Goal: Information Seeking & Learning: Learn about a topic

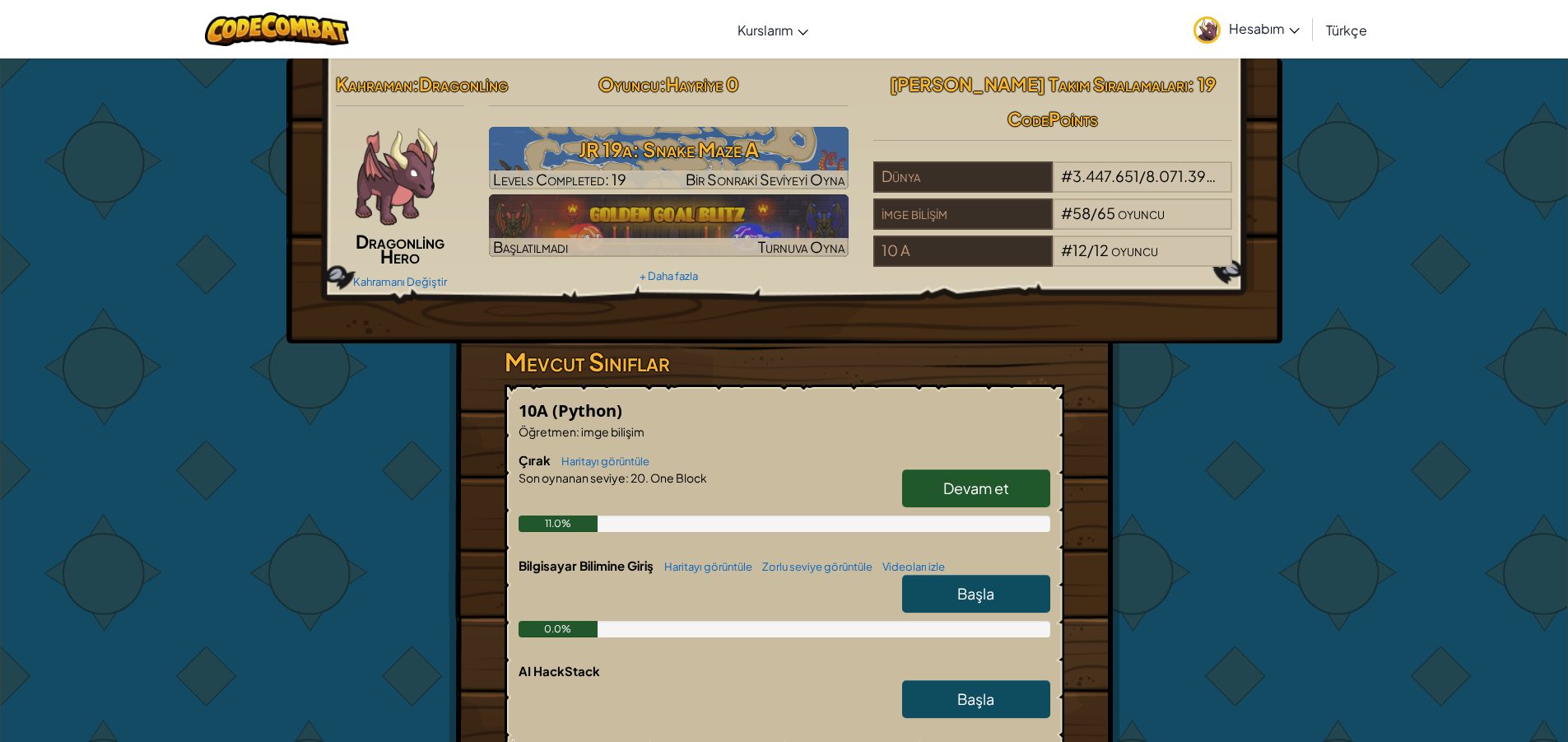
click at [984, 497] on span "Devam et" at bounding box center [976, 487] width 66 height 19
select select "tr"
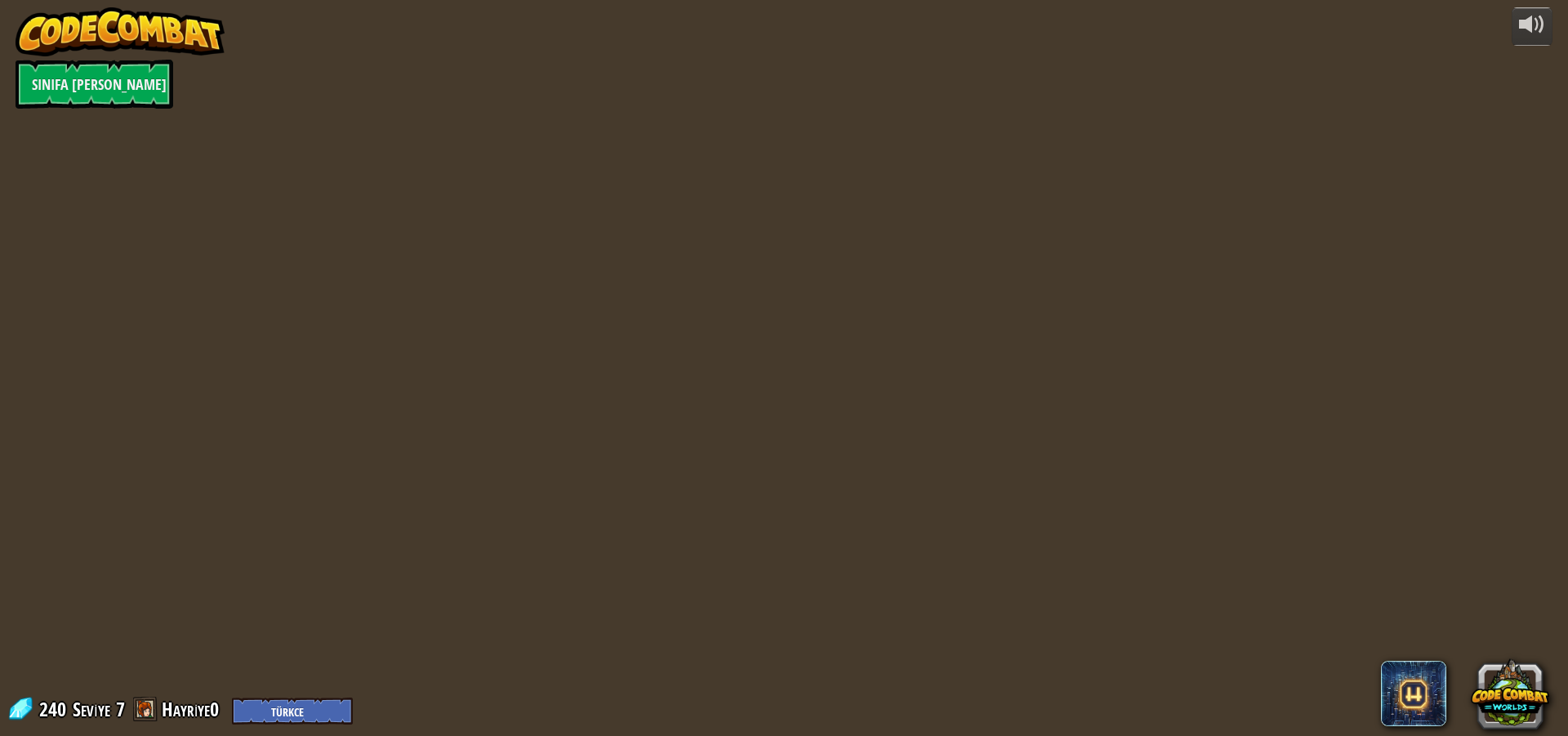
select select "tr"
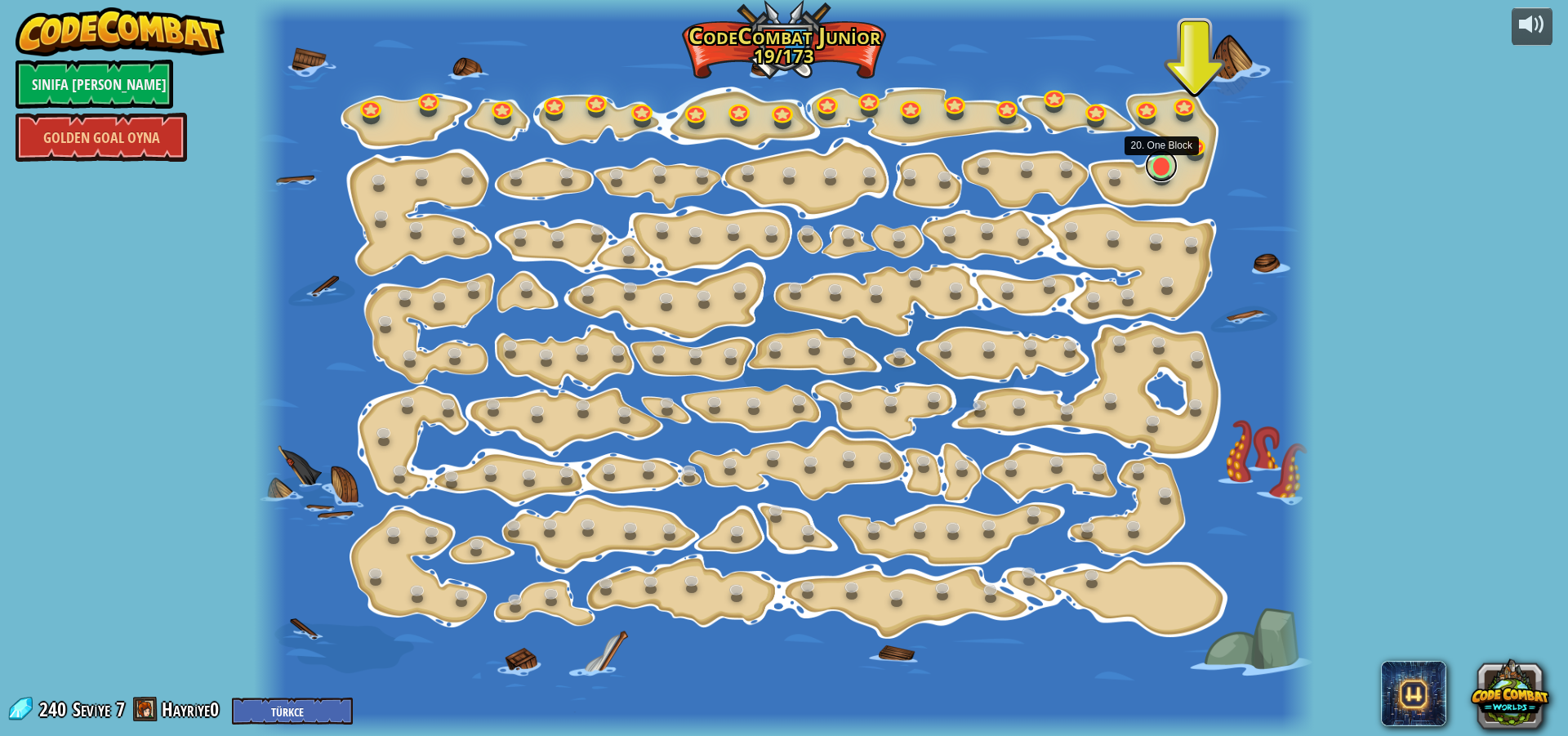
click at [1162, 176] on link at bounding box center [1161, 165] width 33 height 33
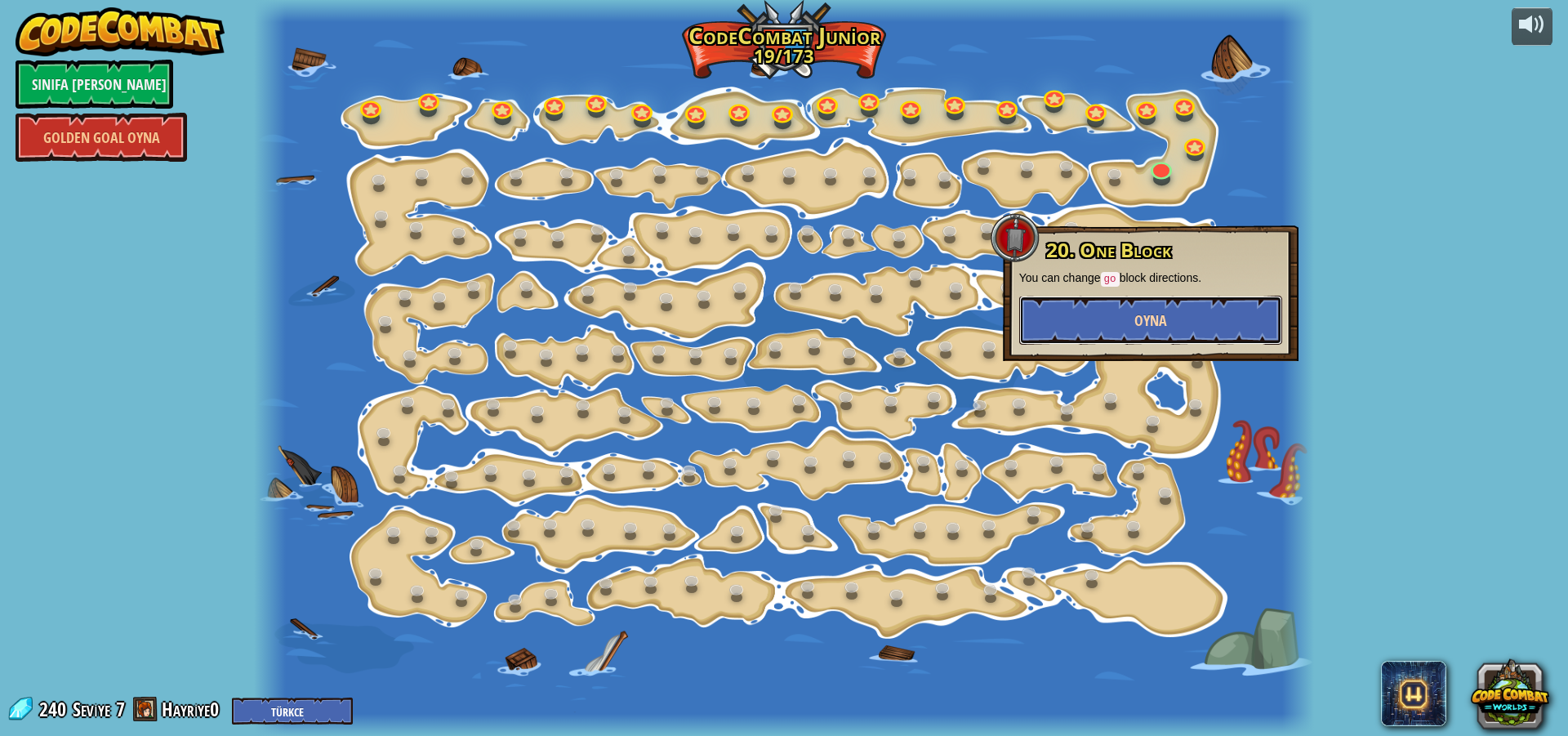
click at [1189, 306] on button "Oyna" at bounding box center [1150, 319] width 263 height 49
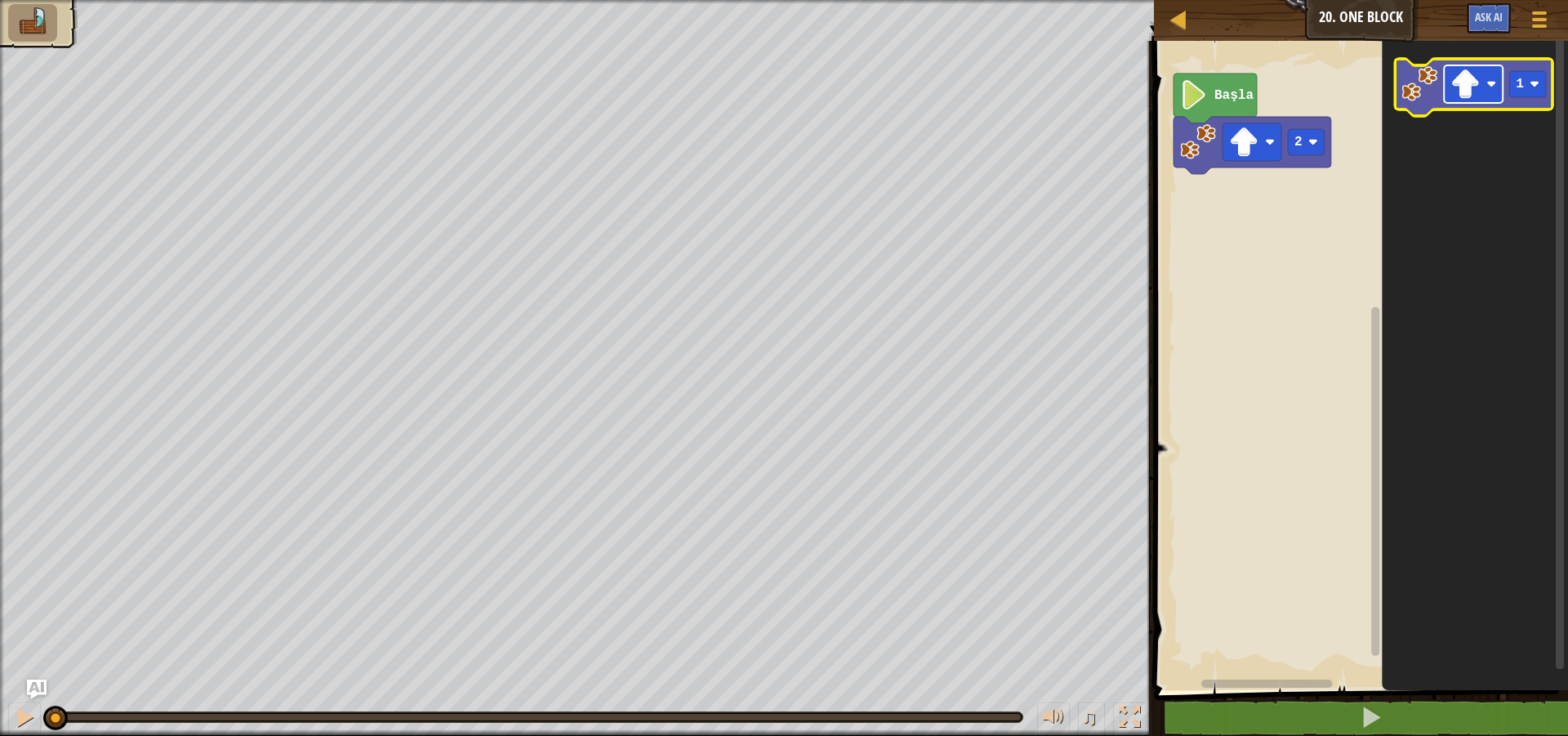
click at [1494, 83] on image "Blockly Çalışma Alanı" at bounding box center [1492, 83] width 10 height 10
click at [1533, 84] on image "Blockly Çalışma Alanı" at bounding box center [1534, 83] width 10 height 10
click at [1478, 83] on image "Blockly Çalışma Alanı" at bounding box center [1465, 83] width 29 height 29
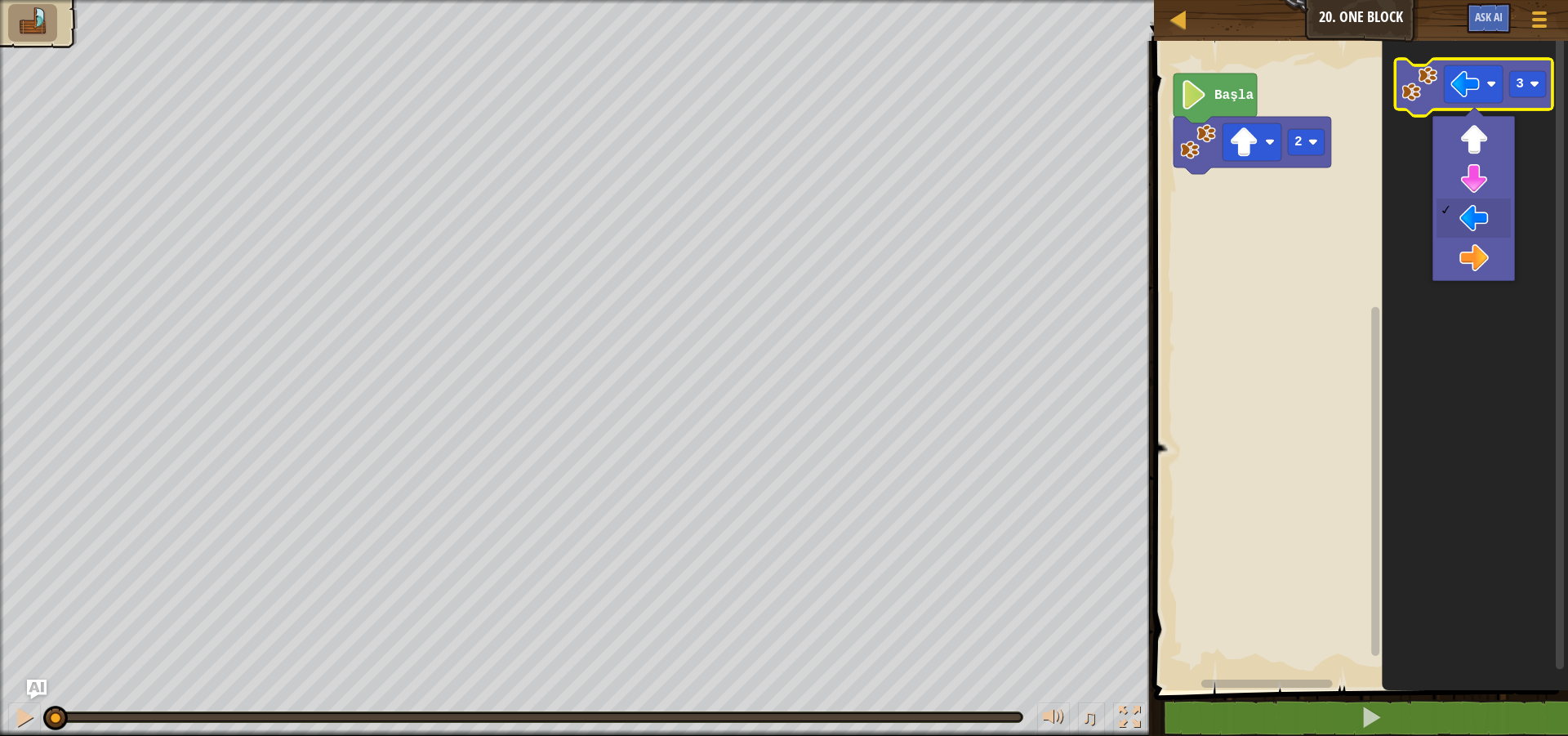
click at [1416, 97] on image "Blockly Çalışma Alanı" at bounding box center [1420, 84] width 36 height 36
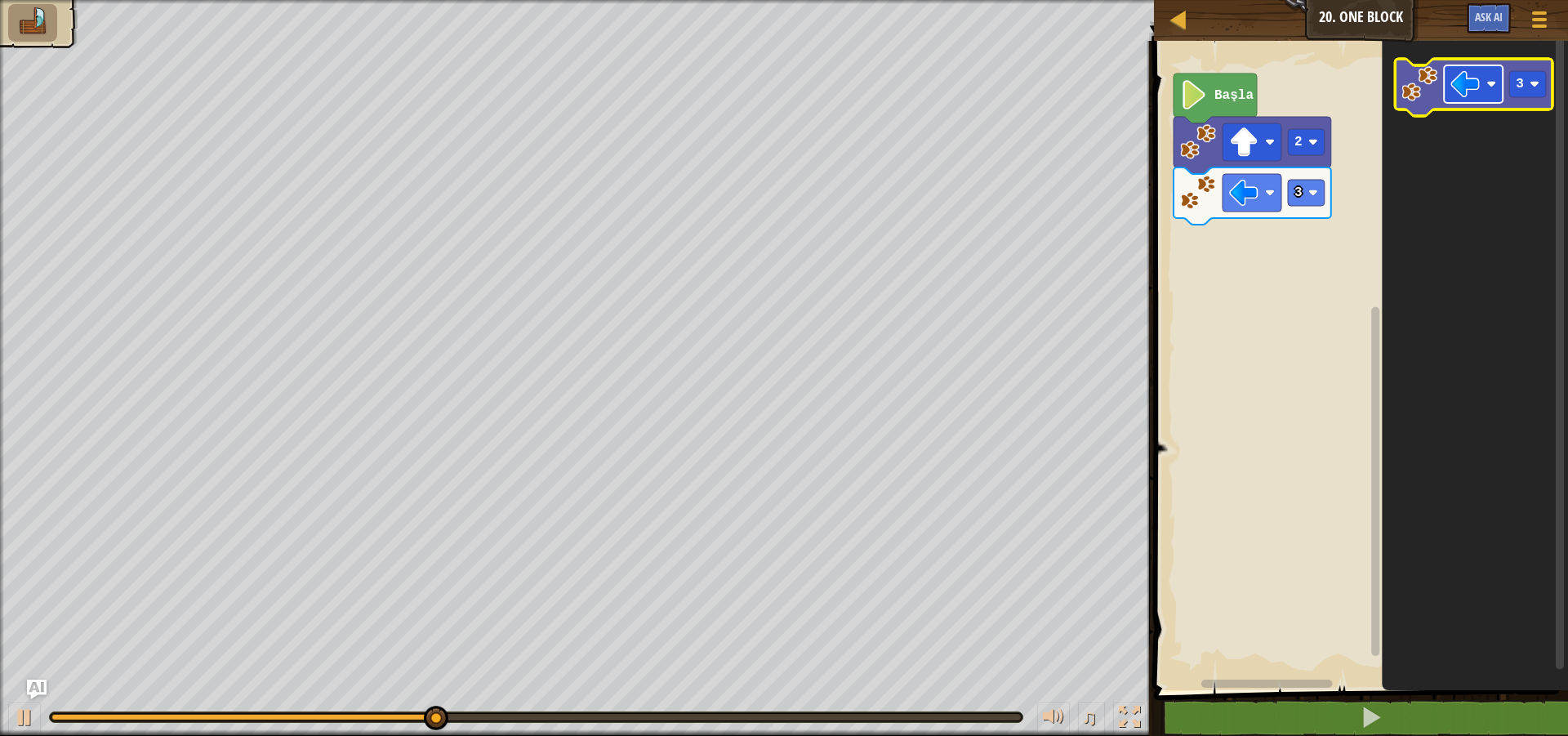
click at [1494, 85] on image "Blockly Çalışma Alanı" at bounding box center [1492, 83] width 10 height 10
click at [1537, 90] on rect "Blockly Çalışma Alanı" at bounding box center [1527, 83] width 36 height 26
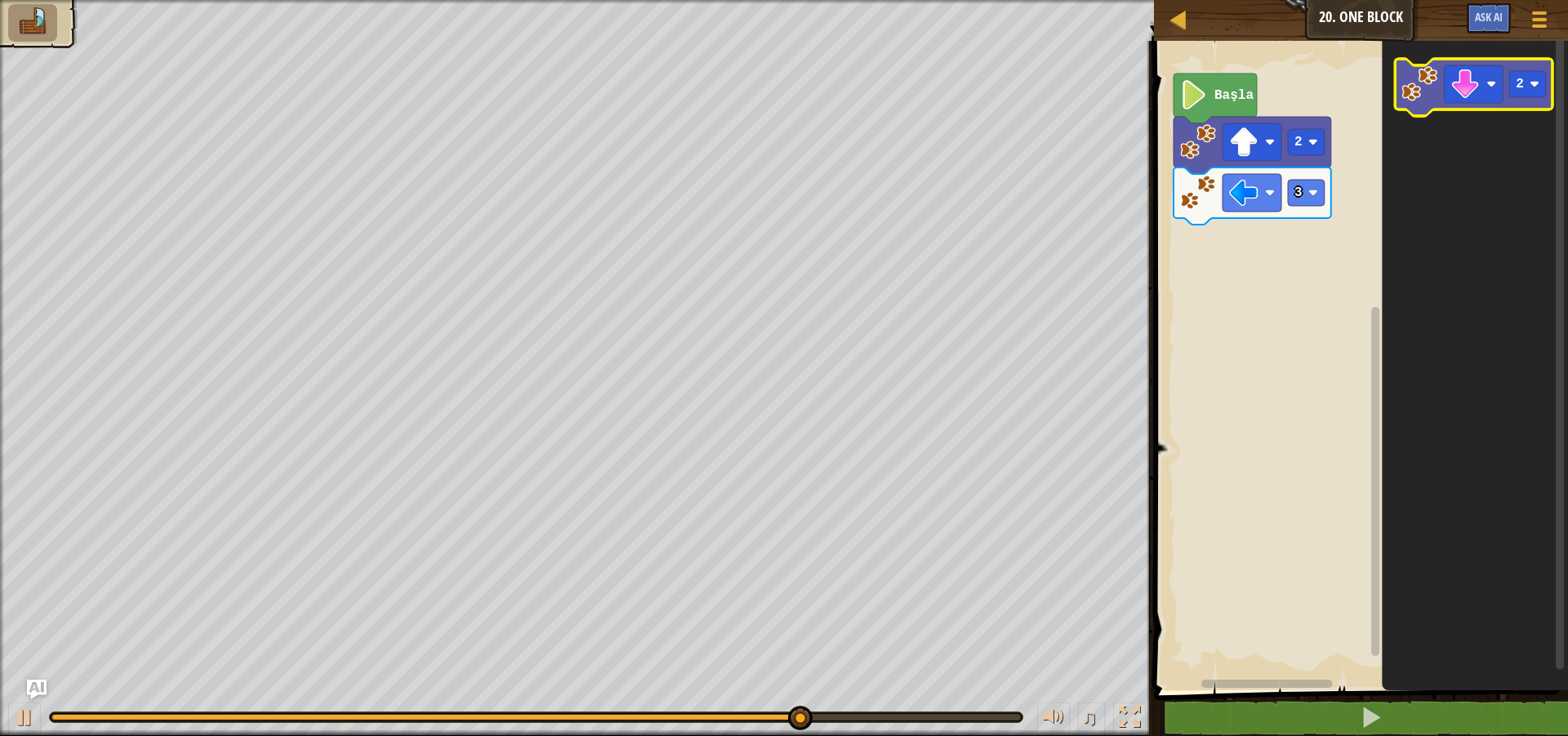
click at [1416, 104] on icon "Blockly Çalışma Alanı" at bounding box center [1475, 87] width 158 height 57
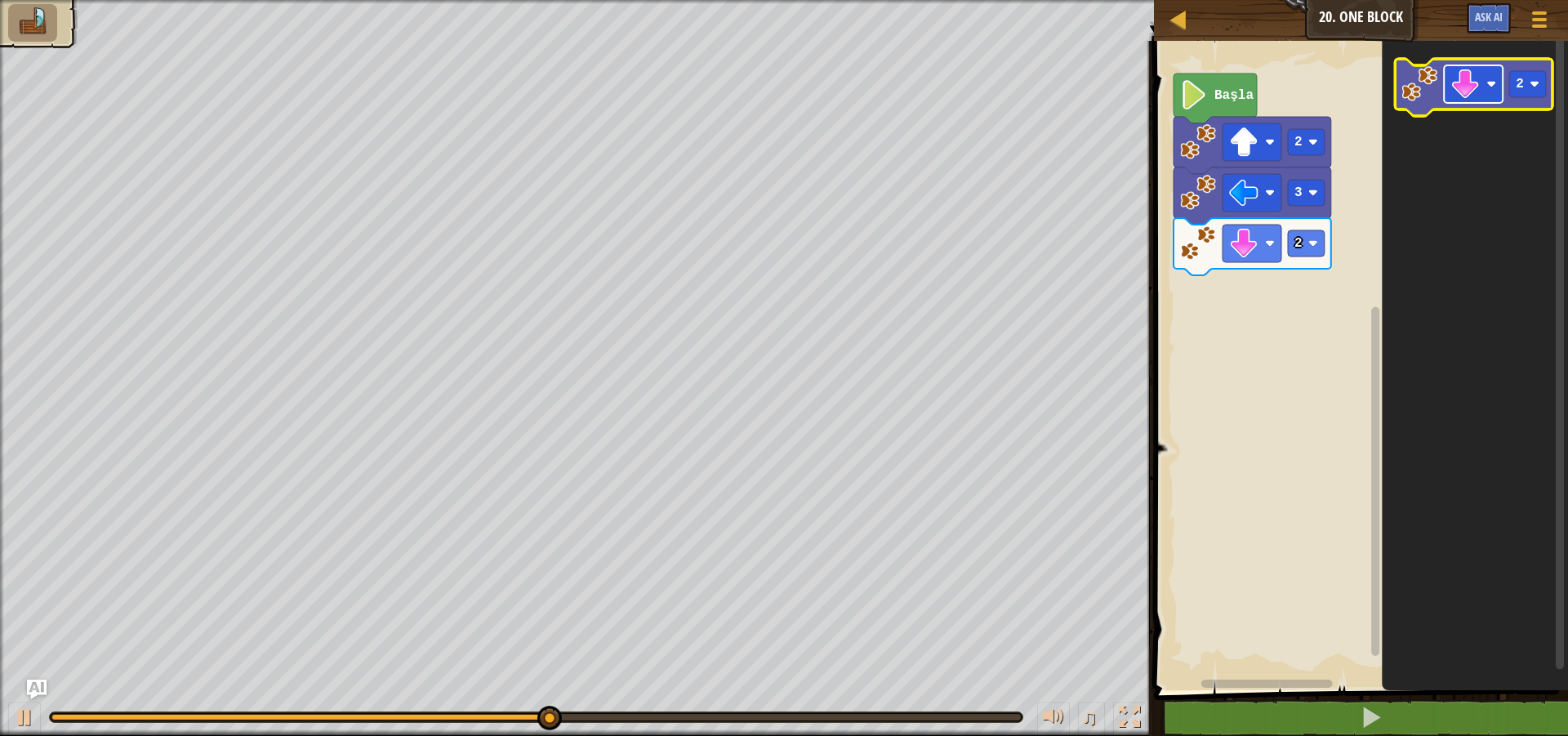
click at [1486, 89] on rect "Blockly Çalışma Alanı" at bounding box center [1474, 84] width 59 height 37
click at [1530, 83] on rect "Blockly Çalışma Alanı" at bounding box center [1527, 83] width 36 height 26
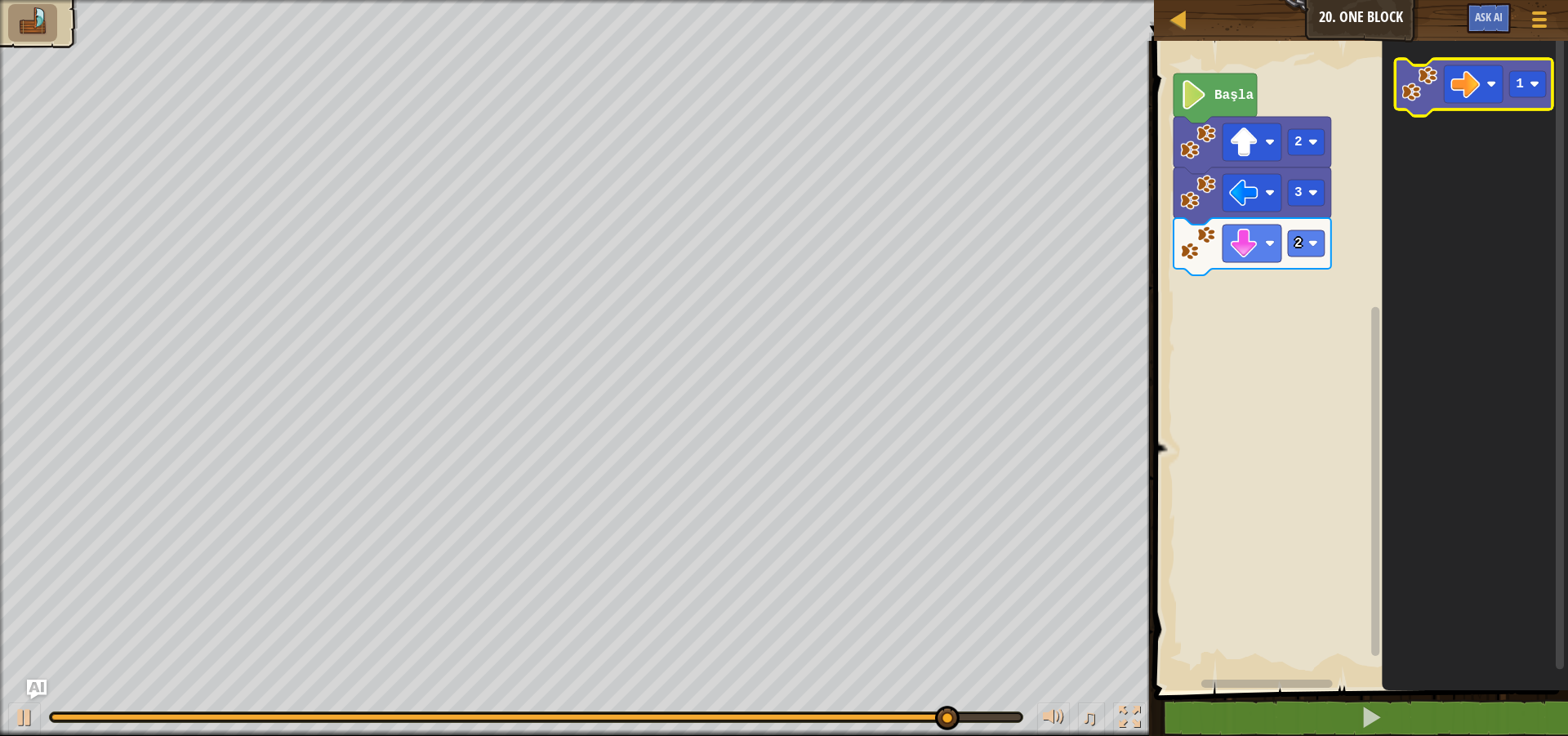
click at [1400, 77] on icon "Blockly Çalışma Alanı" at bounding box center [1475, 87] width 158 height 57
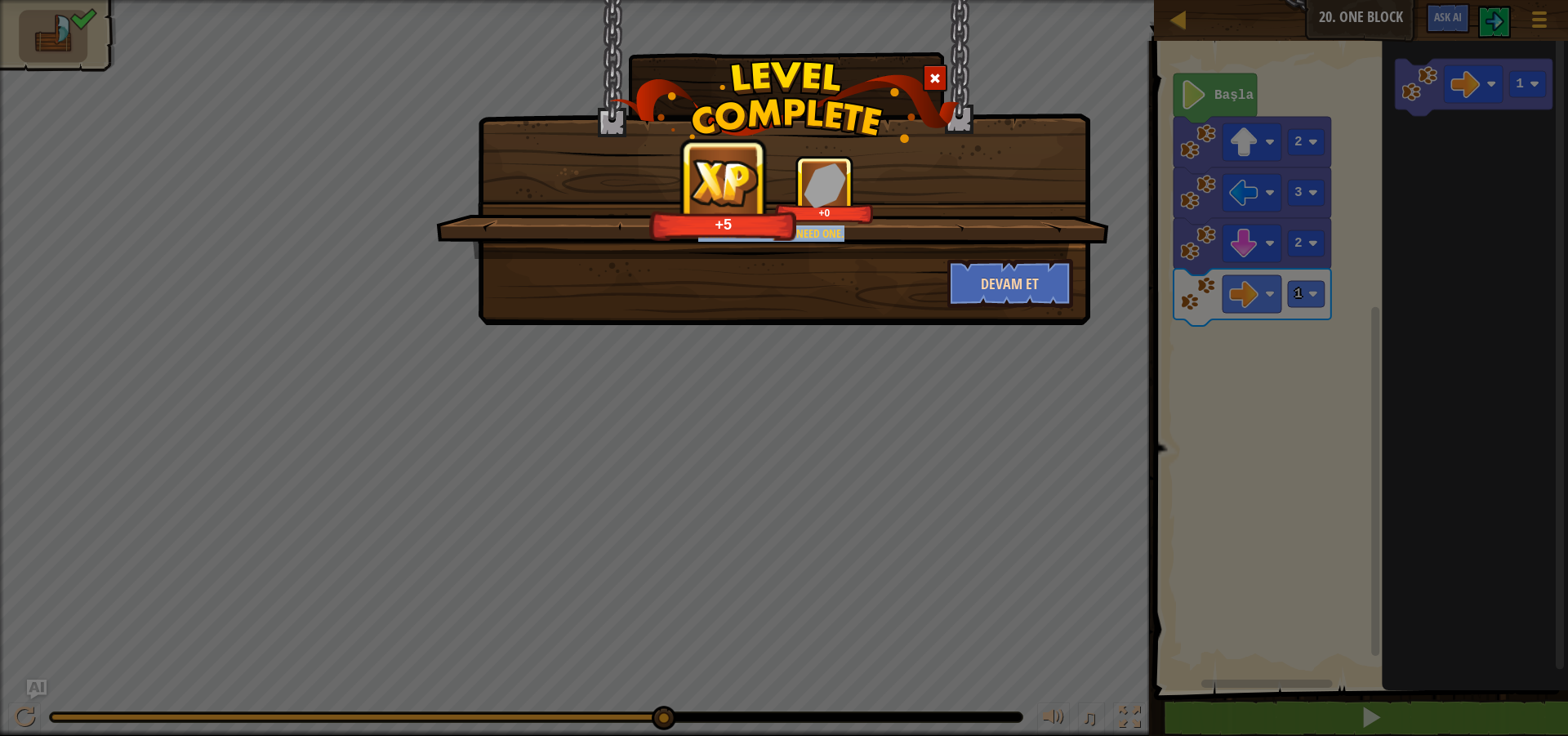
drag, startPoint x: 1002, startPoint y: 239, endPoint x: 1015, endPoint y: 259, distance: 23.9
click at [1015, 253] on div "Sometimes you just need one. +5 +0" at bounding box center [772, 207] width 673 height 104
click at [1015, 259] on button "Devam et" at bounding box center [1010, 283] width 127 height 49
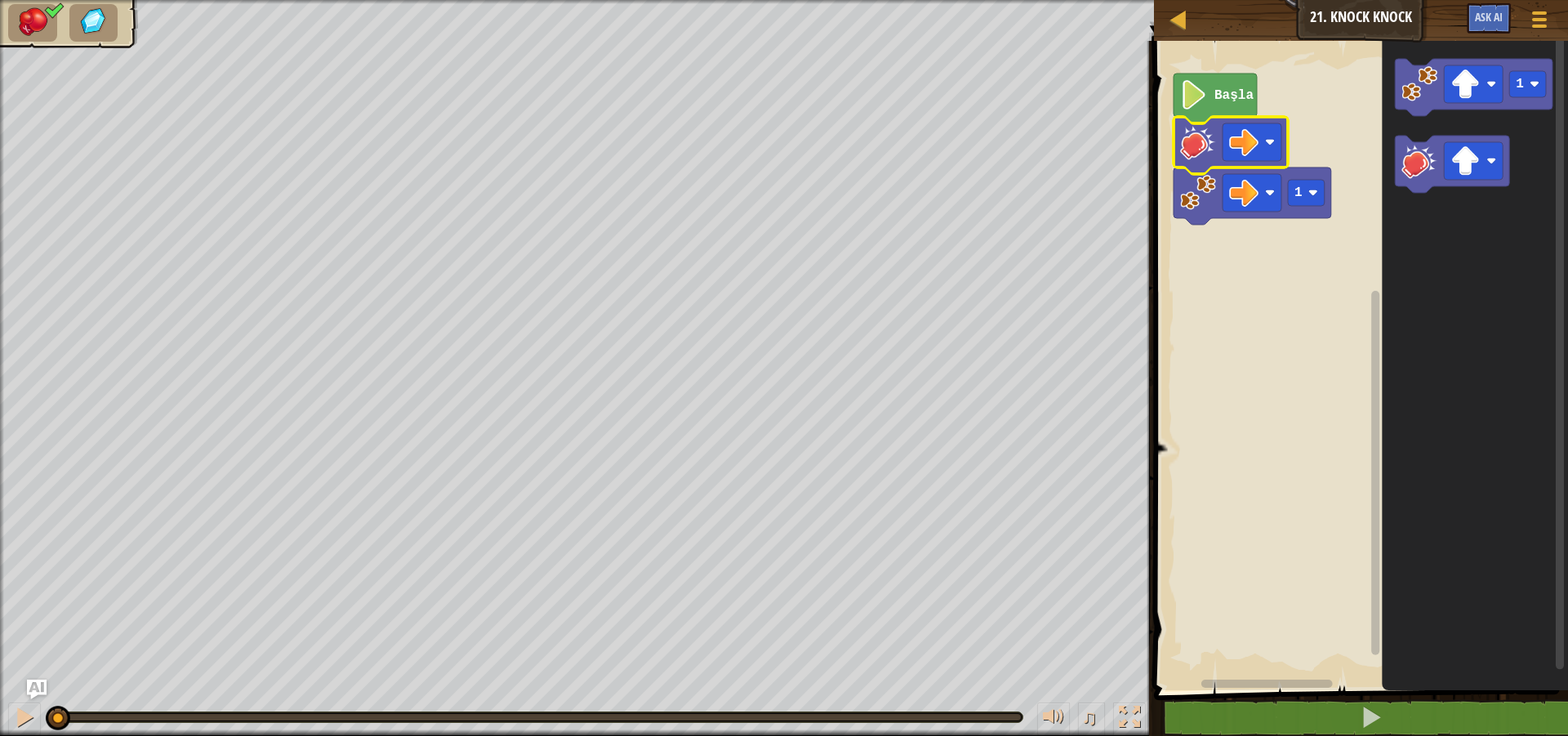
click at [1324, 130] on rect "Blockly Çalışma Alanı" at bounding box center [1358, 361] width 419 height 657
click at [1461, 192] on rect "Blockly Çalışma Alanı" at bounding box center [1453, 164] width 114 height 57
click at [1214, 211] on icon "Blockly Çalışma Alanı" at bounding box center [1252, 196] width 158 height 57
click at [1313, 265] on rect "Blockly Çalışma Alanı" at bounding box center [1358, 361] width 419 height 657
click at [1432, 85] on image "Blockly Çalışma Alanı" at bounding box center [1420, 84] width 36 height 36
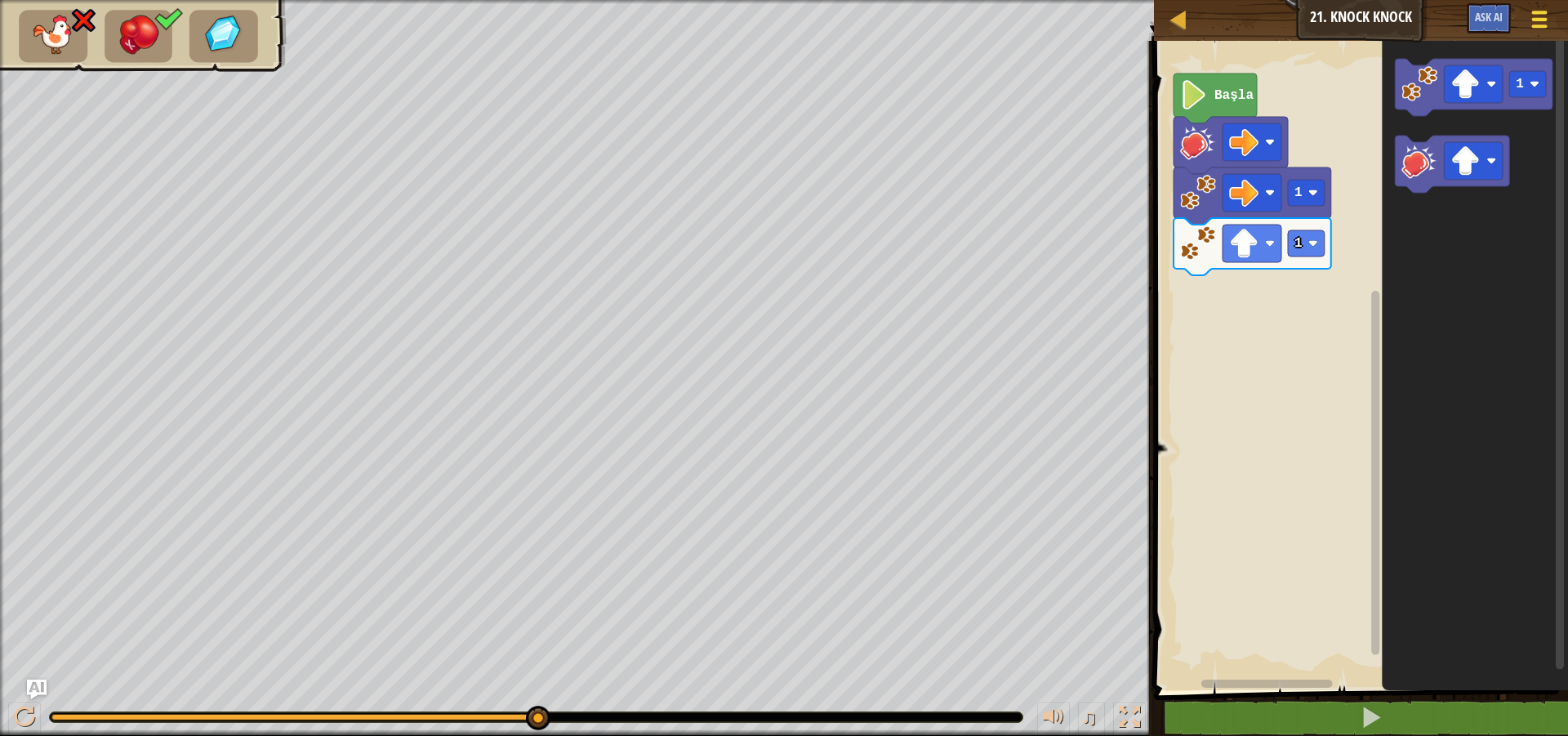
click at [1533, 8] on div at bounding box center [1539, 19] width 22 height 24
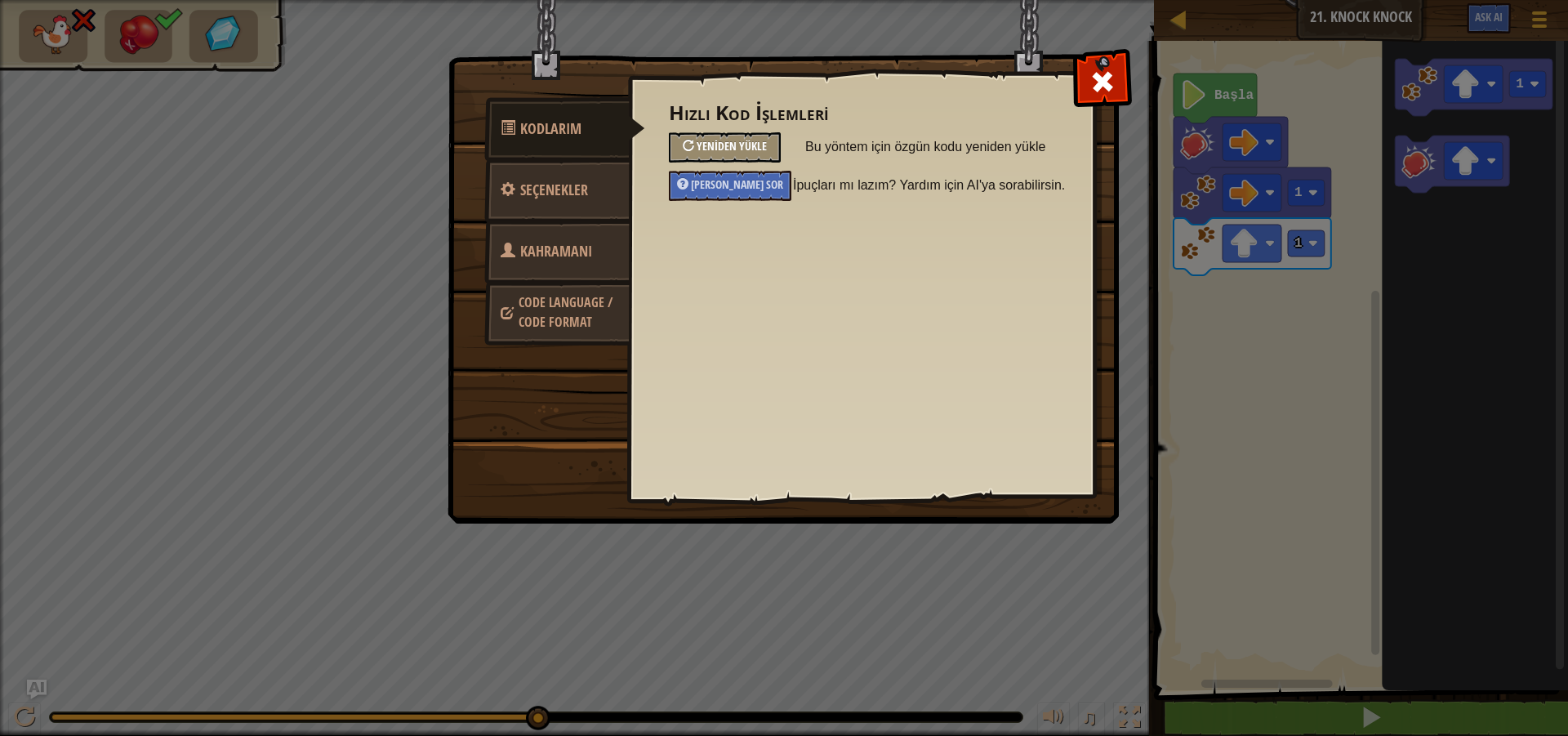
click at [716, 152] on span "Yeniden Yükle" at bounding box center [731, 145] width 70 height 15
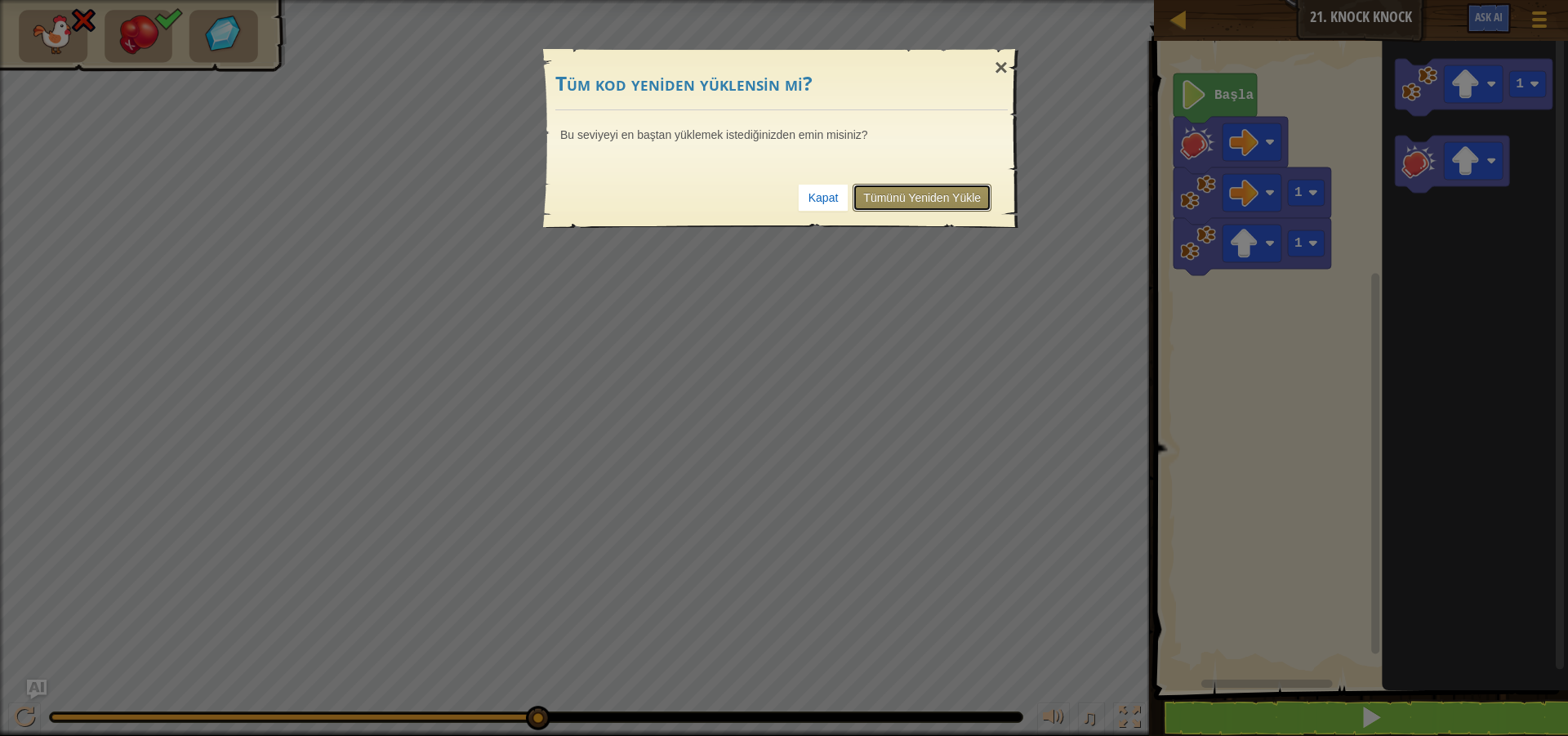
click at [901, 201] on link "Tümünü Yeniden Yükle" at bounding box center [921, 197] width 139 height 27
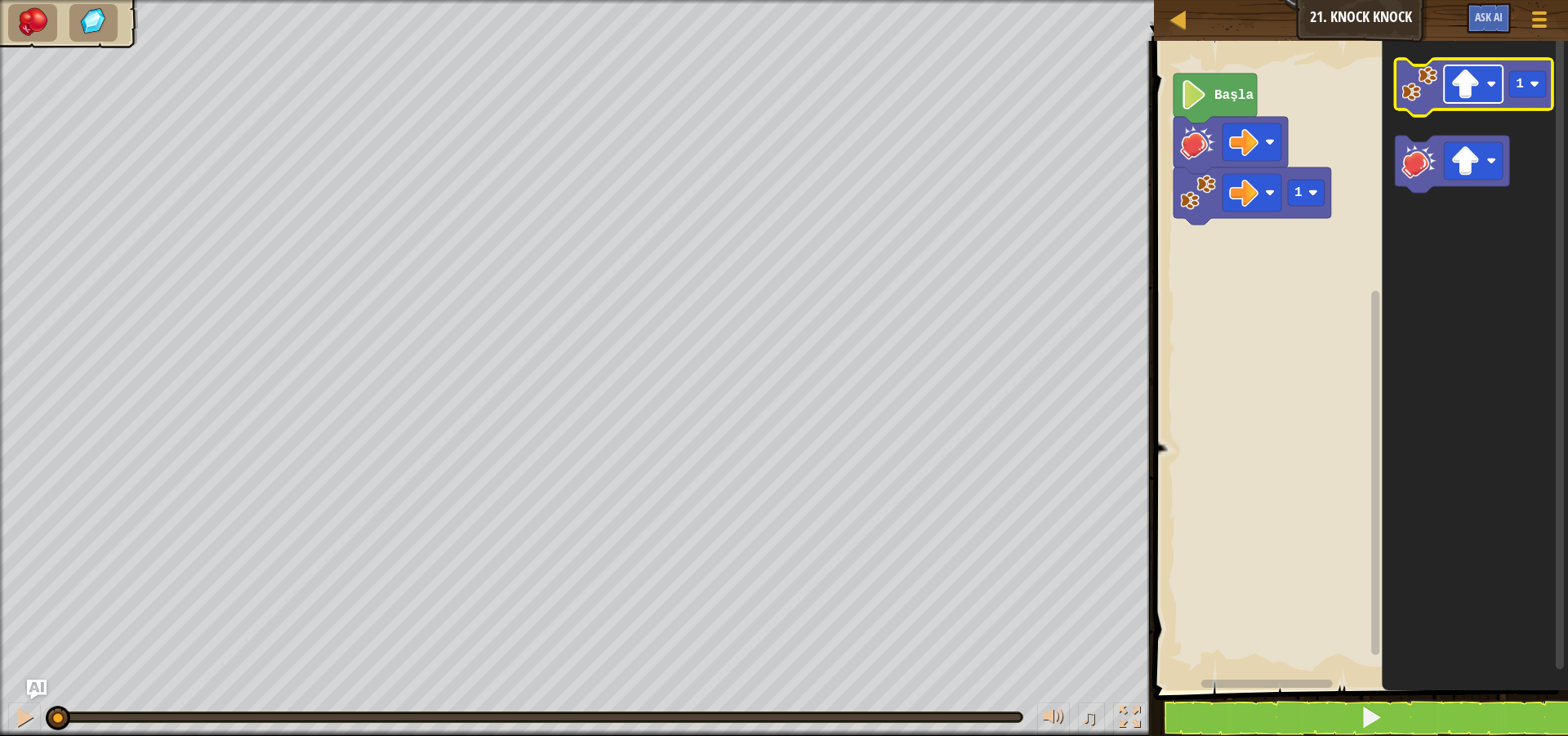
click at [1493, 90] on rect "Blockly Çalışma Alanı" at bounding box center [1474, 84] width 59 height 37
click at [1417, 89] on image "Blockly Çalışma Alanı" at bounding box center [1420, 84] width 36 height 36
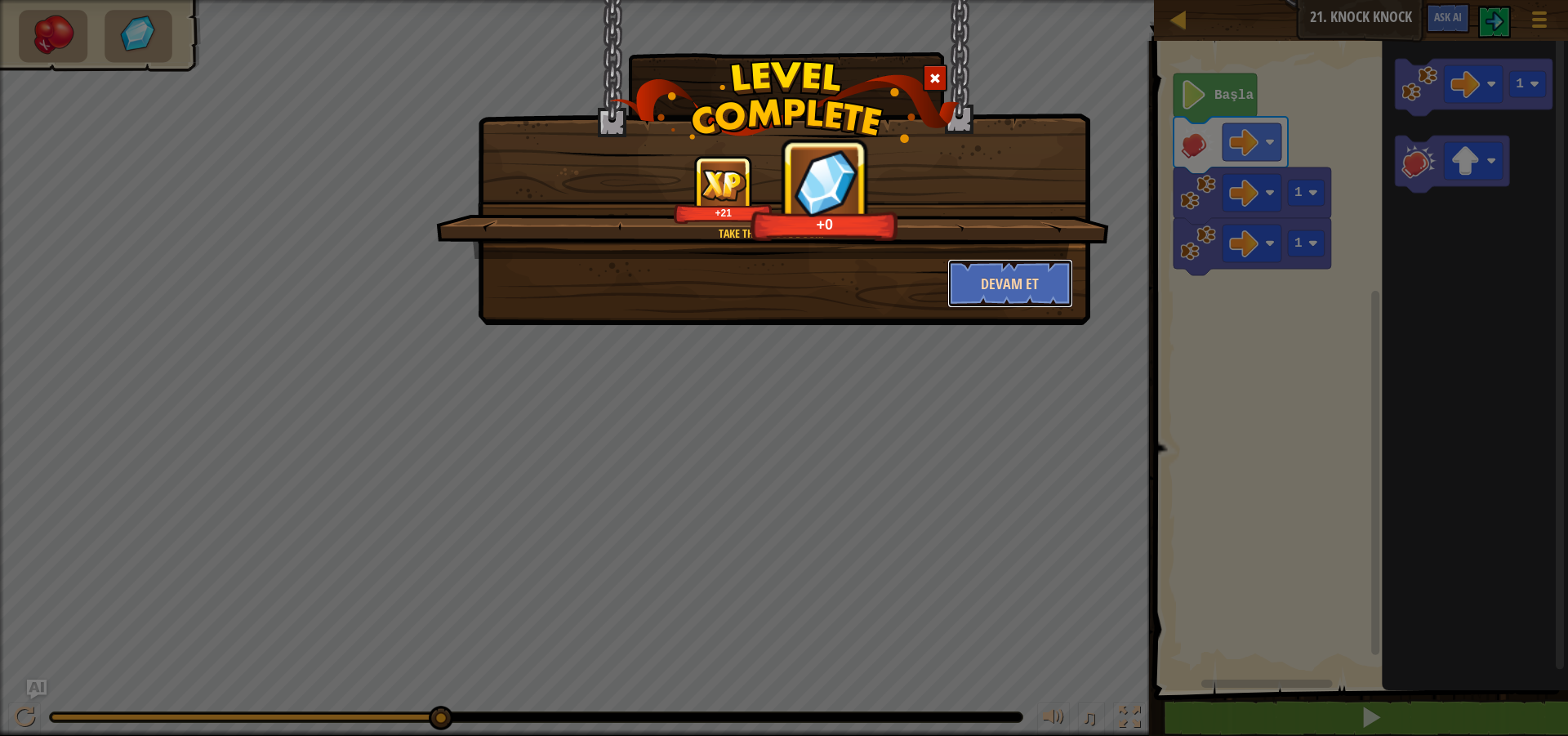
click at [1030, 290] on button "Devam et" at bounding box center [1010, 283] width 127 height 49
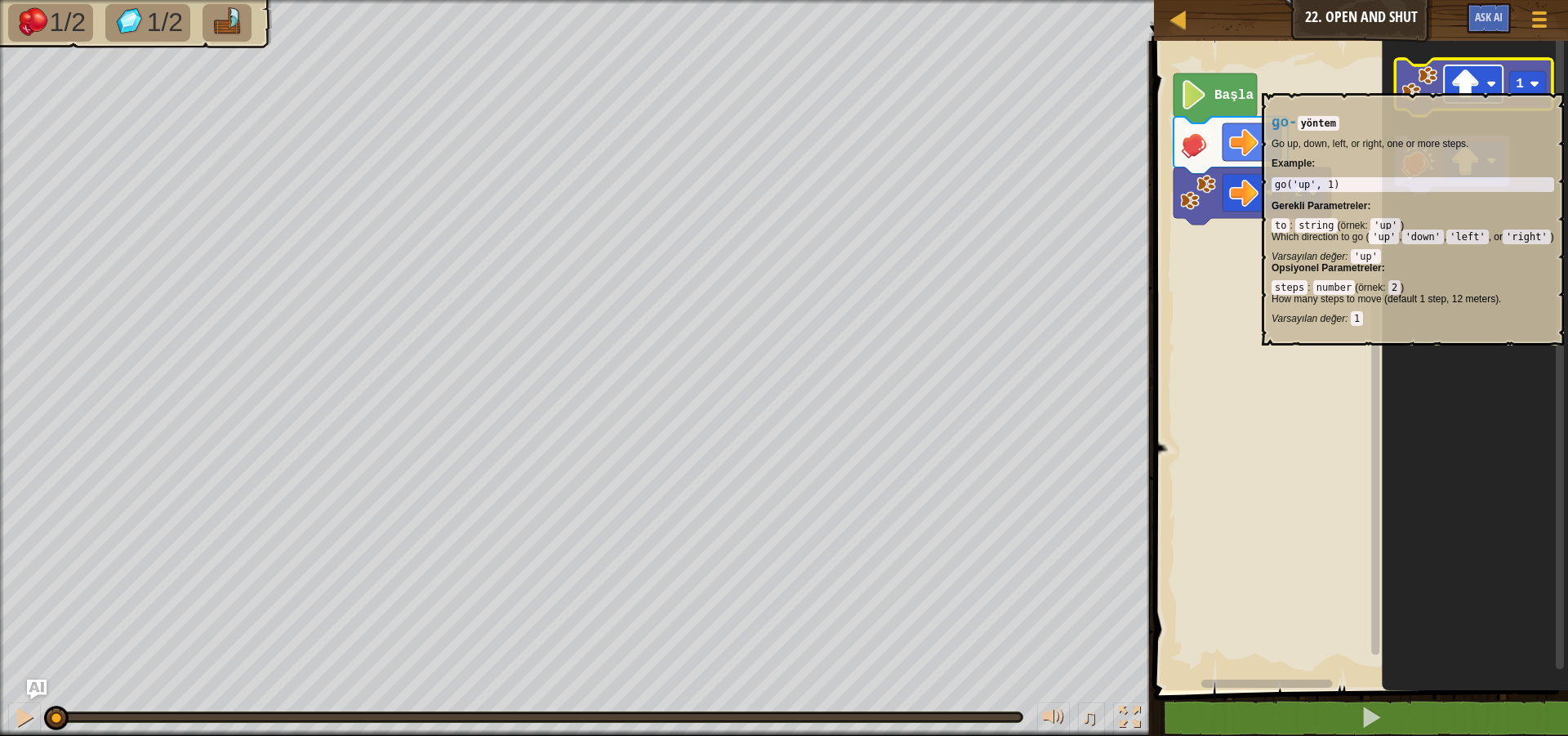
click at [1498, 85] on rect "Blockly Çalışma Alanı" at bounding box center [1474, 84] width 59 height 37
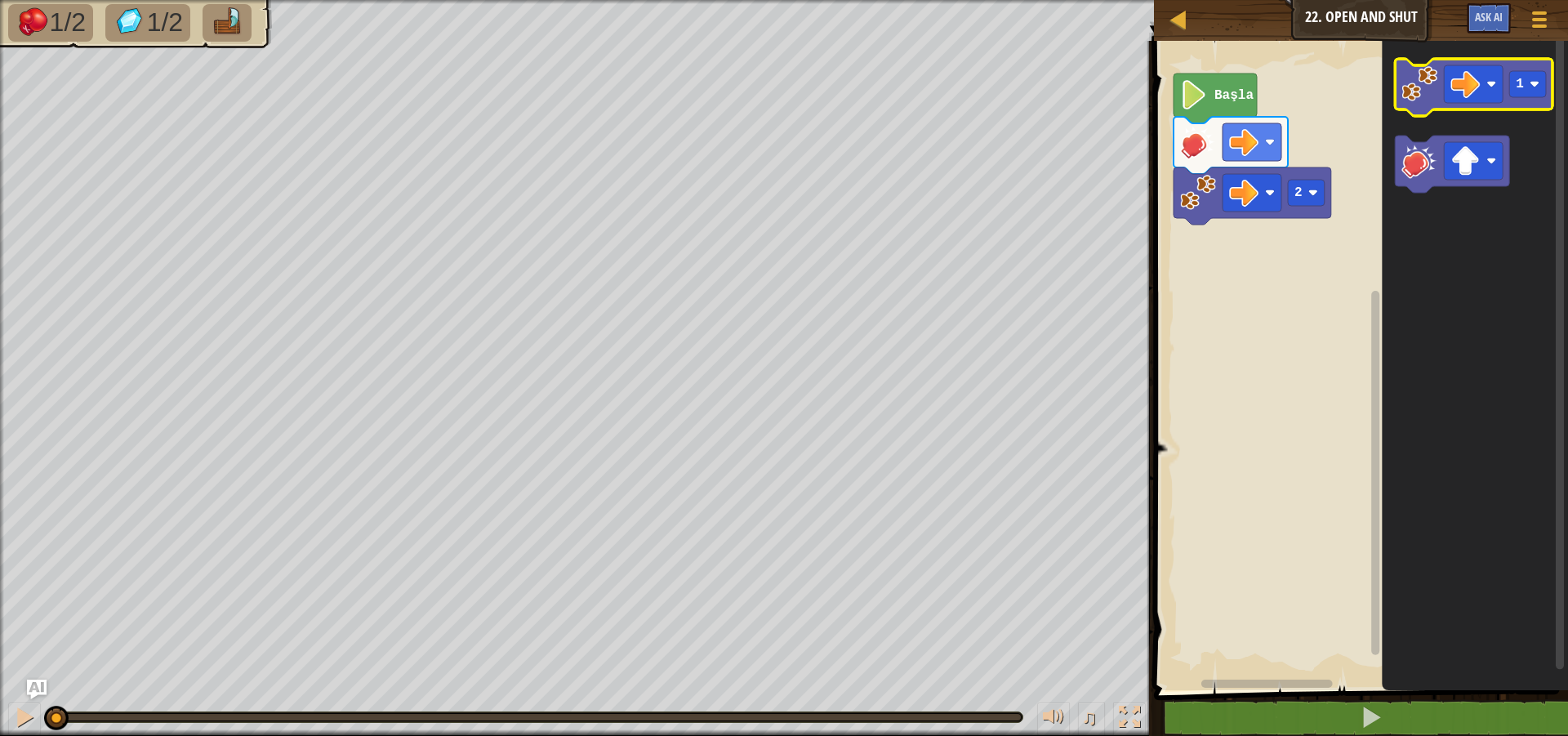
click at [1414, 98] on image "Blockly Çalışma Alanı" at bounding box center [1420, 84] width 36 height 36
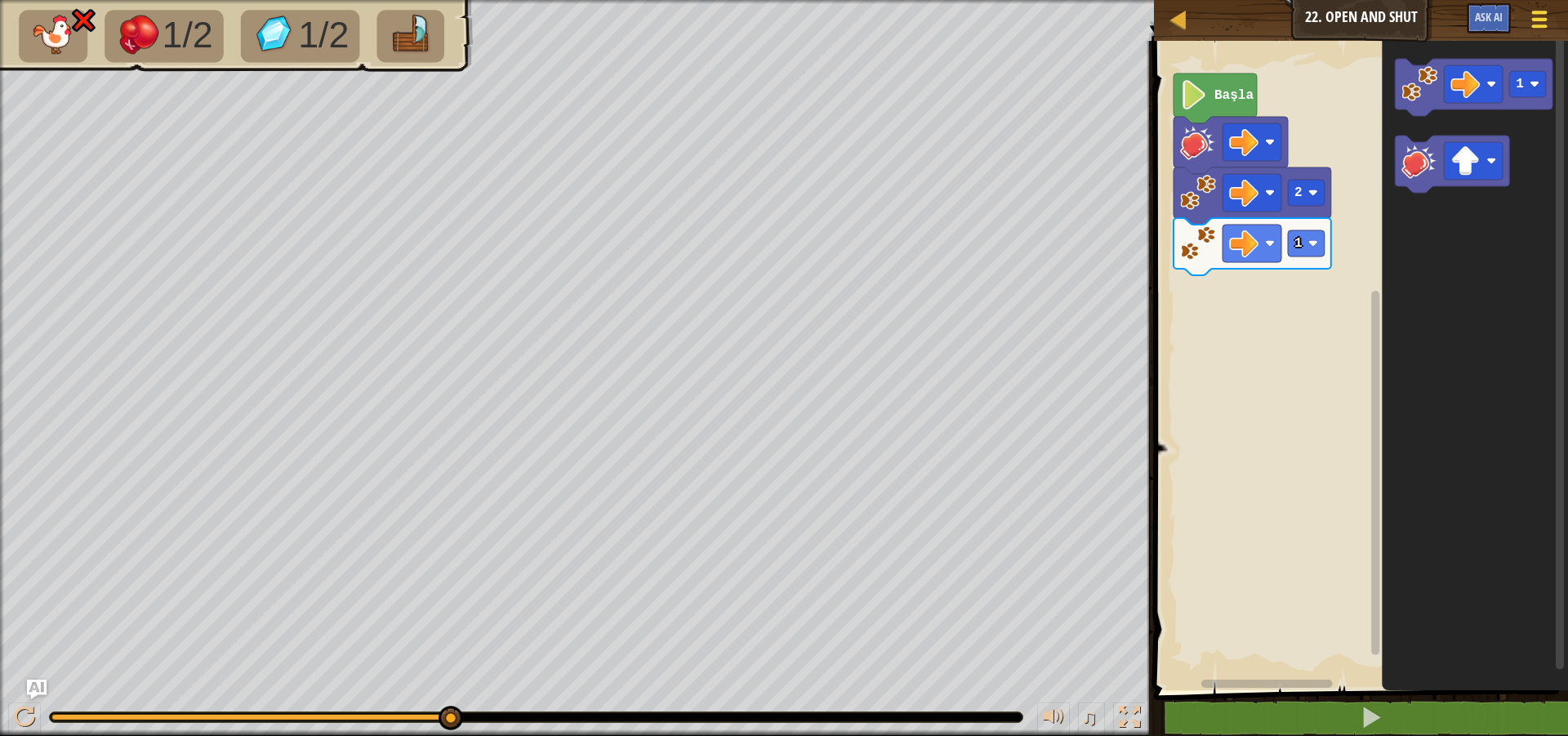
click at [1545, 26] on span at bounding box center [1539, 27] width 15 height 4
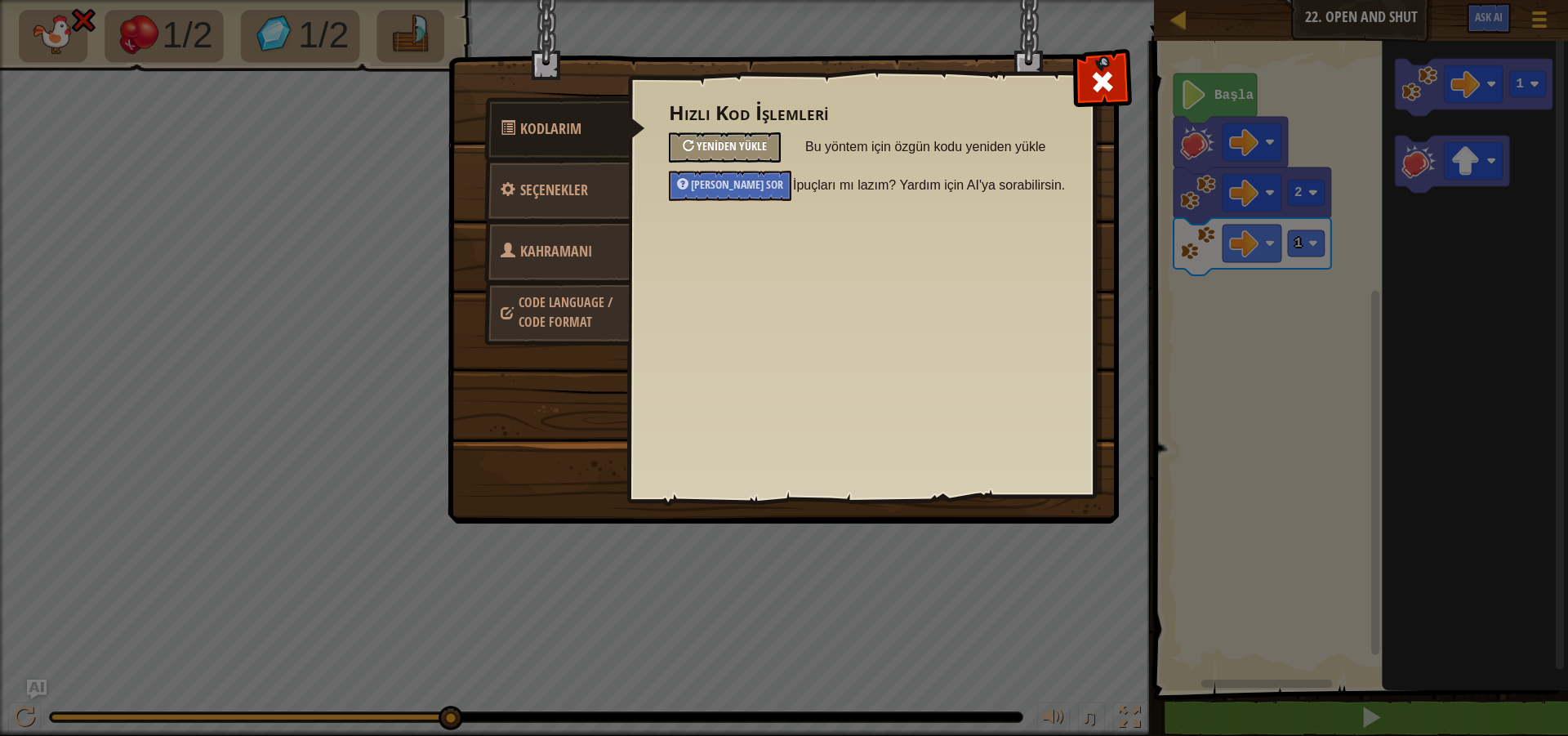
click at [715, 143] on span "Yeniden Yükle" at bounding box center [731, 145] width 70 height 15
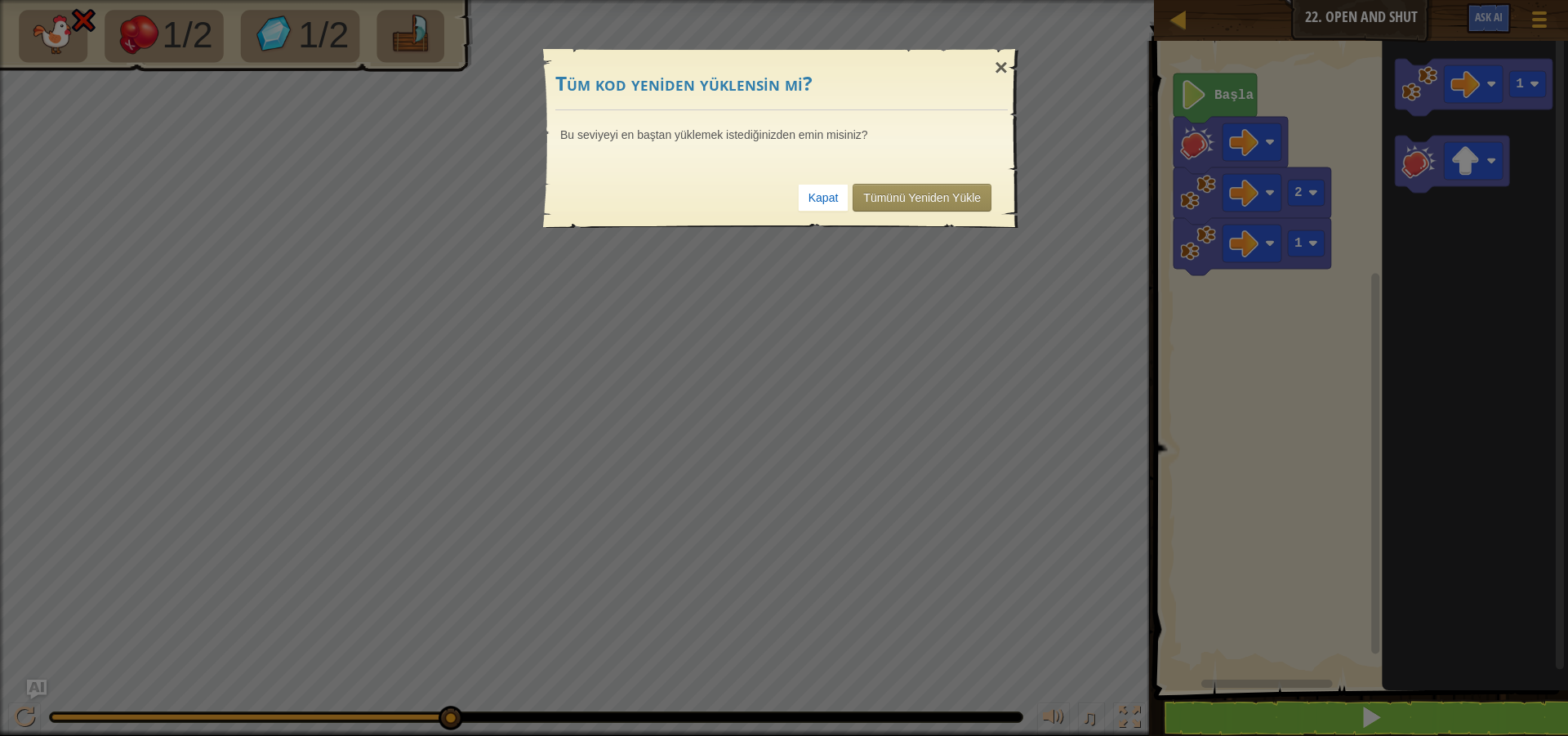
drag, startPoint x: 822, startPoint y: 166, endPoint x: 1021, endPoint y: 180, distance: 199.5
click at [827, 162] on div "Bu seviyeyi en baştan yüklemek istediğinizden emin misiniz?" at bounding box center [781, 138] width 475 height 57
click at [882, 201] on link "Tümünü Yeniden Yükle" at bounding box center [921, 197] width 139 height 27
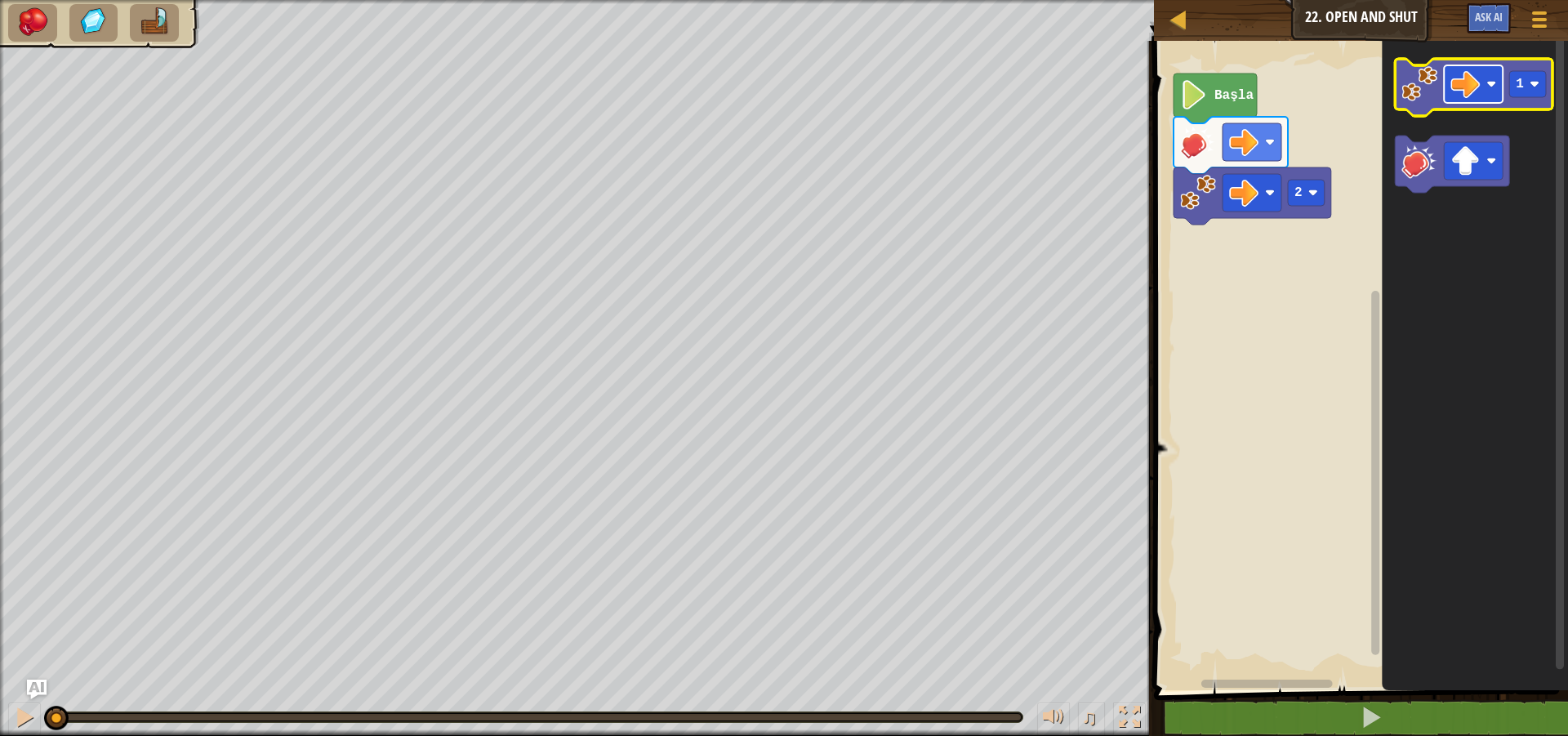
click at [1496, 84] on image "Blockly Çalışma Alanı" at bounding box center [1492, 83] width 10 height 10
click at [1426, 92] on image "Blockly Çalışma Alanı" at bounding box center [1420, 84] width 36 height 36
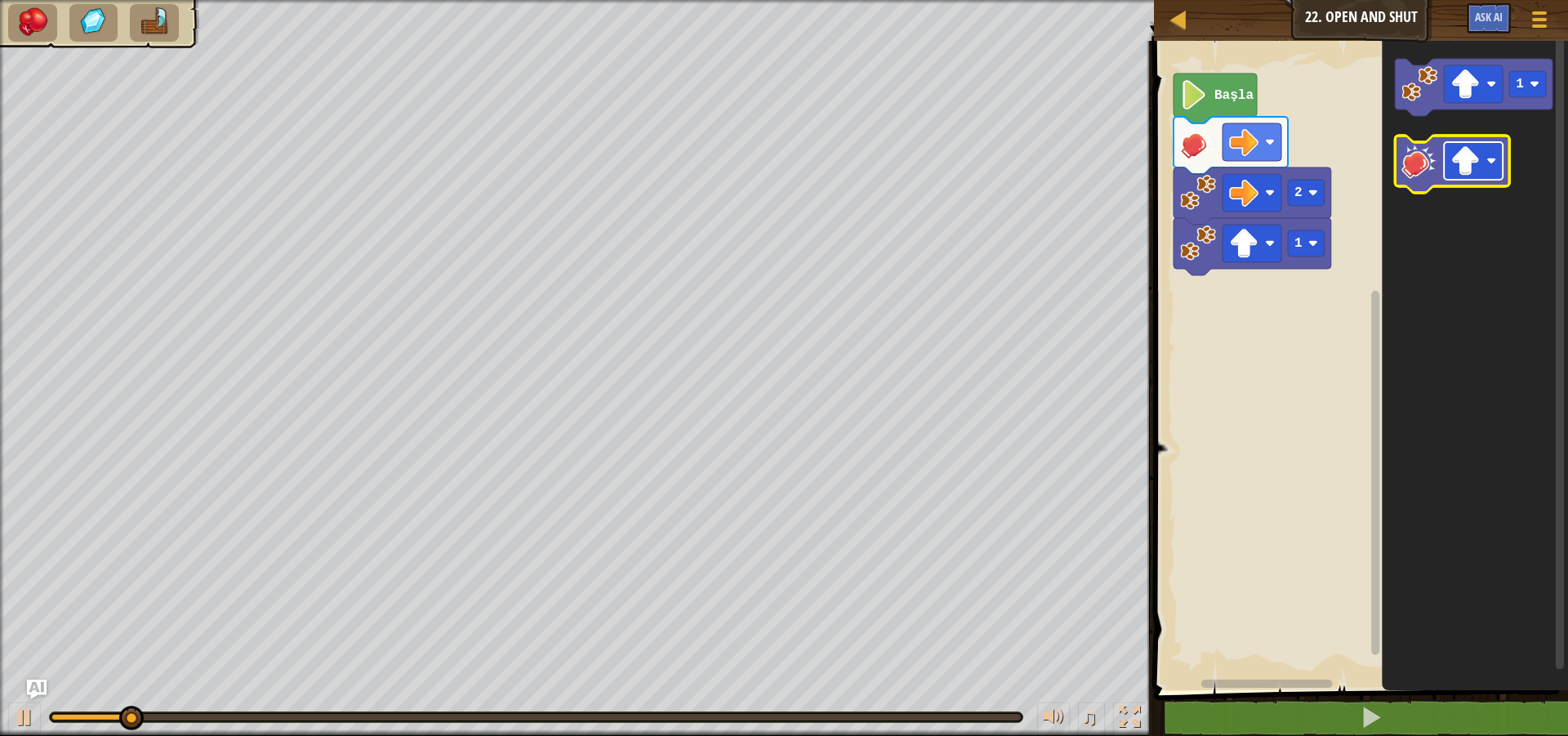
click at [1489, 163] on image "Blockly Çalışma Alanı" at bounding box center [1492, 161] width 10 height 10
click at [1428, 178] on image "Blockly Çalışma Alanı" at bounding box center [1420, 161] width 36 height 36
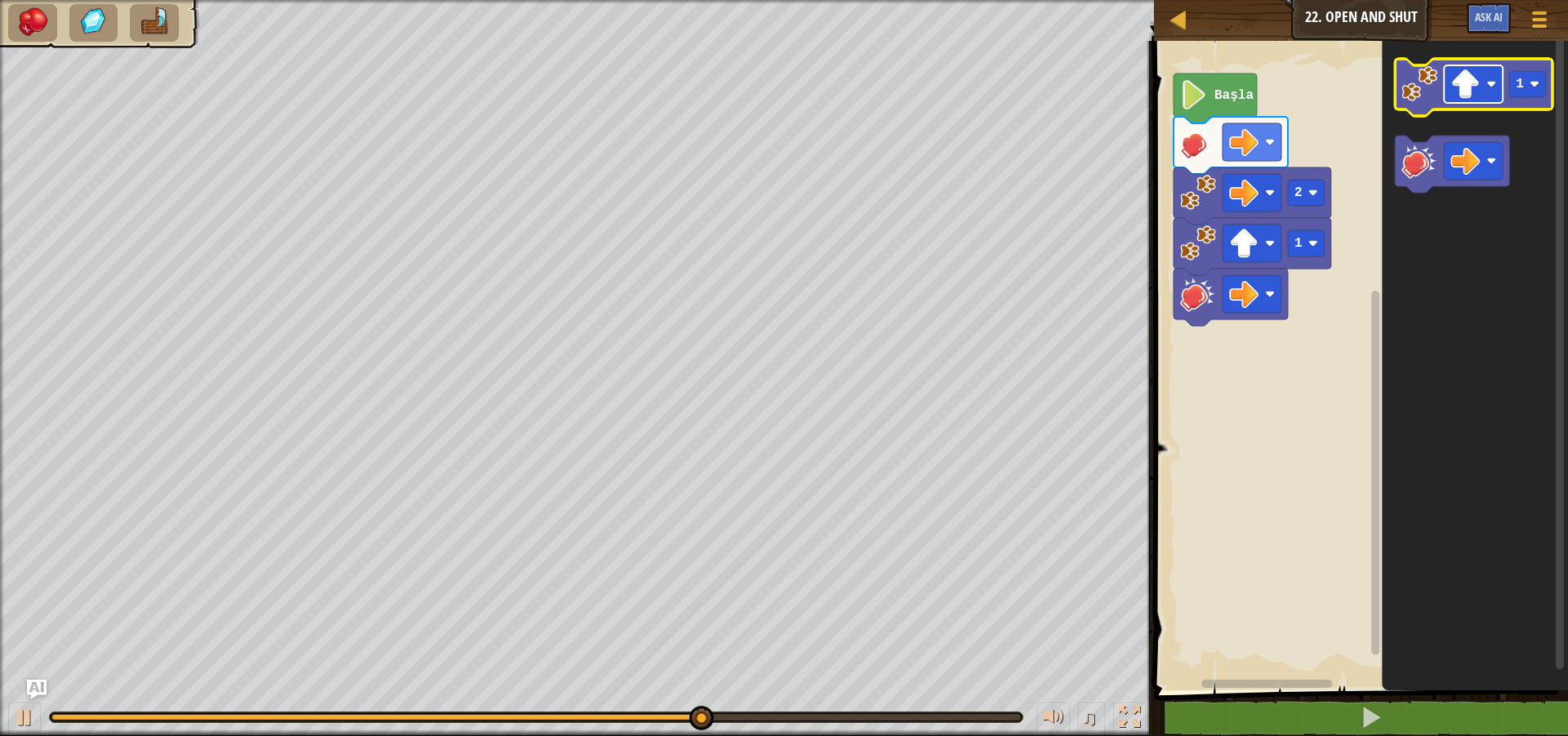
click at [1495, 84] on image "Blockly Çalışma Alanı" at bounding box center [1492, 83] width 10 height 10
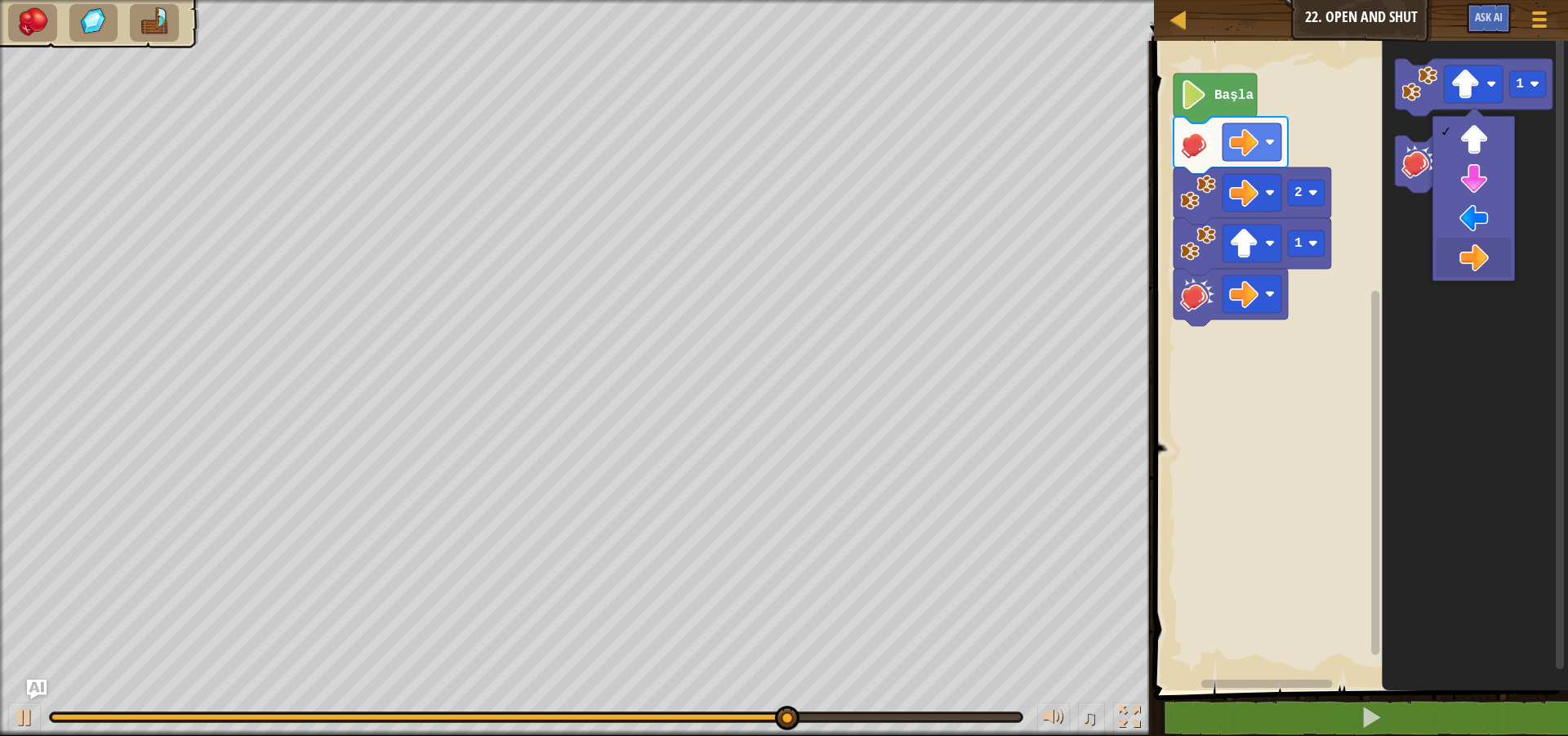
drag, startPoint x: 1476, startPoint y: 273, endPoint x: 1470, endPoint y: 247, distance: 26.7
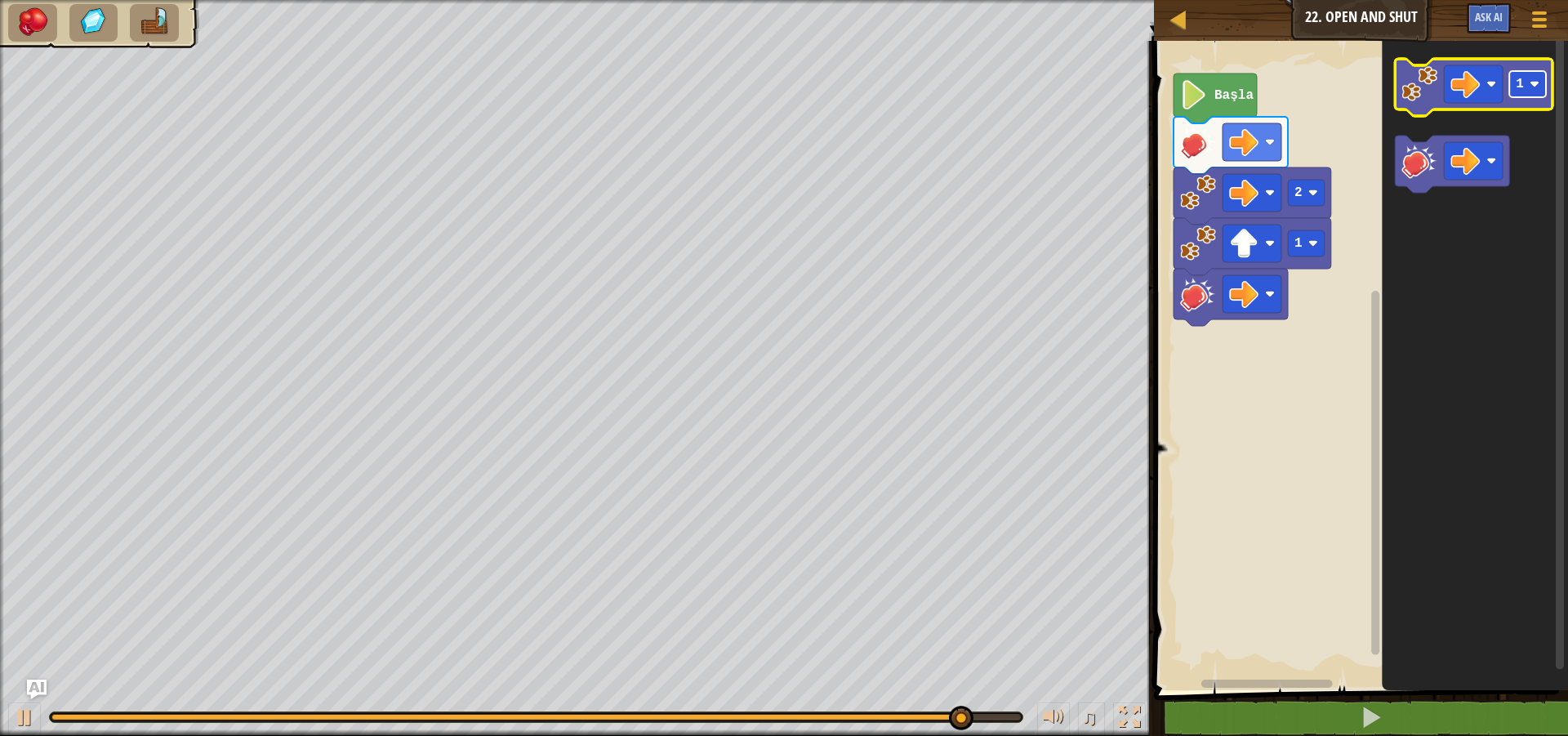
click at [1539, 87] on image "Blockly Çalışma Alanı" at bounding box center [1534, 83] width 10 height 10
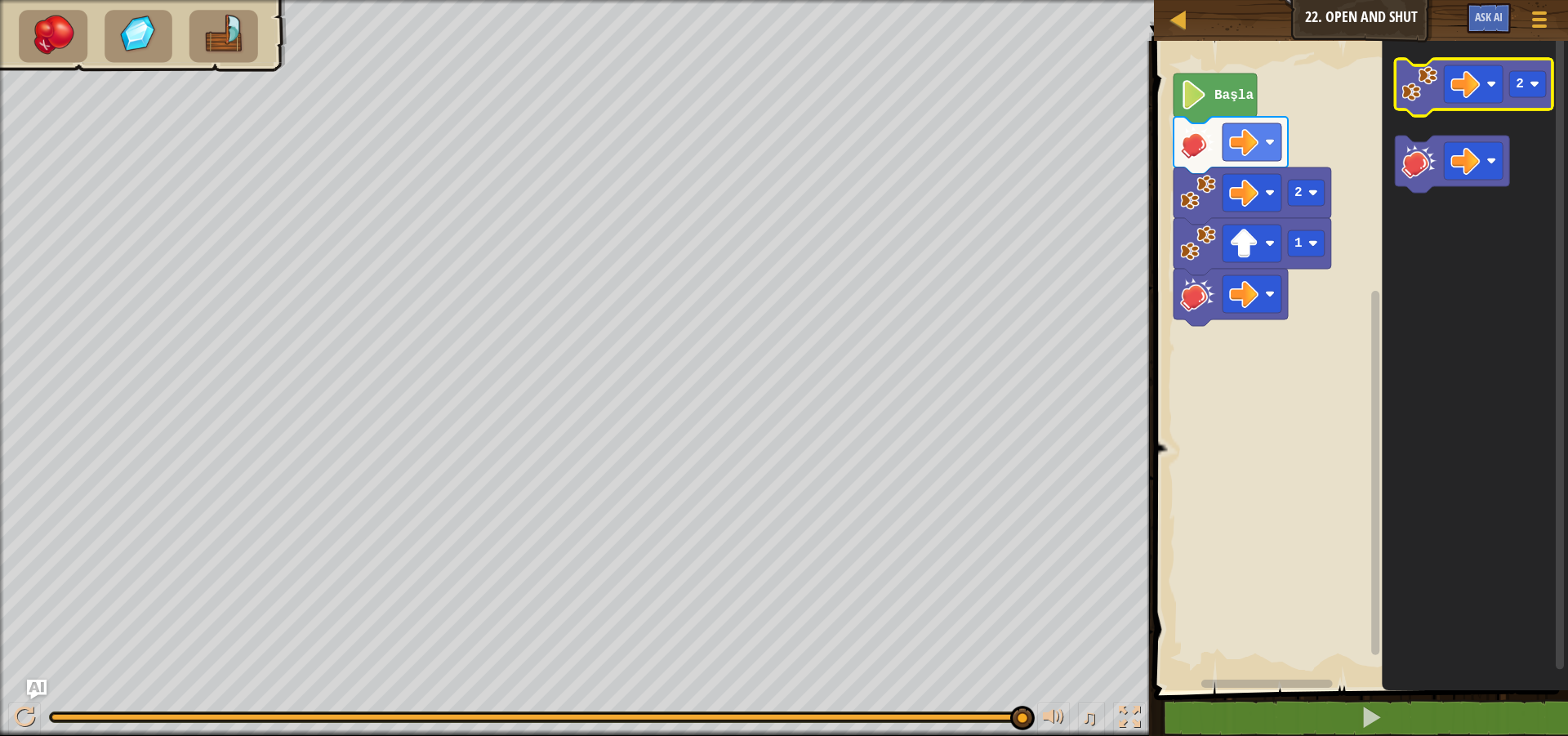
click at [1402, 95] on image "Blockly Çalışma Alanı" at bounding box center [1420, 84] width 36 height 36
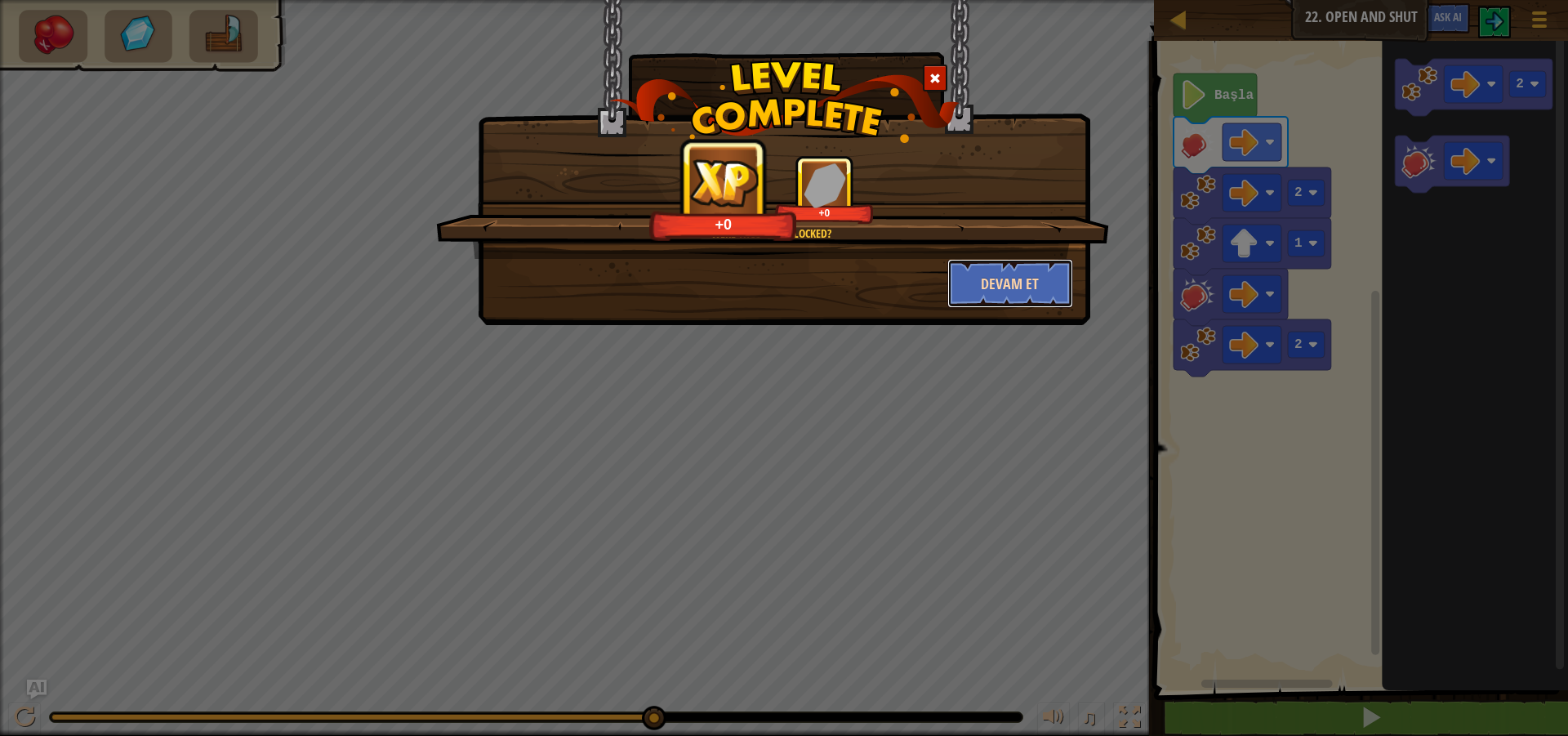
click at [1007, 298] on button "Devam et" at bounding box center [1010, 283] width 127 height 49
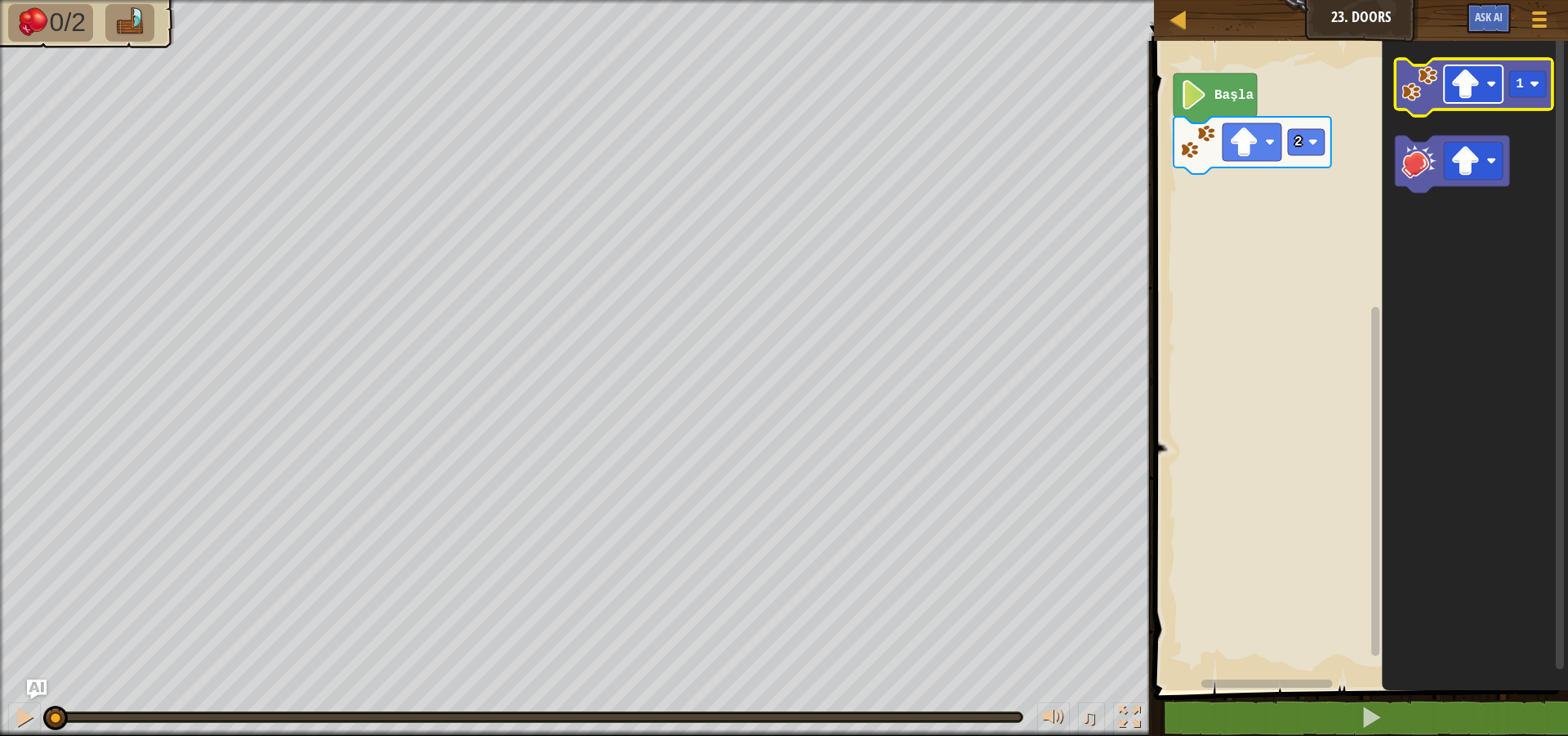
click at [1494, 82] on image "Blockly Çalışma Alanı" at bounding box center [1492, 83] width 10 height 10
click at [1422, 109] on icon "Blockly Çalışma Alanı" at bounding box center [1475, 87] width 158 height 57
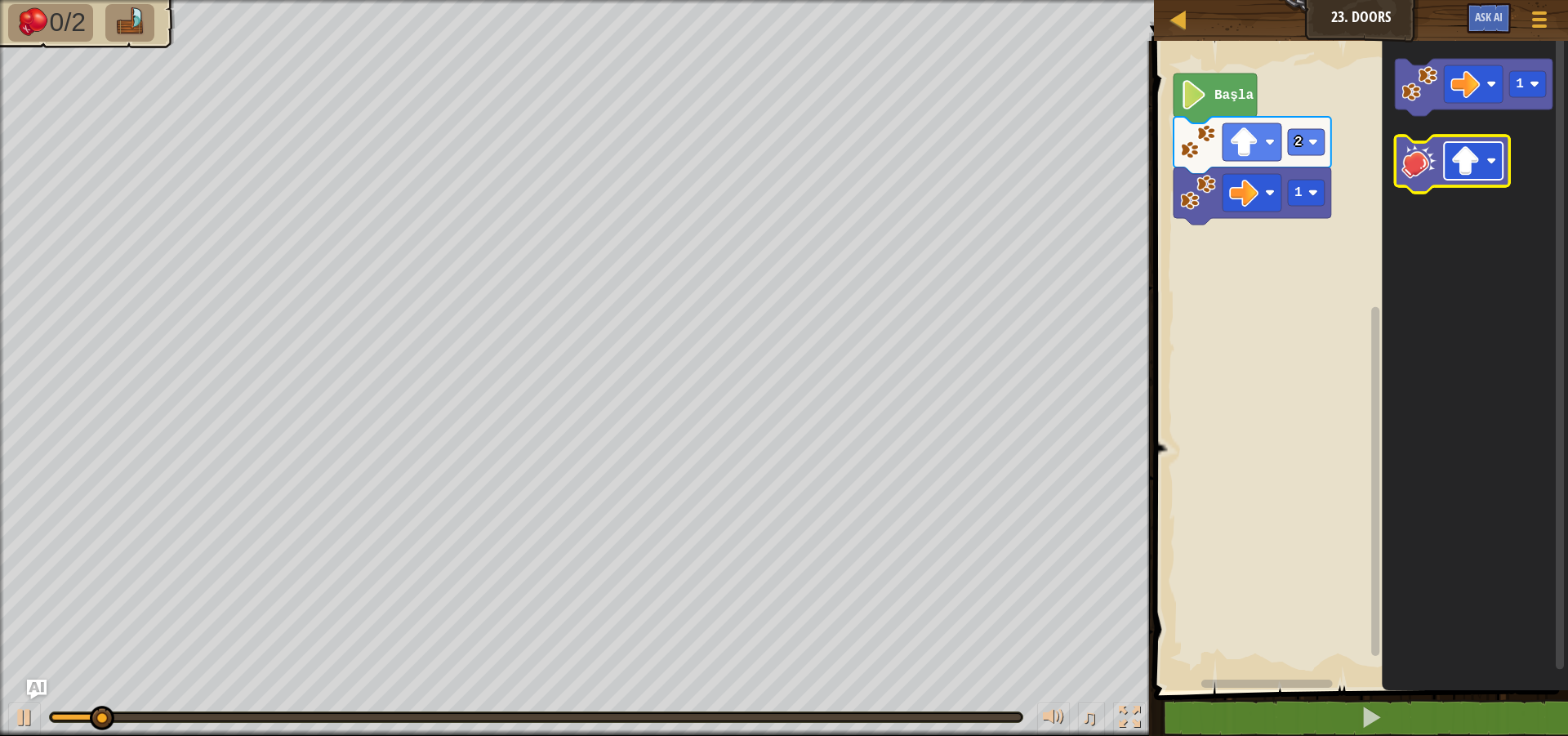
click at [1493, 160] on image "Blockly Çalışma Alanı" at bounding box center [1492, 161] width 10 height 10
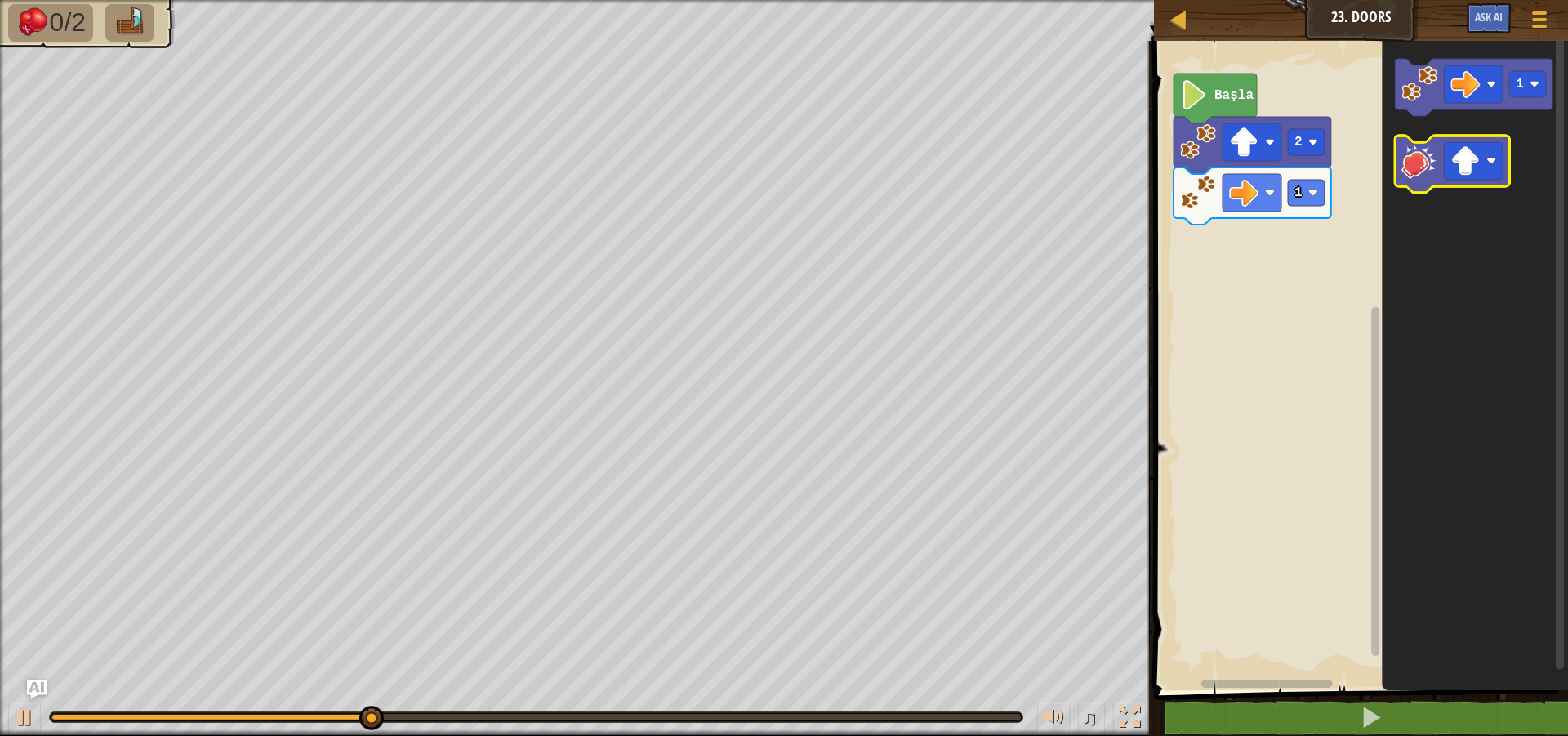
click at [1405, 174] on image "Blockly Çalışma Alanı" at bounding box center [1420, 161] width 36 height 36
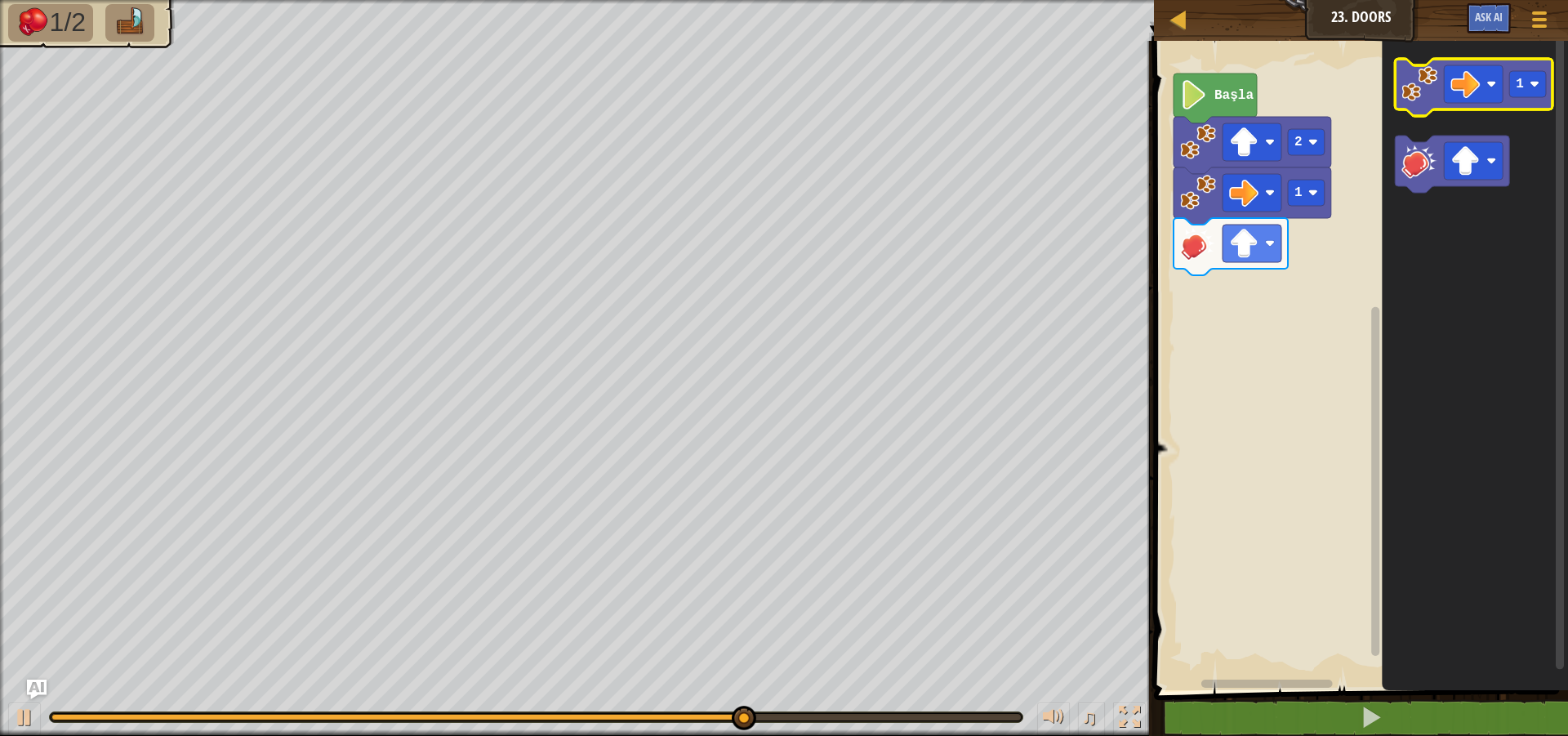
click at [1422, 87] on image "Blockly Çalışma Alanı" at bounding box center [1420, 84] width 36 height 36
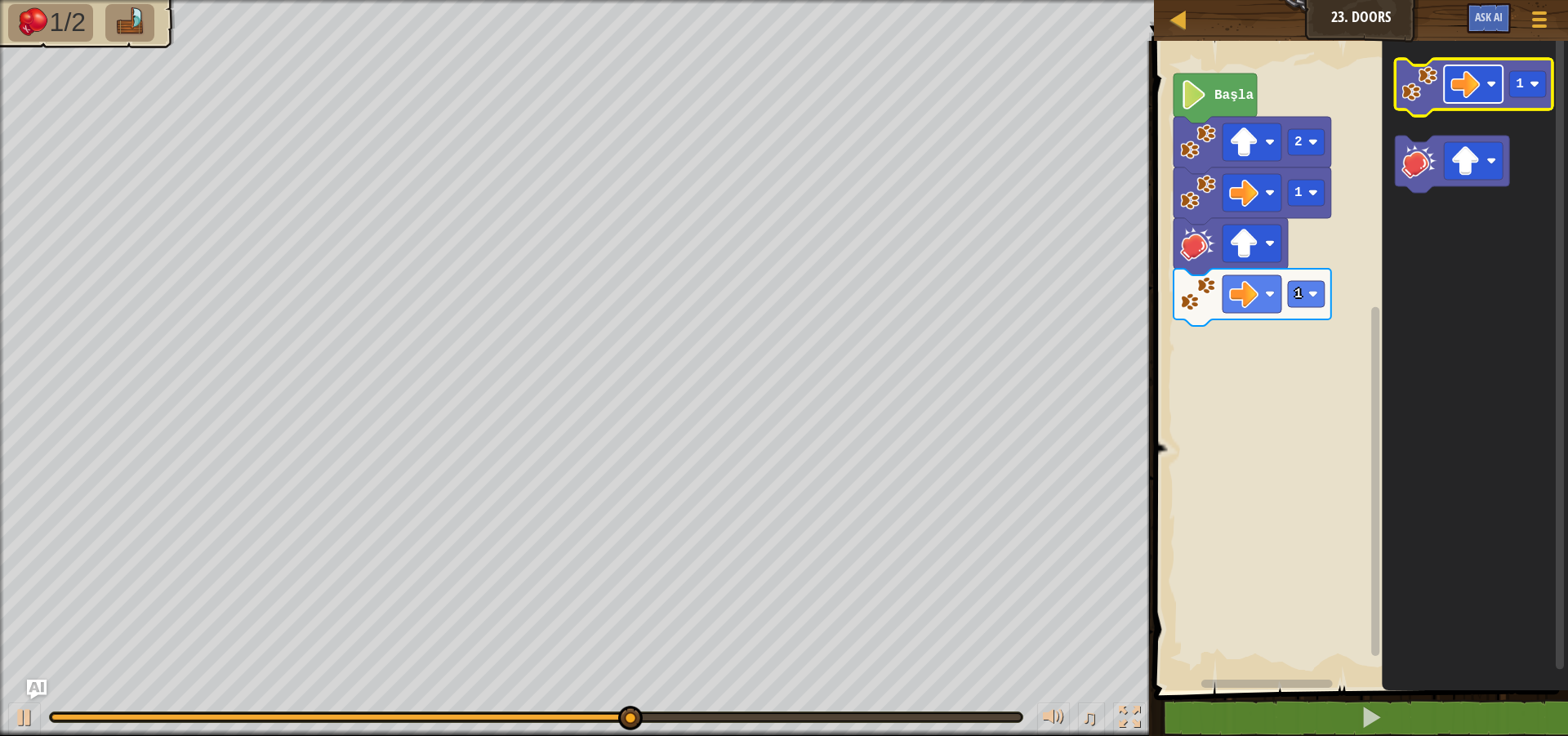
click at [1488, 80] on image "Blockly Çalışma Alanı" at bounding box center [1492, 83] width 10 height 10
click at [1442, 105] on icon "Blockly Çalışma Alanı" at bounding box center [1475, 87] width 158 height 57
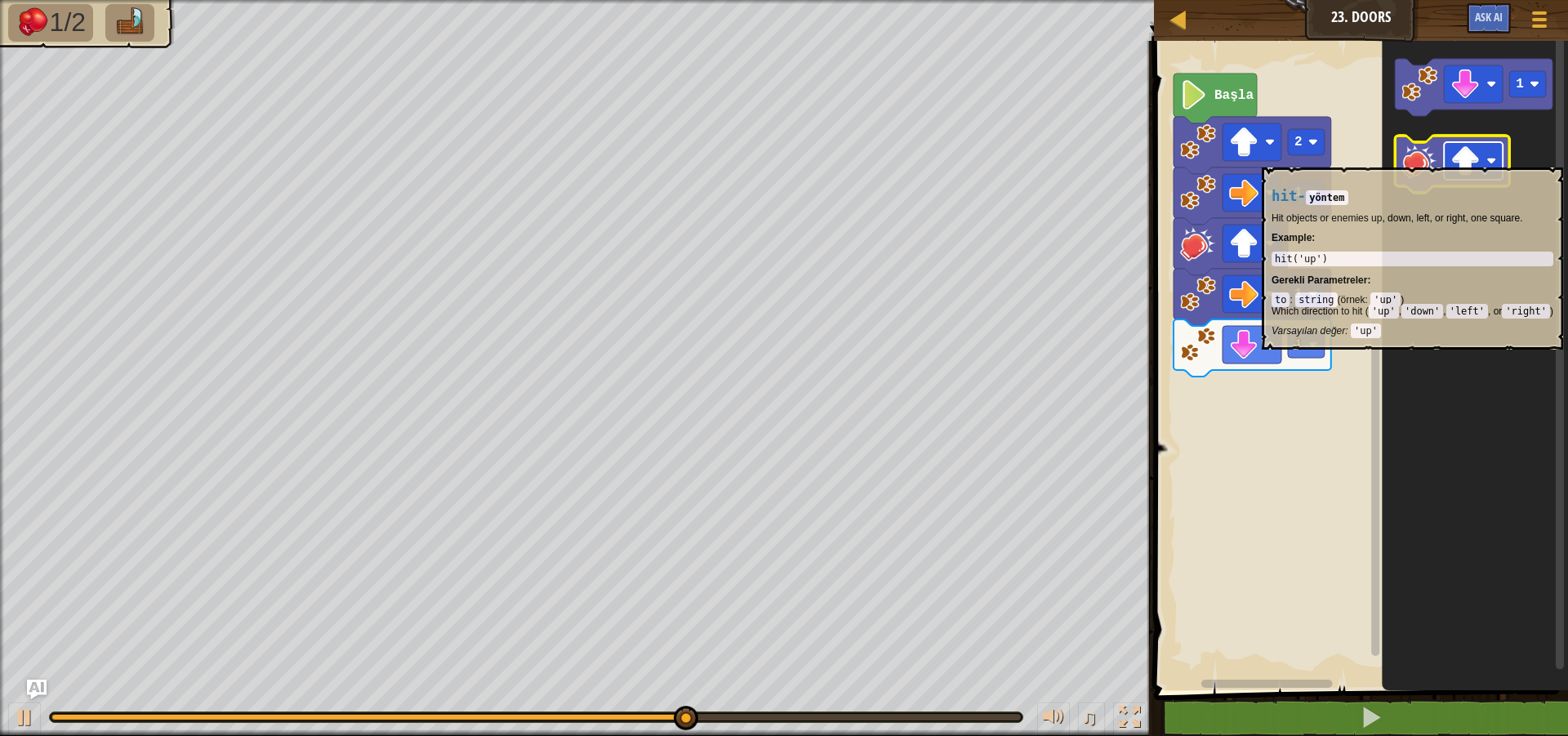
click at [1492, 160] on image "Blockly Çalışma Alanı" at bounding box center [1492, 161] width 10 height 10
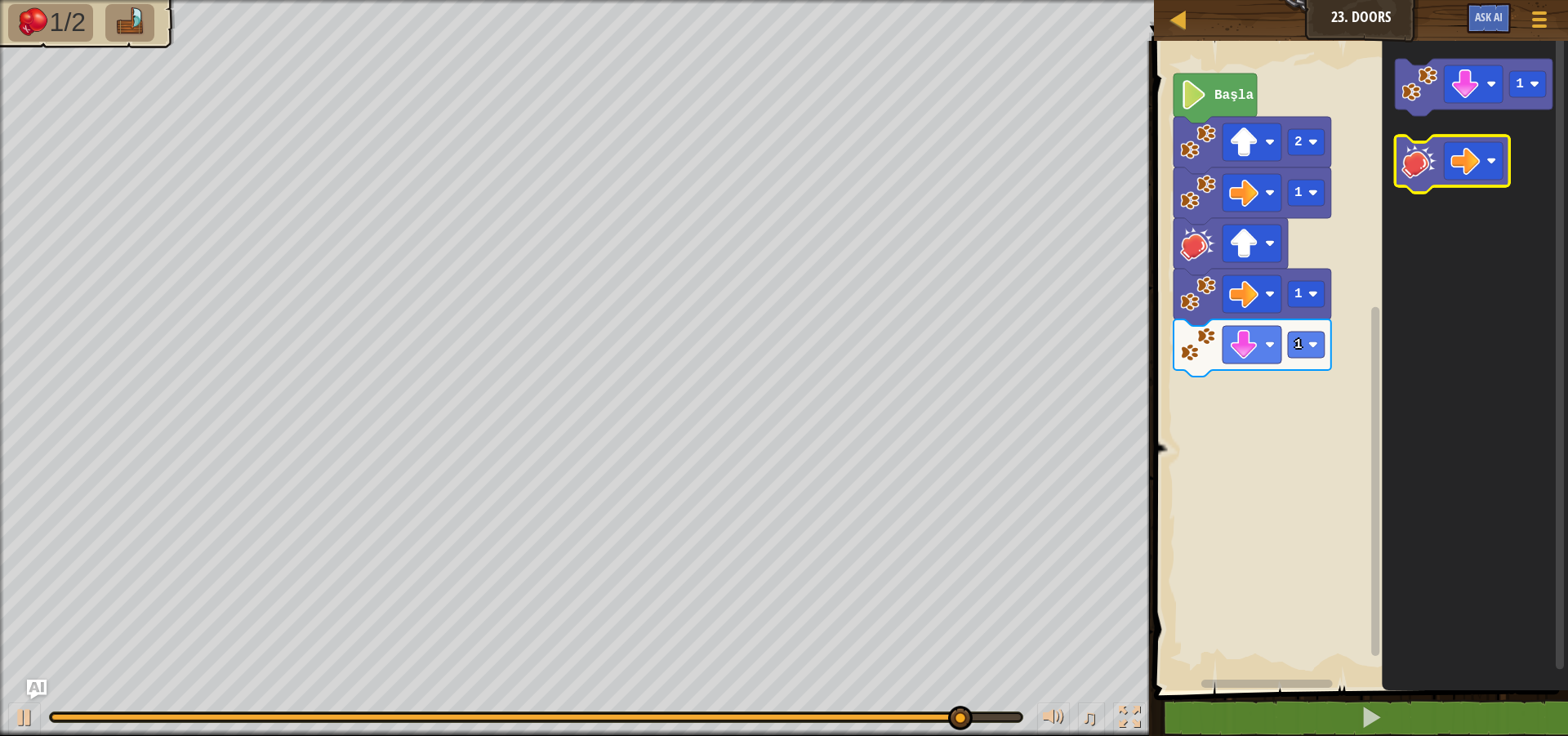
click at [1421, 165] on image "Blockly Çalışma Alanı" at bounding box center [1420, 161] width 36 height 36
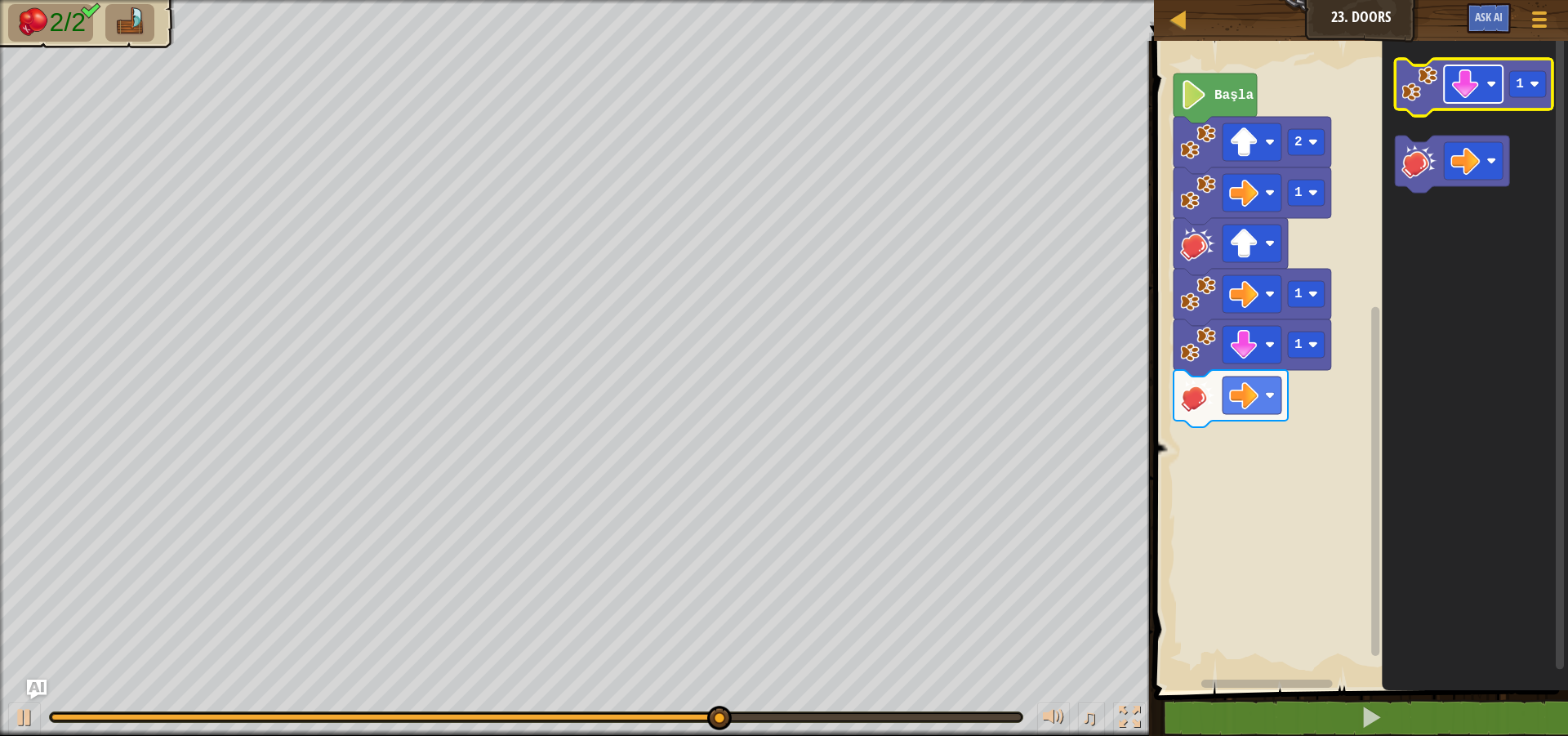
click at [1470, 91] on image "Blockly Çalışma Alanı" at bounding box center [1465, 83] width 29 height 29
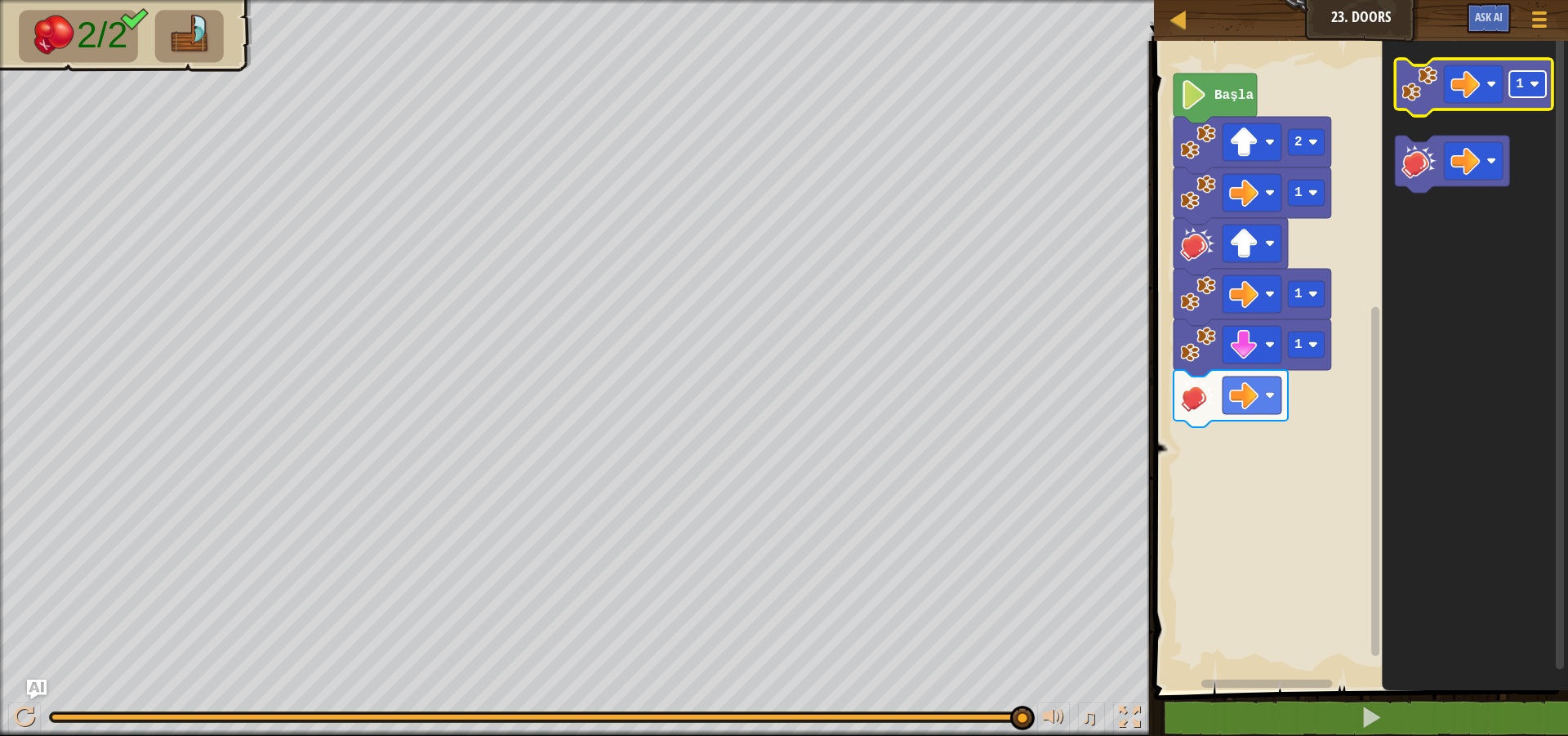
click at [1536, 87] on image "Blockly Çalışma Alanı" at bounding box center [1534, 83] width 10 height 10
click at [1414, 94] on image "Blockly Çalışma Alanı" at bounding box center [1420, 84] width 36 height 36
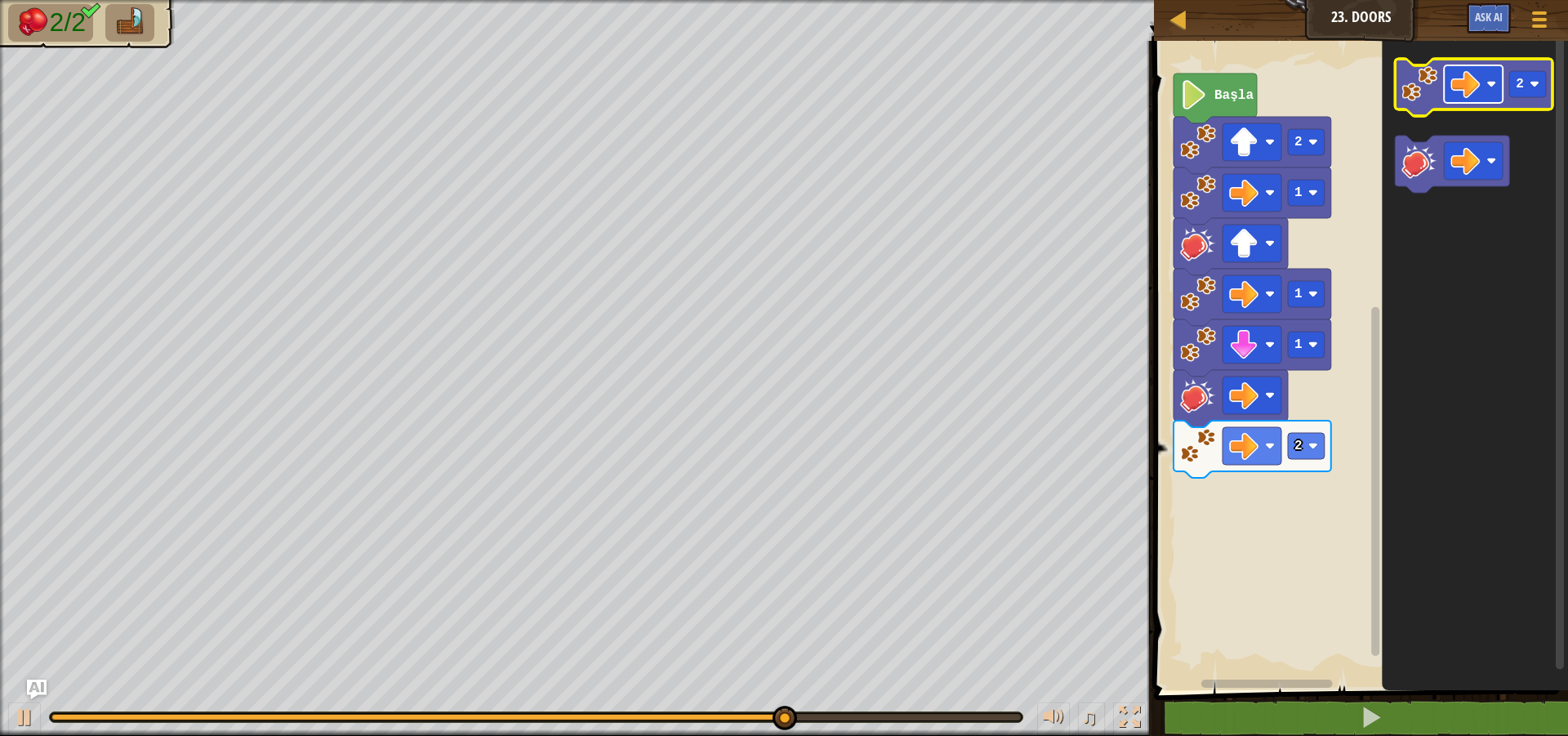
click at [1492, 78] on rect "Blockly Çalışma Alanı" at bounding box center [1474, 84] width 59 height 37
click at [1519, 88] on text "2" at bounding box center [1520, 84] width 8 height 15
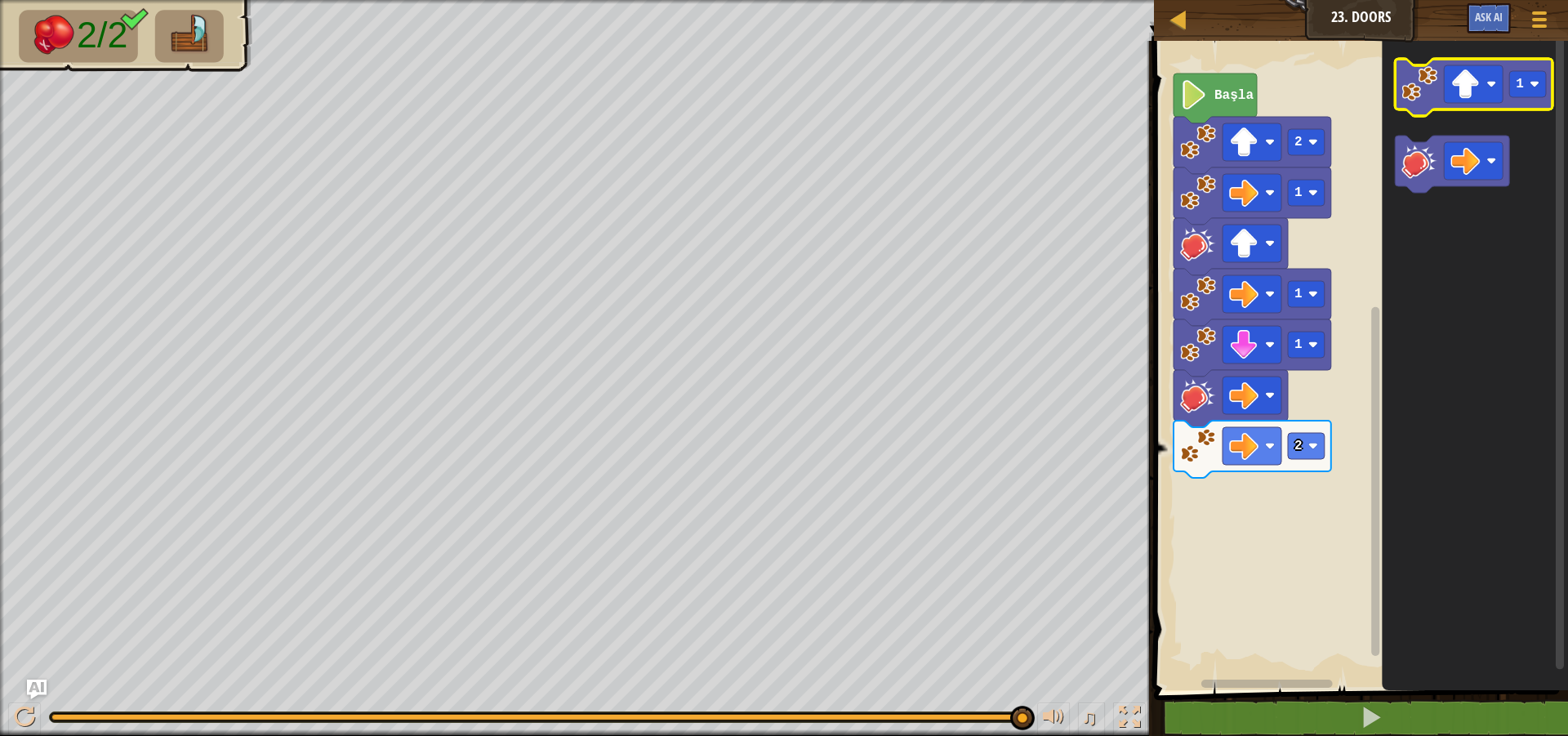
click at [1439, 93] on icon "Blockly Çalışma Alanı" at bounding box center [1475, 87] width 158 height 57
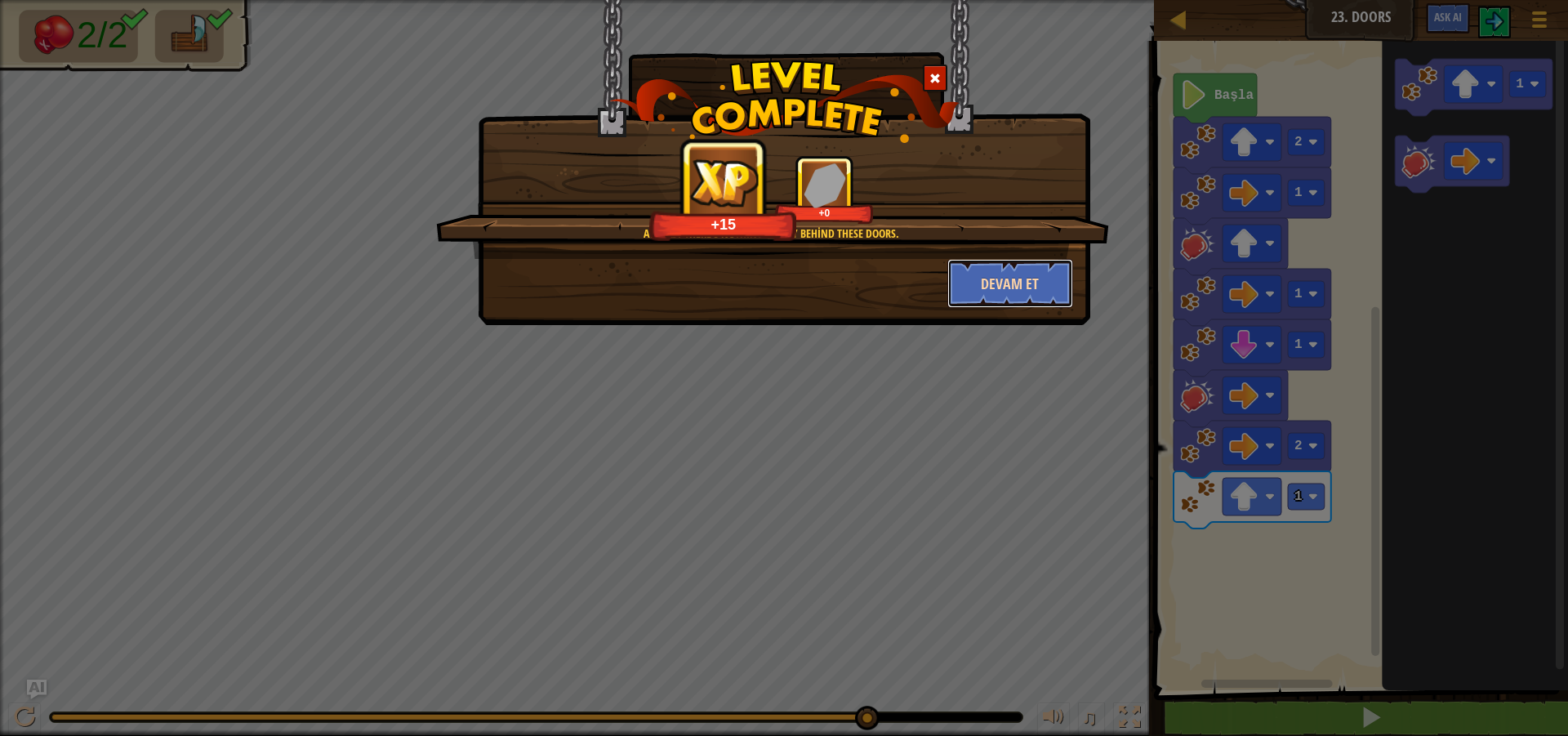
click at [1002, 294] on button "Devam et" at bounding box center [1010, 283] width 127 height 49
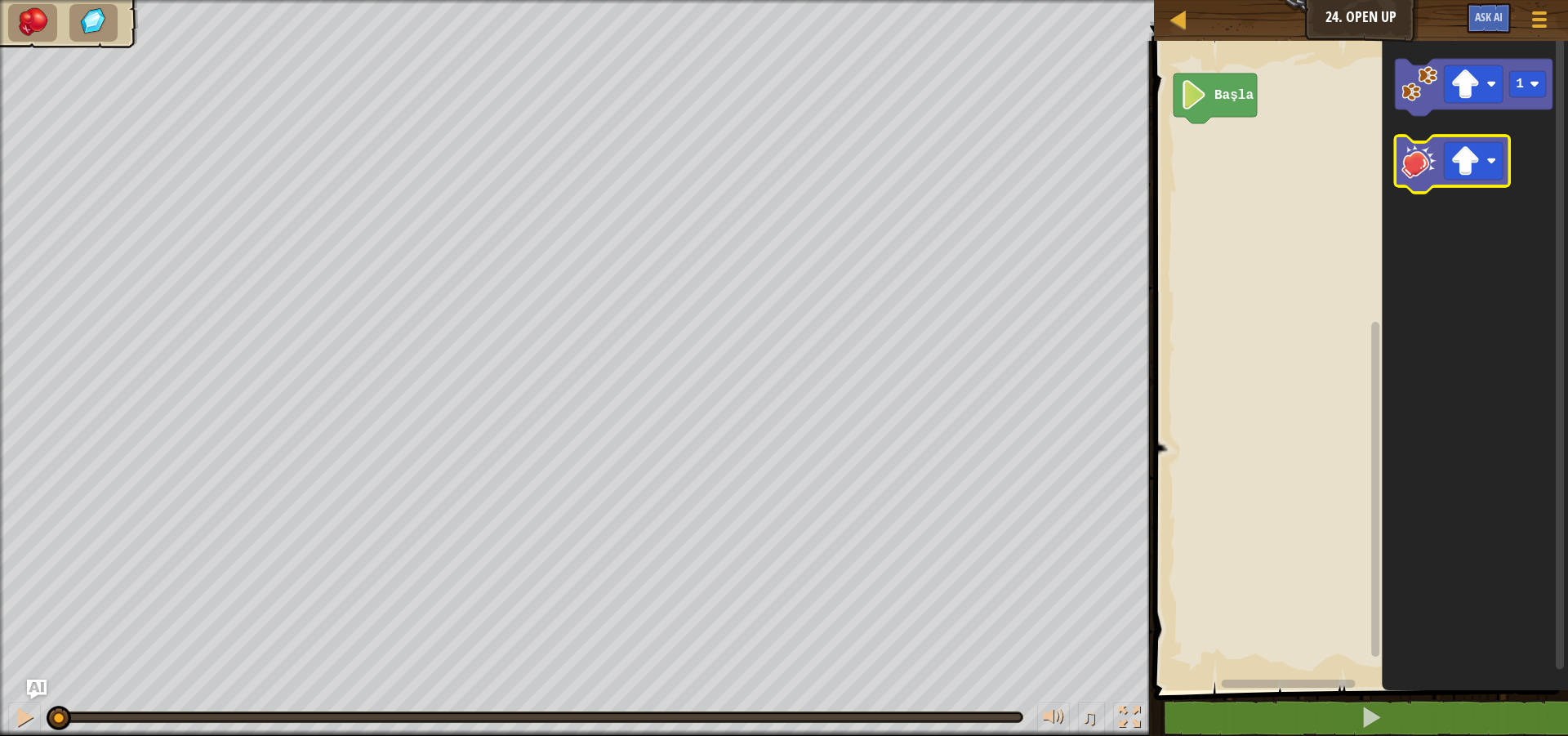
click at [1428, 165] on image "Blockly Çalışma Alanı" at bounding box center [1420, 161] width 36 height 36
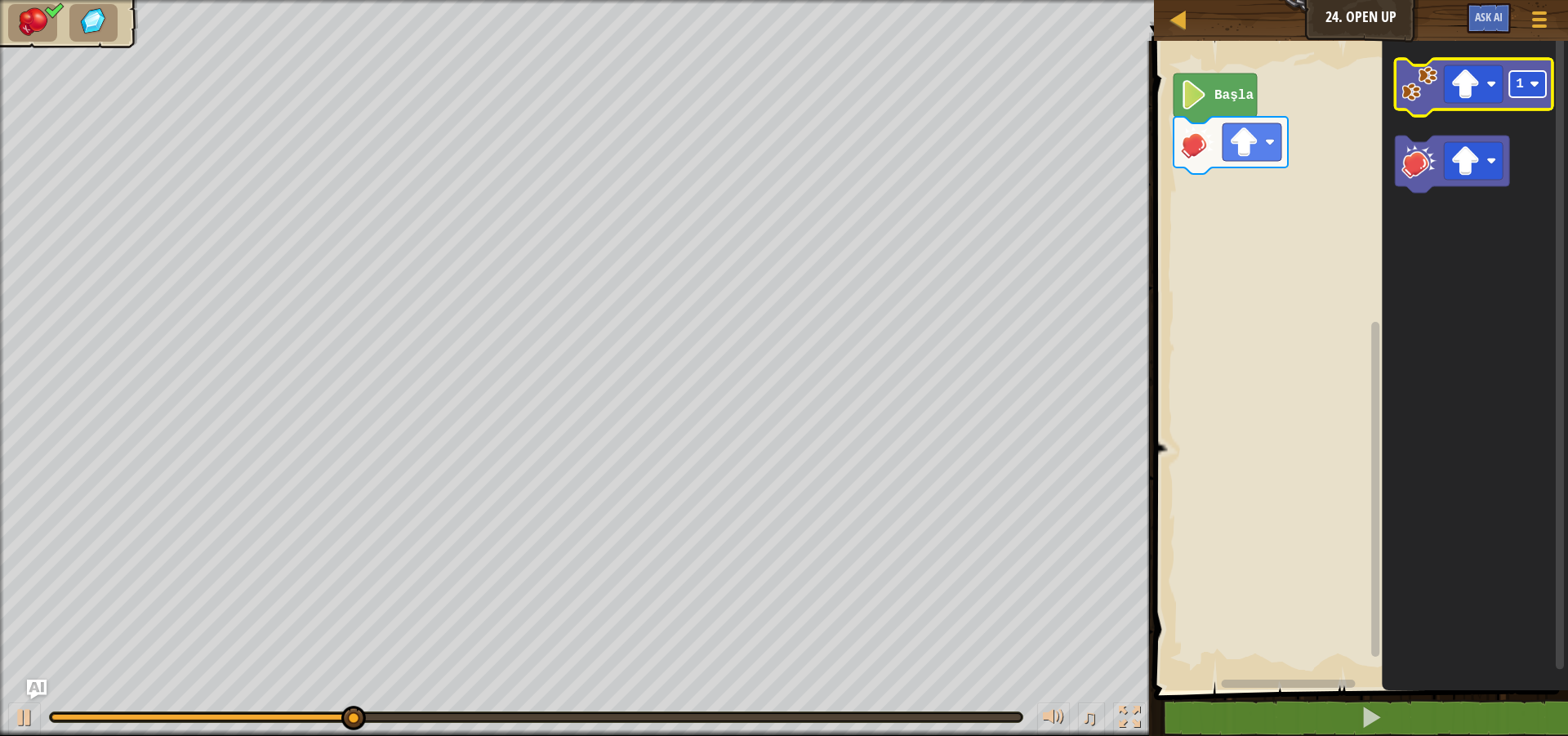
click at [1526, 84] on rect "Blockly Çalışma Alanı" at bounding box center [1527, 83] width 36 height 26
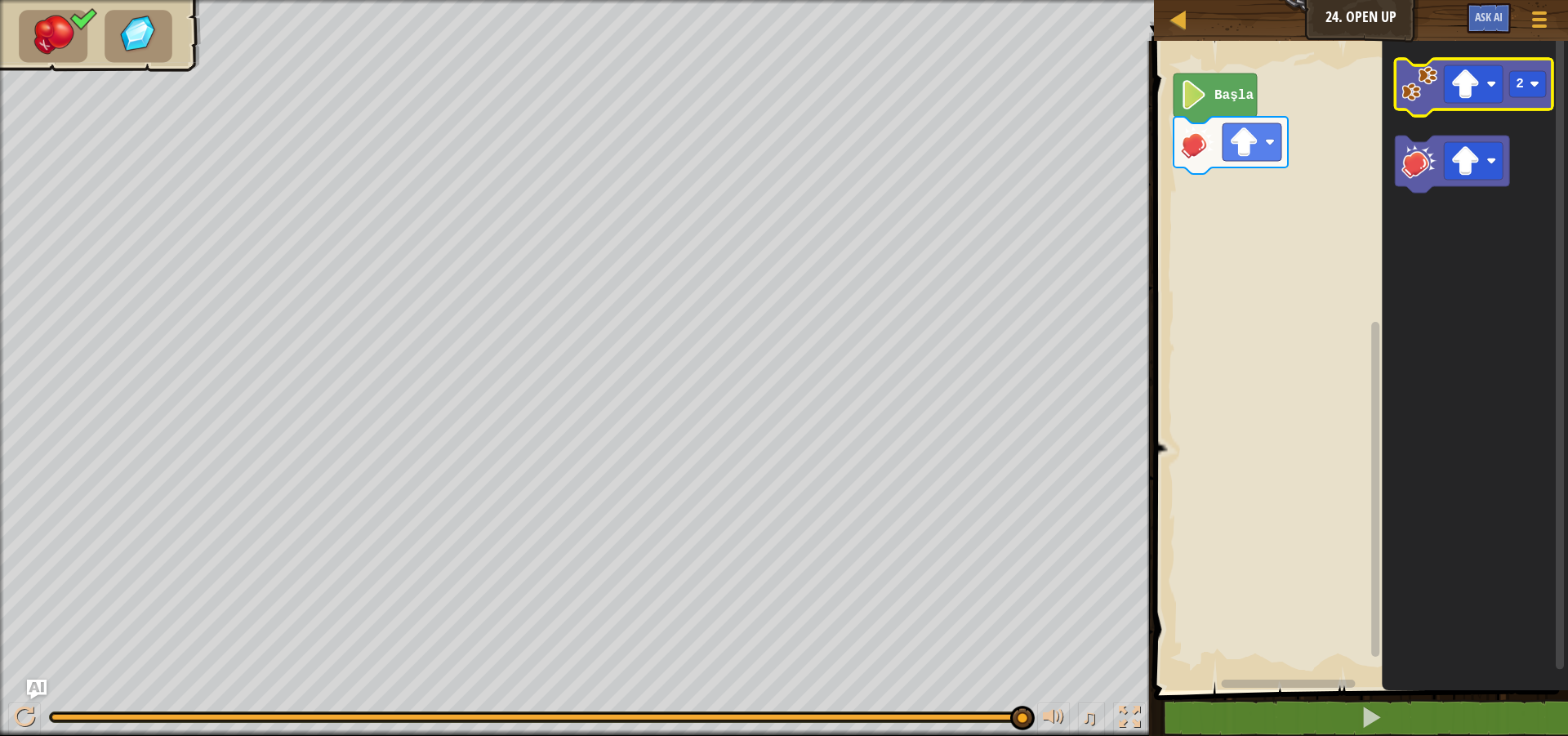
click at [1419, 91] on image "Blockly Çalışma Alanı" at bounding box center [1420, 84] width 36 height 36
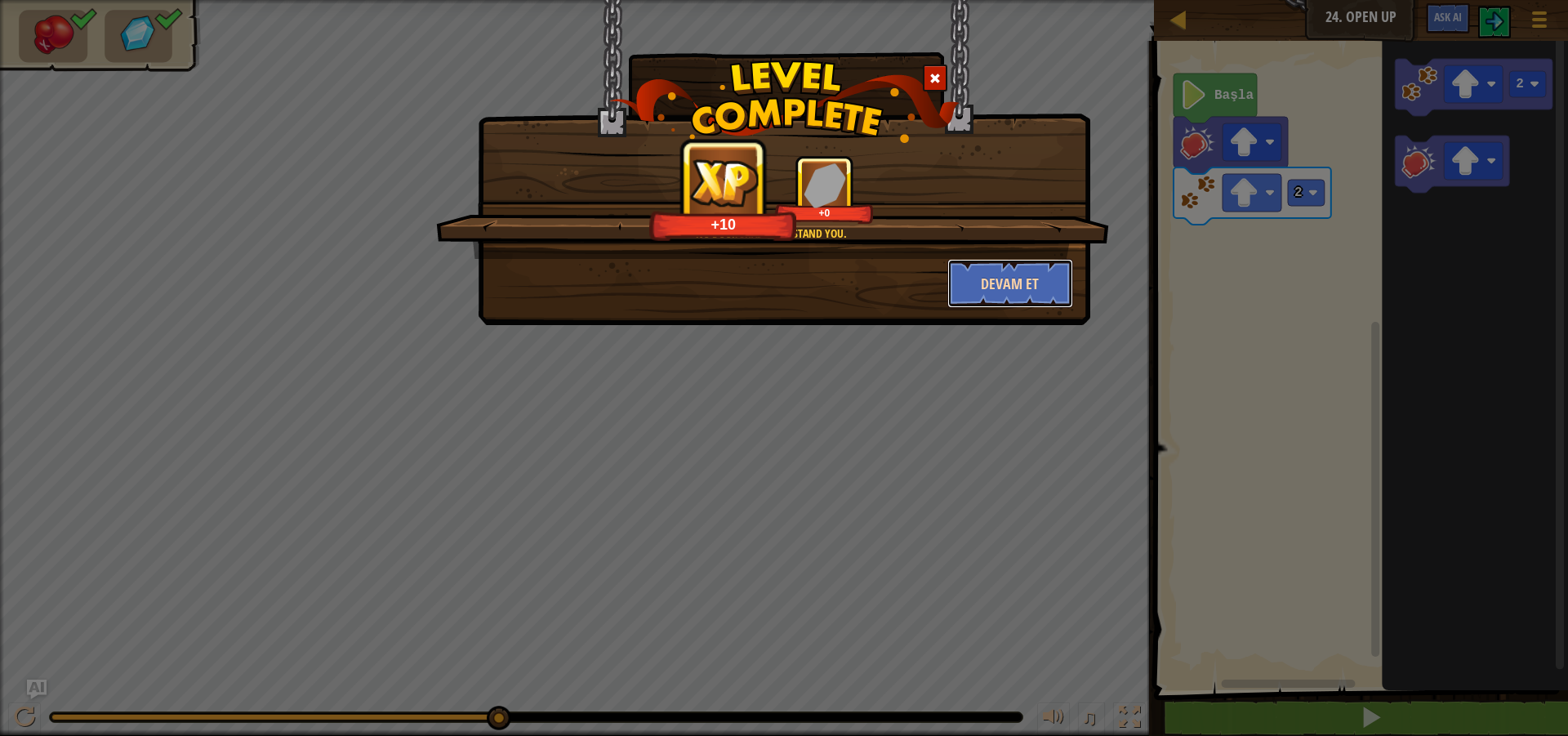
click at [992, 273] on button "Devam et" at bounding box center [1010, 283] width 127 height 49
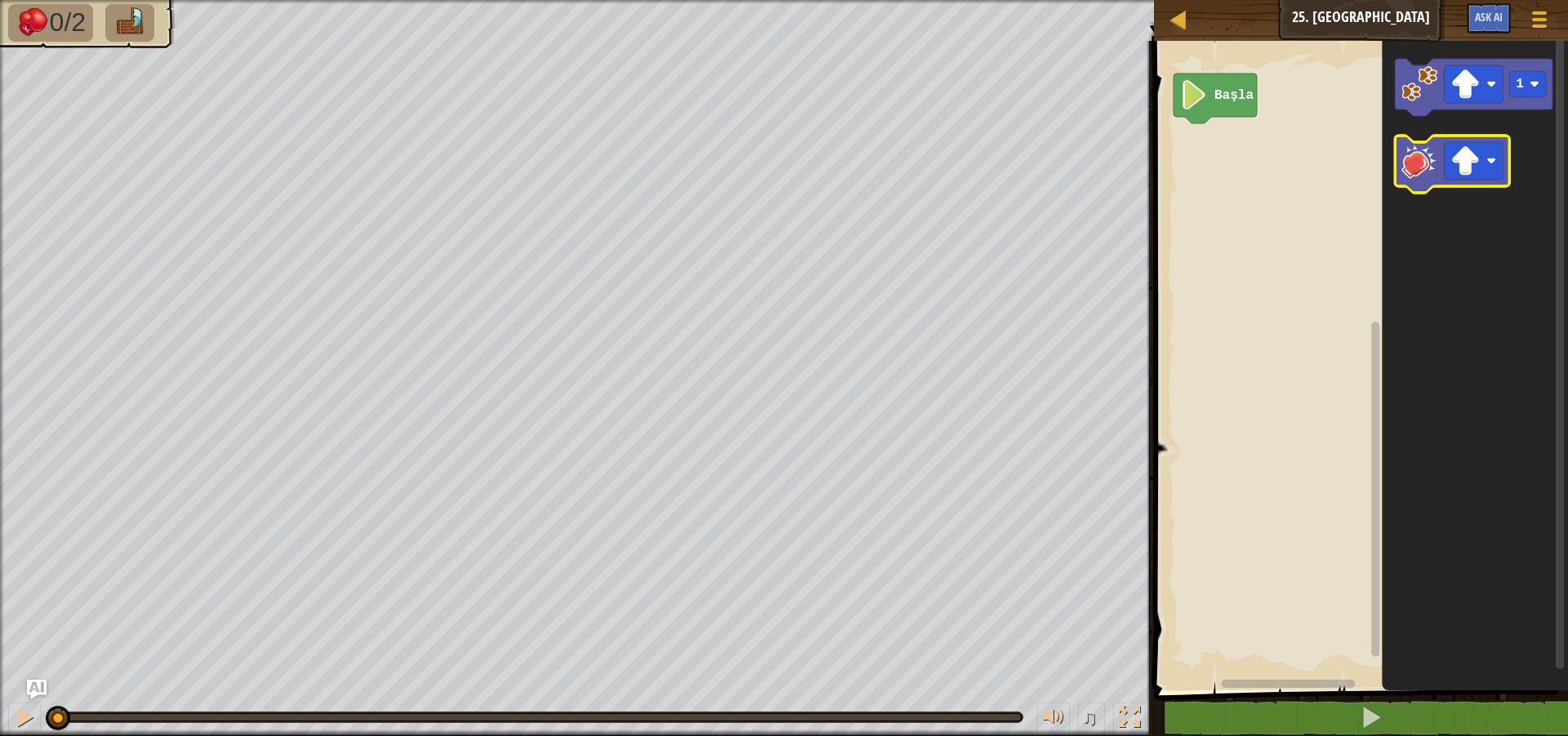
click at [1417, 178] on image "Blockly Çalışma Alanı" at bounding box center [1420, 161] width 36 height 36
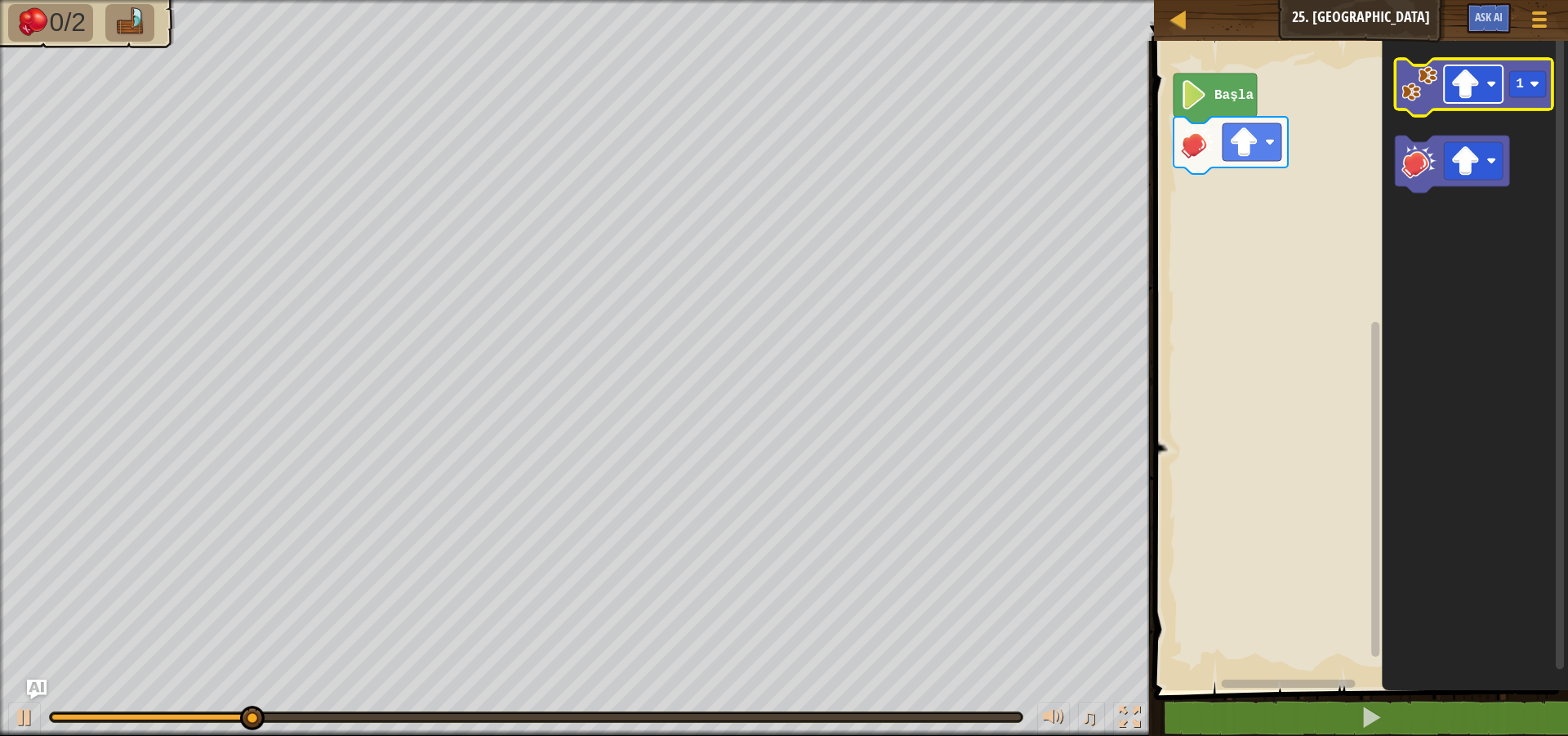
click at [1462, 98] on image "Blockly Çalışma Alanı" at bounding box center [1465, 83] width 29 height 29
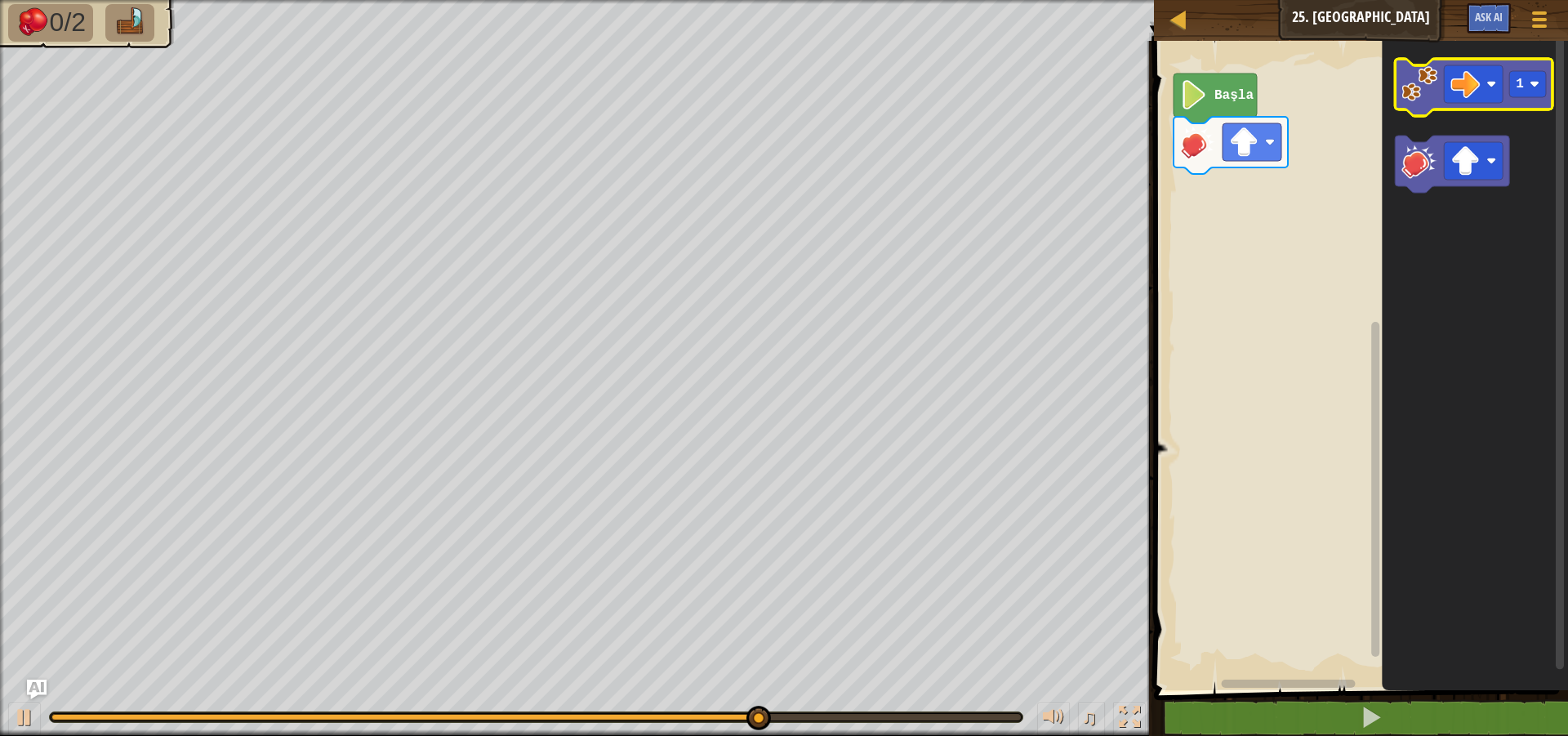
click at [1437, 82] on image "Blockly Çalışma Alanı" at bounding box center [1420, 84] width 36 height 36
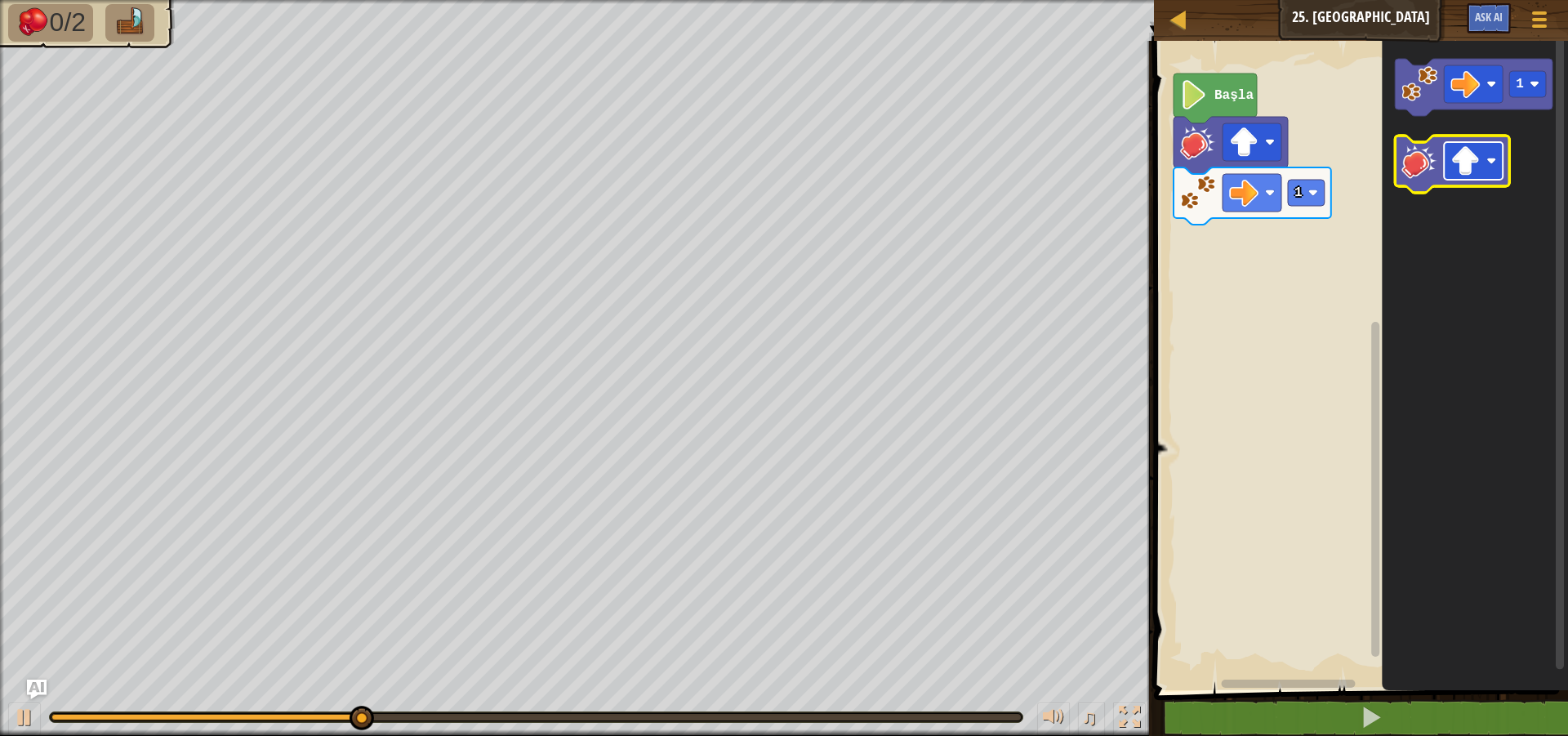
click at [1468, 163] on image "Blockly Çalışma Alanı" at bounding box center [1465, 161] width 29 height 29
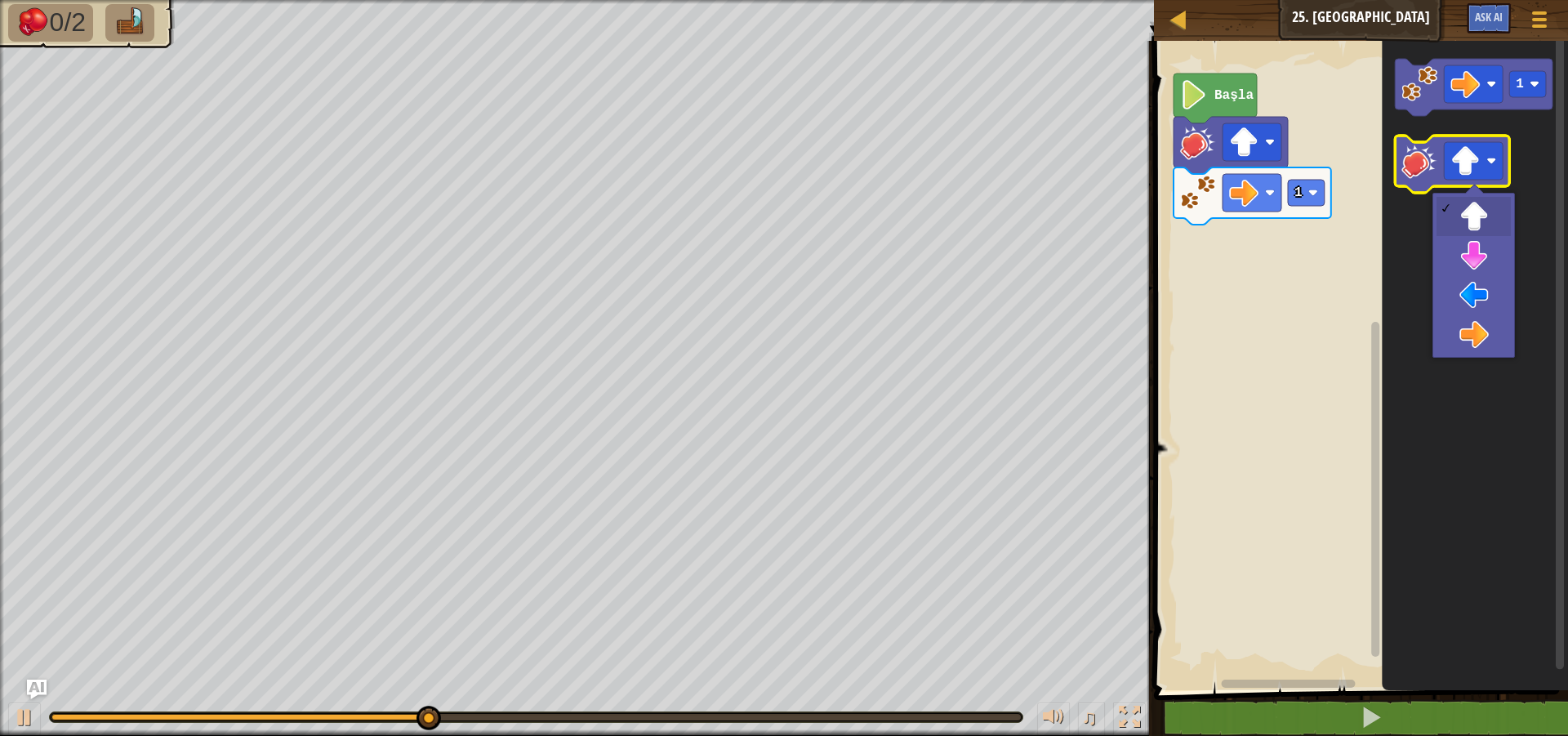
click at [1423, 160] on image "Blockly Çalışma Alanı" at bounding box center [1420, 161] width 36 height 36
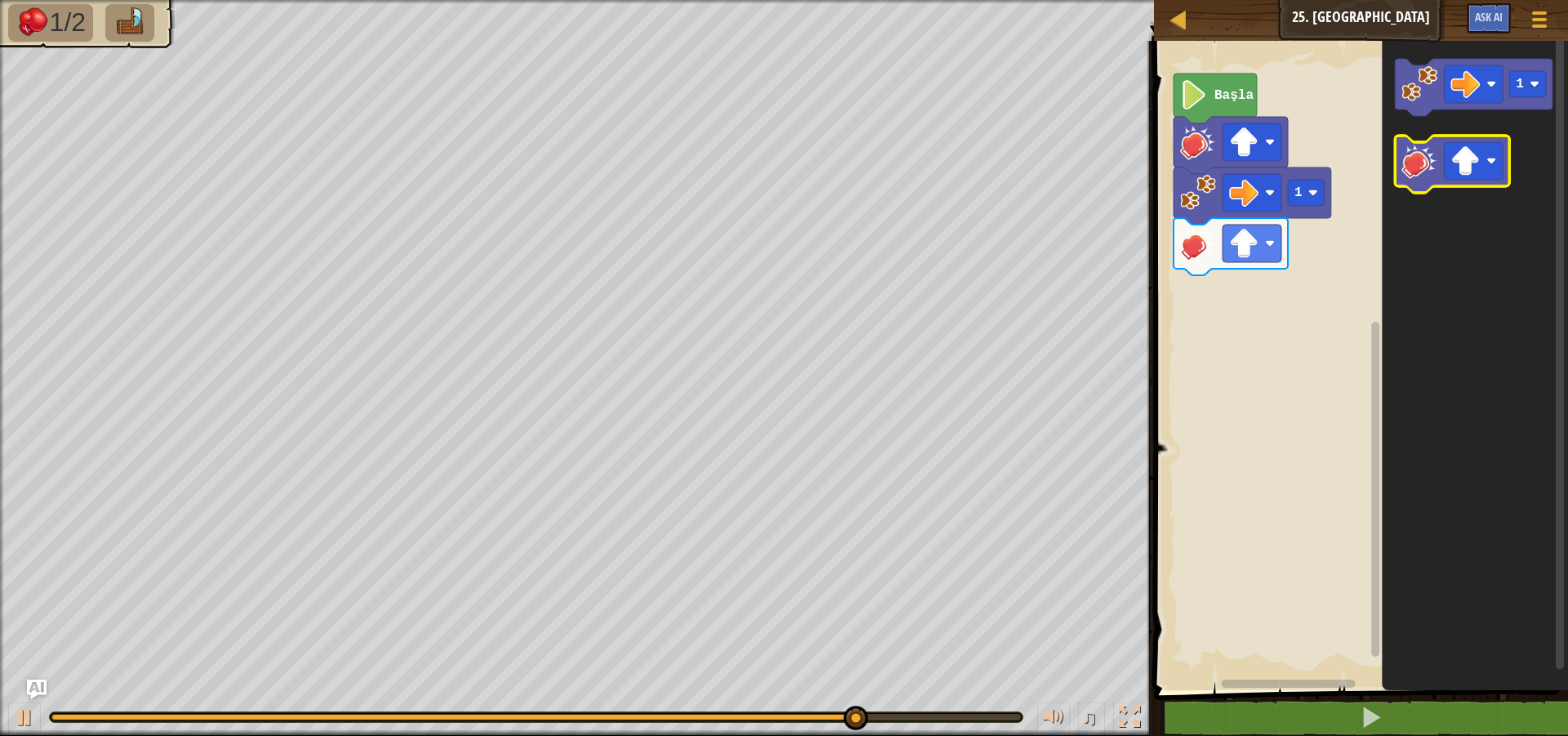
click at [1429, 160] on image "Blockly Çalışma Alanı" at bounding box center [1420, 161] width 36 height 36
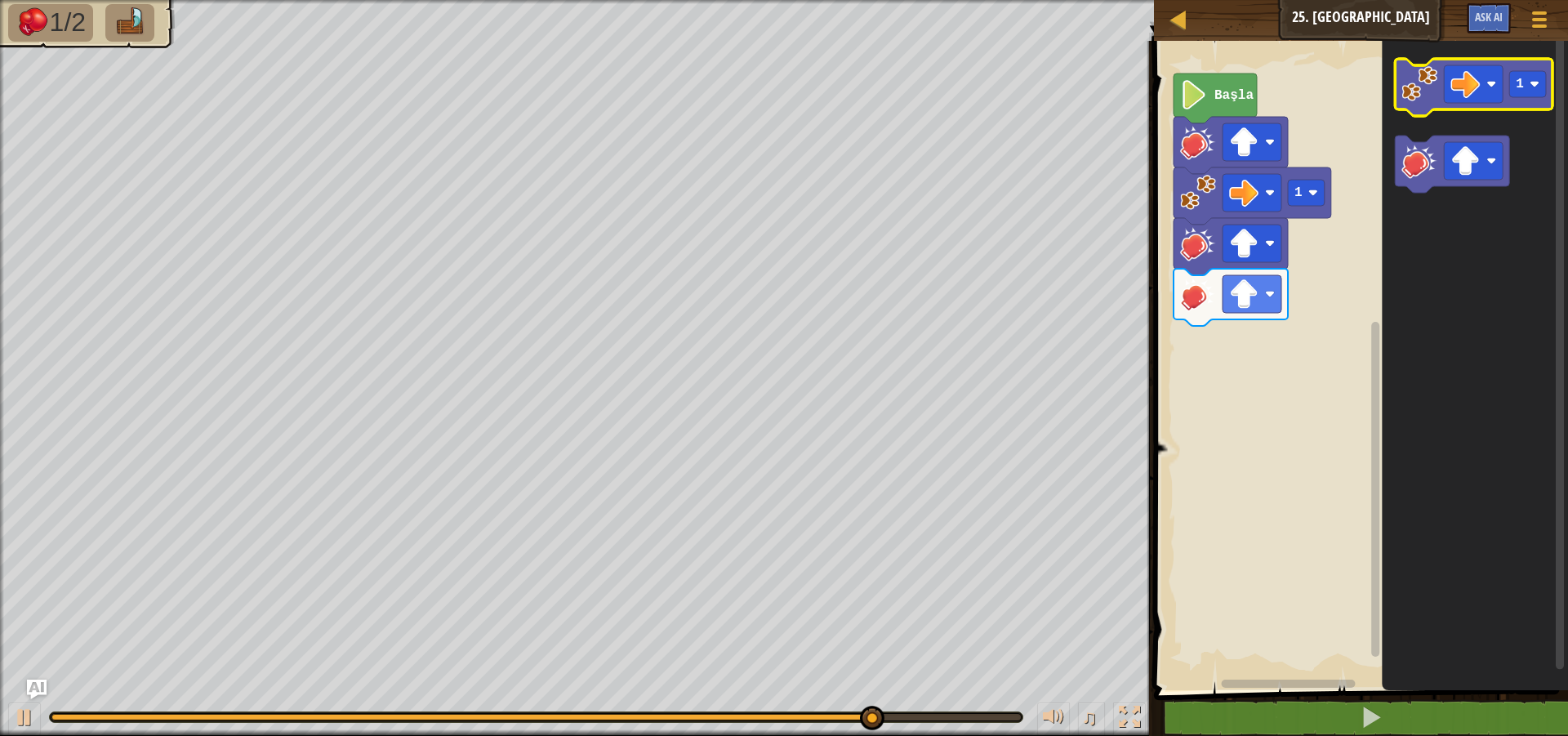
click at [1435, 94] on image "Blockly Çalışma Alanı" at bounding box center [1420, 84] width 36 height 36
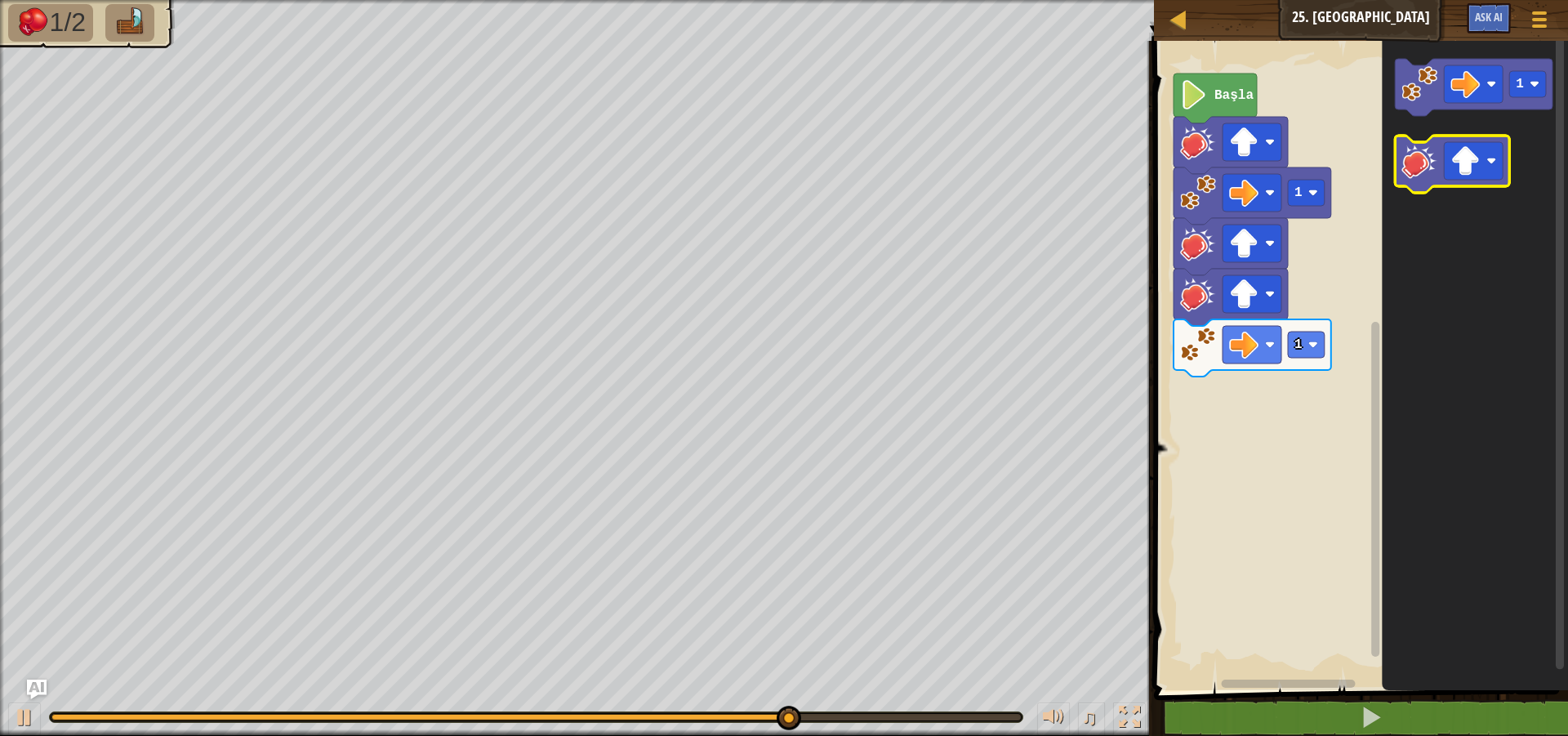
click at [1438, 171] on icon "Blockly Çalışma Alanı" at bounding box center [1453, 164] width 114 height 57
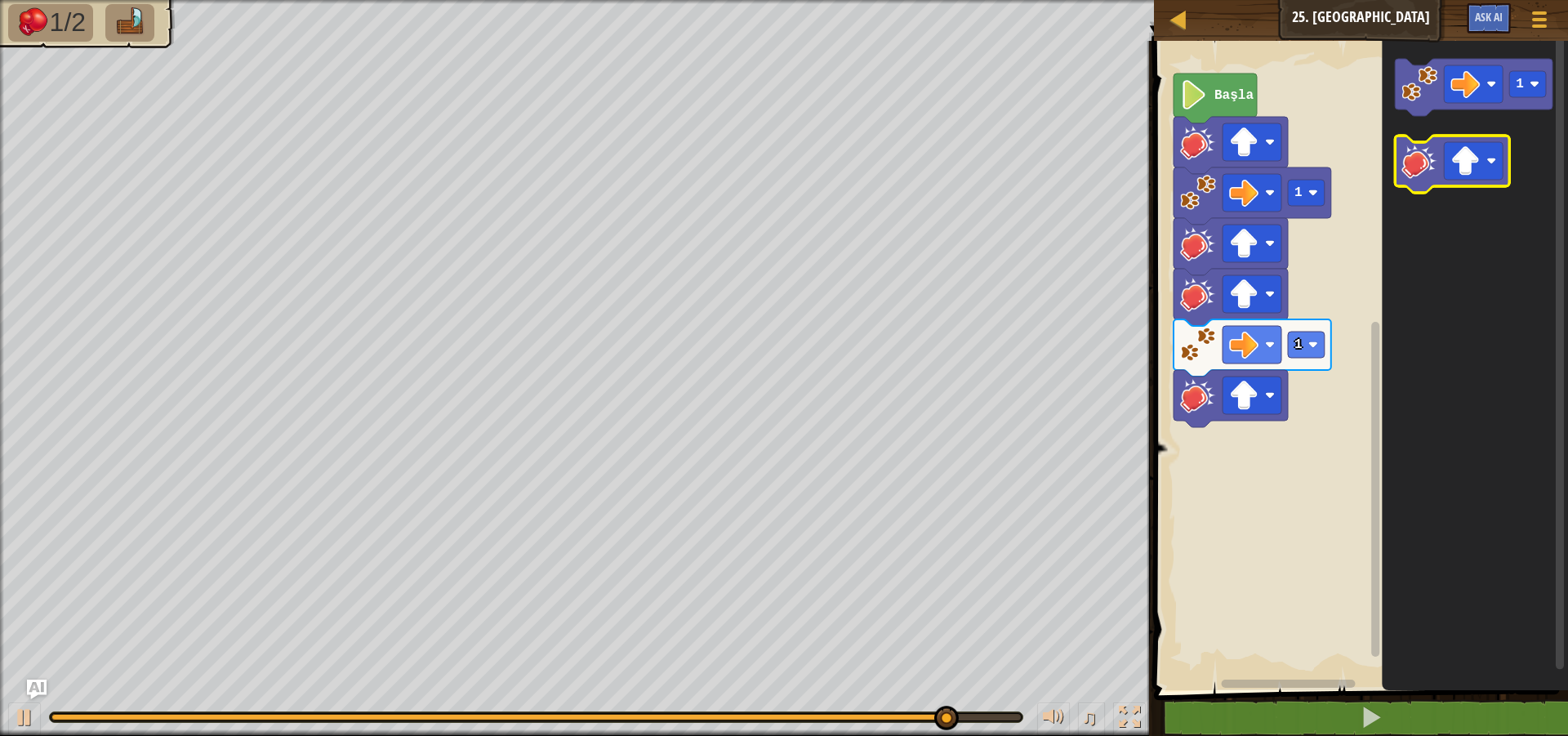
click at [1433, 173] on image "Blockly Çalışma Alanı" at bounding box center [1420, 161] width 36 height 36
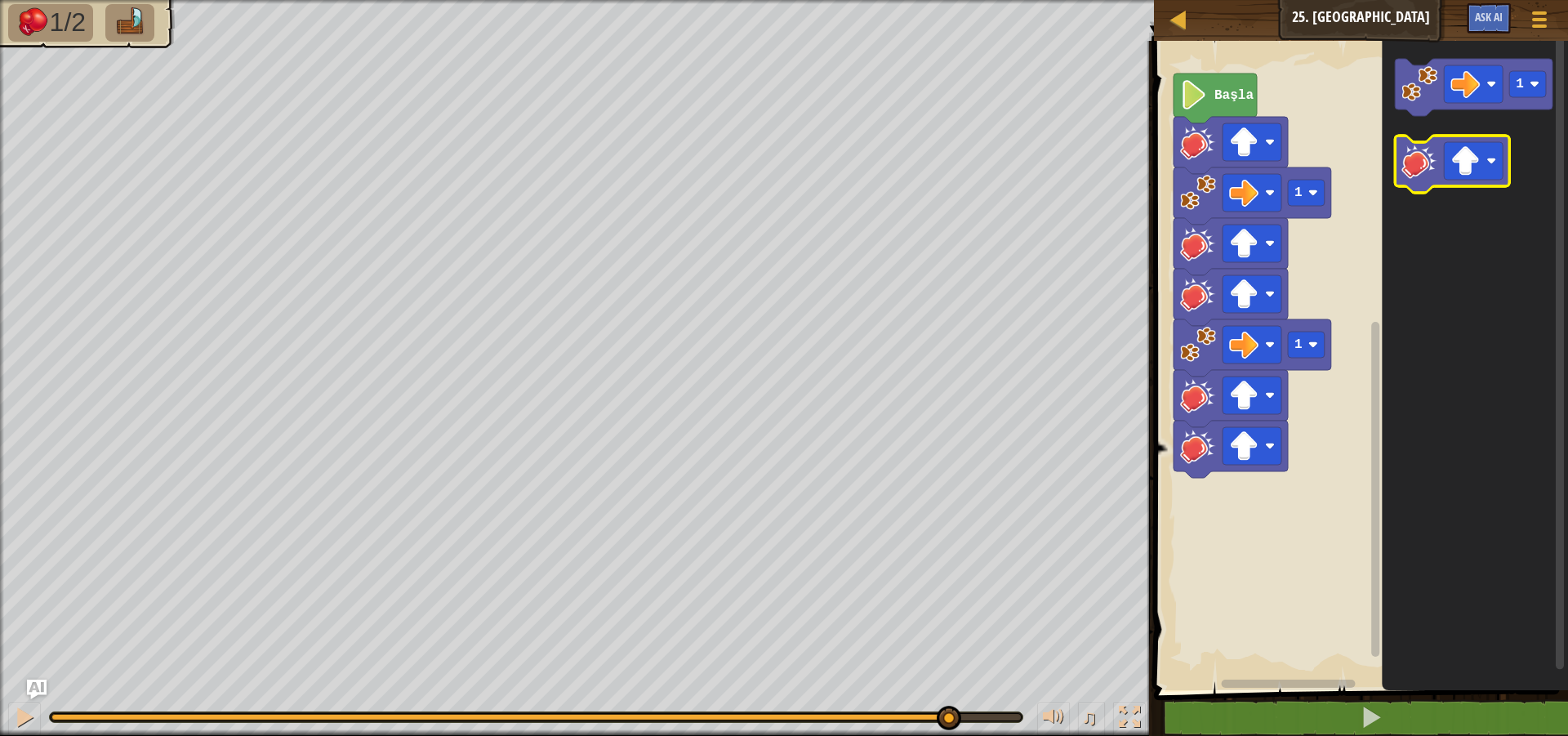
click at [1433, 173] on image "Blockly Çalışma Alanı" at bounding box center [1420, 161] width 36 height 36
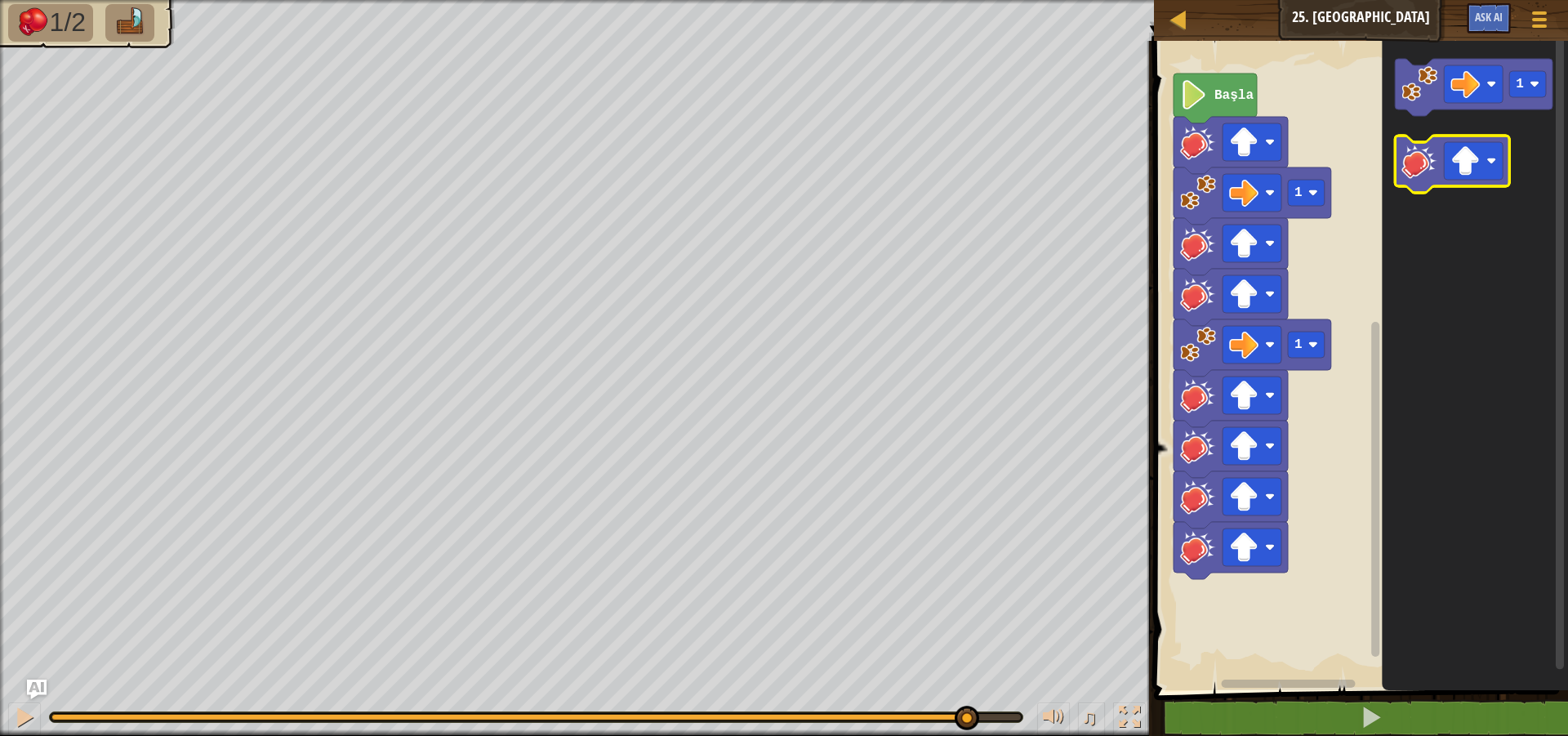
click at [1433, 173] on image "Blockly Çalışma Alanı" at bounding box center [1420, 161] width 36 height 36
click at [1431, 173] on image "Blockly Çalışma Alanı" at bounding box center [1420, 161] width 36 height 36
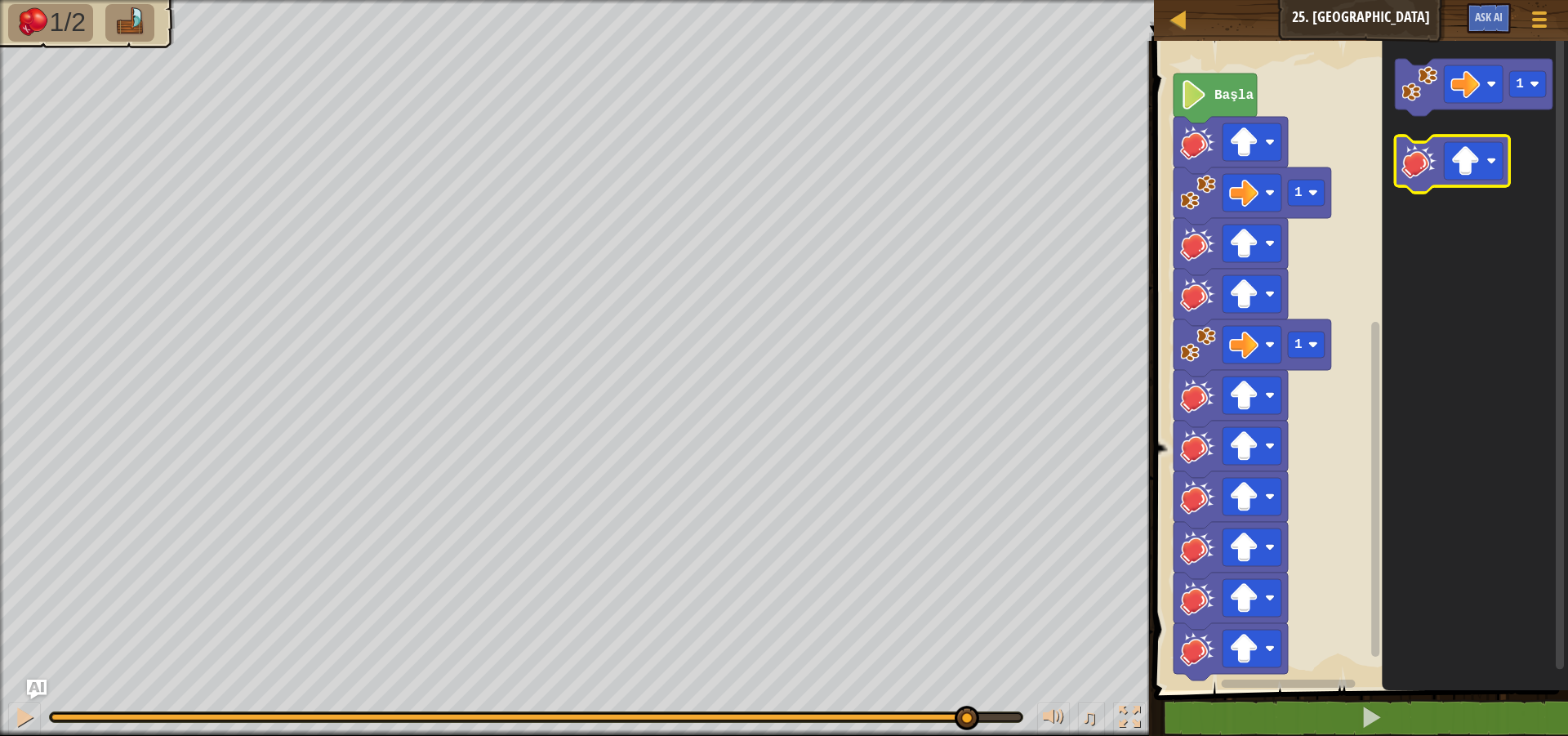
click at [1431, 173] on image "Blockly Çalışma Alanı" at bounding box center [1420, 161] width 36 height 36
click at [1422, 169] on image "Blockly Çalışma Alanı" at bounding box center [1420, 161] width 36 height 36
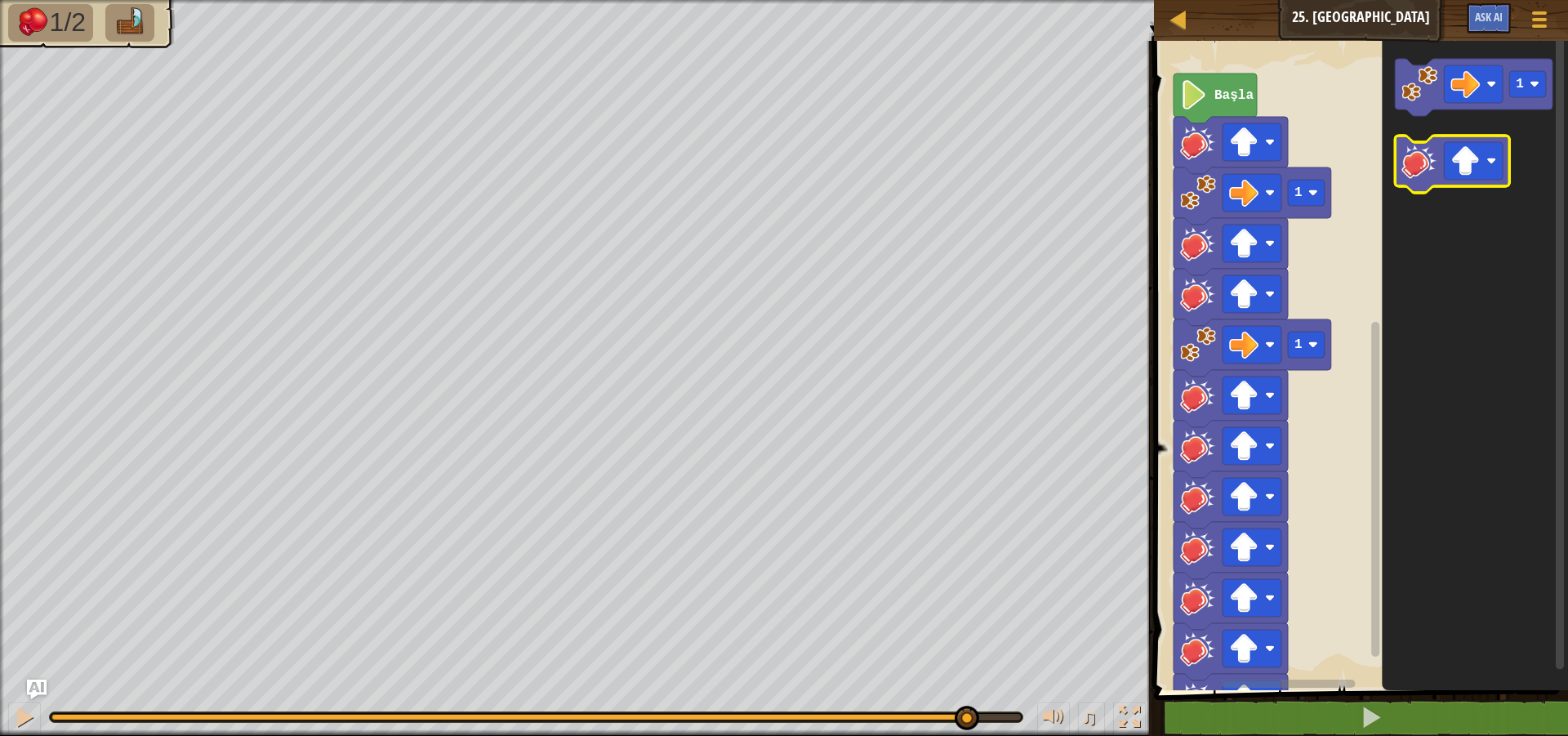
click at [1422, 169] on image "Blockly Çalışma Alanı" at bounding box center [1420, 161] width 36 height 36
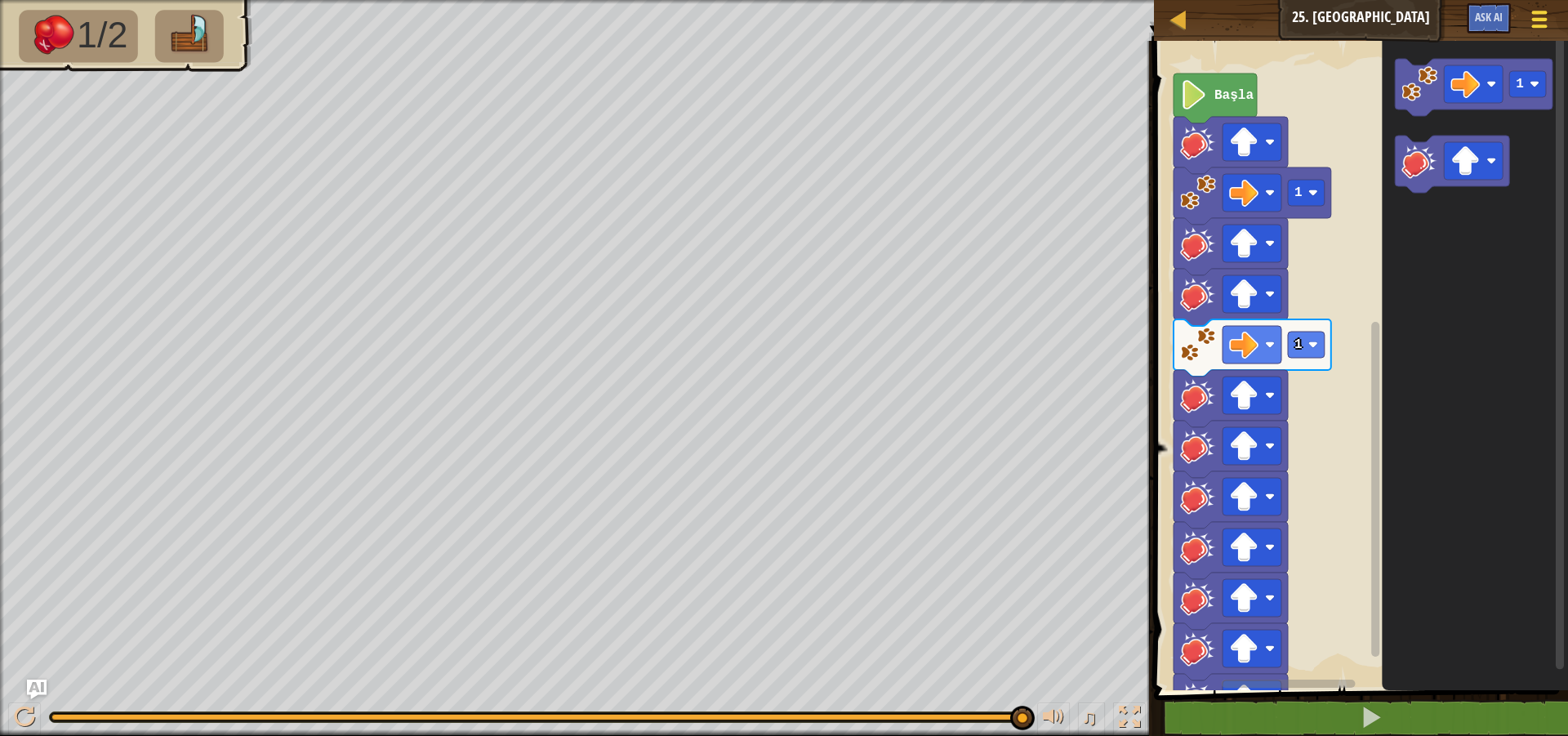
click at [1529, 27] on button "Oyun Menüsü" at bounding box center [1540, 22] width 43 height 40
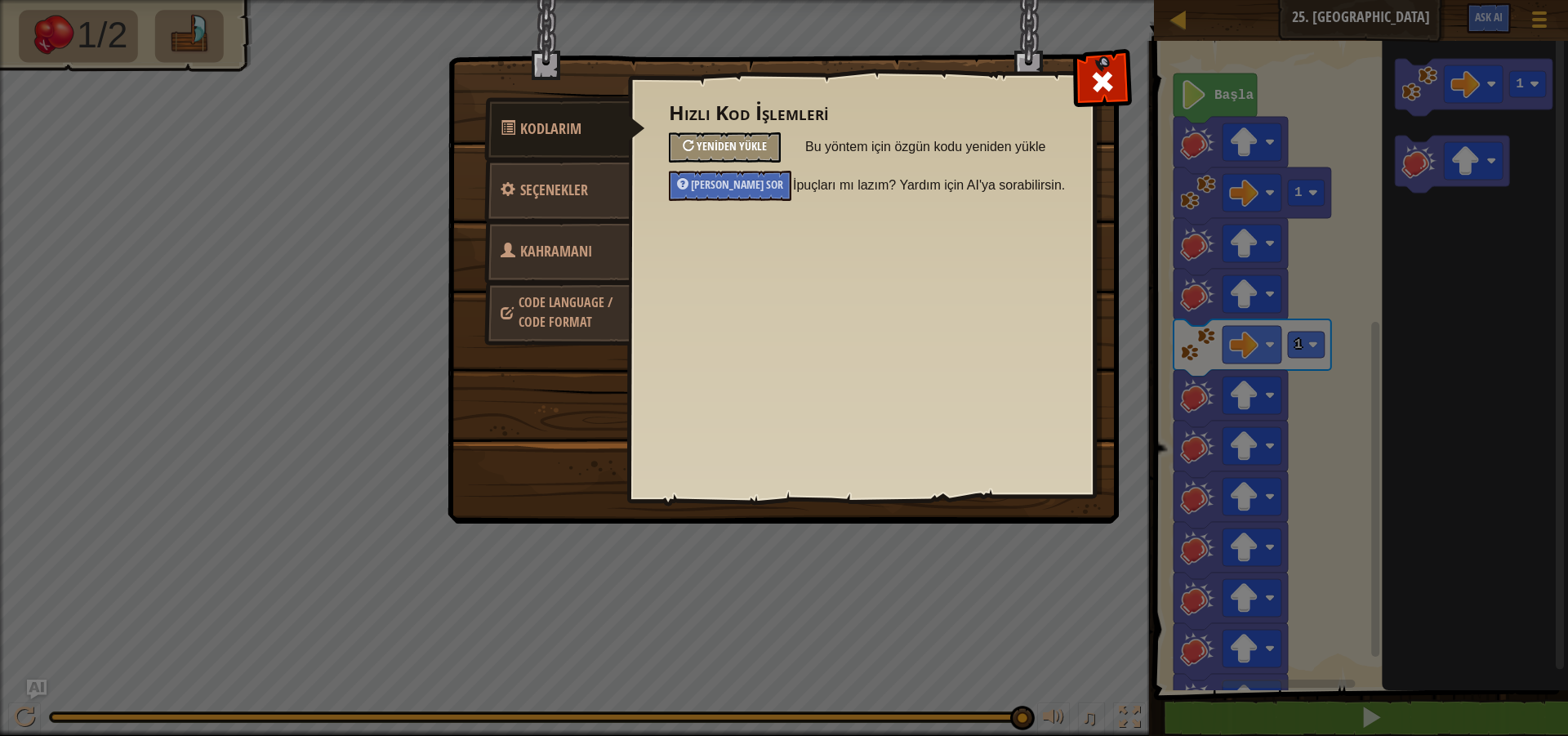
click at [678, 151] on div "Yeniden Yükle" at bounding box center [725, 147] width 112 height 30
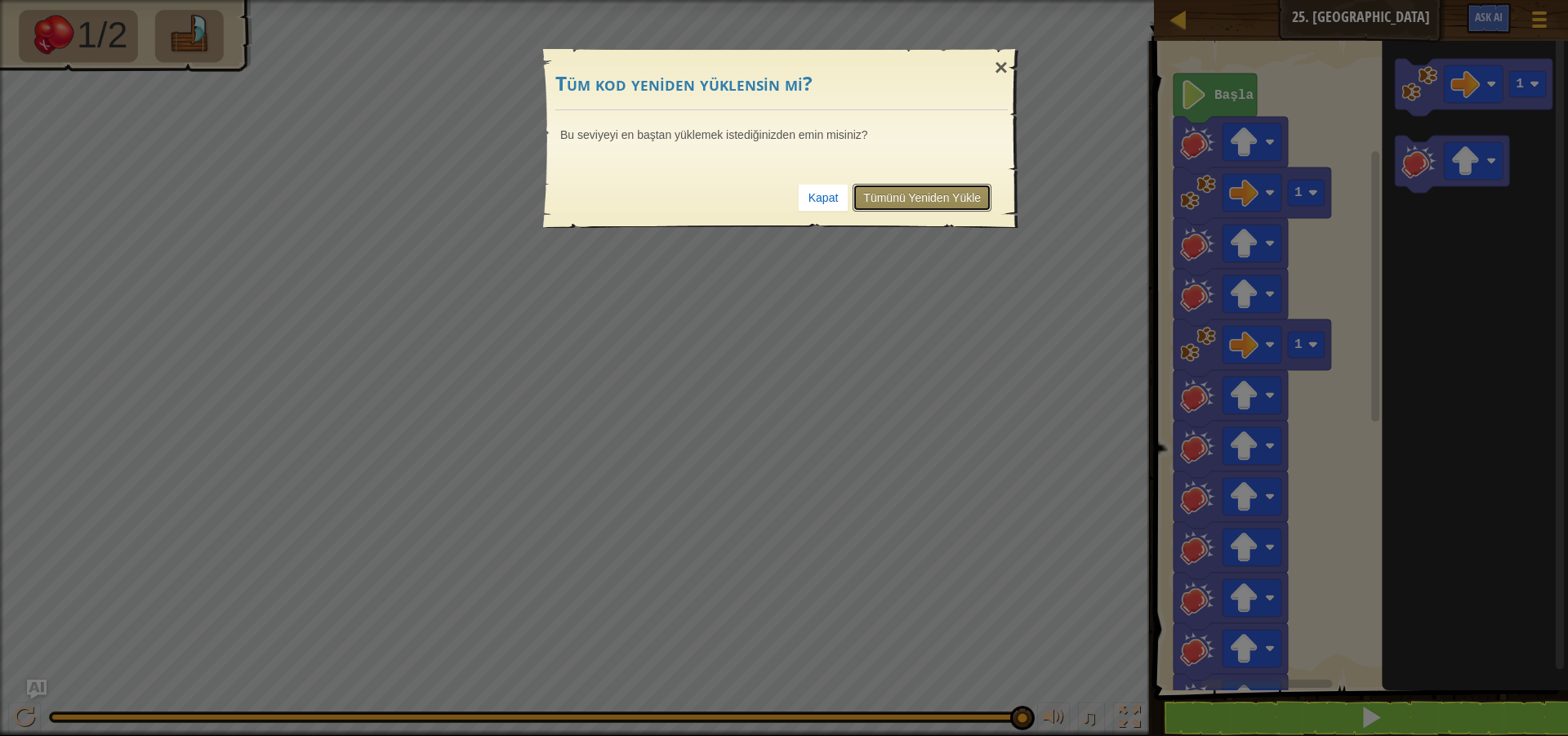
click at [933, 195] on link "Tümünü Yeniden Yükle" at bounding box center [921, 197] width 139 height 27
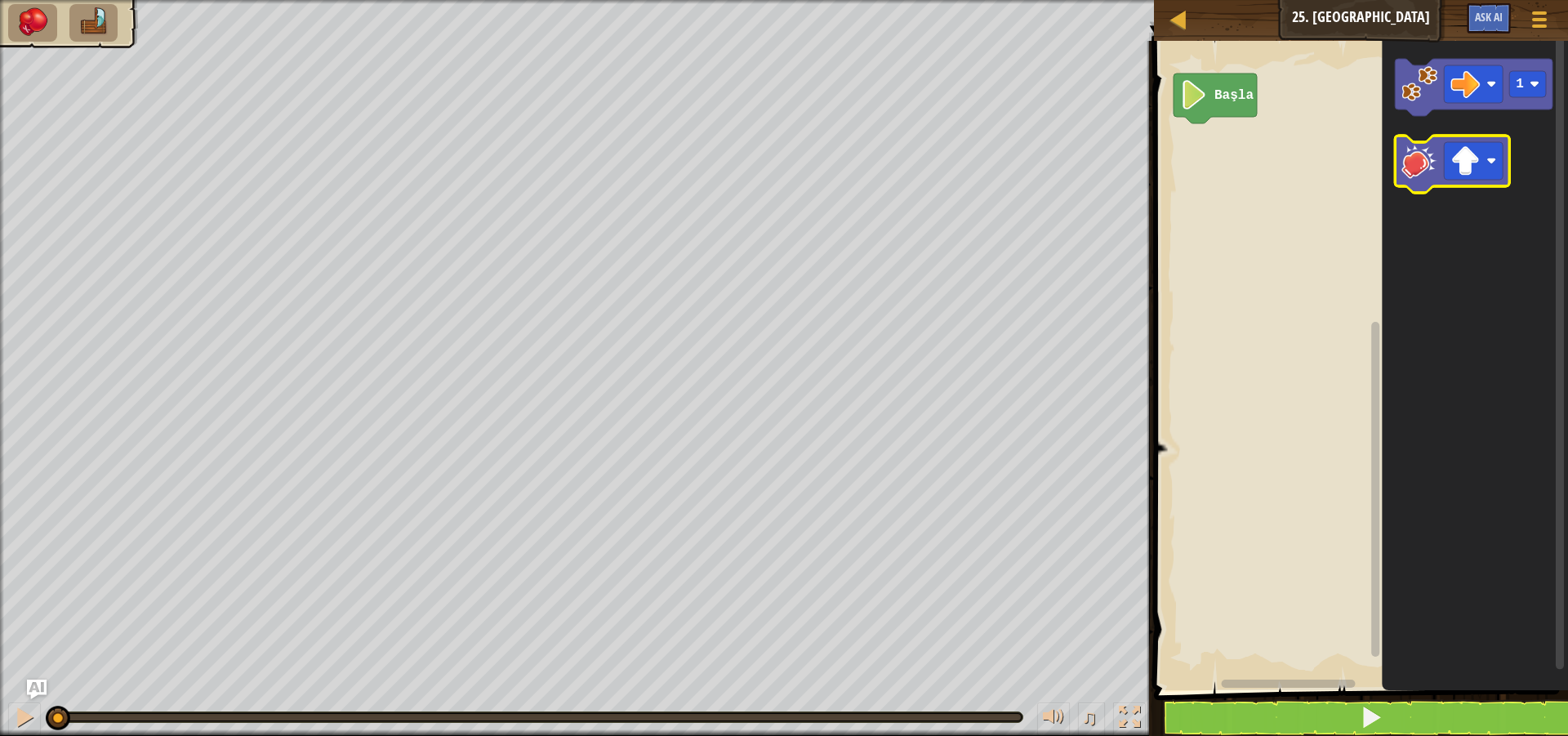
click at [1412, 180] on icon "Blockly Çalışma Alanı" at bounding box center [1453, 164] width 114 height 57
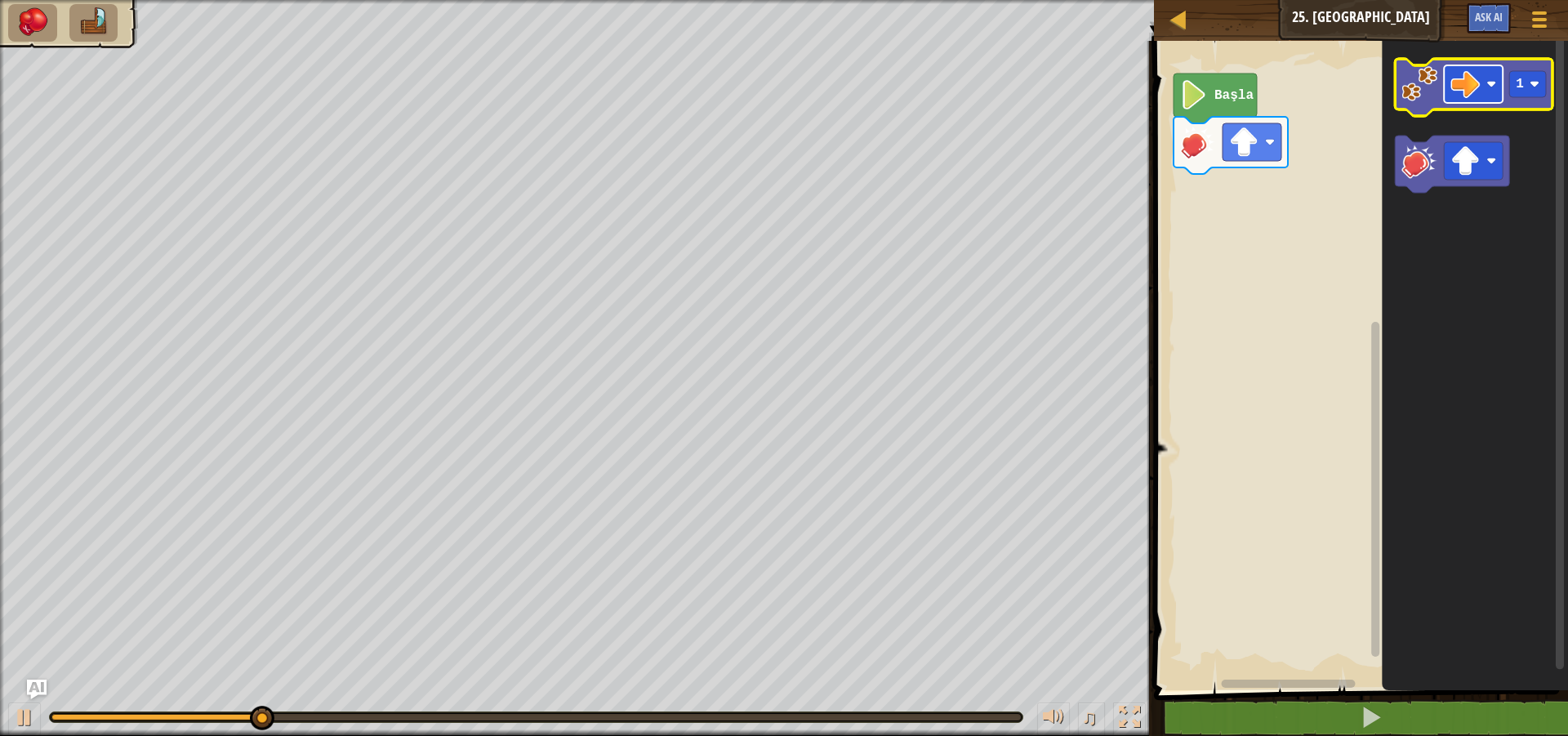
click at [1446, 99] on rect "Blockly Çalışma Alanı" at bounding box center [1474, 84] width 59 height 37
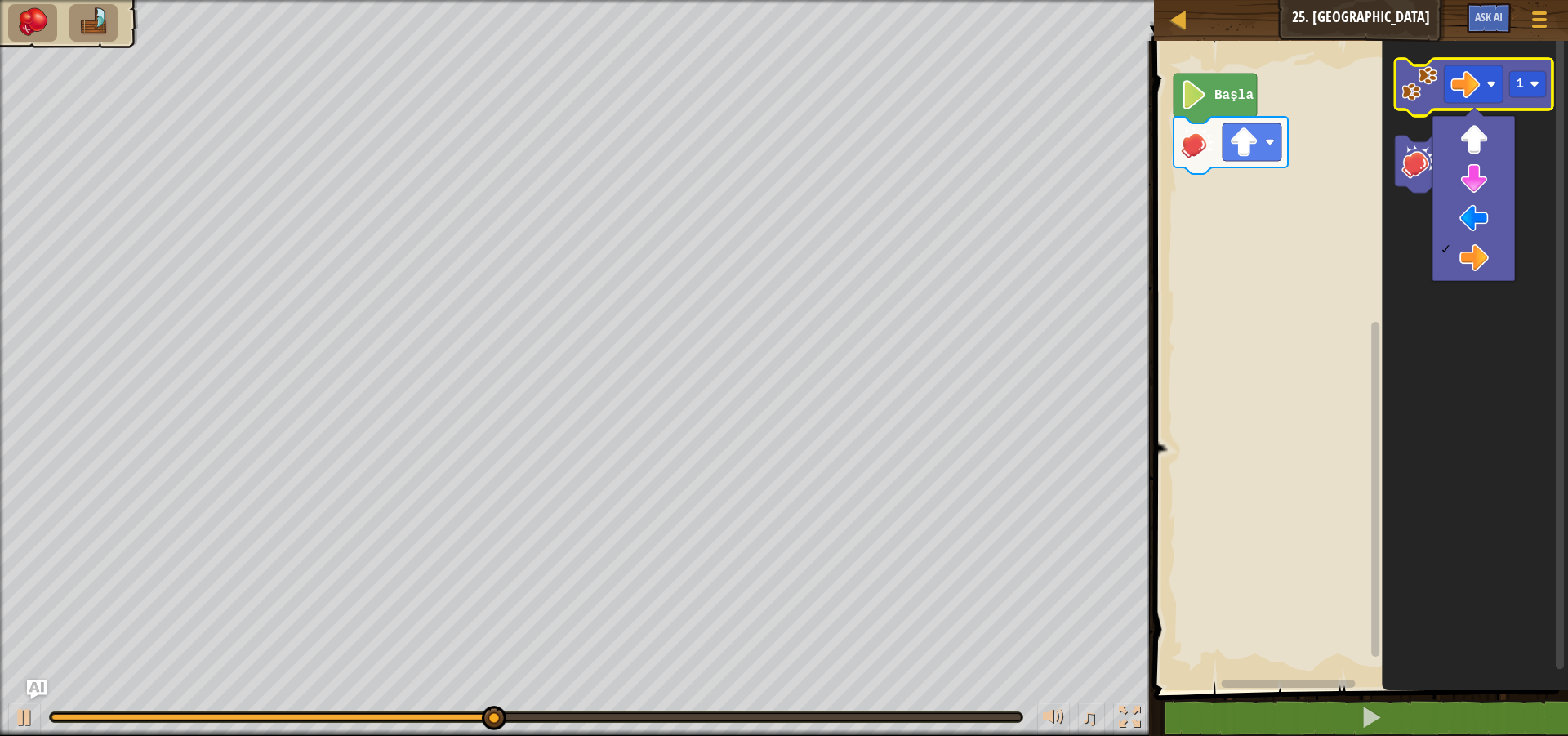
click at [1414, 90] on image "Blockly Çalışma Alanı" at bounding box center [1420, 84] width 36 height 36
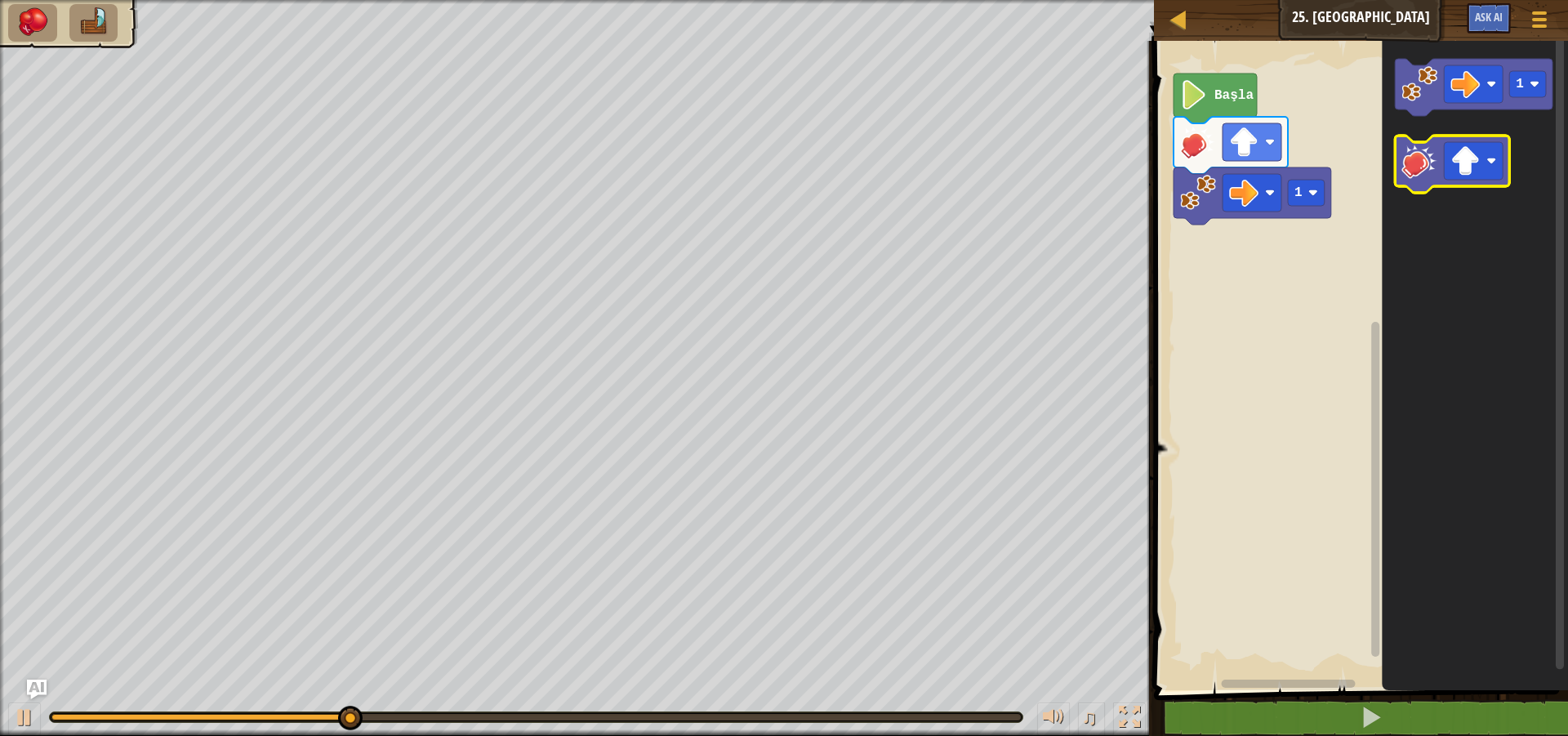
click at [1422, 160] on image "Blockly Çalışma Alanı" at bounding box center [1420, 161] width 36 height 36
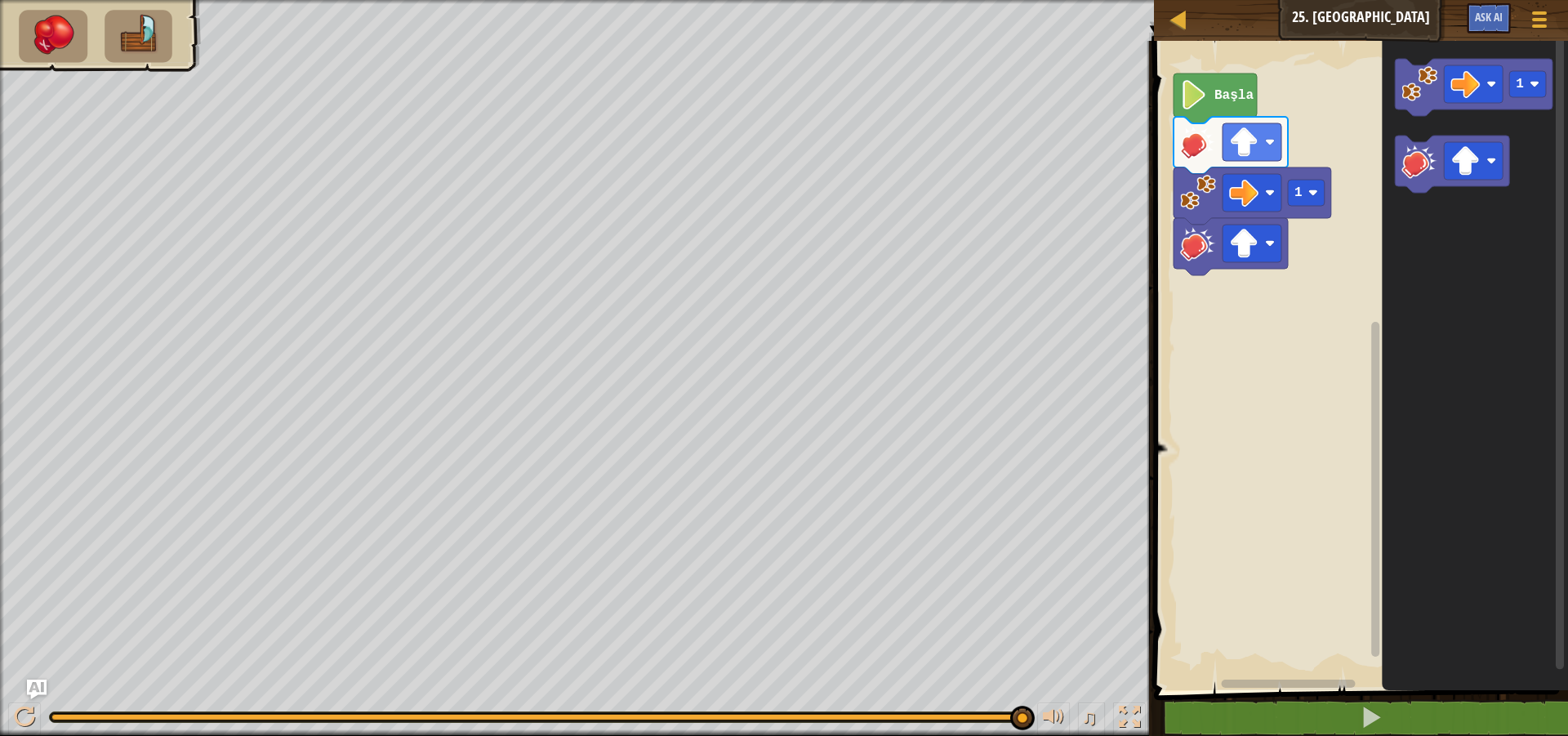
click at [1407, 117] on icon "Blockly Çalışma Alanı" at bounding box center [1476, 361] width 186 height 657
click at [1412, 94] on image "Blockly Çalışma Alanı" at bounding box center [1420, 84] width 36 height 36
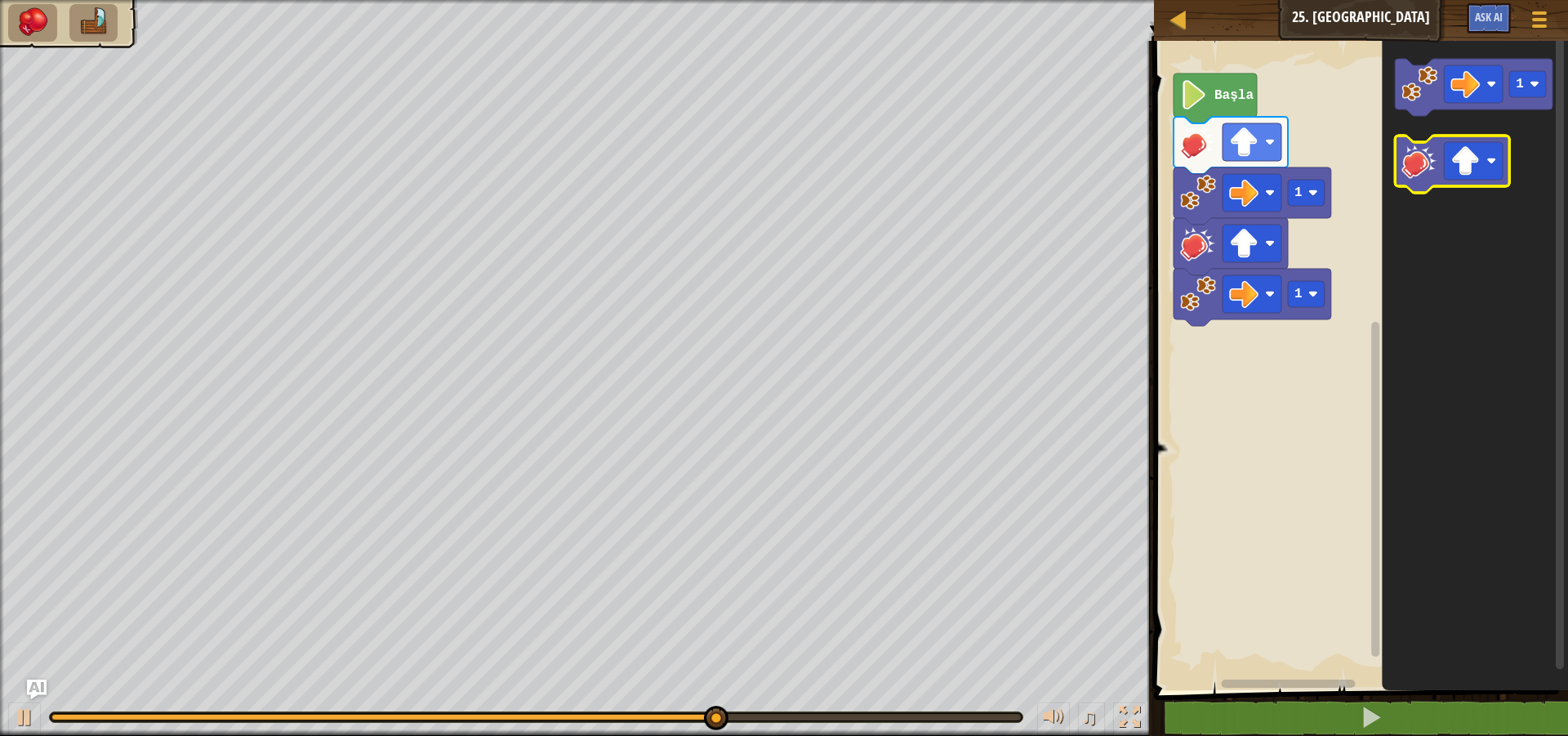
click at [1399, 189] on rect "Blockly Çalışma Alanı" at bounding box center [1453, 164] width 114 height 57
click at [1400, 177] on icon "Blockly Çalışma Alanı" at bounding box center [1453, 164] width 114 height 57
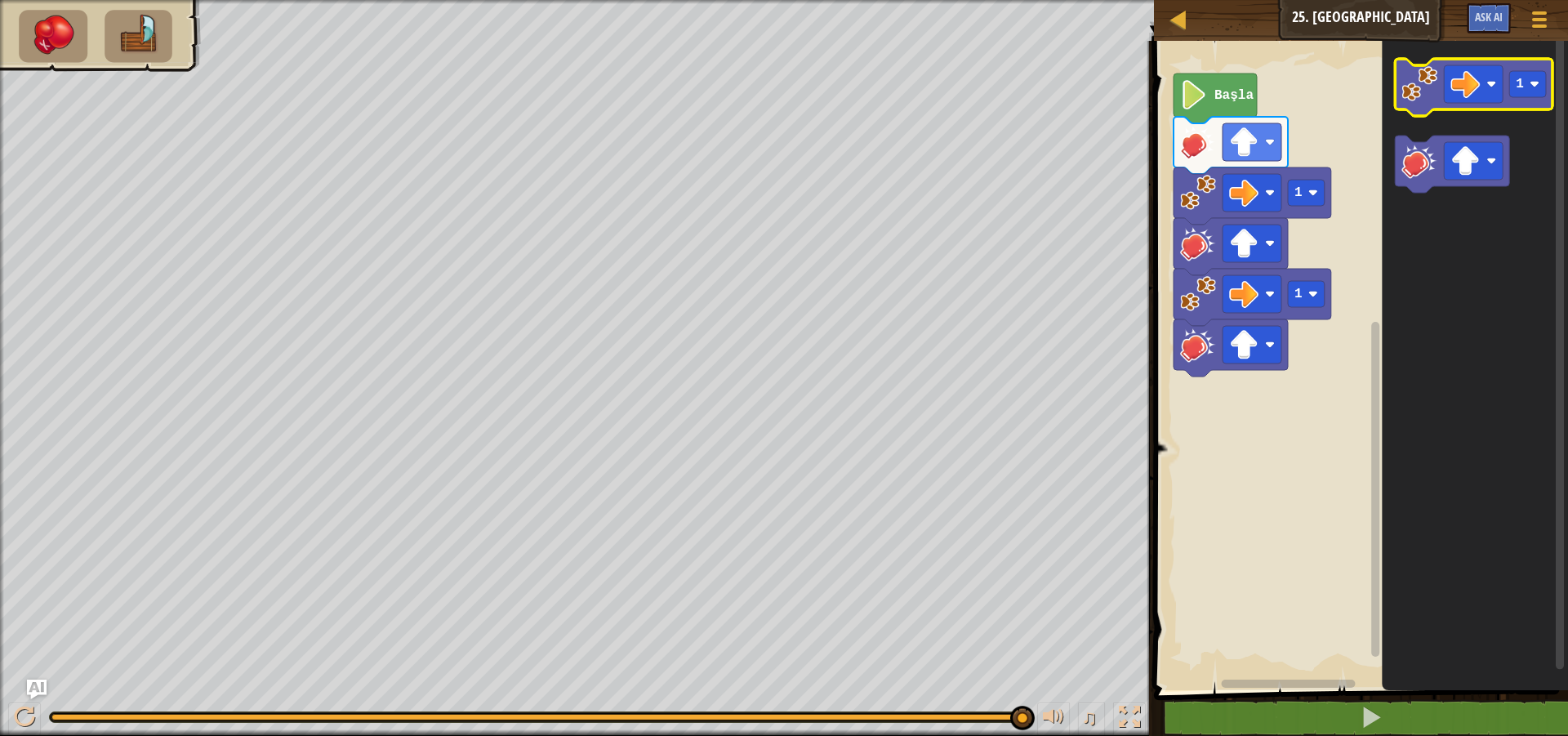
click at [1432, 67] on image "Blockly Çalışma Alanı" at bounding box center [1420, 84] width 36 height 36
click at [1422, 80] on image "Blockly Çalışma Alanı" at bounding box center [1420, 84] width 36 height 36
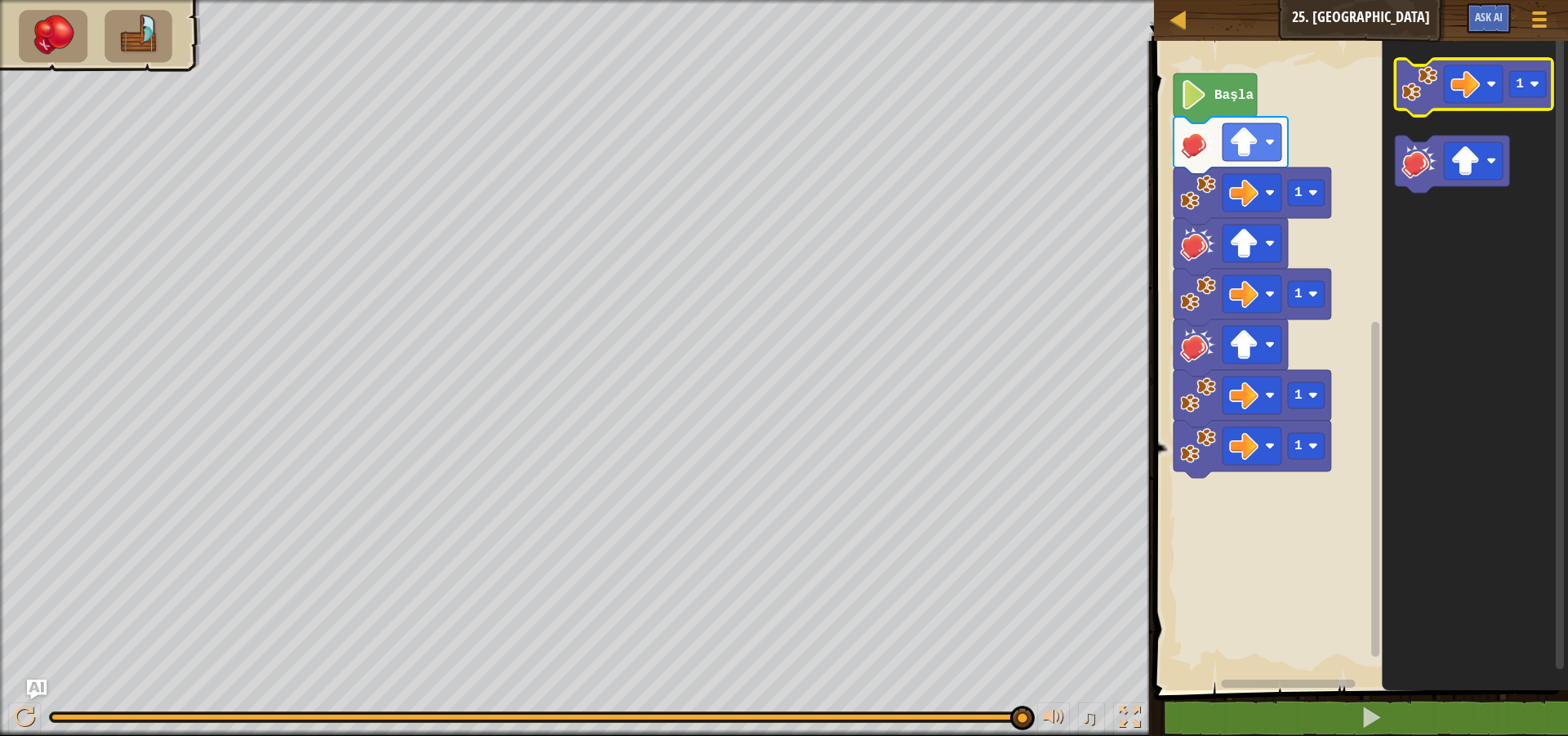
click at [1416, 77] on image "Blockly Çalışma Alanı" at bounding box center [1420, 84] width 36 height 36
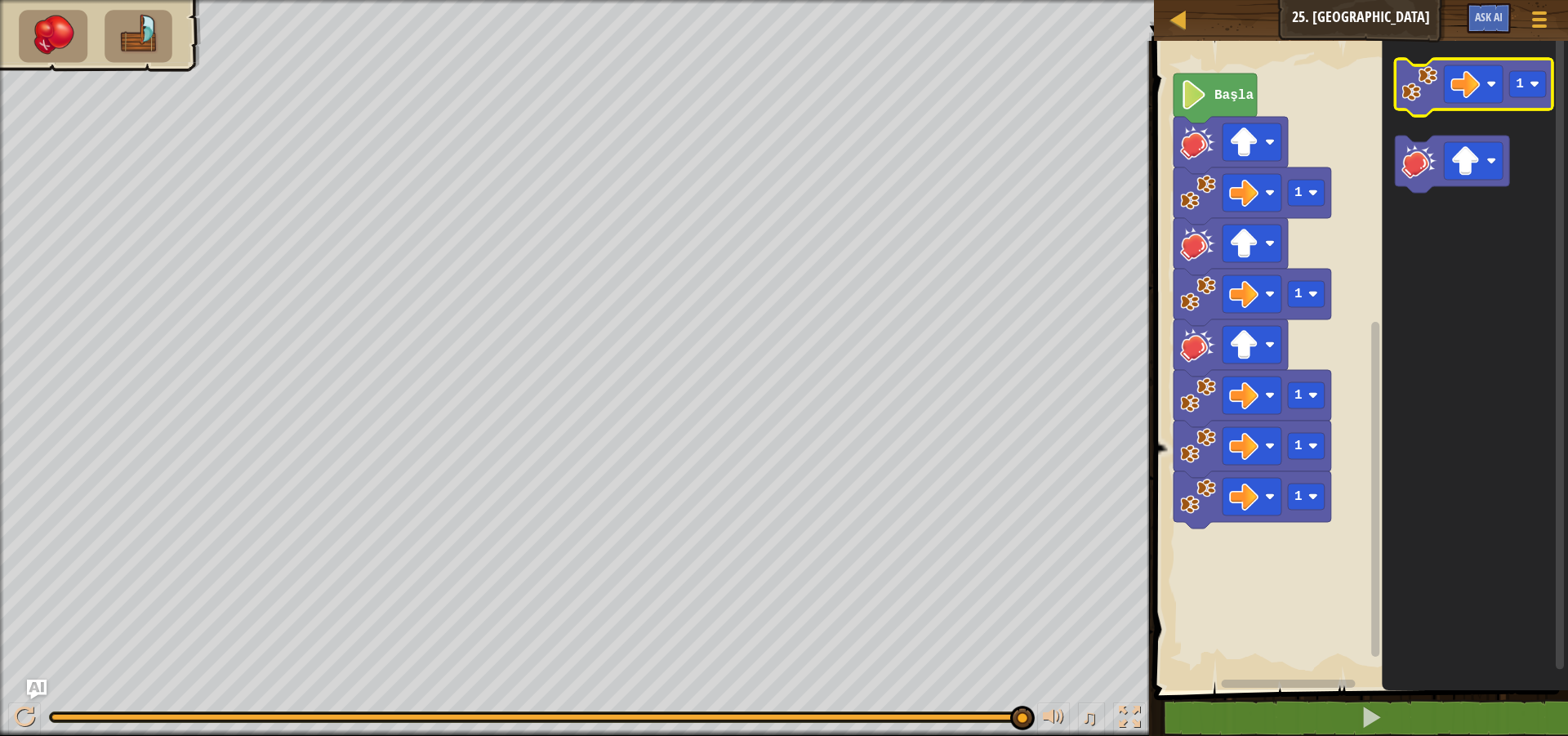
click at [1409, 100] on image "Blockly Çalışma Alanı" at bounding box center [1420, 84] width 36 height 36
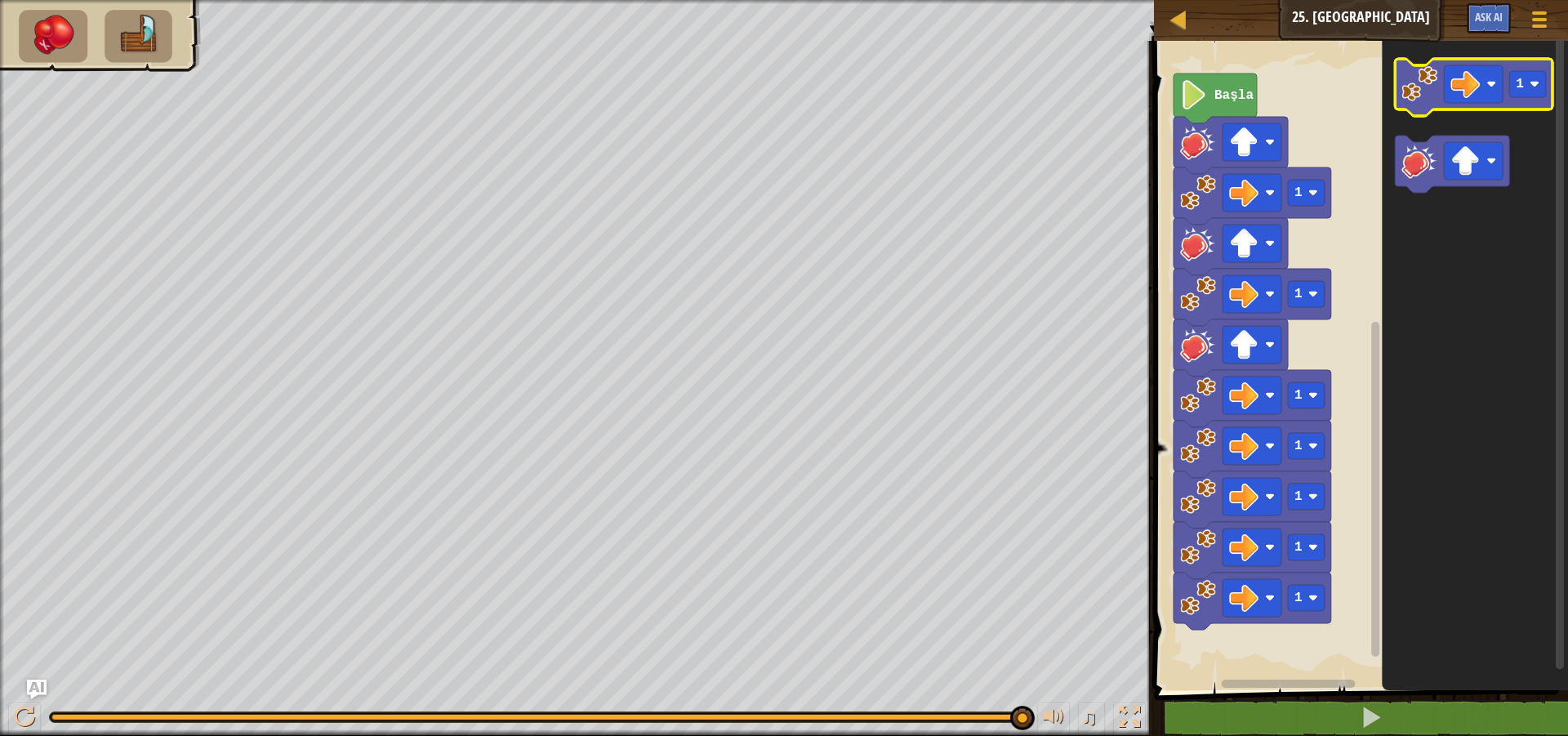
click at [1409, 100] on image "Blockly Çalışma Alanı" at bounding box center [1420, 84] width 36 height 36
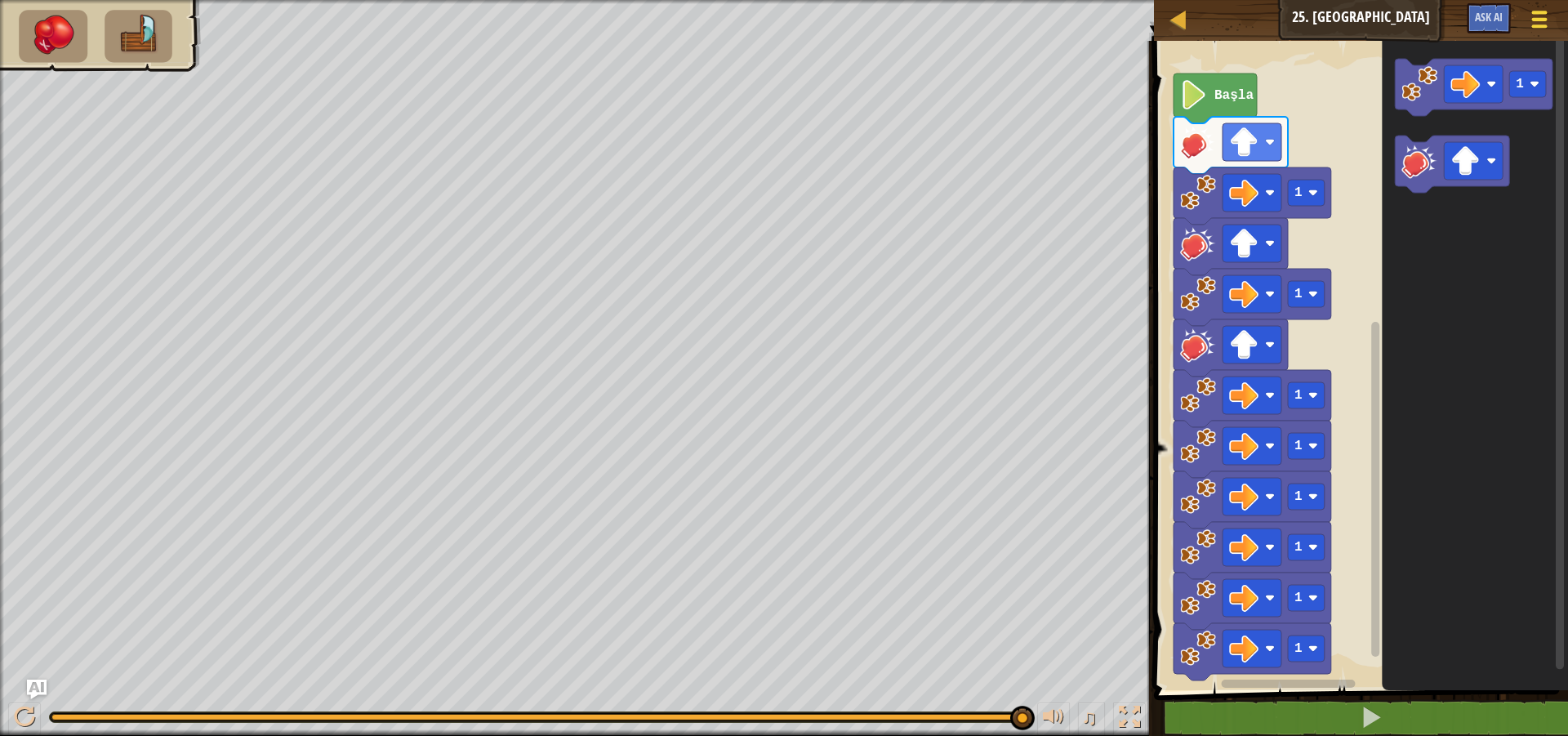
click at [1534, 31] on div at bounding box center [1539, 19] width 22 height 24
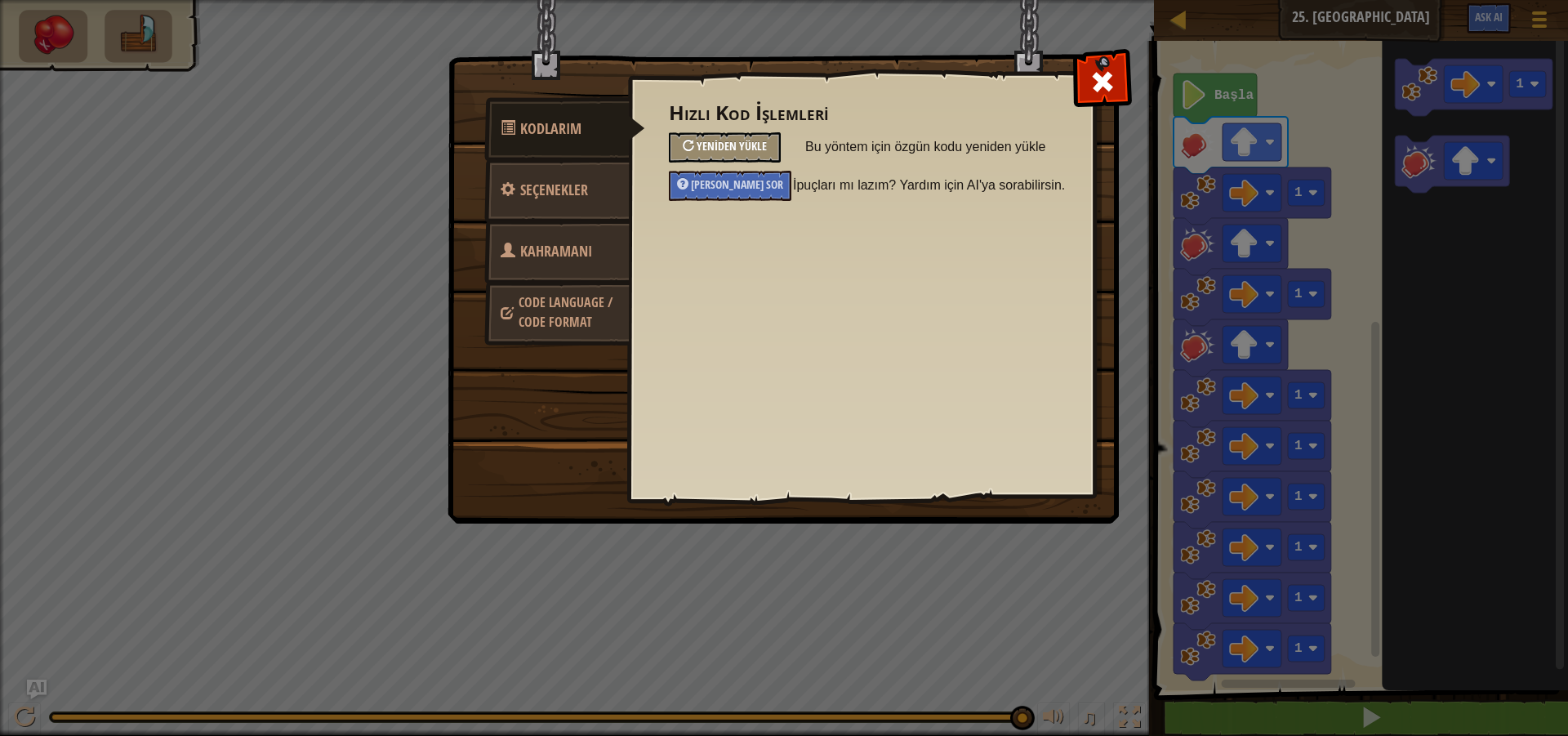
click at [679, 151] on div "Yeniden Yükle" at bounding box center [725, 147] width 112 height 30
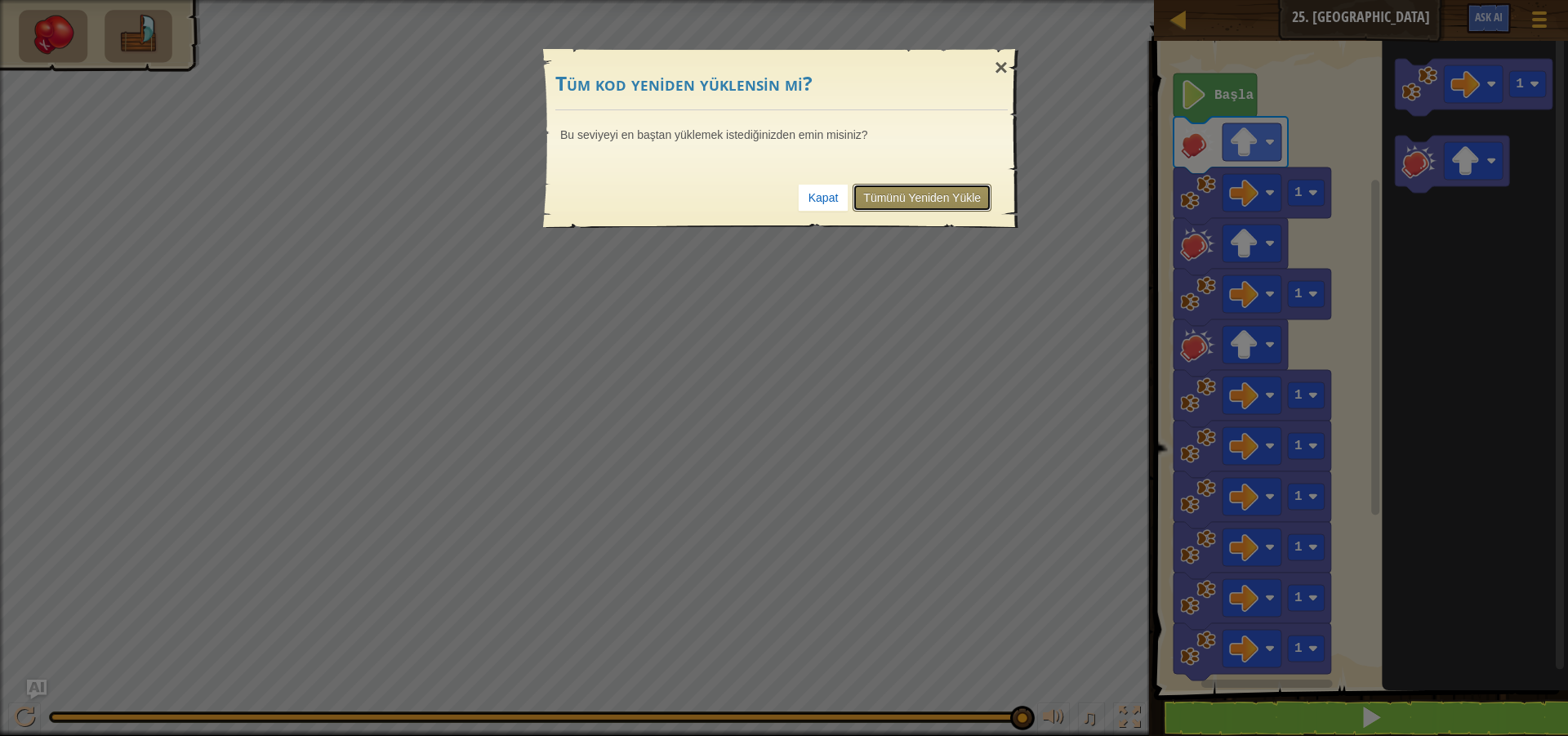
click at [892, 198] on link "Tümünü Yeniden Yükle" at bounding box center [921, 197] width 139 height 27
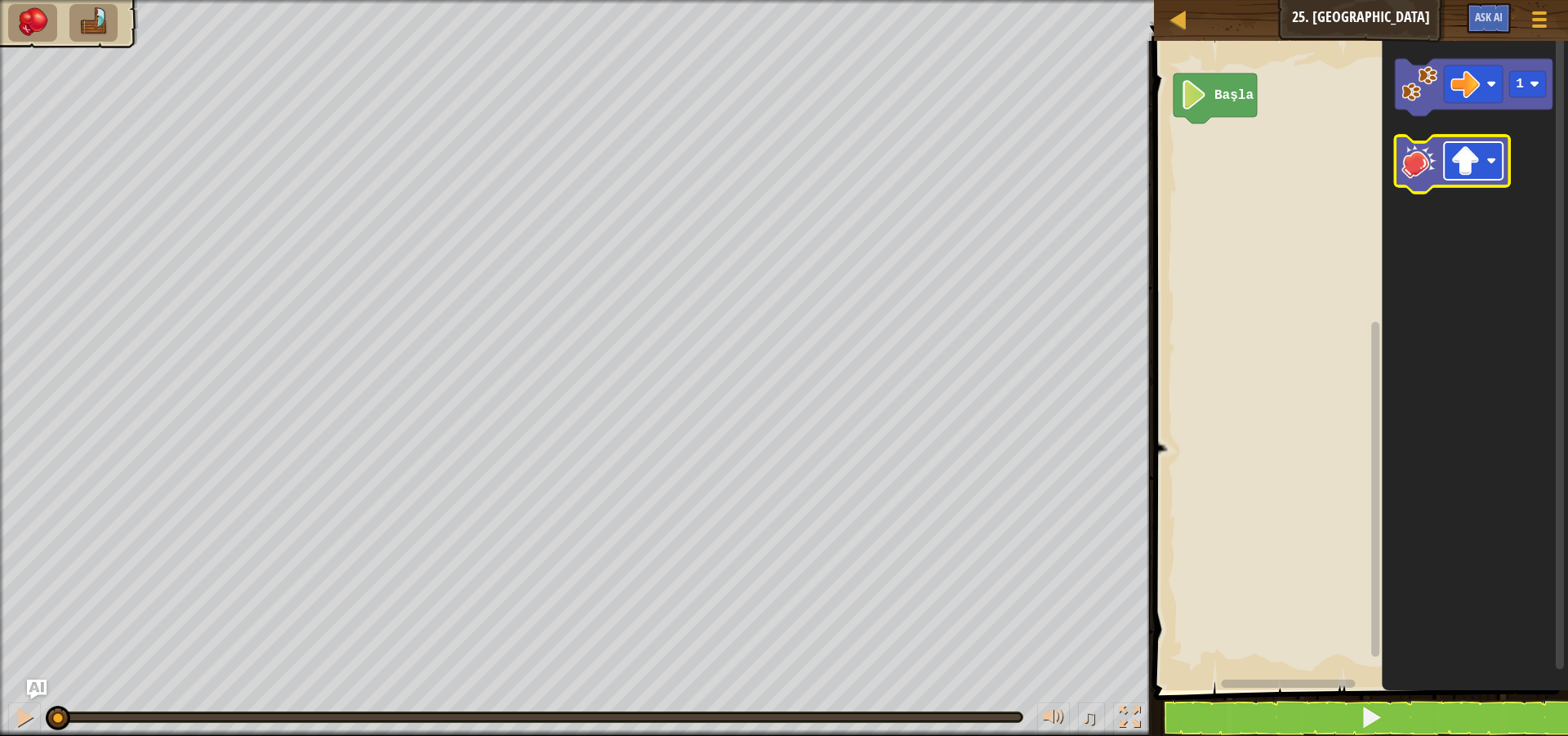
click at [1448, 168] on rect "Blockly Çalışma Alanı" at bounding box center [1474, 161] width 59 height 37
click at [1420, 184] on icon "Blockly Çalışma Alanı" at bounding box center [1453, 164] width 114 height 57
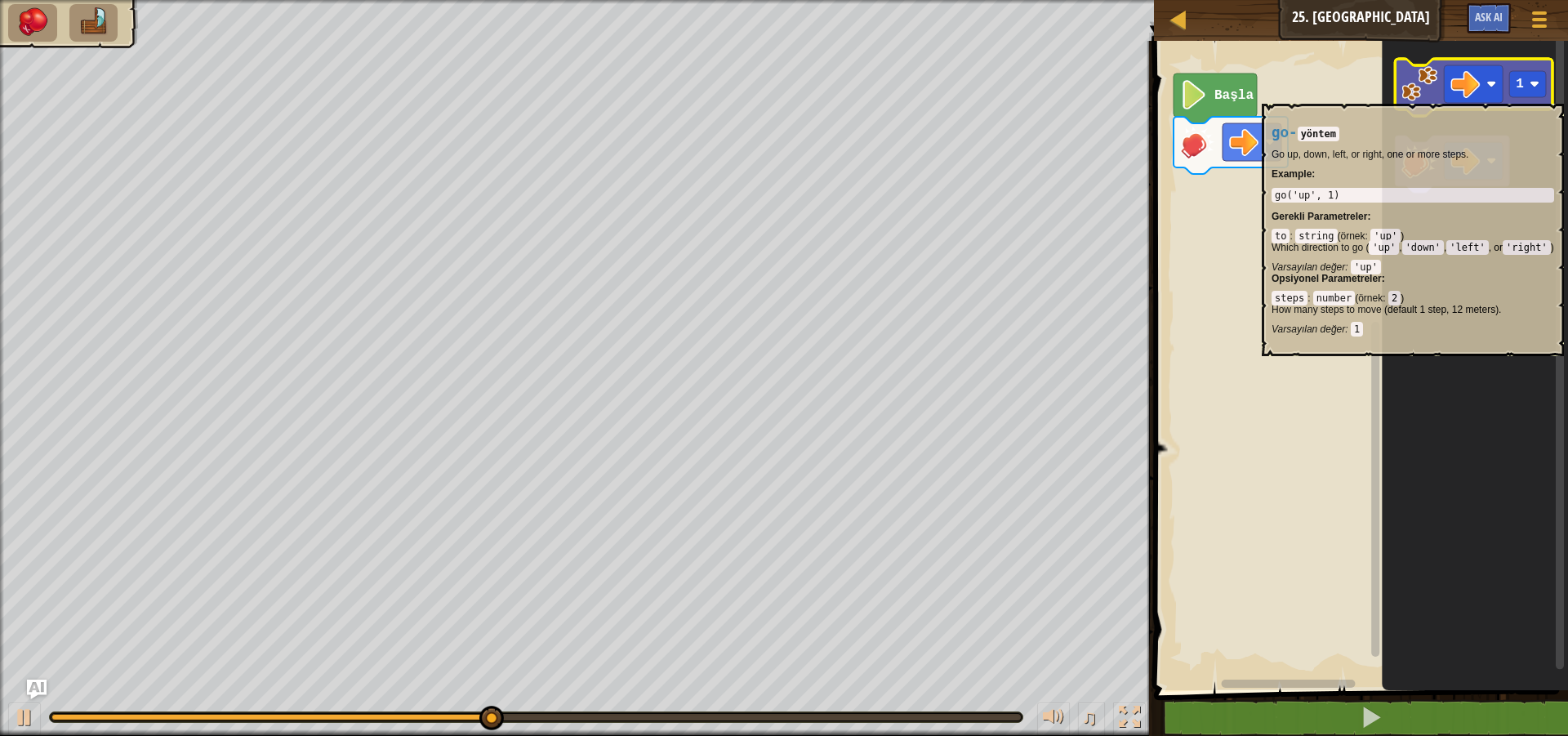
click at [1416, 96] on image "Blockly Çalışma Alanı" at bounding box center [1420, 84] width 36 height 36
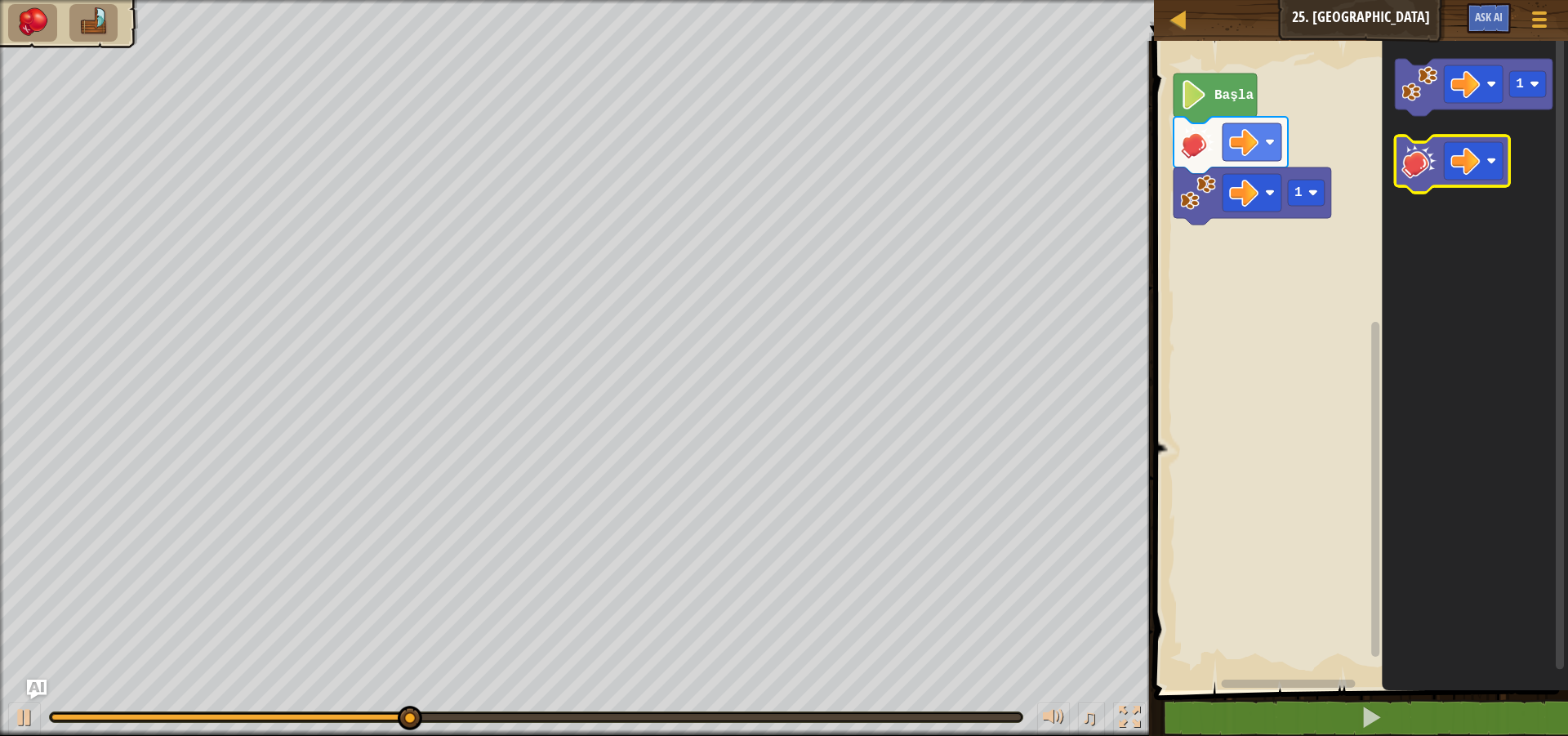
click at [1416, 164] on image "Blockly Çalışma Alanı" at bounding box center [1420, 161] width 36 height 36
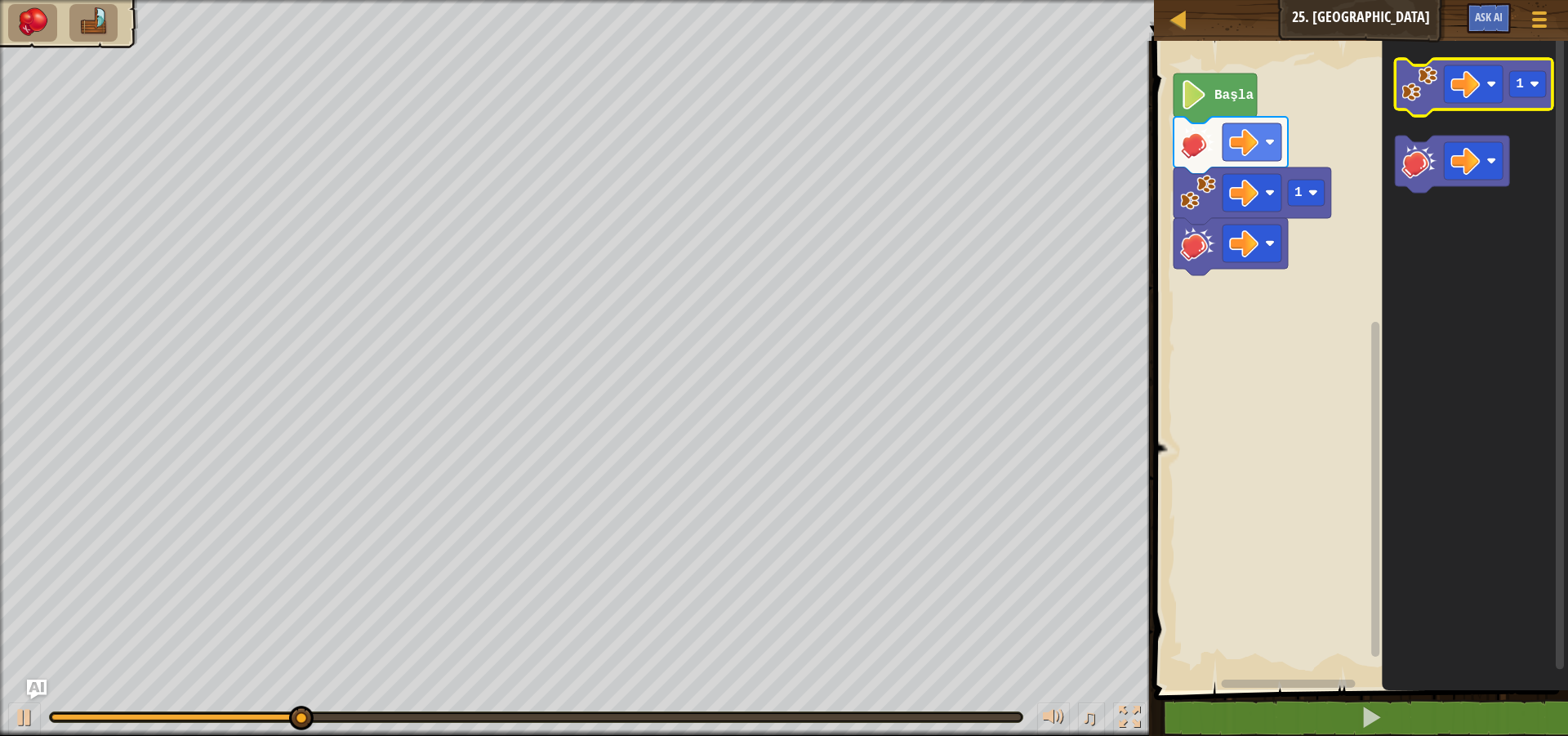
click at [1411, 111] on icon "Blockly Çalışma Alanı" at bounding box center [1475, 87] width 158 height 57
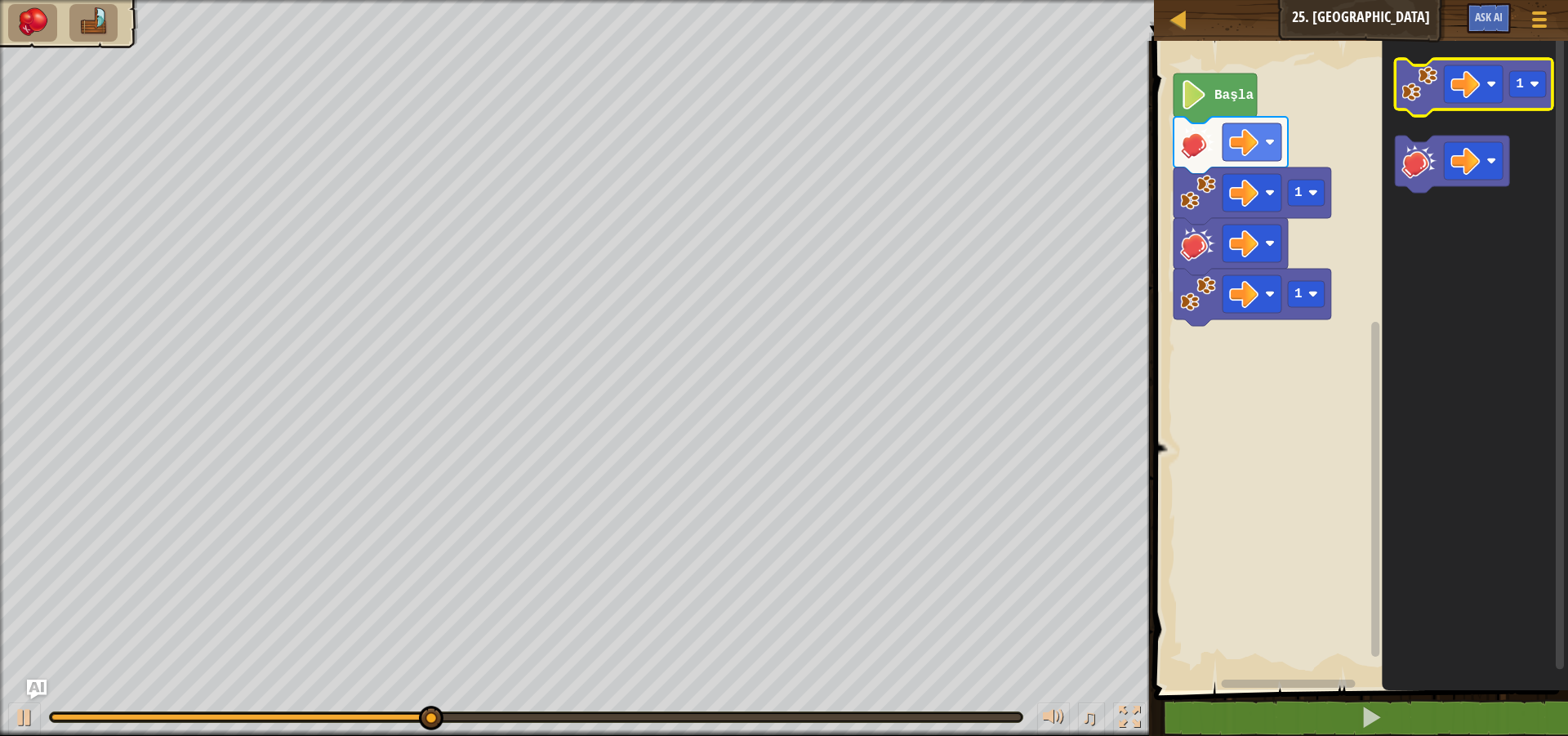
click at [1426, 90] on image "Blockly Çalışma Alanı" at bounding box center [1420, 84] width 36 height 36
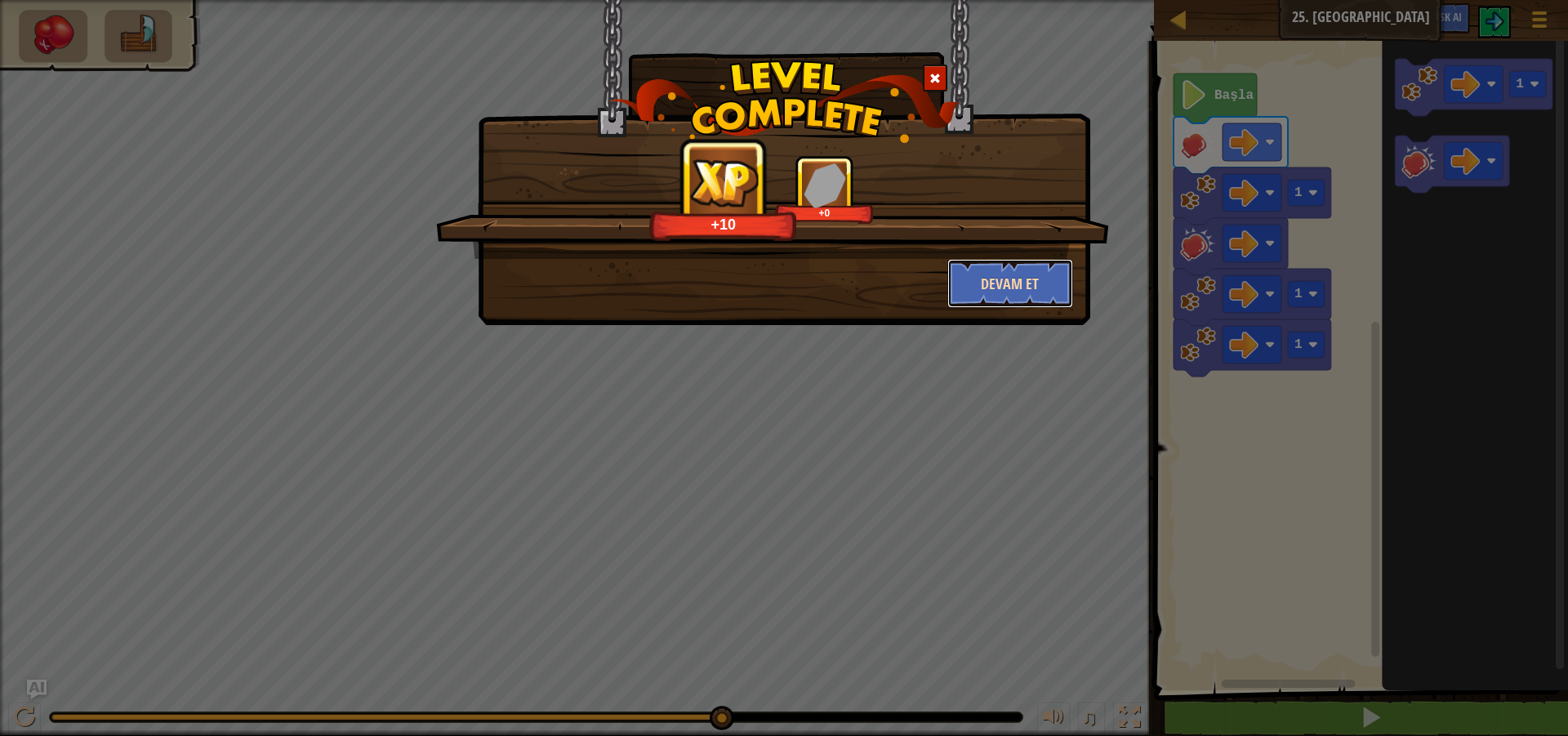
click at [1019, 285] on button "Devam et" at bounding box center [1010, 283] width 127 height 49
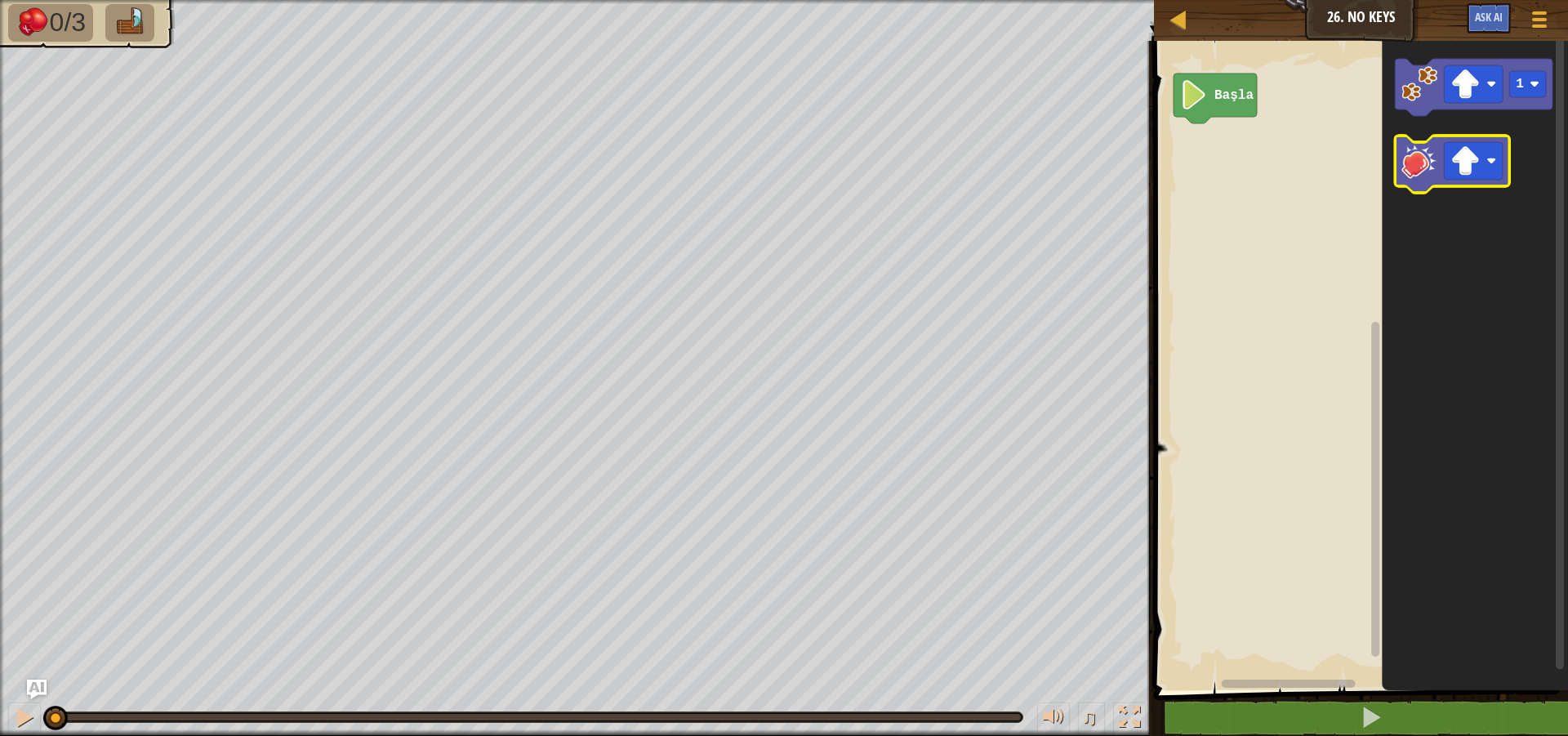
click at [1414, 170] on image "Blockly Çalışma Alanı" at bounding box center [1420, 161] width 36 height 36
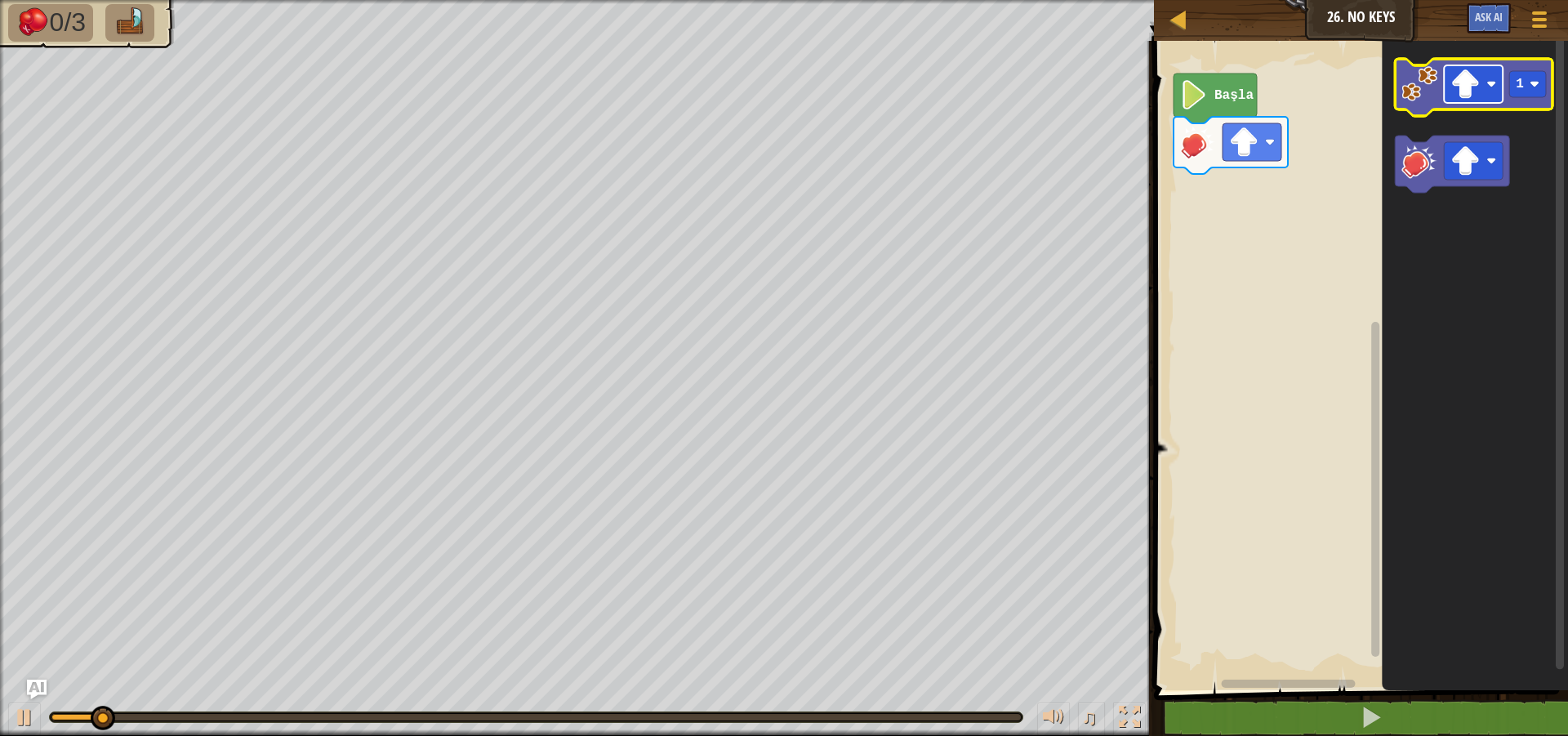
click at [1490, 84] on image "Blockly Çalışma Alanı" at bounding box center [1492, 83] width 10 height 10
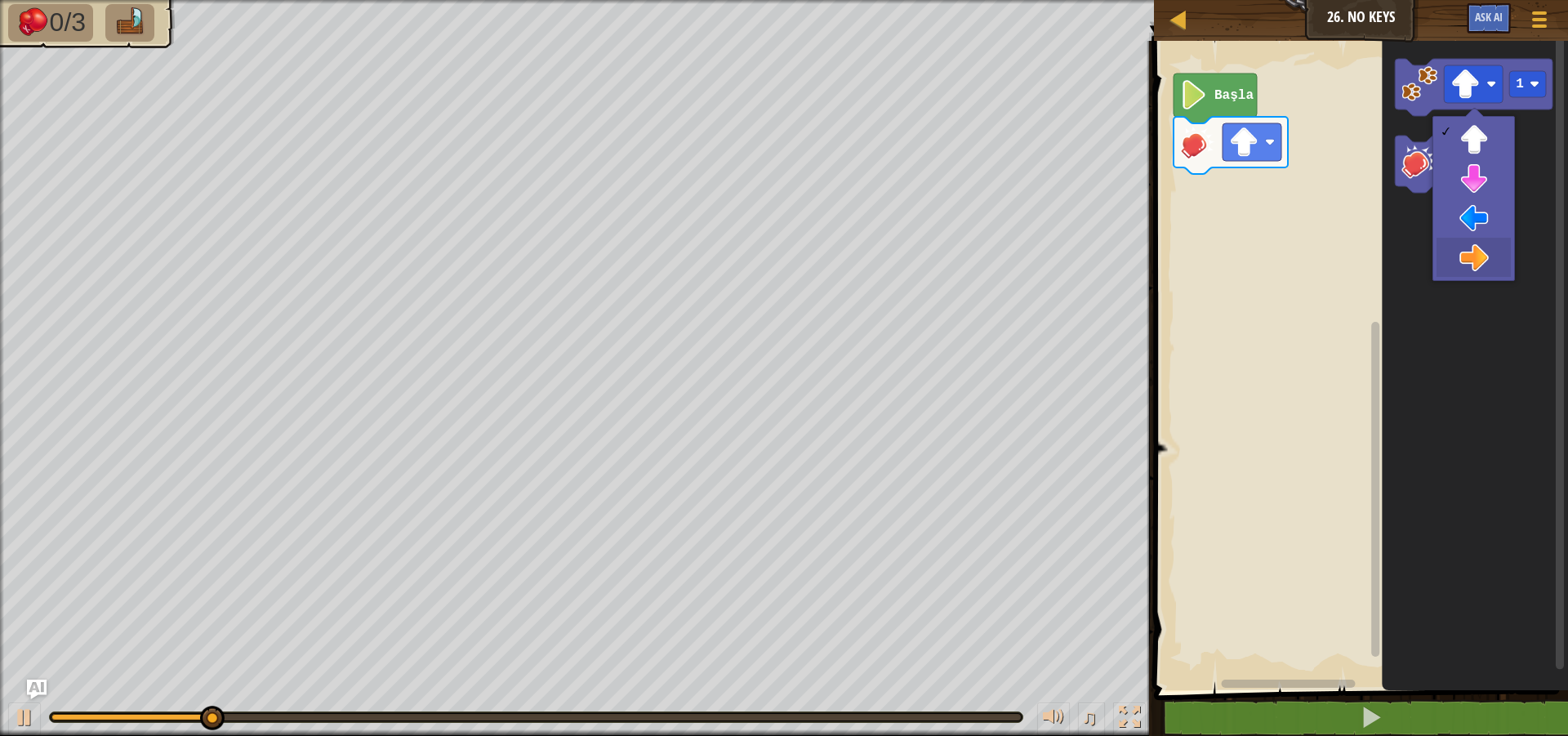
drag, startPoint x: 1474, startPoint y: 263, endPoint x: 1472, endPoint y: 255, distance: 8.2
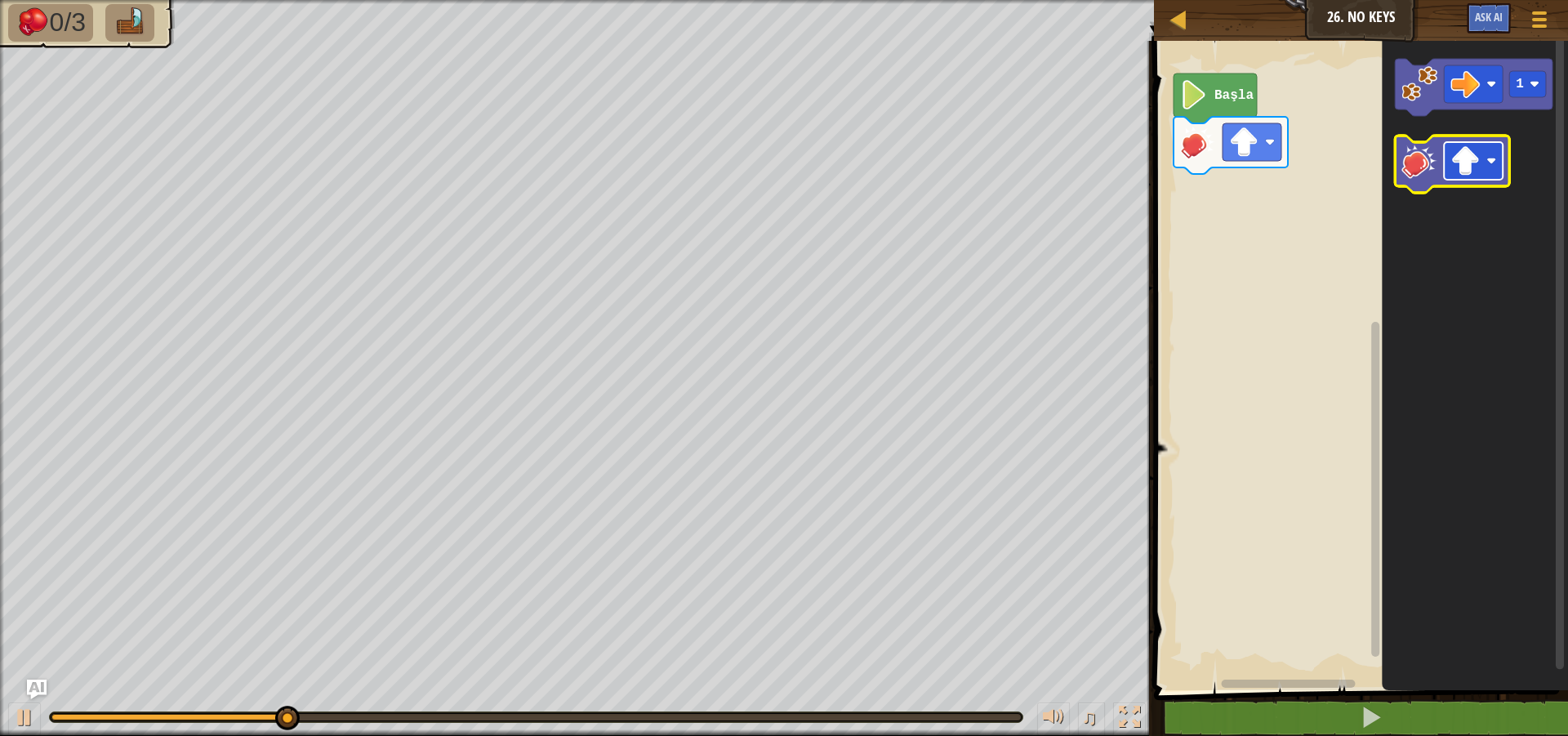
click at [1485, 168] on rect "Blockly Çalışma Alanı" at bounding box center [1474, 161] width 59 height 37
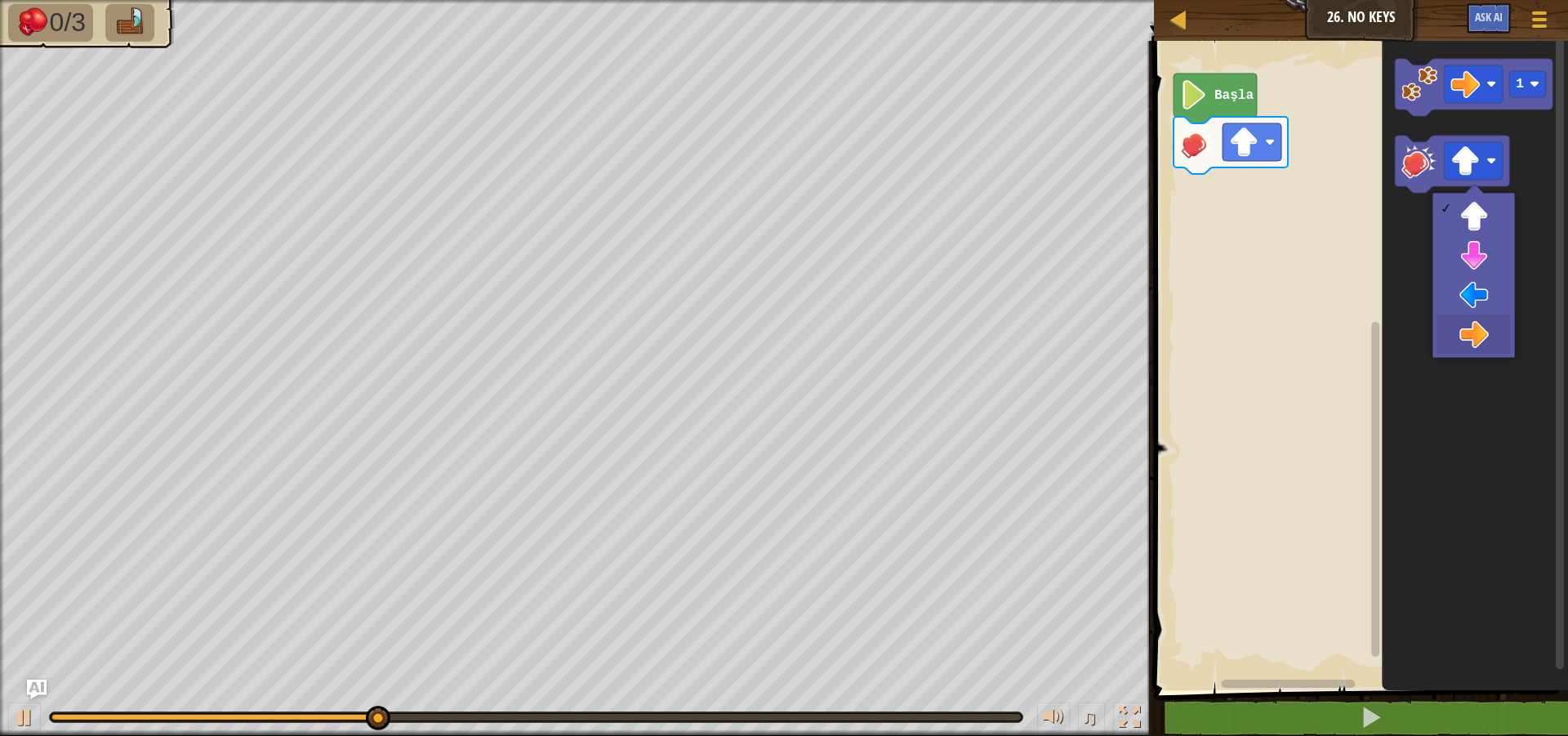
drag, startPoint x: 1470, startPoint y: 329, endPoint x: 1446, endPoint y: 241, distance: 91.2
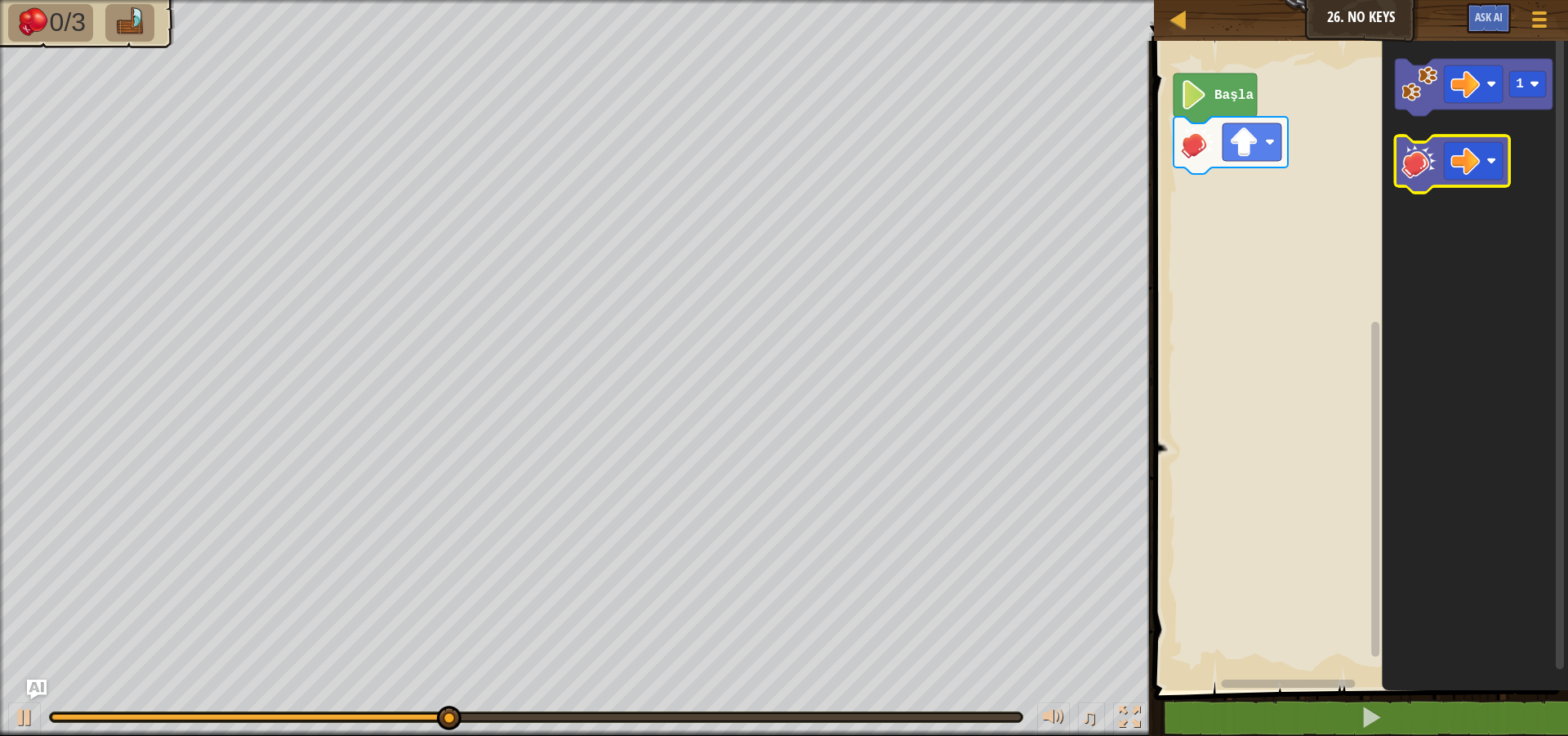
click at [1399, 161] on icon "Blockly Çalışma Alanı" at bounding box center [1453, 164] width 114 height 57
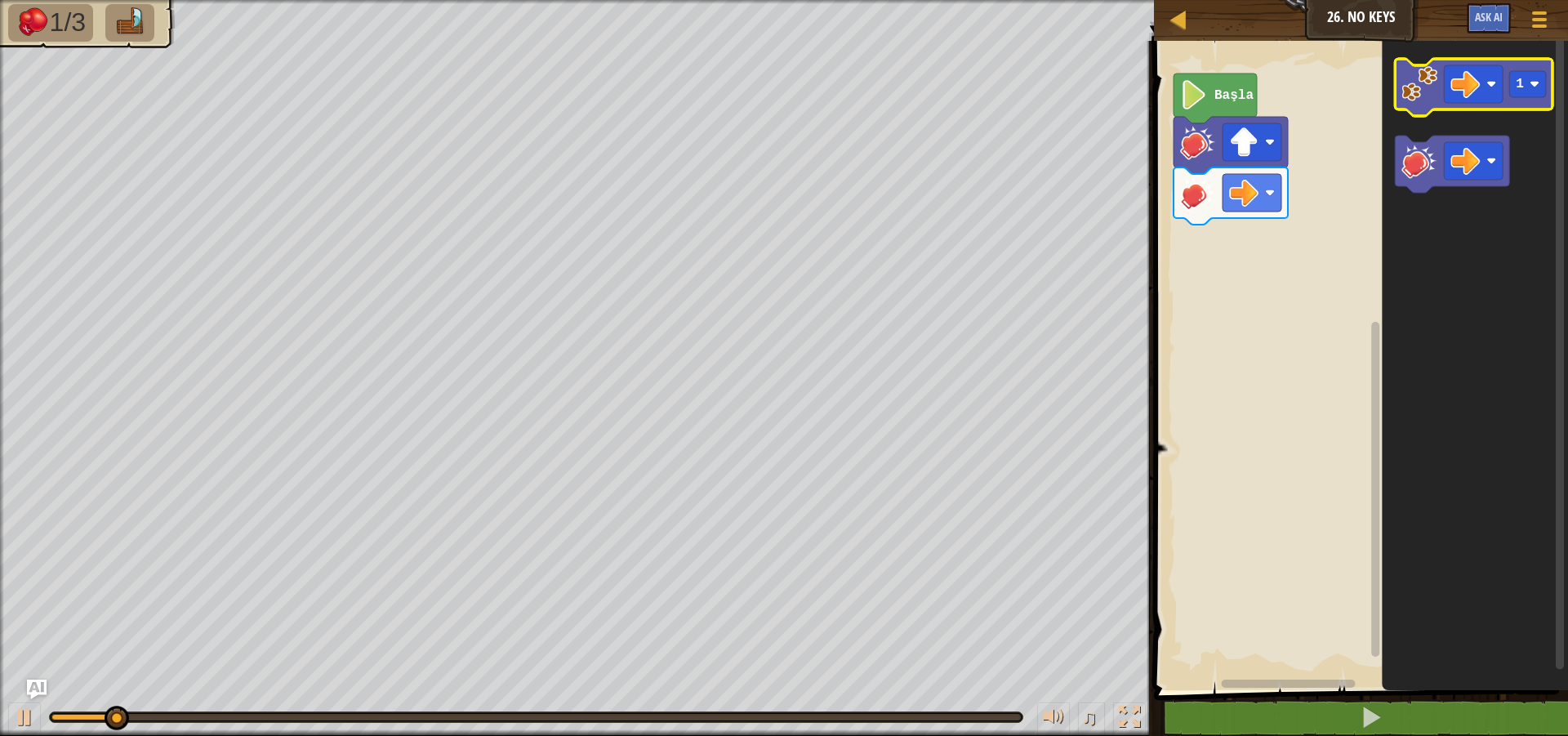
click at [1423, 88] on image "Blockly Çalışma Alanı" at bounding box center [1420, 84] width 36 height 36
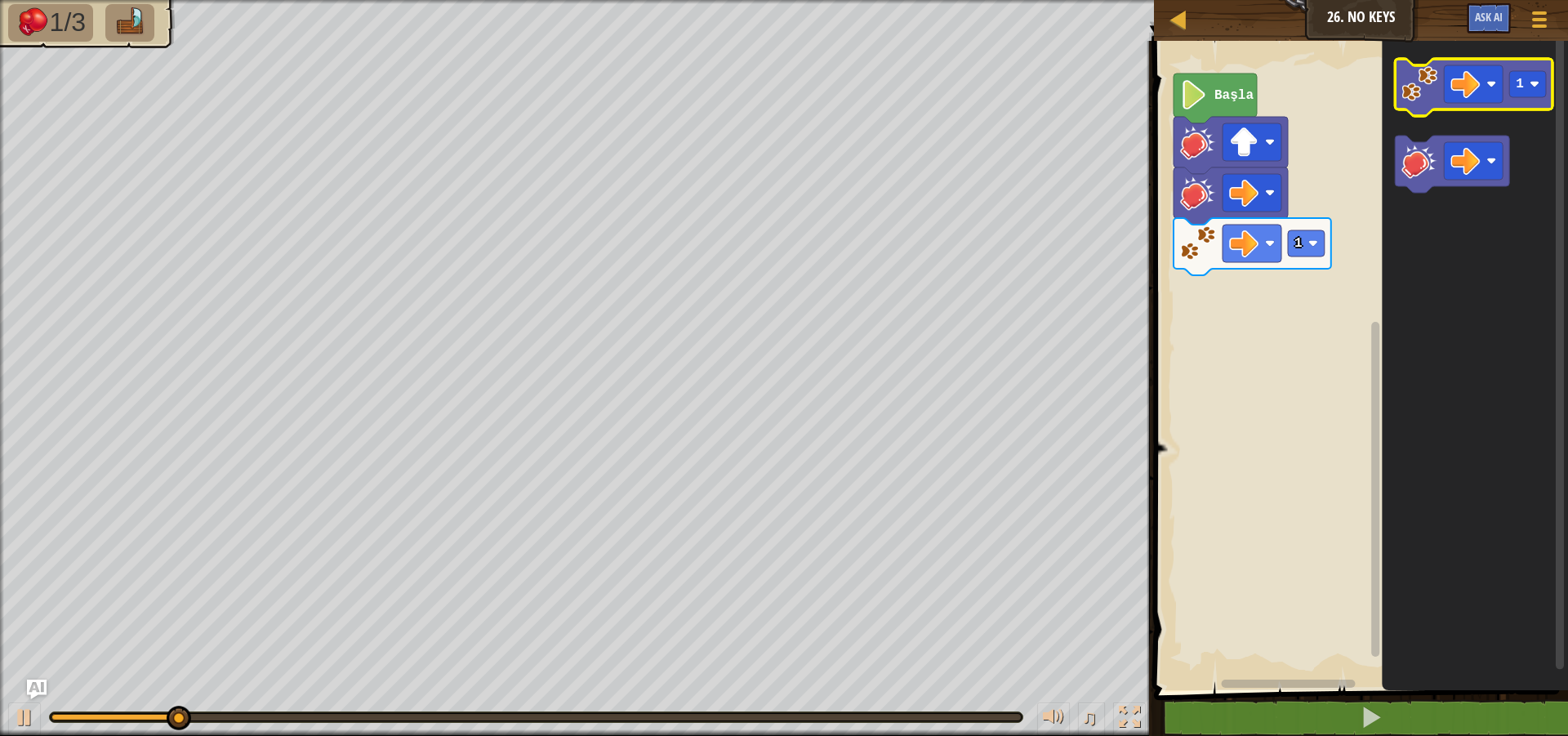
click at [1423, 88] on image "Blockly Çalışma Alanı" at bounding box center [1420, 84] width 36 height 36
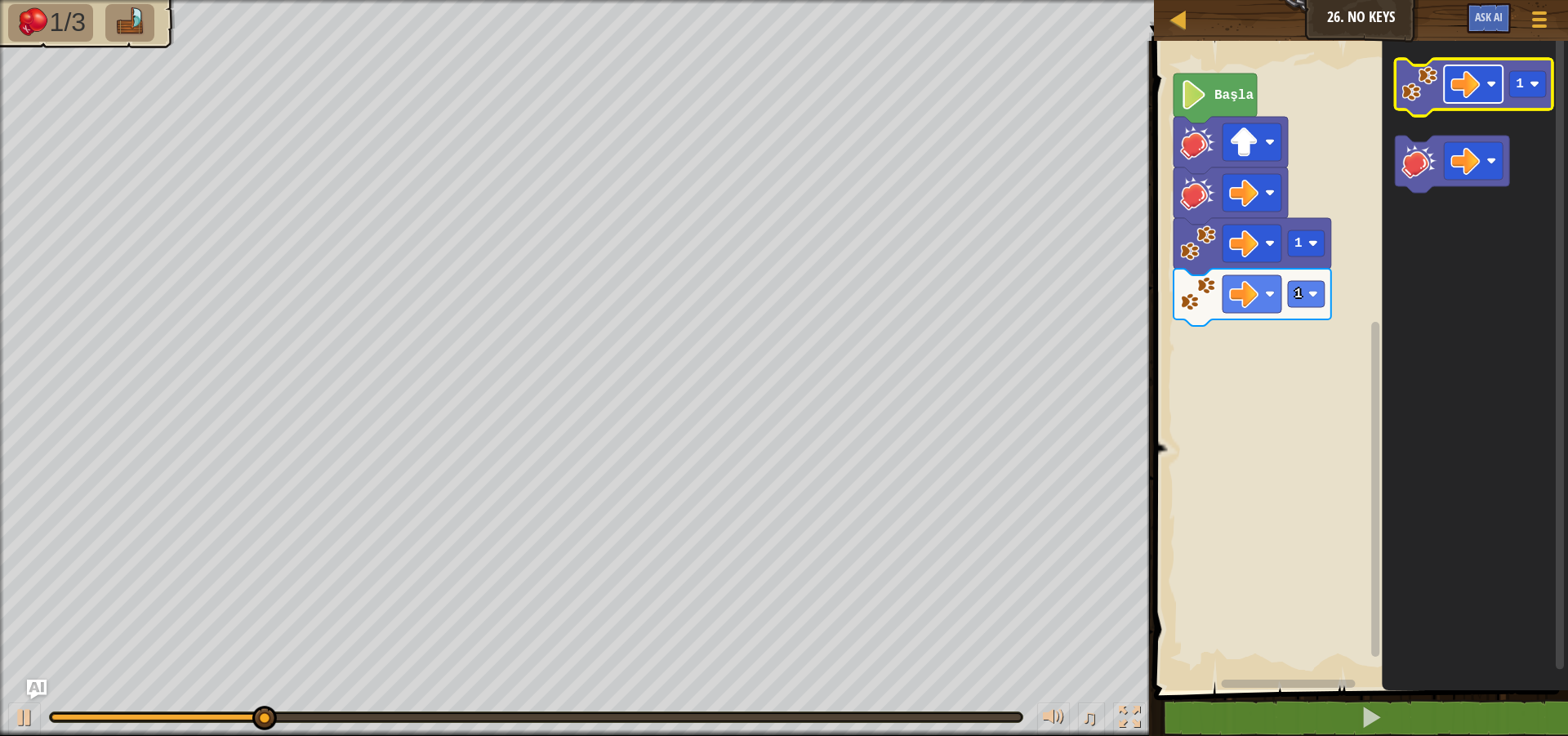
click at [1467, 84] on image "Blockly Çalışma Alanı" at bounding box center [1465, 83] width 29 height 29
click at [1415, 78] on image "Blockly Çalışma Alanı" at bounding box center [1420, 84] width 36 height 36
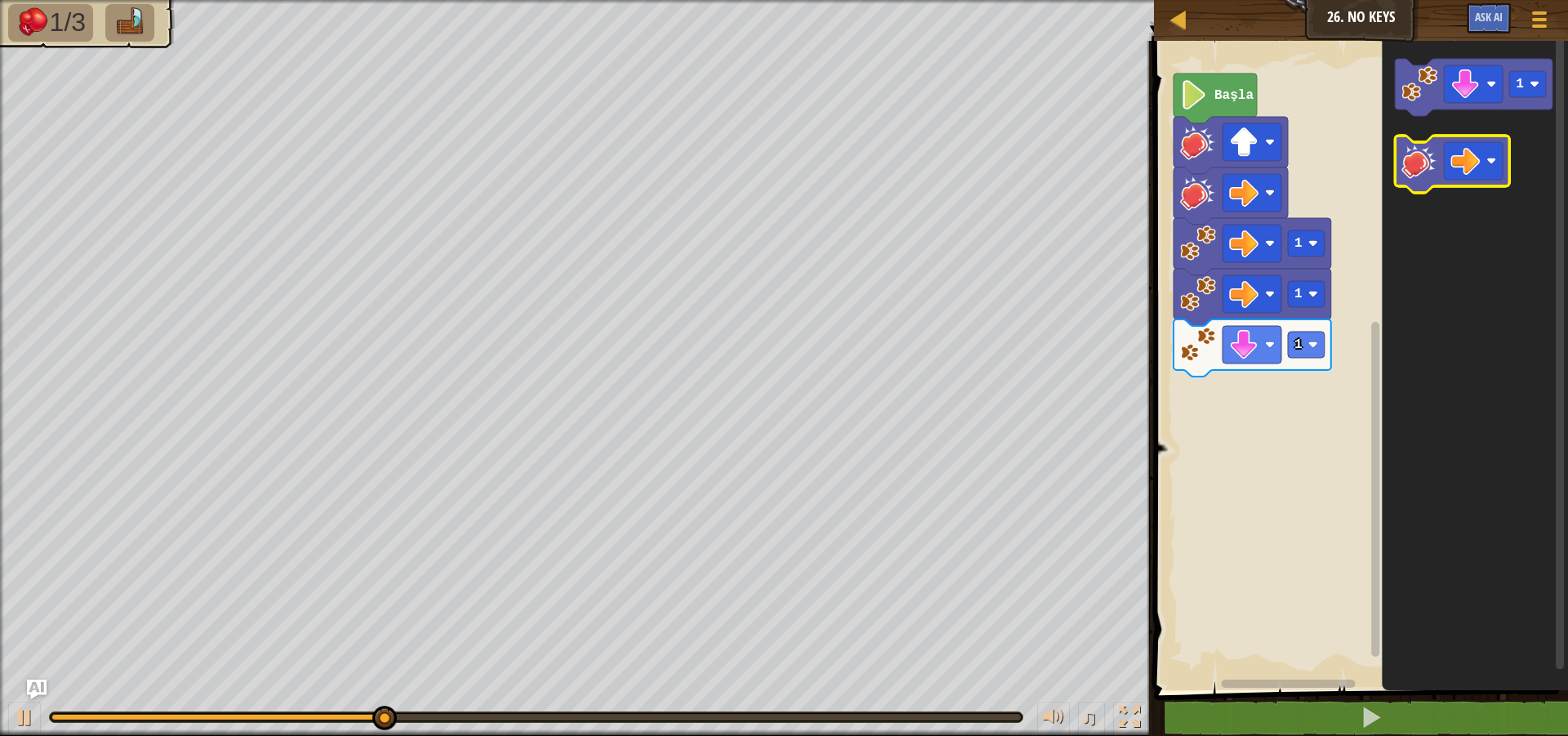
click at [1407, 161] on image "Blockly Çalışma Alanı" at bounding box center [1420, 161] width 36 height 36
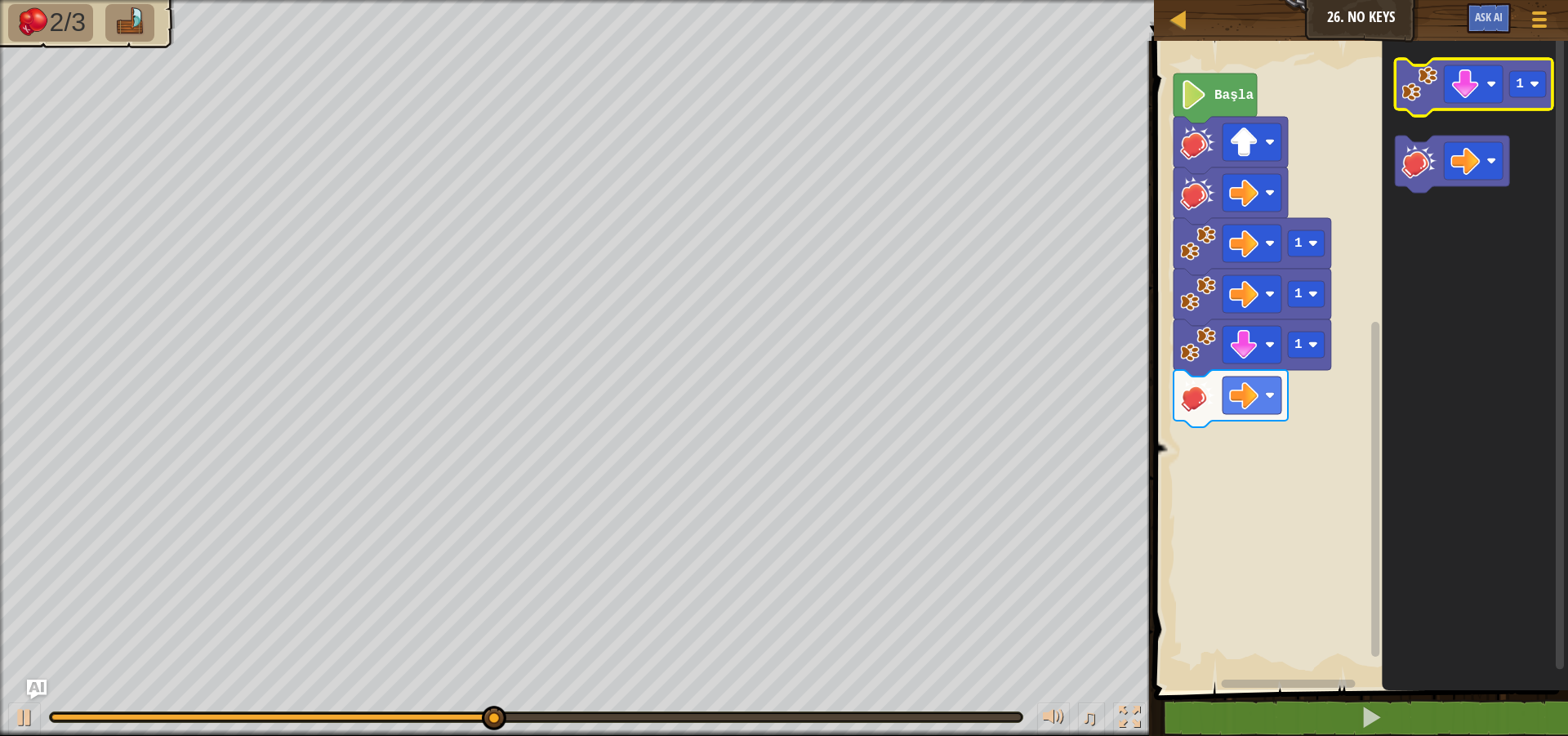
click at [1416, 106] on icon "Blockly Çalışma Alanı" at bounding box center [1475, 87] width 158 height 57
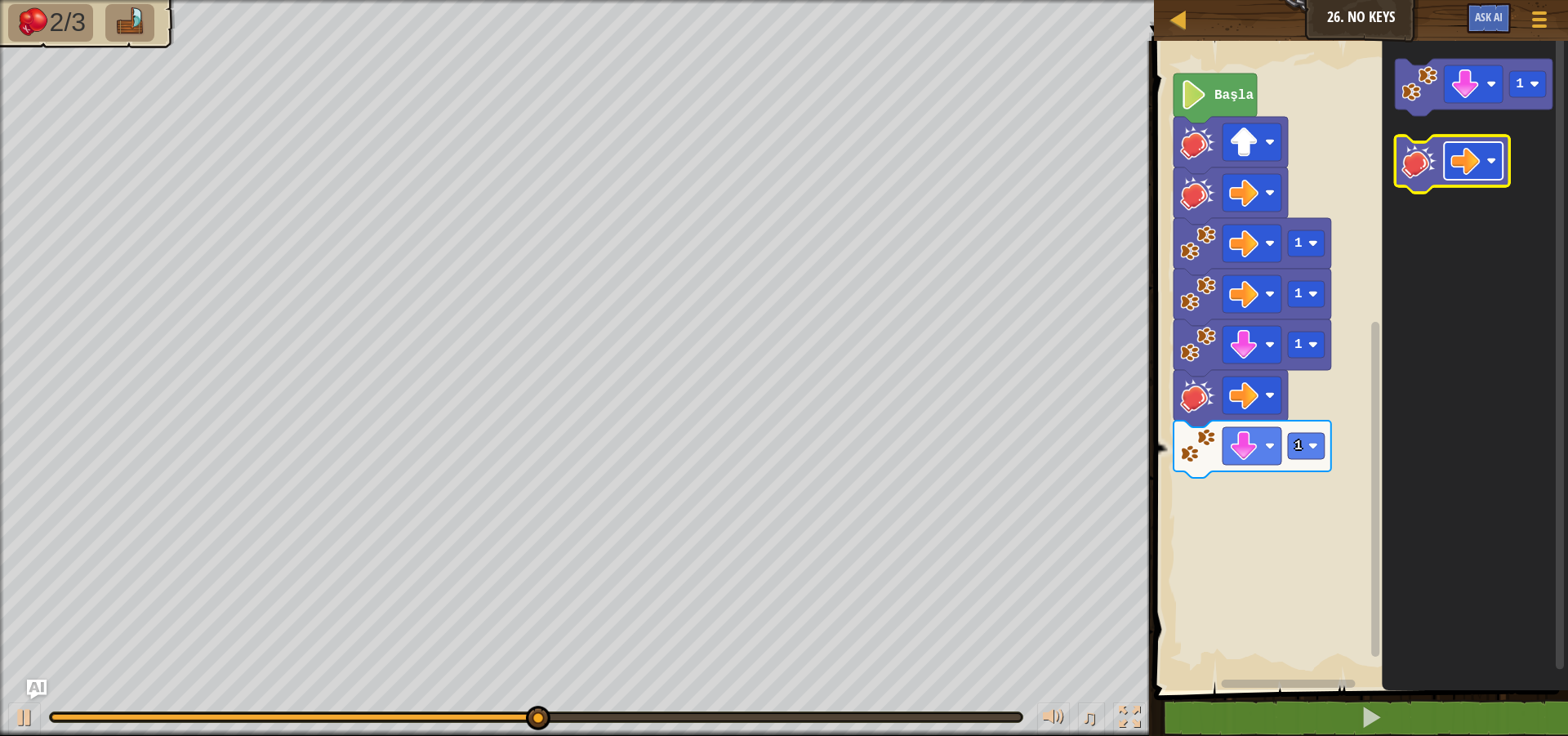
click at [1466, 149] on image "Blockly Çalışma Alanı" at bounding box center [1465, 161] width 29 height 29
click at [1428, 181] on icon "Blockly Çalışma Alanı" at bounding box center [1453, 164] width 114 height 57
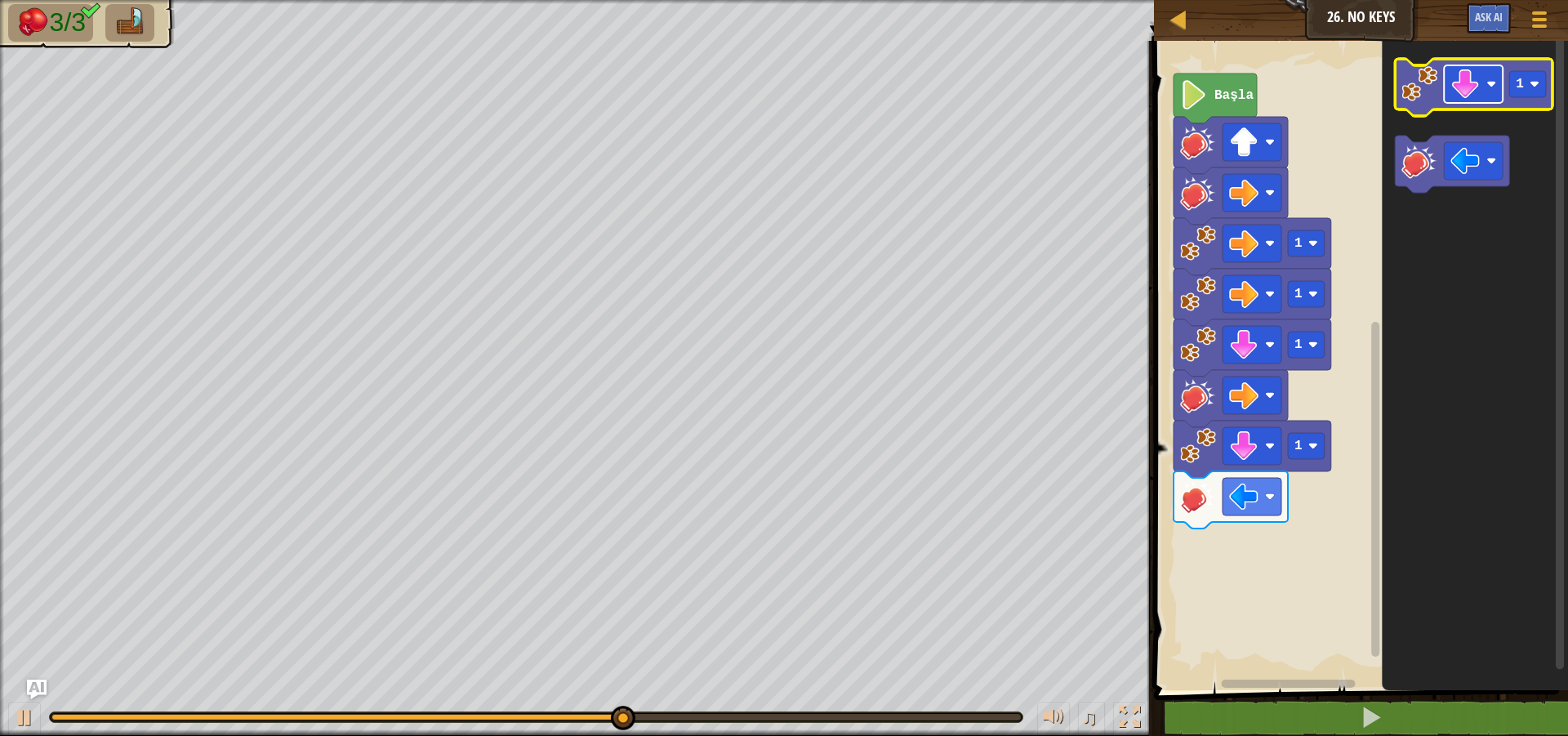
click at [1478, 91] on image "Blockly Çalışma Alanı" at bounding box center [1465, 83] width 29 height 29
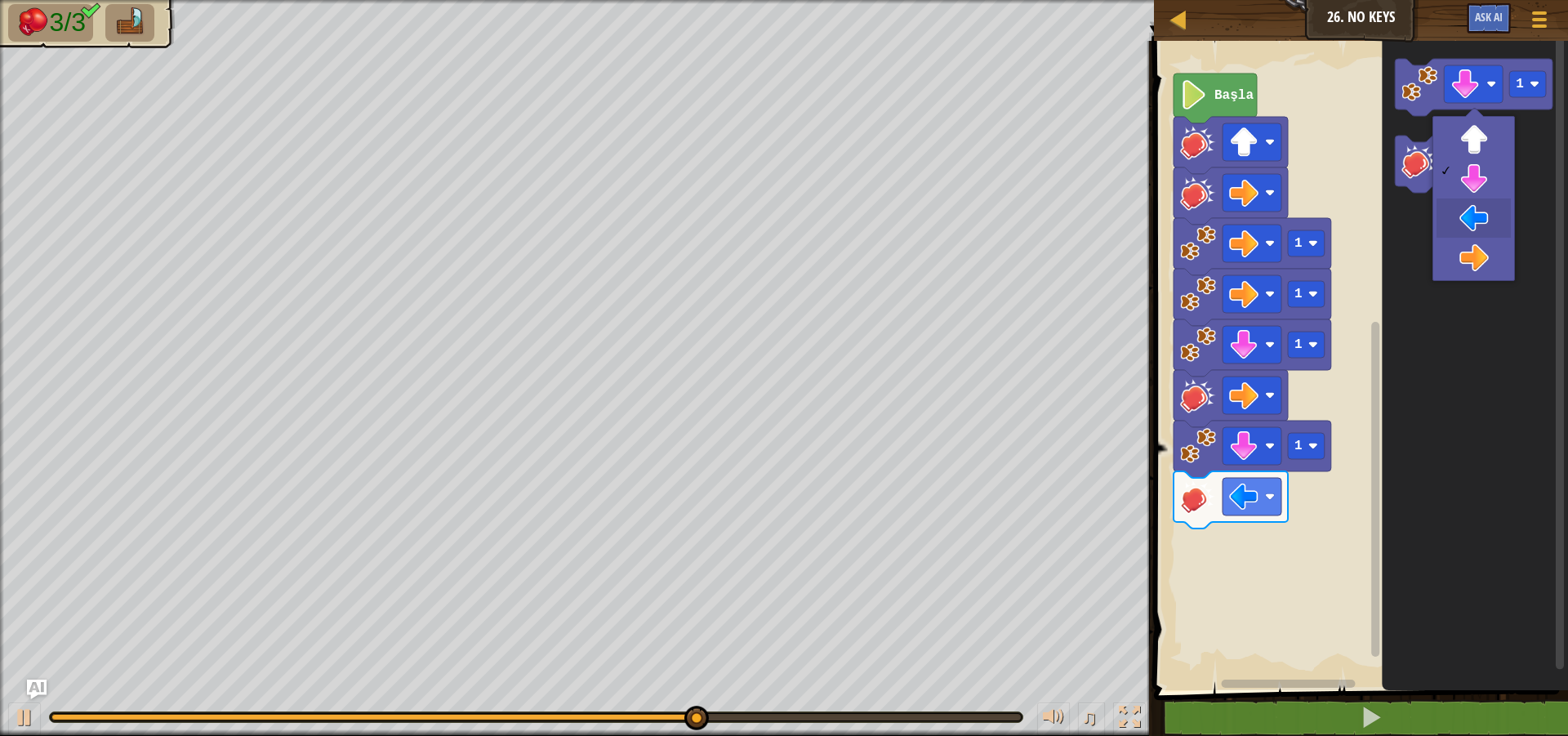
drag, startPoint x: 1471, startPoint y: 210, endPoint x: 1431, endPoint y: 158, distance: 65.6
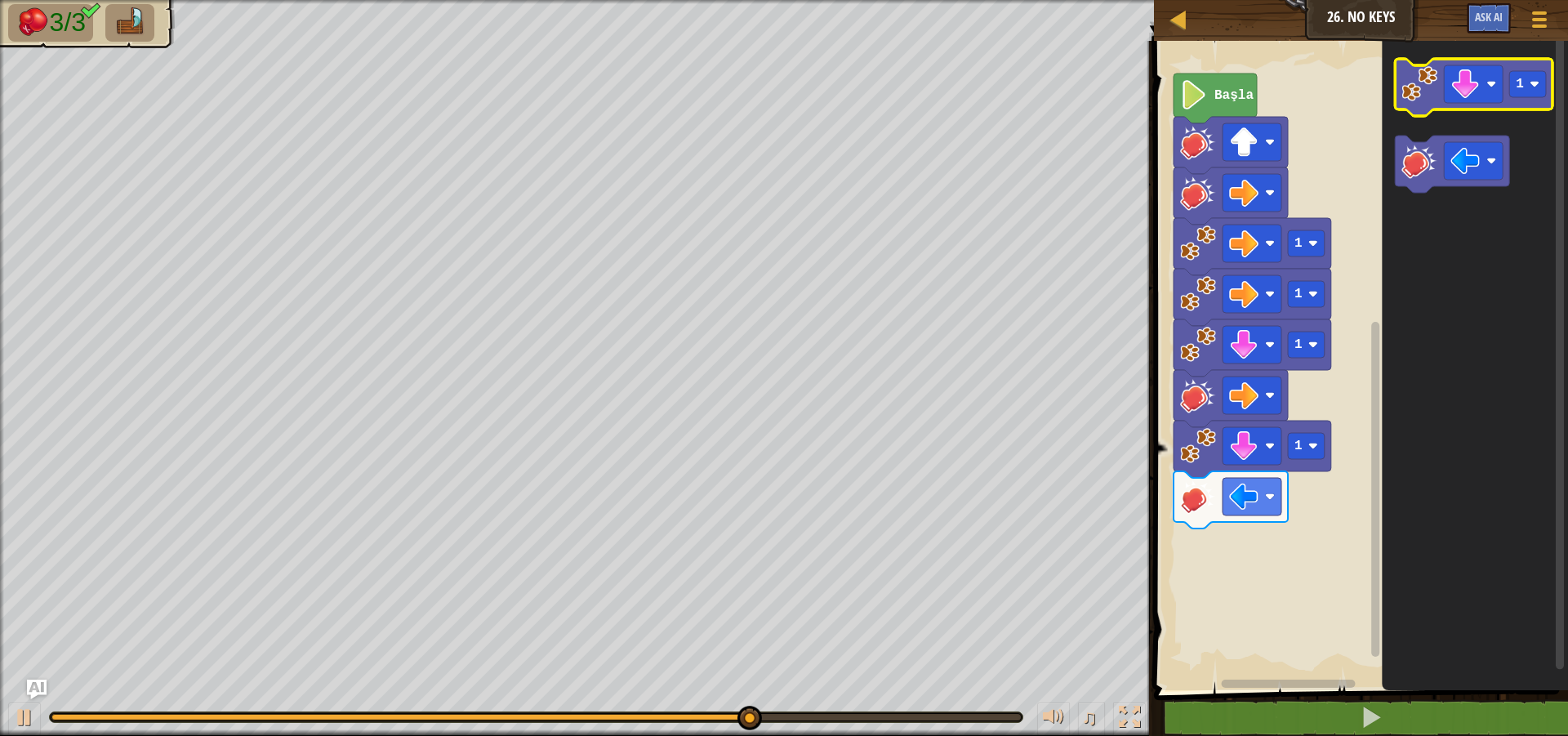
click at [1410, 83] on image "Blockly Çalışma Alanı" at bounding box center [1420, 84] width 36 height 36
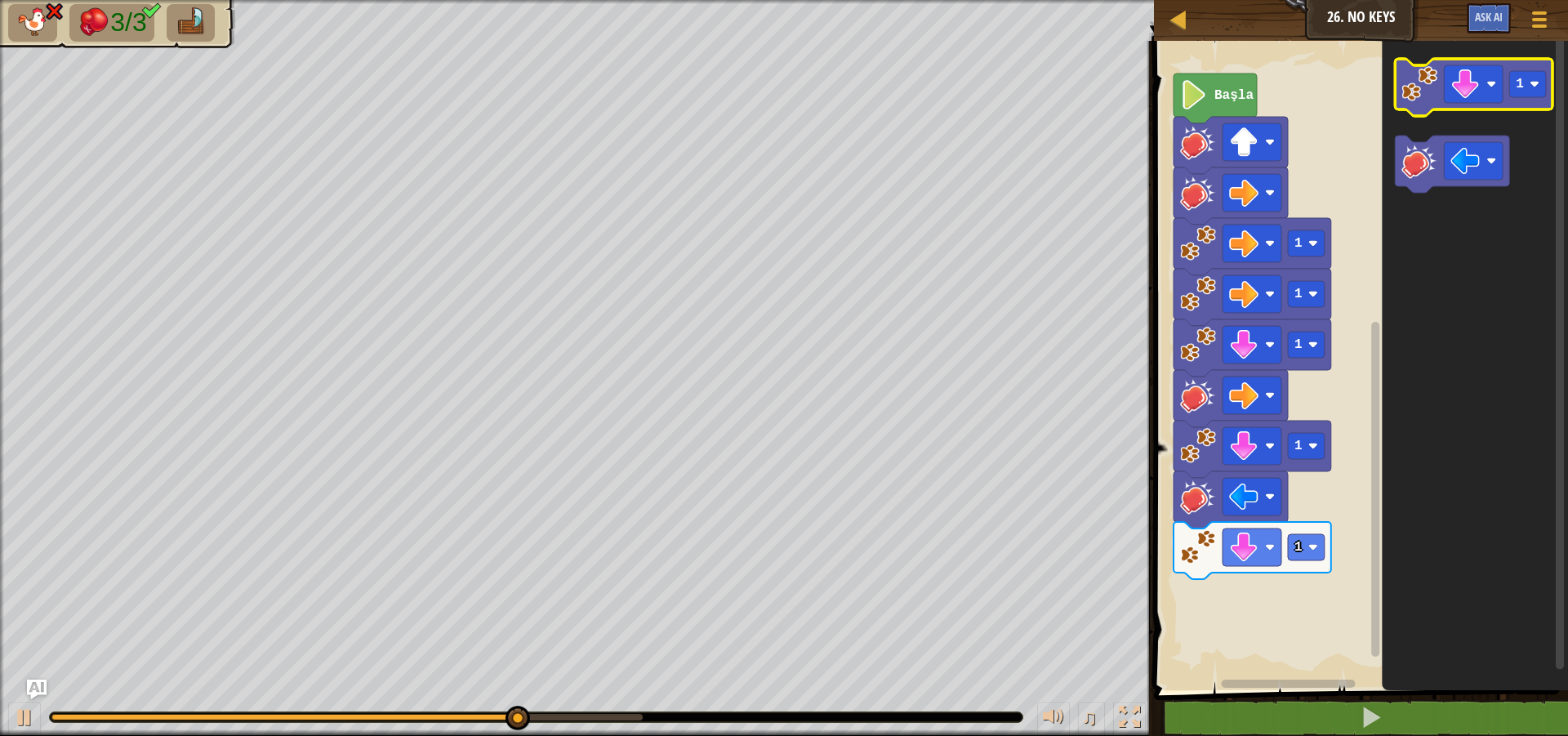
click at [1416, 98] on image "Blockly Çalışma Alanı" at bounding box center [1420, 84] width 36 height 36
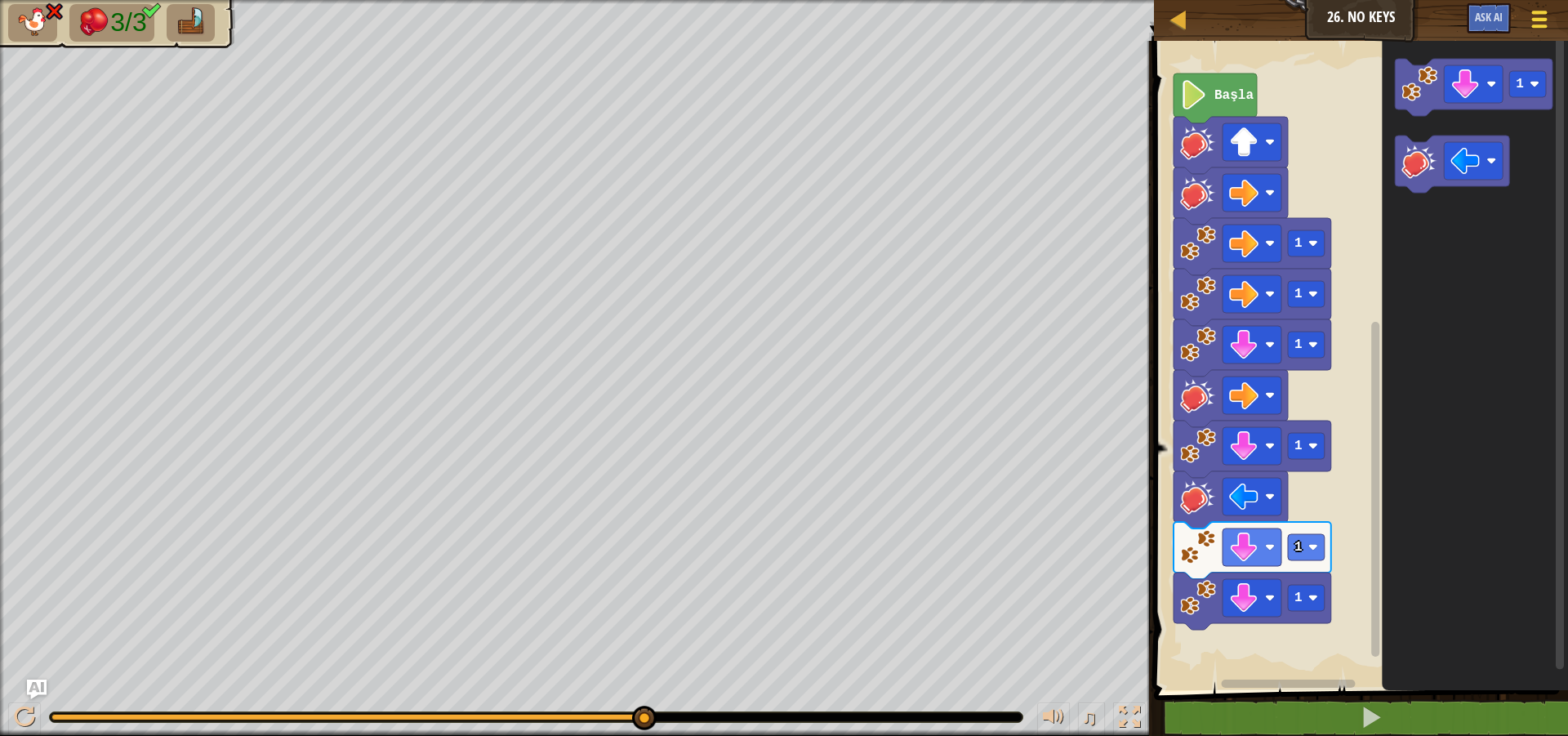
click at [1528, 17] on div at bounding box center [1539, 19] width 22 height 24
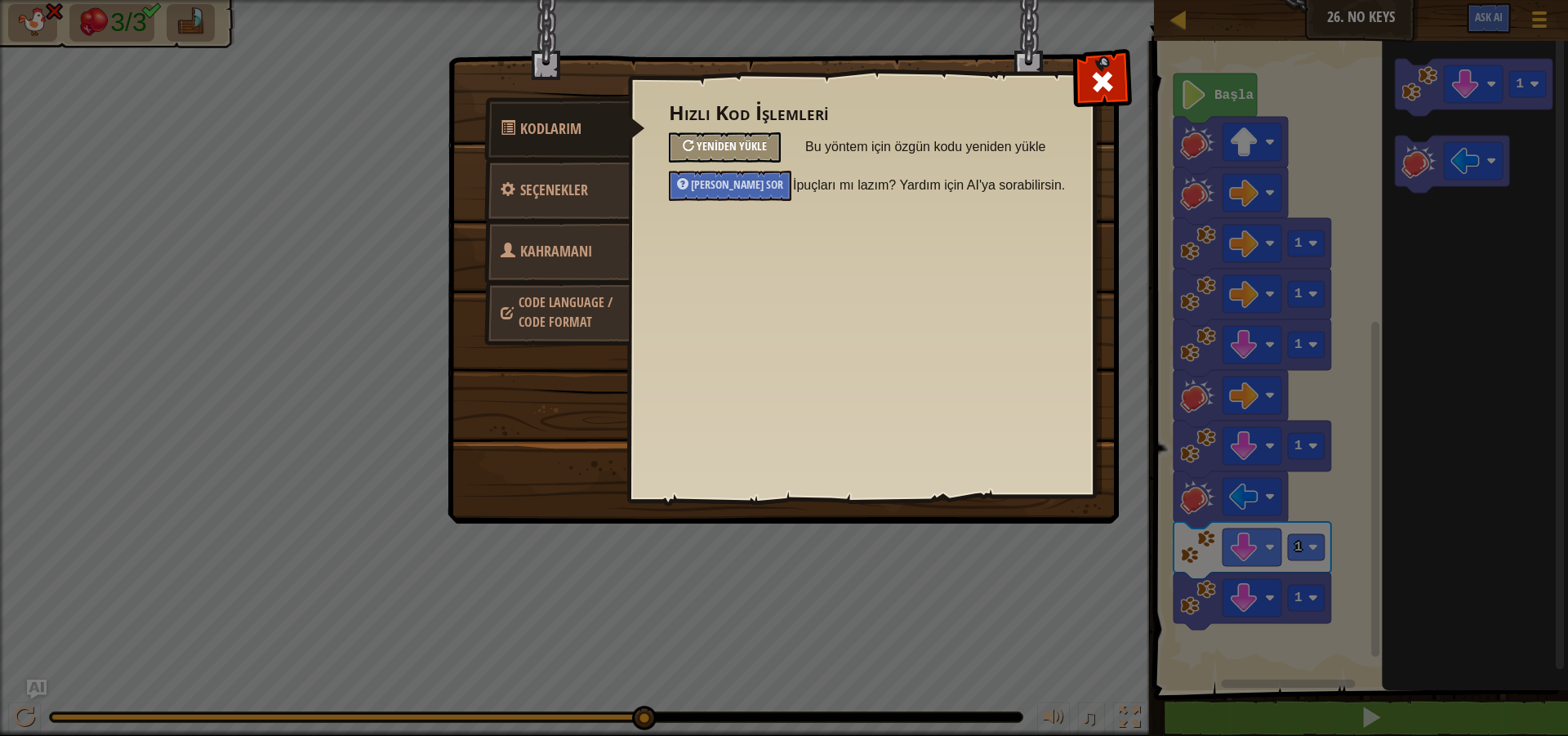
click at [749, 151] on span "Yeniden Yükle" at bounding box center [731, 145] width 70 height 15
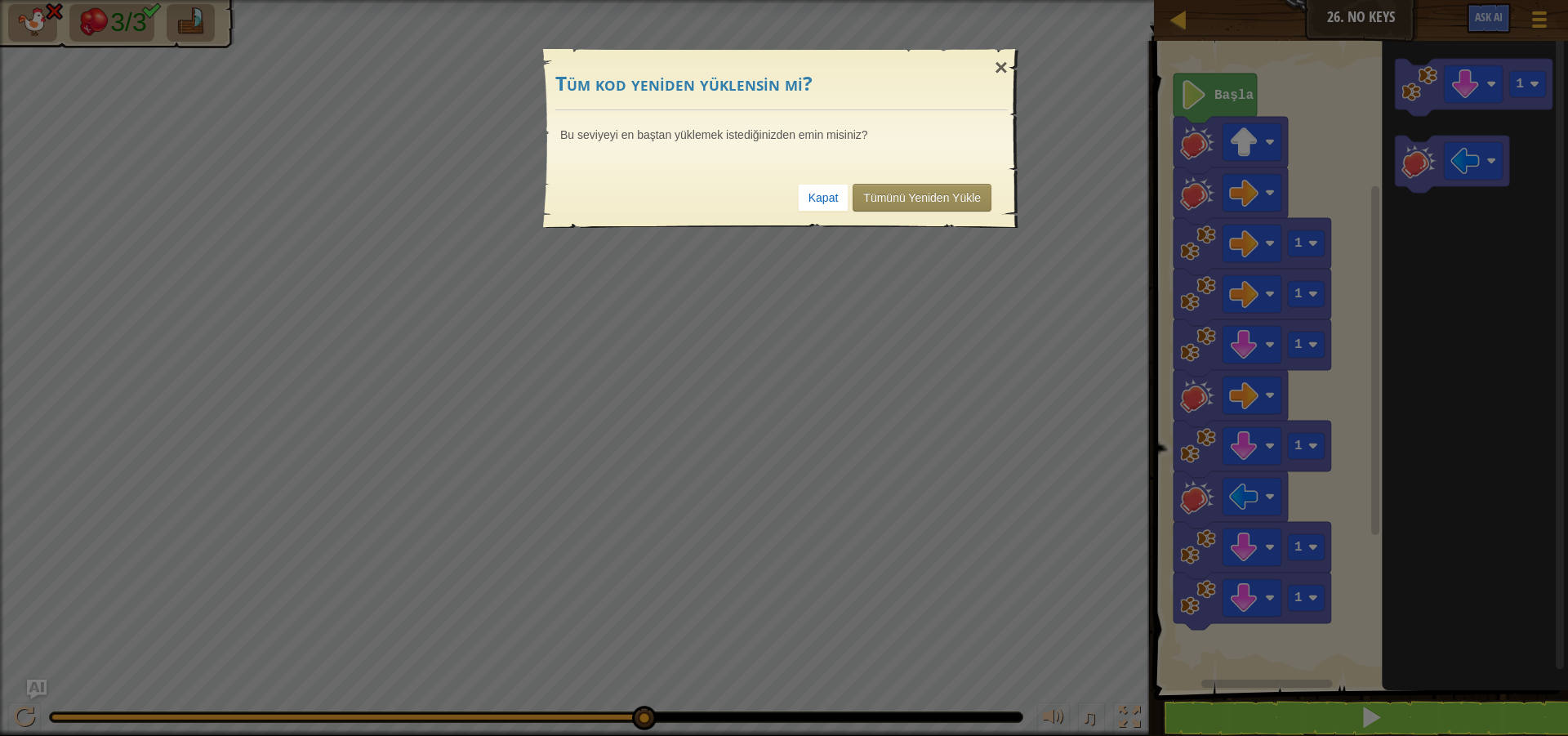
click at [928, 221] on div "Kapat Tümünü Yeniden Yükle" at bounding box center [781, 198] width 452 height 60
click at [921, 184] on link "Tümünü Yeniden Yükle" at bounding box center [921, 197] width 139 height 27
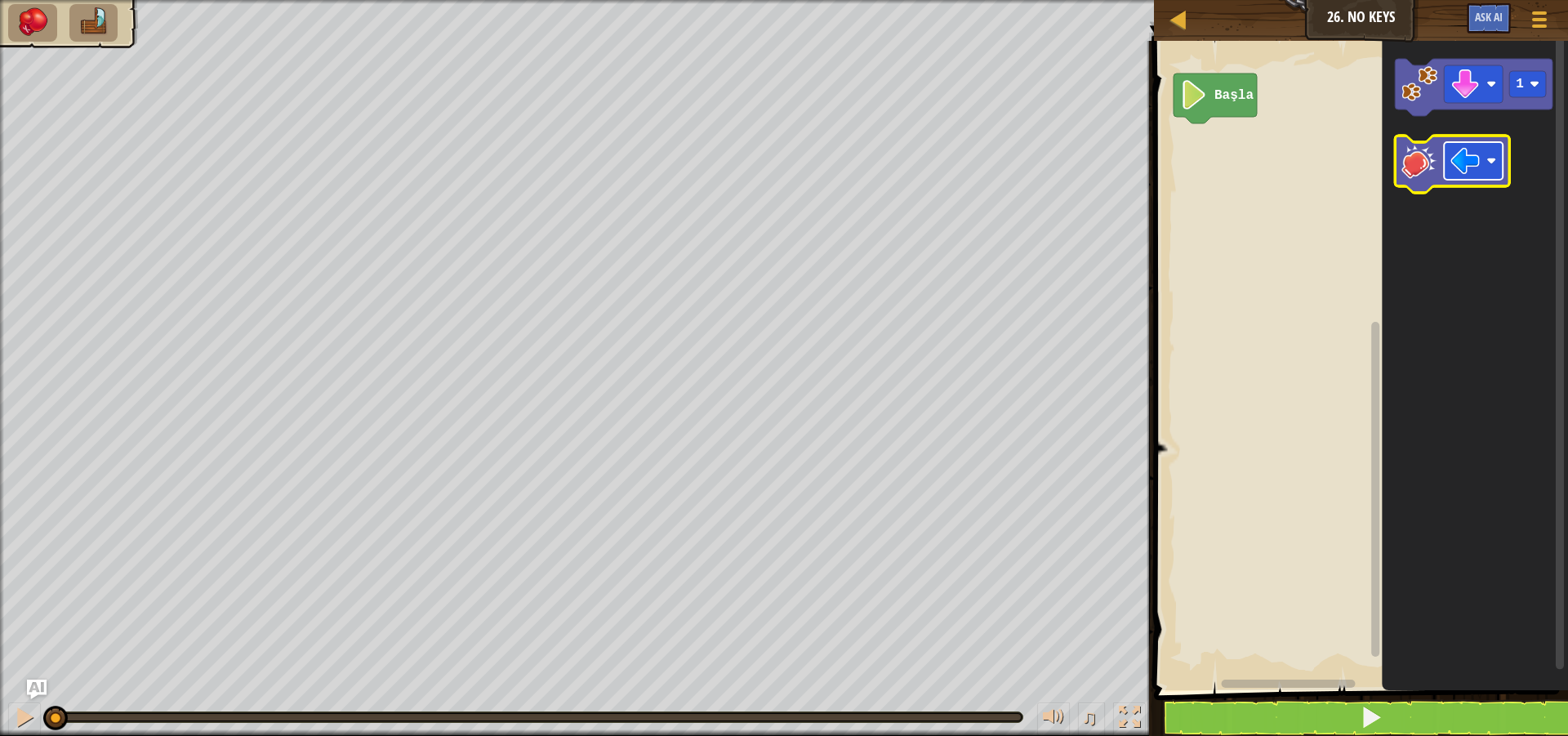
click at [1476, 167] on image "Blockly Çalışma Alanı" at bounding box center [1465, 161] width 29 height 29
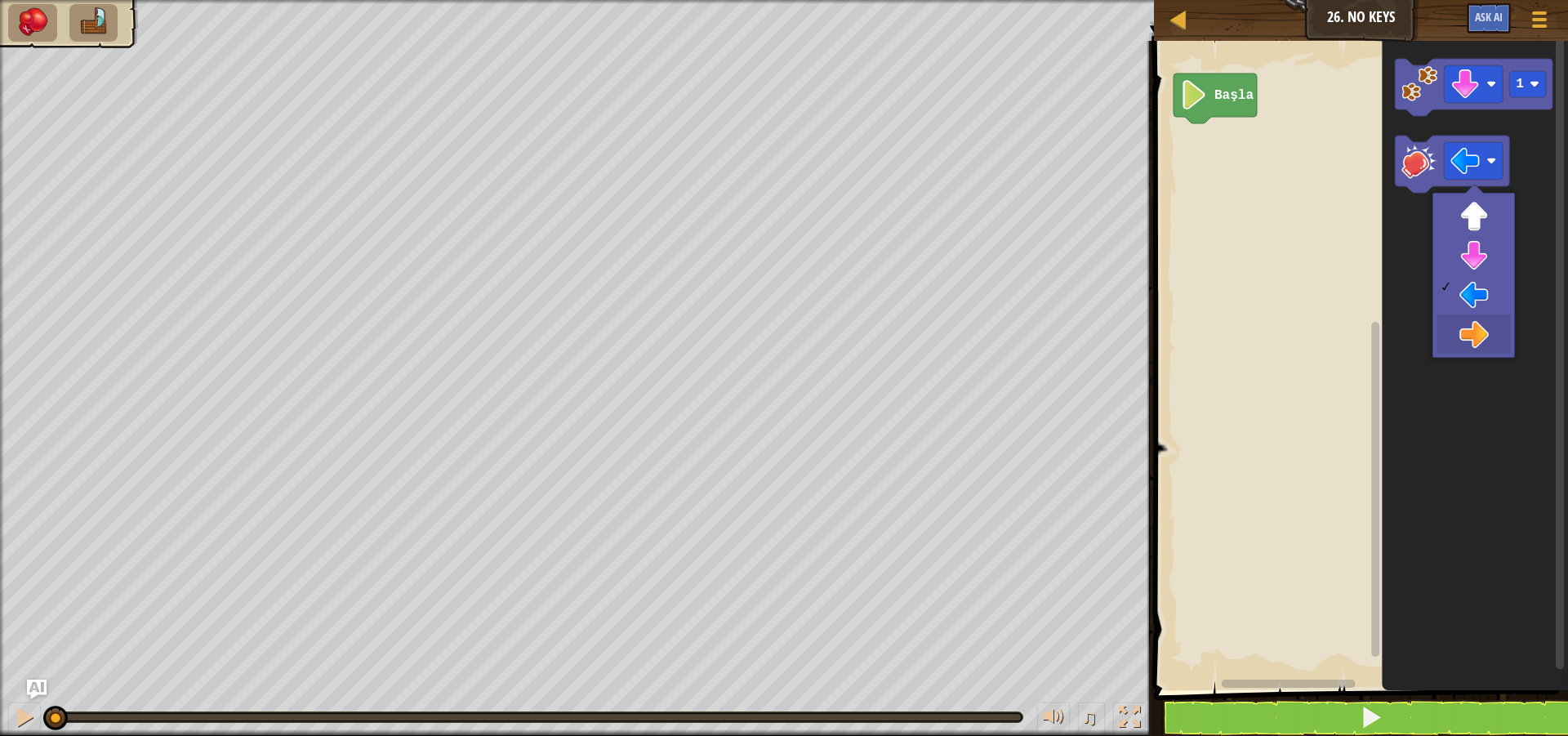
drag, startPoint x: 1486, startPoint y: 333, endPoint x: 1473, endPoint y: 313, distance: 23.9
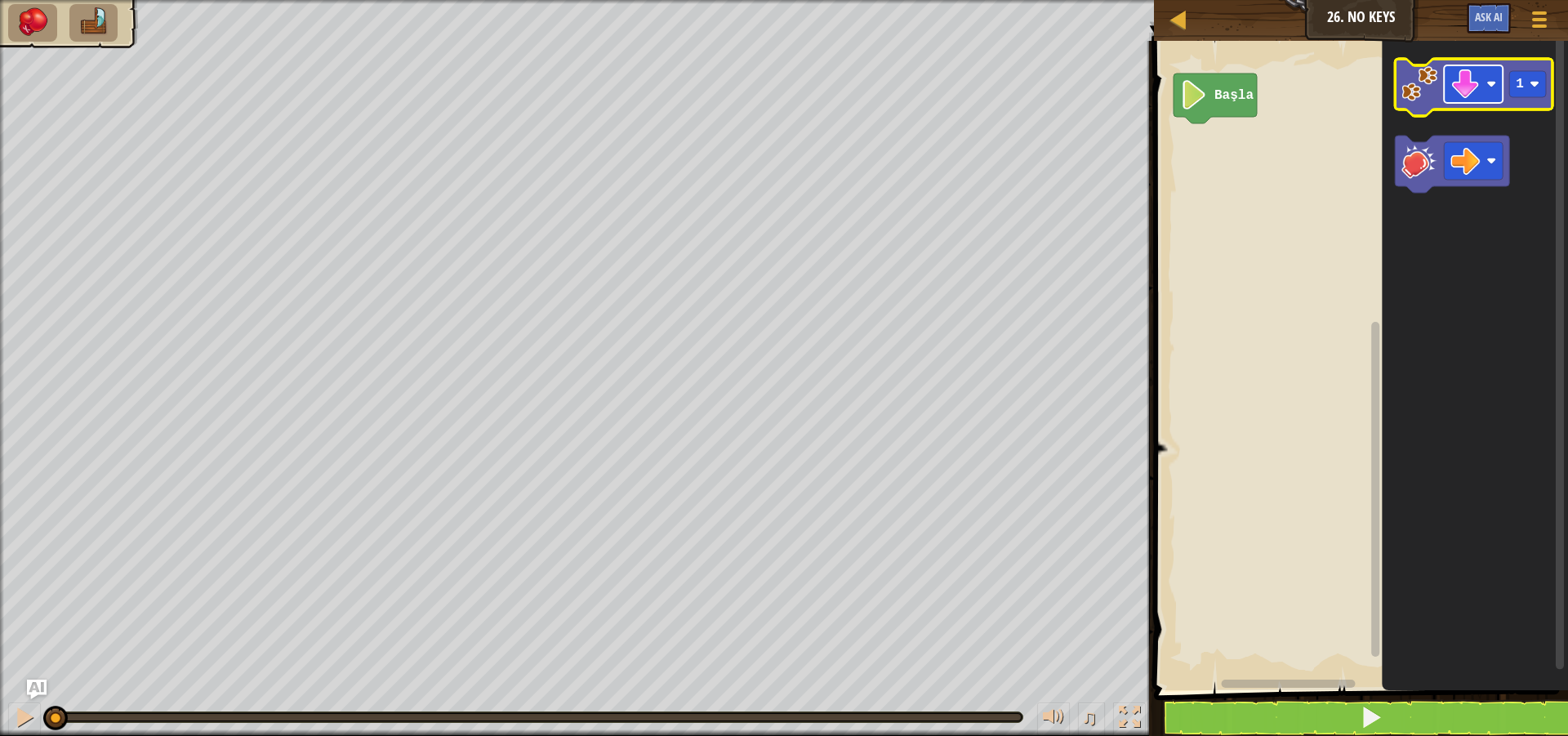
click at [1488, 86] on image "Blockly Çalışma Alanı" at bounding box center [1492, 83] width 10 height 10
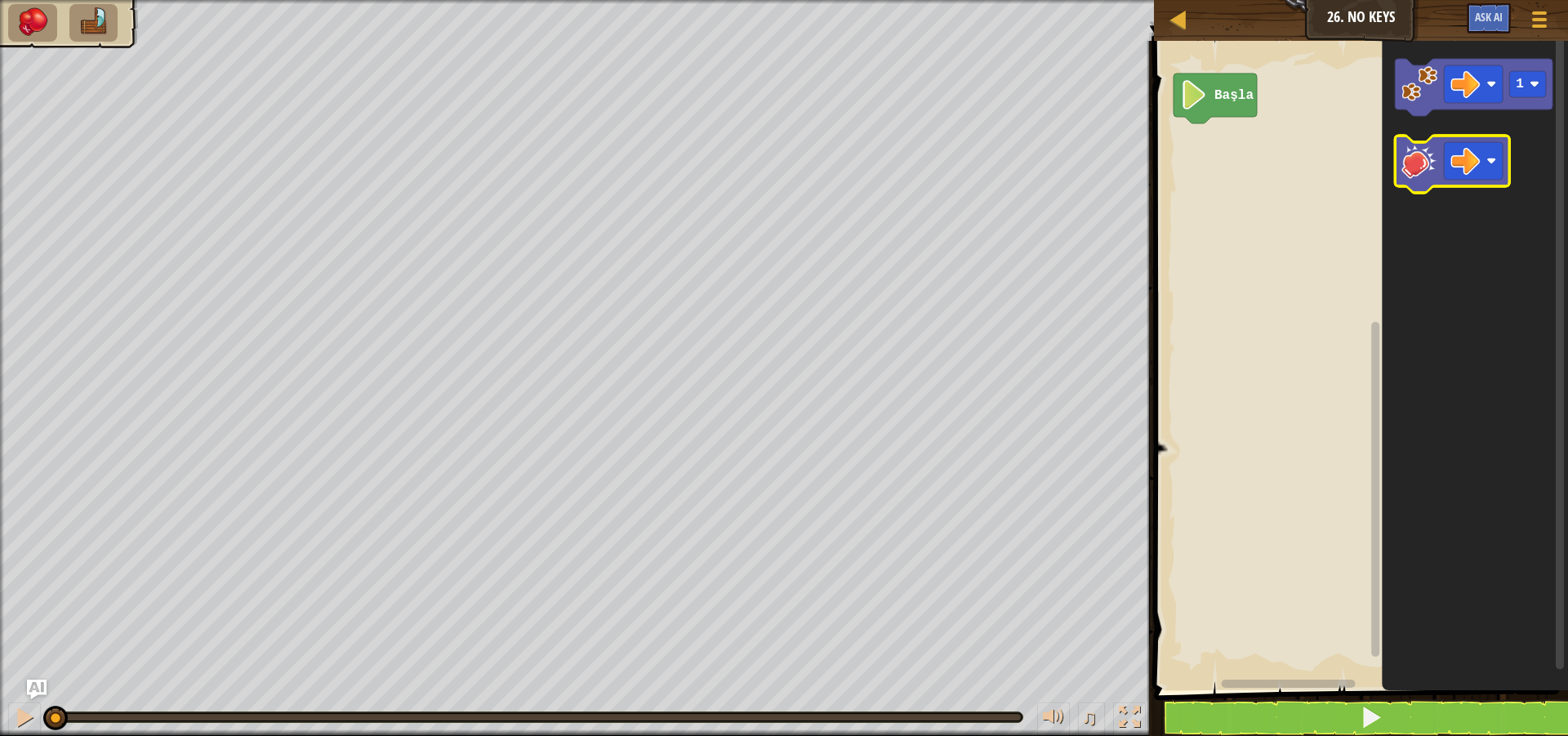
click at [1416, 180] on icon "Blockly Çalışma Alanı" at bounding box center [1453, 164] width 114 height 57
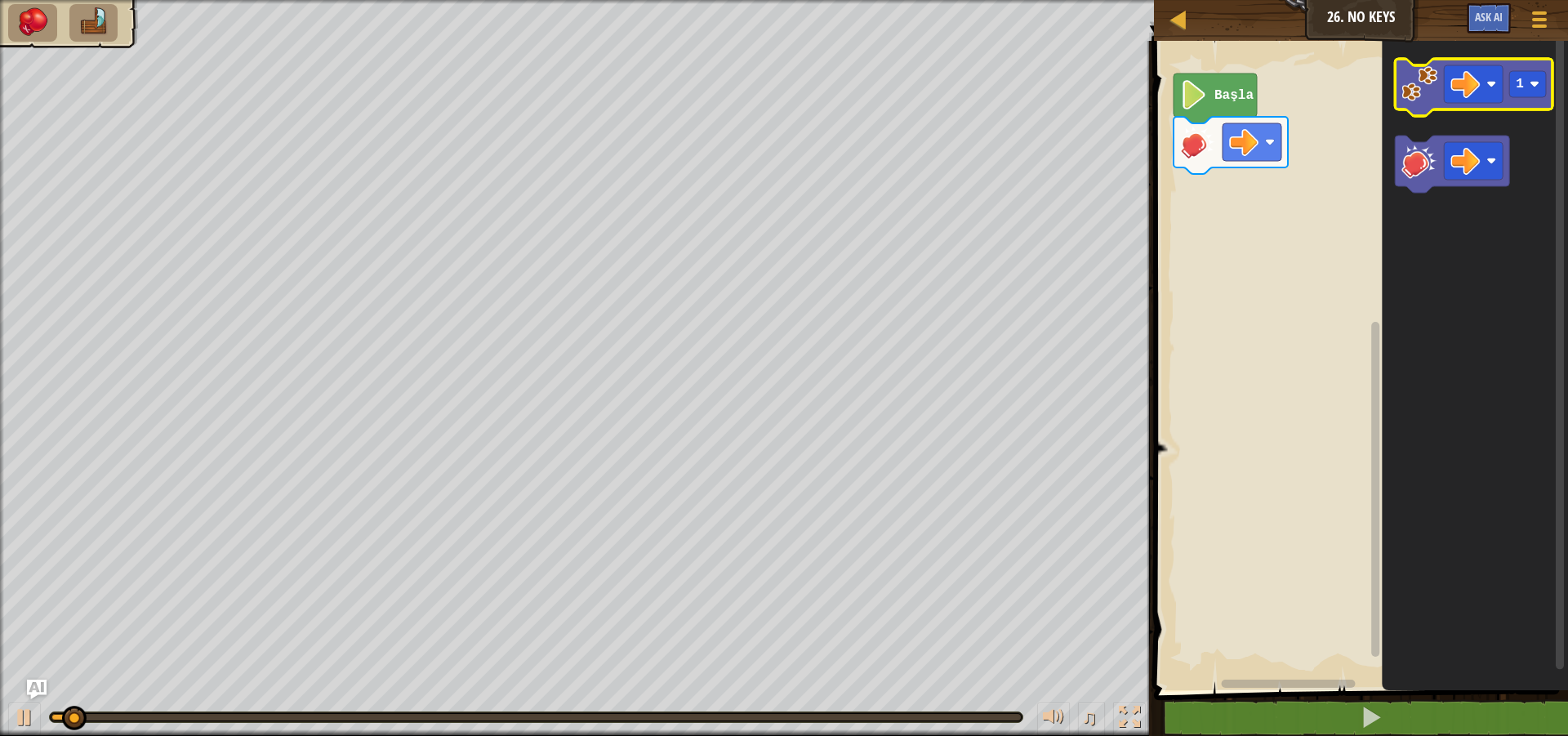
click at [1422, 91] on image "Blockly Çalışma Alanı" at bounding box center [1420, 84] width 36 height 36
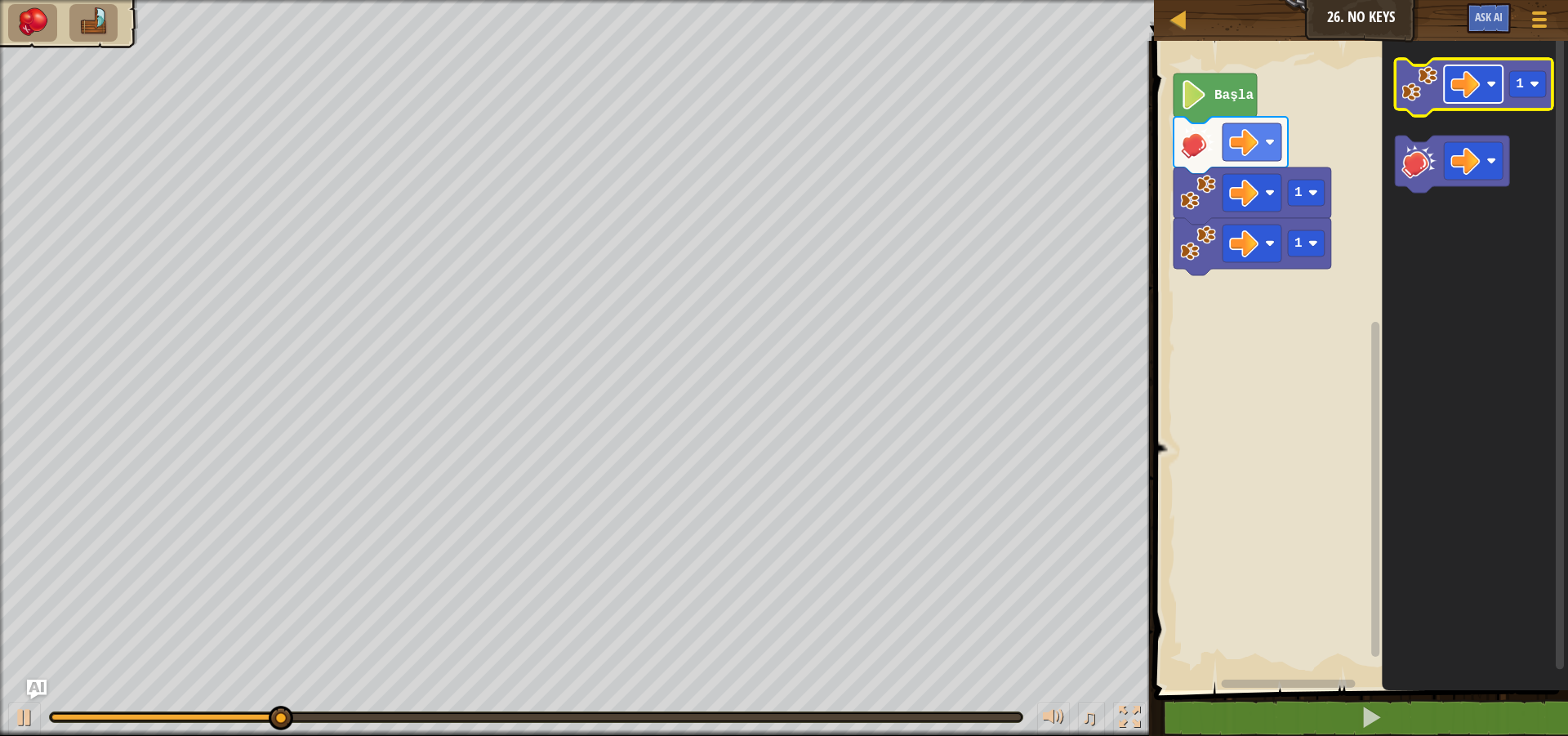
click at [1472, 94] on image "Blockly Çalışma Alanı" at bounding box center [1465, 83] width 29 height 29
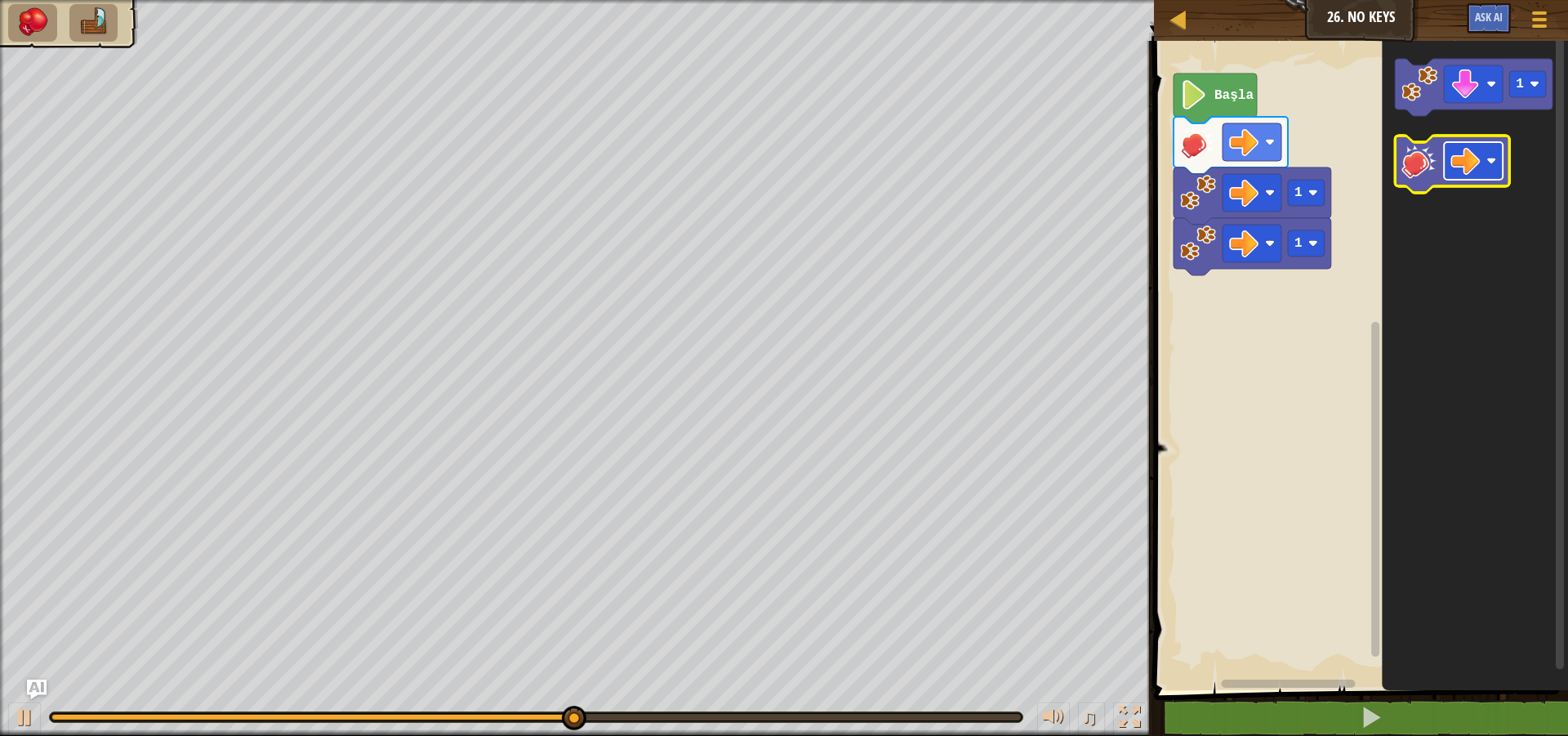
click at [1481, 162] on rect "Blockly Çalışma Alanı" at bounding box center [1474, 161] width 59 height 37
click at [1407, 162] on image "Blockly Çalışma Alanı" at bounding box center [1420, 161] width 36 height 36
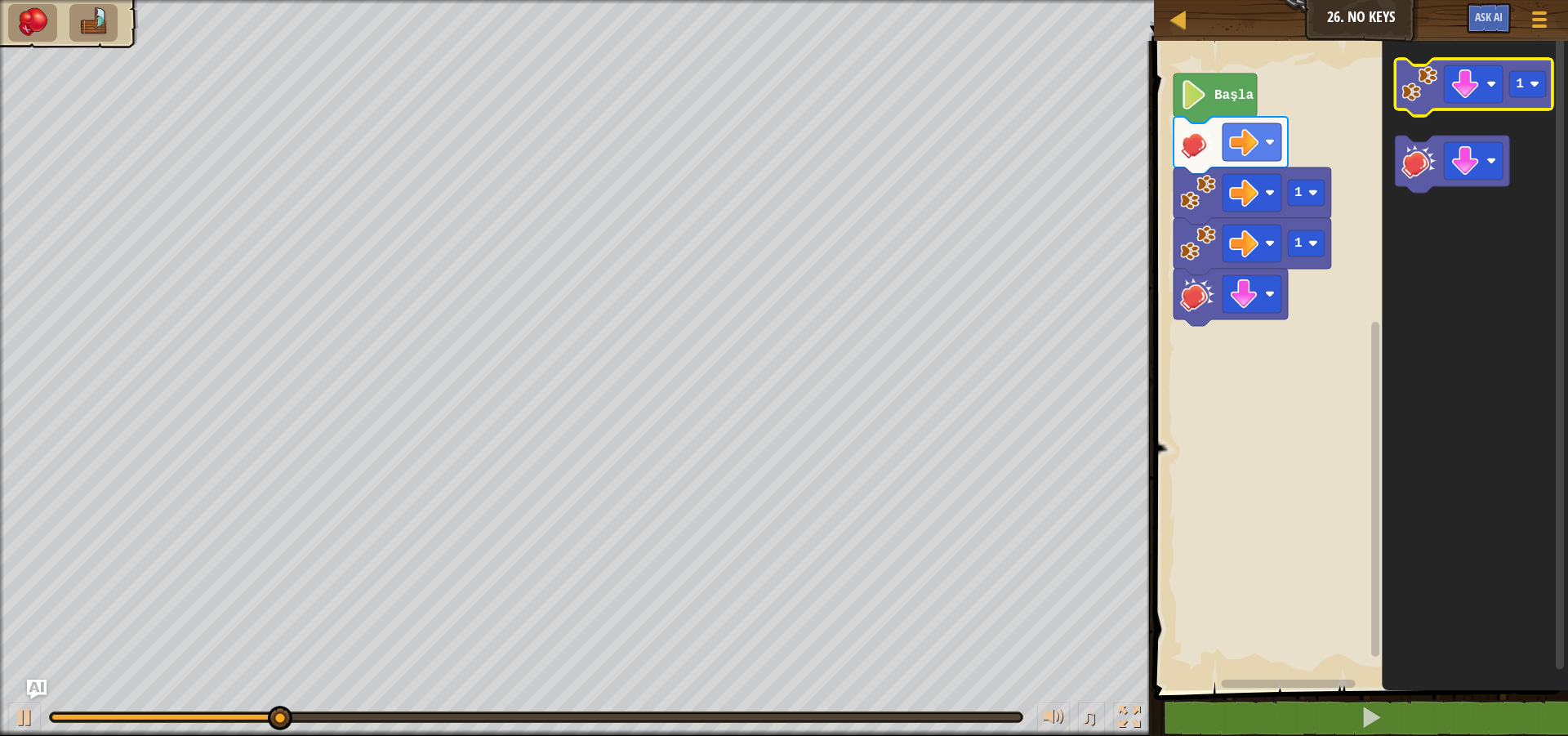
click at [1415, 76] on image "Blockly Çalışma Alanı" at bounding box center [1420, 84] width 36 height 36
click at [1420, 100] on image "Blockly Çalışma Alanı" at bounding box center [1420, 84] width 36 height 36
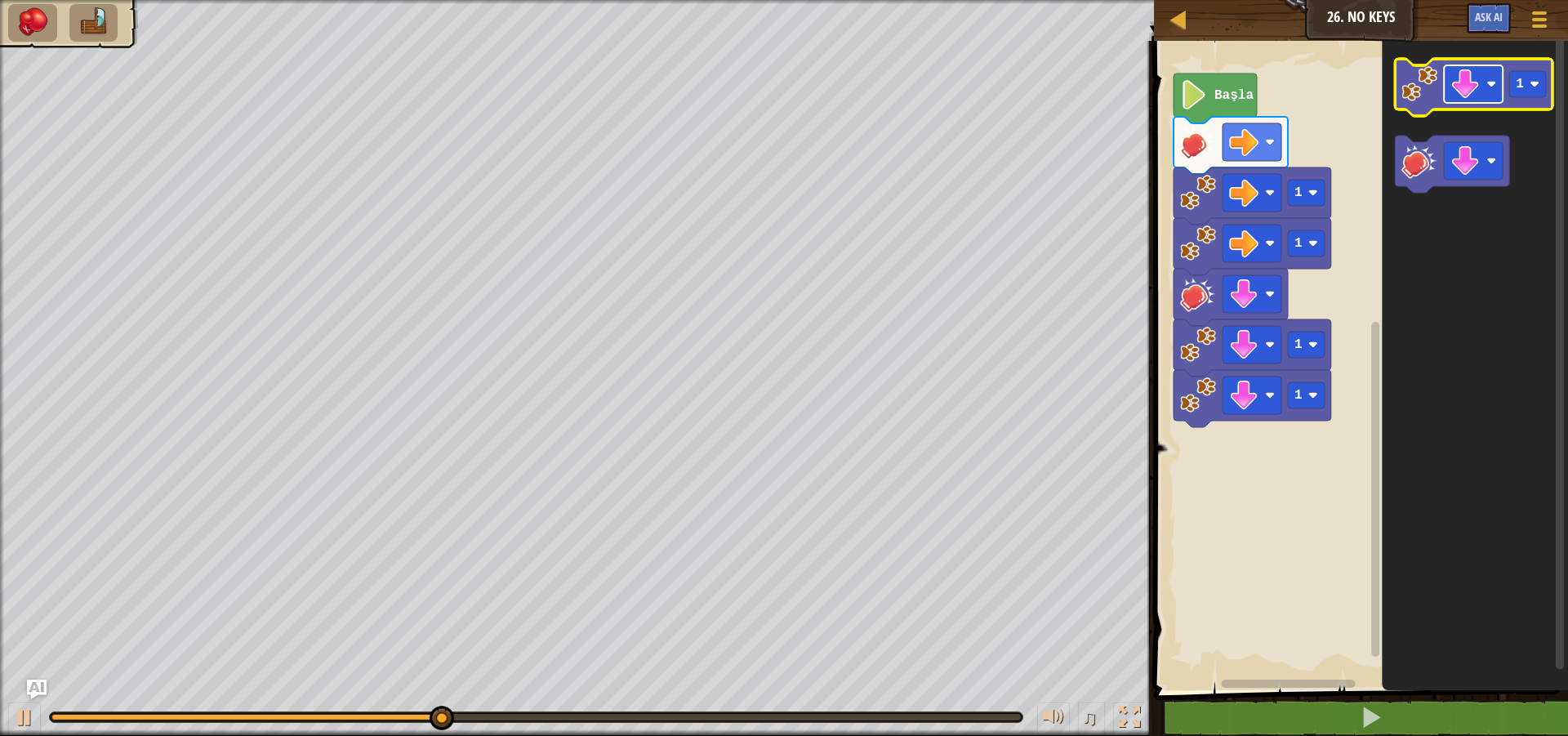
click at [1486, 97] on rect "Blockly Çalışma Alanı" at bounding box center [1474, 84] width 59 height 37
click at [1470, 87] on image "Blockly Çalışma Alanı" at bounding box center [1465, 83] width 29 height 29
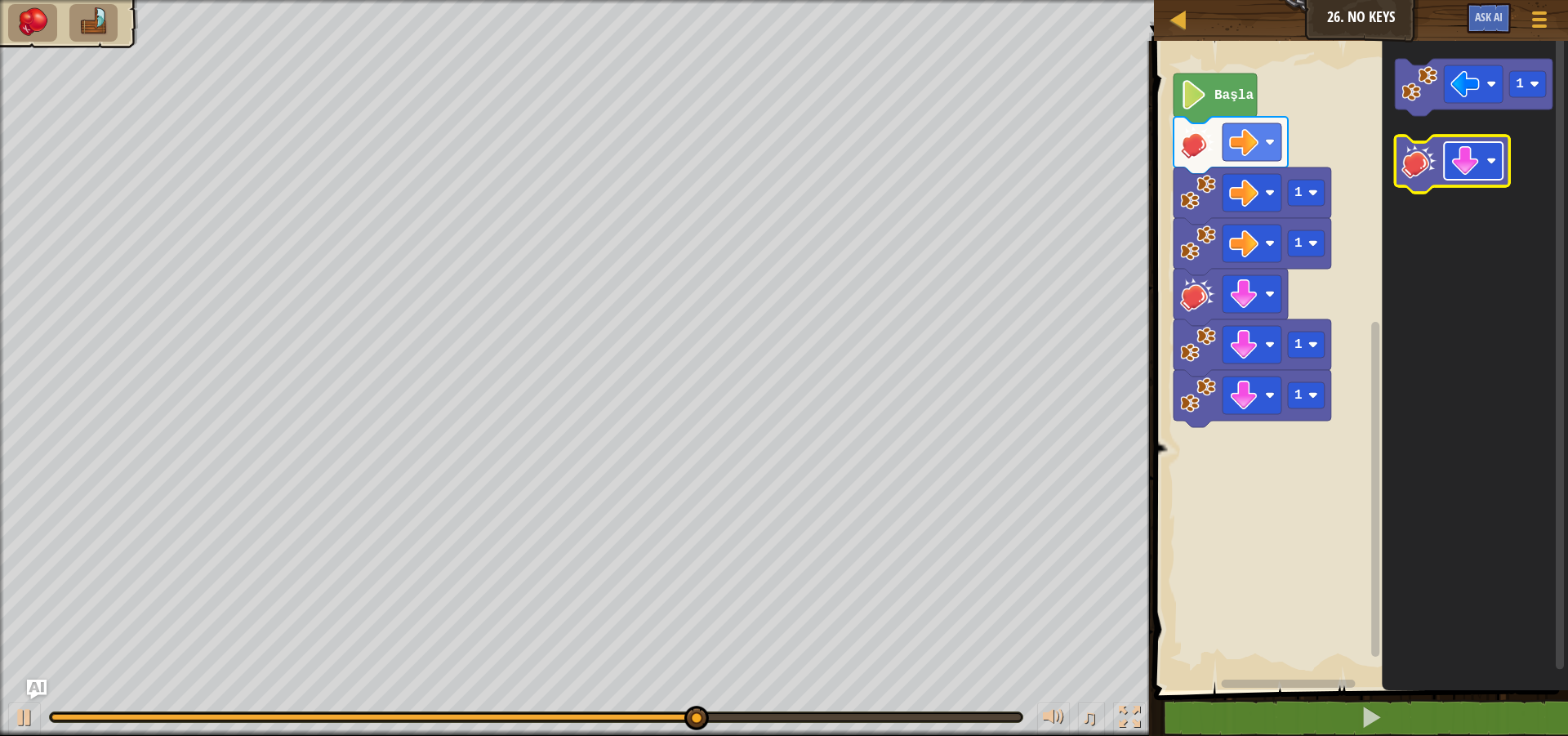
click at [1474, 178] on rect "Blockly Çalışma Alanı" at bounding box center [1474, 161] width 59 height 37
click at [1426, 192] on icon "Blockly Çalışma Alanı" at bounding box center [1453, 164] width 114 height 57
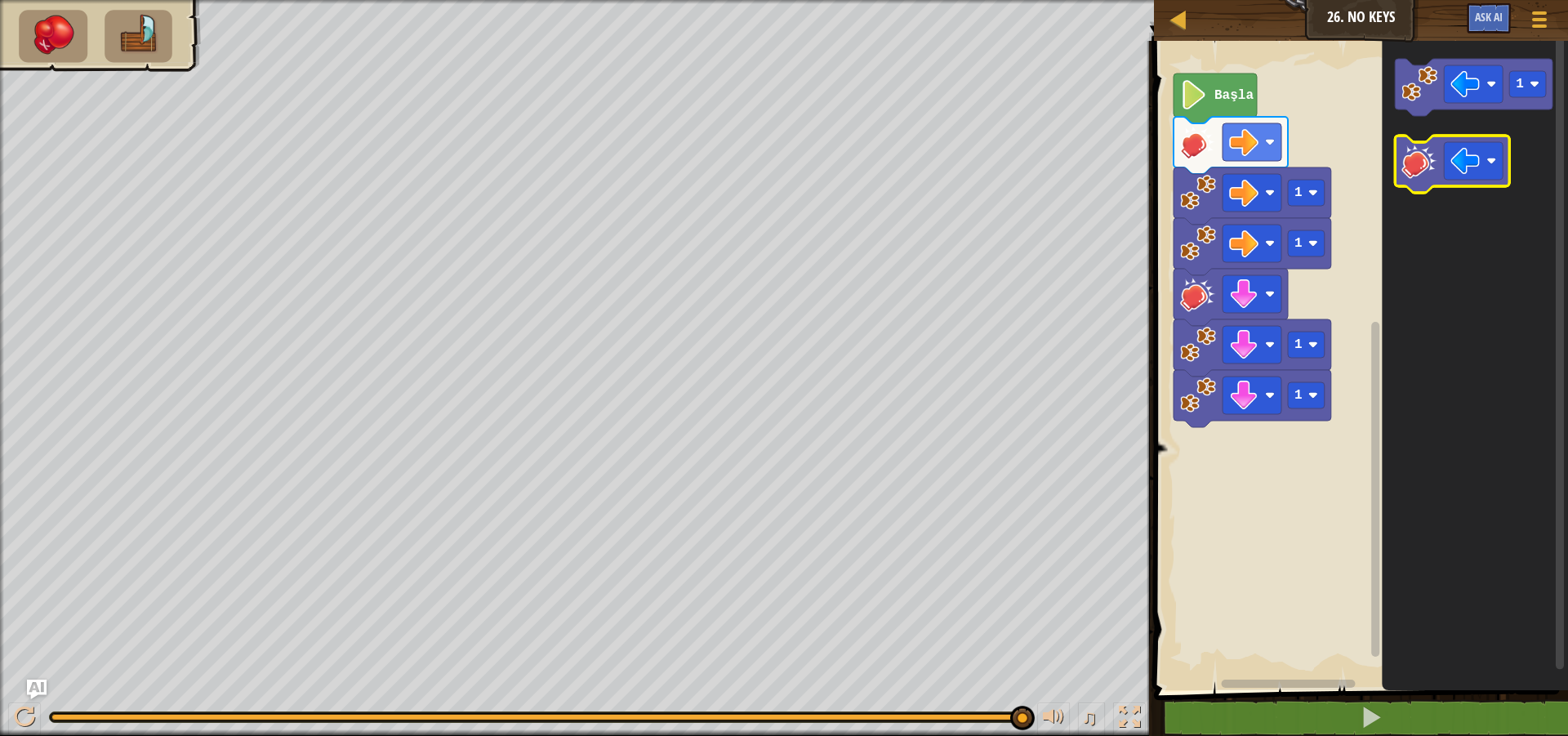
click at [1408, 172] on image "Blockly Çalışma Alanı" at bounding box center [1420, 161] width 36 height 36
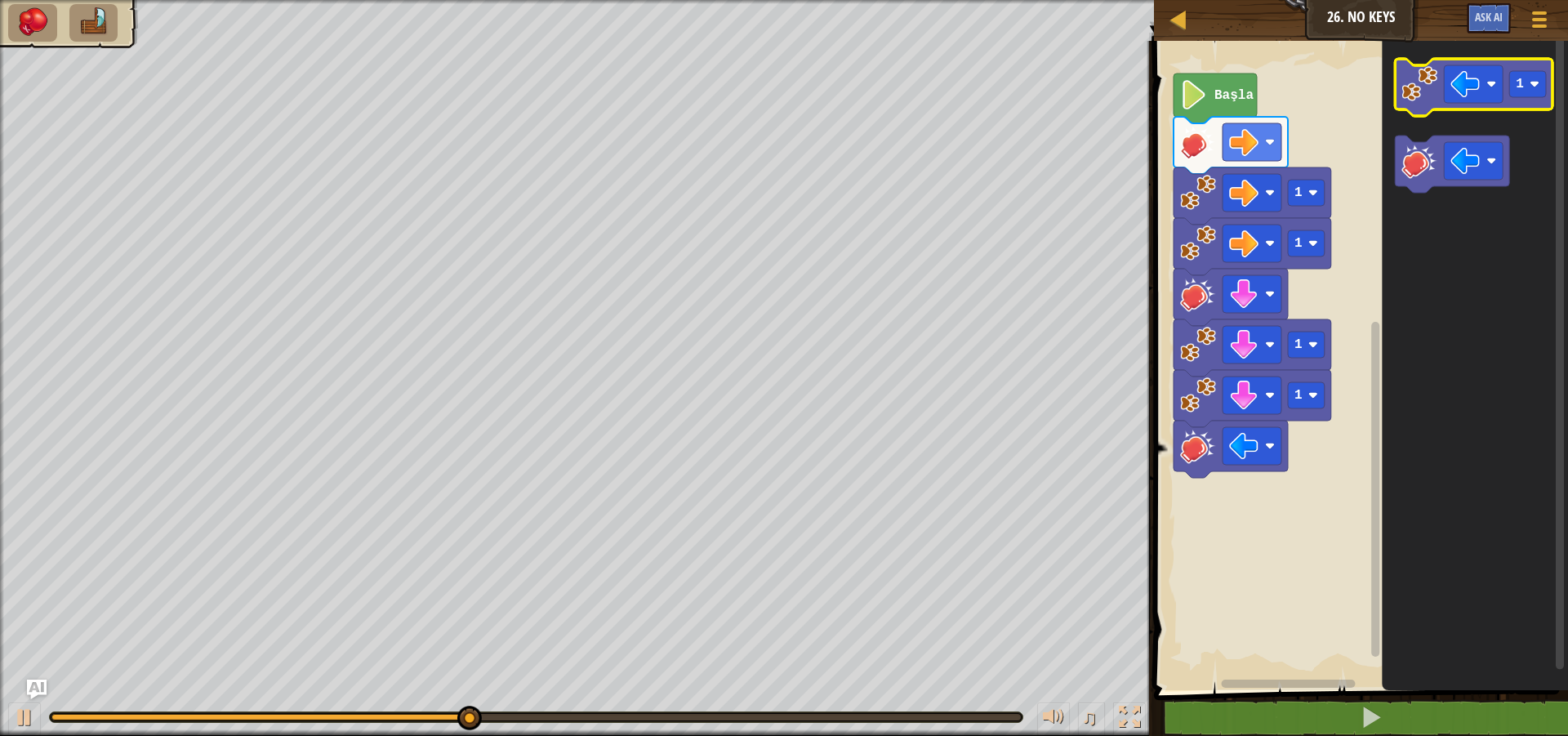
click at [1415, 98] on image "Blockly Çalışma Alanı" at bounding box center [1420, 84] width 36 height 36
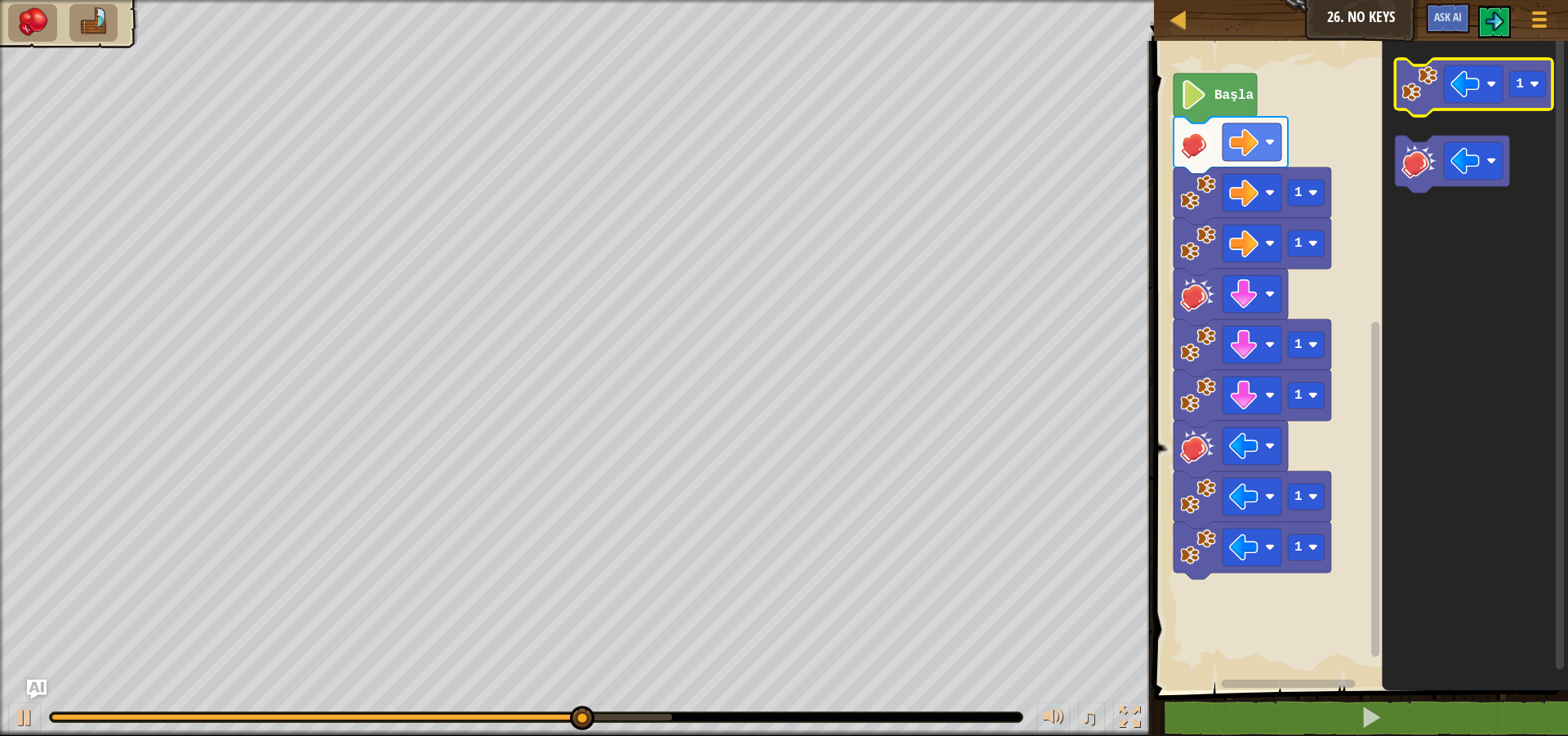
click at [1415, 98] on image "Blockly Çalışma Alanı" at bounding box center [1420, 84] width 36 height 36
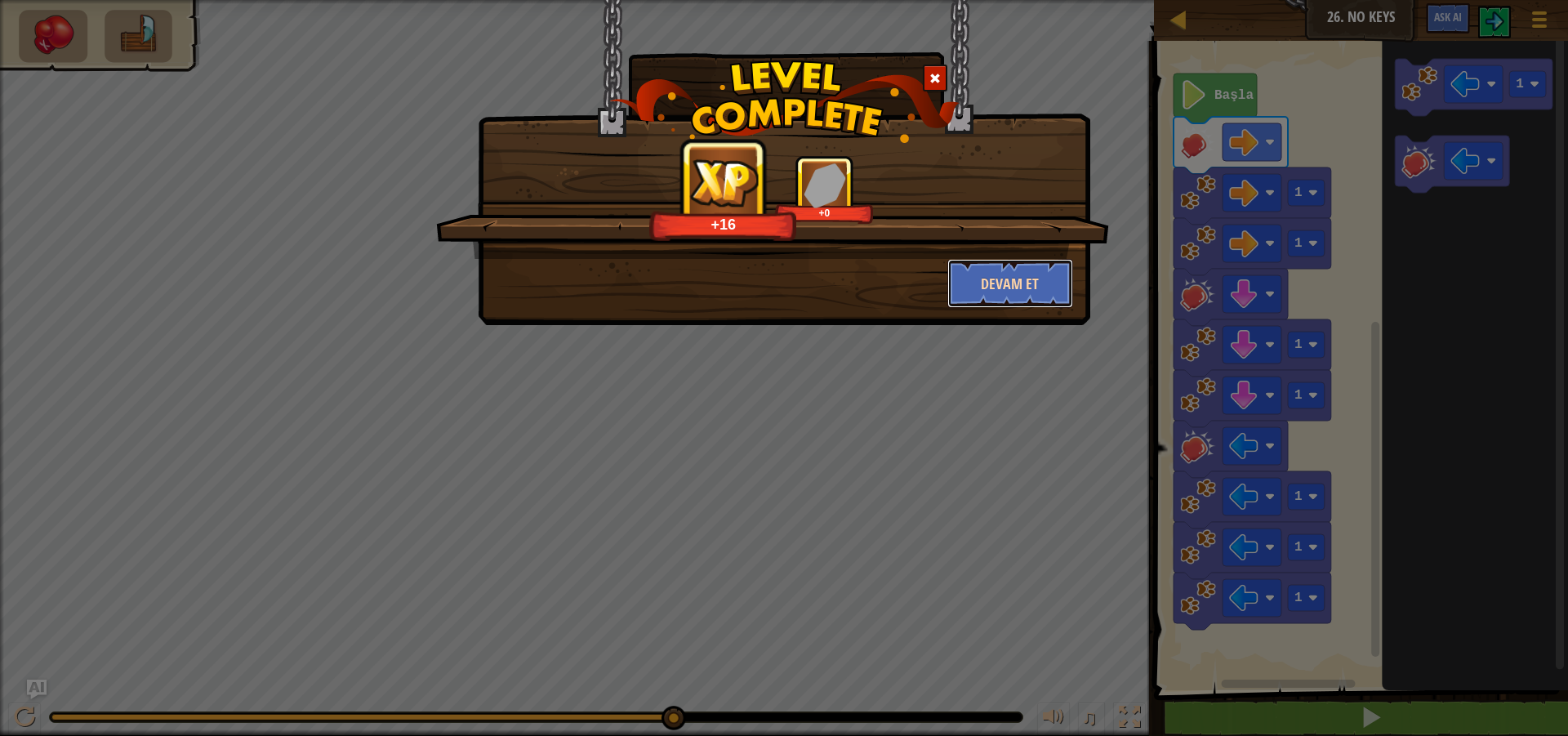
click at [1028, 287] on button "Devam et" at bounding box center [1010, 283] width 127 height 49
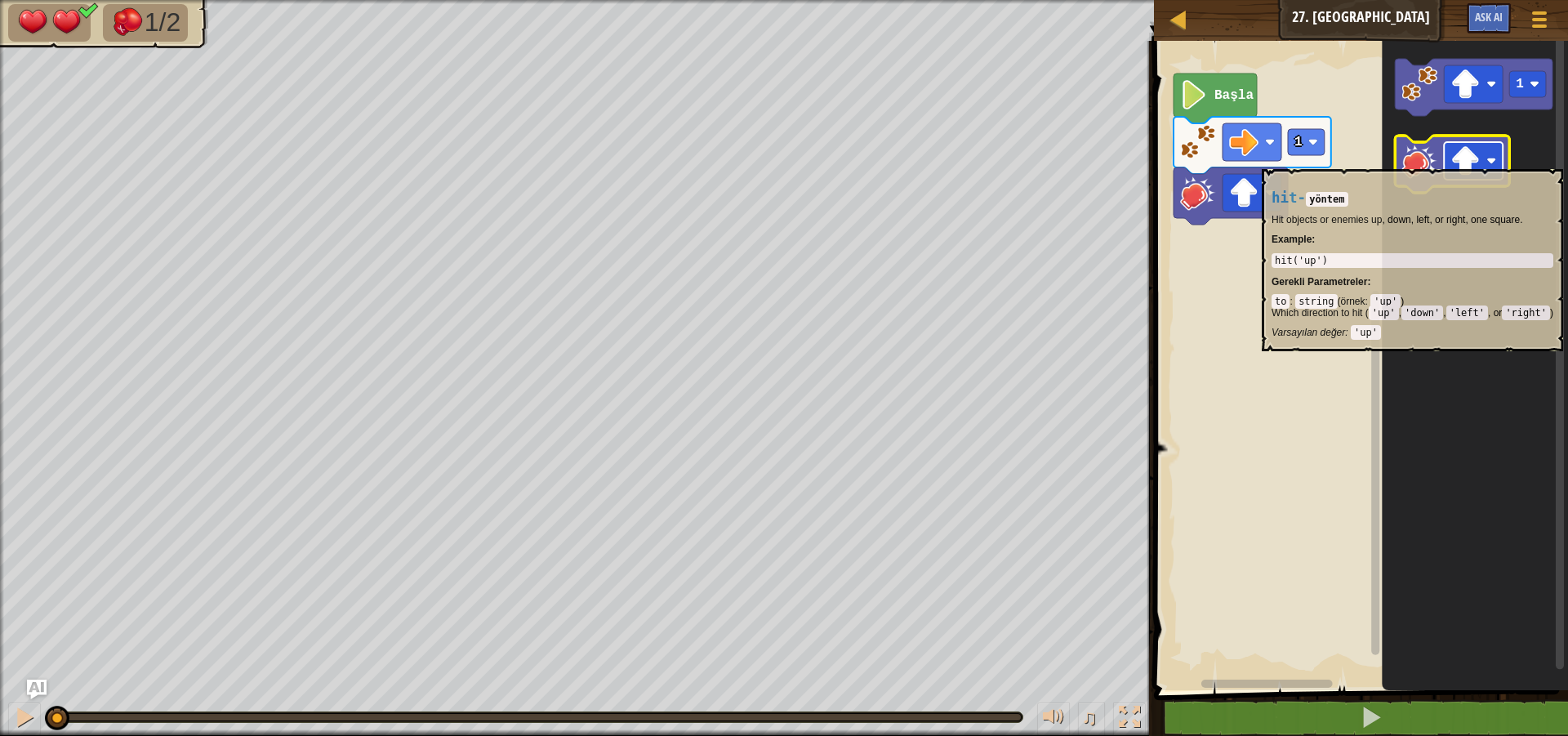
click at [1491, 161] on image "Blockly Çalışma Alanı" at bounding box center [1492, 161] width 10 height 10
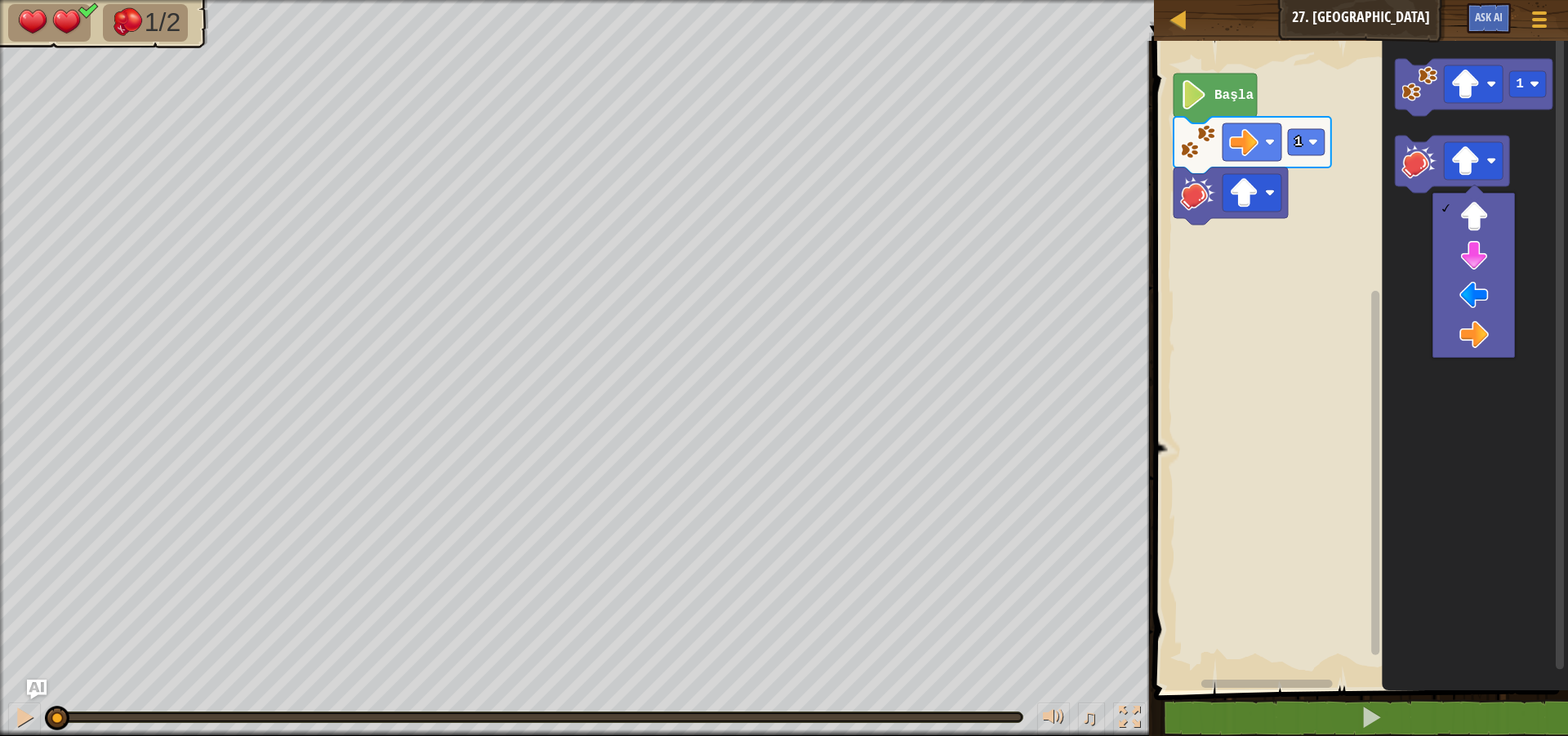
click at [1503, 469] on icon "Blockly Çalışma Alanı" at bounding box center [1476, 361] width 186 height 657
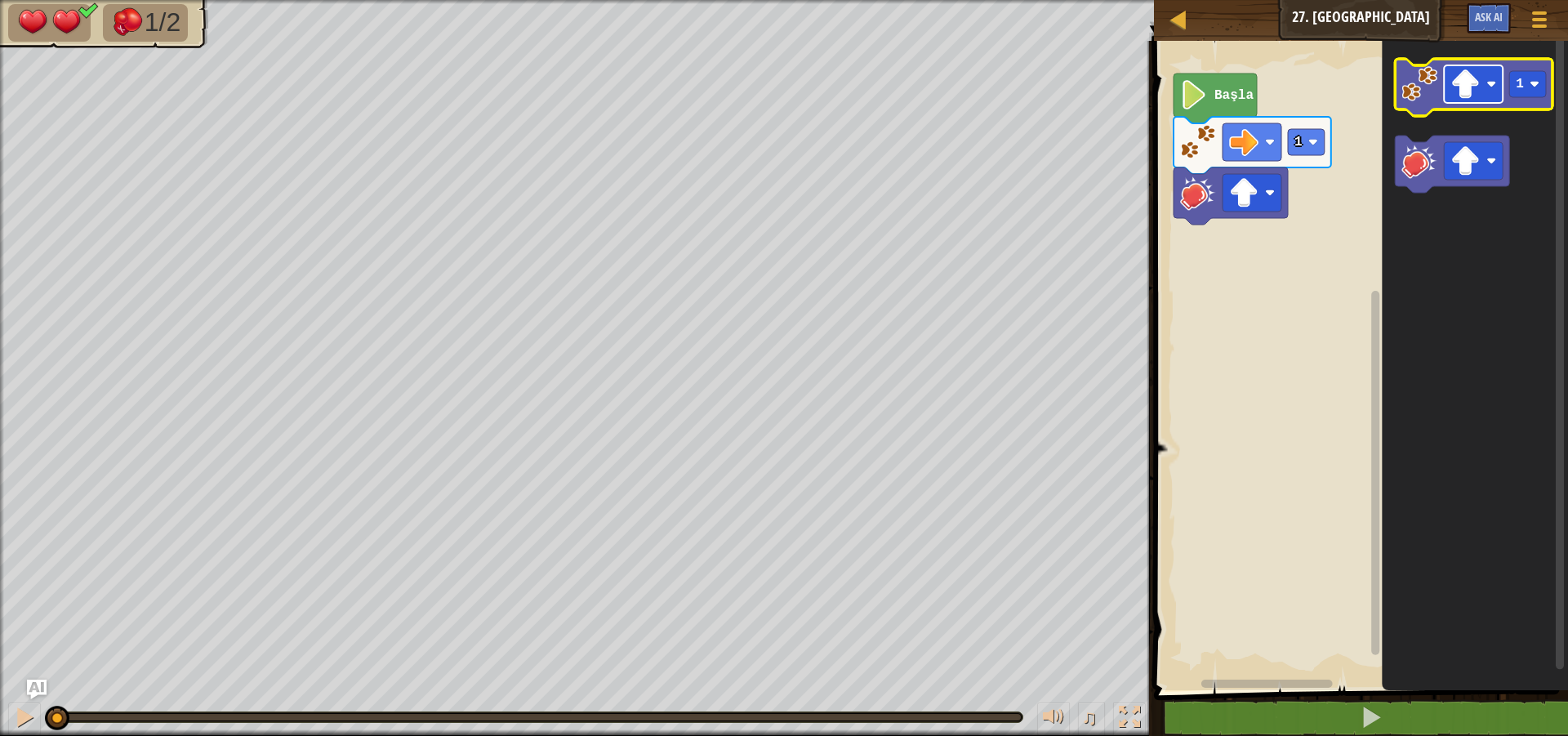
click at [1487, 88] on image "Blockly Çalışma Alanı" at bounding box center [1492, 83] width 10 height 10
click at [1418, 87] on image "Blockly Çalışma Alanı" at bounding box center [1420, 84] width 36 height 36
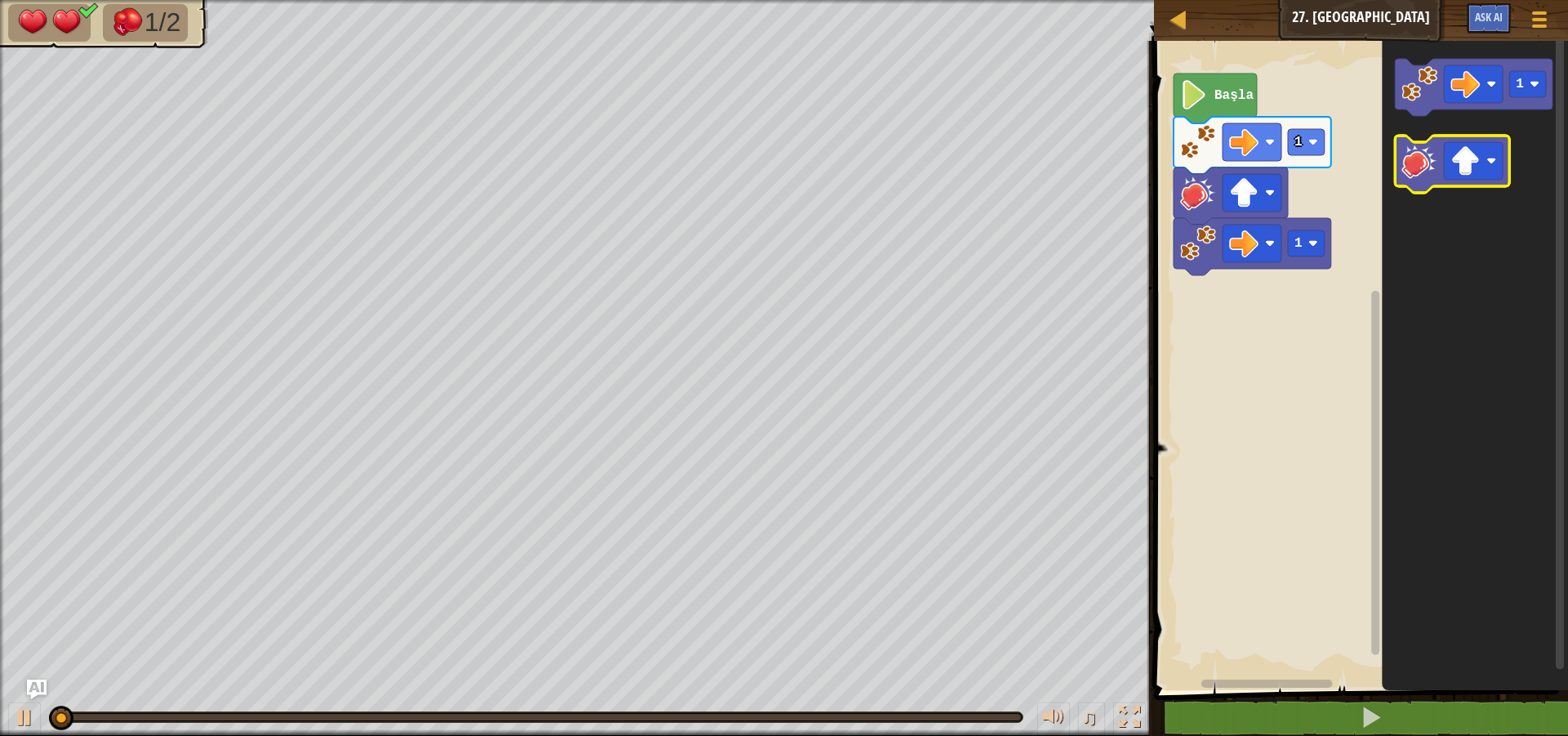
click at [1431, 185] on icon "Blockly Çalışma Alanı" at bounding box center [1453, 164] width 114 height 57
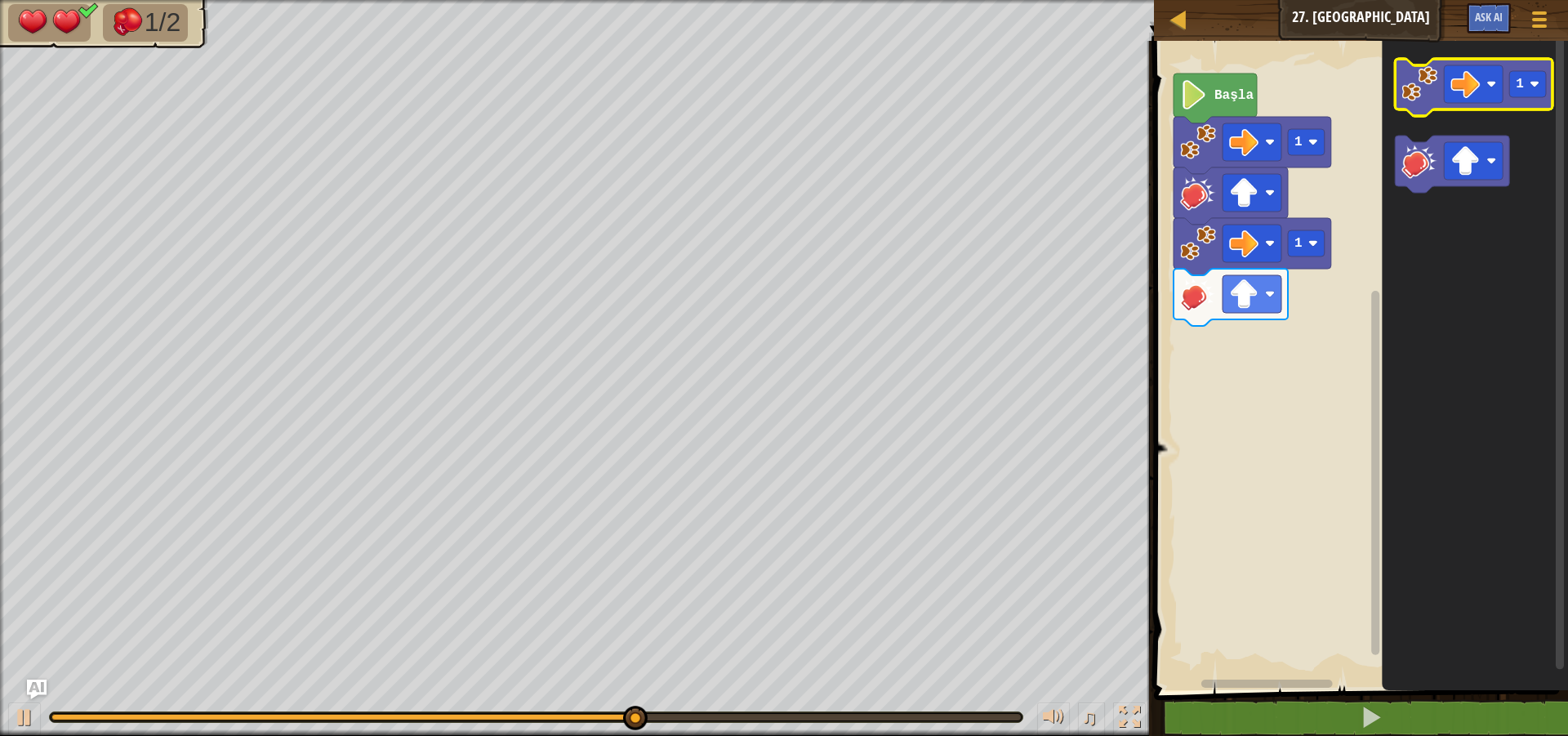
click at [1435, 80] on image "Blockly Çalışma Alanı" at bounding box center [1420, 84] width 36 height 36
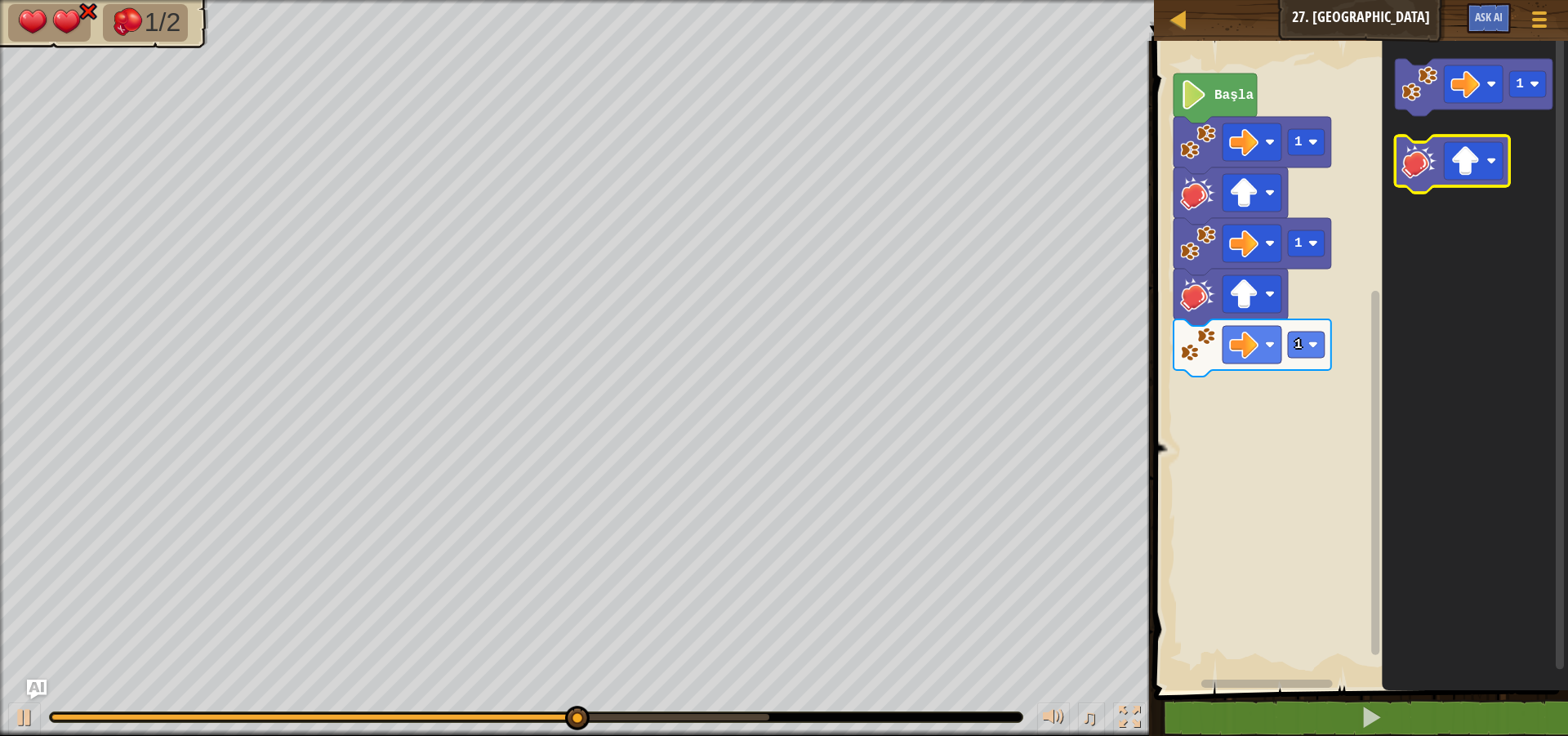
click at [1427, 168] on image "Blockly Çalışma Alanı" at bounding box center [1420, 161] width 36 height 36
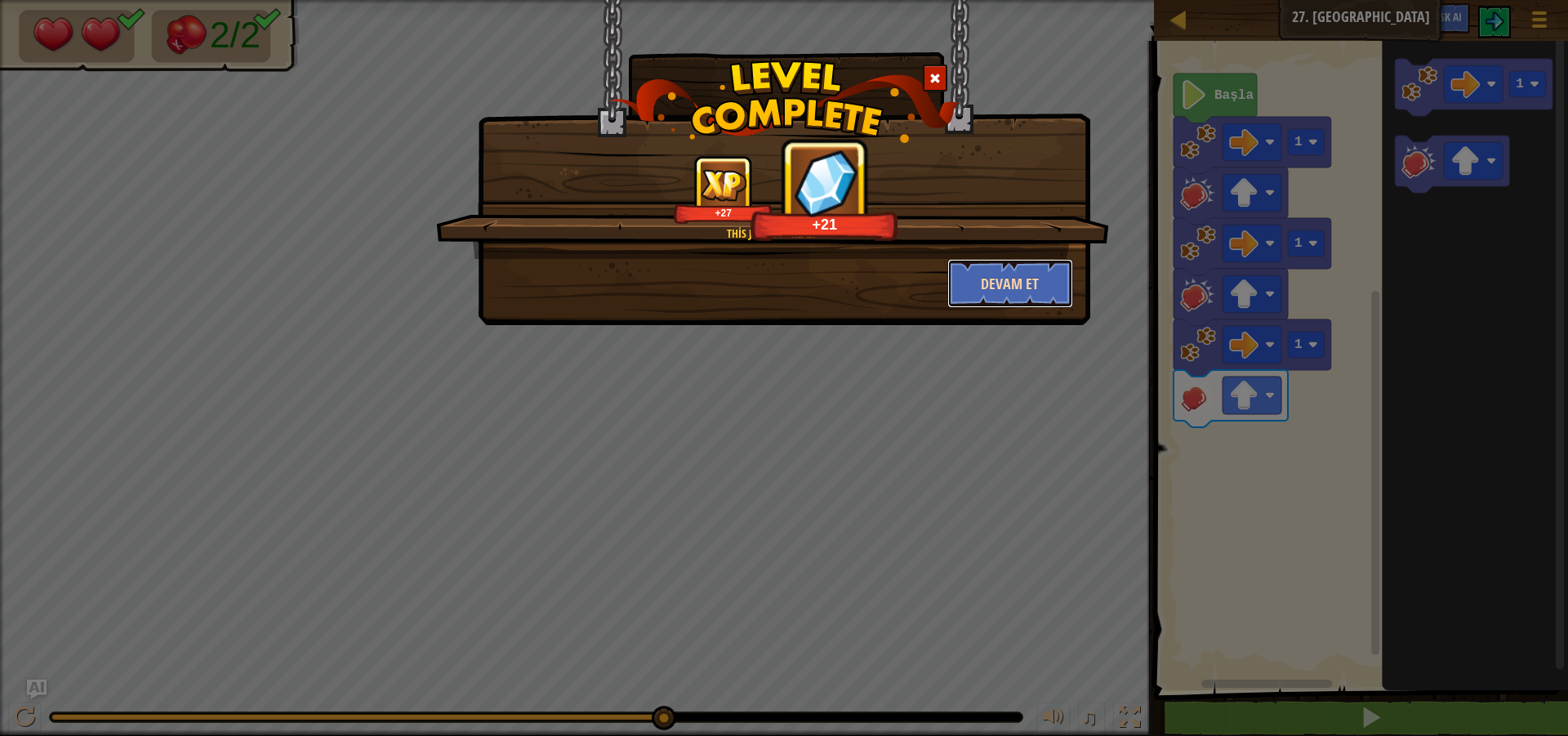
click at [1026, 273] on button "Devam et" at bounding box center [1010, 283] width 127 height 49
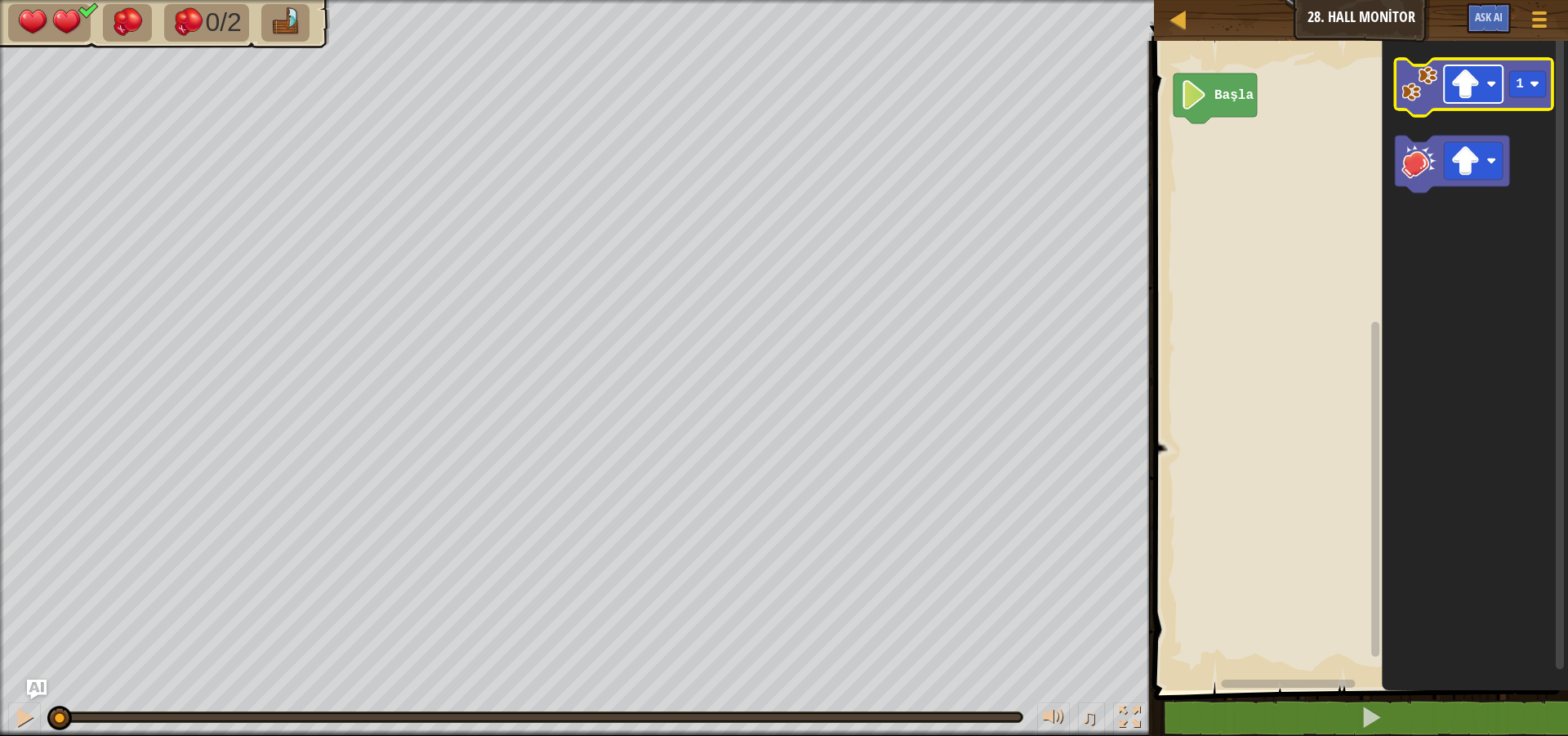
click at [1478, 89] on image "Blockly Çalışma Alanı" at bounding box center [1465, 83] width 29 height 29
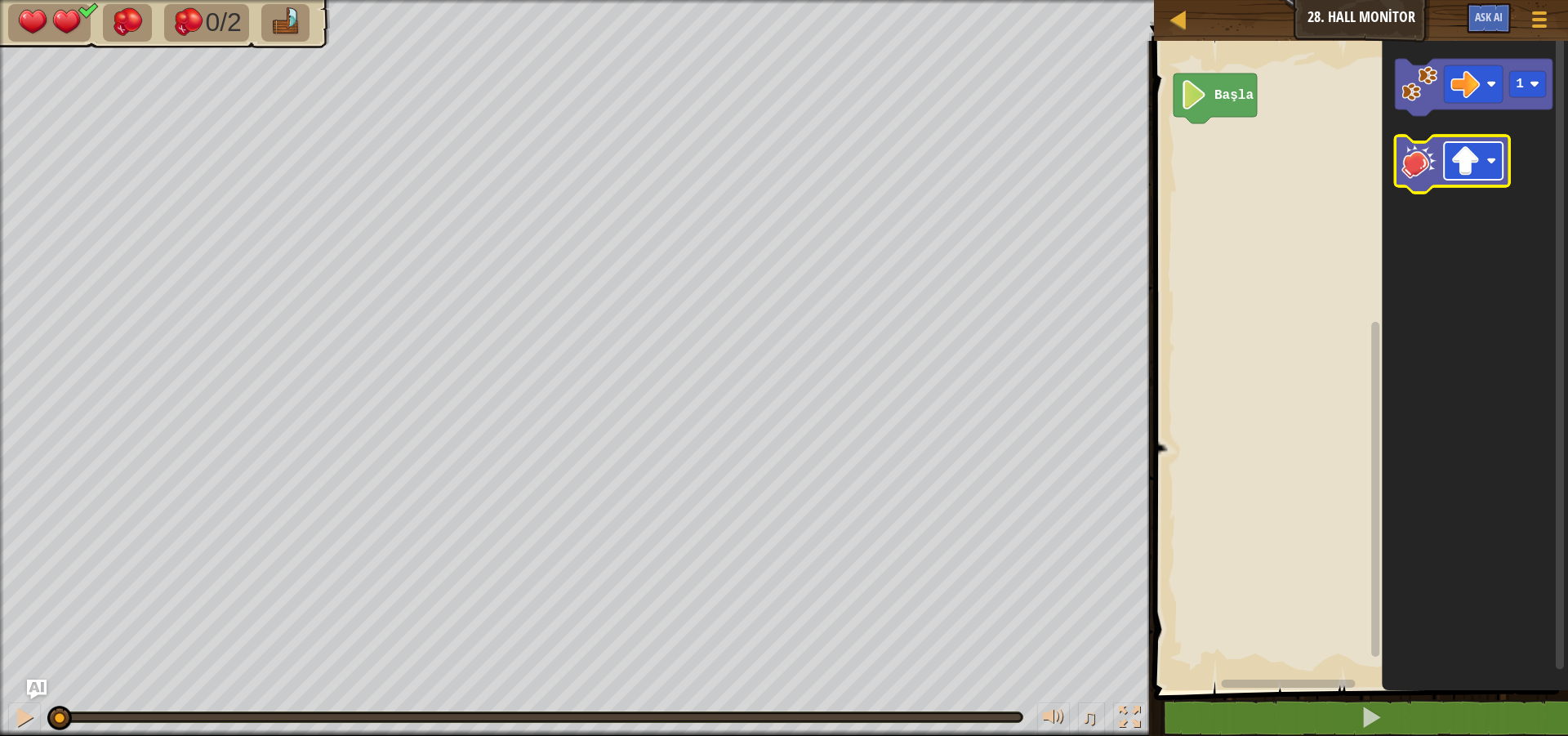
click at [1457, 179] on rect "Blockly Çalışma Alanı" at bounding box center [1474, 161] width 59 height 37
click at [1417, 161] on image "Blockly Çalışma Alanı" at bounding box center [1420, 161] width 36 height 36
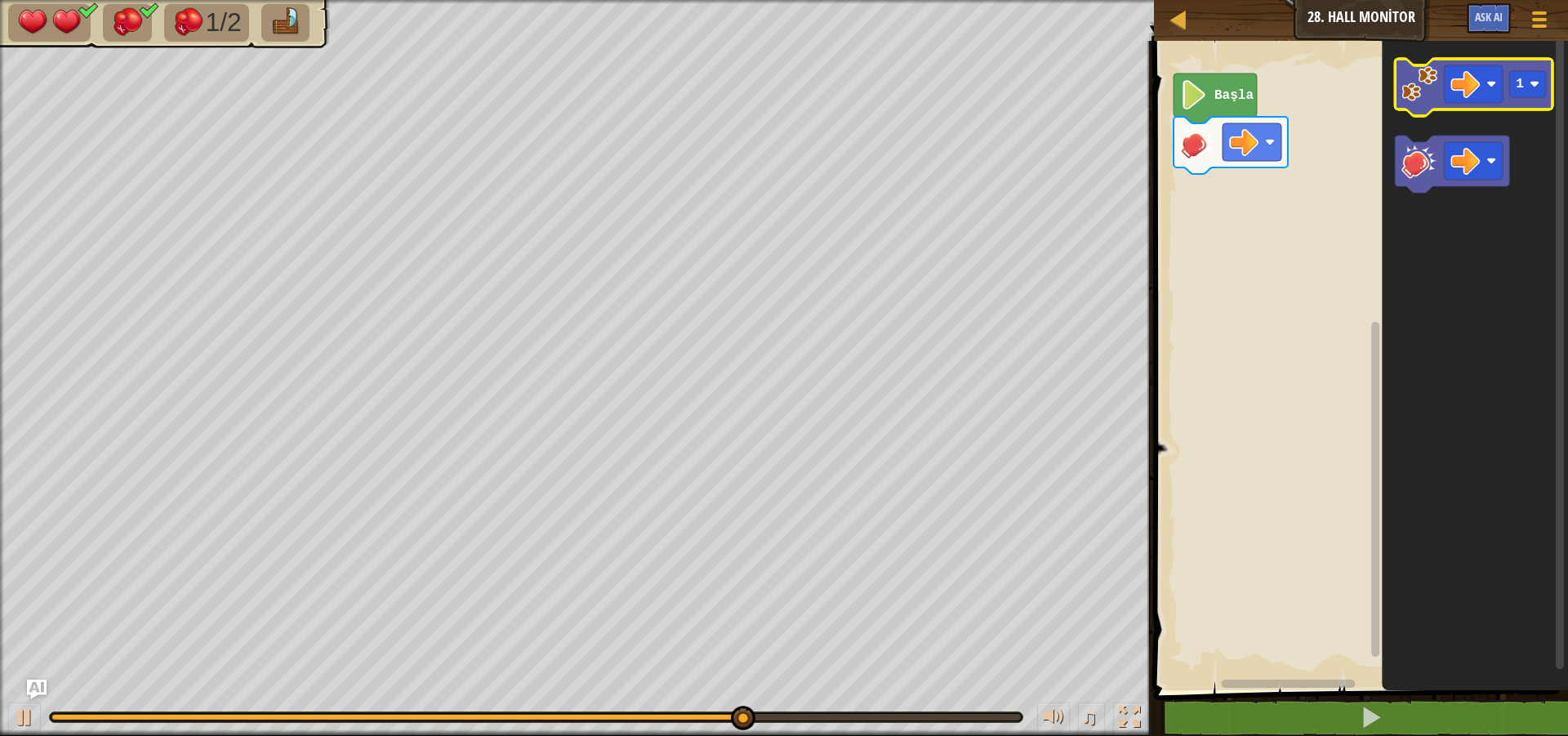
click at [1415, 104] on icon "Blockly Çalışma Alanı" at bounding box center [1475, 87] width 158 height 57
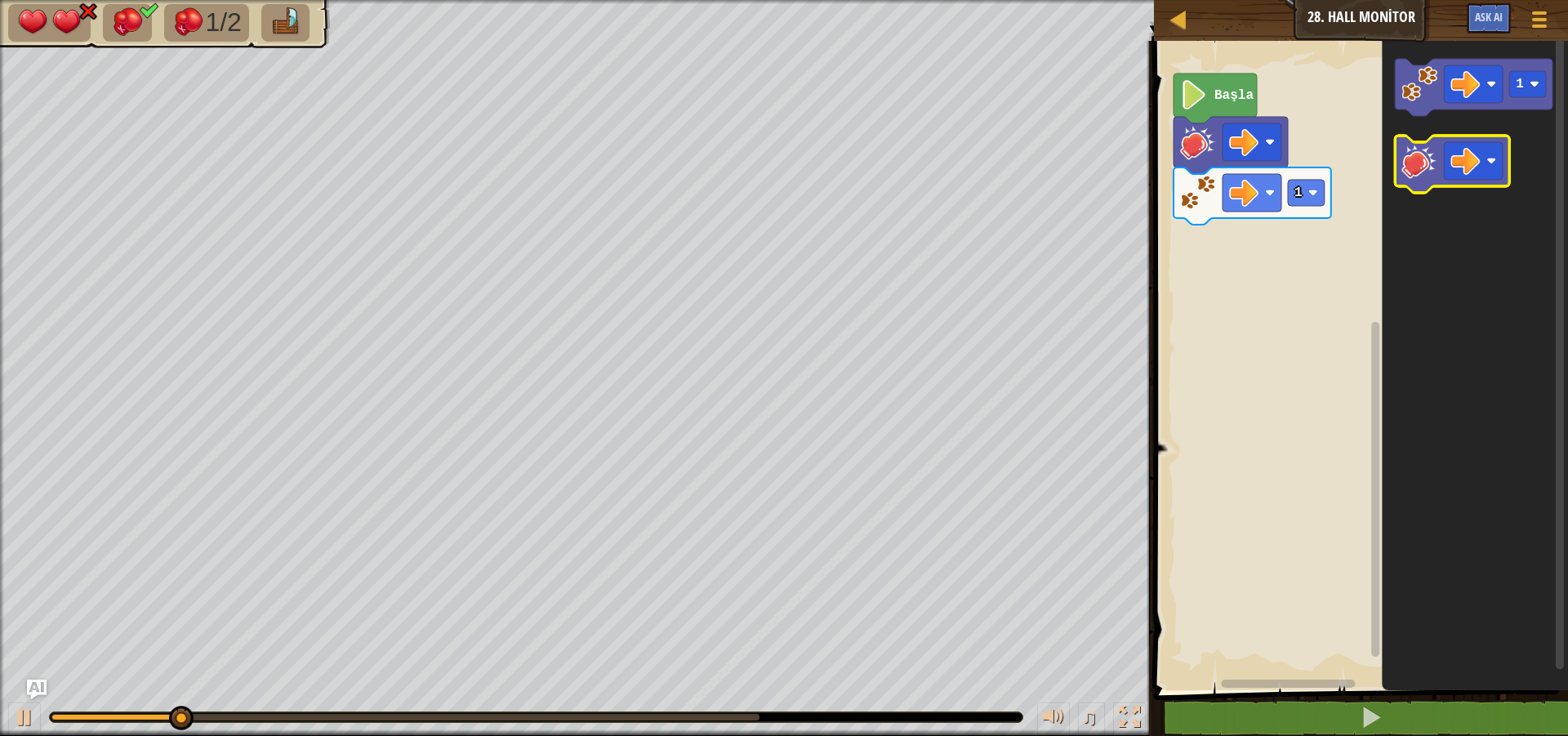
click at [1428, 184] on icon "Blockly Çalışma Alanı" at bounding box center [1453, 164] width 114 height 57
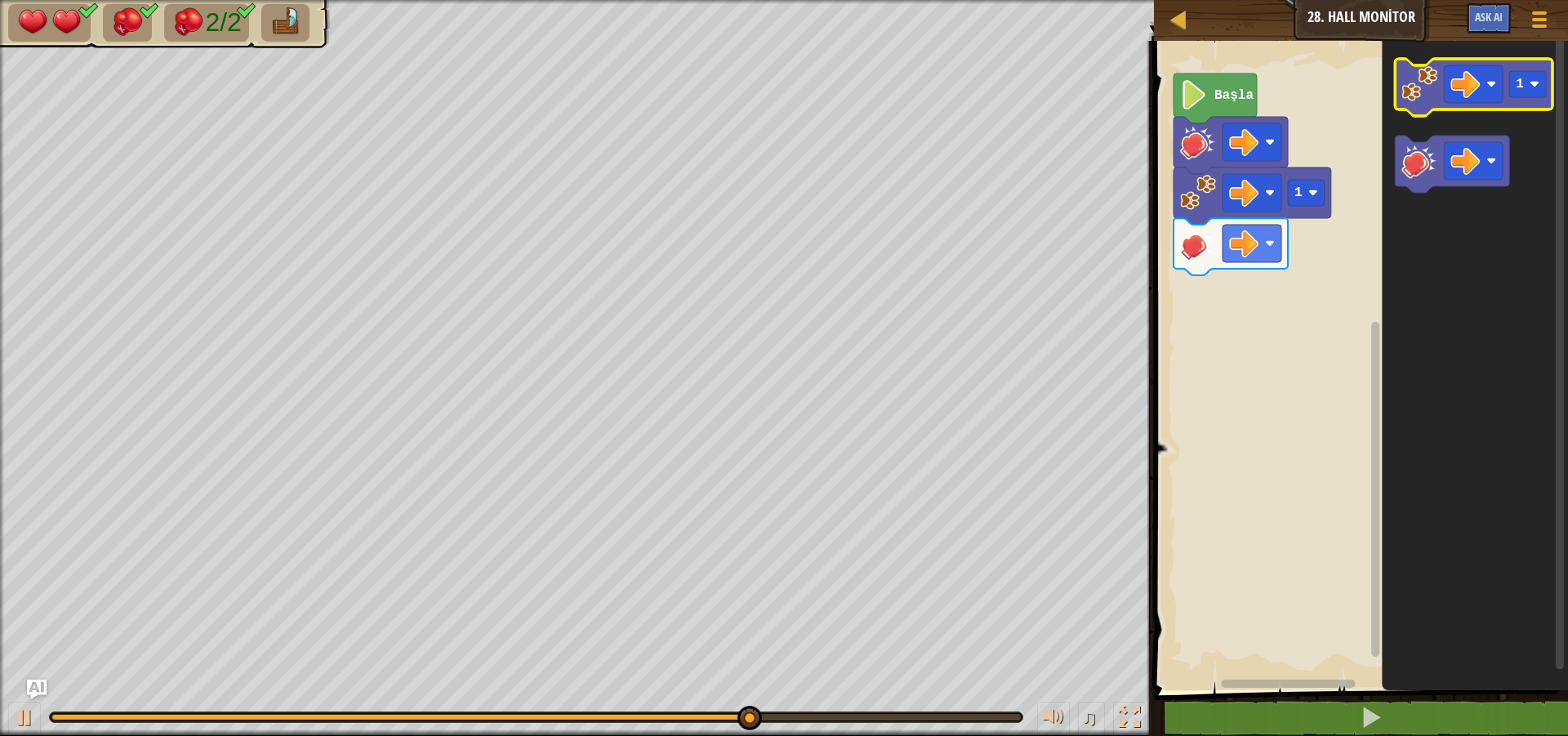
click at [1414, 95] on image "Blockly Çalışma Alanı" at bounding box center [1420, 84] width 36 height 36
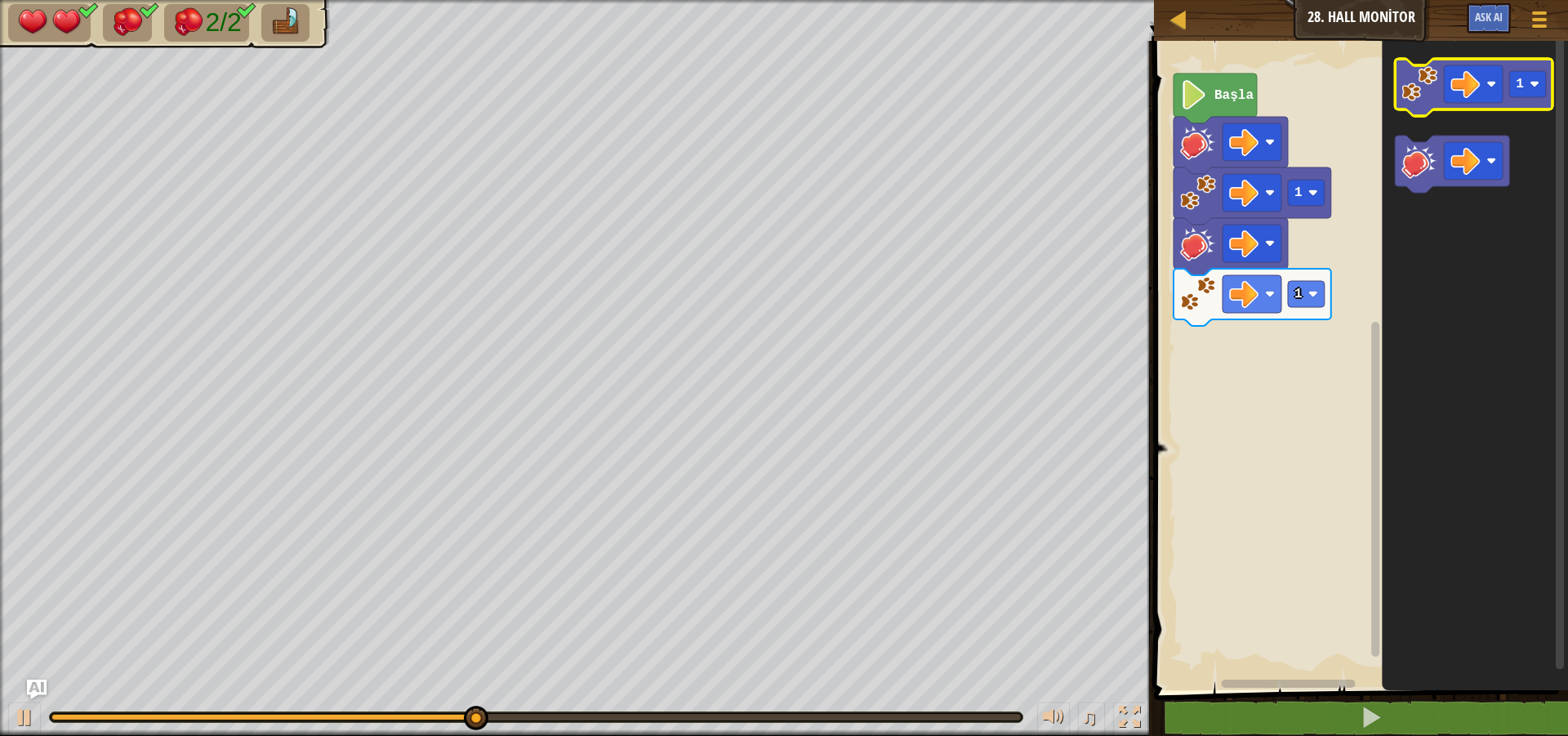
click at [1414, 95] on image "Blockly Çalışma Alanı" at bounding box center [1420, 84] width 36 height 36
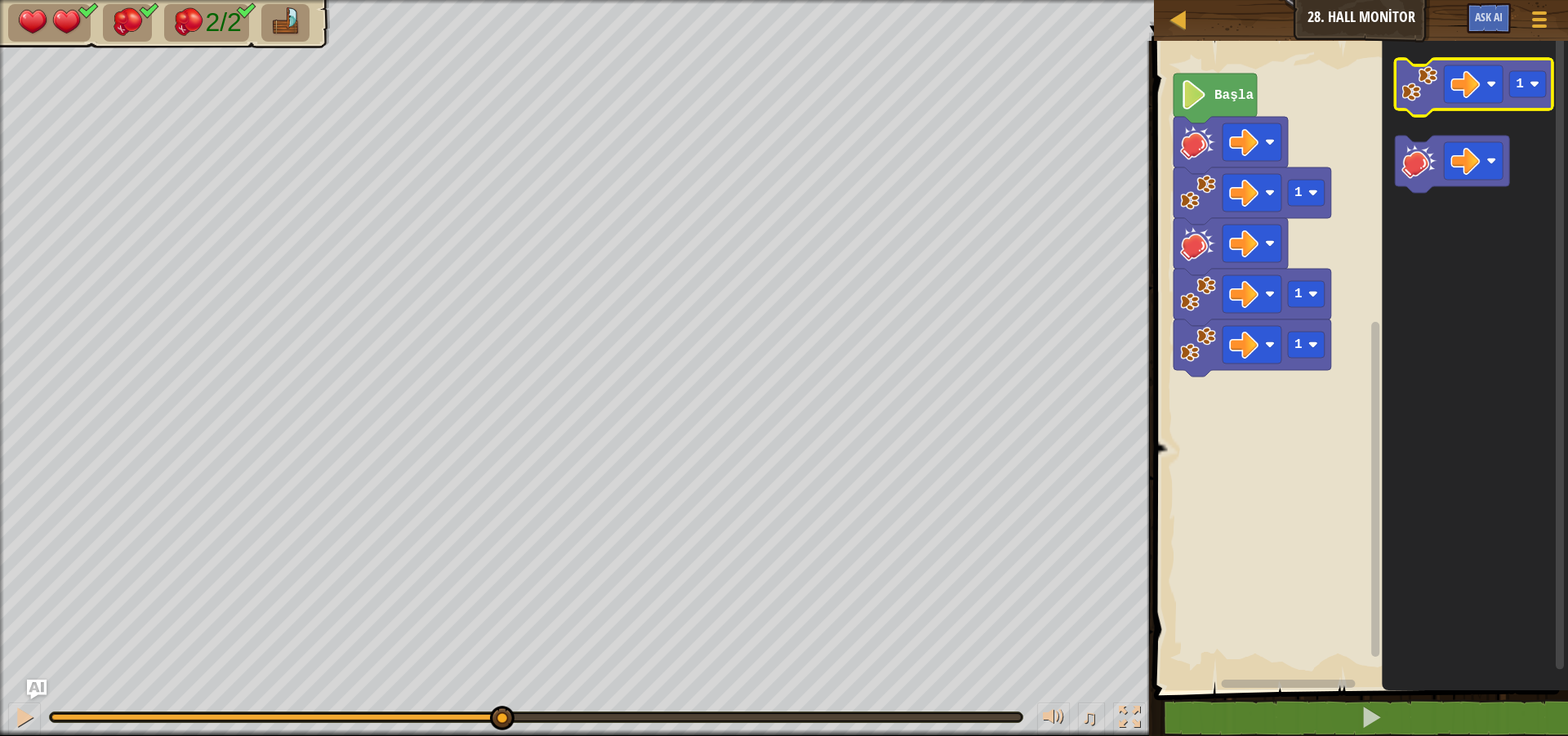
click at [1414, 95] on image "Blockly Çalışma Alanı" at bounding box center [1420, 84] width 36 height 36
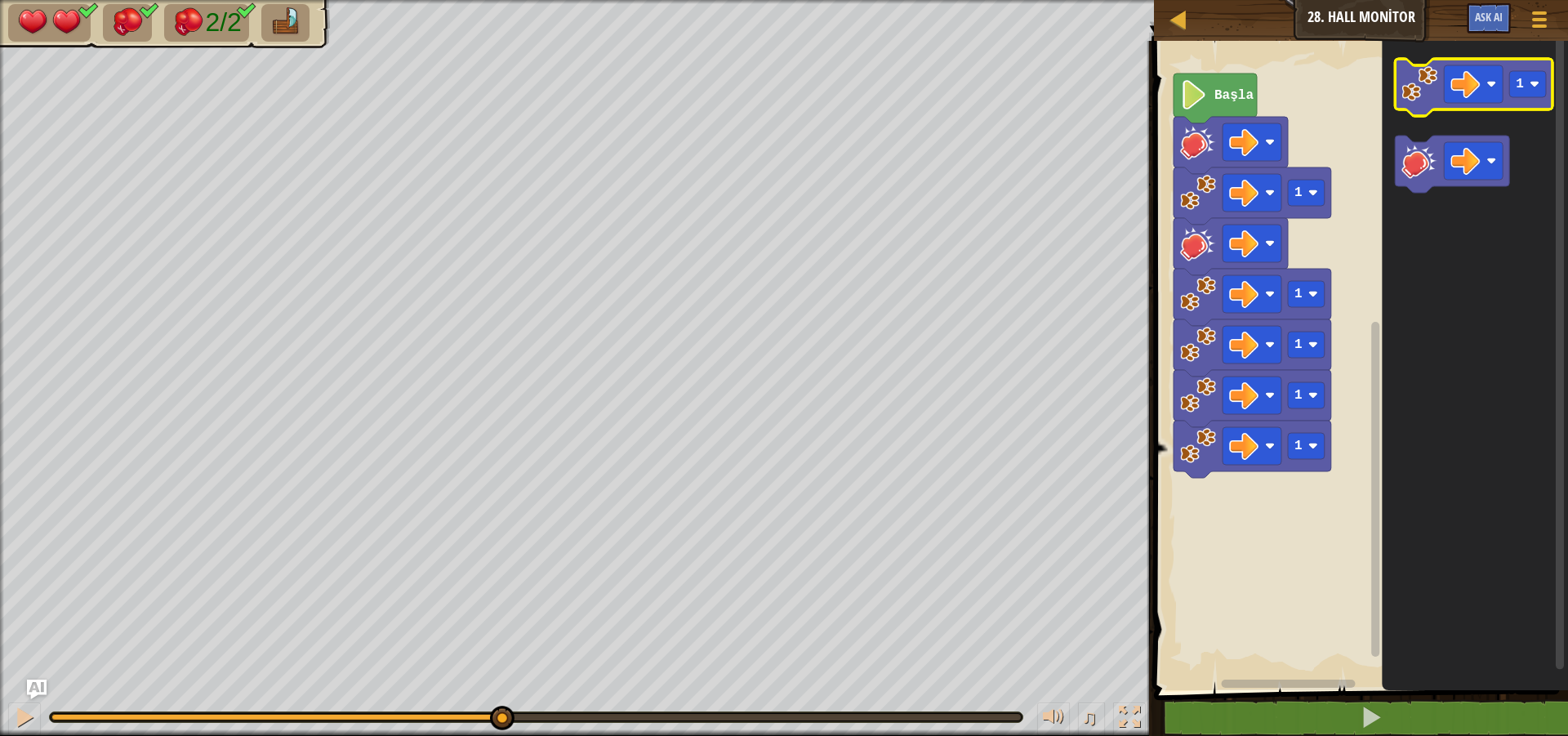
click at [1414, 95] on image "Blockly Çalışma Alanı" at bounding box center [1420, 84] width 36 height 36
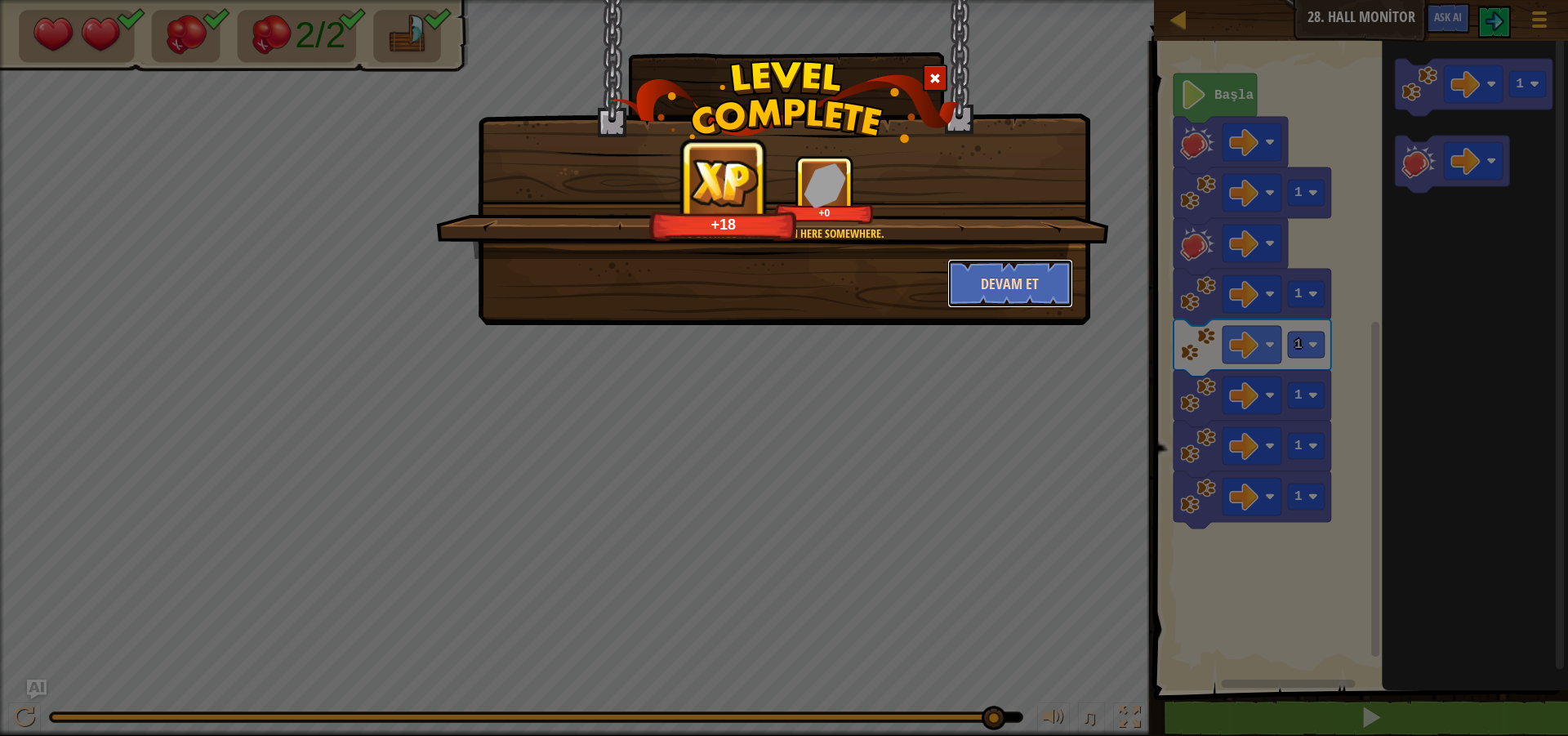
click at [999, 289] on button "Devam et" at bounding box center [1010, 283] width 127 height 49
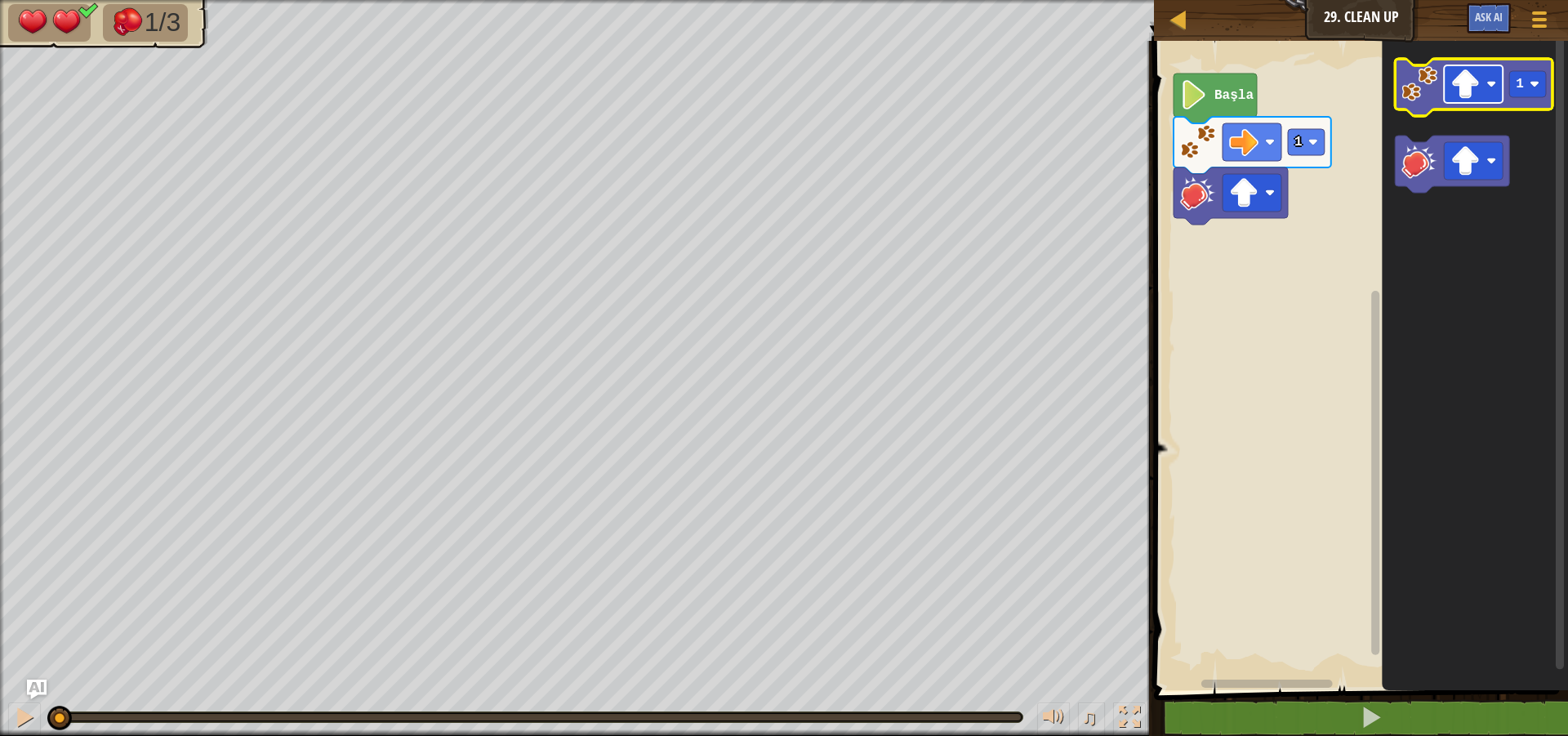
click at [1491, 90] on rect "Blockly Çalışma Alanı" at bounding box center [1474, 84] width 59 height 37
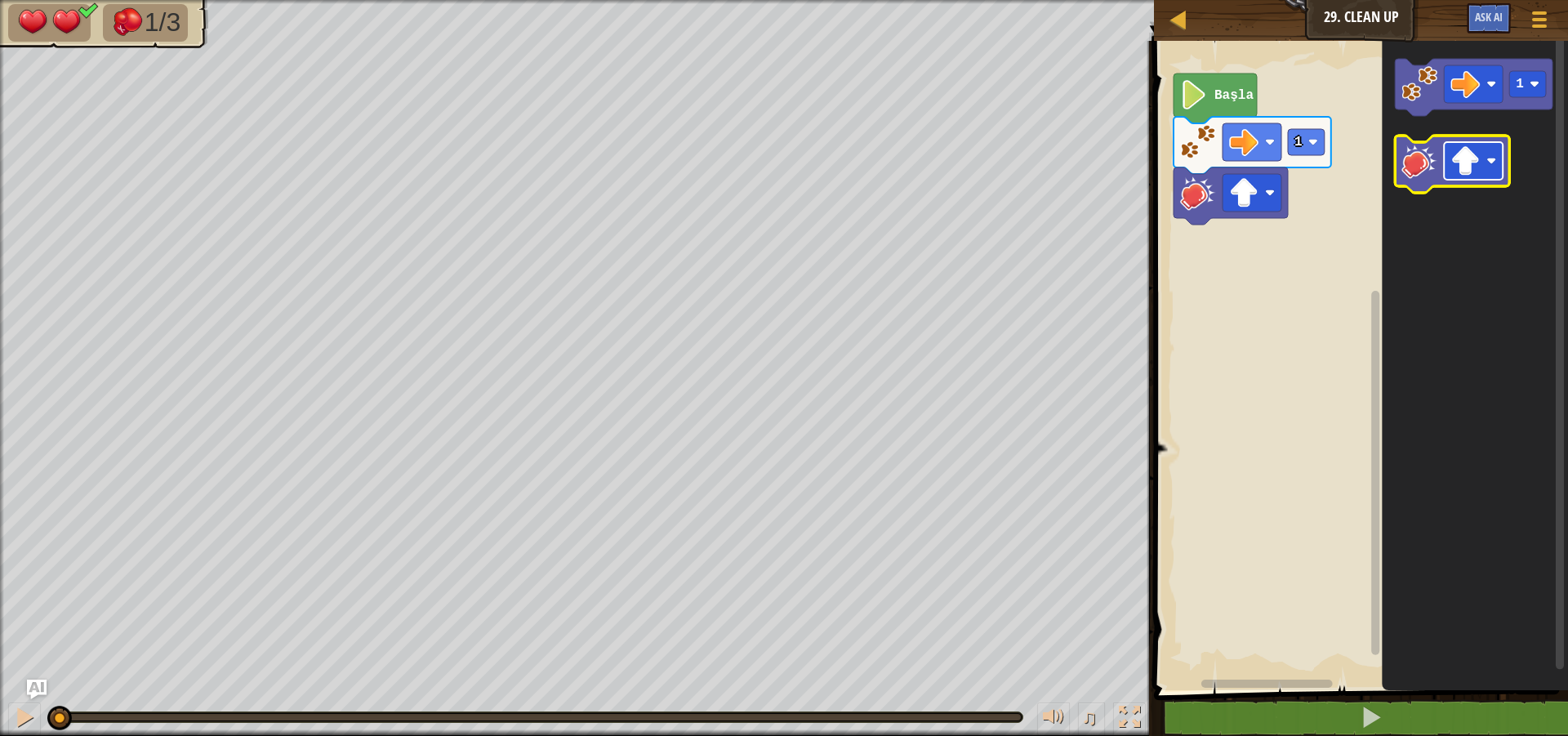
click at [1486, 160] on rect "Blockly Çalışma Alanı" at bounding box center [1474, 161] width 59 height 37
click at [1421, 98] on image "Blockly Çalışma Alanı" at bounding box center [1420, 84] width 36 height 36
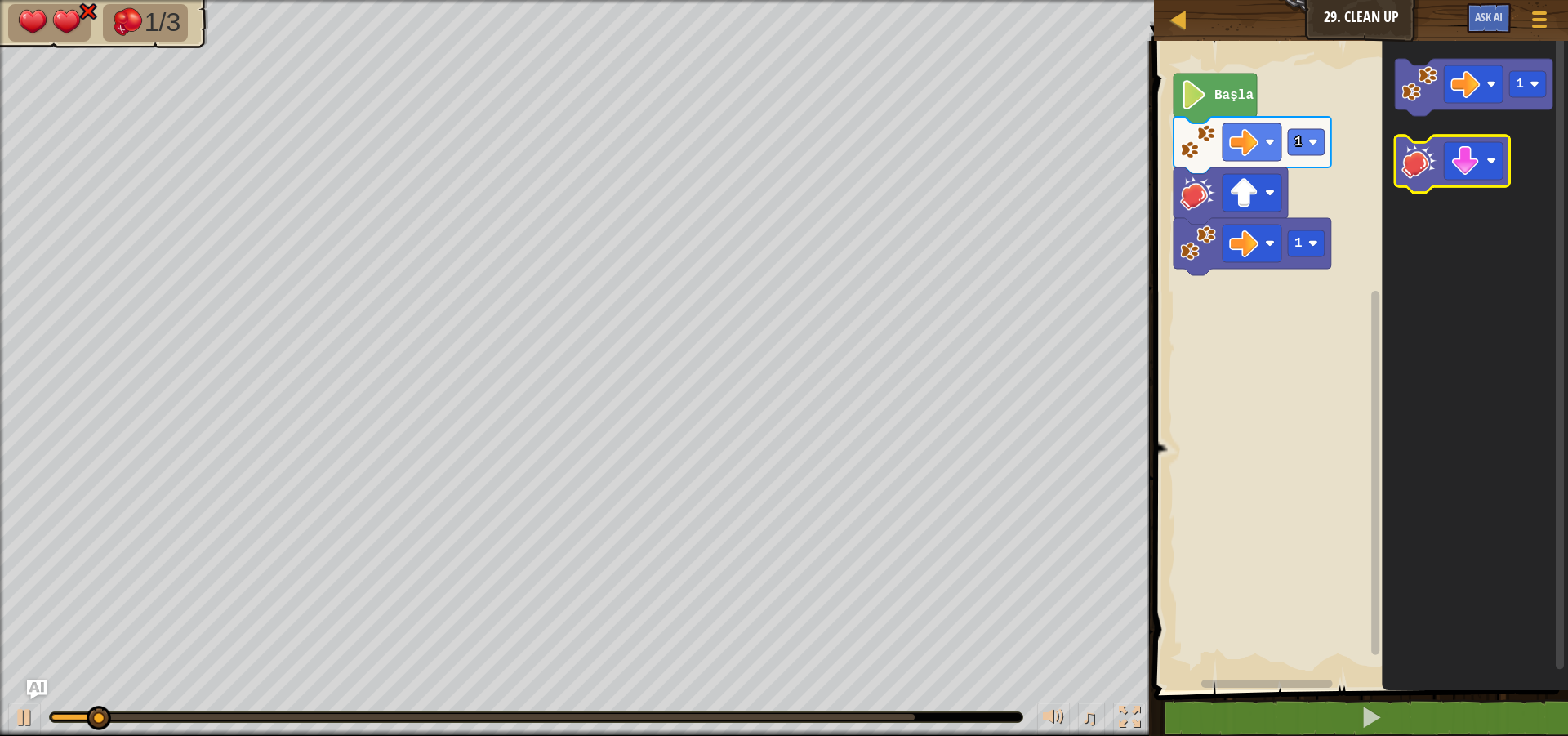
click at [1414, 160] on image "Blockly Çalışma Alanı" at bounding box center [1420, 161] width 36 height 36
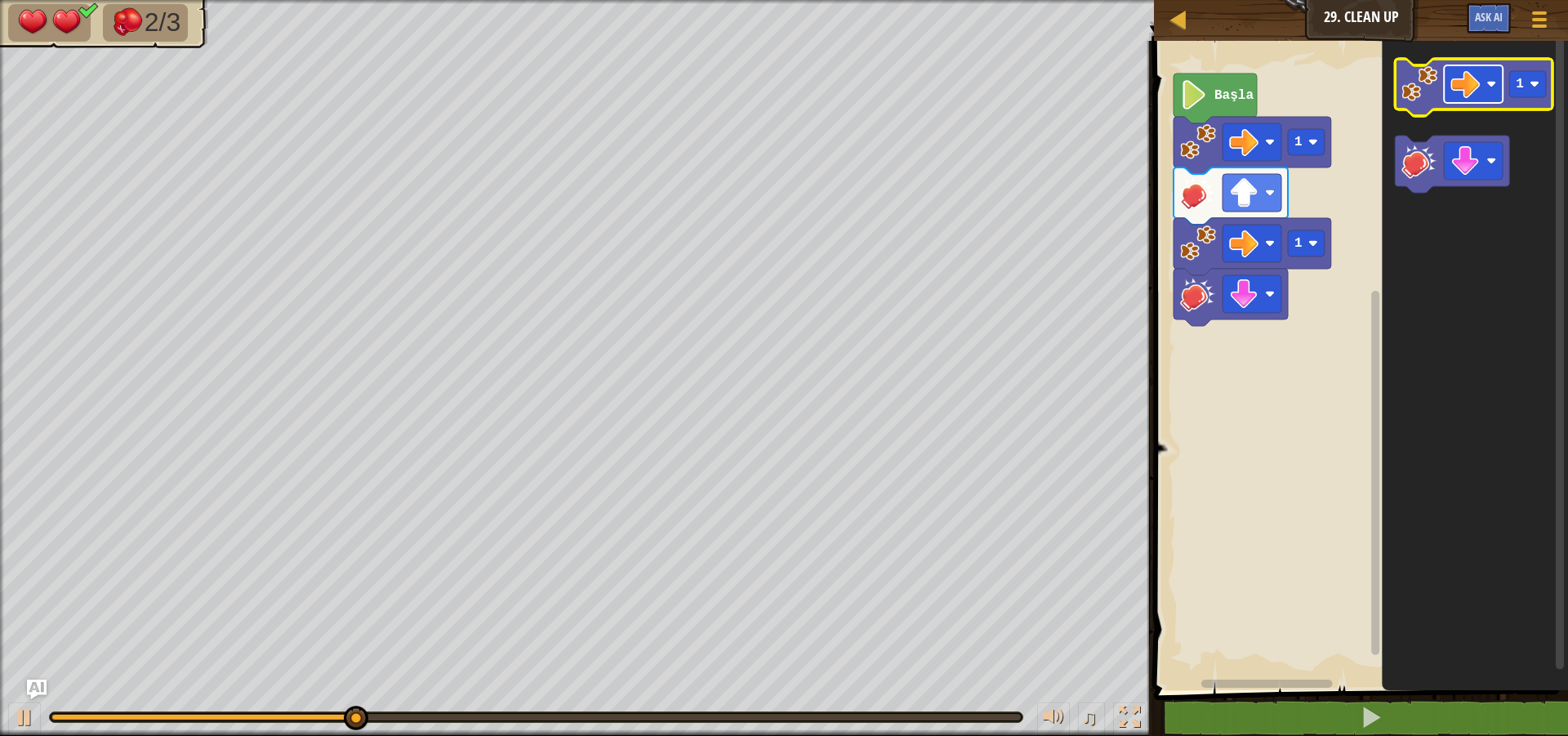
click at [1484, 94] on rect "Blockly Çalışma Alanı" at bounding box center [1474, 84] width 59 height 37
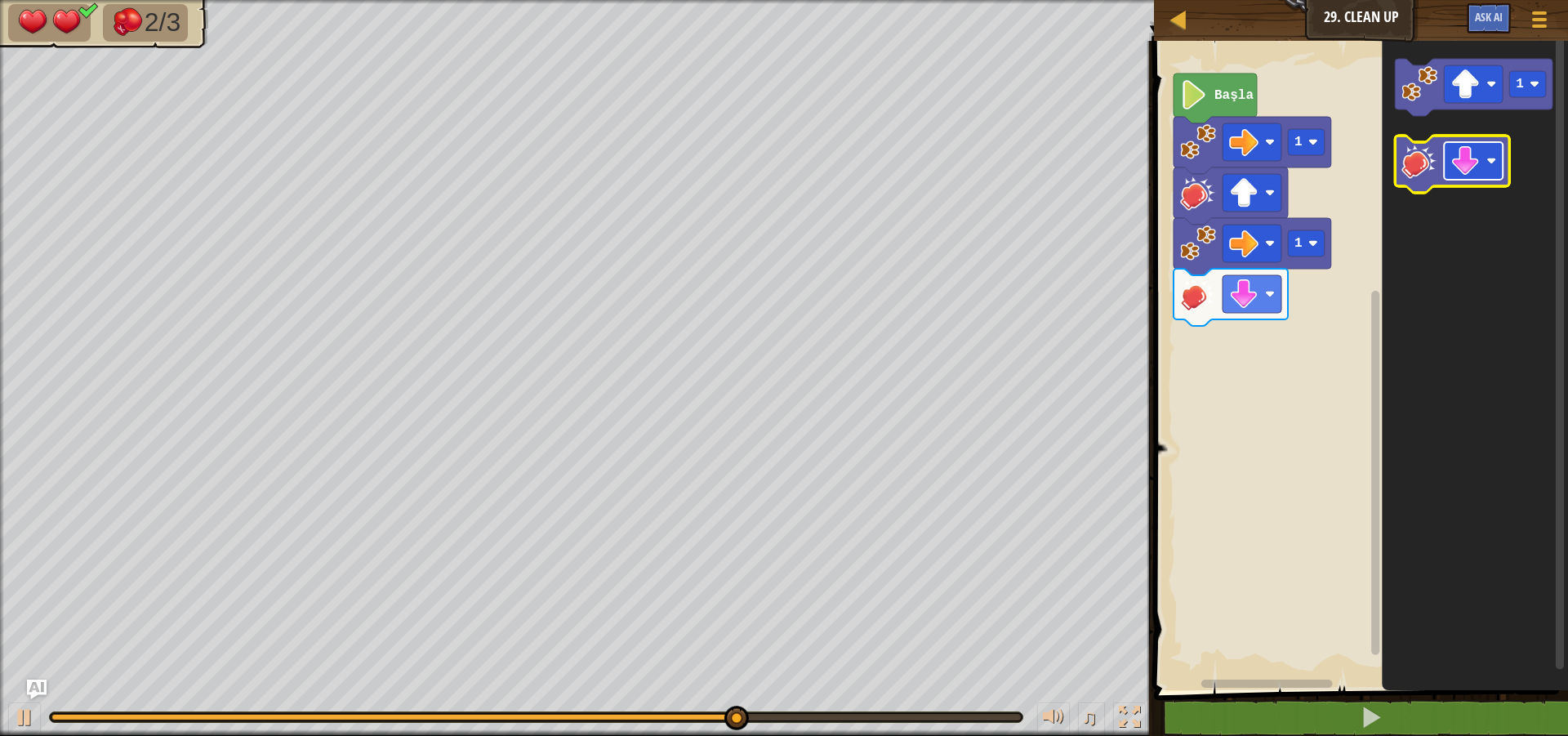
click at [1478, 164] on image "Blockly Çalışma Alanı" at bounding box center [1465, 161] width 29 height 29
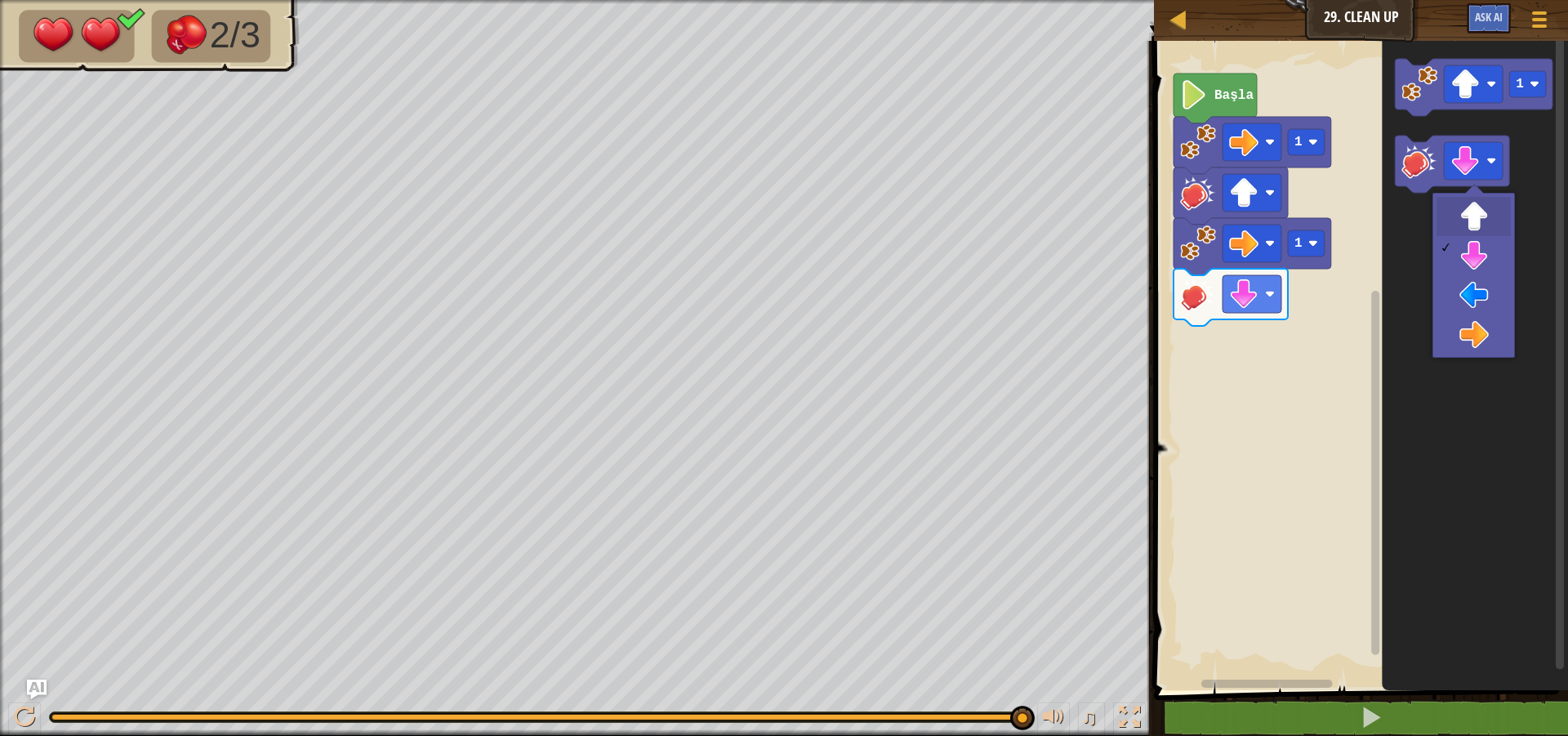
drag, startPoint x: 1462, startPoint y: 213, endPoint x: 1455, endPoint y: 184, distance: 29.8
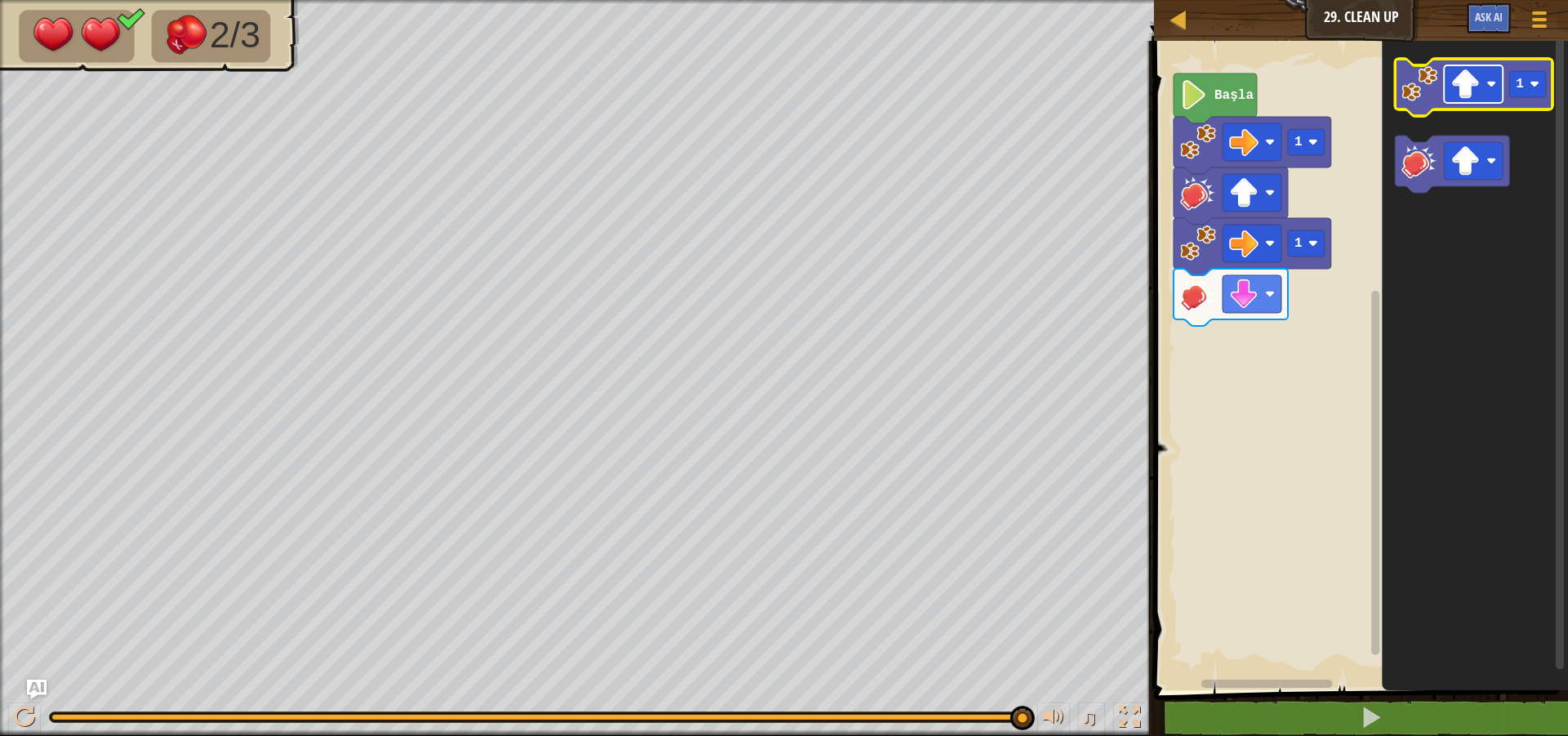
click at [1487, 77] on rect "Blockly Çalışma Alanı" at bounding box center [1474, 84] width 59 height 37
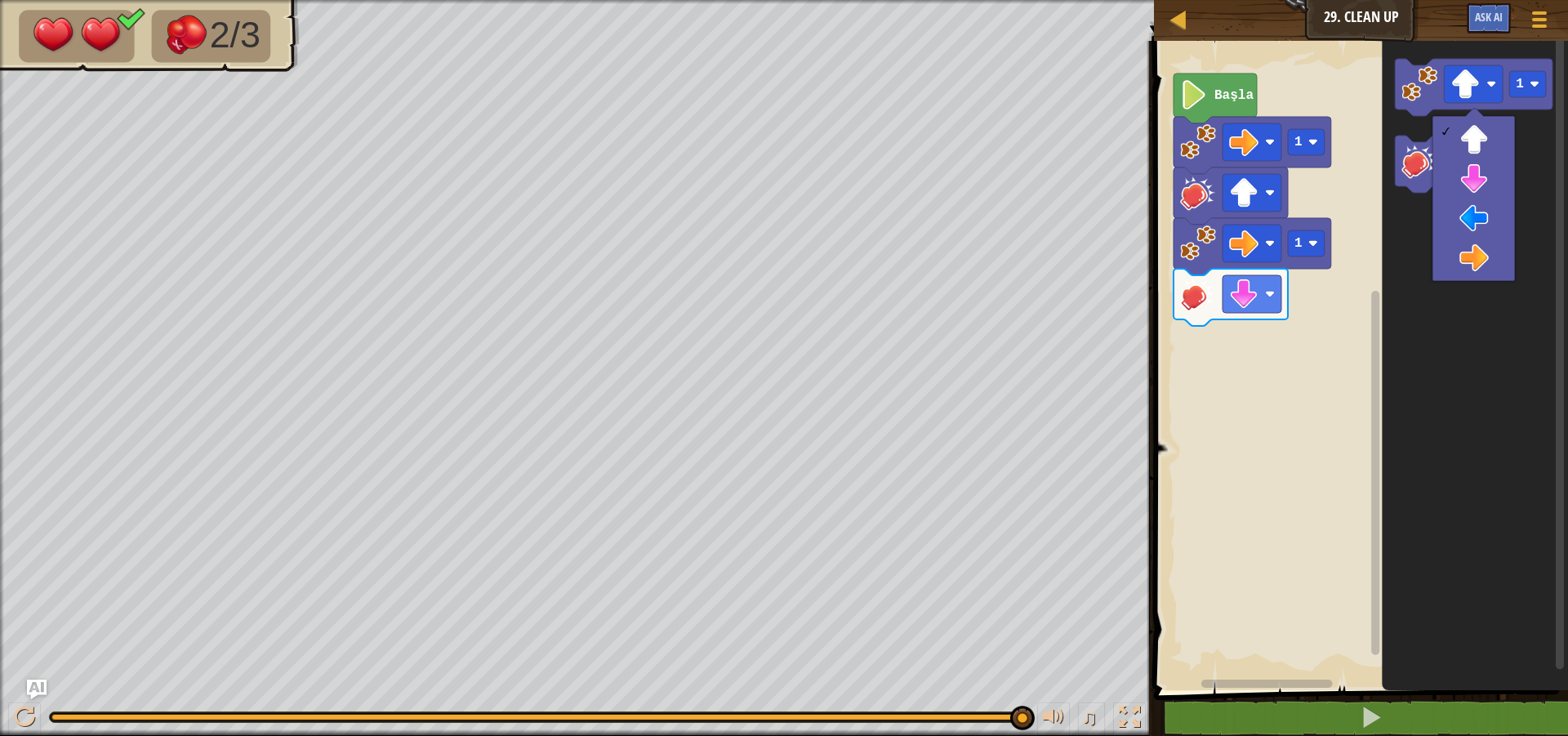
click at [1434, 330] on icon "Blockly Çalışma Alanı" at bounding box center [1476, 361] width 186 height 657
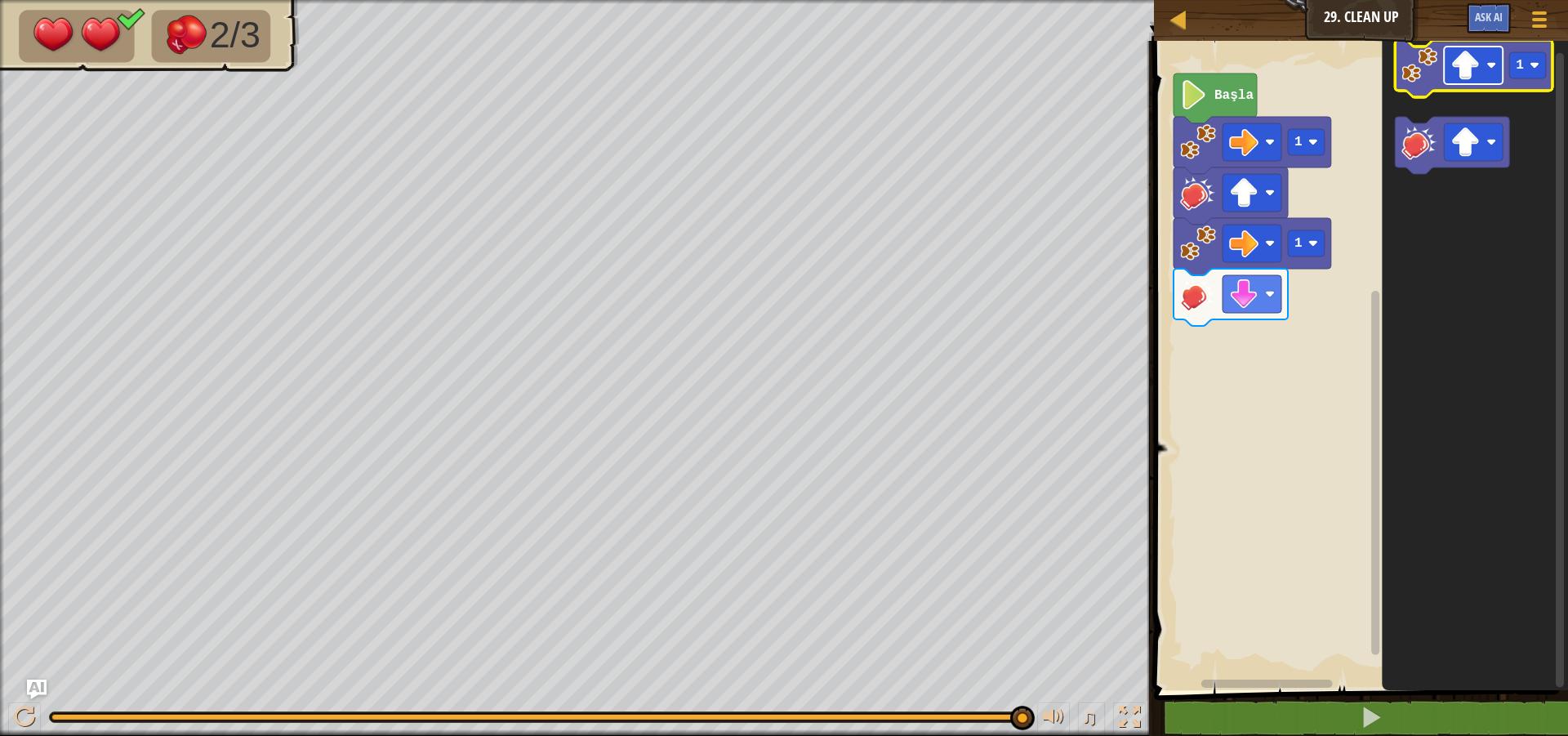
click at [1485, 74] on rect "Blockly Çalışma Alanı" at bounding box center [1474, 65] width 59 height 37
click at [1420, 70] on image "Blockly Çalışma Alanı" at bounding box center [1420, 65] width 36 height 36
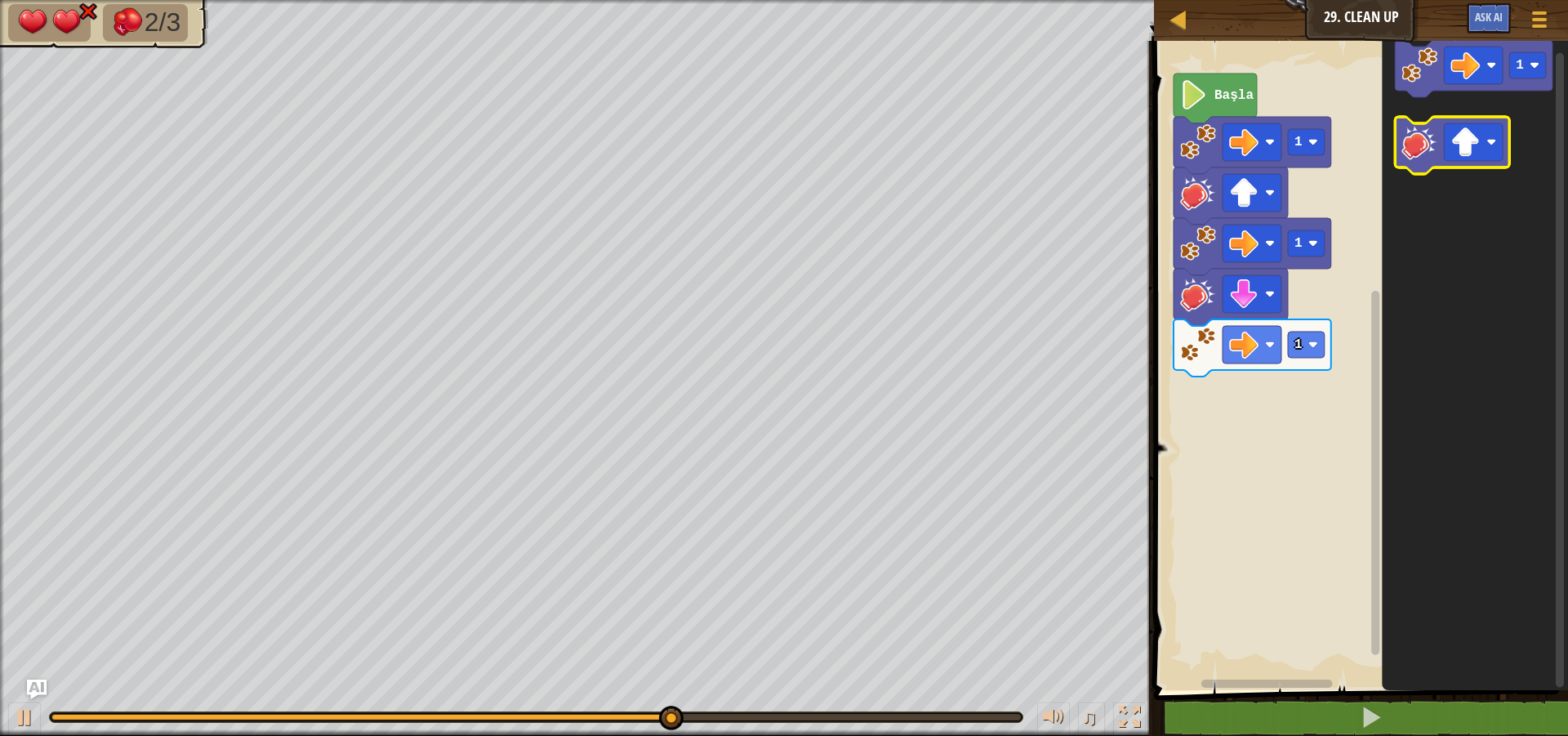
click at [1408, 162] on icon "Blockly Çalışma Alanı" at bounding box center [1453, 145] width 114 height 57
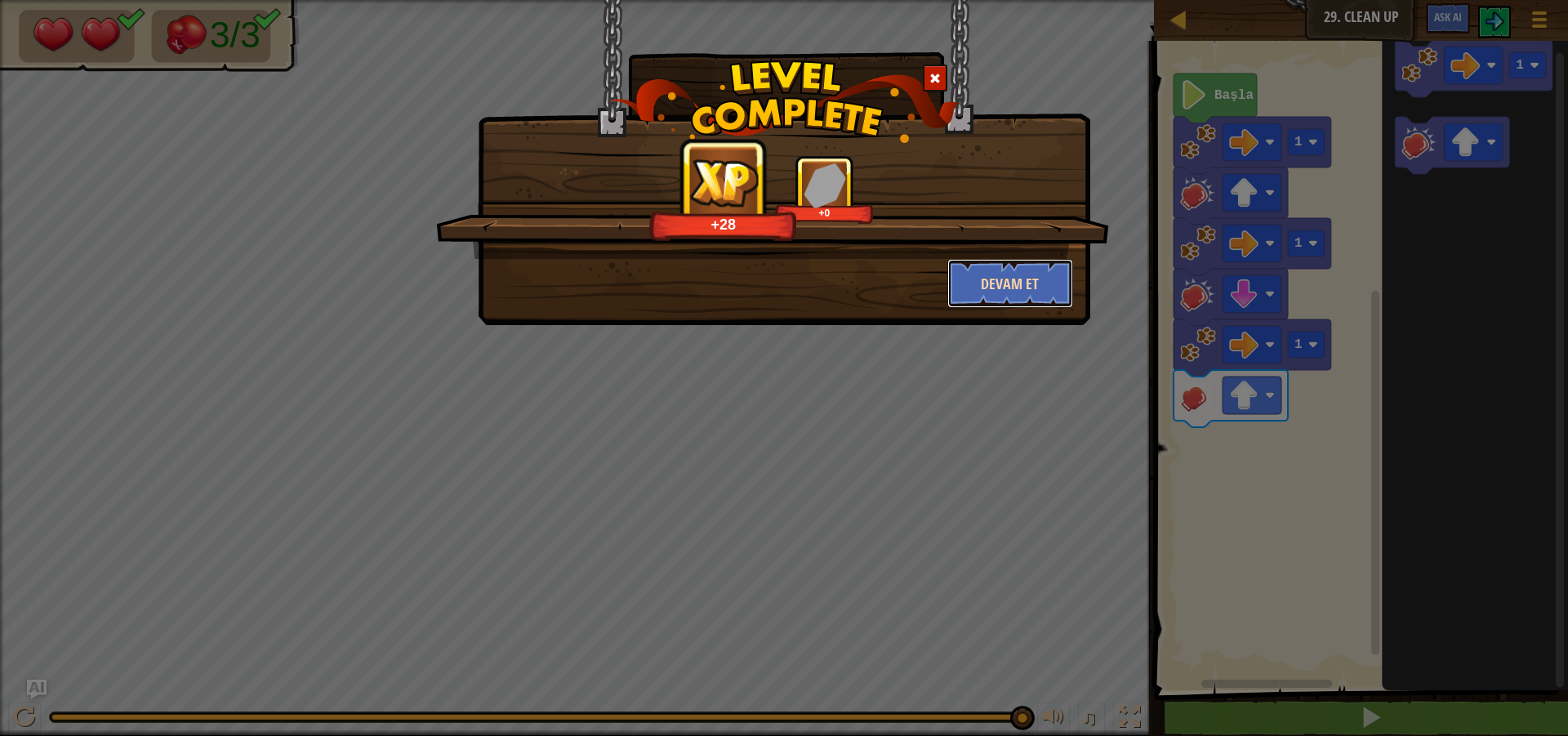
click at [1016, 283] on button "Devam et" at bounding box center [1010, 283] width 127 height 49
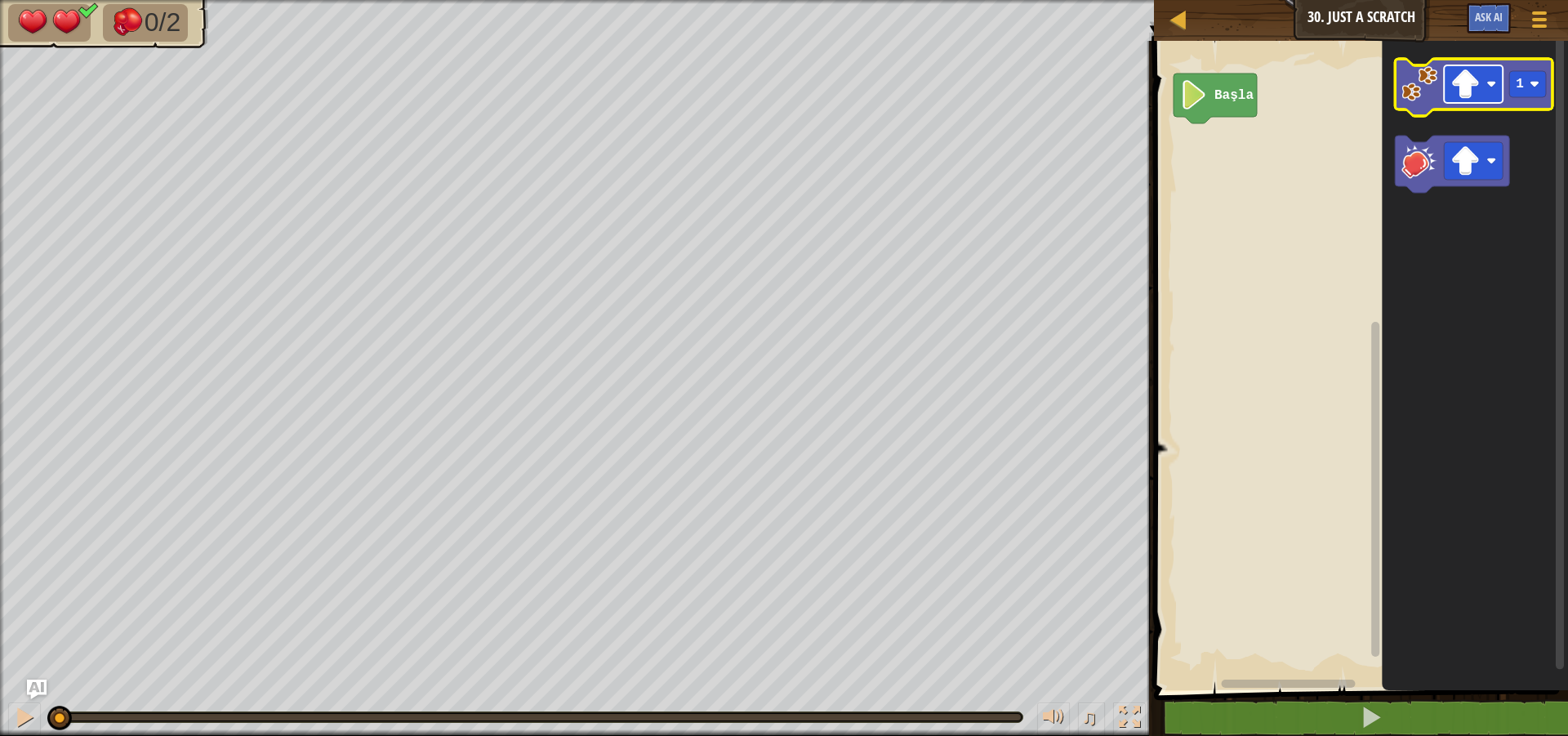
click at [1491, 95] on rect "Blockly Çalışma Alanı" at bounding box center [1474, 84] width 59 height 37
click at [1426, 90] on image "Blockly Çalışma Alanı" at bounding box center [1420, 84] width 36 height 36
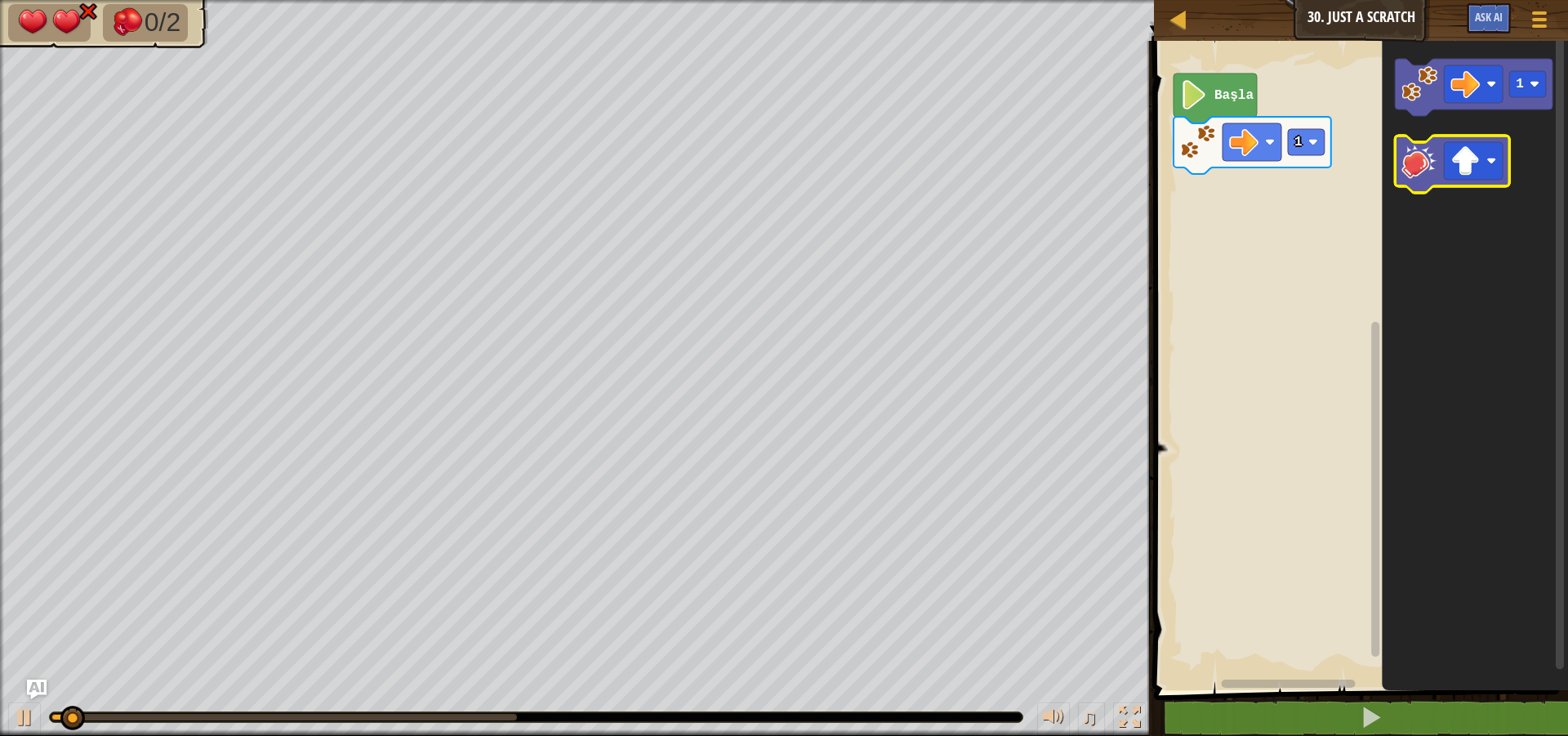
click at [1418, 169] on image "Blockly Çalışma Alanı" at bounding box center [1420, 161] width 36 height 36
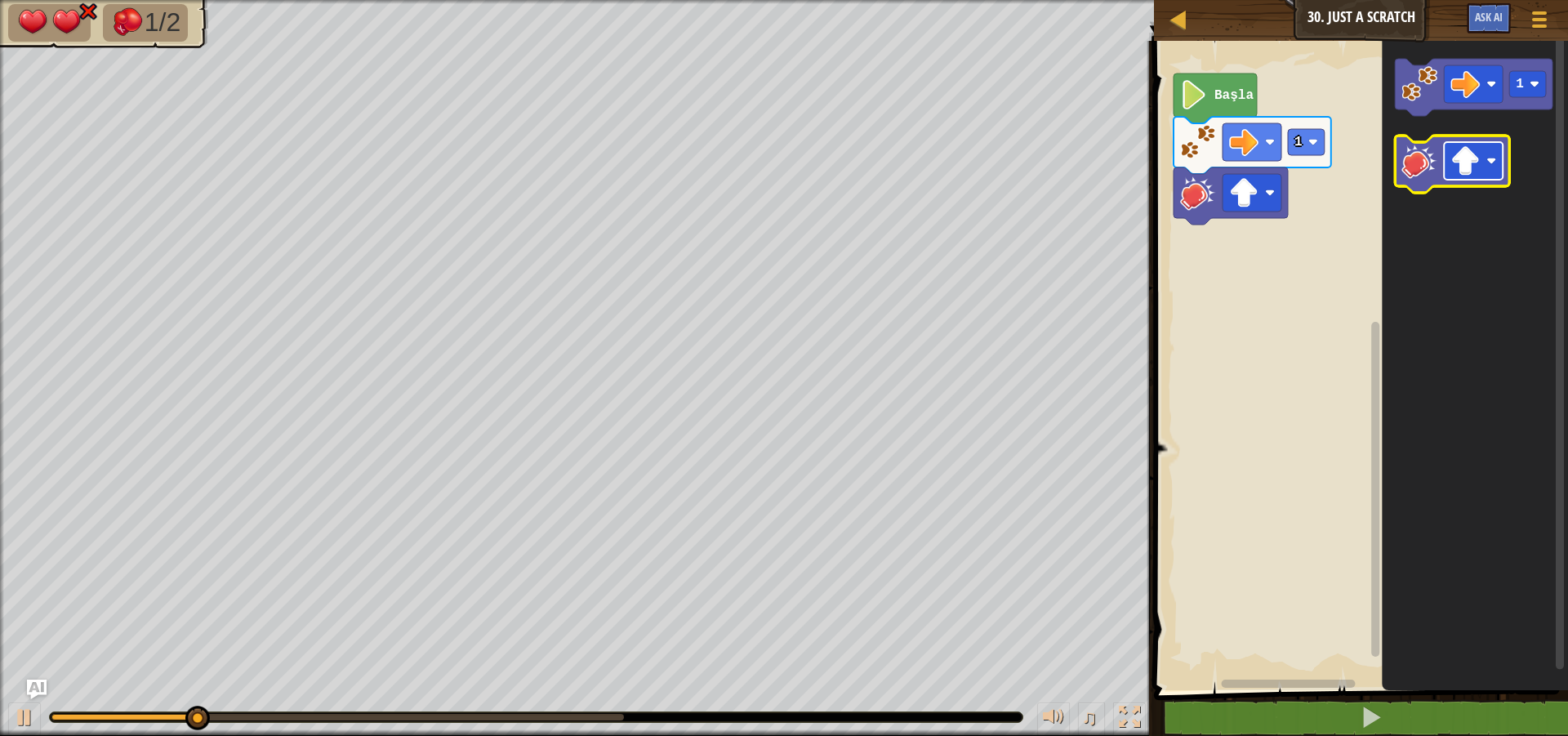
click at [1487, 159] on image "Blockly Çalışma Alanı" at bounding box center [1492, 161] width 10 height 10
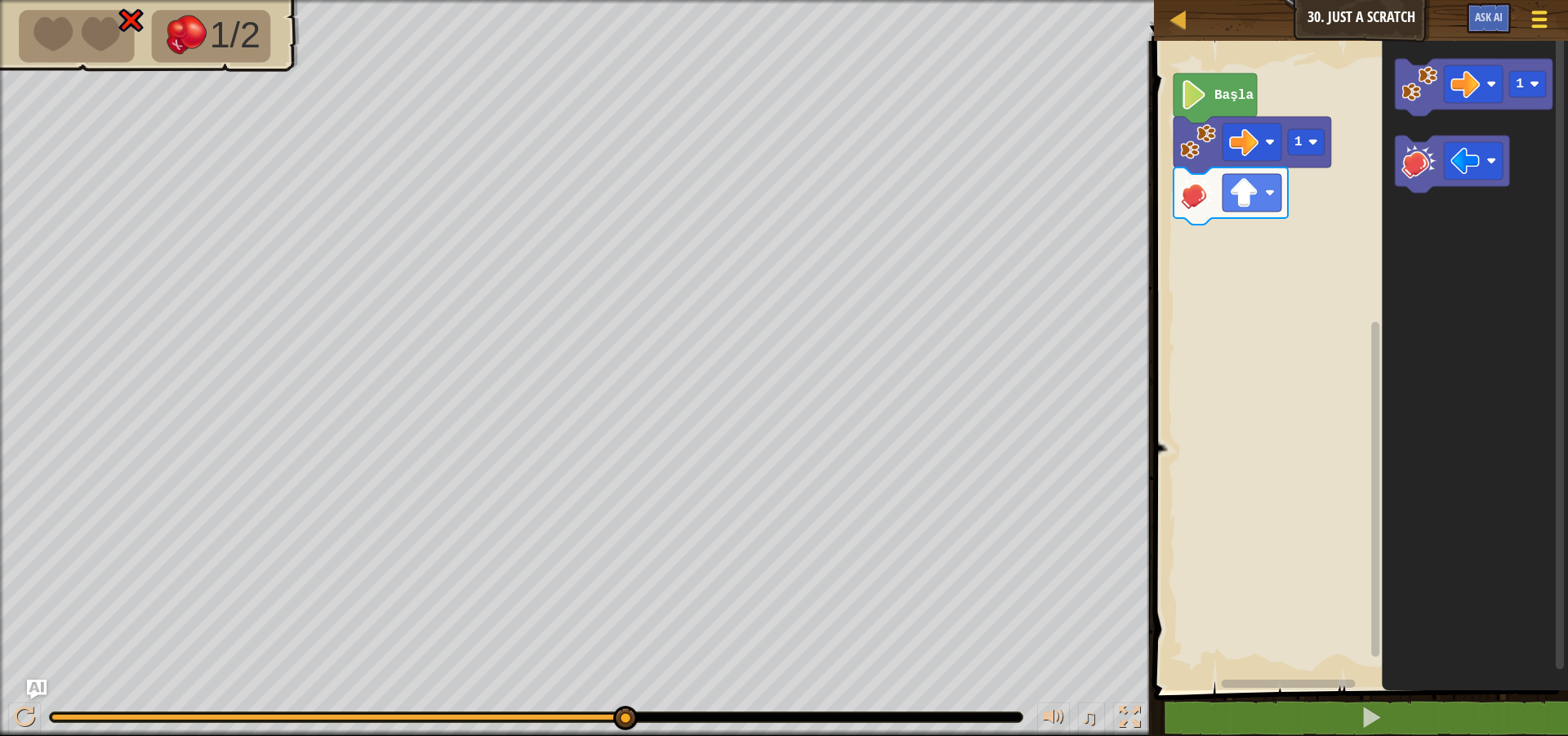
click at [1534, 20] on span at bounding box center [1539, 20] width 15 height 4
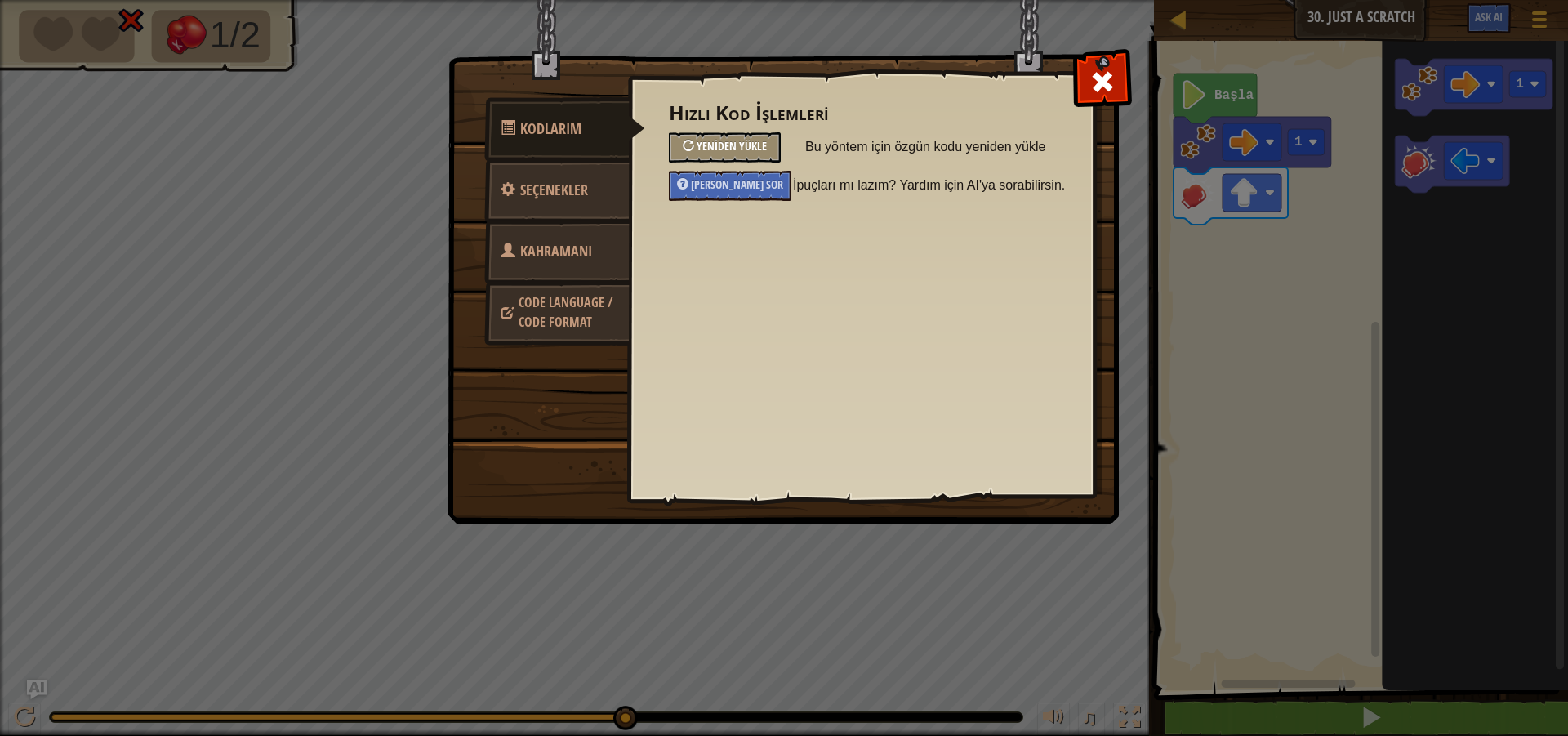
click at [755, 157] on div "Yeniden Yükle" at bounding box center [725, 147] width 112 height 30
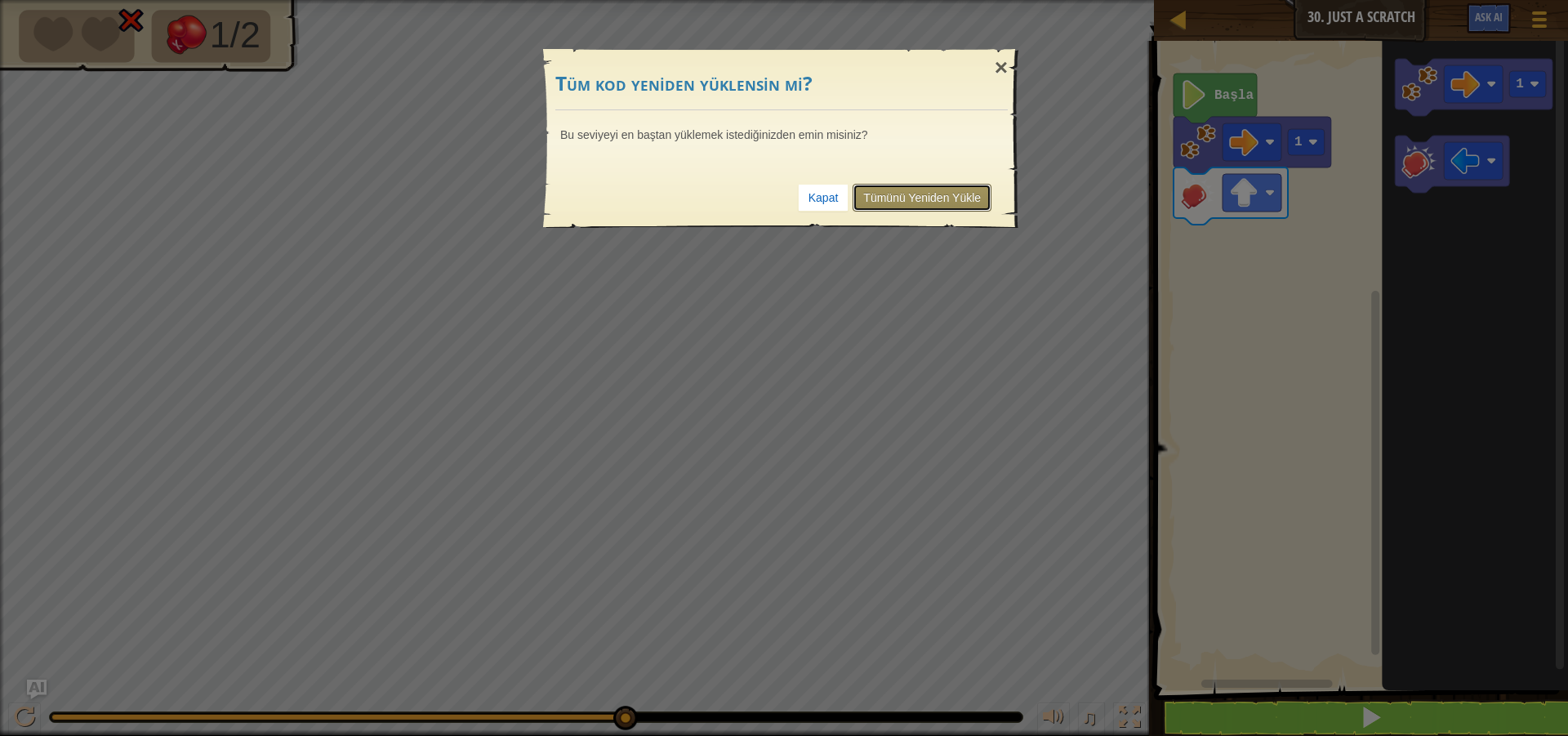
click at [886, 200] on link "Tümünü Yeniden Yükle" at bounding box center [921, 197] width 139 height 27
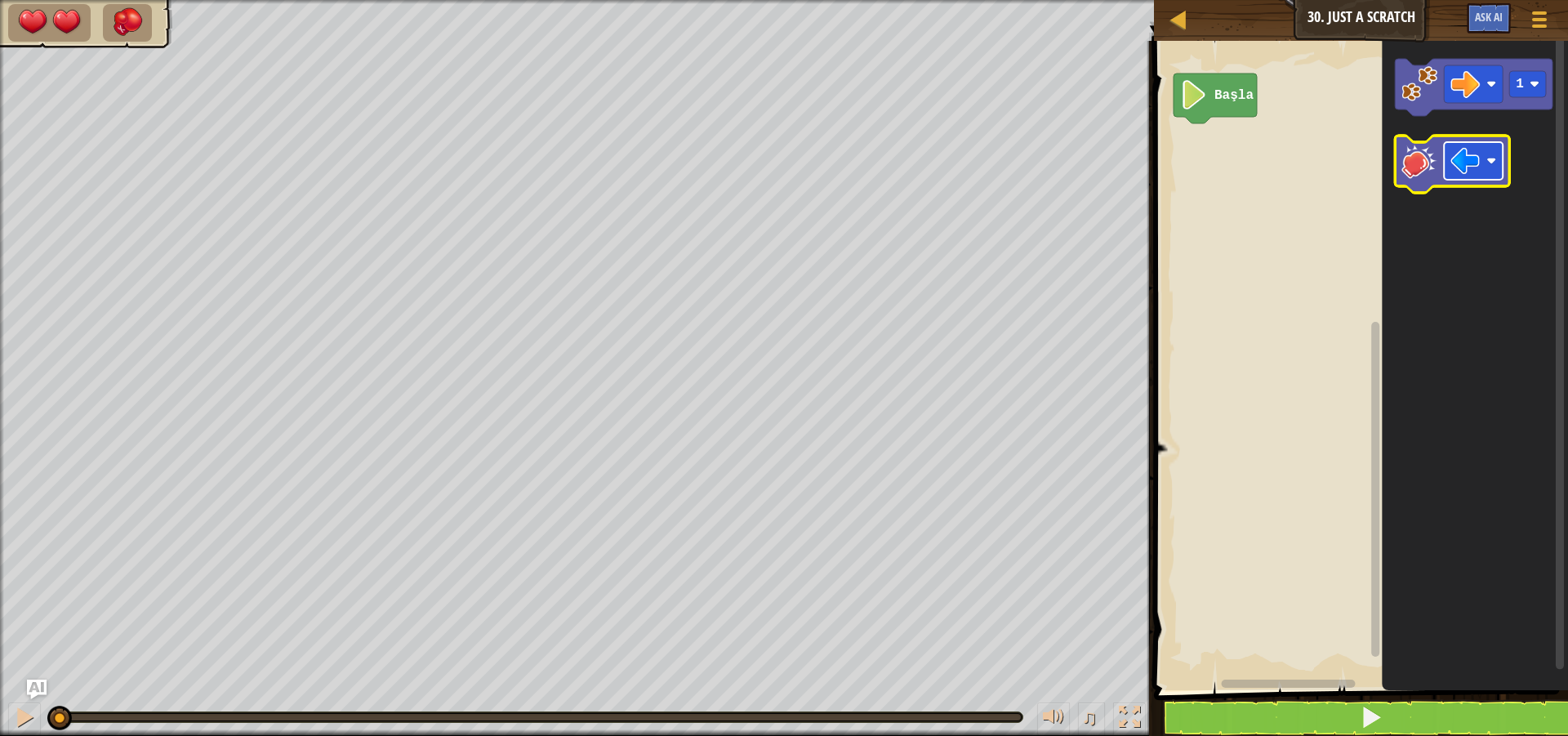
click at [1478, 163] on image "Blockly Çalışma Alanı" at bounding box center [1465, 161] width 29 height 29
click at [1416, 108] on icon "Blockly Çalışma Alanı" at bounding box center [1475, 87] width 158 height 57
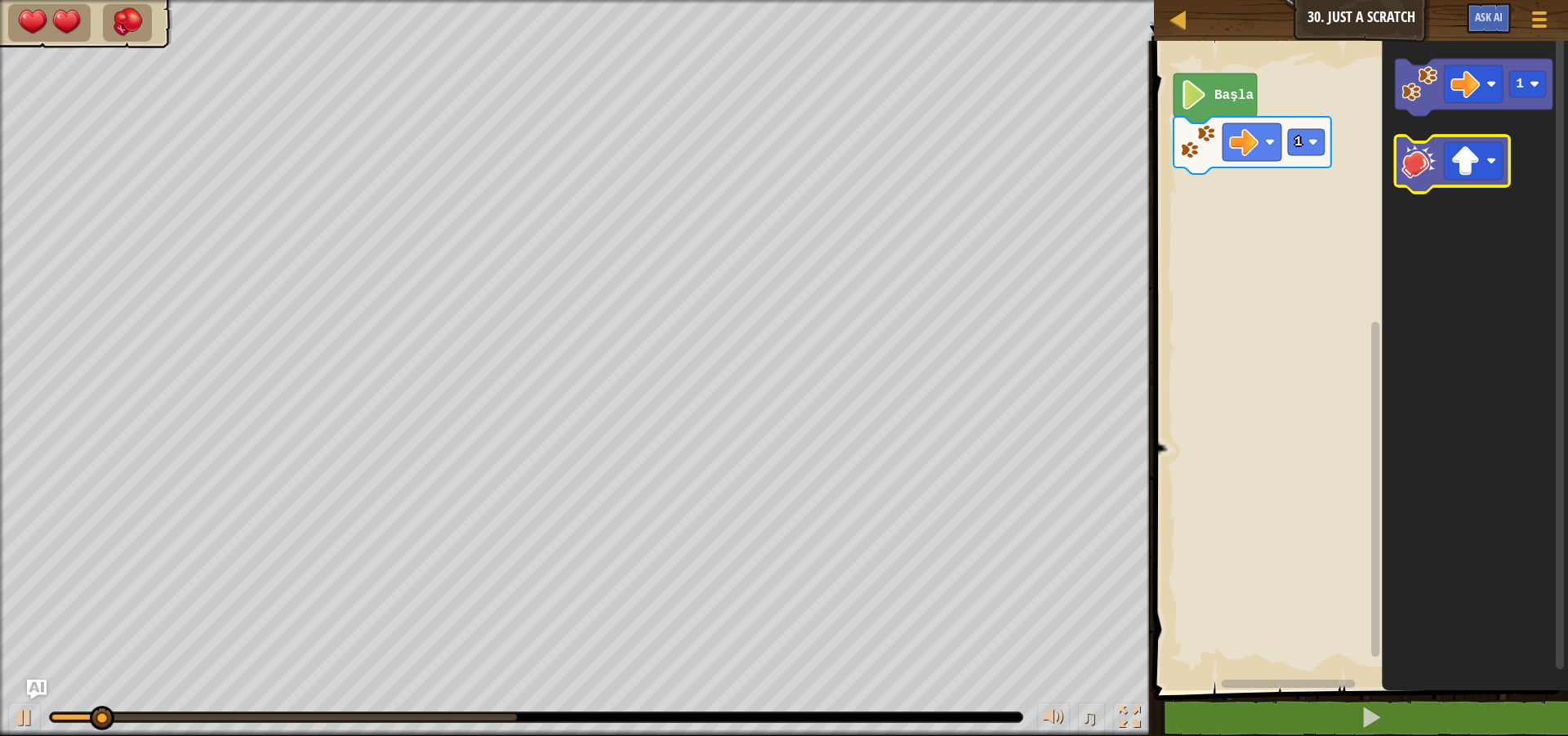
click at [1416, 145] on image "Blockly Çalışma Alanı" at bounding box center [1420, 161] width 36 height 36
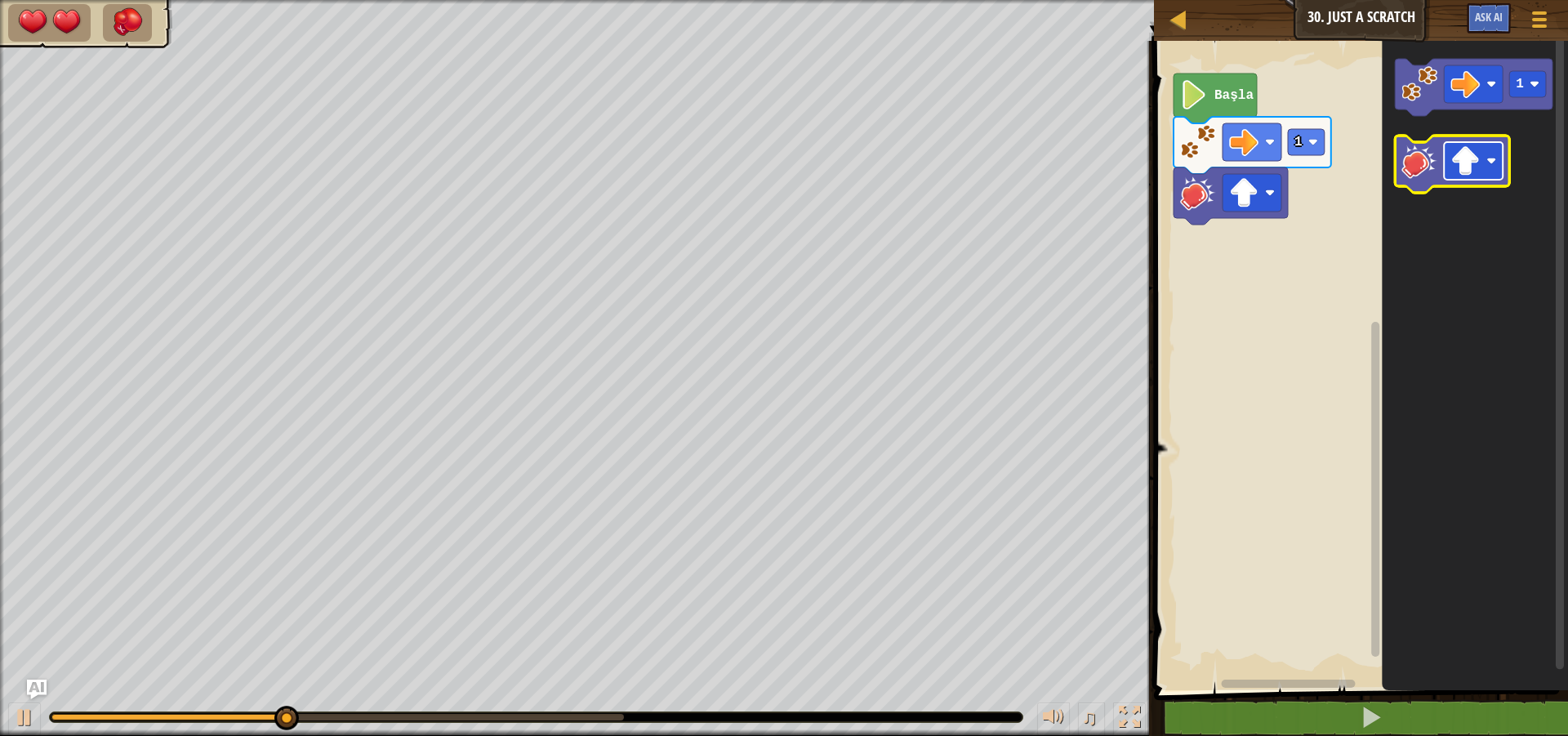
click at [1488, 161] on image "Blockly Çalışma Alanı" at bounding box center [1492, 161] width 10 height 10
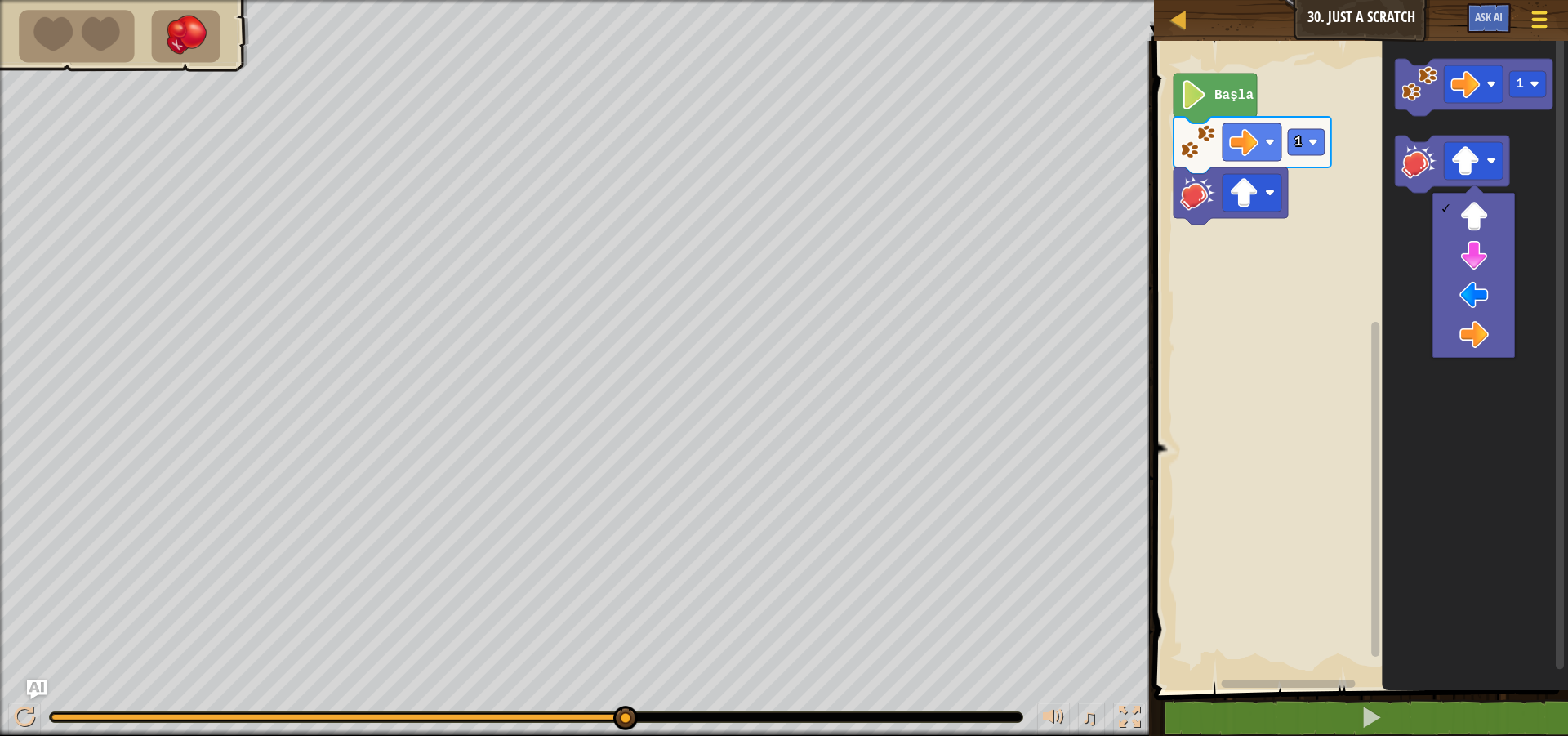
click at [1524, 20] on button "Oyun Menüsü" at bounding box center [1540, 22] width 43 height 40
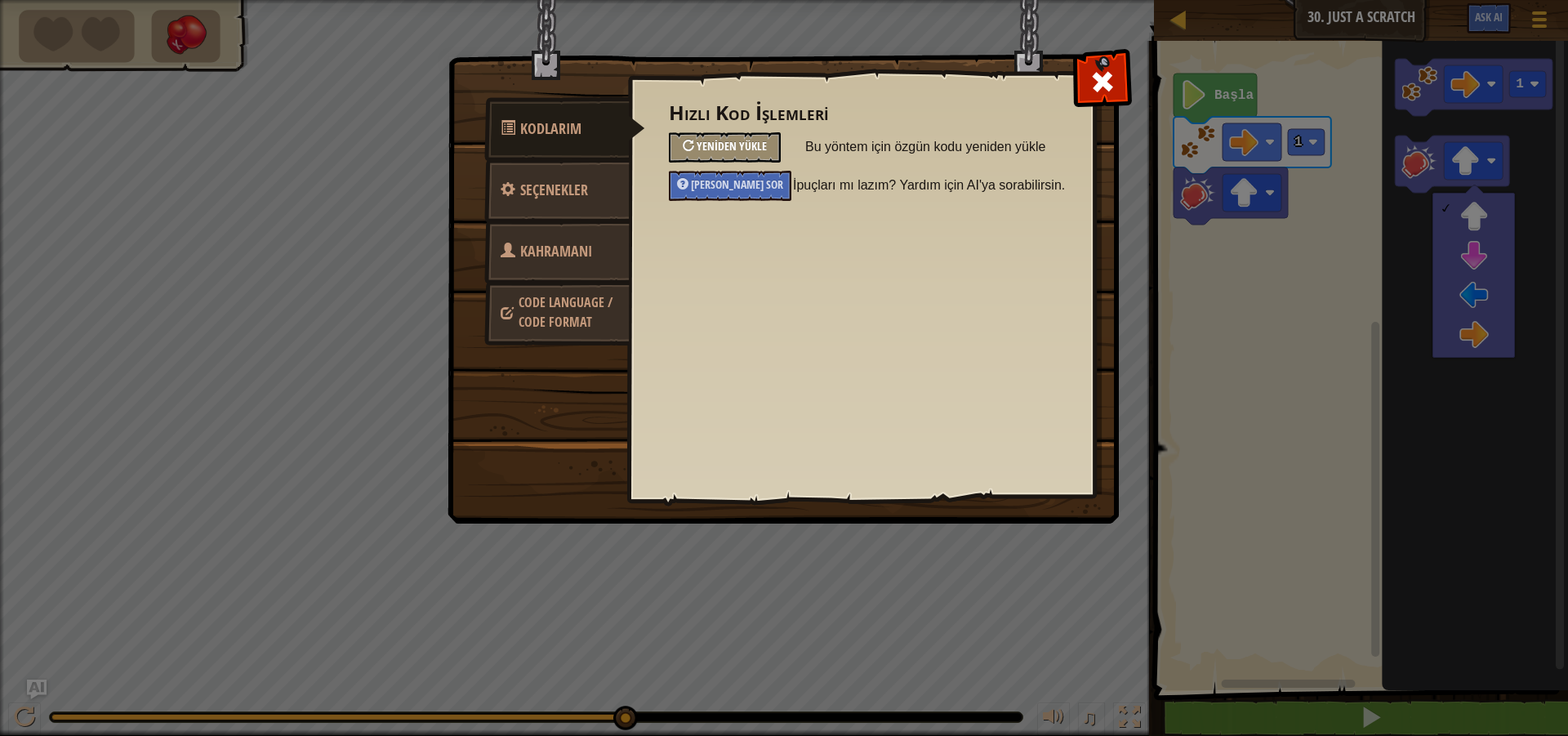
click at [737, 140] on span "Yeniden Yükle" at bounding box center [731, 145] width 70 height 15
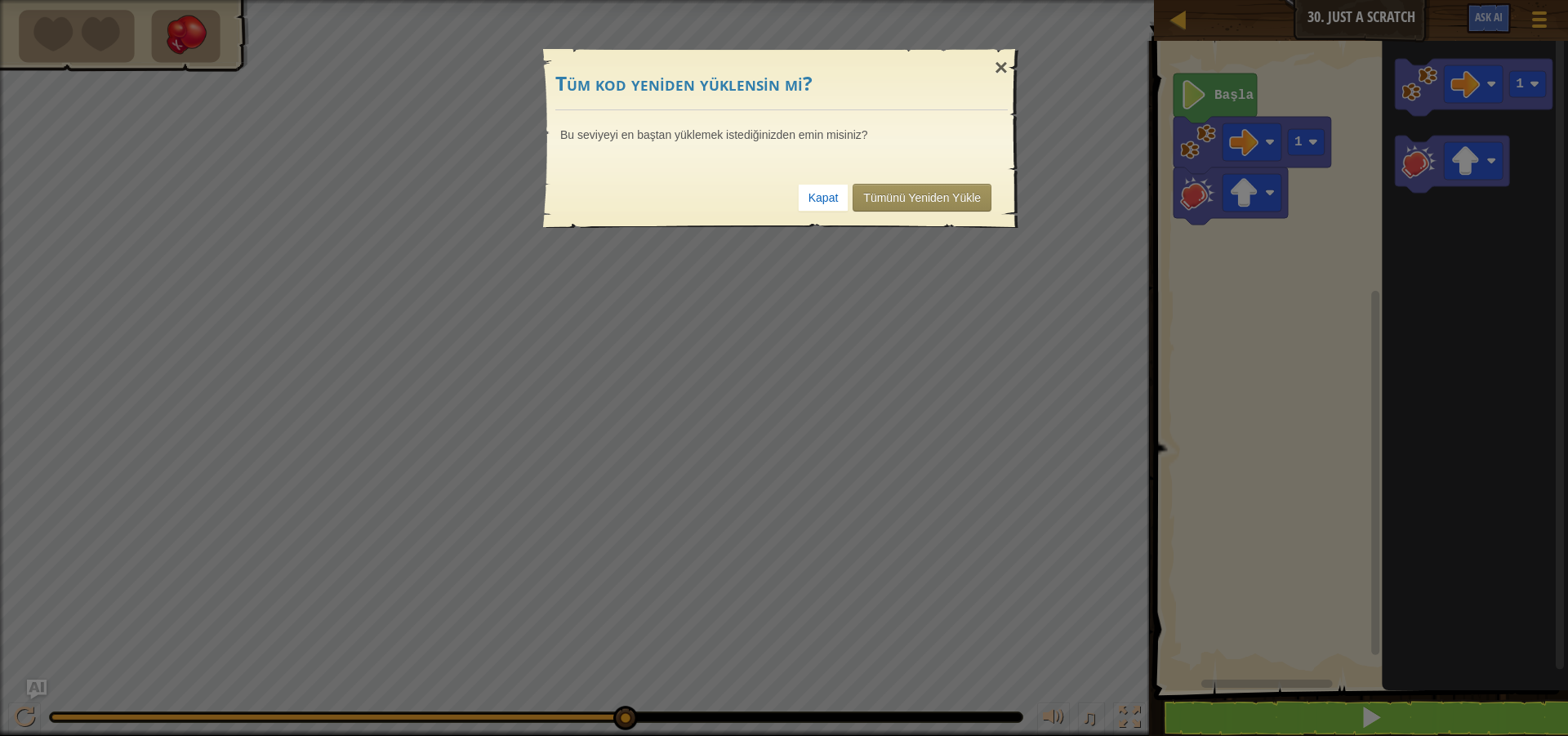
click at [921, 217] on div "Kapat Tümünü Yeniden Yükle" at bounding box center [781, 198] width 452 height 60
click at [932, 205] on link "Tümünü Yeniden Yükle" at bounding box center [921, 197] width 139 height 27
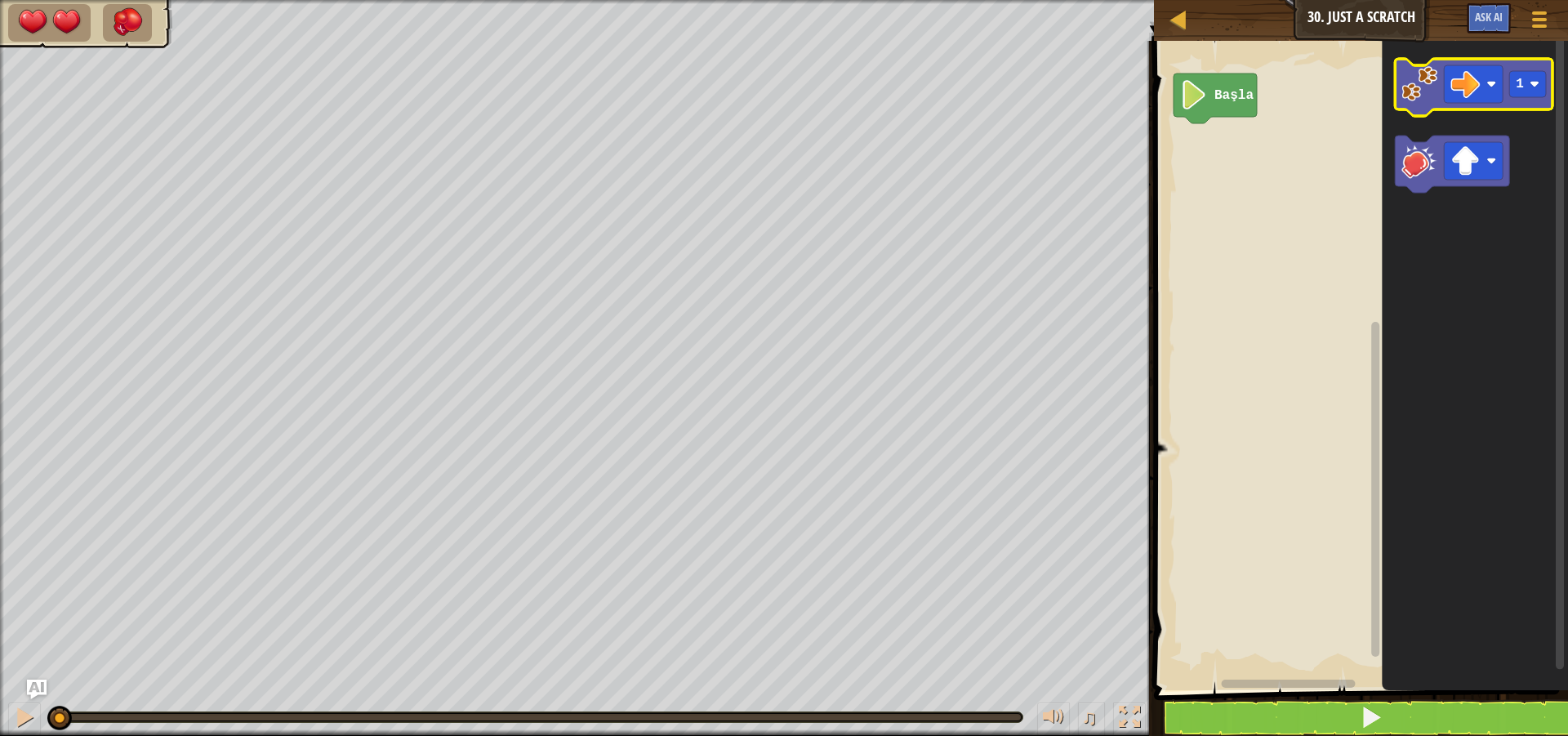
click at [1411, 87] on image "Blockly Çalışma Alanı" at bounding box center [1420, 84] width 36 height 36
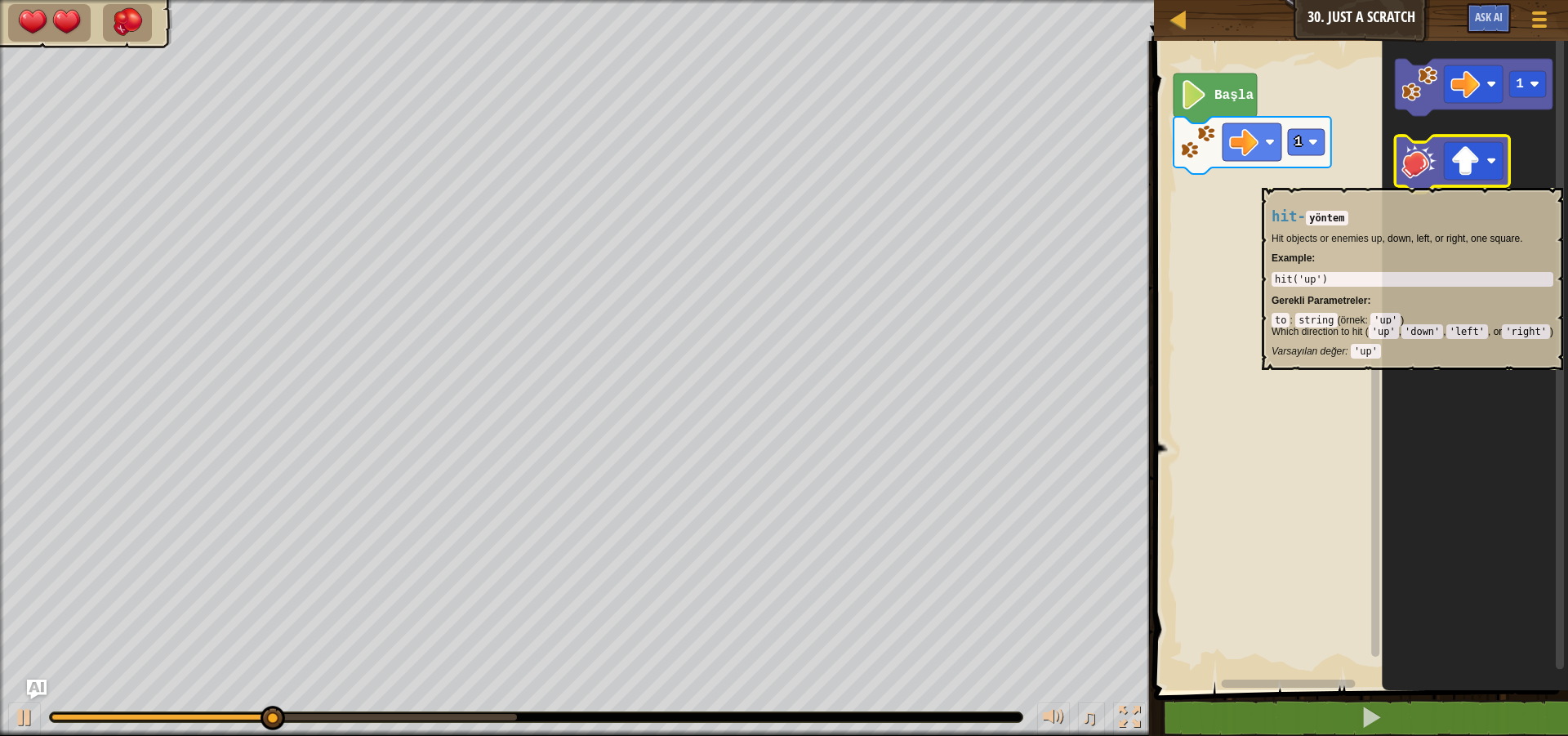
click at [1406, 180] on icon "Blockly Çalışma Alanı" at bounding box center [1453, 164] width 114 height 57
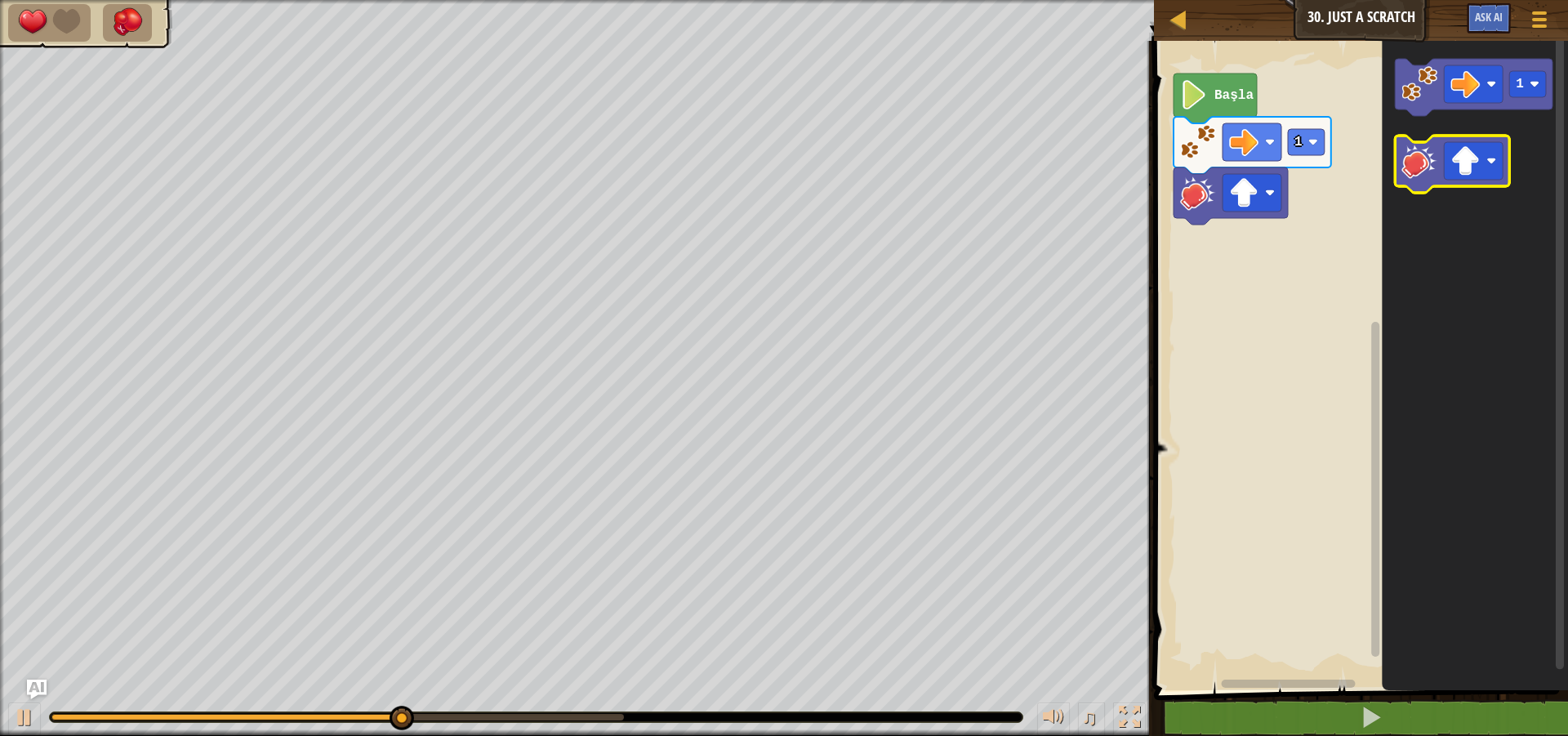
click at [1488, 186] on icon "Blockly Çalışma Alanı" at bounding box center [1453, 164] width 114 height 57
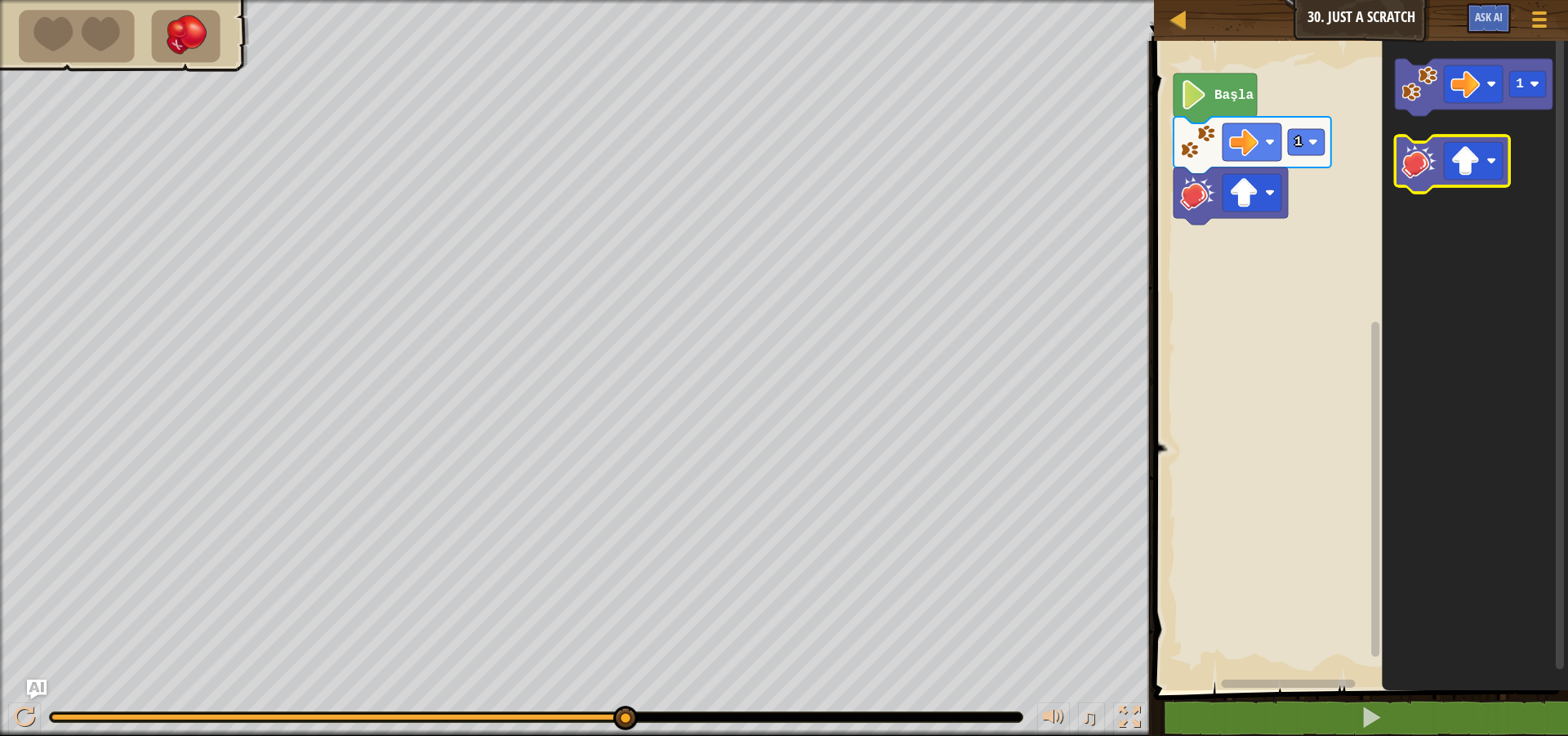
click at [1435, 184] on icon "Blockly Çalışma Alanı" at bounding box center [1453, 164] width 114 height 57
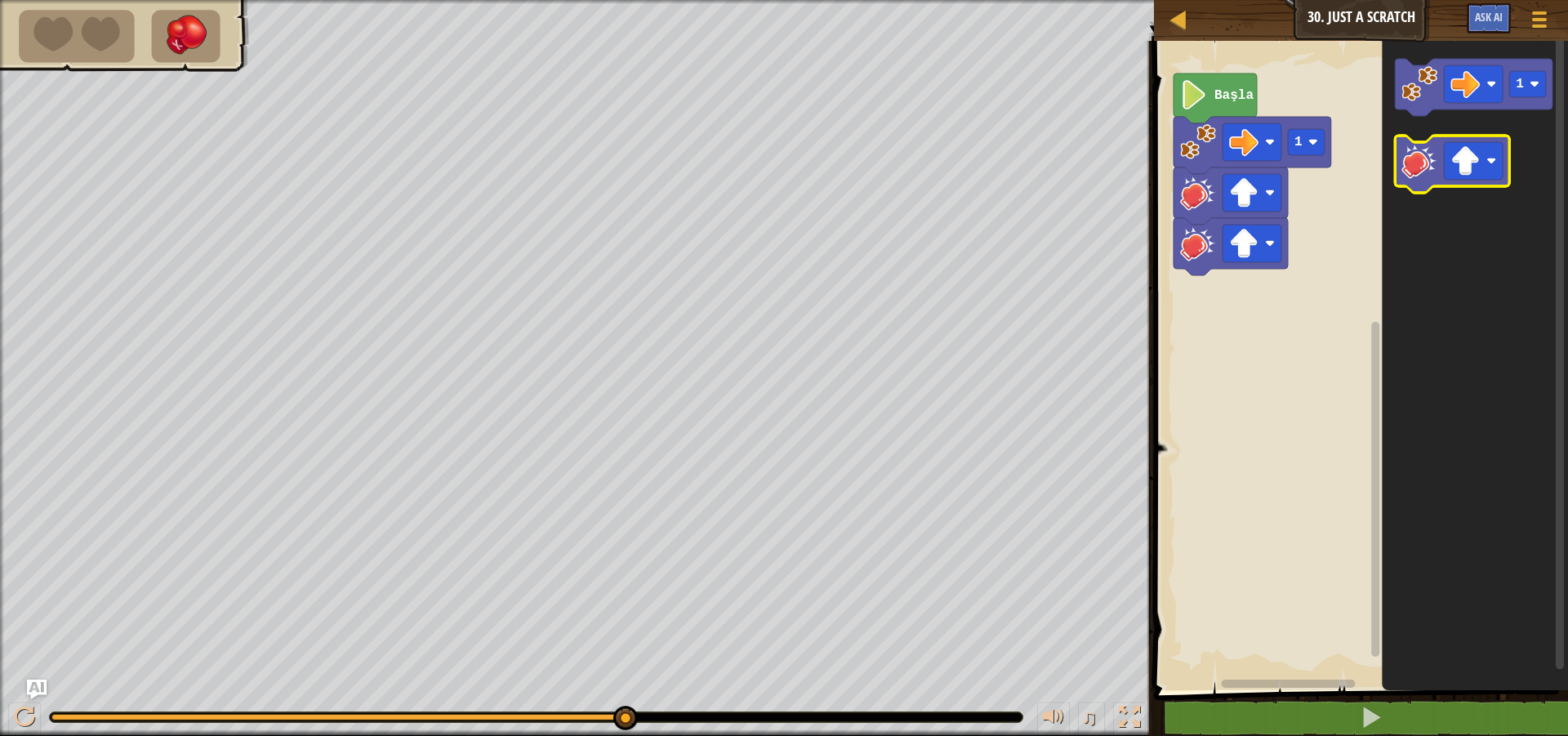
click at [1435, 184] on icon "Blockly Çalışma Alanı" at bounding box center [1453, 164] width 114 height 57
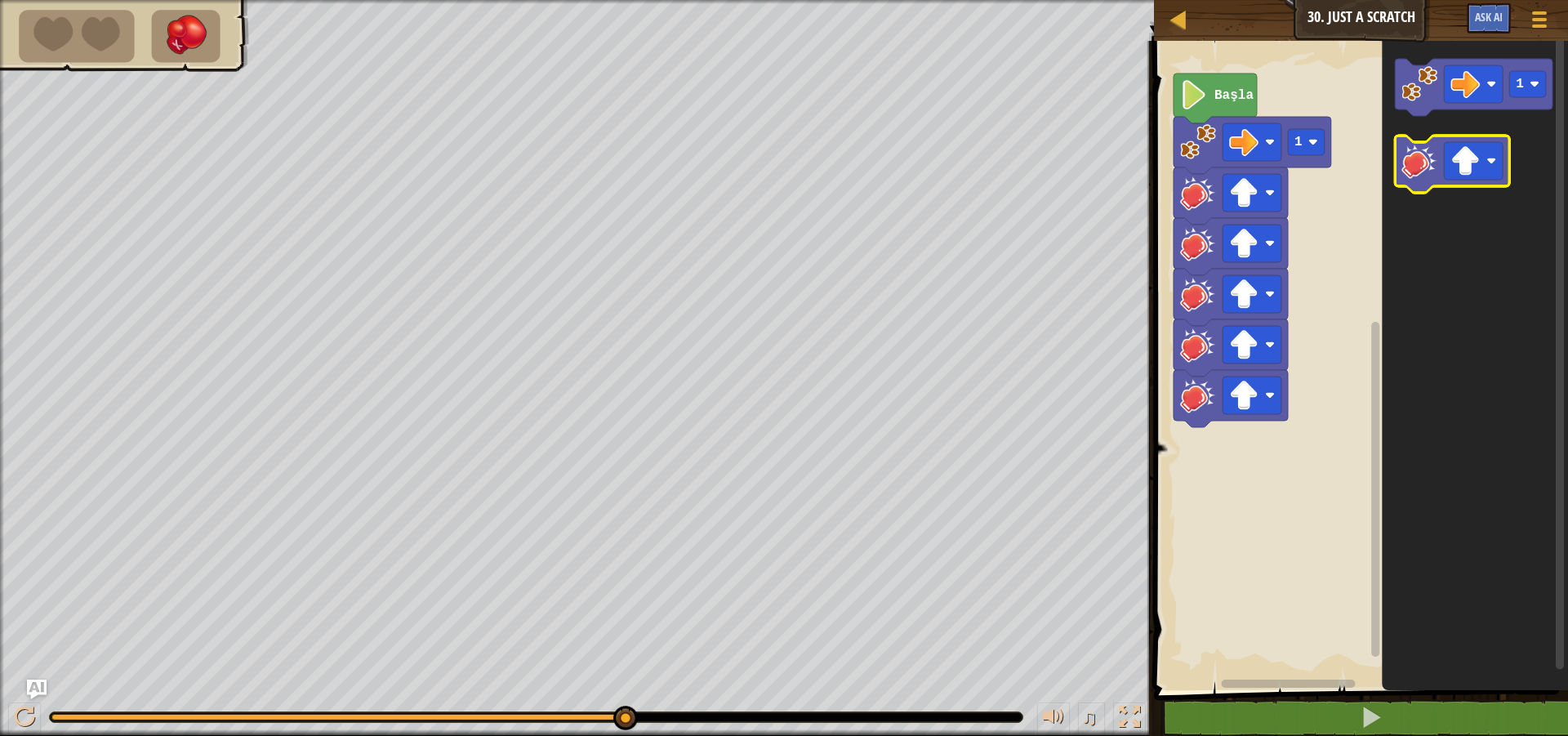
click at [1435, 184] on icon "Blockly Çalışma Alanı" at bounding box center [1453, 164] width 114 height 57
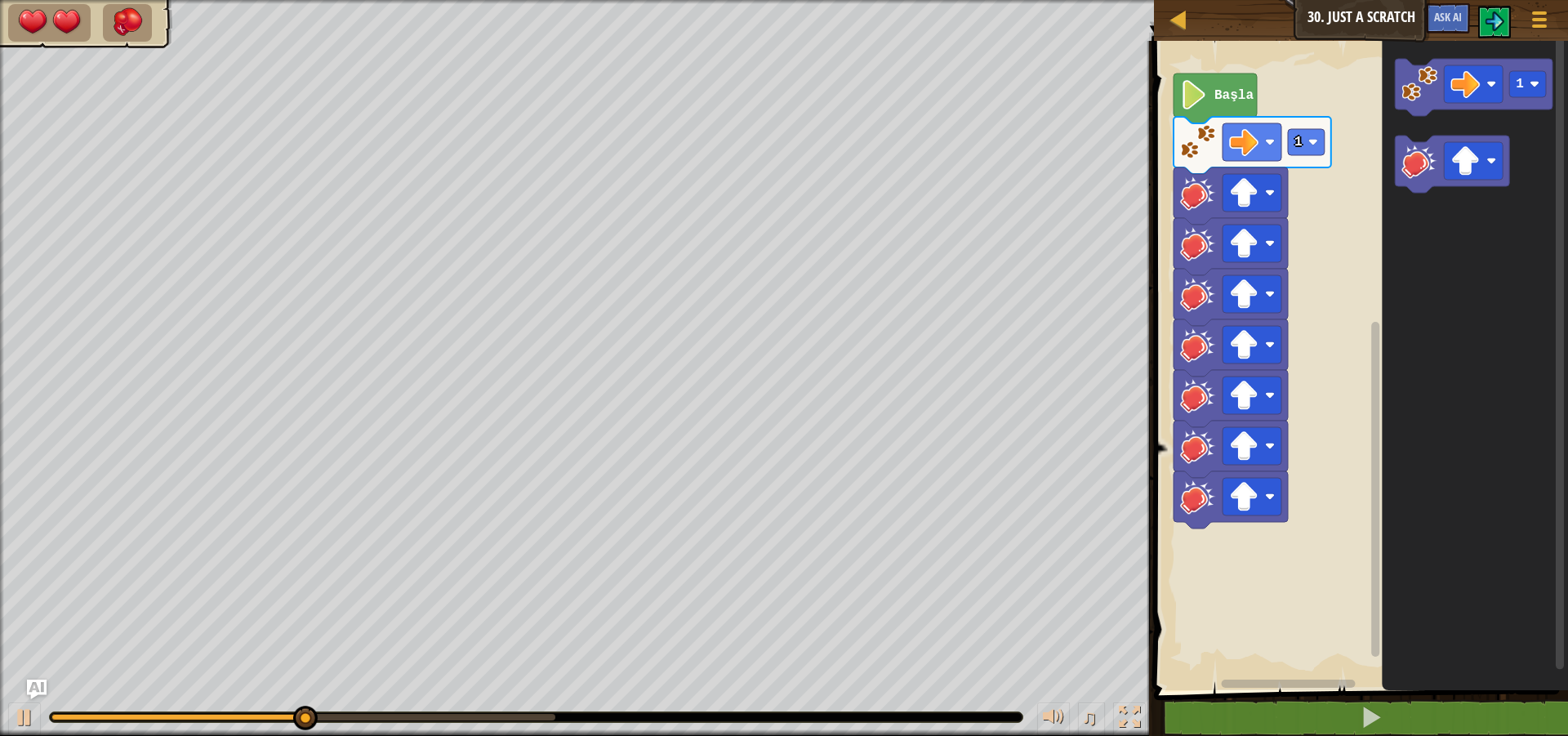
click at [1458, 451] on div "Başla 1 1" at bounding box center [1358, 361] width 419 height 657
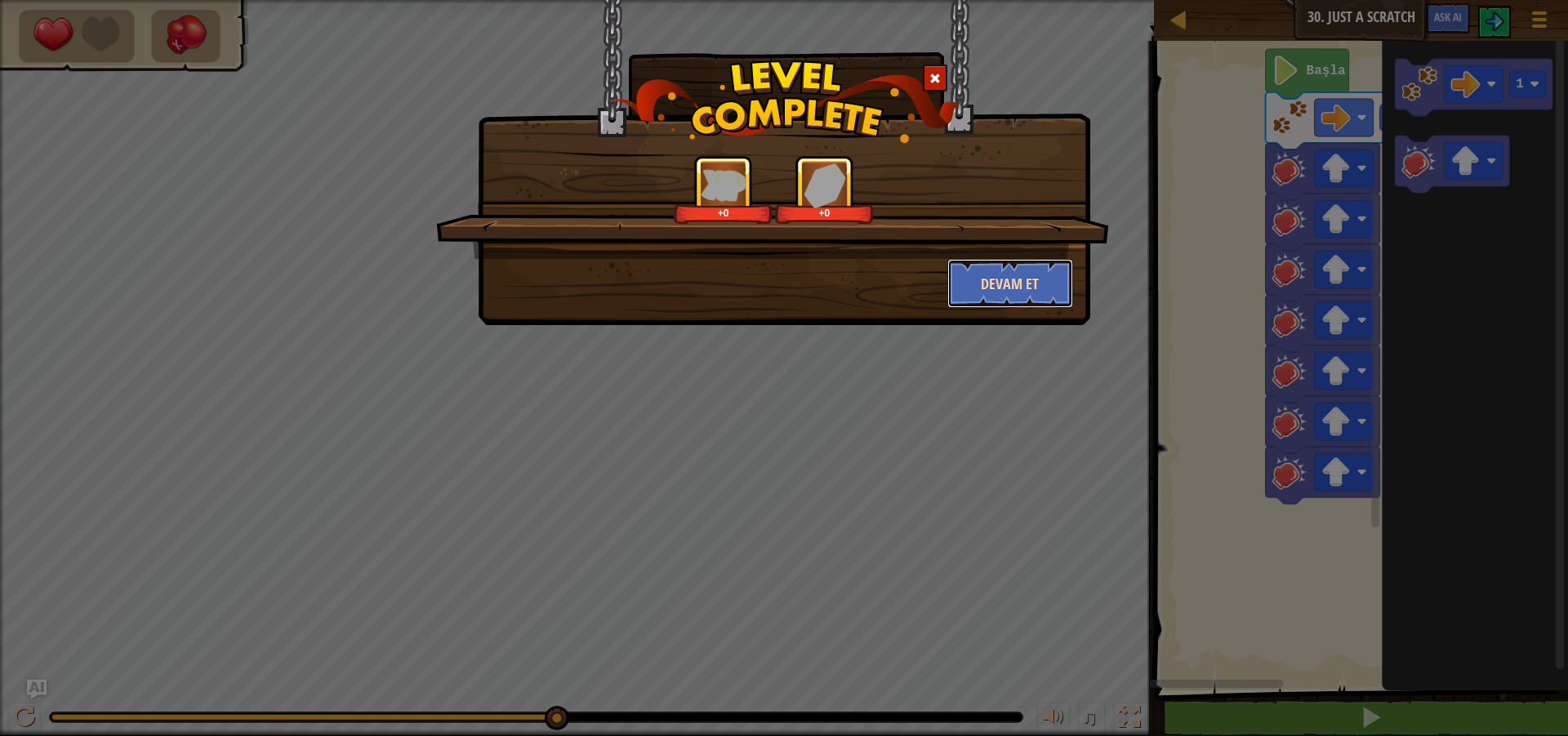
click at [1023, 272] on button "Devam et" at bounding box center [1010, 283] width 127 height 49
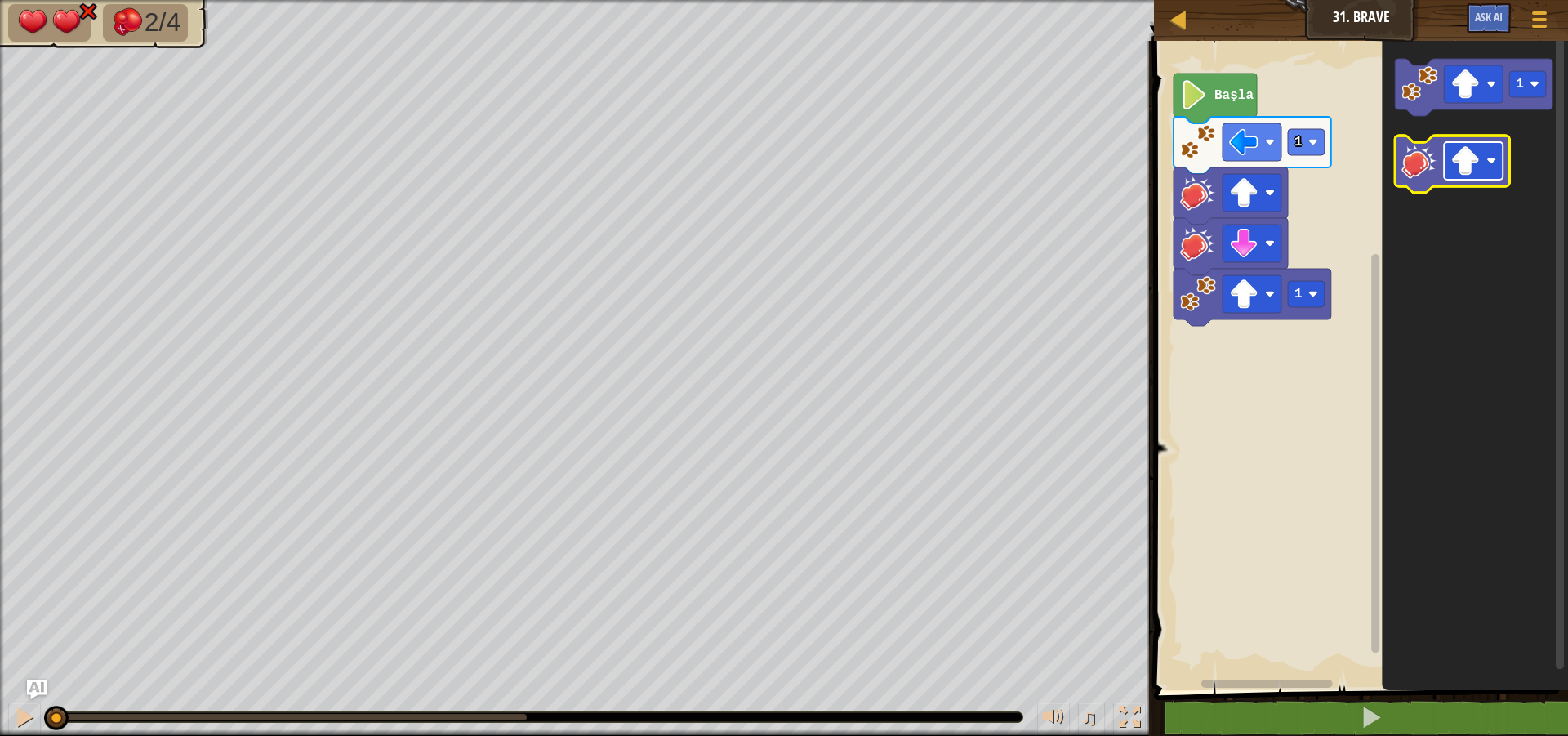
click at [1488, 158] on image "Blockly Çalışma Alanı" at bounding box center [1492, 161] width 10 height 10
click at [1433, 174] on image "Blockly Çalışma Alanı" at bounding box center [1420, 161] width 36 height 36
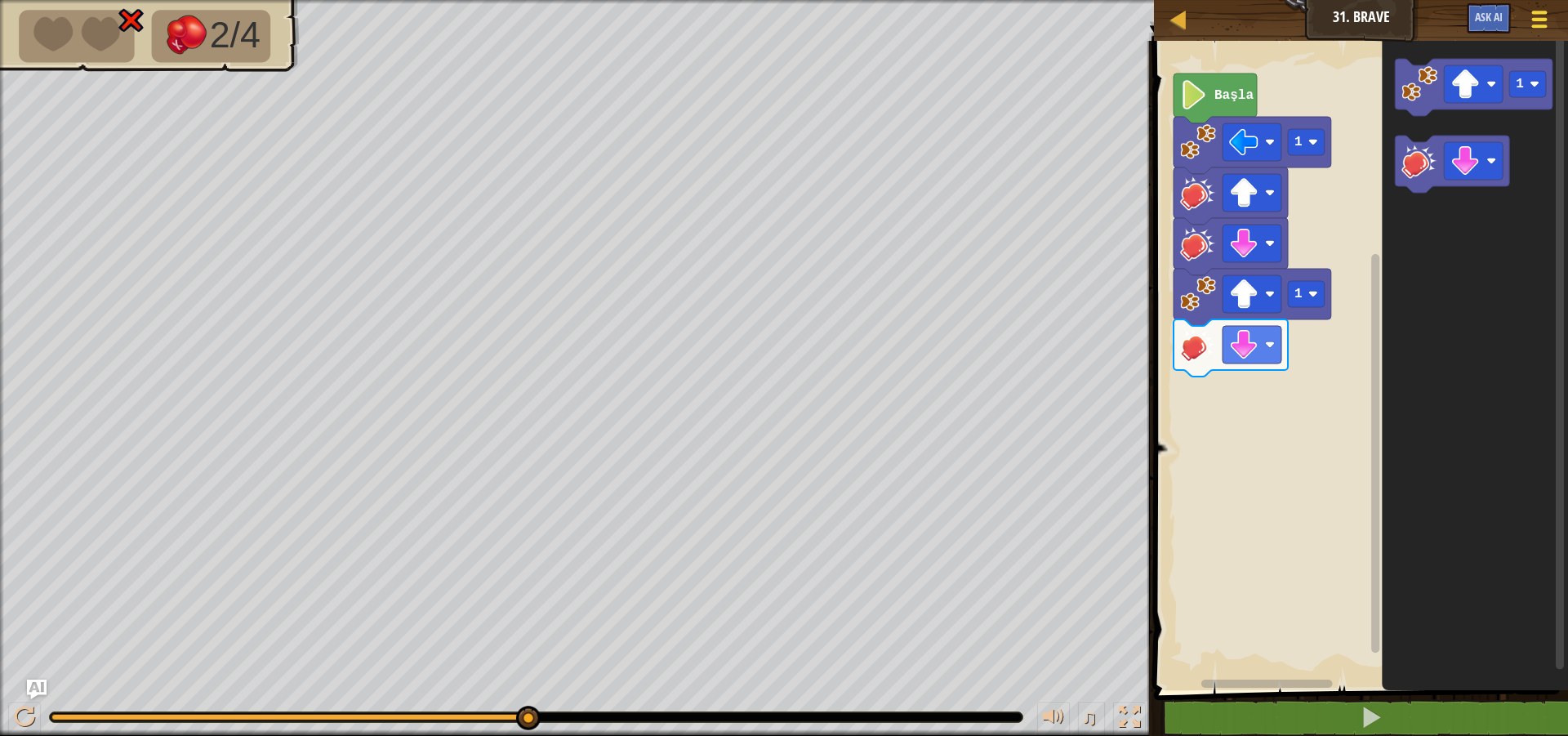
click at [1536, 15] on div at bounding box center [1539, 19] width 22 height 24
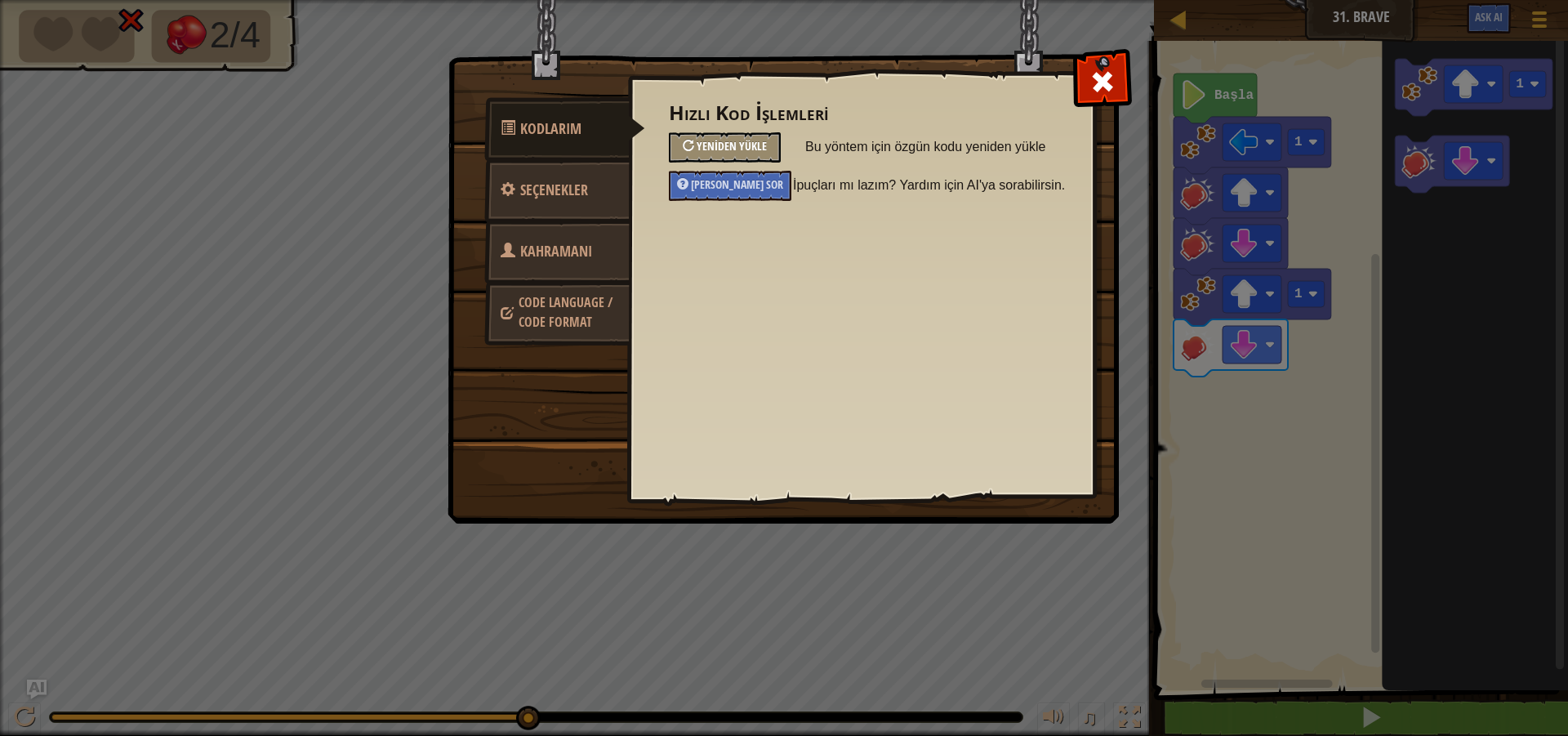
click at [694, 148] on div at bounding box center [688, 145] width 12 height 12
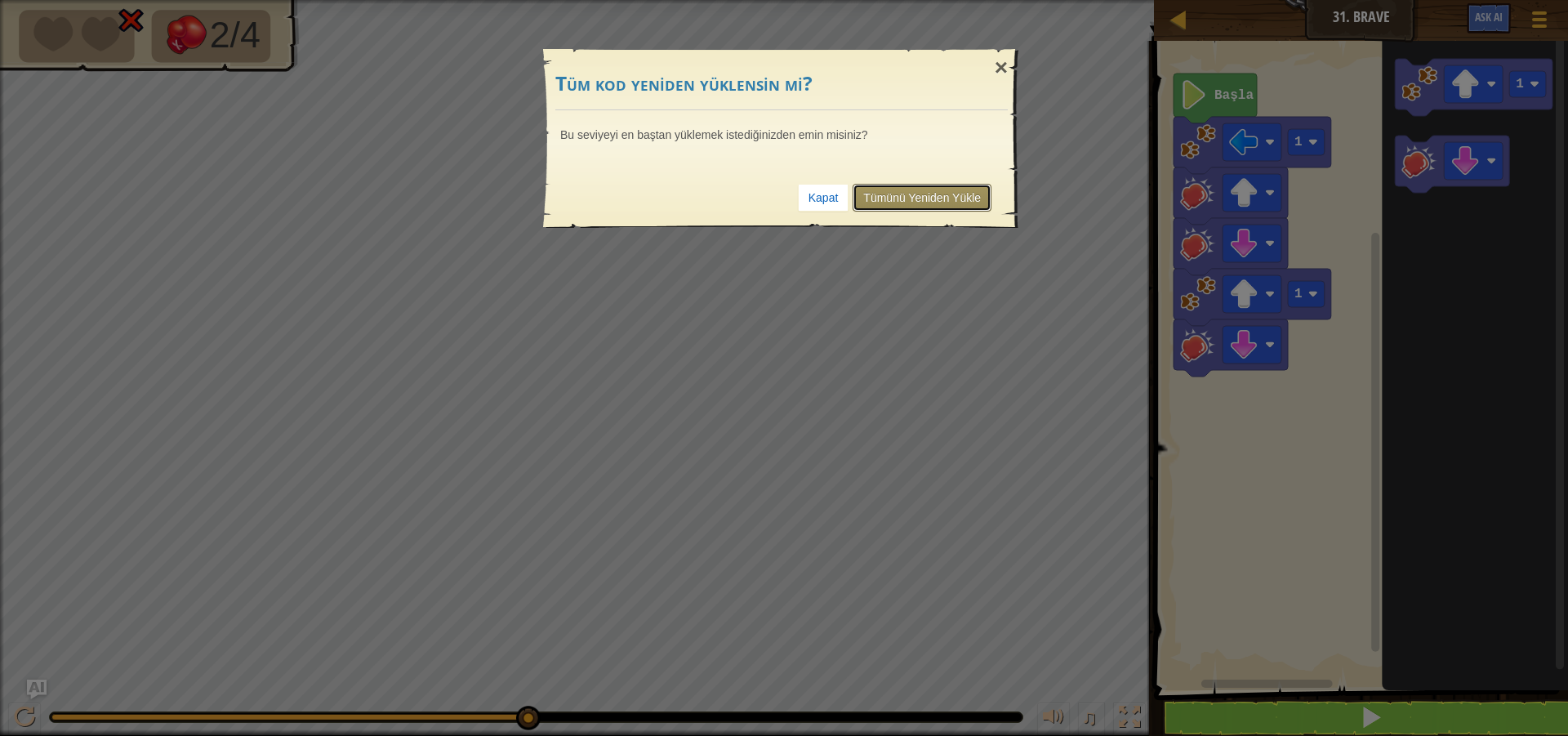
click at [917, 209] on link "Tümünü Yeniden Yükle" at bounding box center [921, 197] width 139 height 27
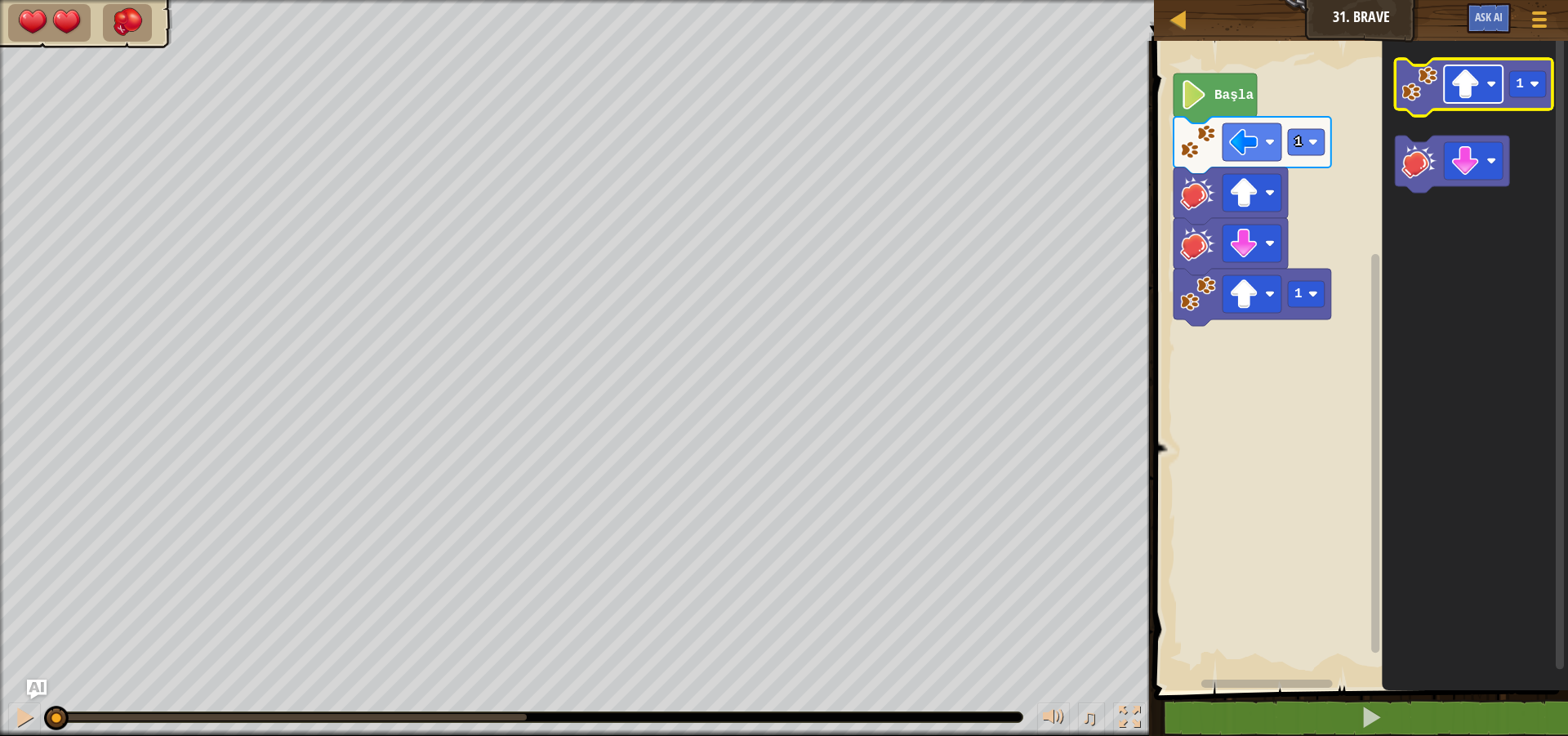
click at [1487, 86] on image "Blockly Çalışma Alanı" at bounding box center [1492, 83] width 10 height 10
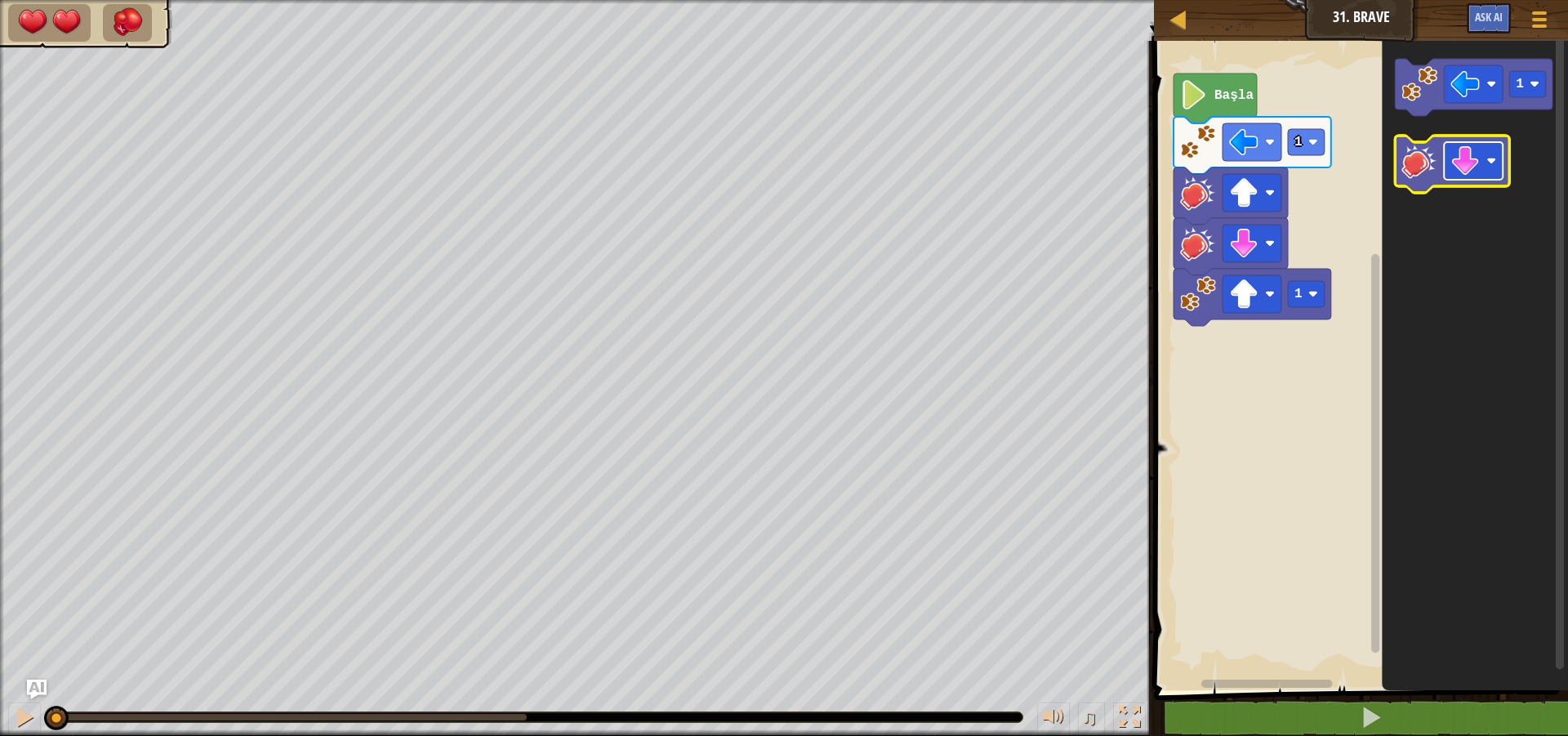
click at [1496, 160] on image "Blockly Çalışma Alanı" at bounding box center [1492, 161] width 10 height 10
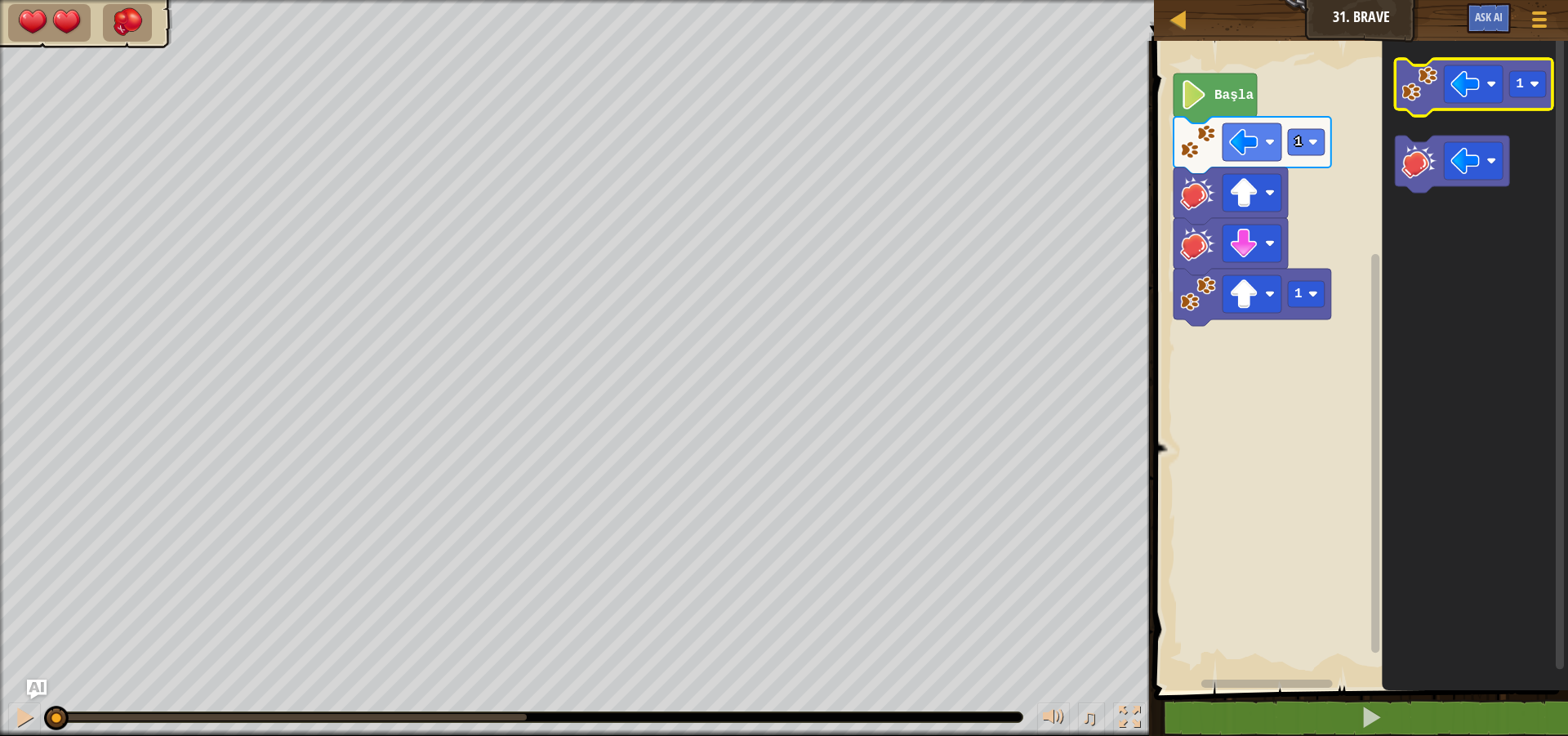
click at [1407, 90] on image "Blockly Çalışma Alanı" at bounding box center [1420, 84] width 36 height 36
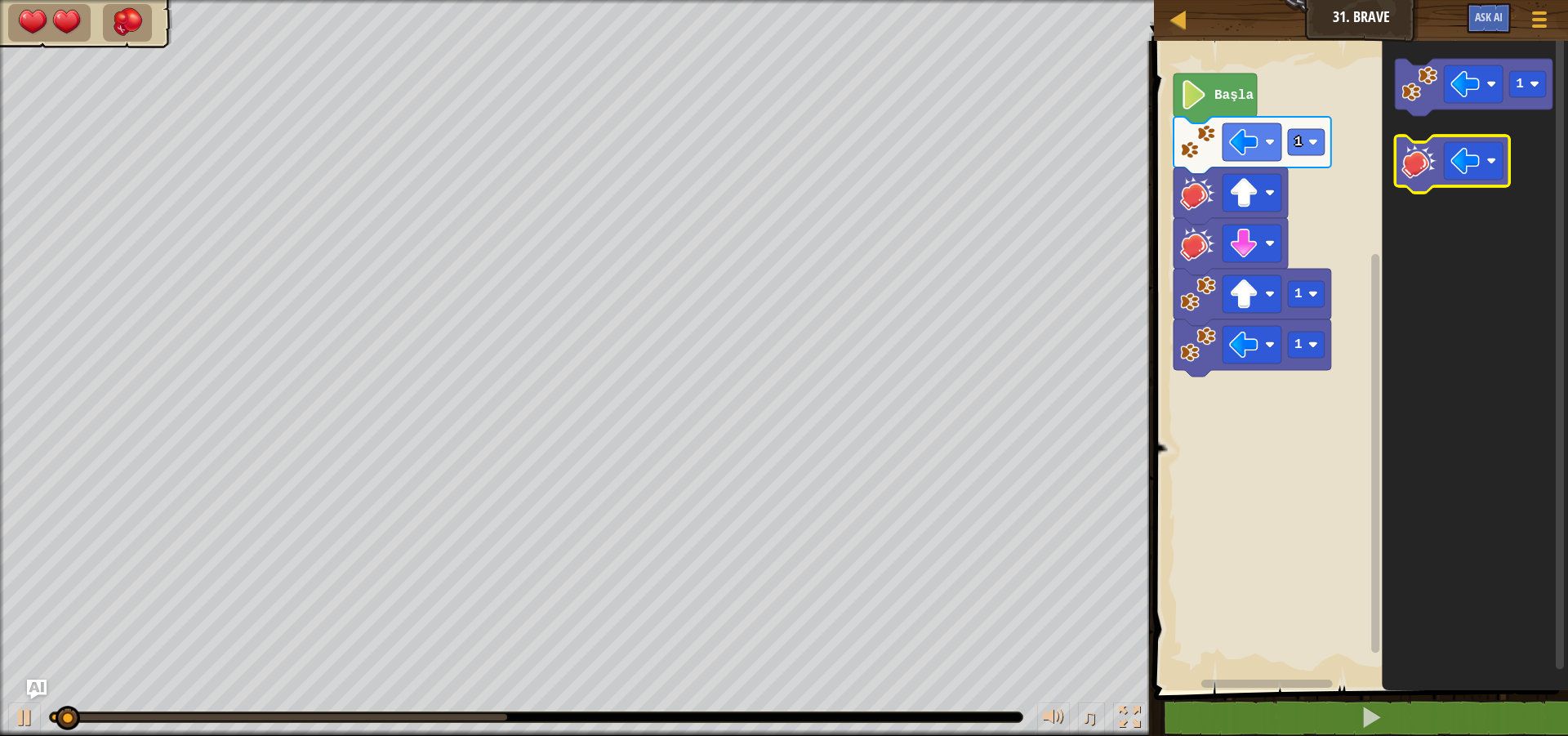
click at [1417, 170] on image "Blockly Çalışma Alanı" at bounding box center [1420, 161] width 36 height 36
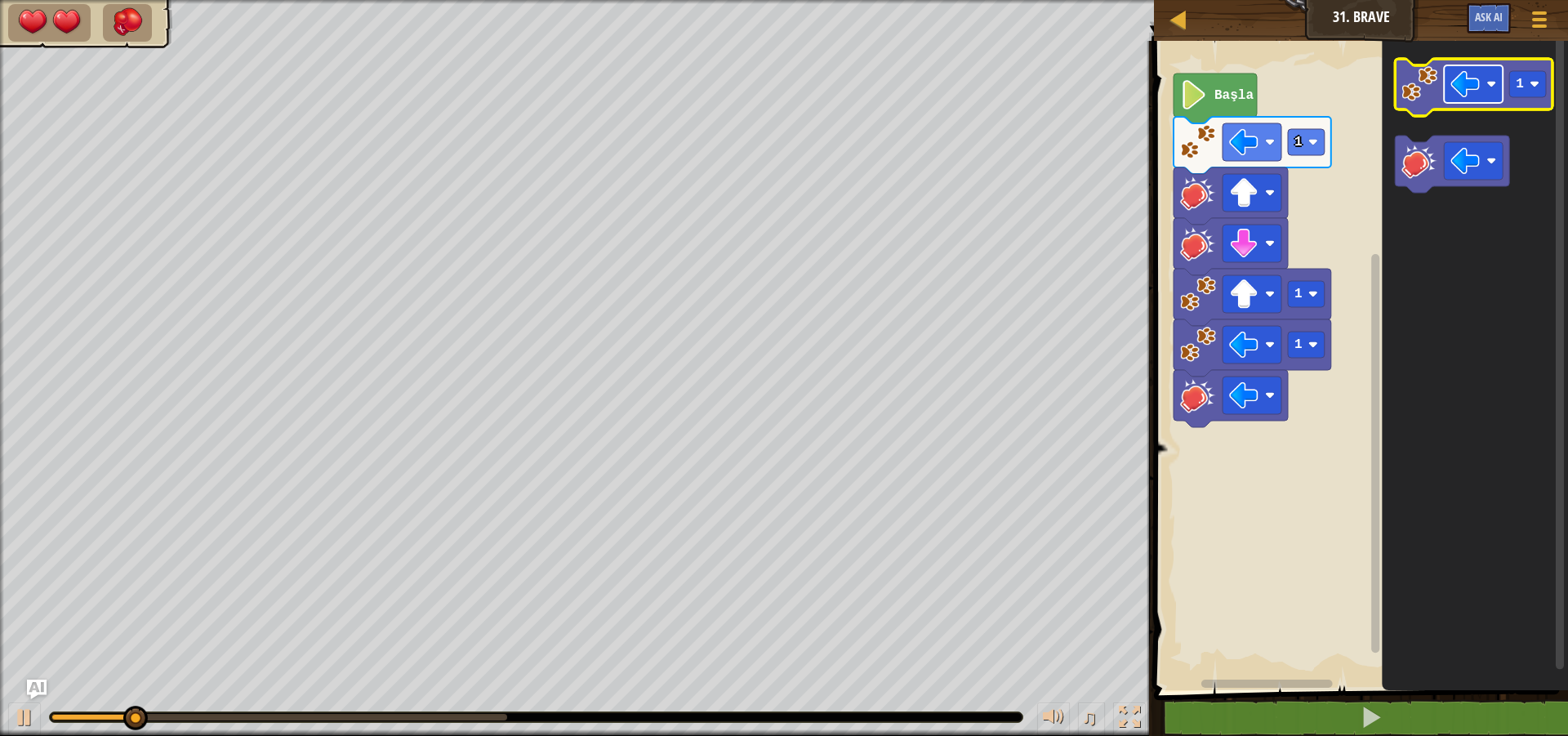
click at [1486, 82] on rect "Blockly Çalışma Alanı" at bounding box center [1474, 84] width 59 height 37
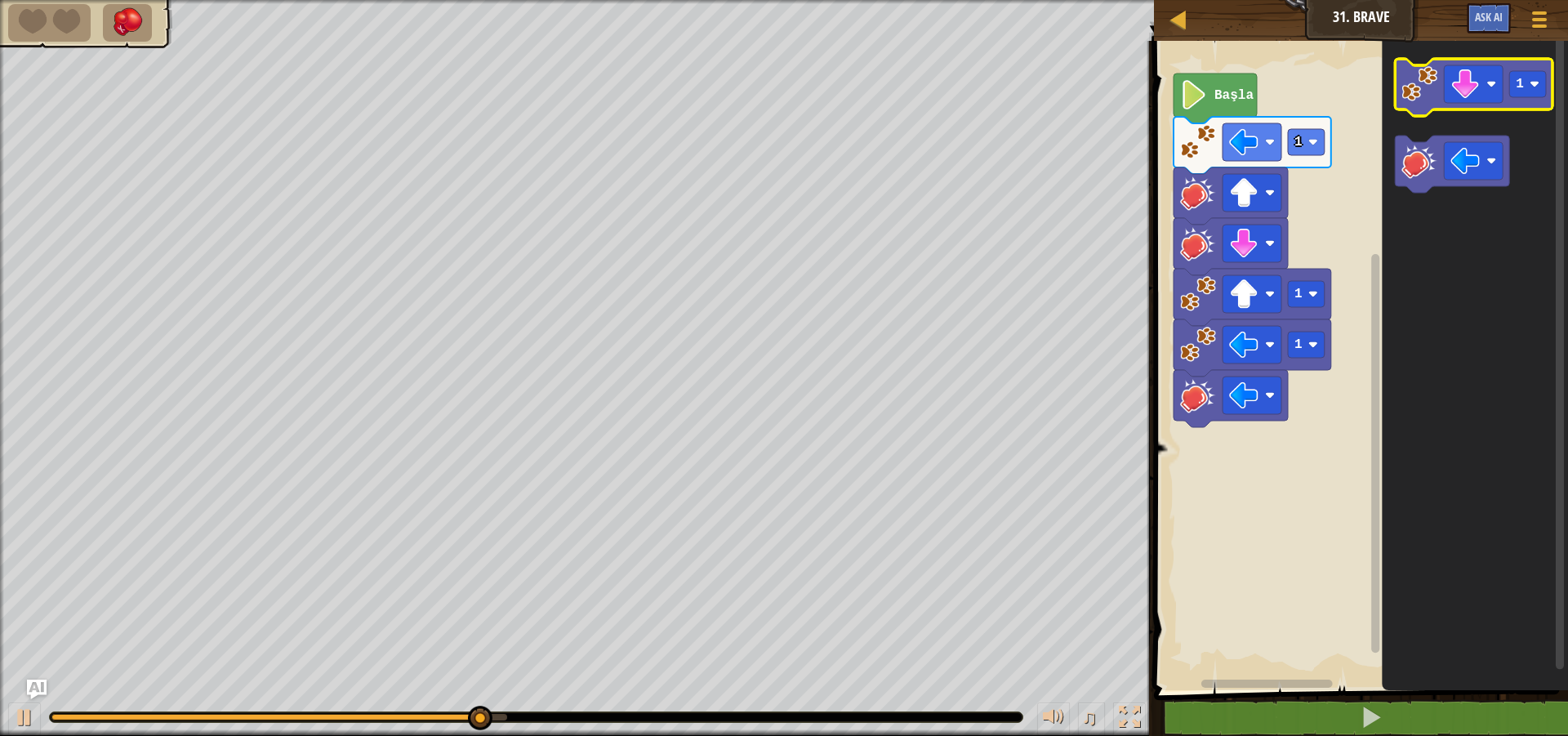
click at [1412, 74] on image "Blockly Çalışma Alanı" at bounding box center [1420, 84] width 36 height 36
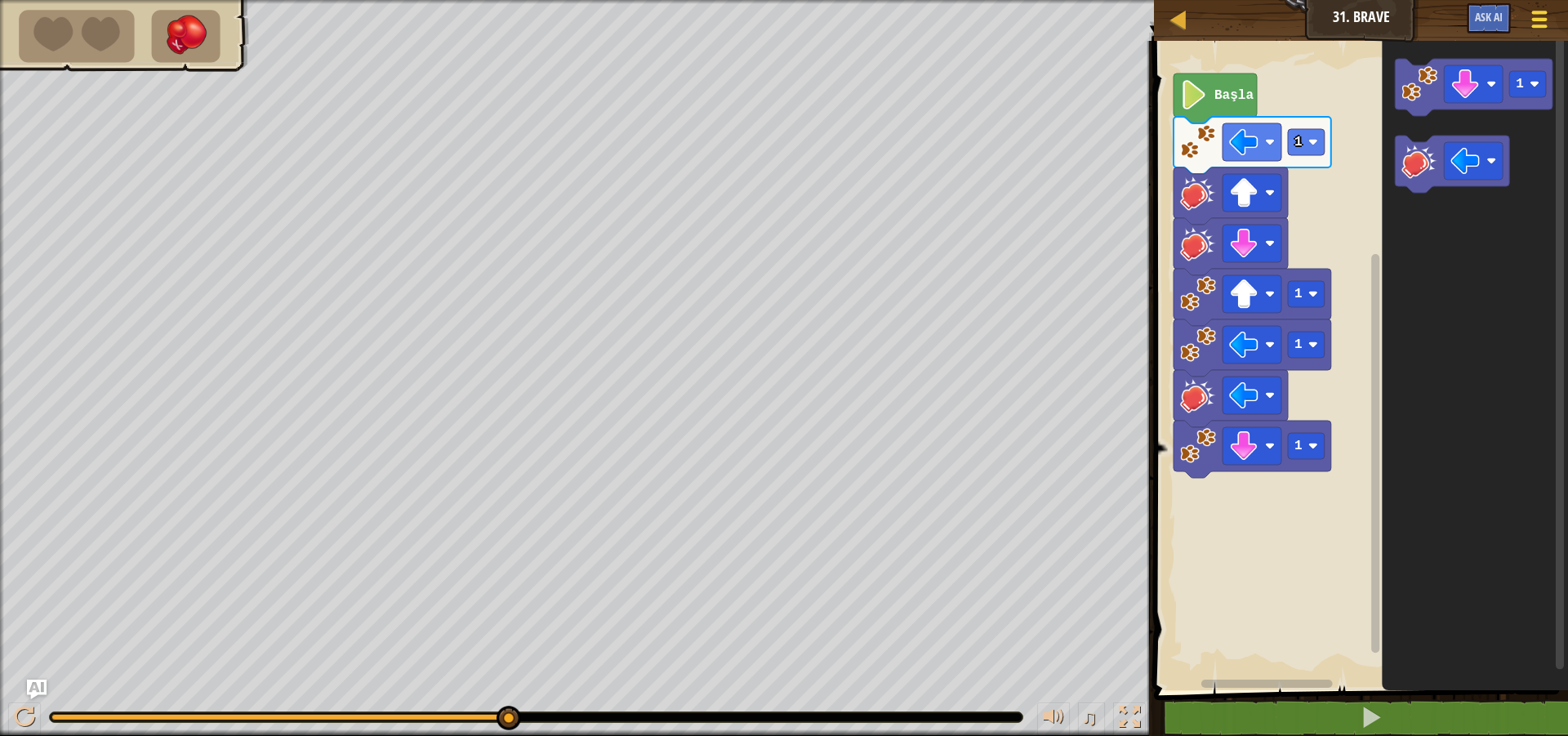
click at [1530, 26] on div at bounding box center [1539, 19] width 22 height 24
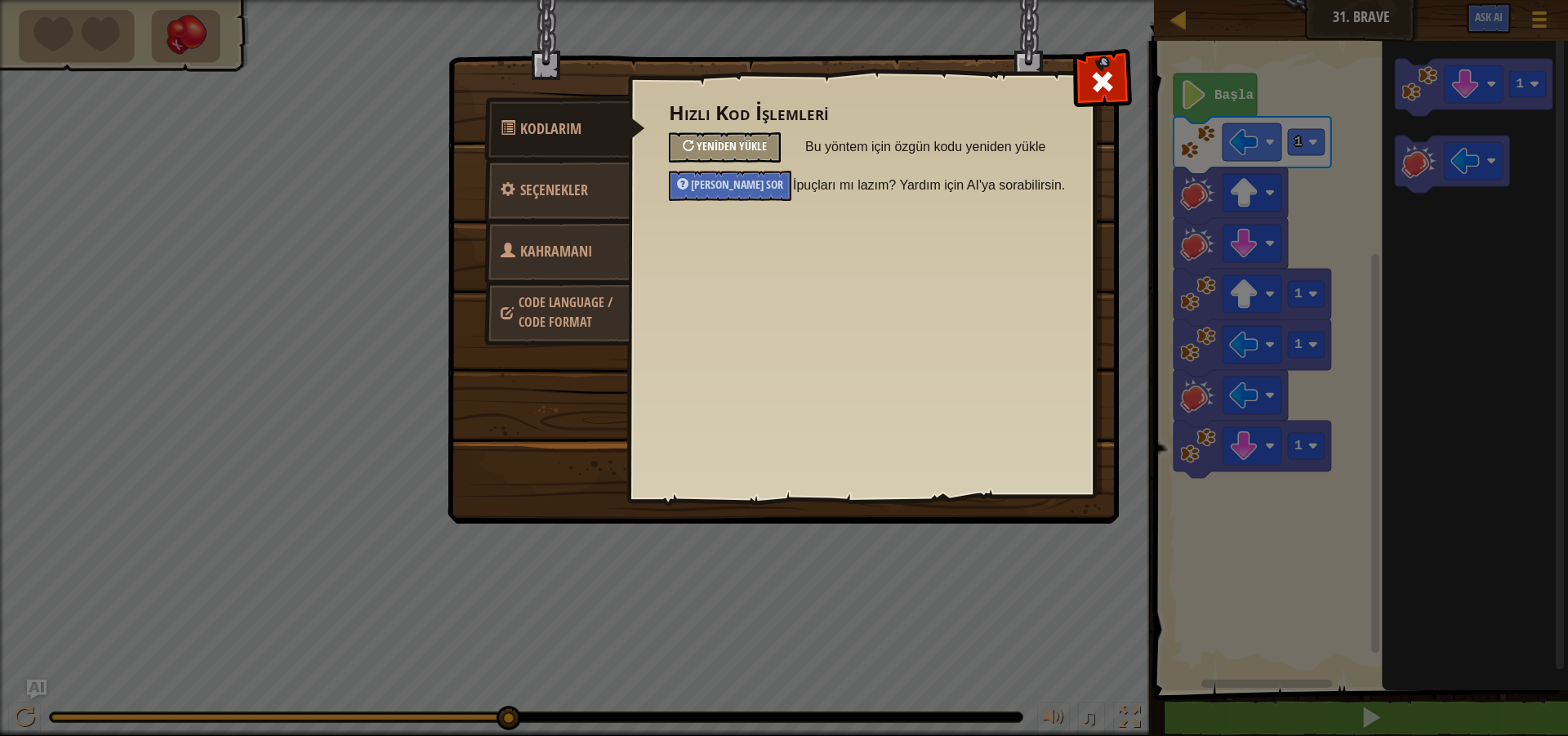
click at [747, 144] on span "Yeniden Yükle" at bounding box center [731, 145] width 70 height 15
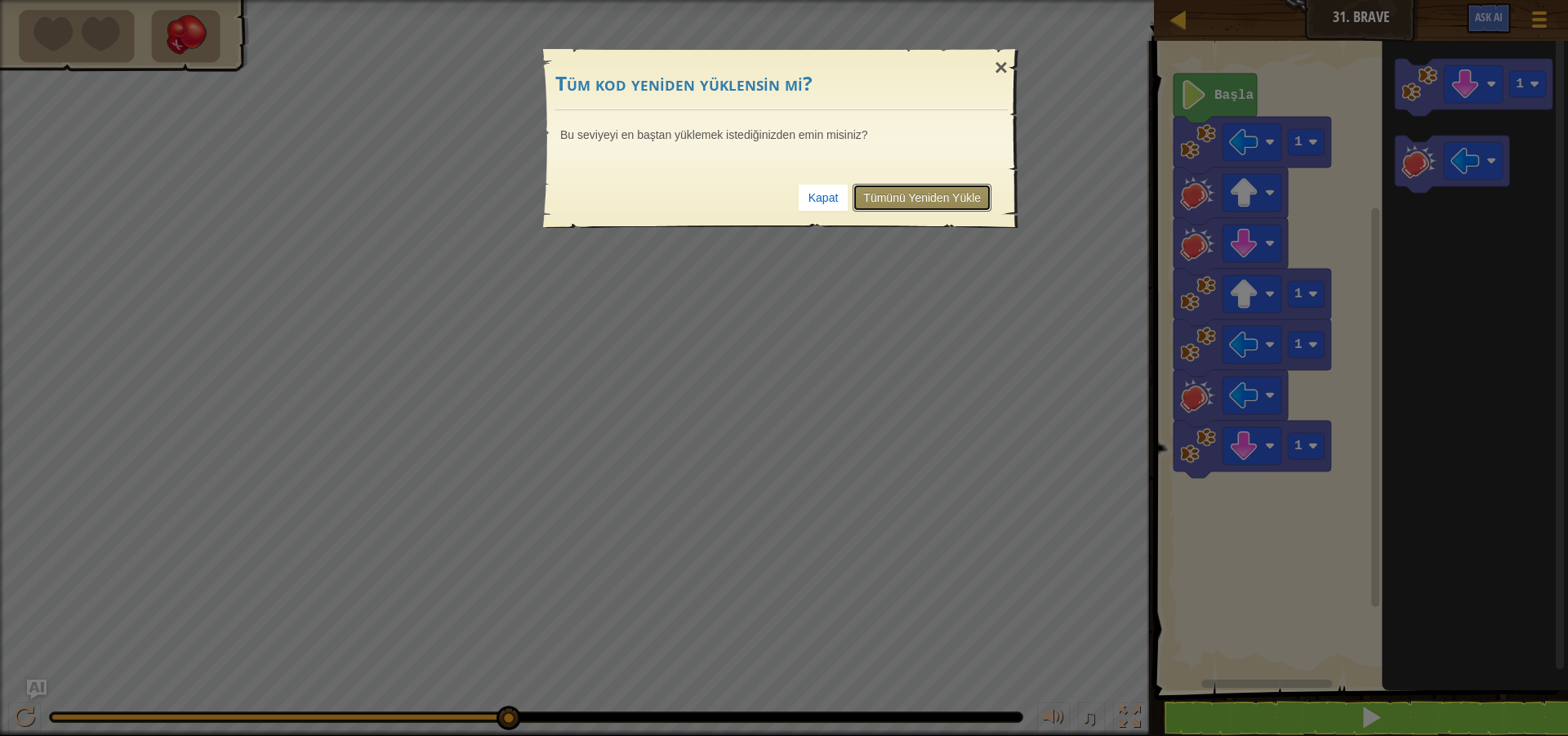
click at [932, 207] on link "Tümünü Yeniden Yükle" at bounding box center [921, 197] width 139 height 27
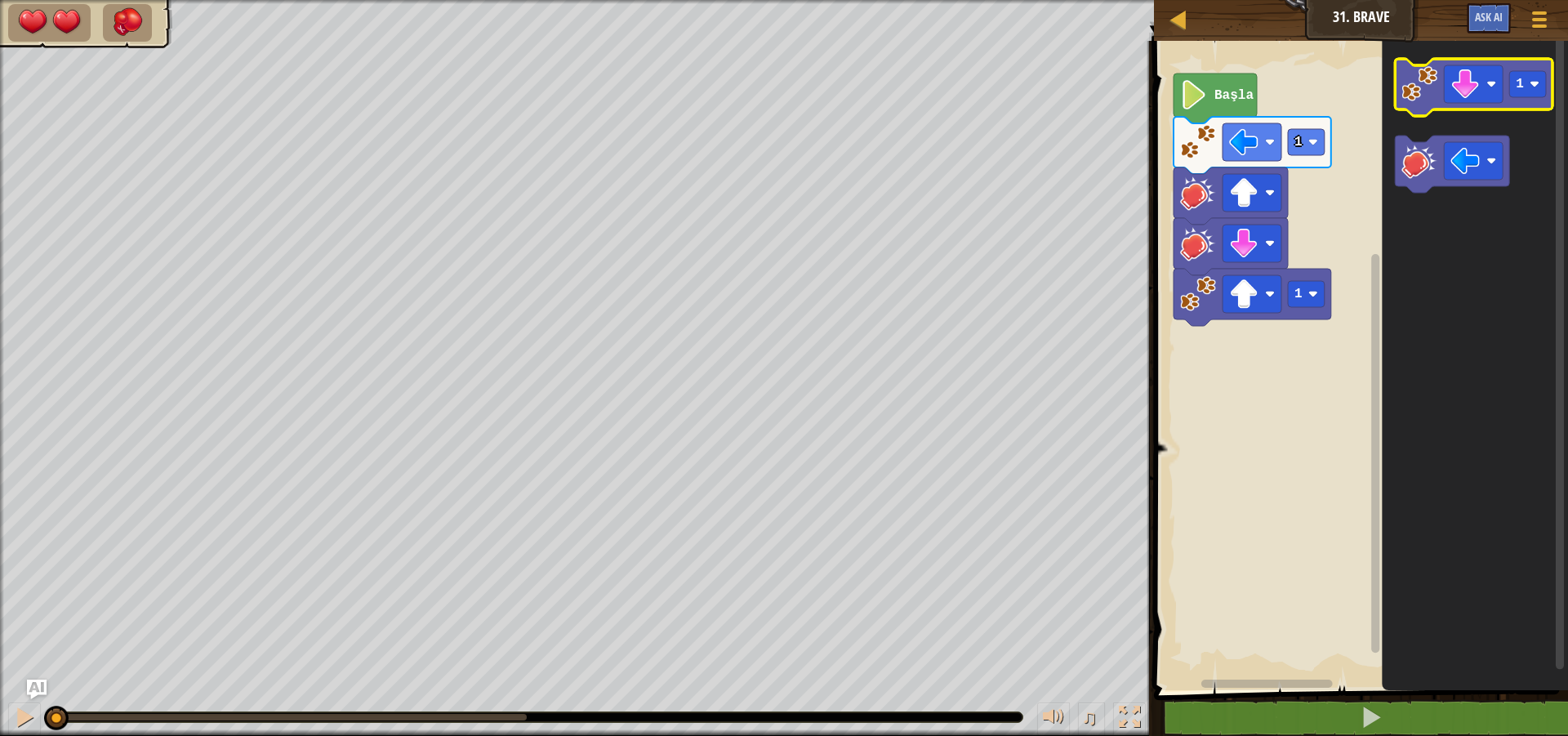
click at [1431, 94] on image "Blockly Çalışma Alanı" at bounding box center [1420, 84] width 36 height 36
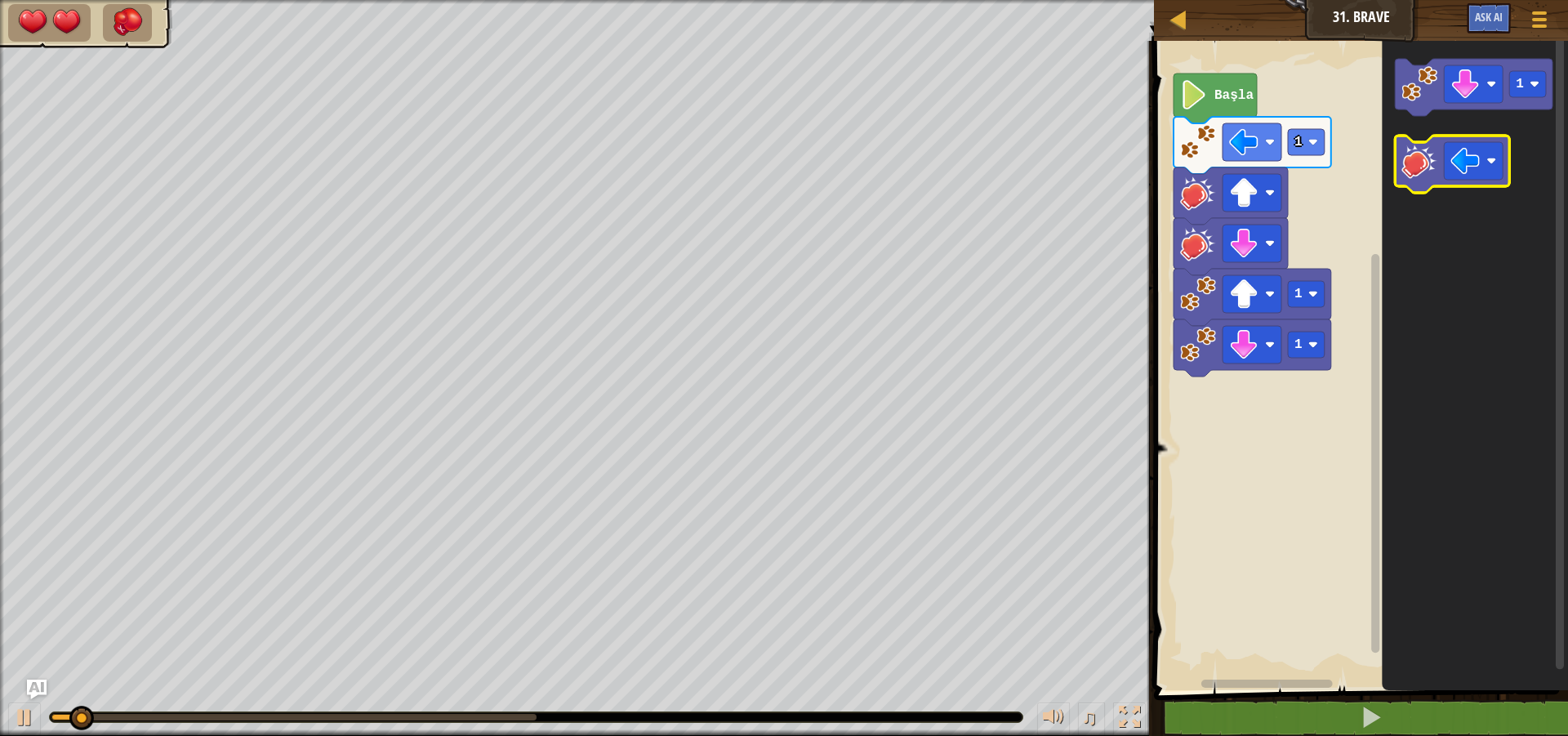
click at [1423, 187] on icon "Blockly Çalışma Alanı" at bounding box center [1453, 164] width 114 height 57
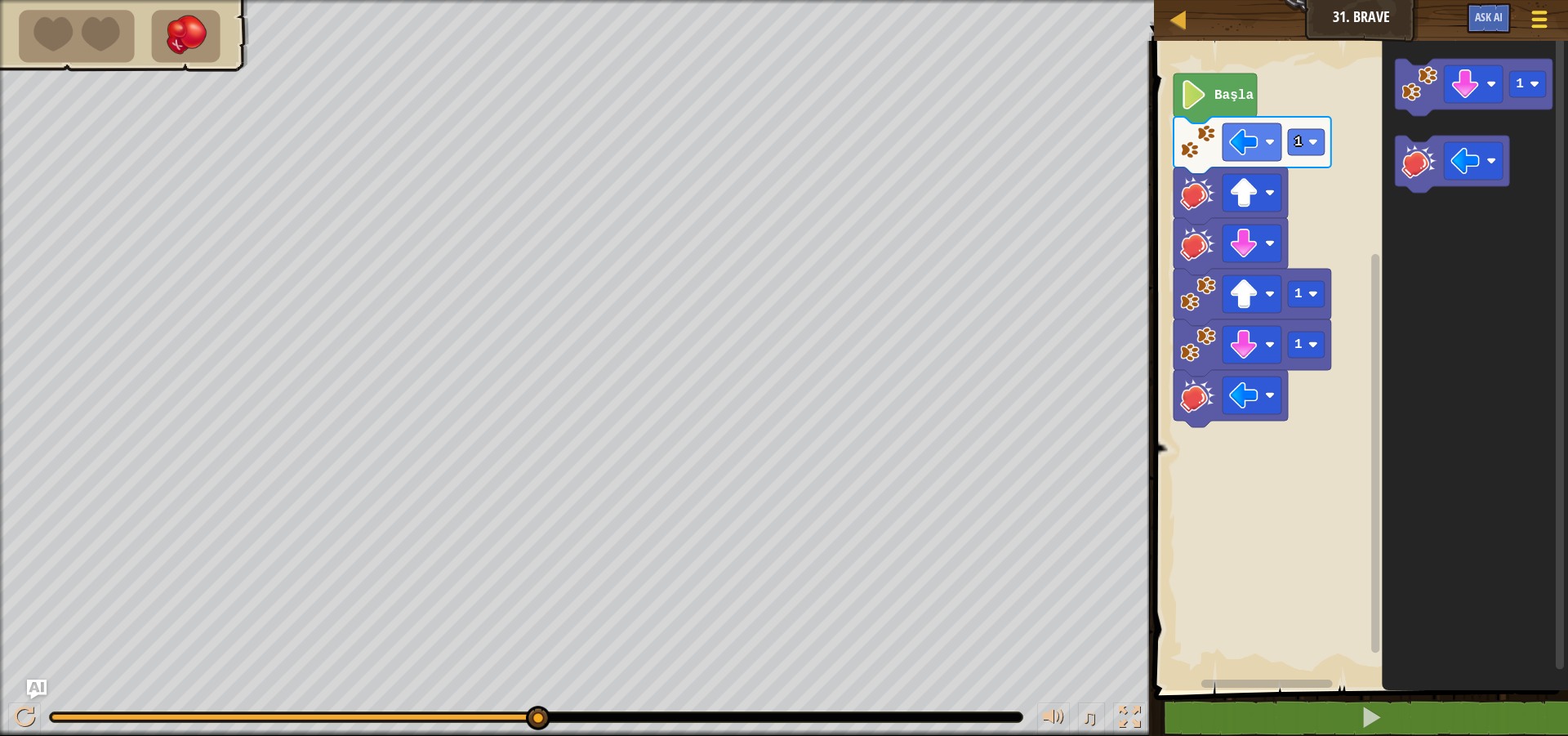
click at [1541, 26] on span at bounding box center [1539, 27] width 15 height 4
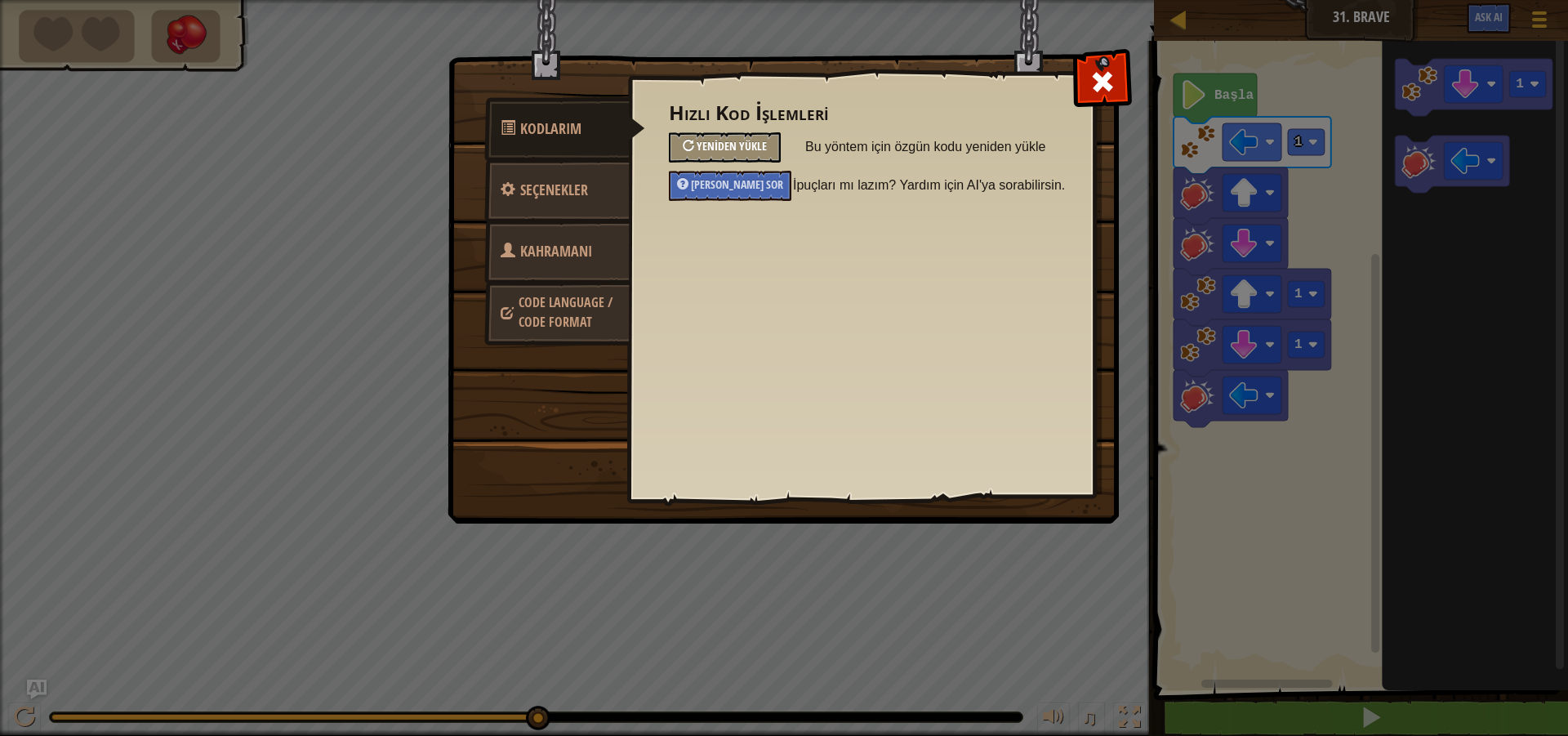
click at [735, 150] on span "Yeniden Yükle" at bounding box center [731, 145] width 70 height 15
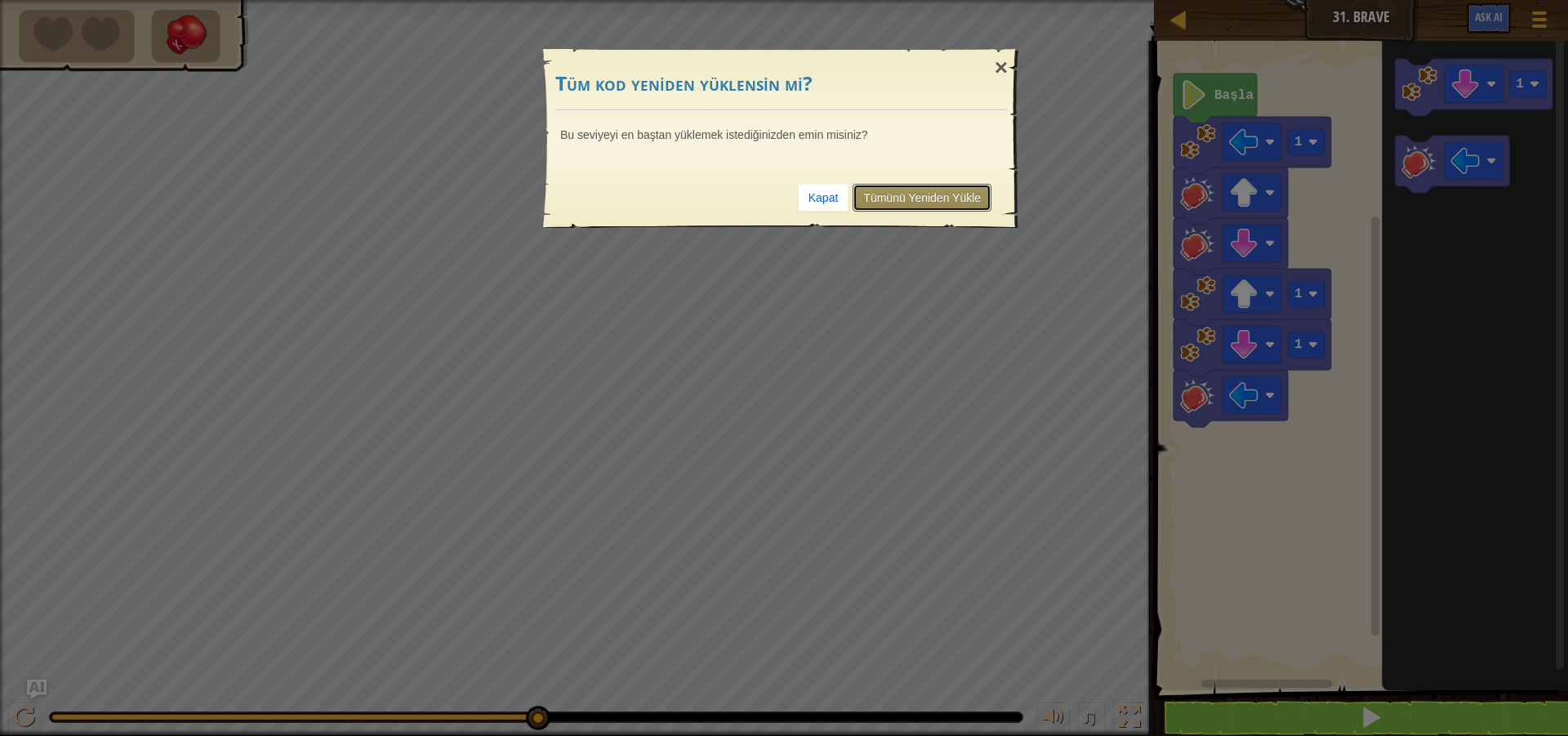
click at [972, 200] on link "Tümünü Yeniden Yükle" at bounding box center [921, 197] width 139 height 27
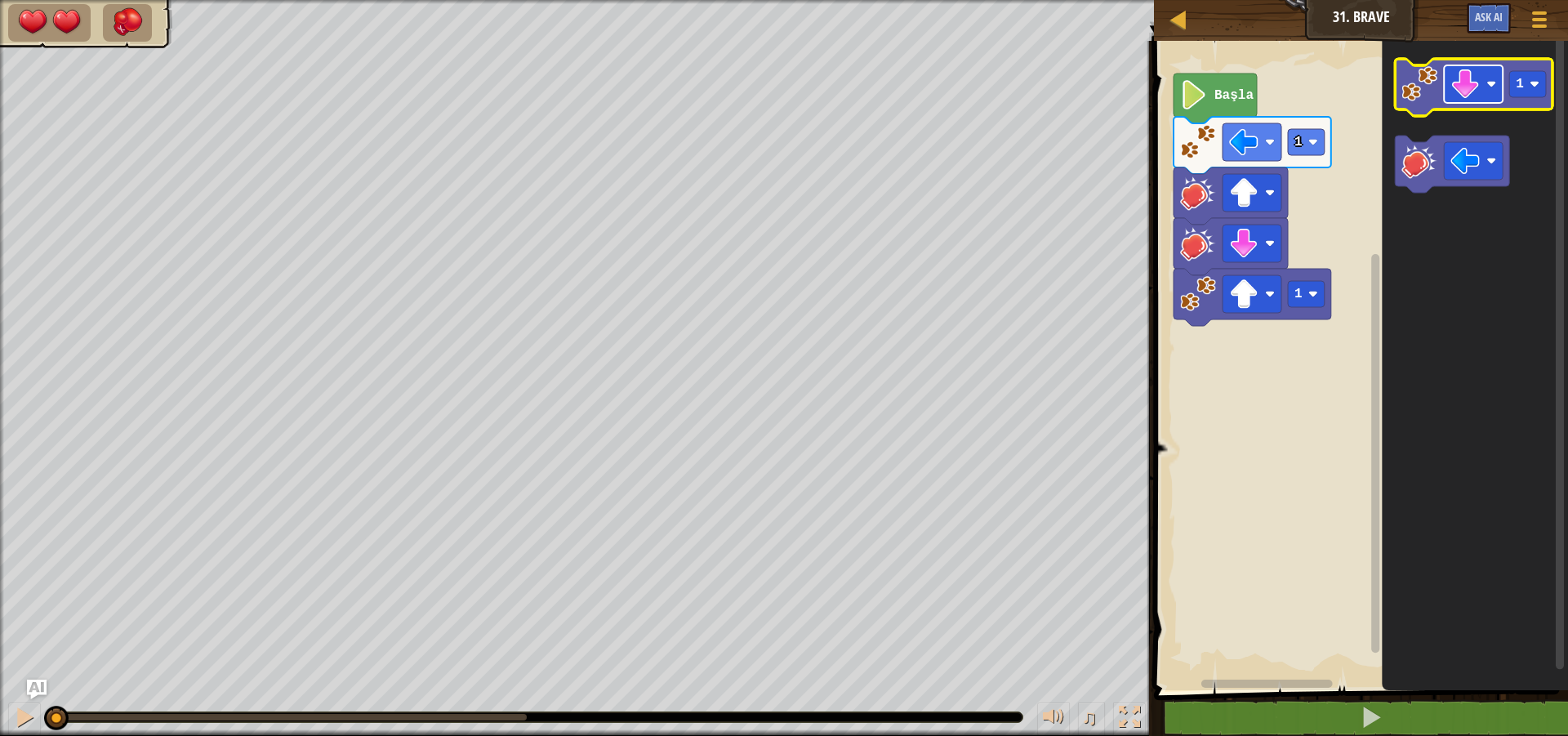
click at [1460, 97] on image "Blockly Çalışma Alanı" at bounding box center [1465, 83] width 29 height 29
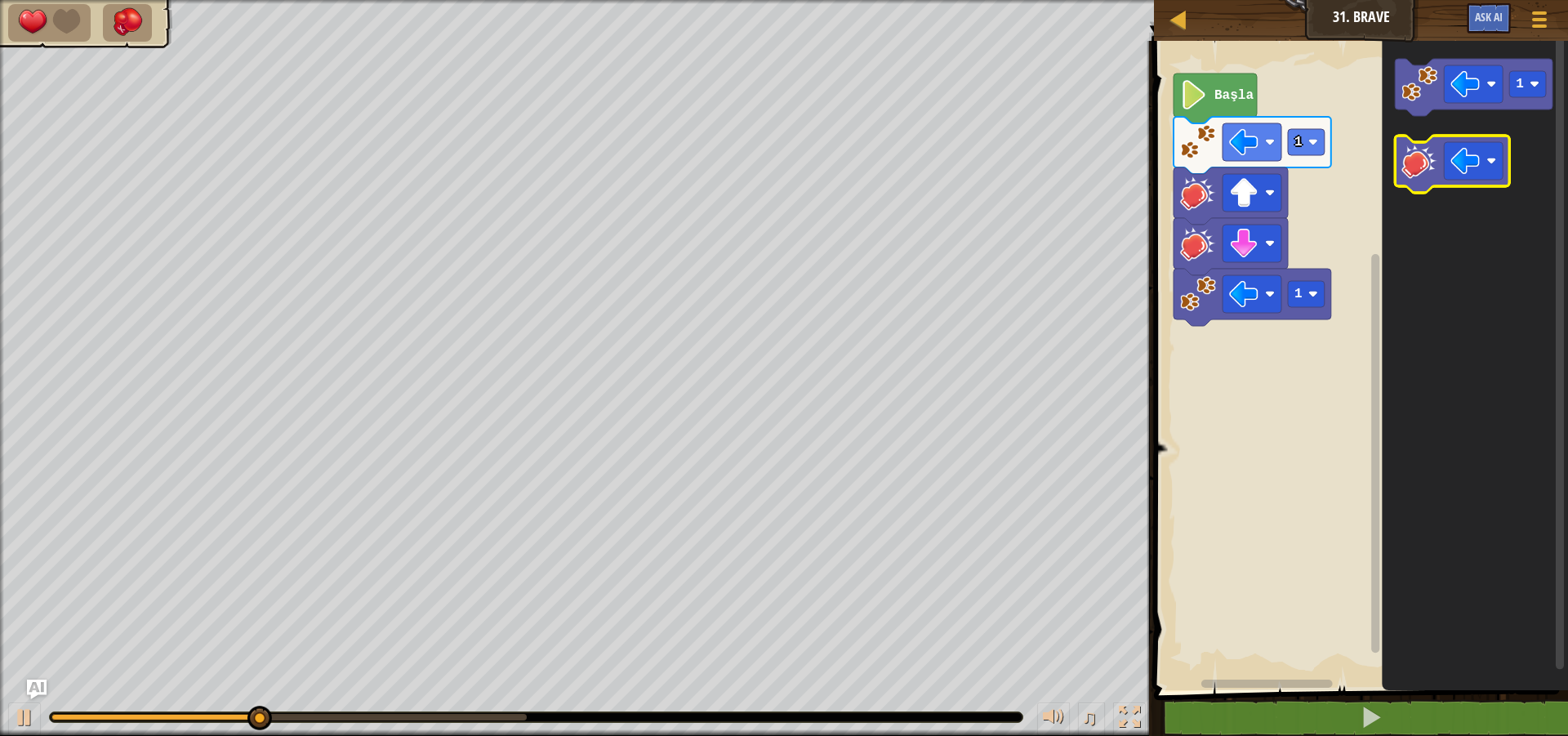
click at [1440, 163] on icon "Blockly Çalışma Alanı" at bounding box center [1453, 164] width 114 height 57
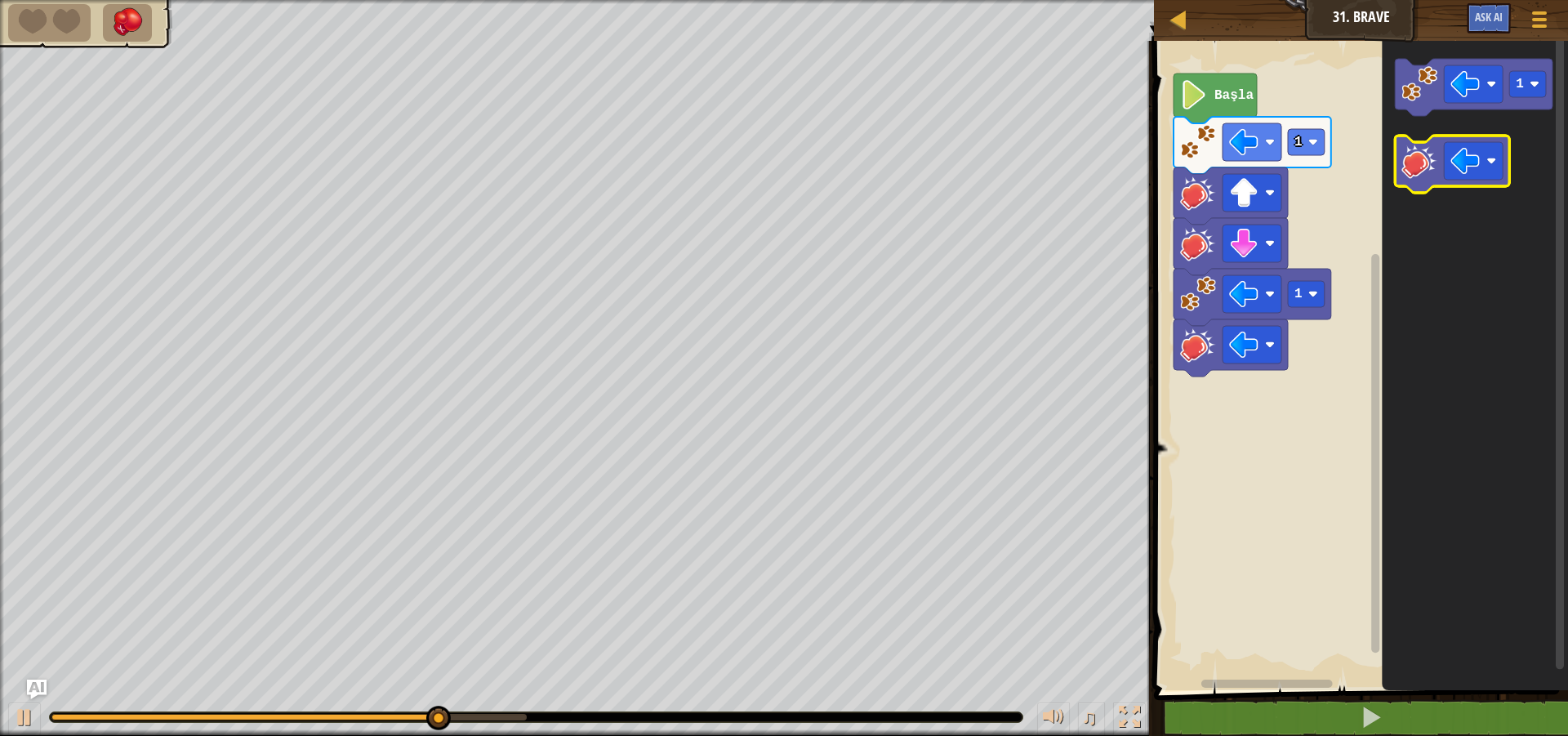
click at [1432, 171] on image "Blockly Çalışma Alanı" at bounding box center [1420, 161] width 36 height 36
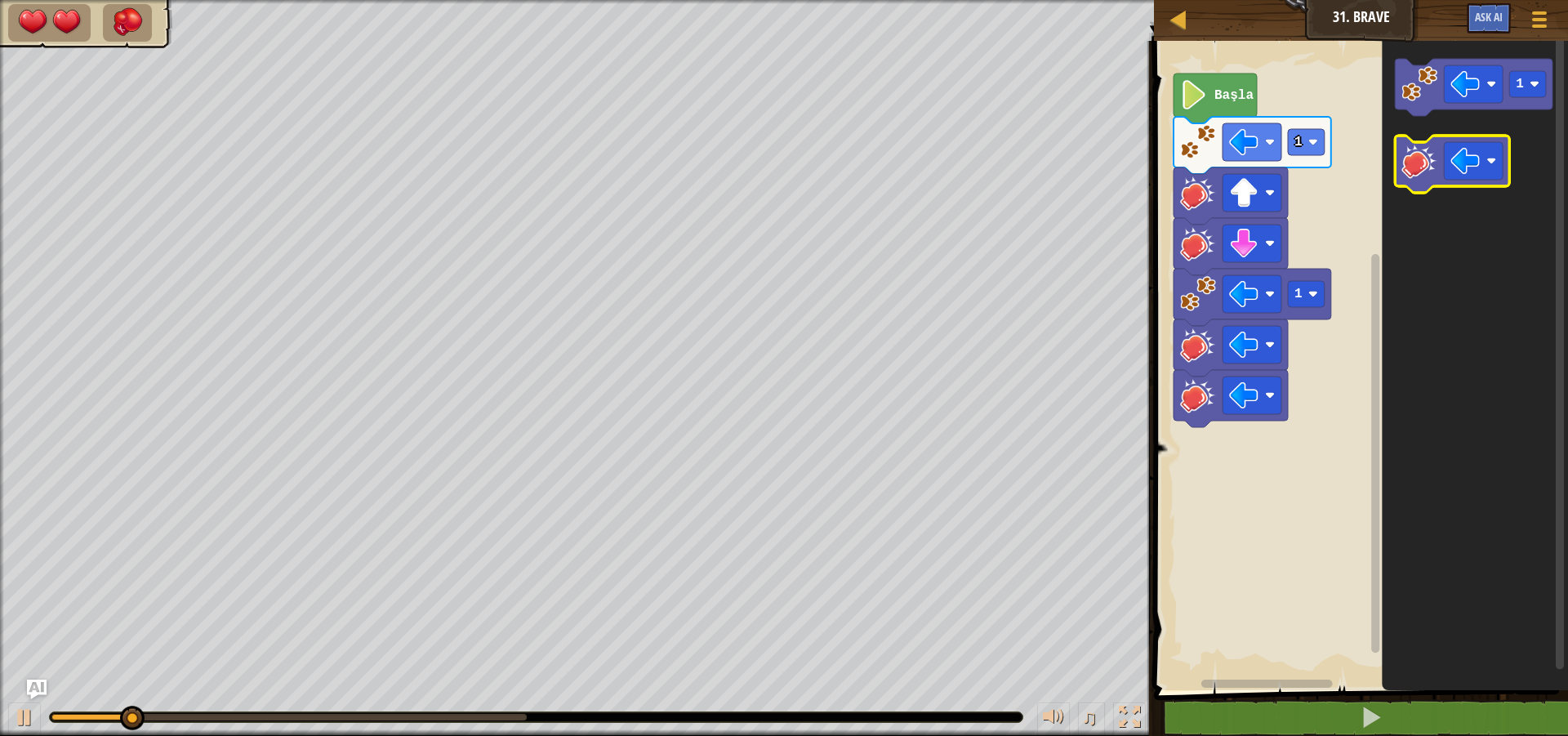
click at [1432, 171] on image "Blockly Çalışma Alanı" at bounding box center [1420, 161] width 36 height 36
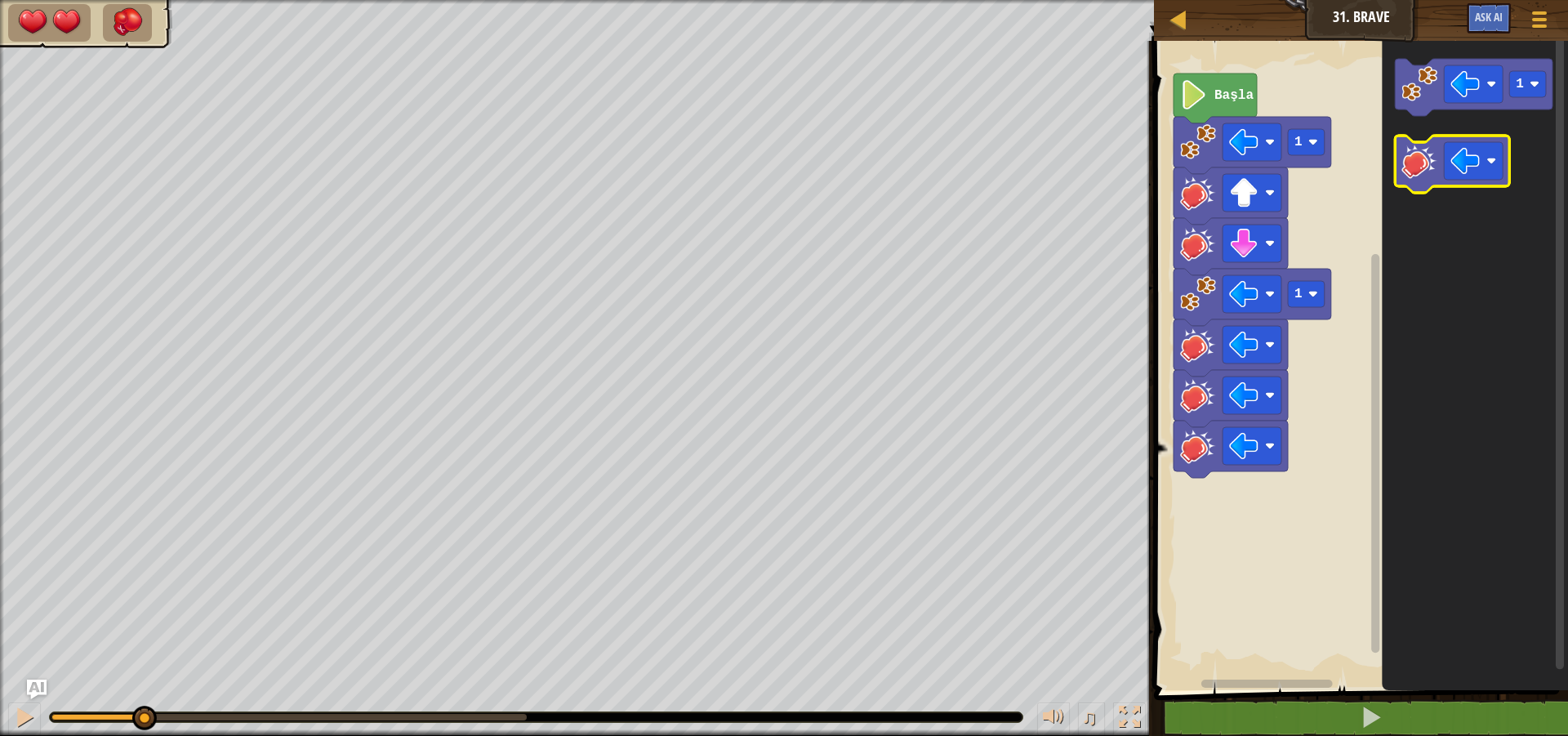
click at [1432, 171] on image "Blockly Çalışma Alanı" at bounding box center [1420, 161] width 36 height 36
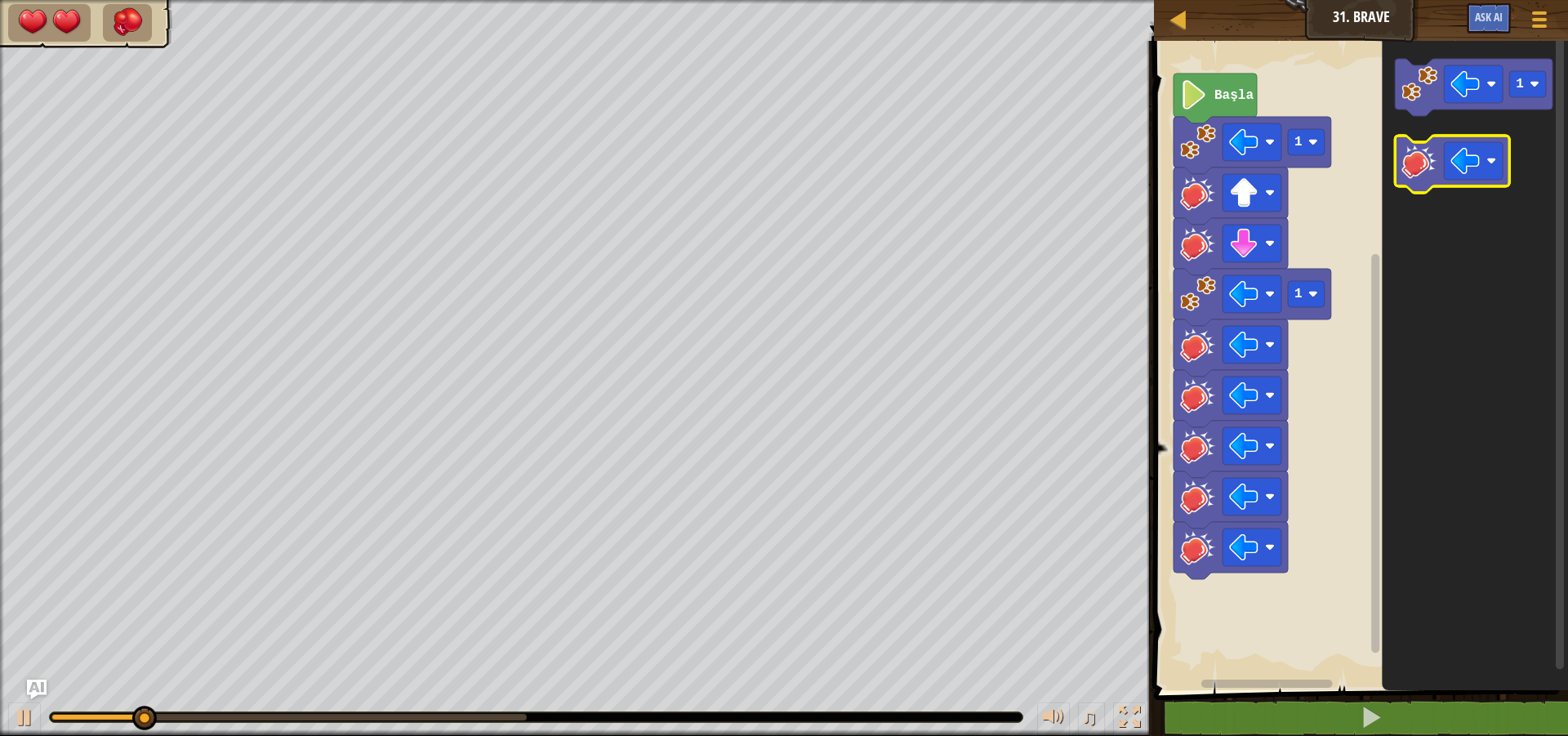
click at [1432, 171] on image "Blockly Çalışma Alanı" at bounding box center [1420, 161] width 36 height 36
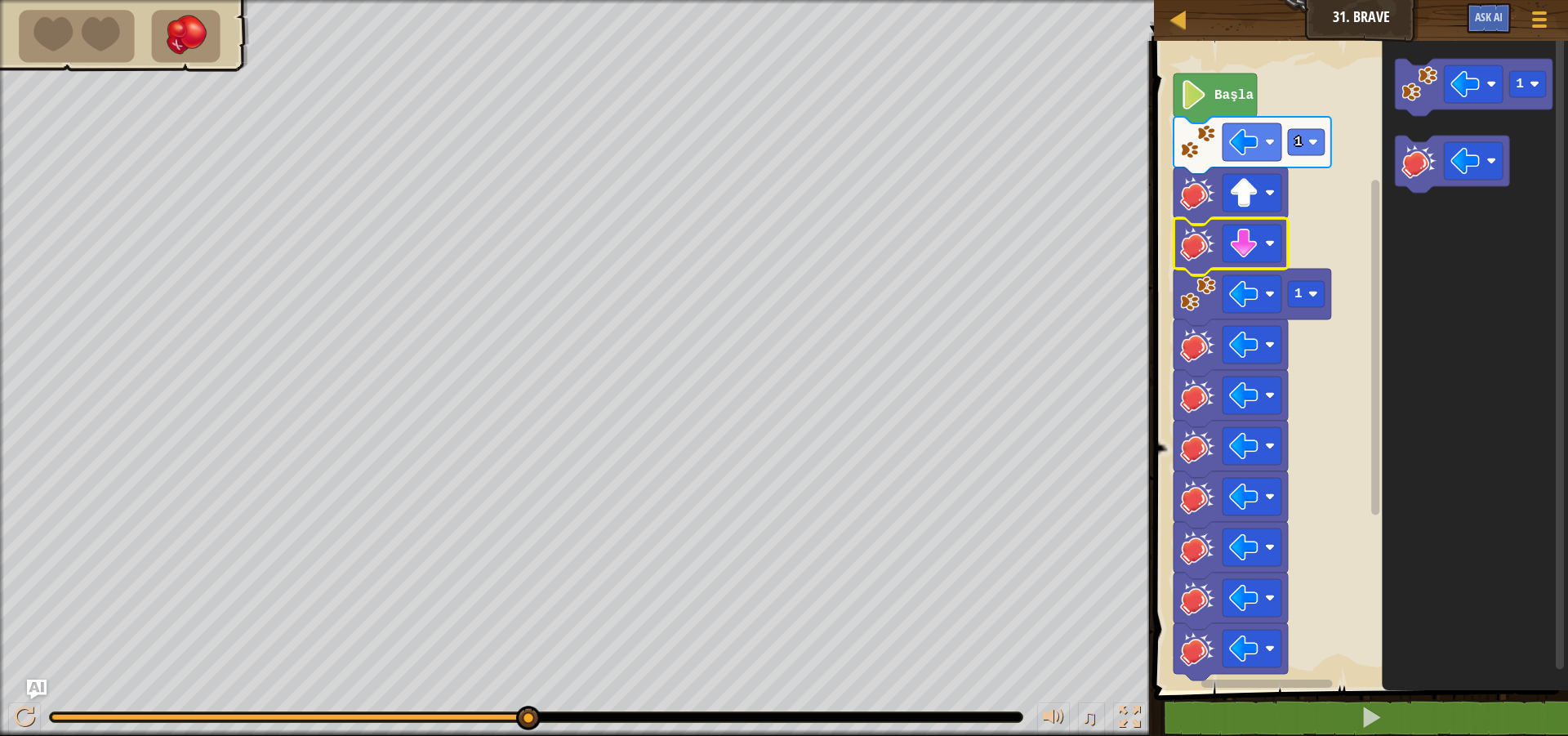
click at [1221, 105] on icon "Blockly Çalışma Alanı" at bounding box center [1215, 98] width 83 height 50
click at [1221, 108] on icon "Blockly Çalışma Alanı" at bounding box center [1215, 98] width 83 height 50
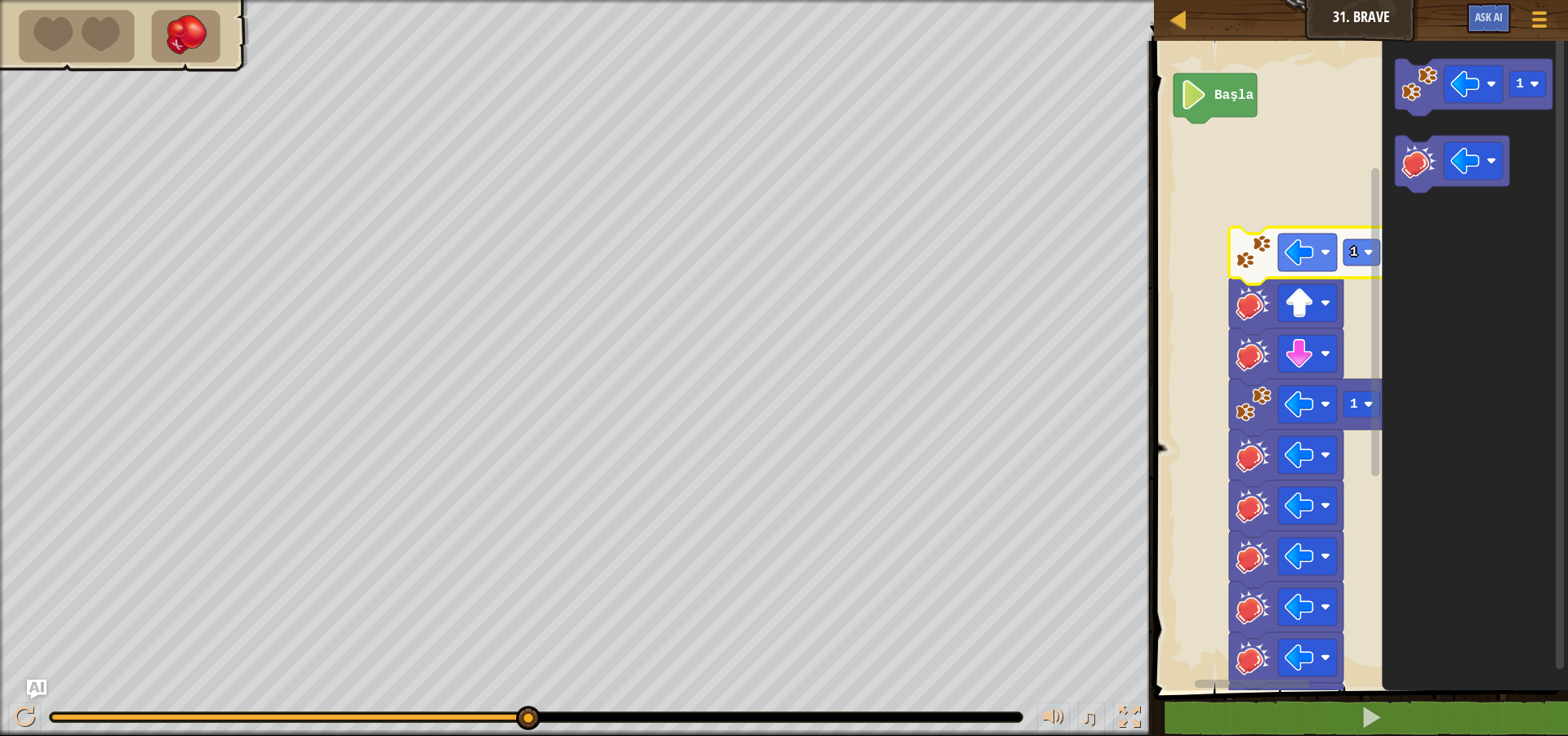
click at [1220, 126] on rect "Blockly Çalışma Alanı" at bounding box center [1358, 361] width 419 height 657
click at [1224, 85] on icon "Blockly Çalışma Alanı" at bounding box center [1215, 98] width 83 height 50
click at [1219, 88] on g "Başla" at bounding box center [1215, 98] width 83 height 50
click at [1205, 88] on image "Blockly Çalışma Alanı" at bounding box center [1193, 94] width 27 height 29
click at [1205, 92] on image "Blockly Çalışma Alanı" at bounding box center [1193, 94] width 27 height 29
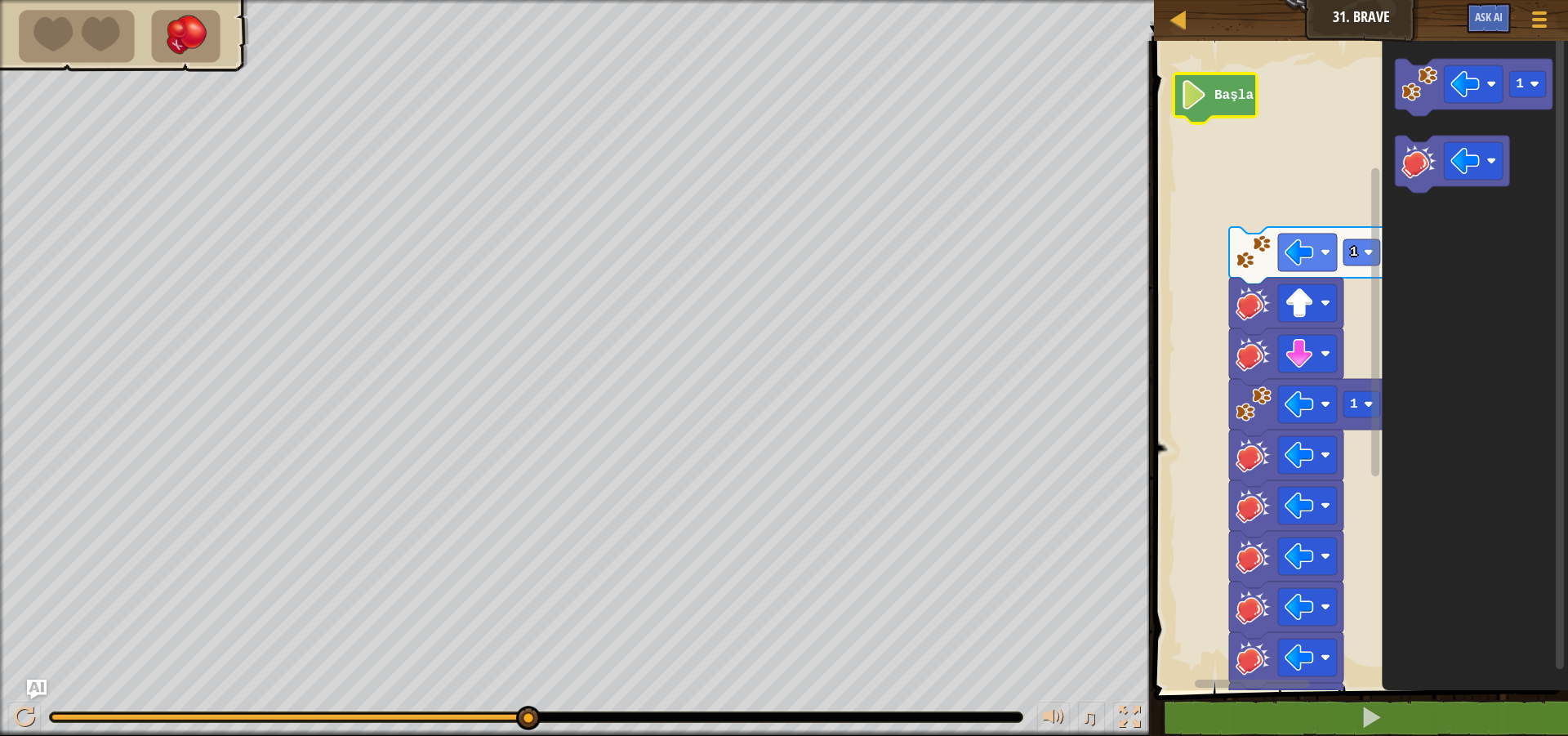
click at [1205, 92] on image "Blockly Çalışma Alanı" at bounding box center [1193, 94] width 27 height 29
click at [1525, 27] on button "Oyun Menüsü" at bounding box center [1540, 22] width 43 height 40
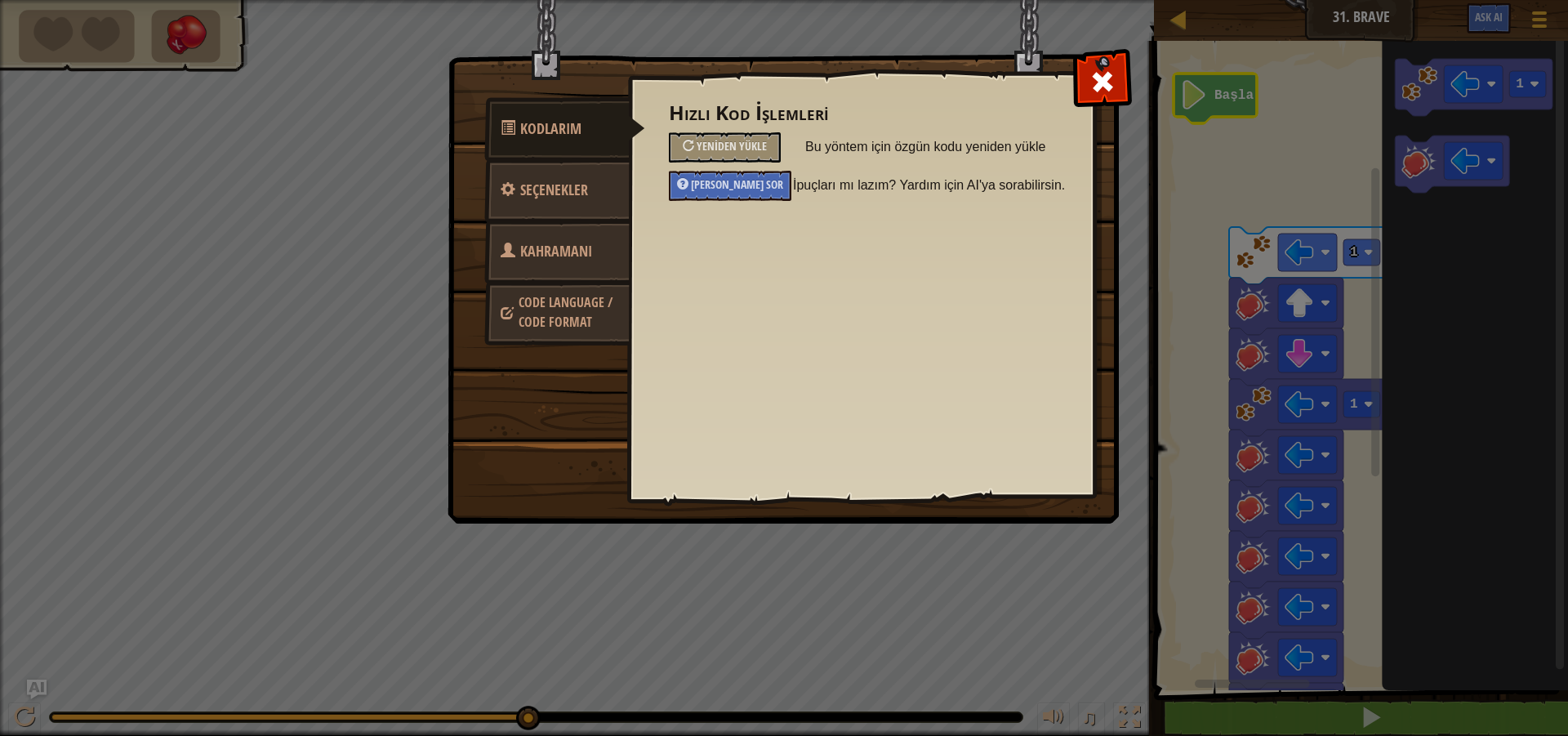
drag, startPoint x: 729, startPoint y: 127, endPoint x: 727, endPoint y: 137, distance: 10.2
click at [729, 129] on div "Hızlı Kod İşlemleri Yeniden Yükle Bu yöntem için özgün kodu yeniden yükle Yapay…" at bounding box center [861, 151] width 385 height 98
click at [727, 137] on div "Yeniden Yükle" at bounding box center [725, 147] width 112 height 30
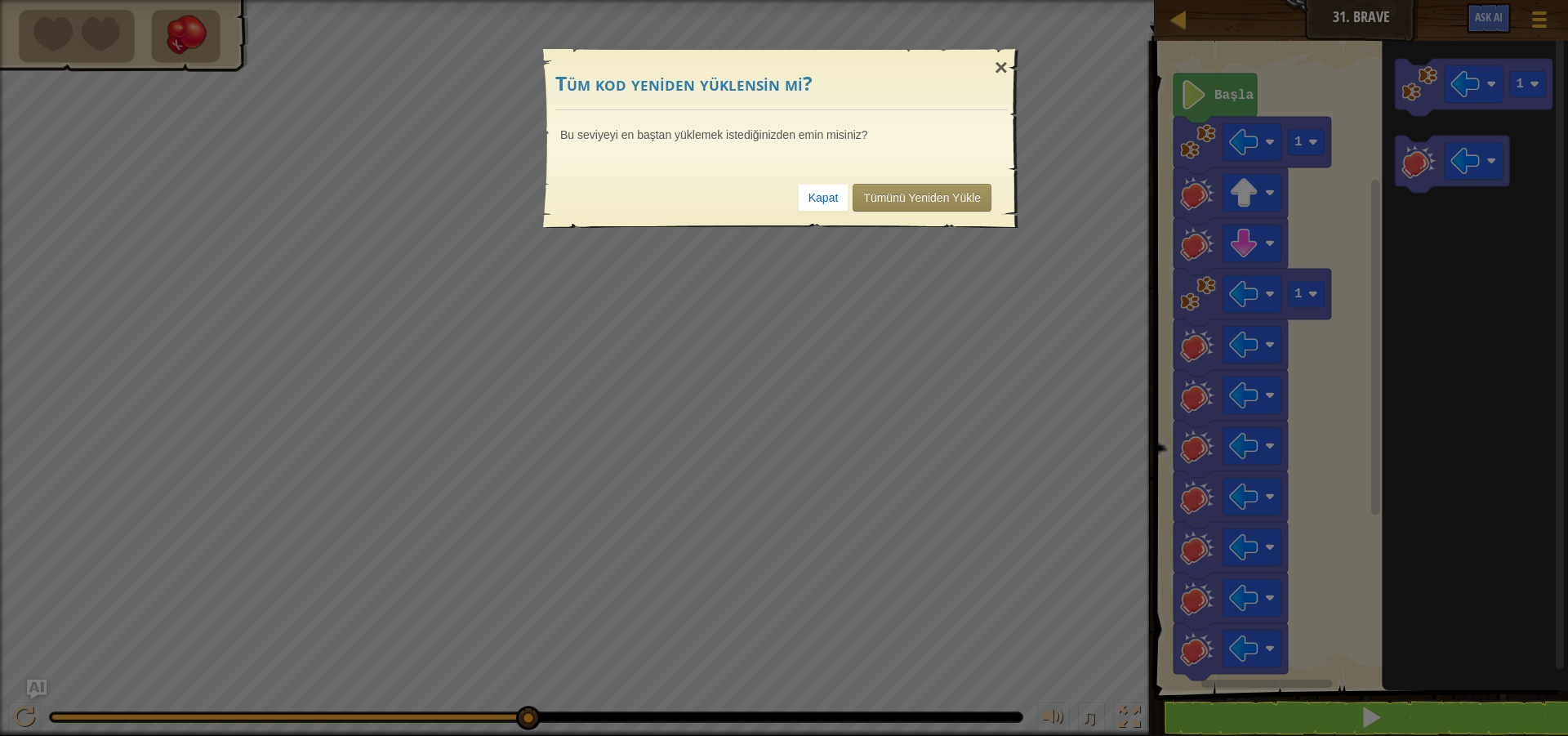
click at [880, 231] on div "× Tüm kod yeniden yüklensin mi? Bu seviyeyi en baştan yüklemek istediğinizden e…" at bounding box center [784, 129] width 490 height 208
click at [942, 184] on link "Tümünü Yeniden Yükle" at bounding box center [921, 197] width 139 height 27
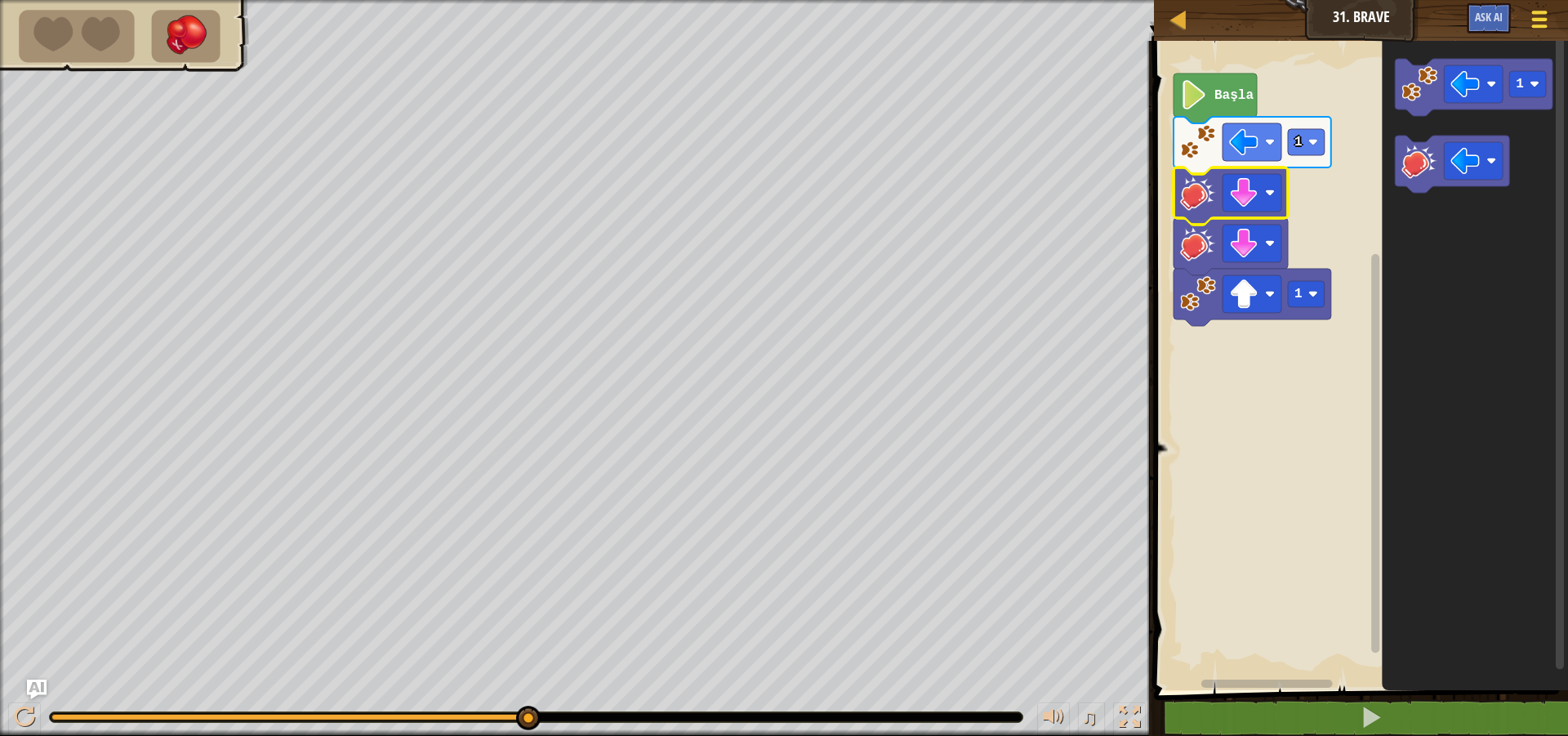
click at [1550, 18] on div at bounding box center [1539, 19] width 22 height 24
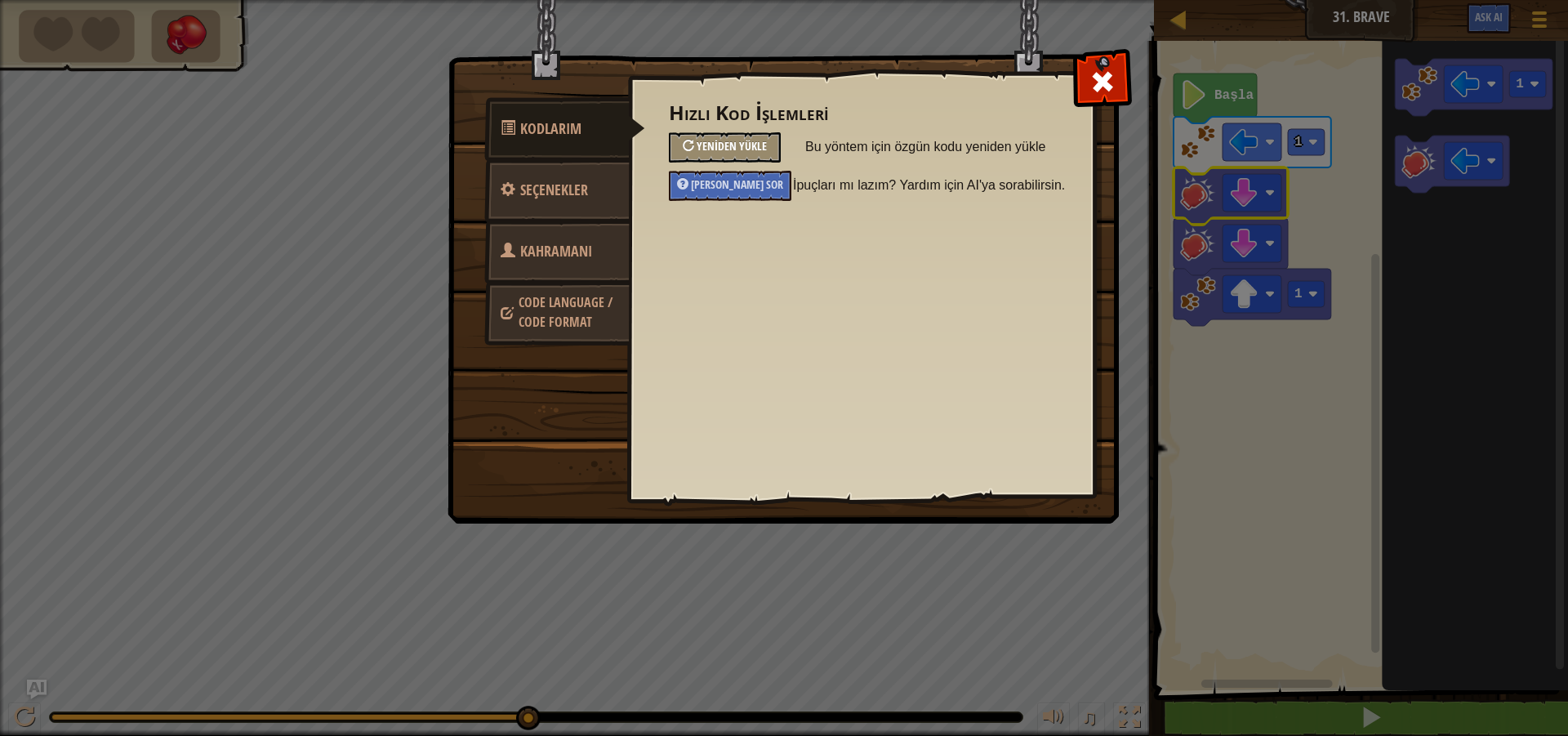
click at [731, 153] on span "Yeniden Yükle" at bounding box center [731, 145] width 70 height 15
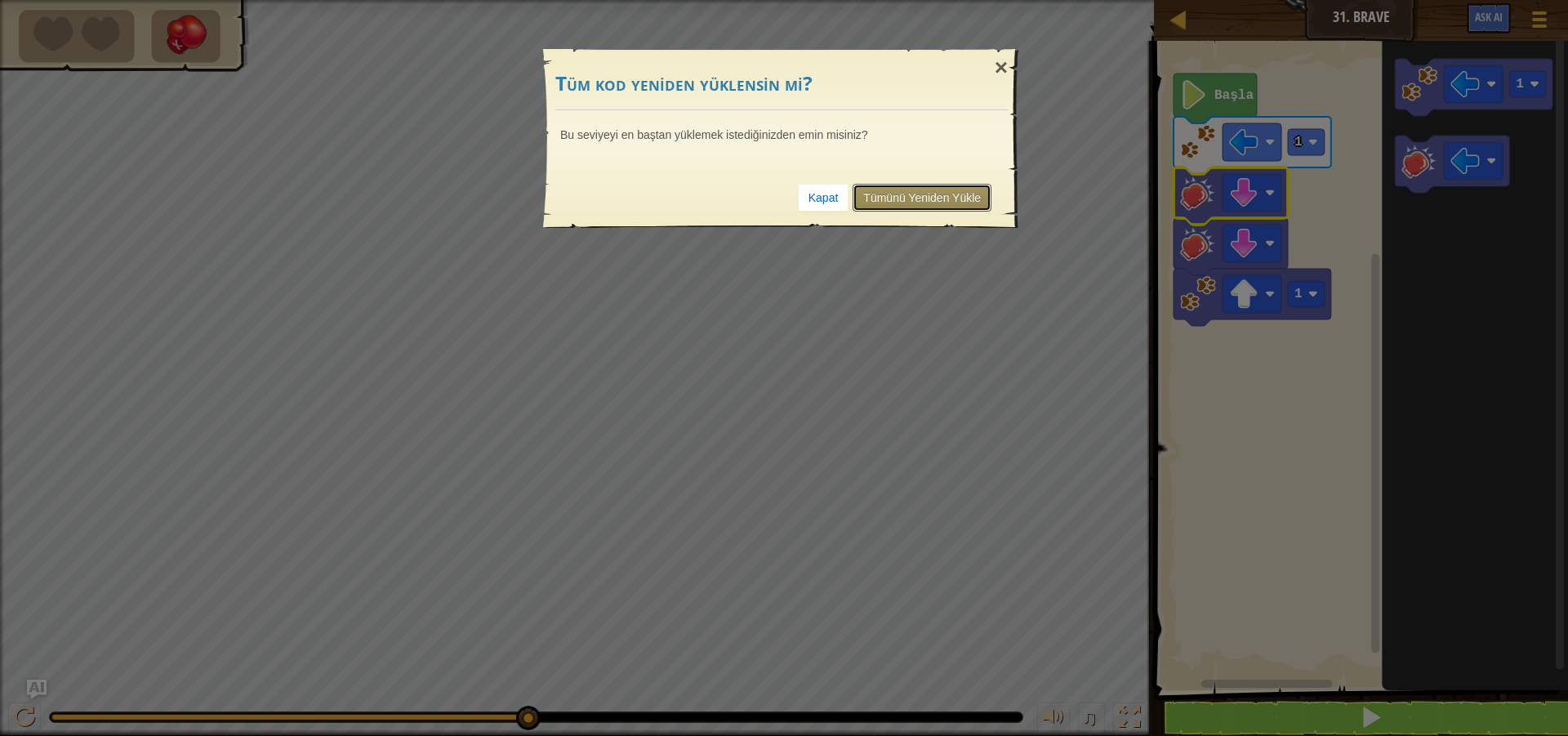
click at [967, 206] on link "Tümünü Yeniden Yükle" at bounding box center [921, 197] width 139 height 27
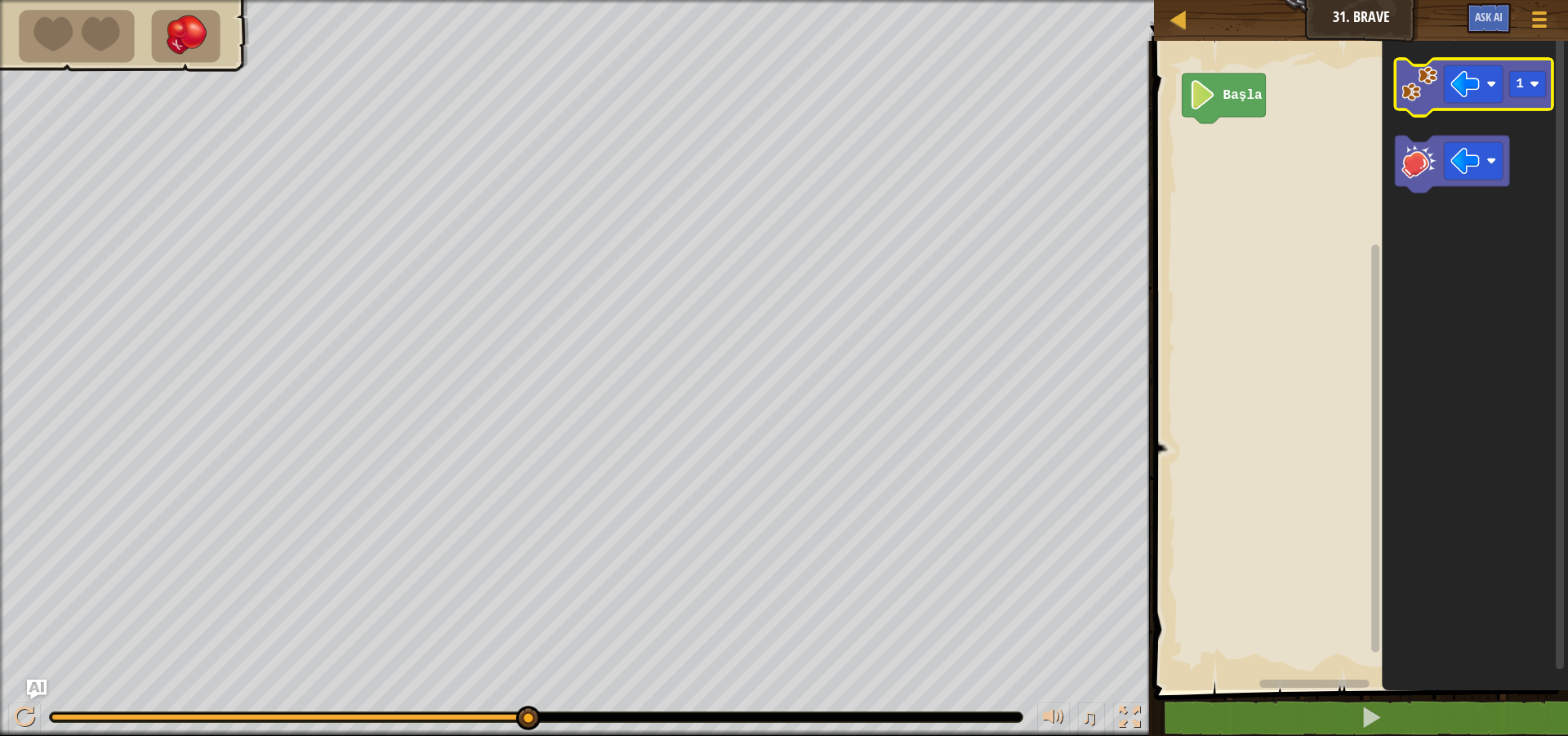
click at [1423, 84] on image "Blockly Çalışma Alanı" at bounding box center [1420, 84] width 36 height 36
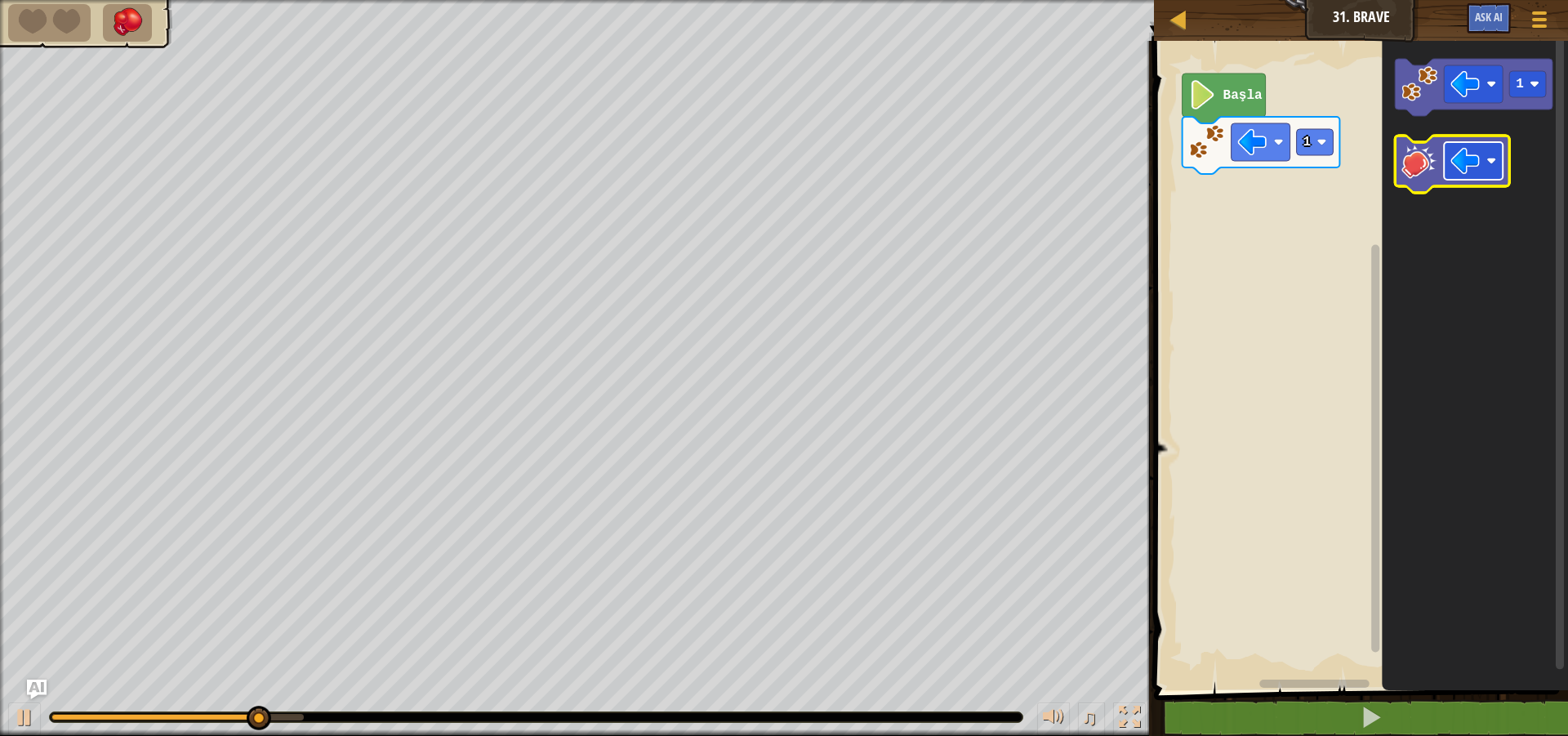
click at [1466, 156] on image "Blockly Çalışma Alanı" at bounding box center [1465, 161] width 29 height 29
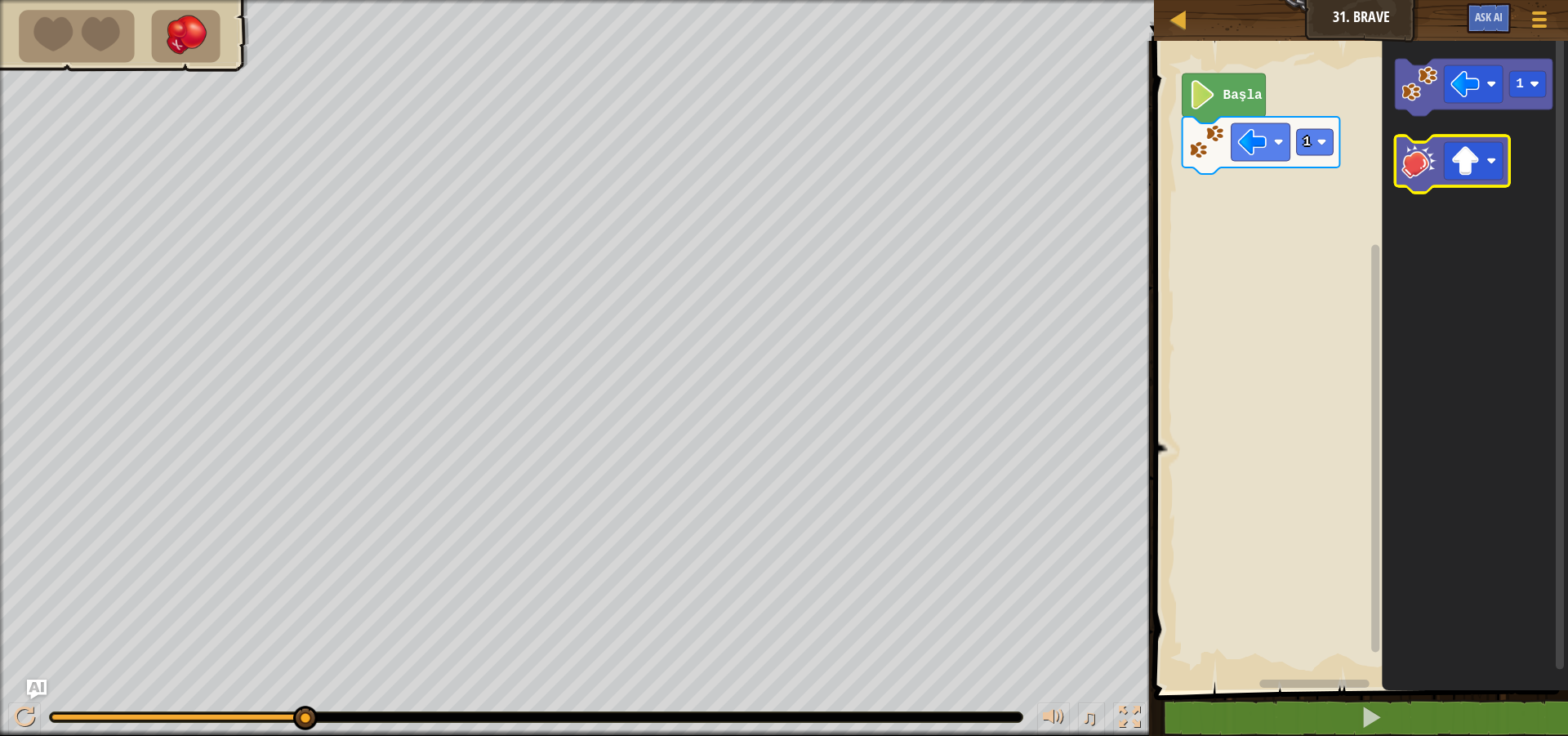
click at [1417, 184] on icon "Blockly Çalışma Alanı" at bounding box center [1453, 164] width 114 height 57
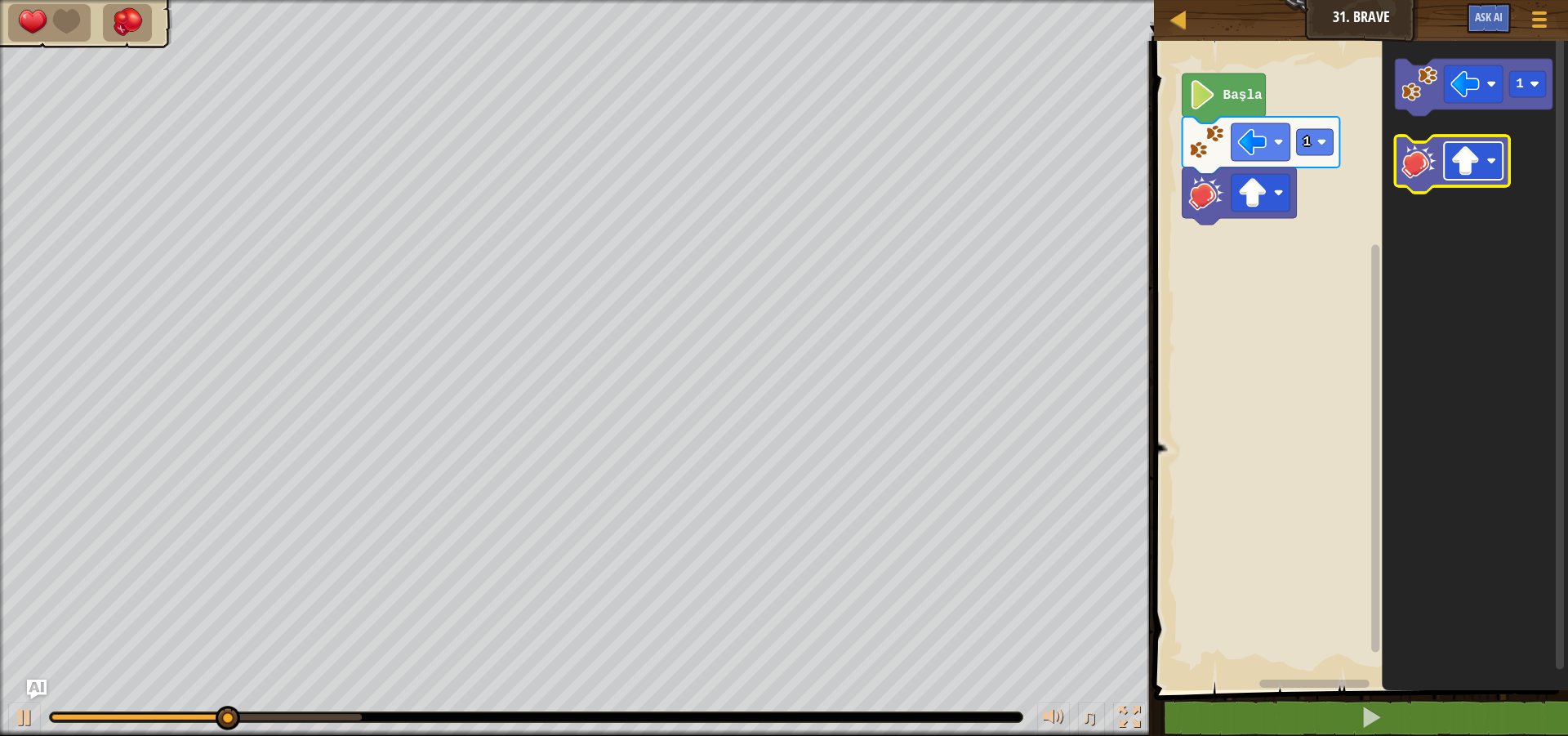
click at [1486, 173] on rect "Blockly Çalışma Alanı" at bounding box center [1474, 161] width 59 height 37
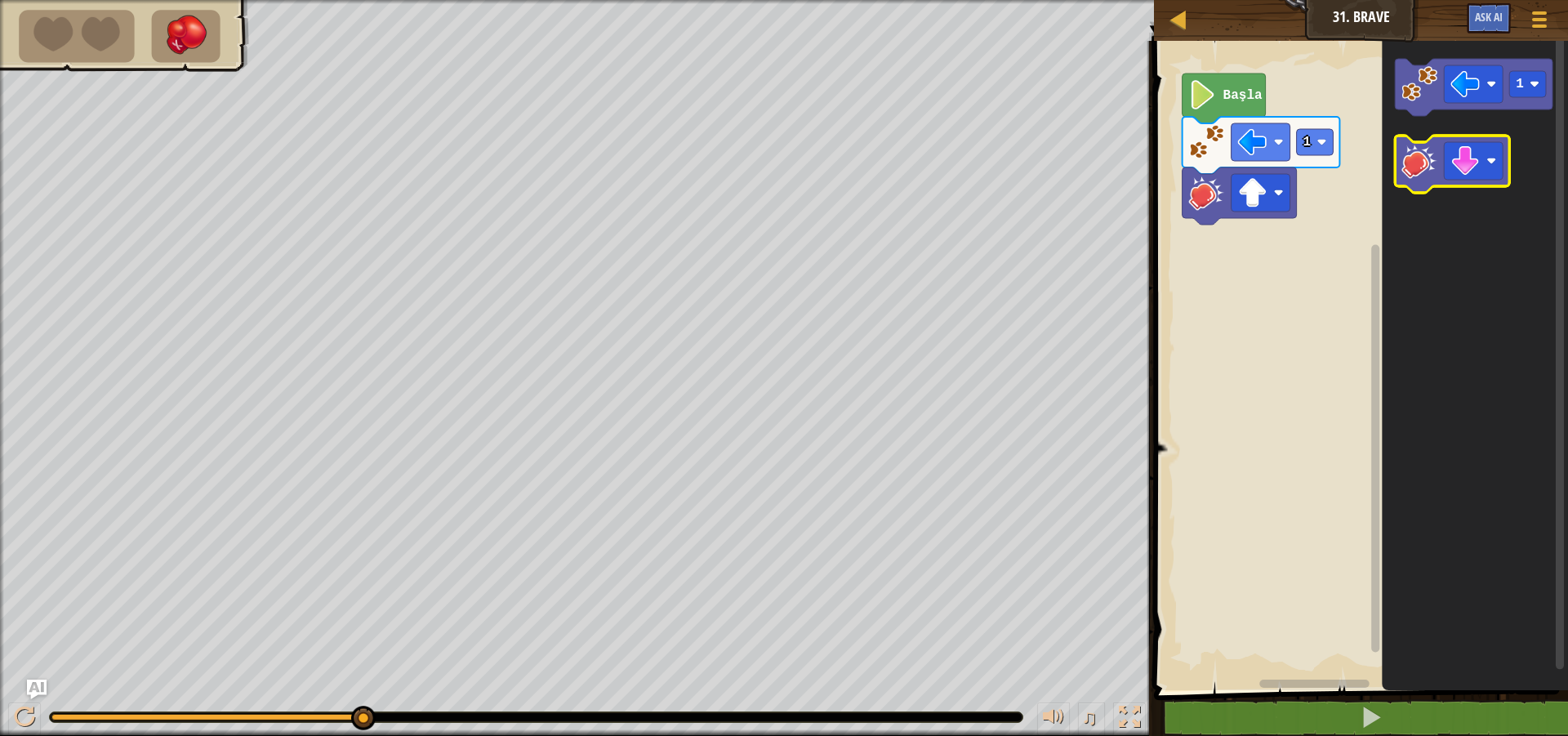
click at [1414, 179] on icon "Blockly Çalışma Alanı" at bounding box center [1453, 164] width 114 height 57
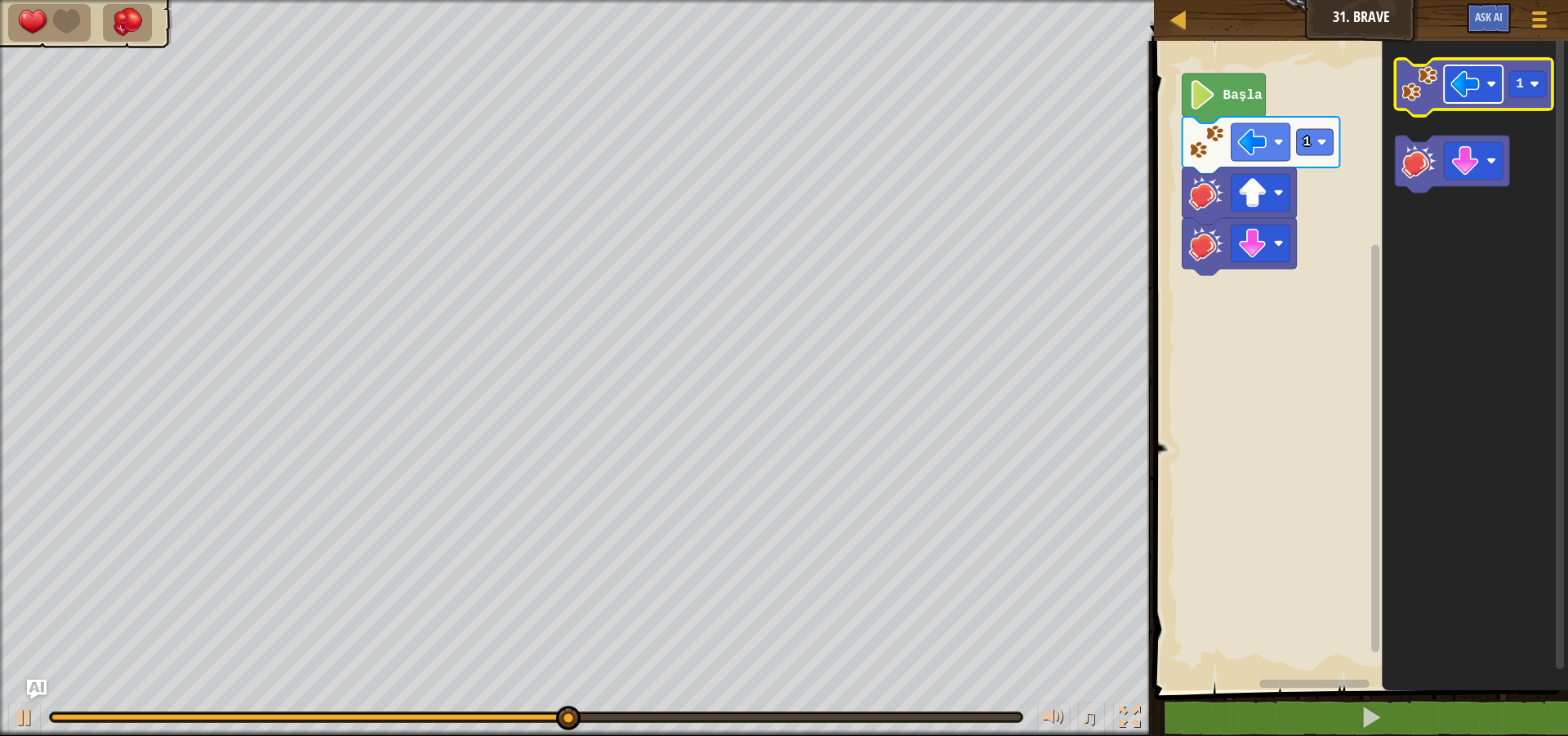
click at [1483, 100] on rect "Blockly Çalışma Alanı" at bounding box center [1474, 84] width 59 height 37
click at [1408, 105] on icon "Blockly Çalışma Alanı" at bounding box center [1475, 87] width 158 height 57
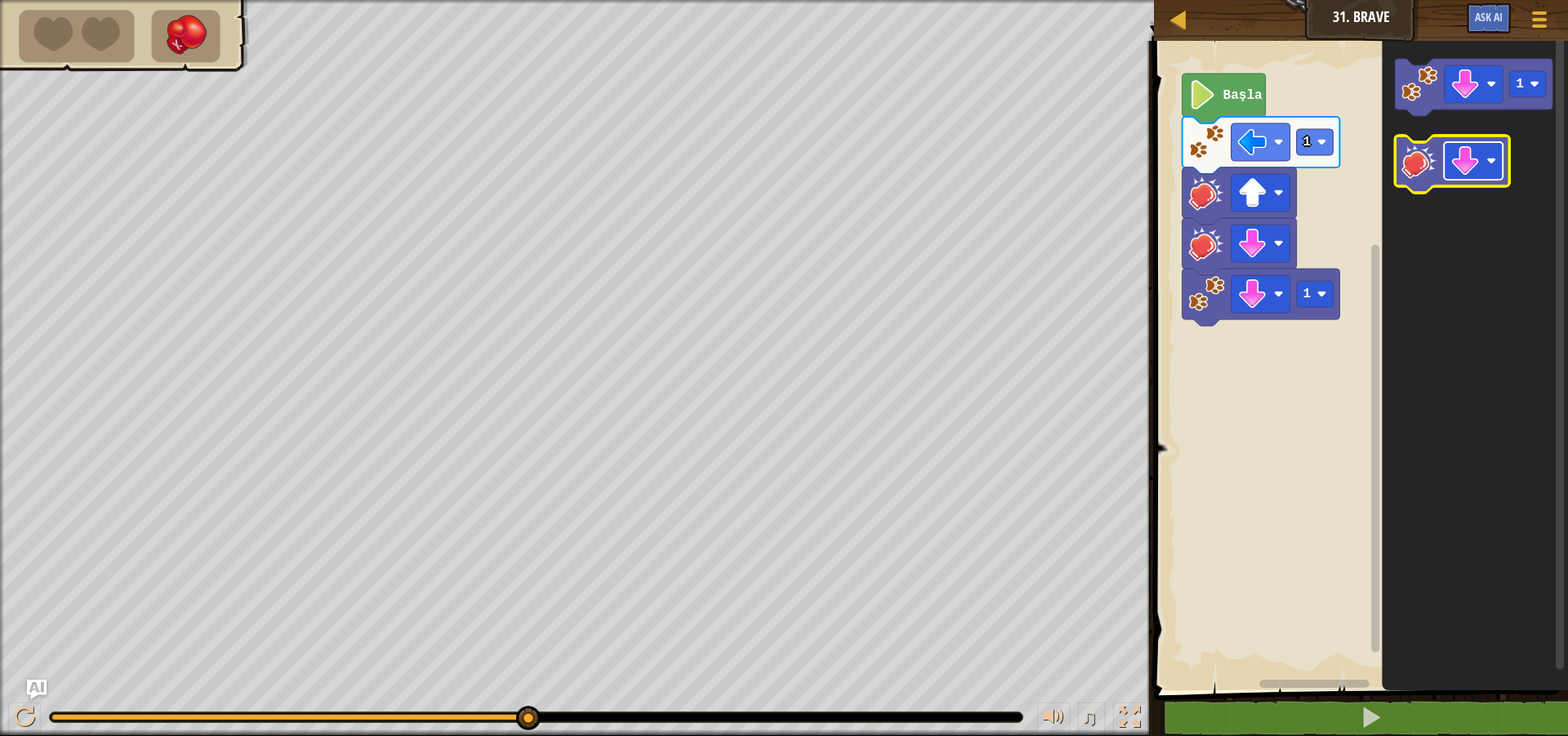
click at [1486, 168] on rect "Blockly Çalışma Alanı" at bounding box center [1474, 161] width 59 height 37
click at [1416, 165] on image "Blockly Çalışma Alanı" at bounding box center [1420, 161] width 36 height 36
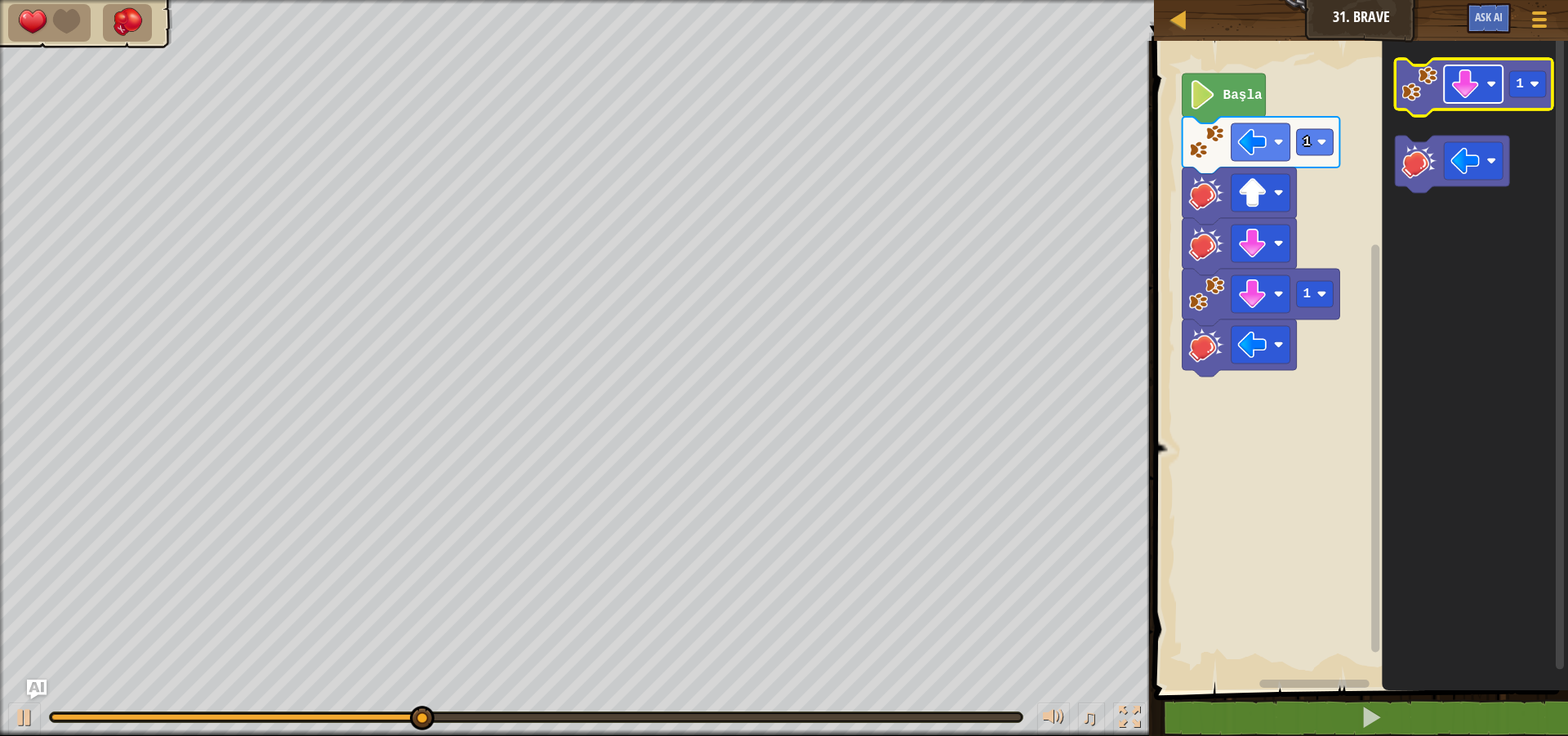
click at [1473, 94] on image "Blockly Çalışma Alanı" at bounding box center [1465, 83] width 29 height 29
click at [1410, 81] on image "Blockly Çalışma Alanı" at bounding box center [1420, 84] width 36 height 36
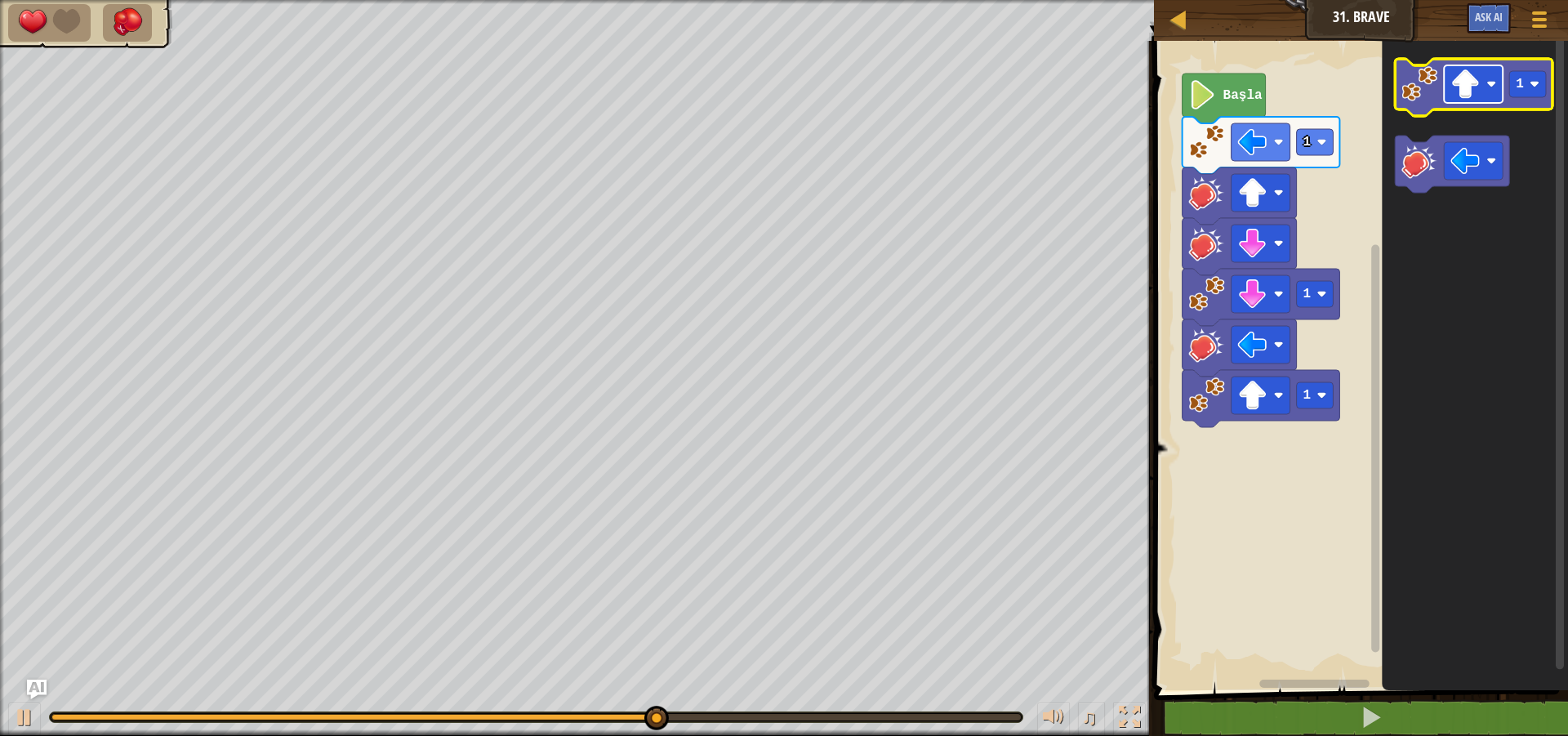
click at [1470, 90] on image "Blockly Çalışma Alanı" at bounding box center [1465, 83] width 29 height 29
click at [1433, 86] on image "Blockly Çalışma Alanı" at bounding box center [1420, 84] width 36 height 36
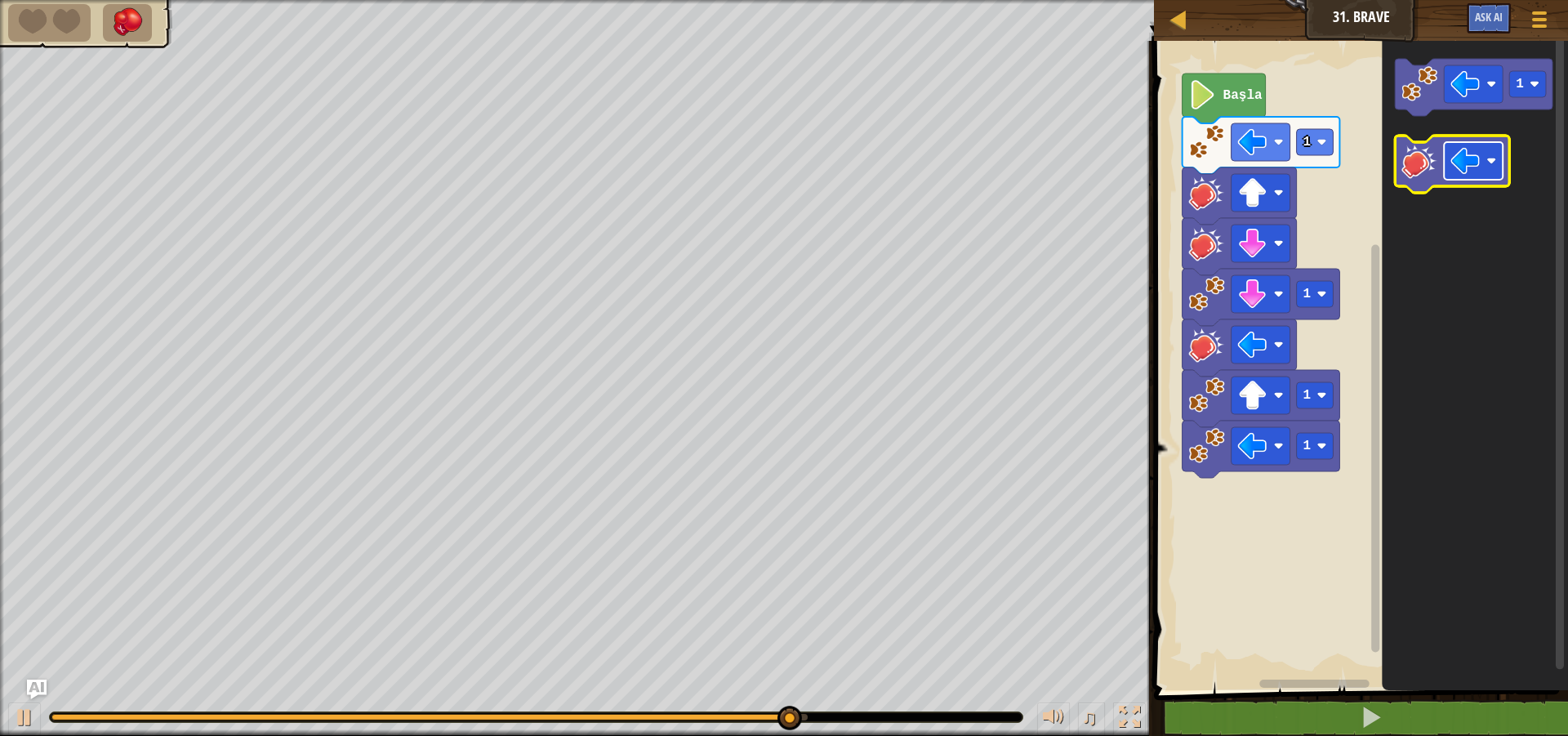
click at [1487, 153] on rect "Blockly Çalışma Alanı" at bounding box center [1474, 161] width 59 height 37
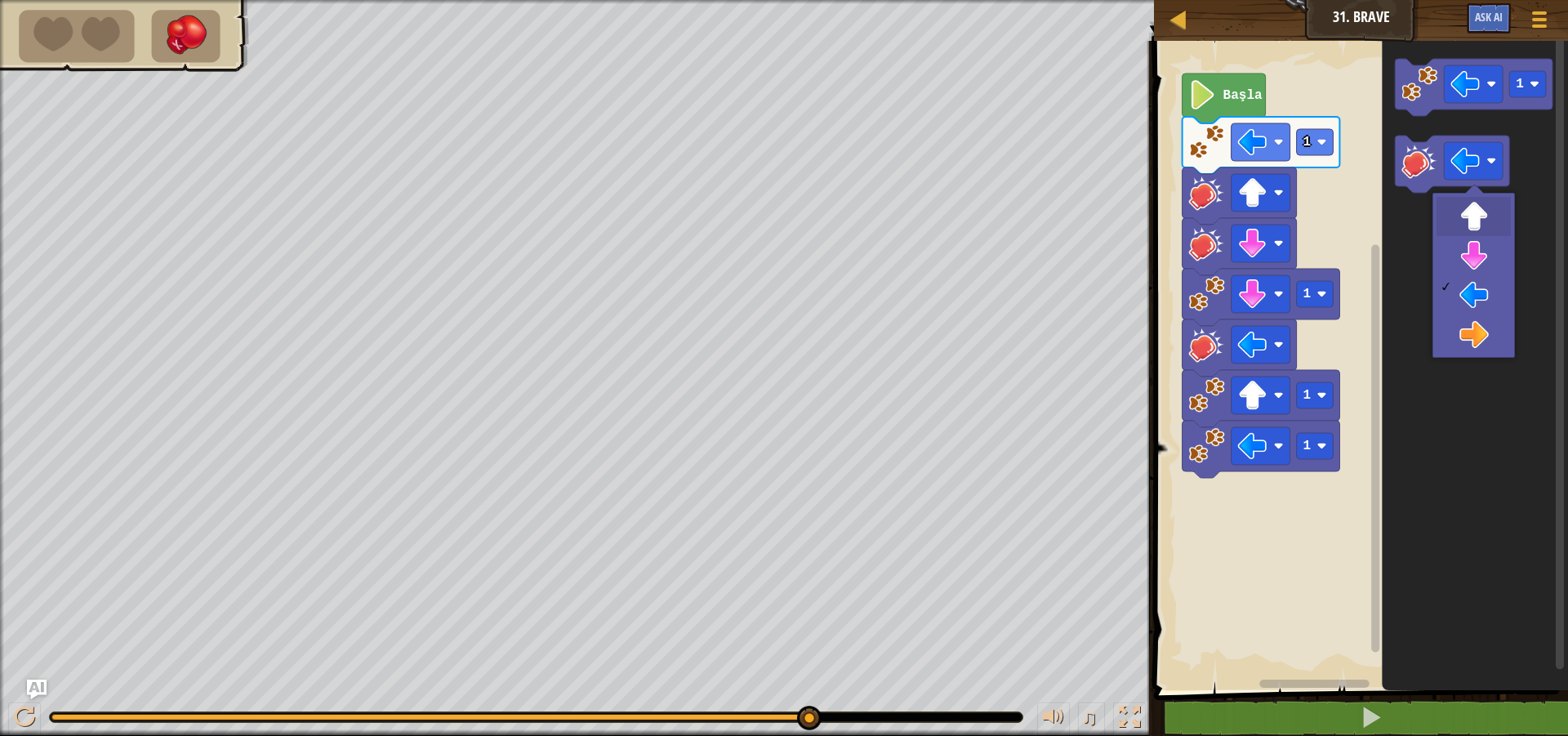
drag, startPoint x: 1485, startPoint y: 201, endPoint x: 1455, endPoint y: 192, distance: 31.3
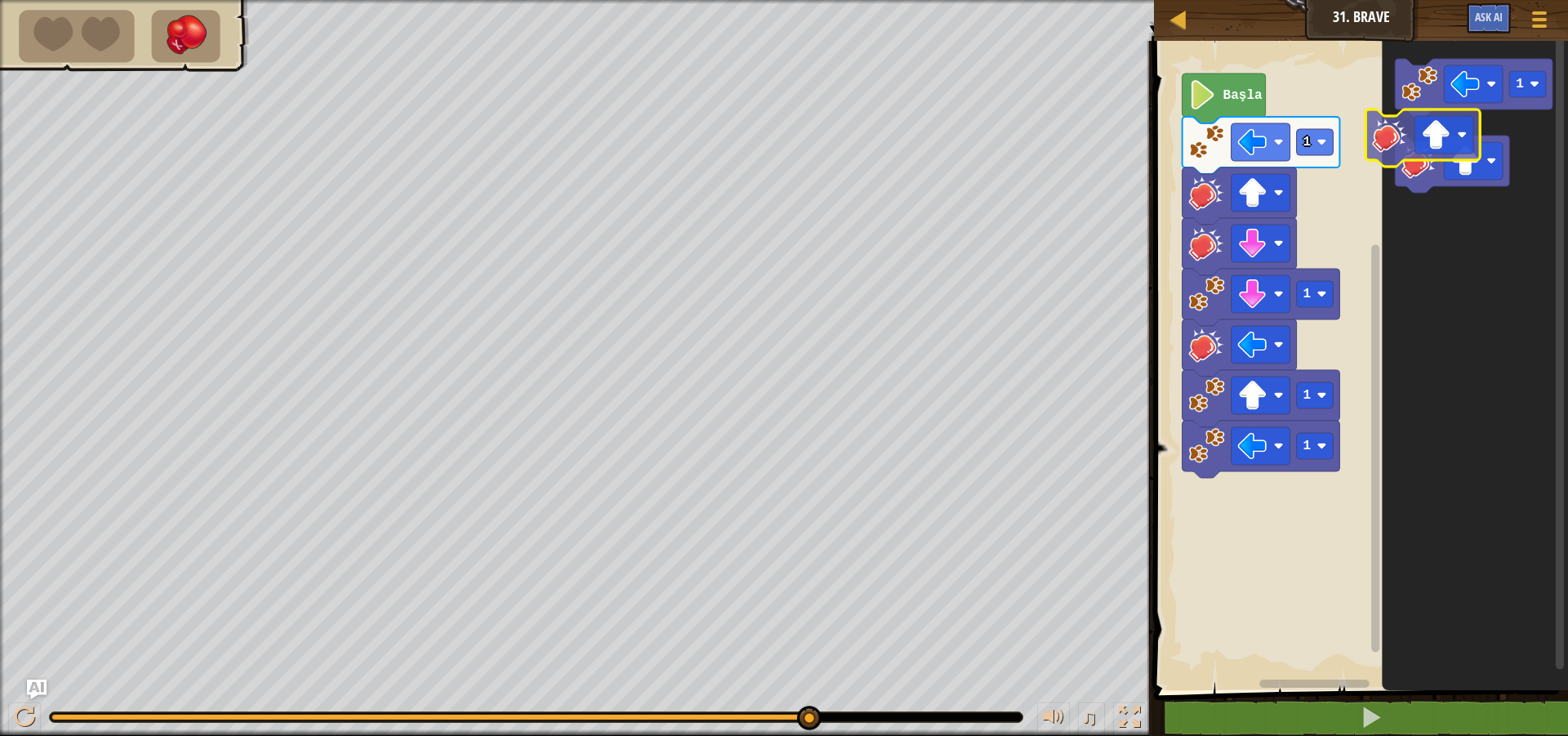
click at [1309, 34] on div "[PERSON_NAME] 31. Brave Oyun Menüsü Ask AI 1 הההההההההההההההההההההההההההההההההה…" at bounding box center [784, 368] width 1568 height 736
click at [1428, 176] on image "Blockly Çalışma Alanı" at bounding box center [1420, 161] width 36 height 36
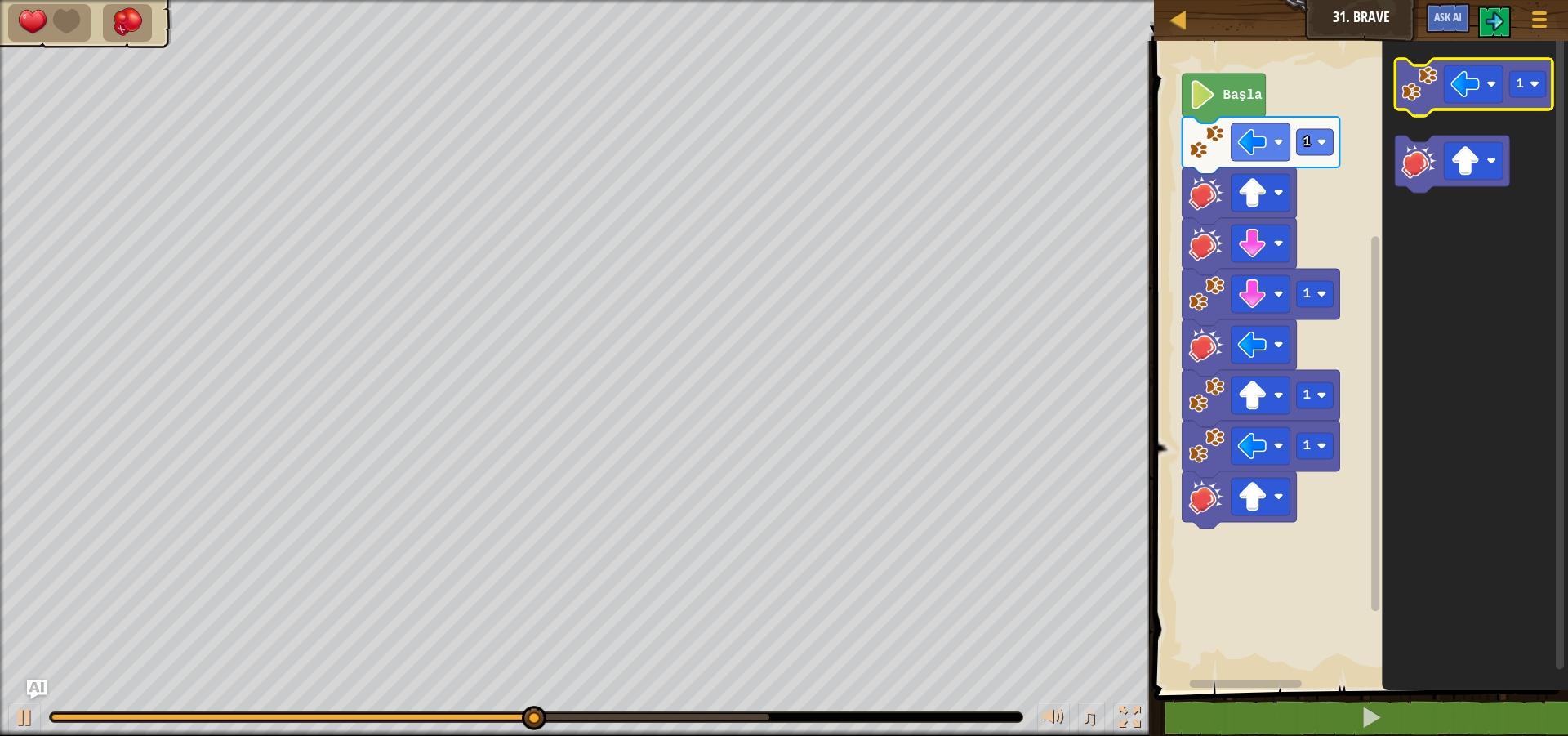
click at [1423, 94] on image "Blockly Çalışma Alanı" at bounding box center [1420, 84] width 36 height 36
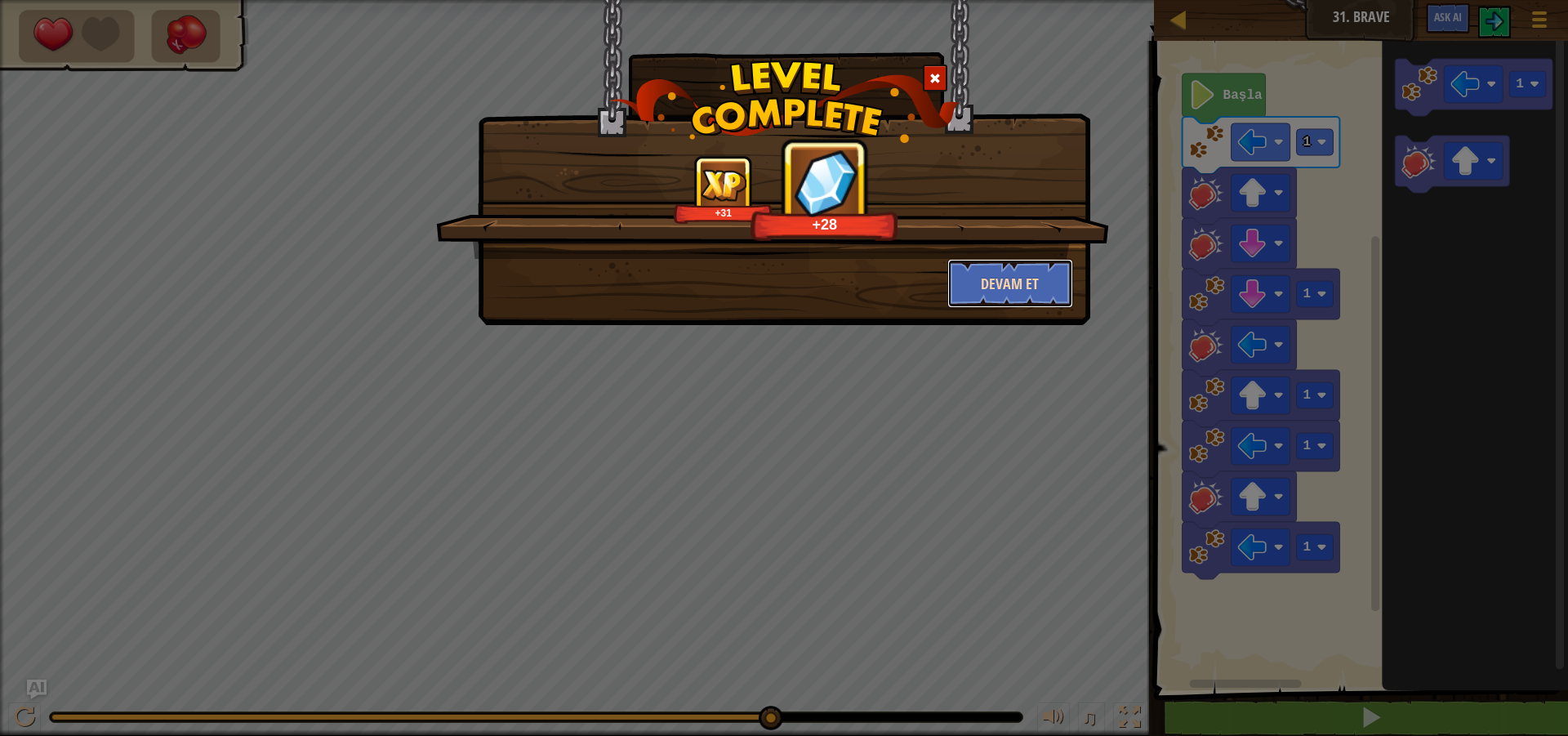
click at [997, 286] on button "Devam et" at bounding box center [1010, 283] width 127 height 49
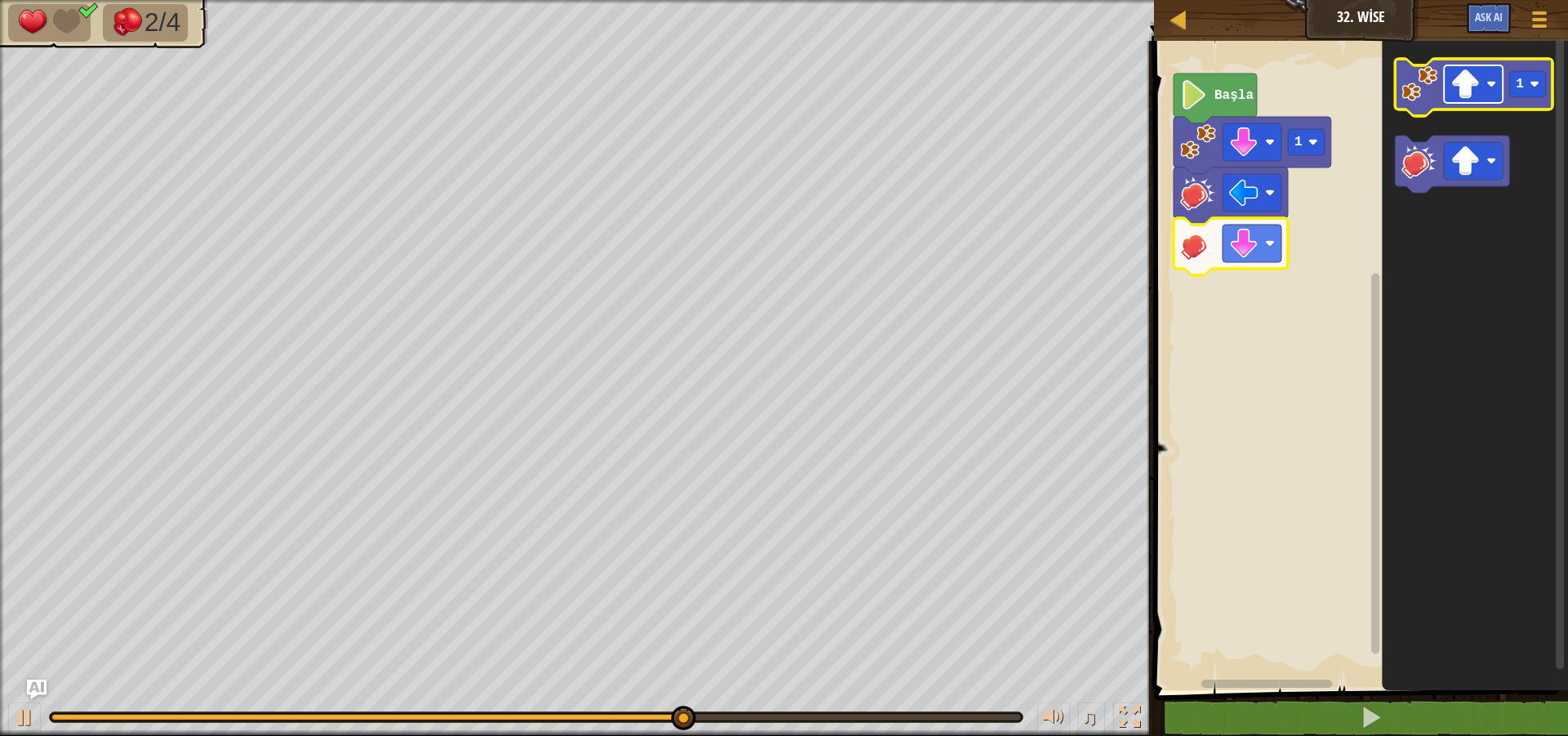
click at [1489, 94] on rect "Blockly Çalışma Alanı" at bounding box center [1474, 84] width 59 height 37
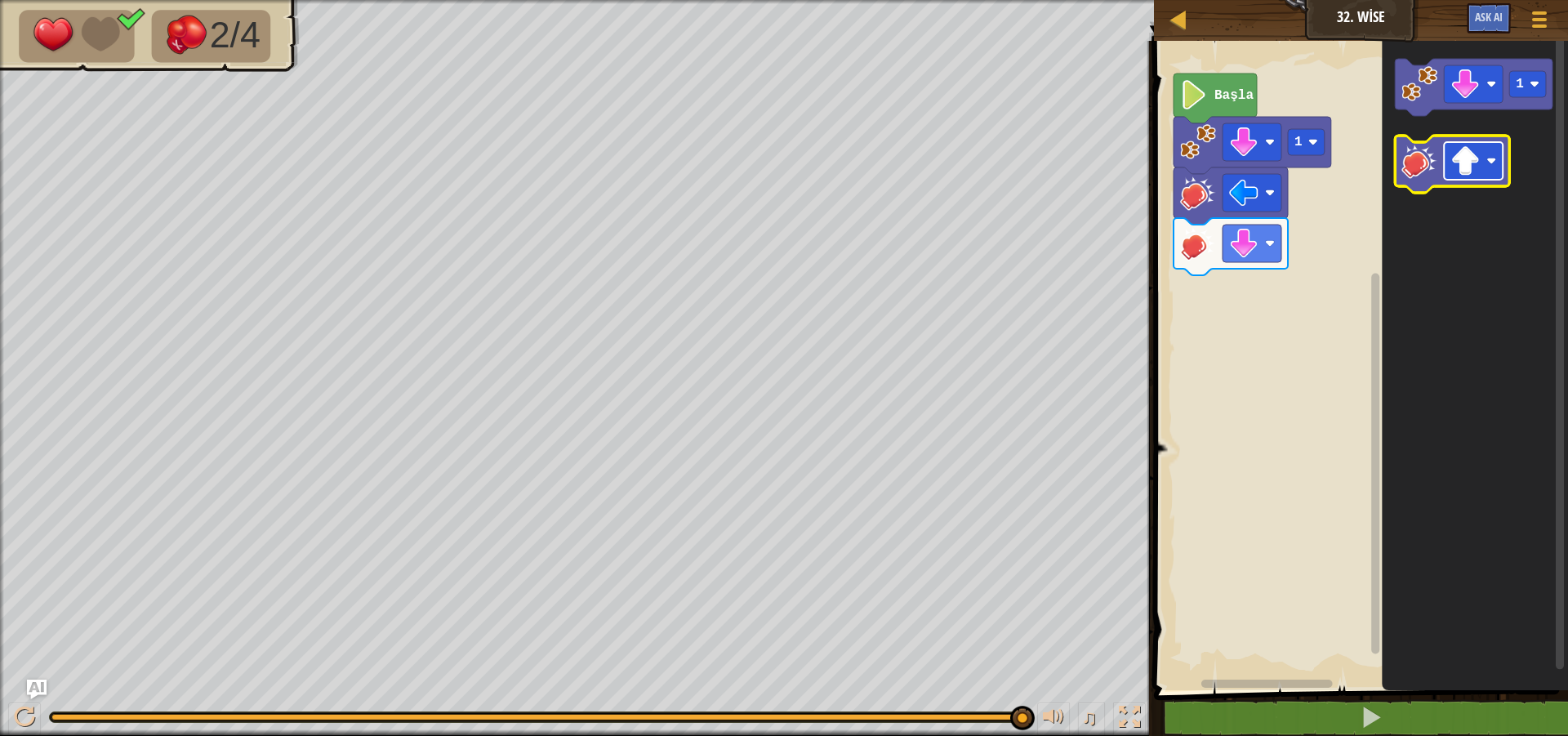
click at [1486, 168] on rect "Blockly Çalışma Alanı" at bounding box center [1474, 161] width 59 height 37
click at [1418, 87] on image "Blockly Çalışma Alanı" at bounding box center [1420, 84] width 36 height 36
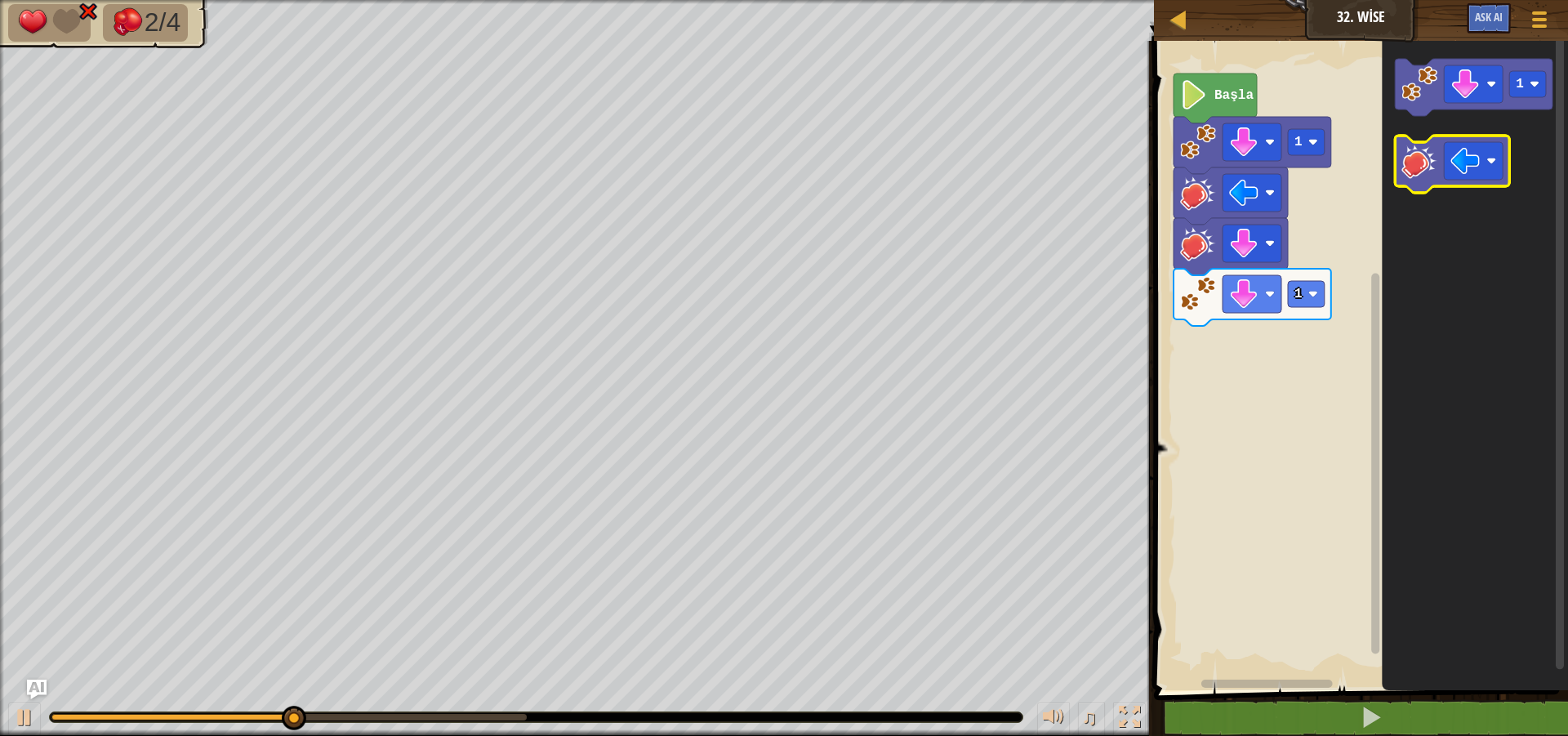
click at [1437, 160] on image "Blockly Çalışma Alanı" at bounding box center [1420, 161] width 36 height 36
click at [1478, 165] on image "Blockly Çalışma Alanı" at bounding box center [1465, 161] width 29 height 29
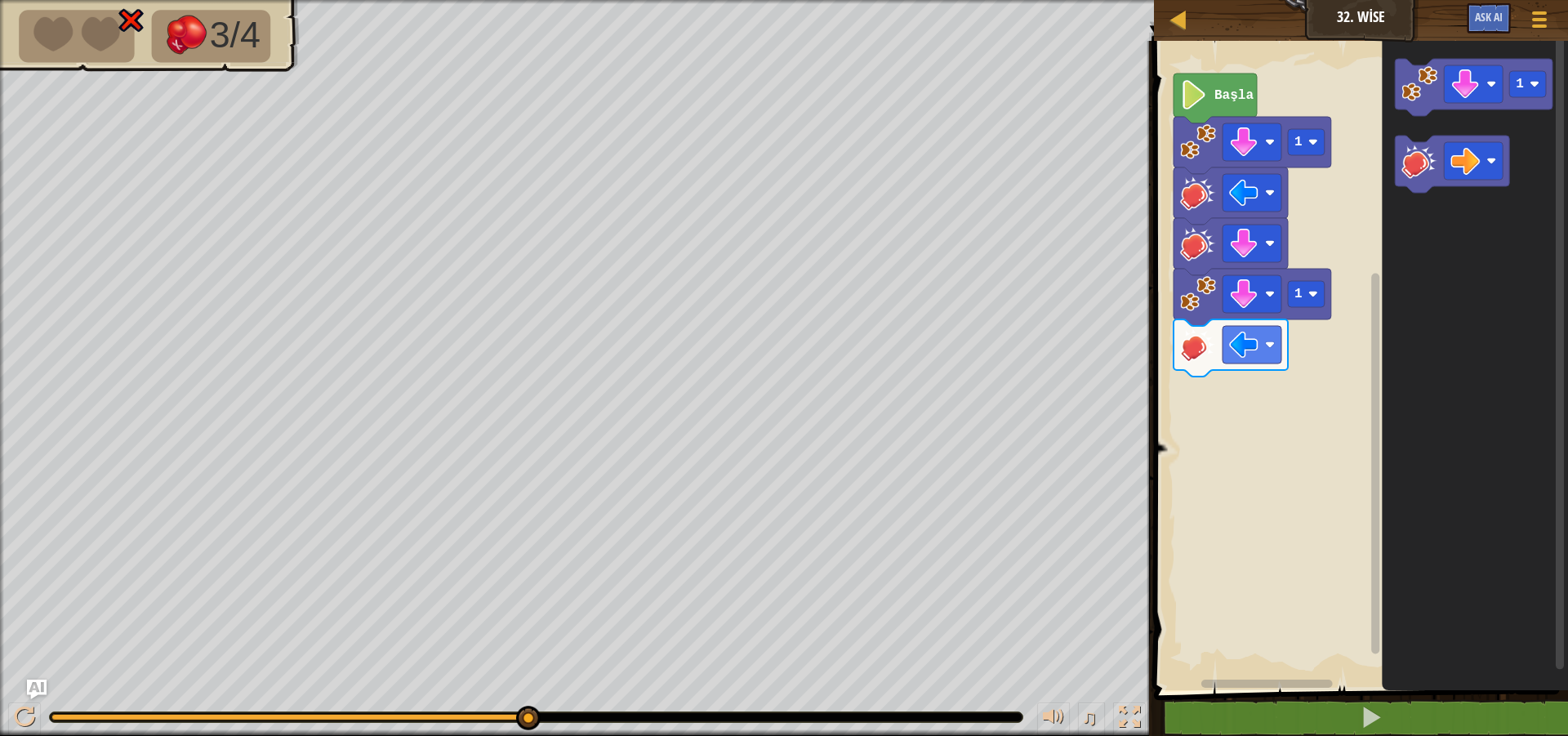
click at [1459, 337] on icon "Blockly Çalışma Alanı" at bounding box center [1476, 361] width 186 height 657
click at [0, 480] on div "3/4" at bounding box center [576, 368] width 1154 height 736
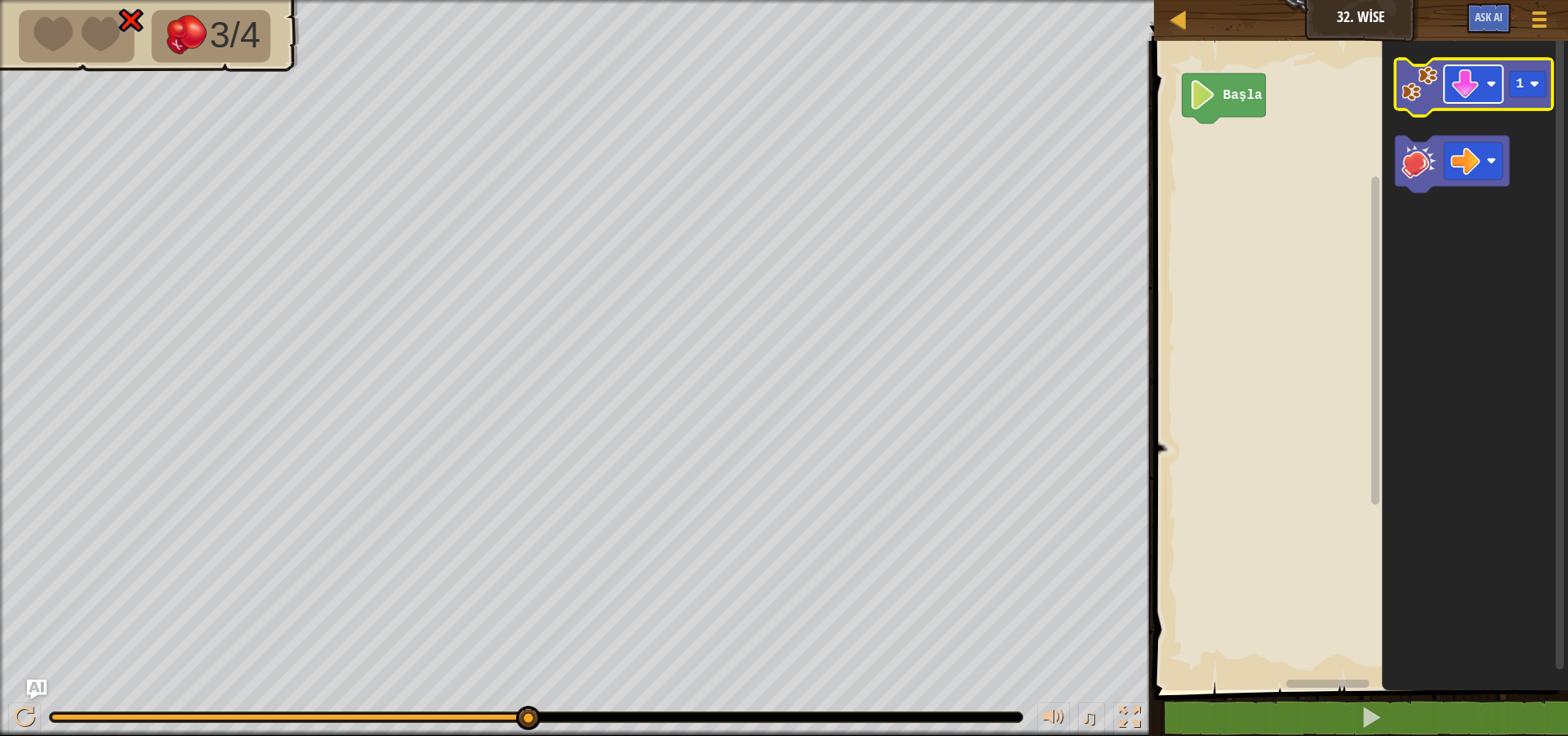
click at [1500, 91] on rect "Blockly Çalışma Alanı" at bounding box center [1474, 84] width 59 height 37
click at [1392, 98] on icon "Blockly Çalışma Alanı" at bounding box center [1476, 361] width 186 height 657
click at [1408, 86] on image "Blockly Çalışma Alanı" at bounding box center [1420, 84] width 36 height 36
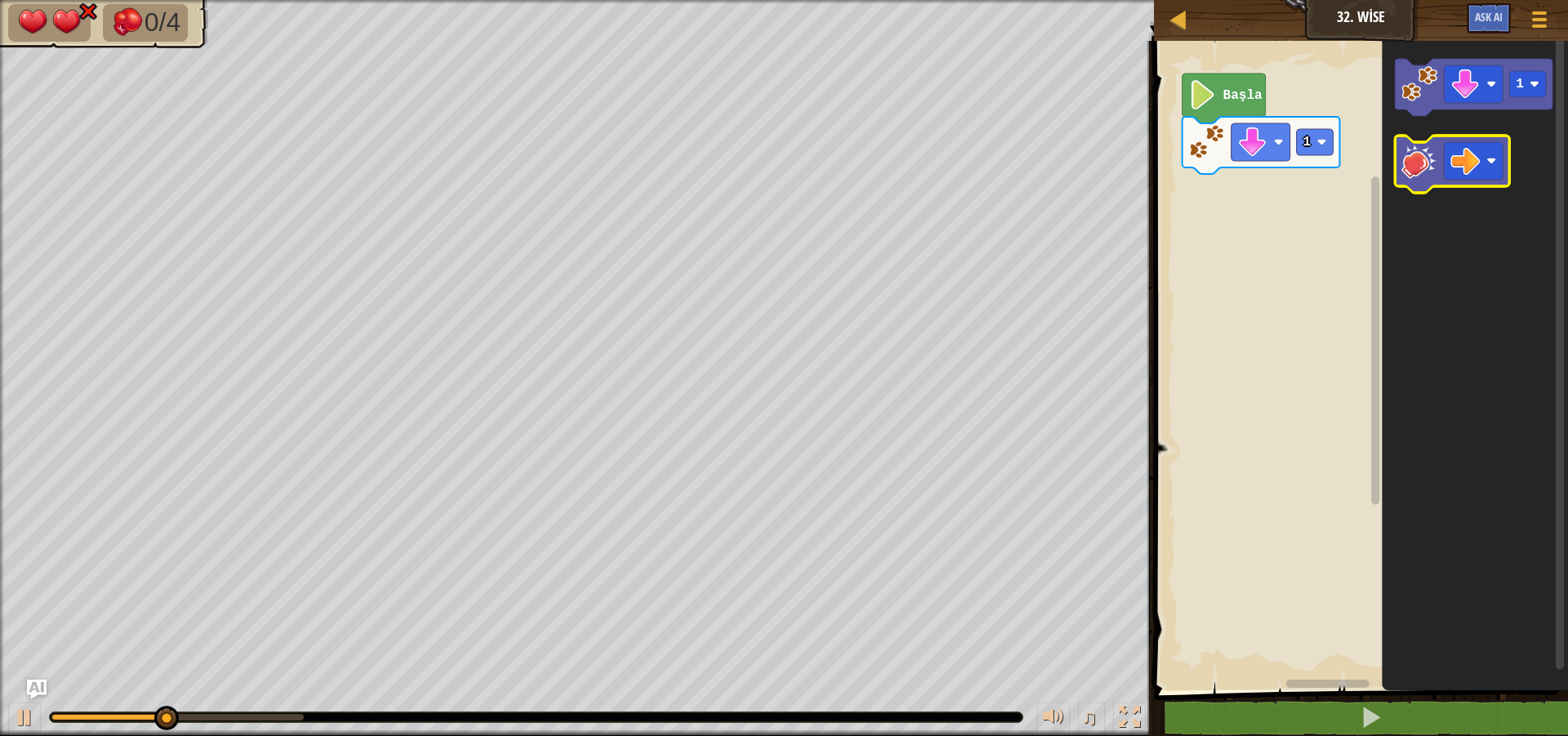
click at [1422, 153] on image "Blockly Çalışma Alanı" at bounding box center [1420, 161] width 36 height 36
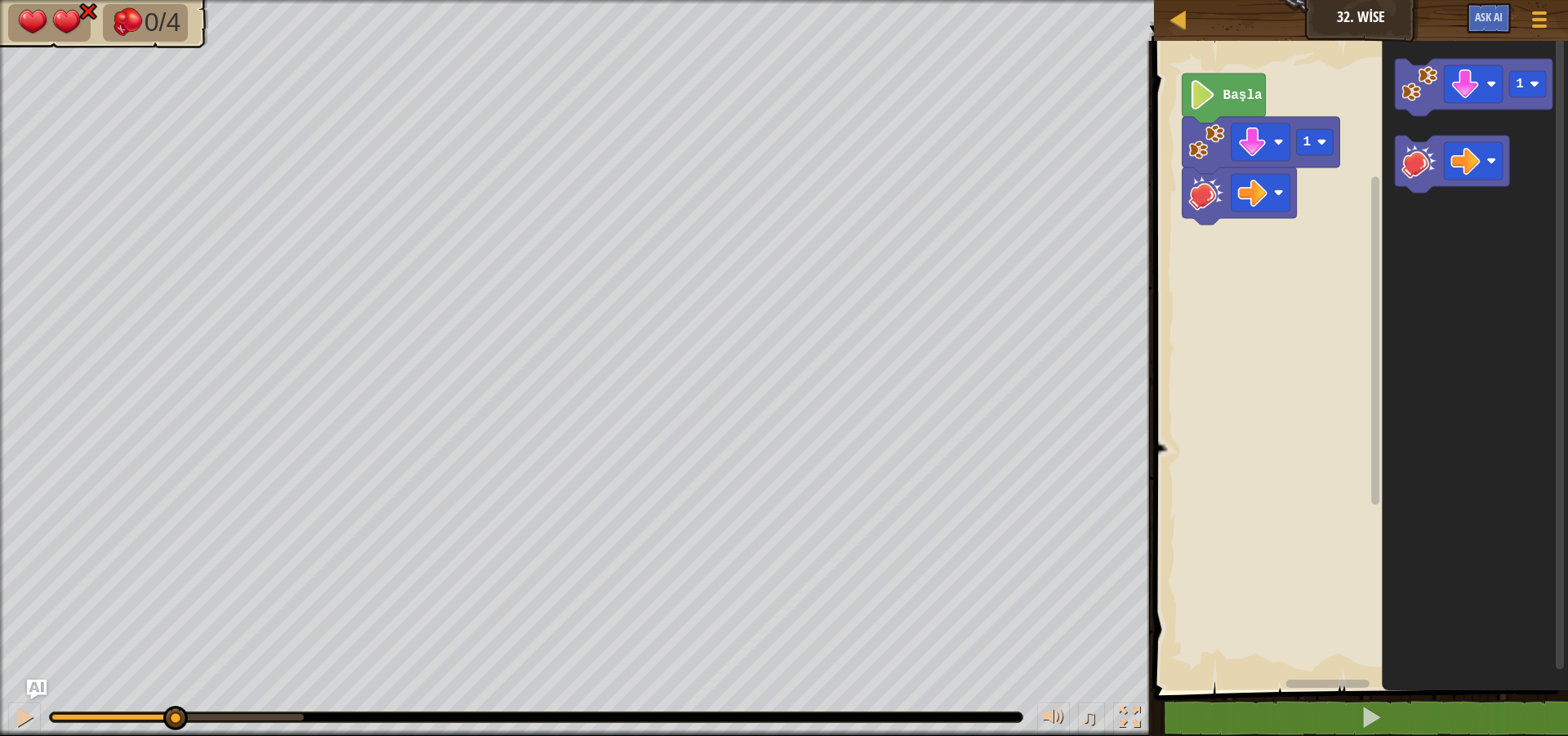
click at [1391, 94] on icon "Blockly Çalışma Alanı" at bounding box center [1476, 361] width 186 height 657
click at [1424, 179] on icon "Blockly Çalışma Alanı" at bounding box center [1476, 361] width 186 height 657
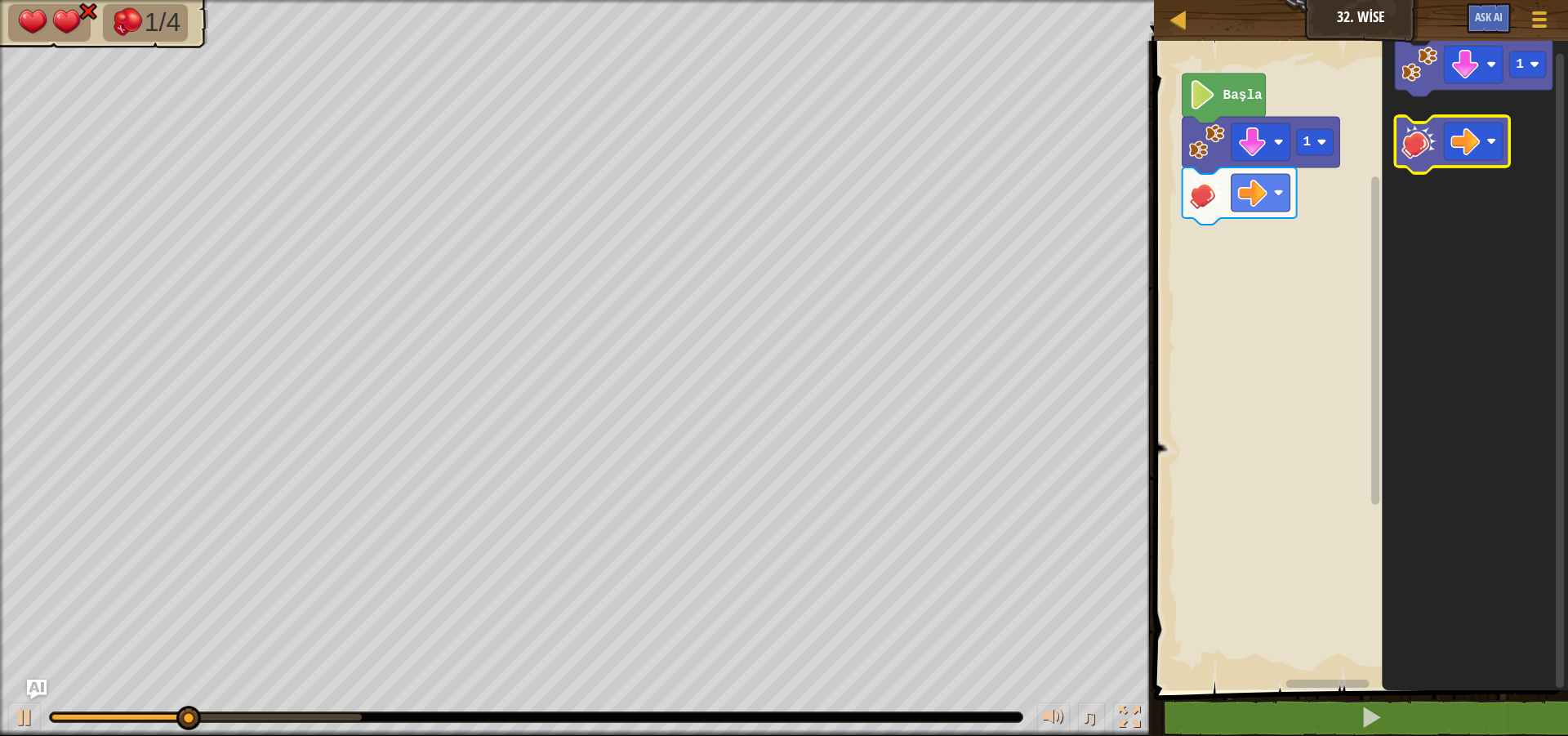
click at [1402, 128] on image "Blockly Çalışma Alanı" at bounding box center [1420, 141] width 36 height 36
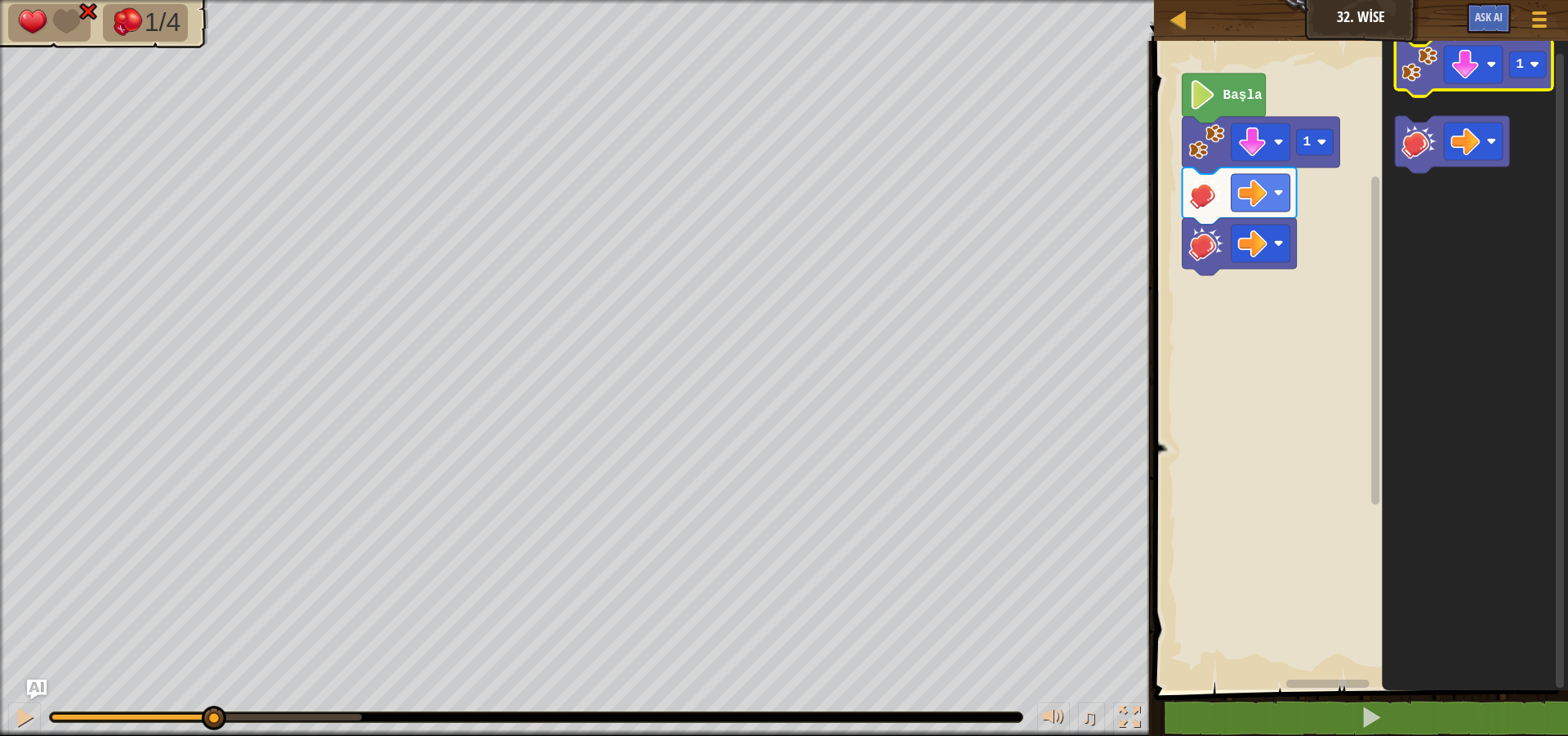
click at [1399, 81] on icon "Blockly Çalışma Alanı" at bounding box center [1475, 67] width 158 height 57
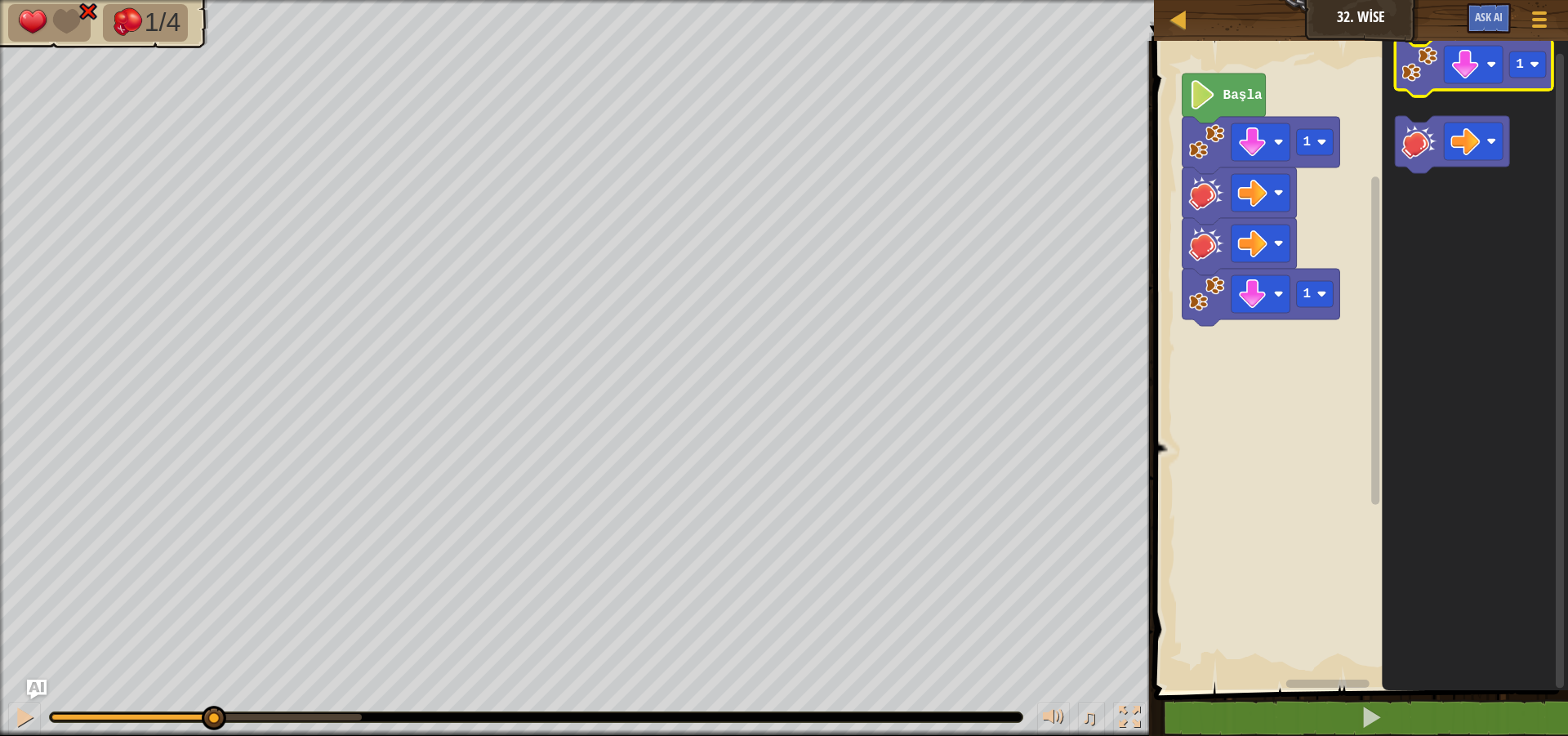
click at [1399, 88] on icon "Blockly Çalışma Alanı" at bounding box center [1475, 67] width 158 height 57
click at [1405, 64] on g "1" at bounding box center [1475, 67] width 158 height 57
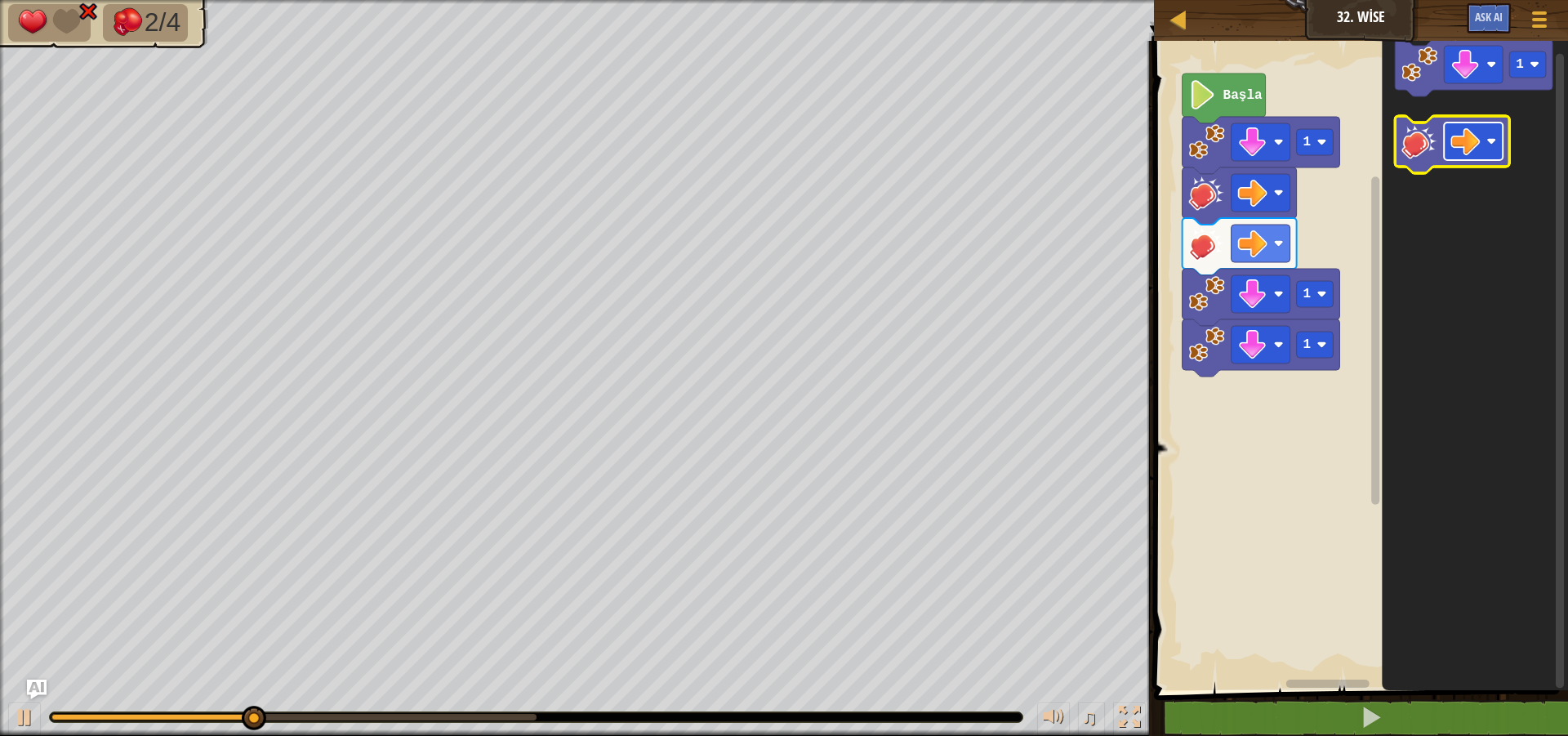
click at [1451, 136] on image "Blockly Çalışma Alanı" at bounding box center [1465, 141] width 29 height 29
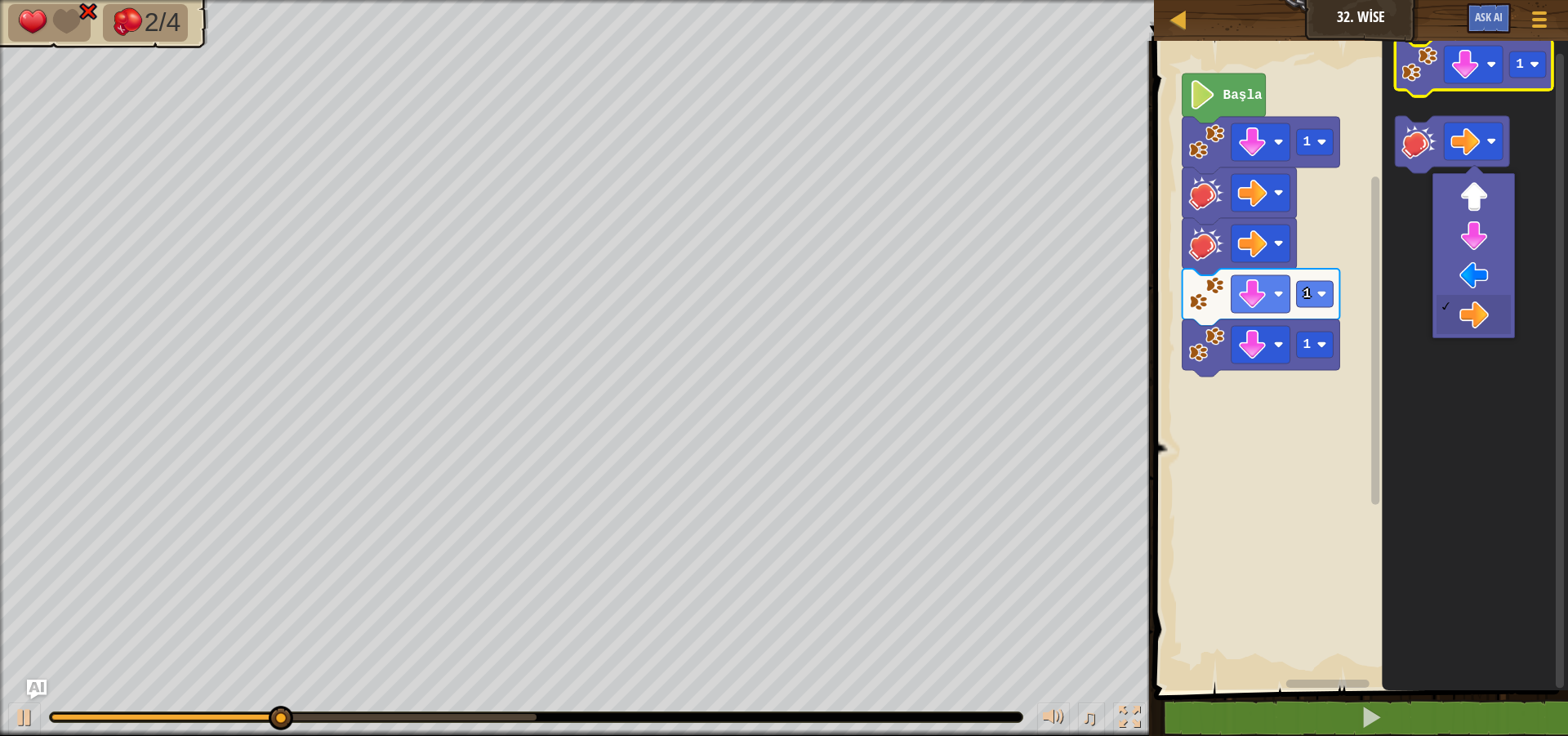
click at [1432, 97] on g "1" at bounding box center [1475, 67] width 158 height 57
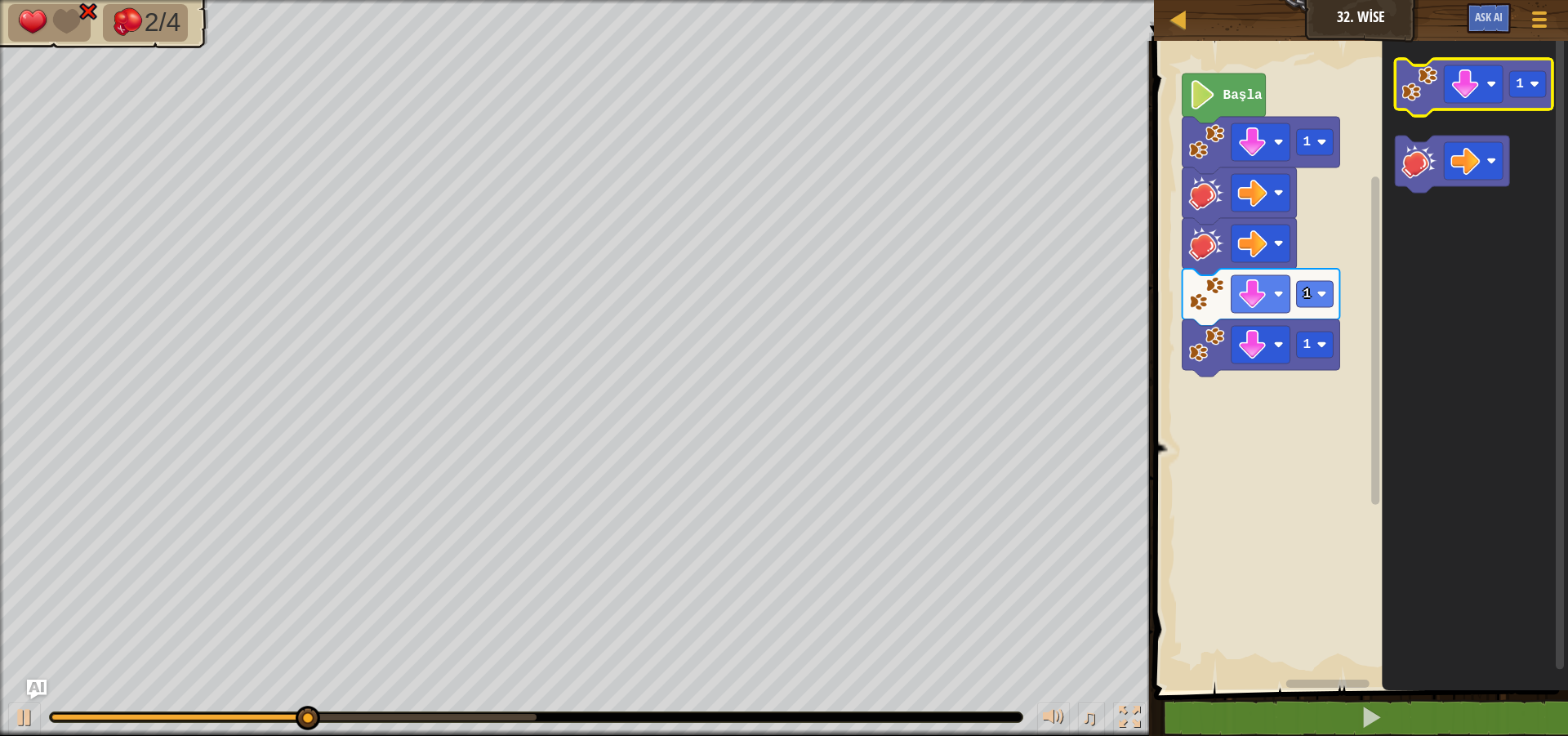
click at [1436, 146] on g "Blockly Çalışma Alanı" at bounding box center [1453, 164] width 114 height 57
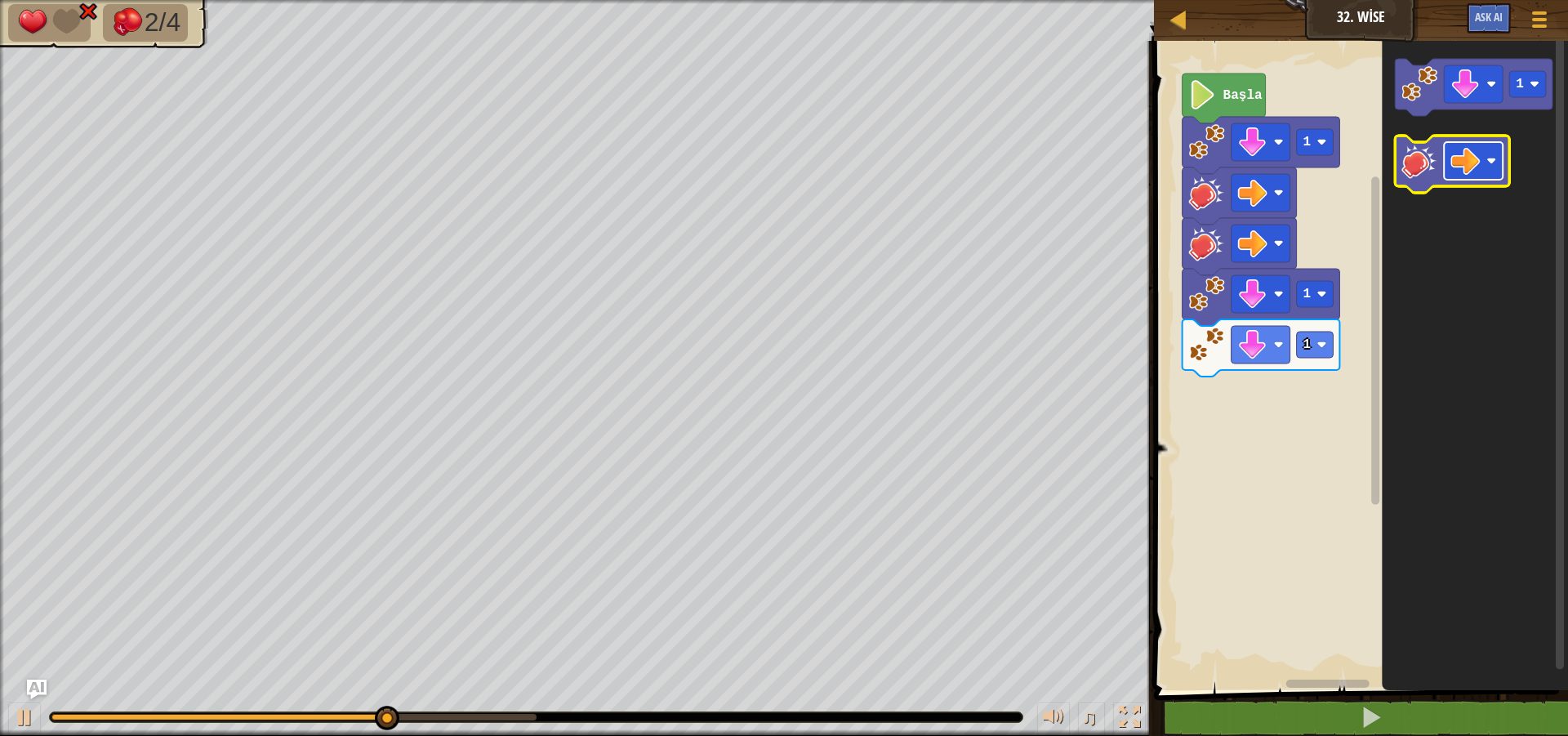
click at [1478, 153] on image "Blockly Çalışma Alanı" at bounding box center [1465, 161] width 29 height 29
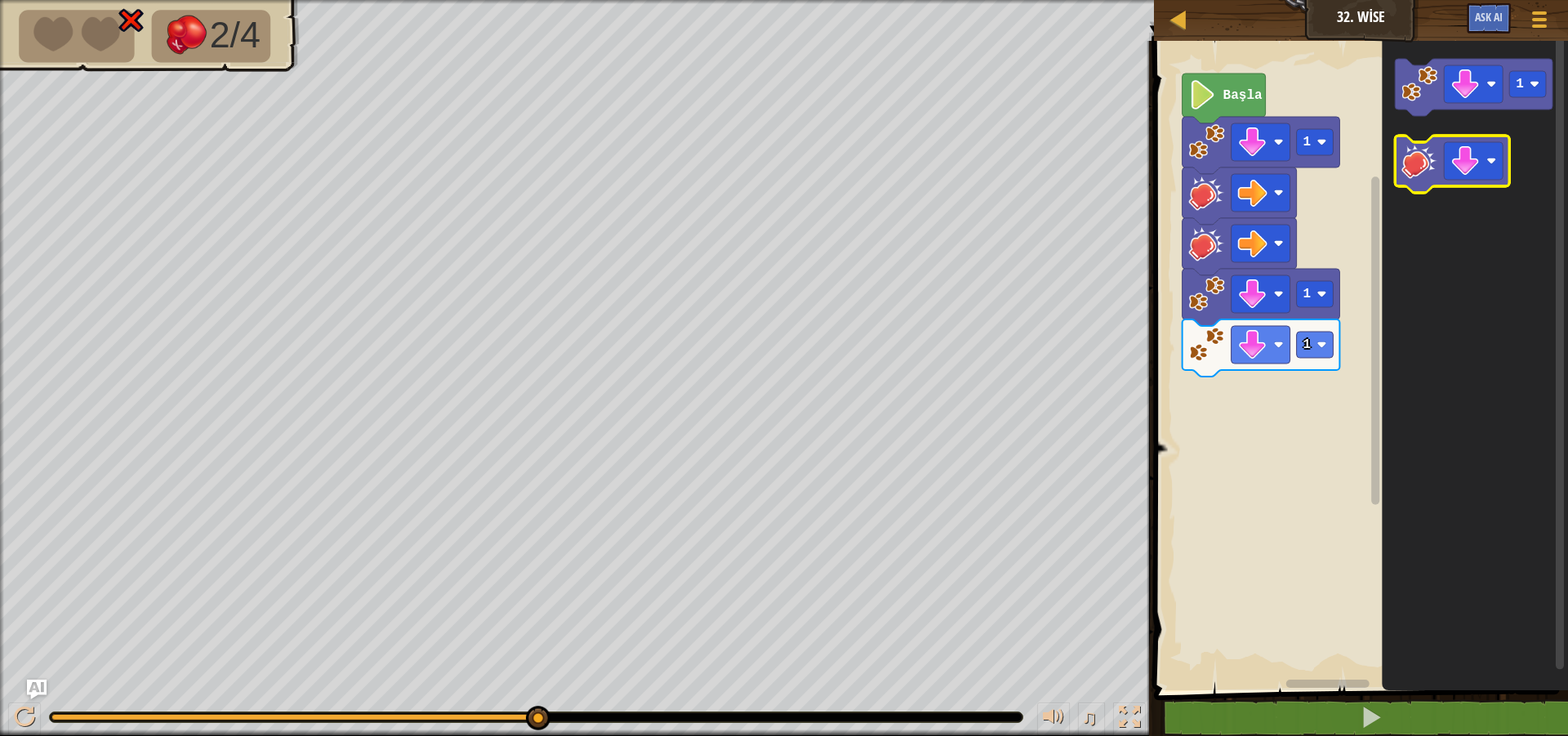
click at [1416, 185] on icon "Blockly Çalışma Alanı" at bounding box center [1453, 164] width 114 height 57
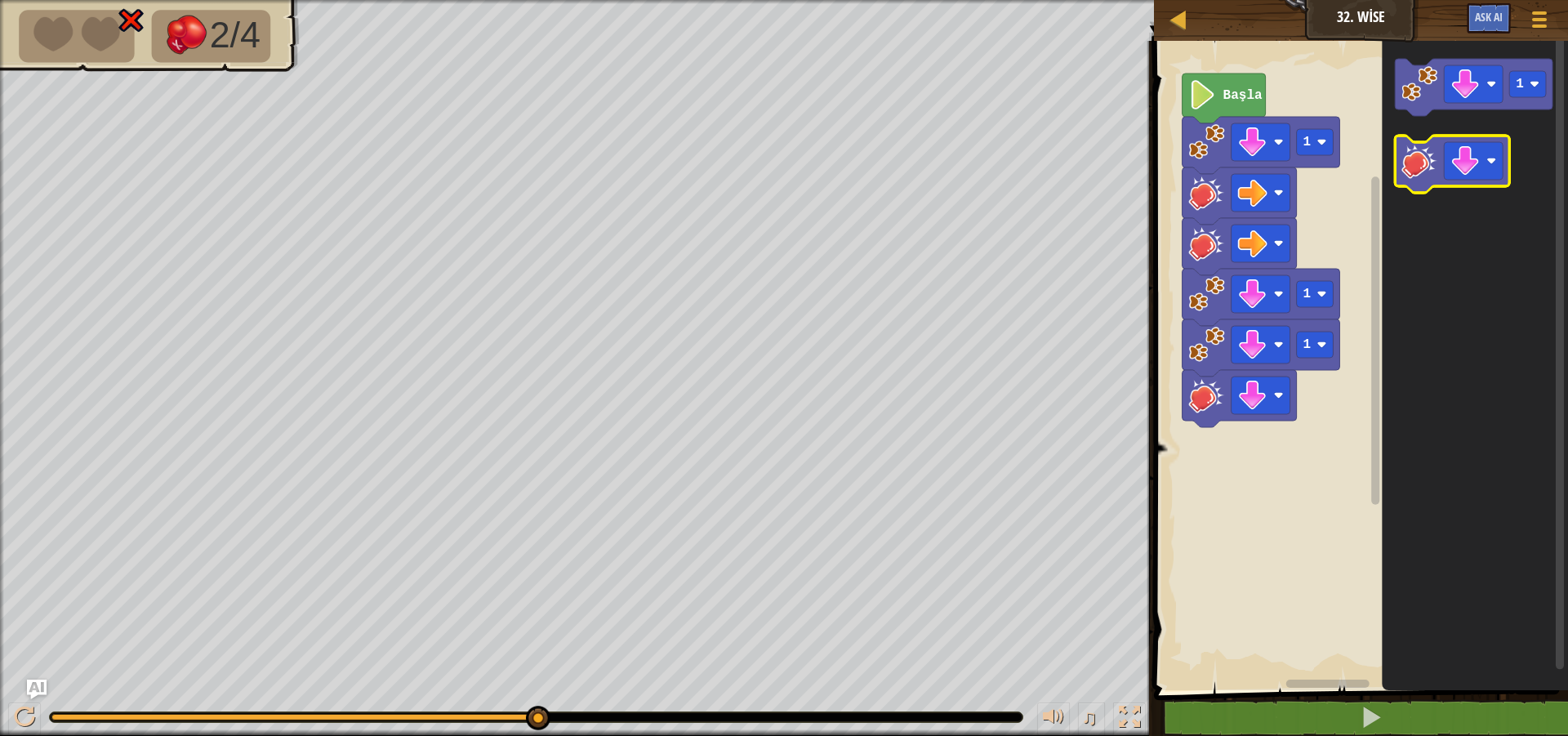
click at [1399, 178] on g "Blockly Çalışma Alanı" at bounding box center [1453, 164] width 114 height 57
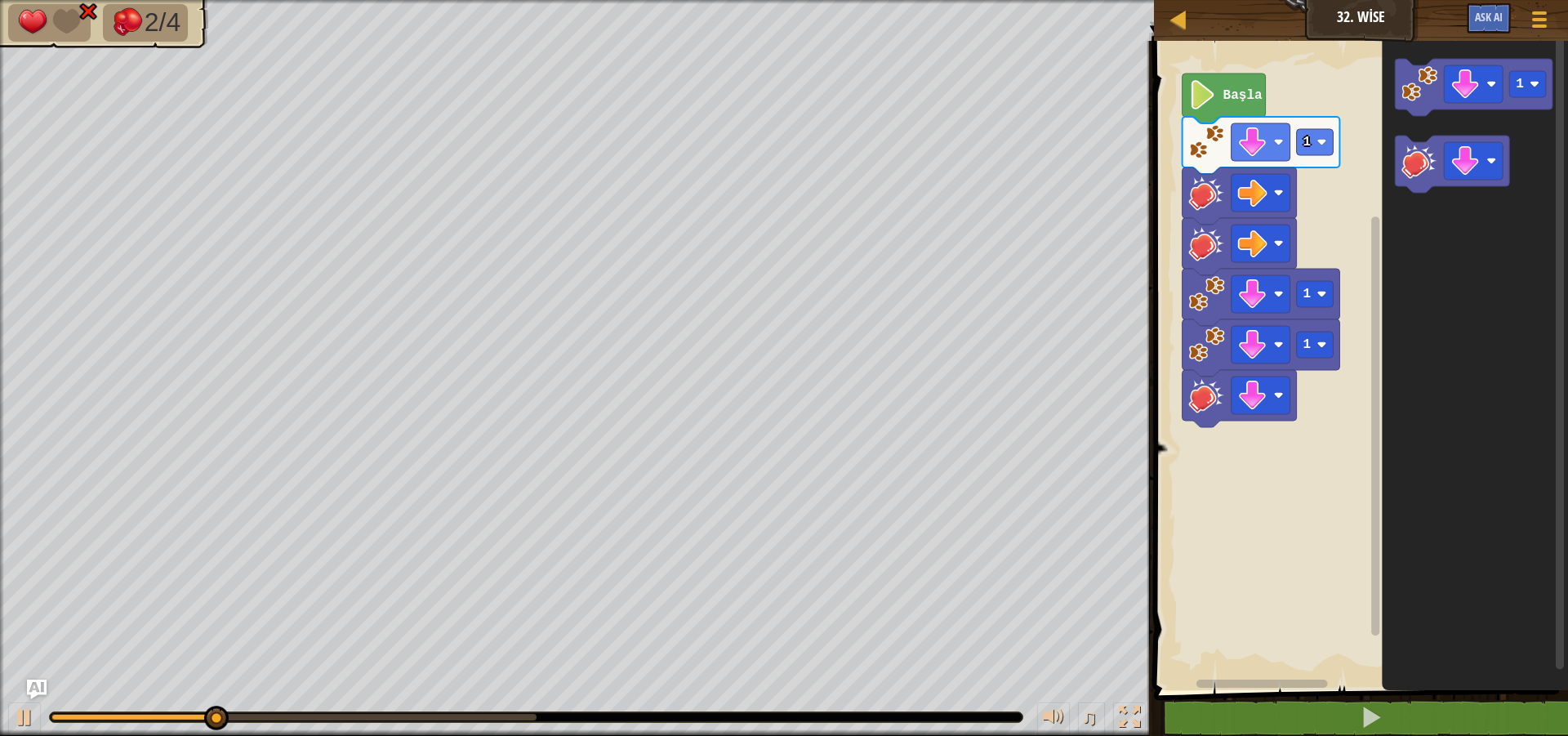
click at [1331, 177] on rect "Blockly Çalışma Alanı" at bounding box center [1358, 361] width 419 height 657
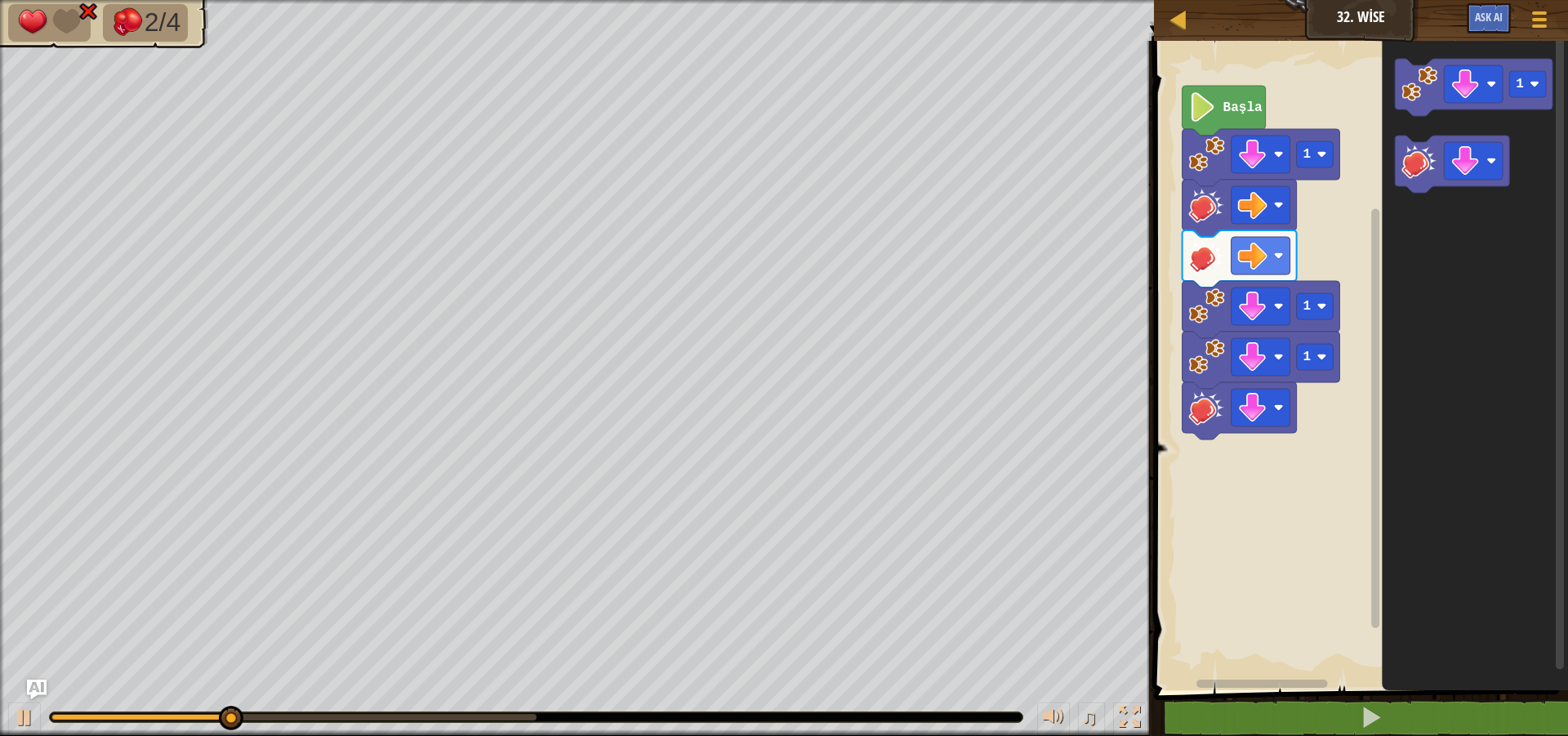
click at [1323, 200] on rect "Blockly Çalışma Alanı" at bounding box center [1358, 361] width 419 height 657
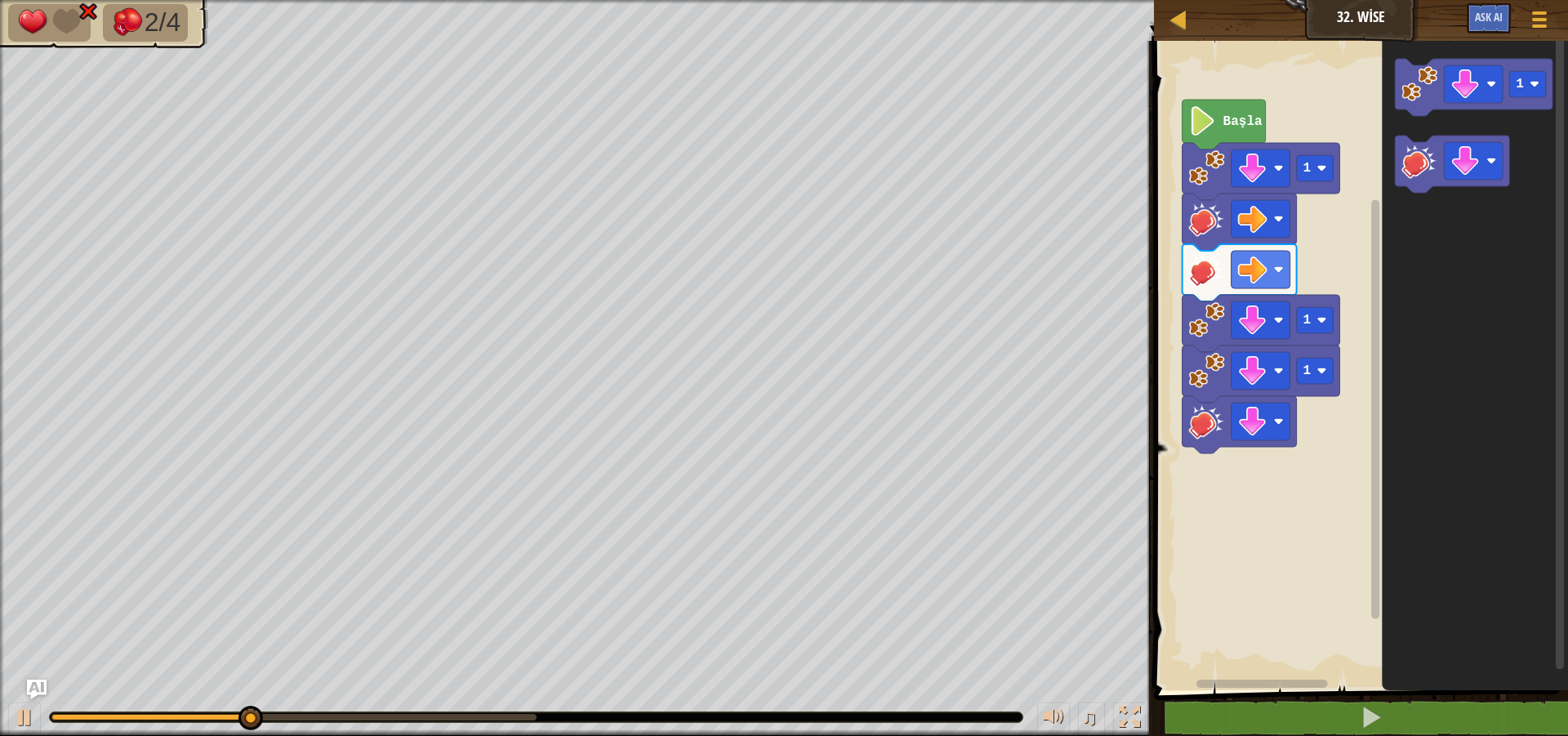
click at [1317, 207] on rect "Blockly Çalışma Alanı" at bounding box center [1358, 361] width 419 height 657
click at [1338, 315] on rect "Blockly Çalışma Alanı" at bounding box center [1358, 361] width 419 height 657
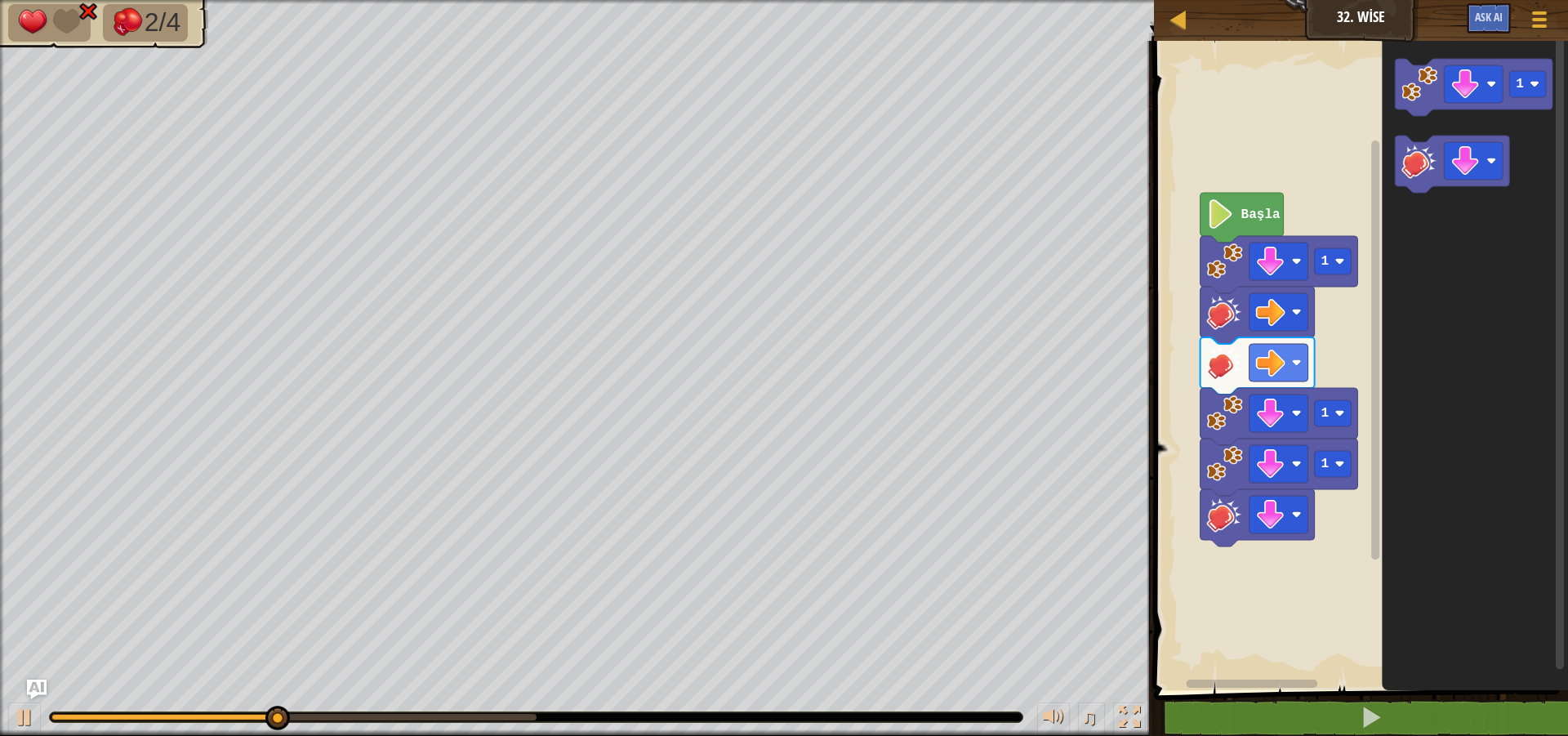
click at [1334, 306] on rect "Blockly Çalışma Alanı" at bounding box center [1358, 361] width 419 height 657
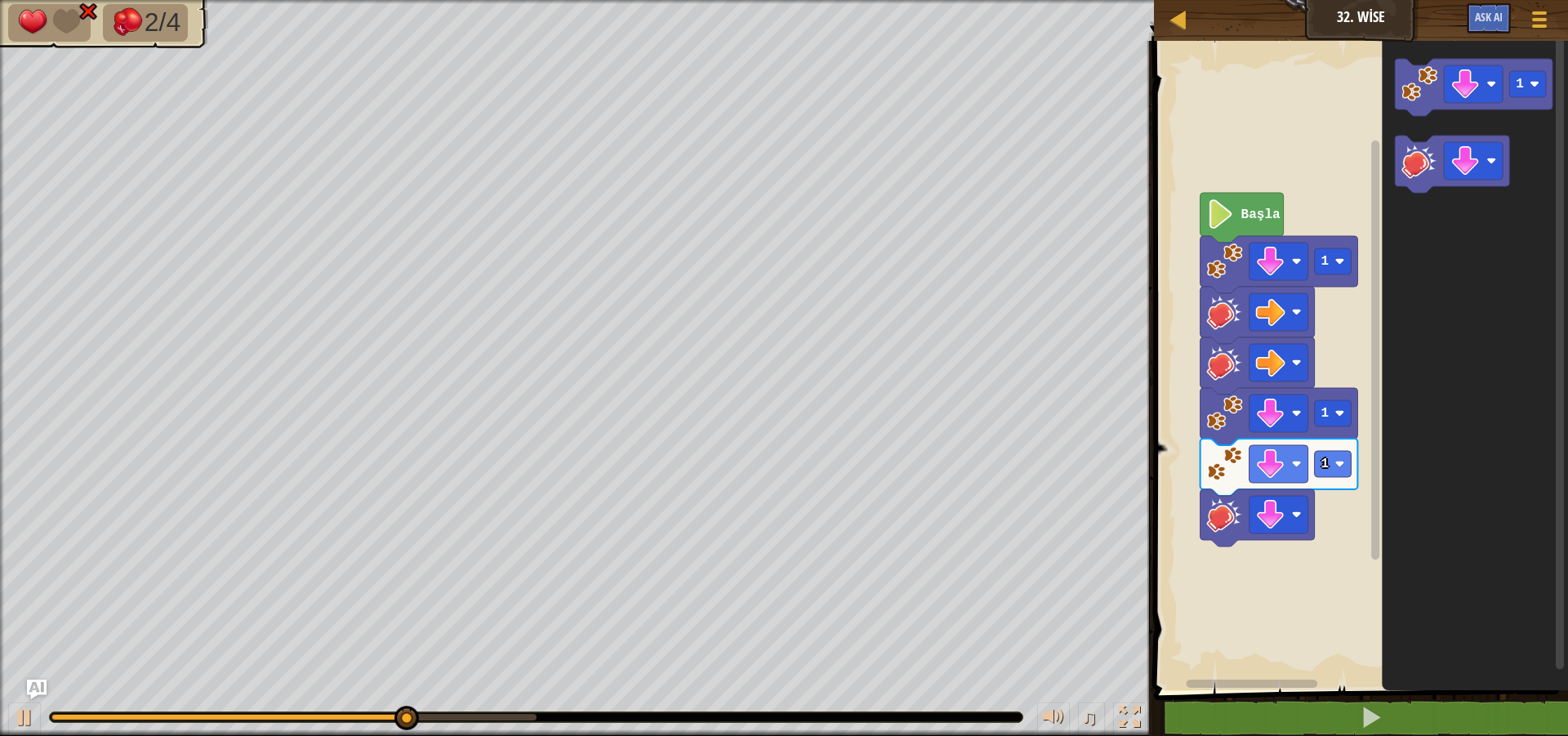
click at [1198, 396] on rect "Blockly Çalışma Alanı" at bounding box center [1358, 361] width 419 height 657
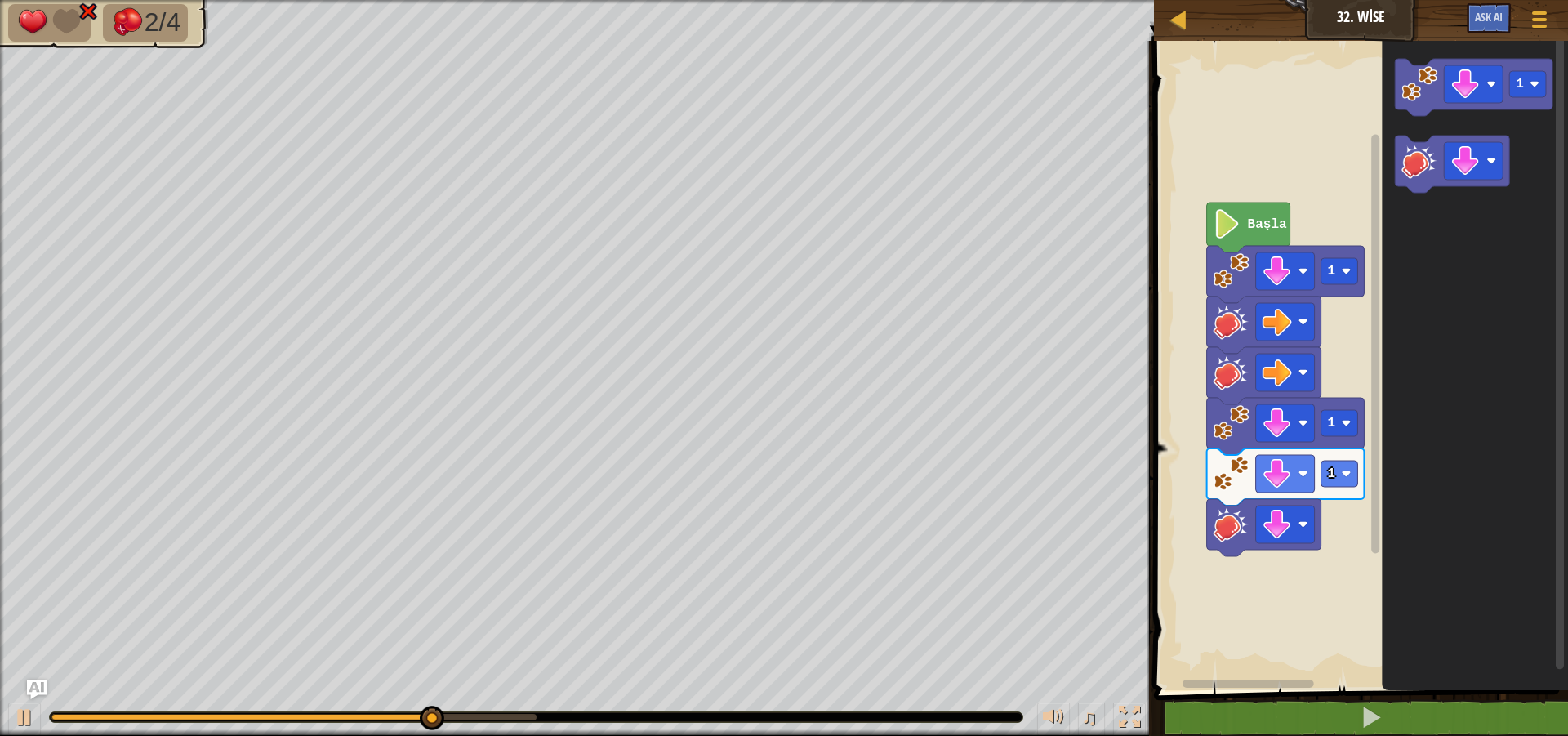
click at [1201, 392] on rect "Blockly Çalışma Alanı" at bounding box center [1358, 361] width 419 height 657
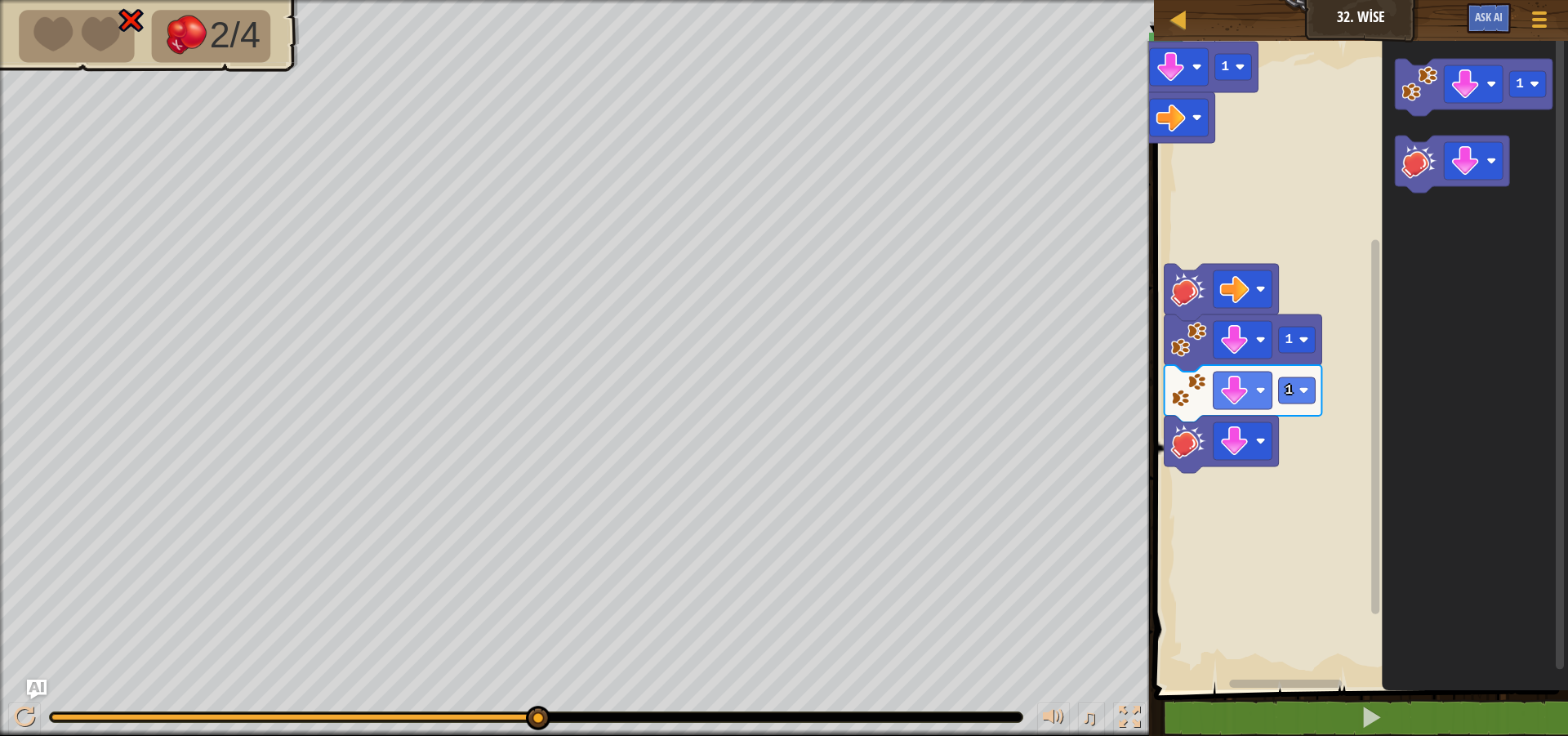
click at [1188, 256] on rect "Blockly Çalışma Alanı" at bounding box center [1358, 361] width 419 height 657
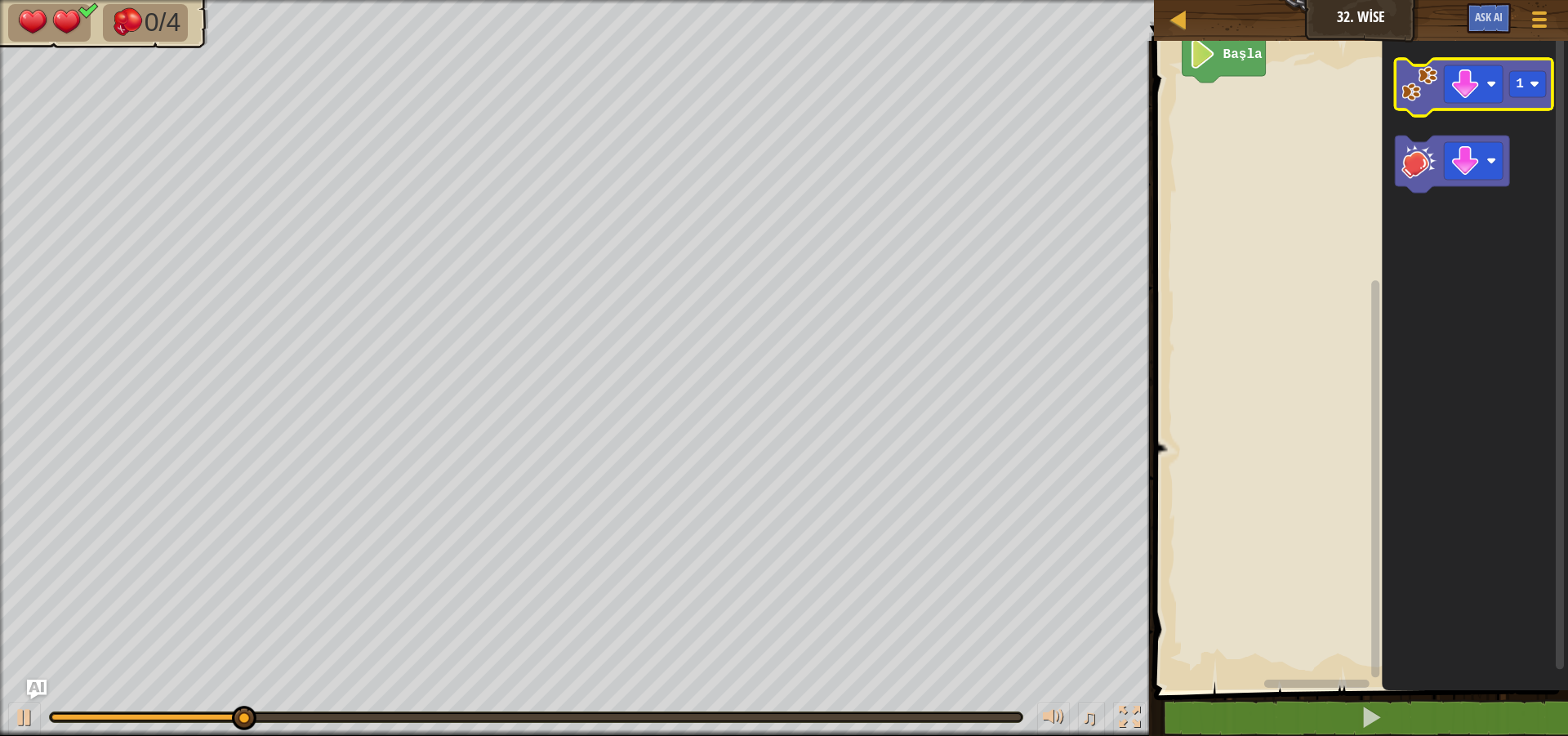
click at [1423, 103] on g "1" at bounding box center [1475, 87] width 158 height 57
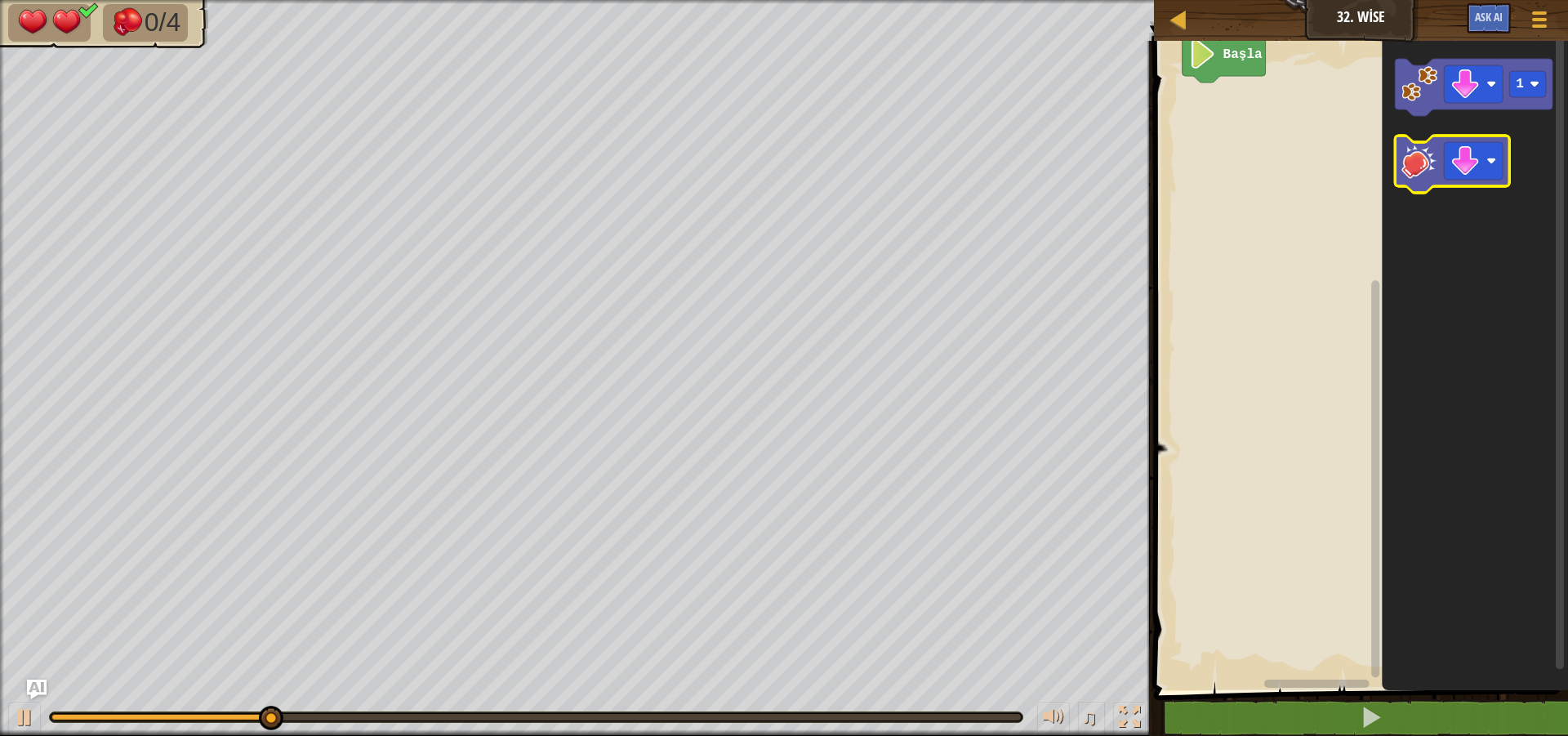
click at [1419, 167] on image "Blockly Çalışma Alanı" at bounding box center [1420, 161] width 36 height 36
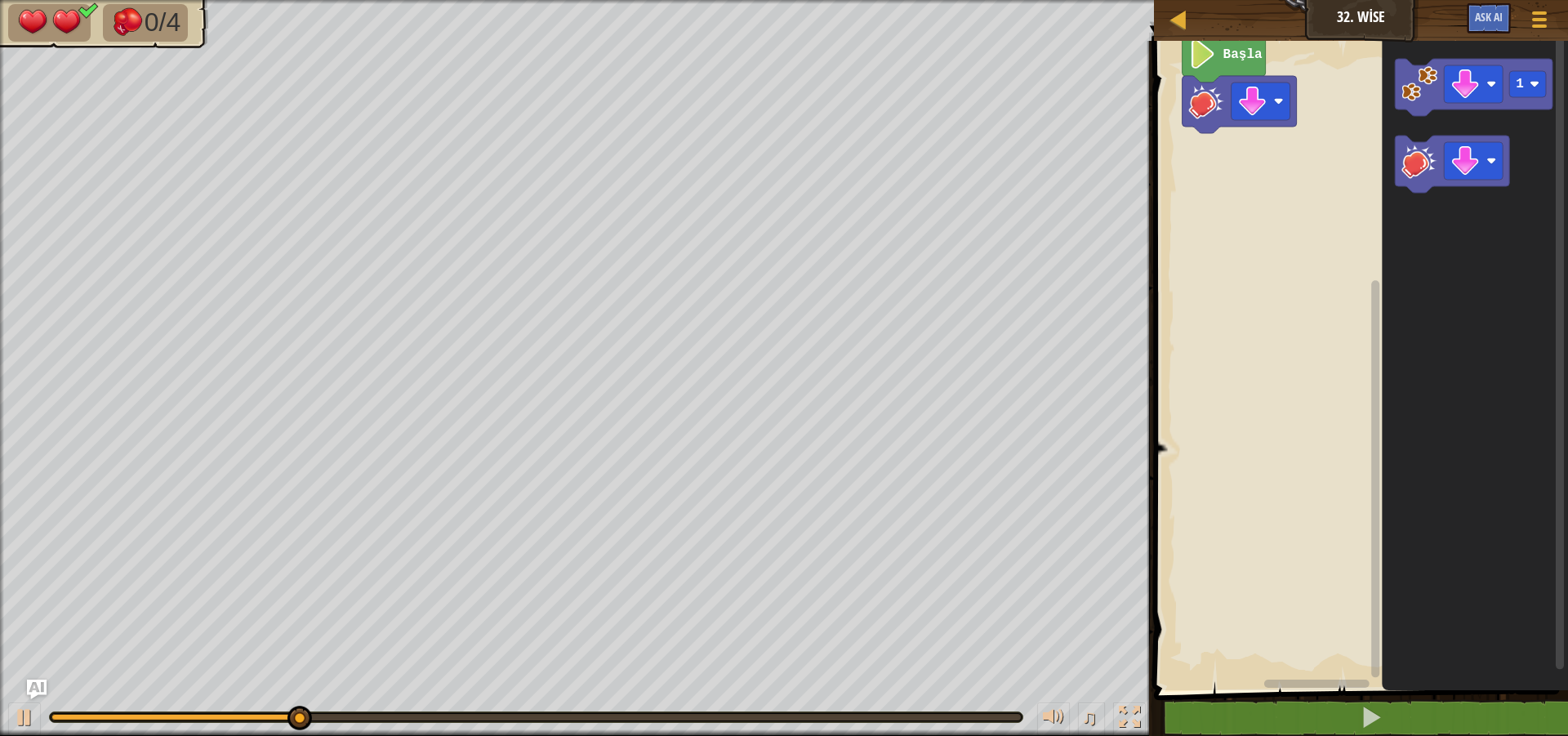
click at [1416, 143] on image "Blockly Çalışma Alanı" at bounding box center [1420, 161] width 36 height 36
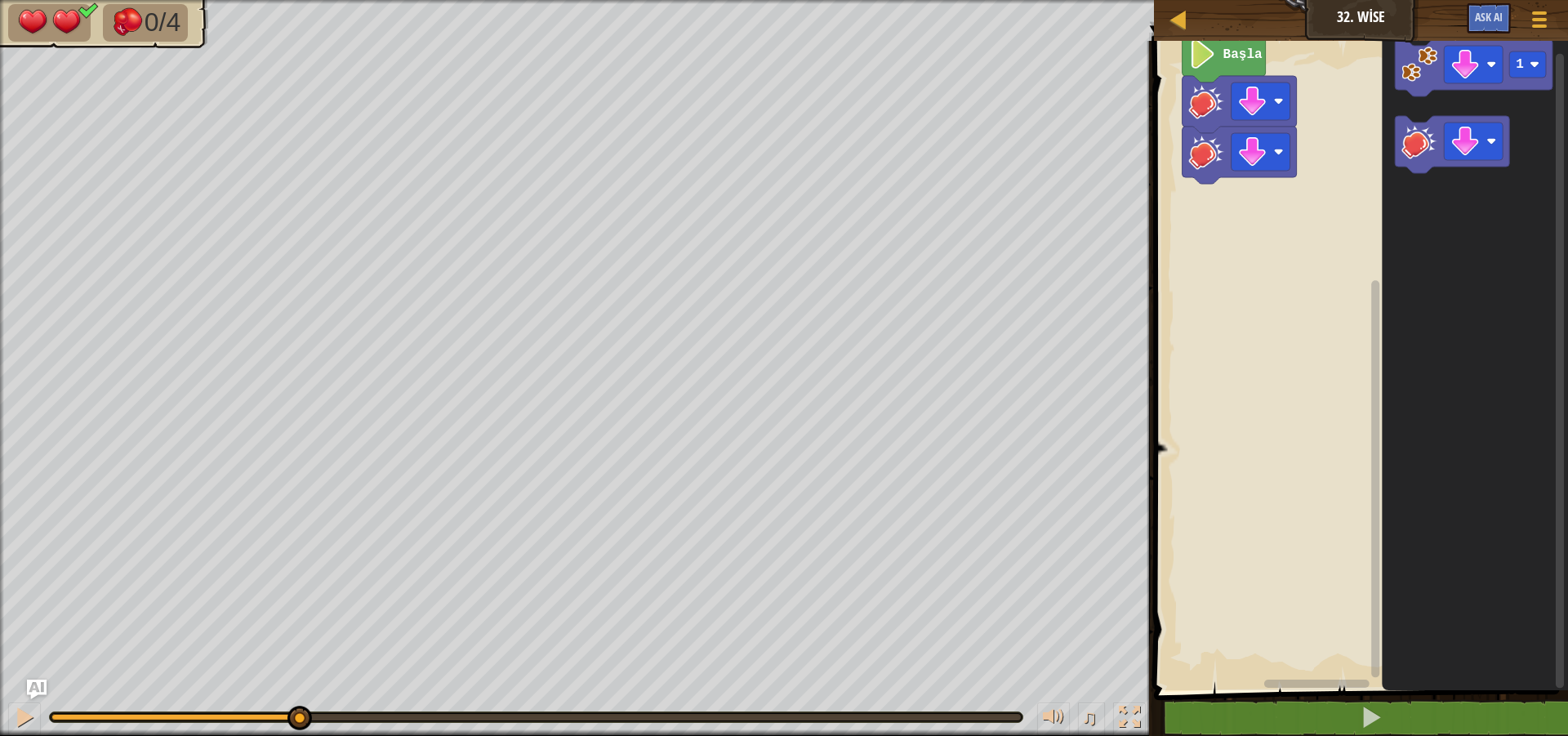
click at [1384, 115] on div "Başla 1" at bounding box center [1358, 361] width 419 height 657
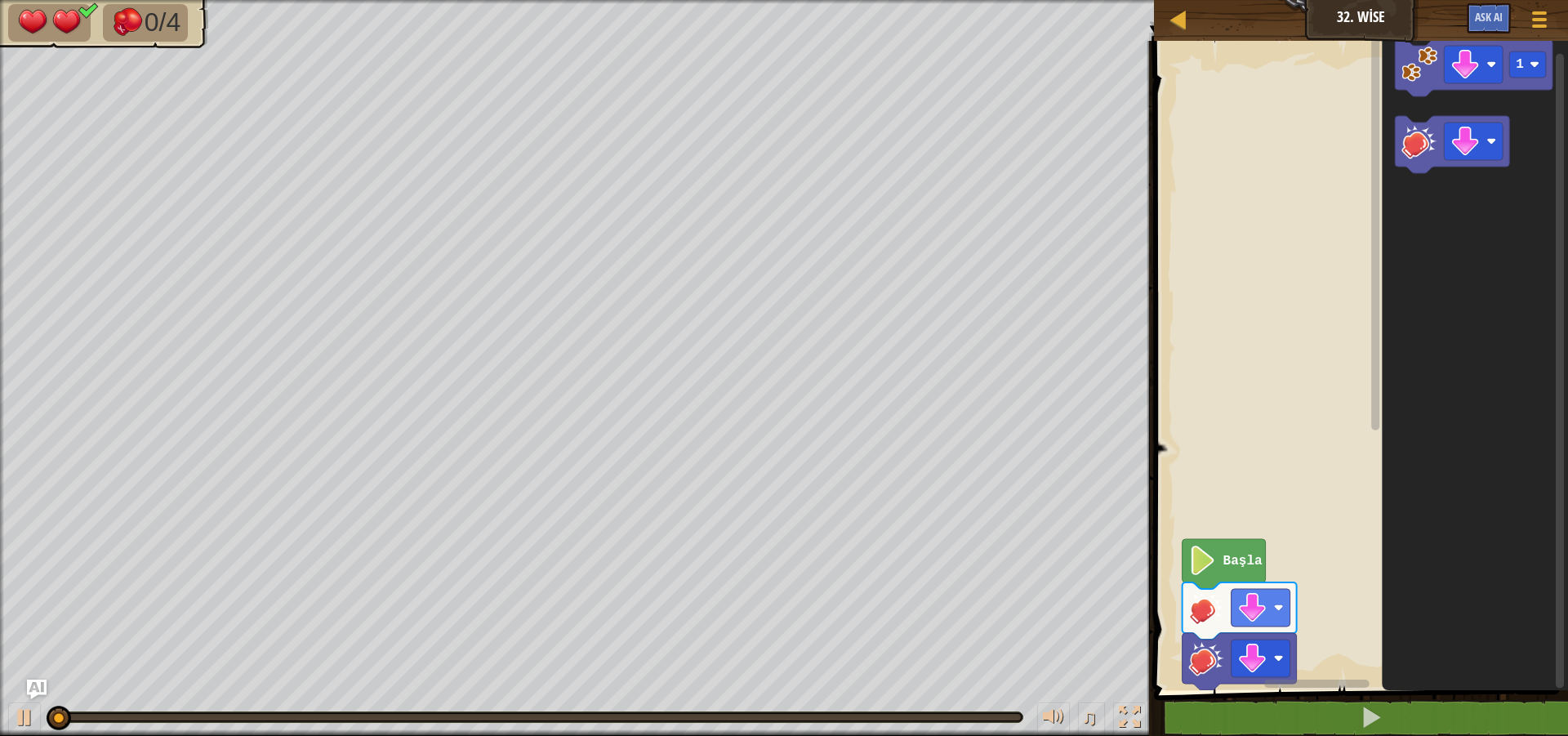
click at [1391, 100] on icon "Blockly Çalışma Alanı" at bounding box center [1476, 361] width 186 height 657
click at [1500, 74] on rect "Blockly Çalışma Alanı" at bounding box center [1474, 65] width 59 height 37
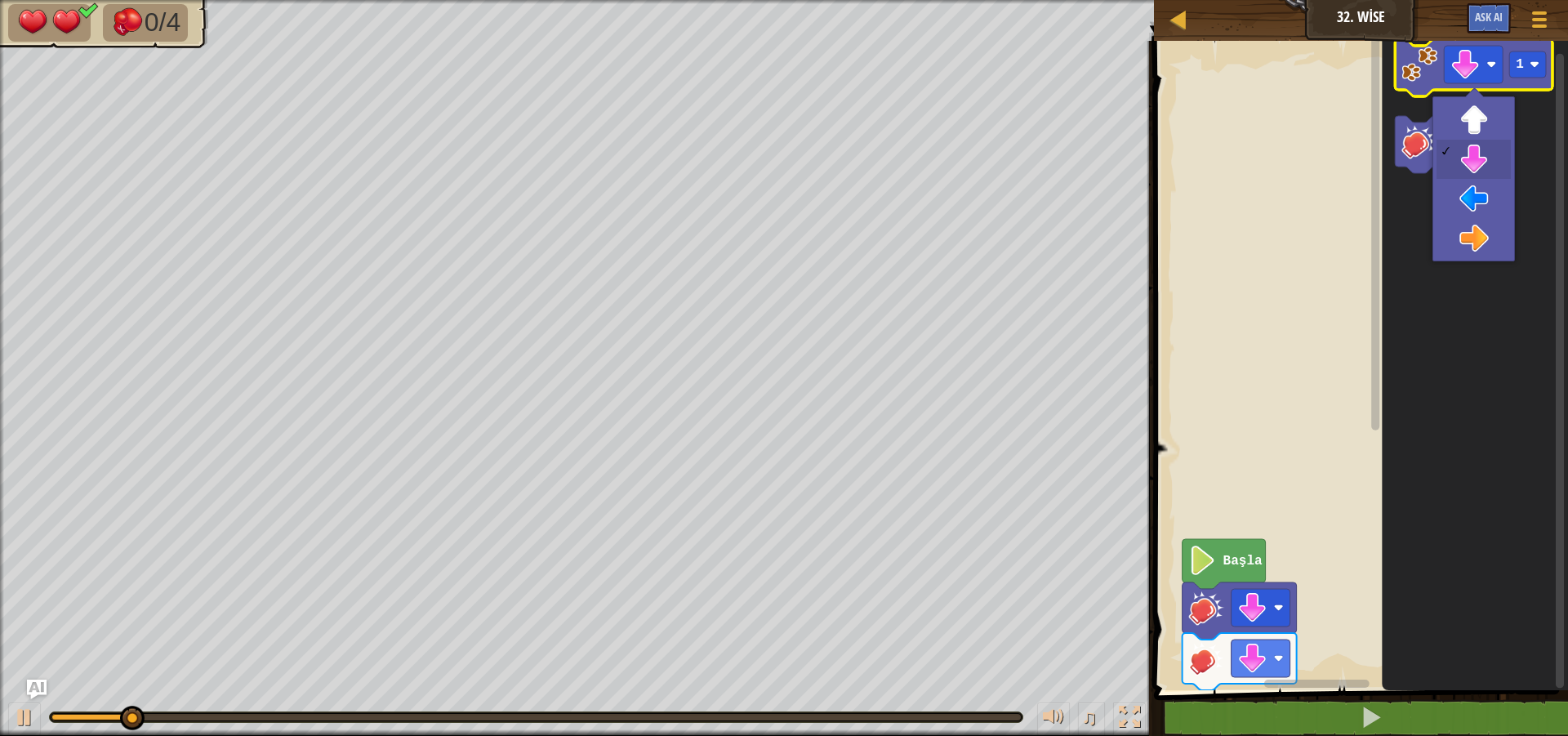
click at [1493, 98] on icon "Blockly Çalışma Alanı" at bounding box center [1476, 361] width 186 height 657
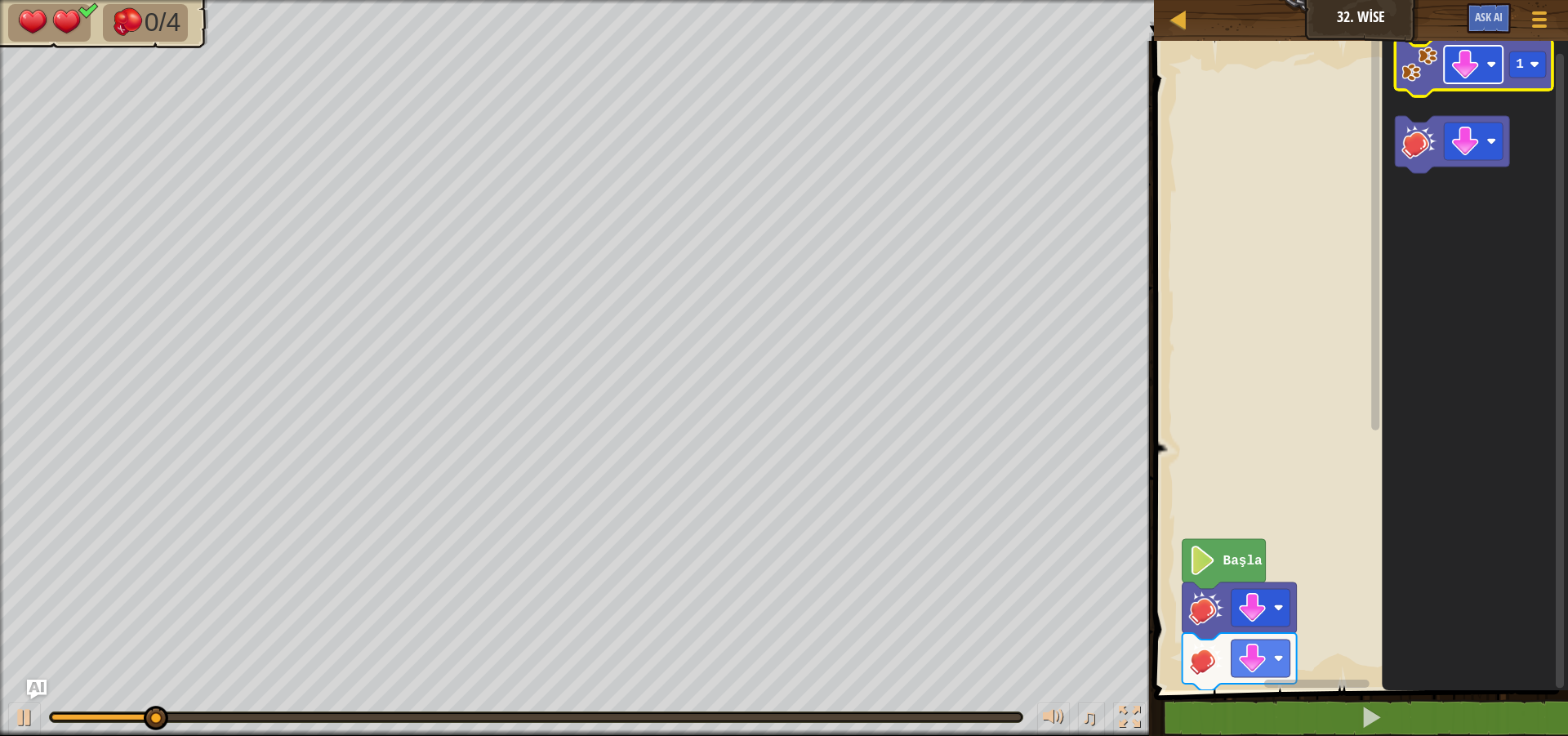
click at [1464, 173] on g "1" at bounding box center [1475, 106] width 158 height 134
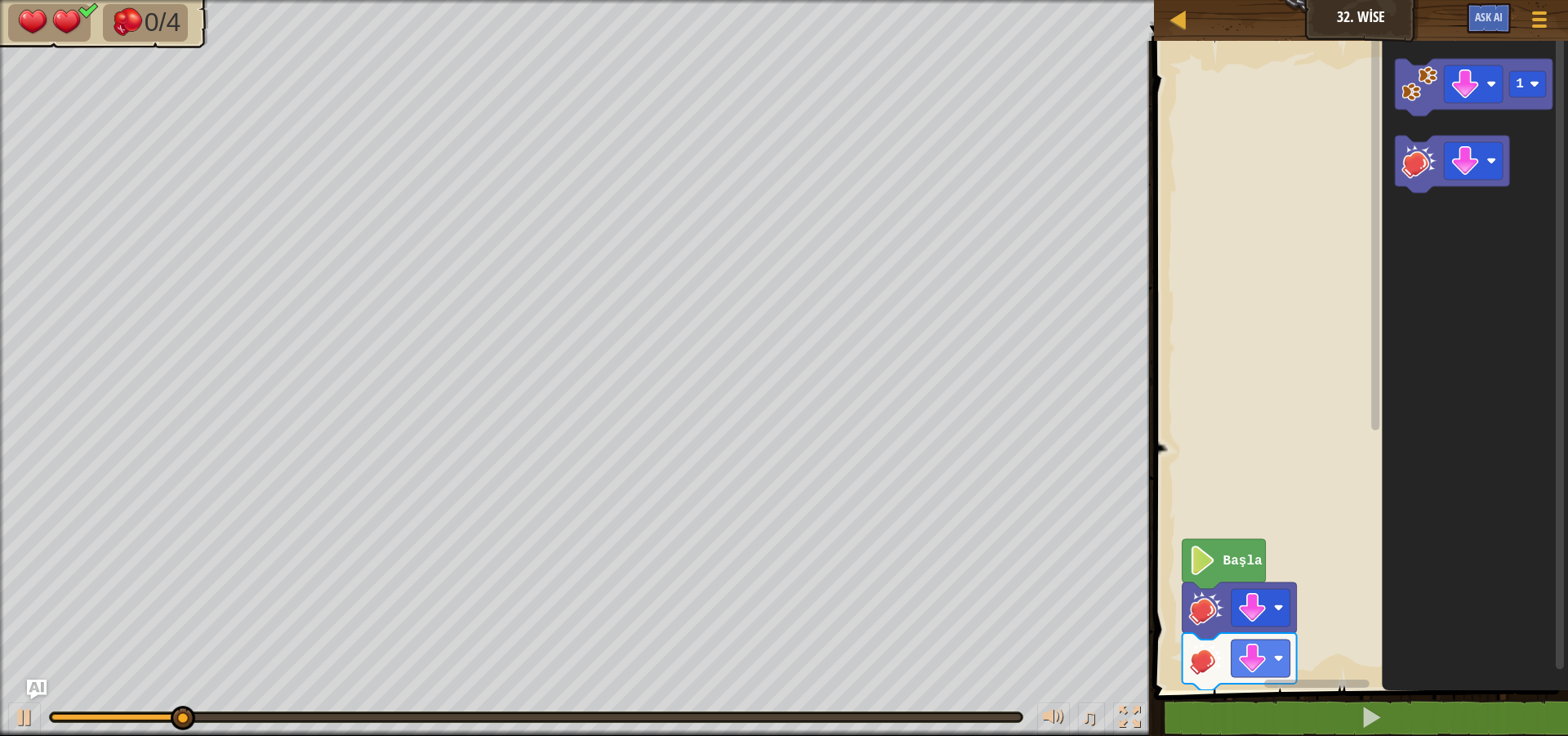
click at [1462, 161] on icon "1" at bounding box center [1476, 361] width 186 height 657
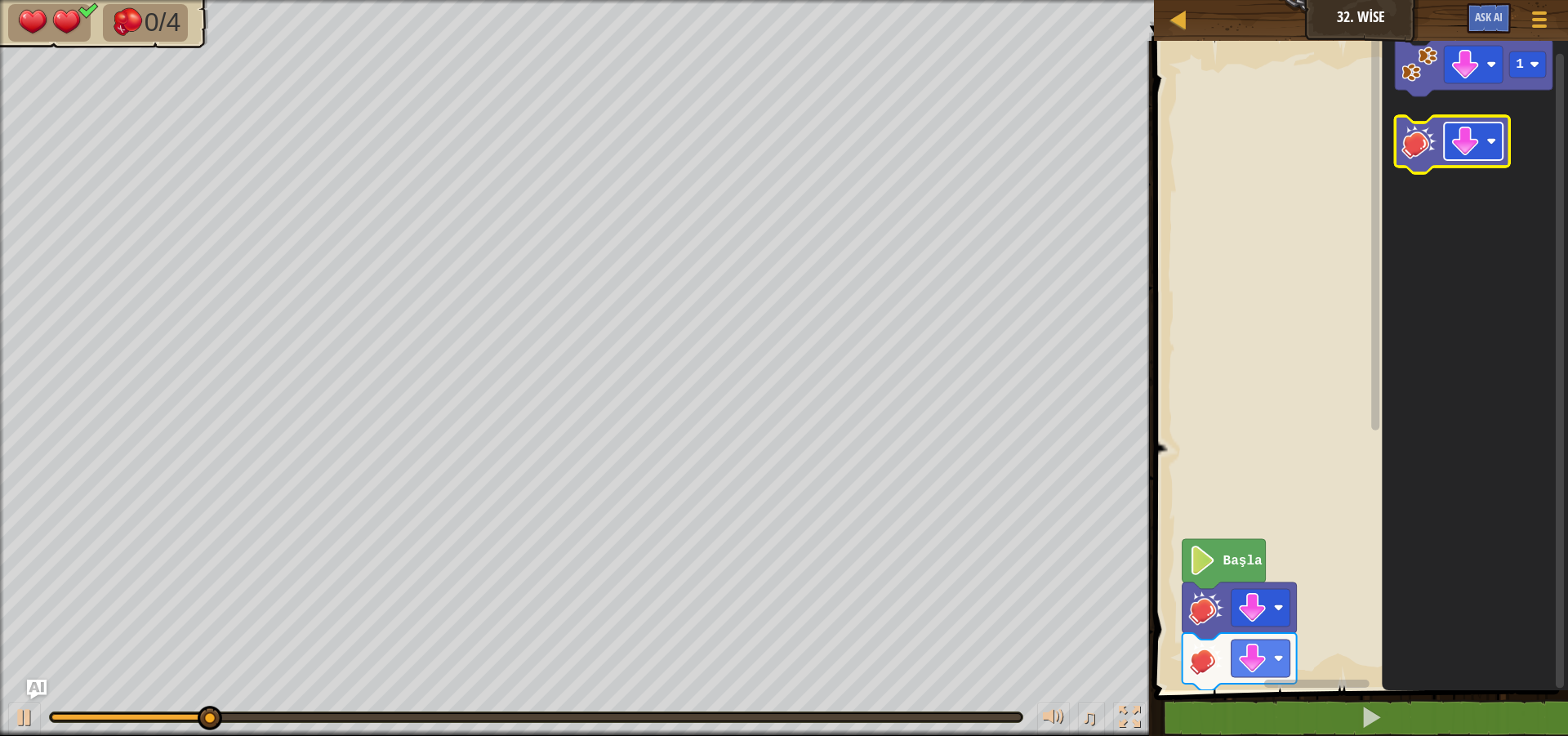
click at [1451, 222] on icon "1" at bounding box center [1476, 361] width 186 height 657
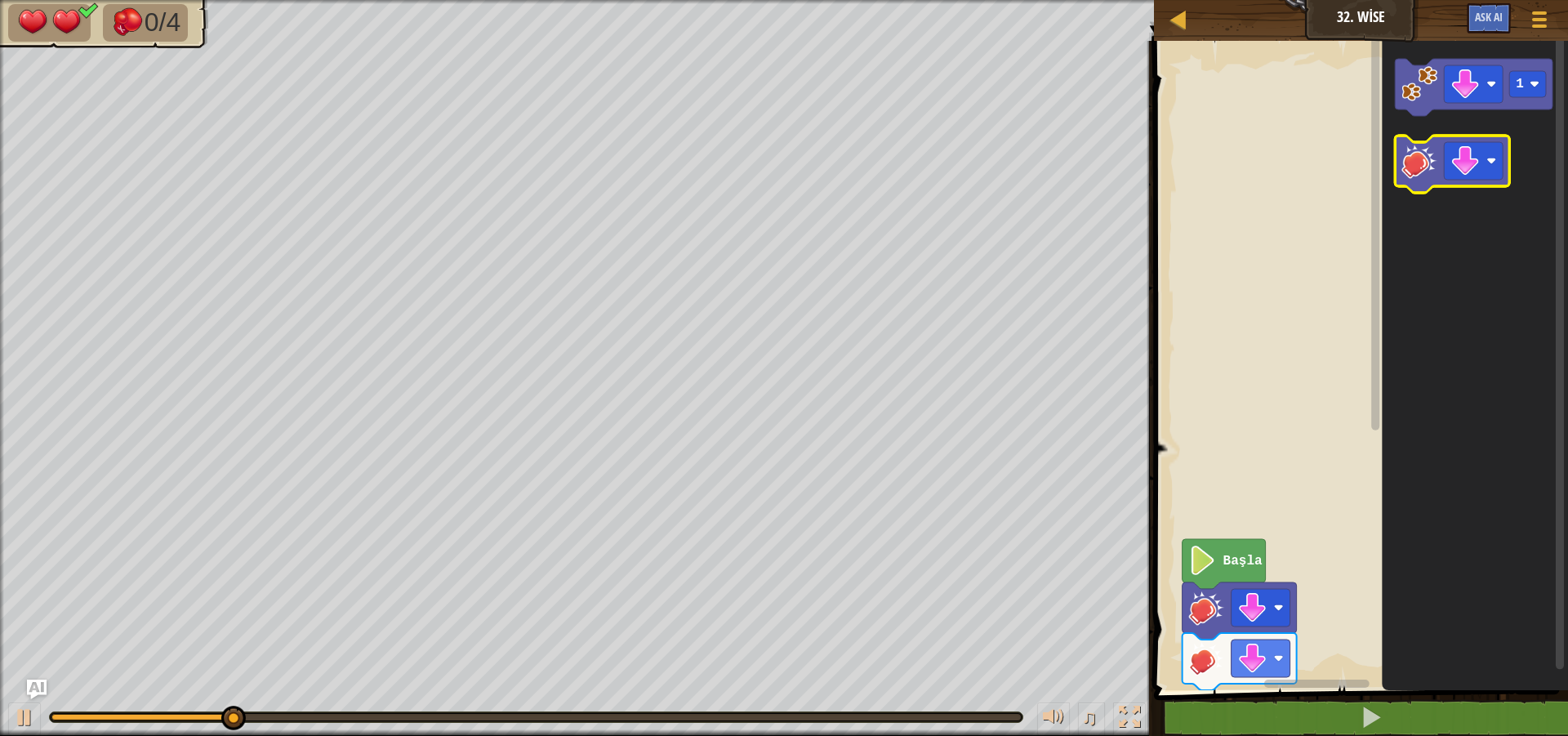
click at [1449, 132] on icon "1" at bounding box center [1476, 361] width 186 height 657
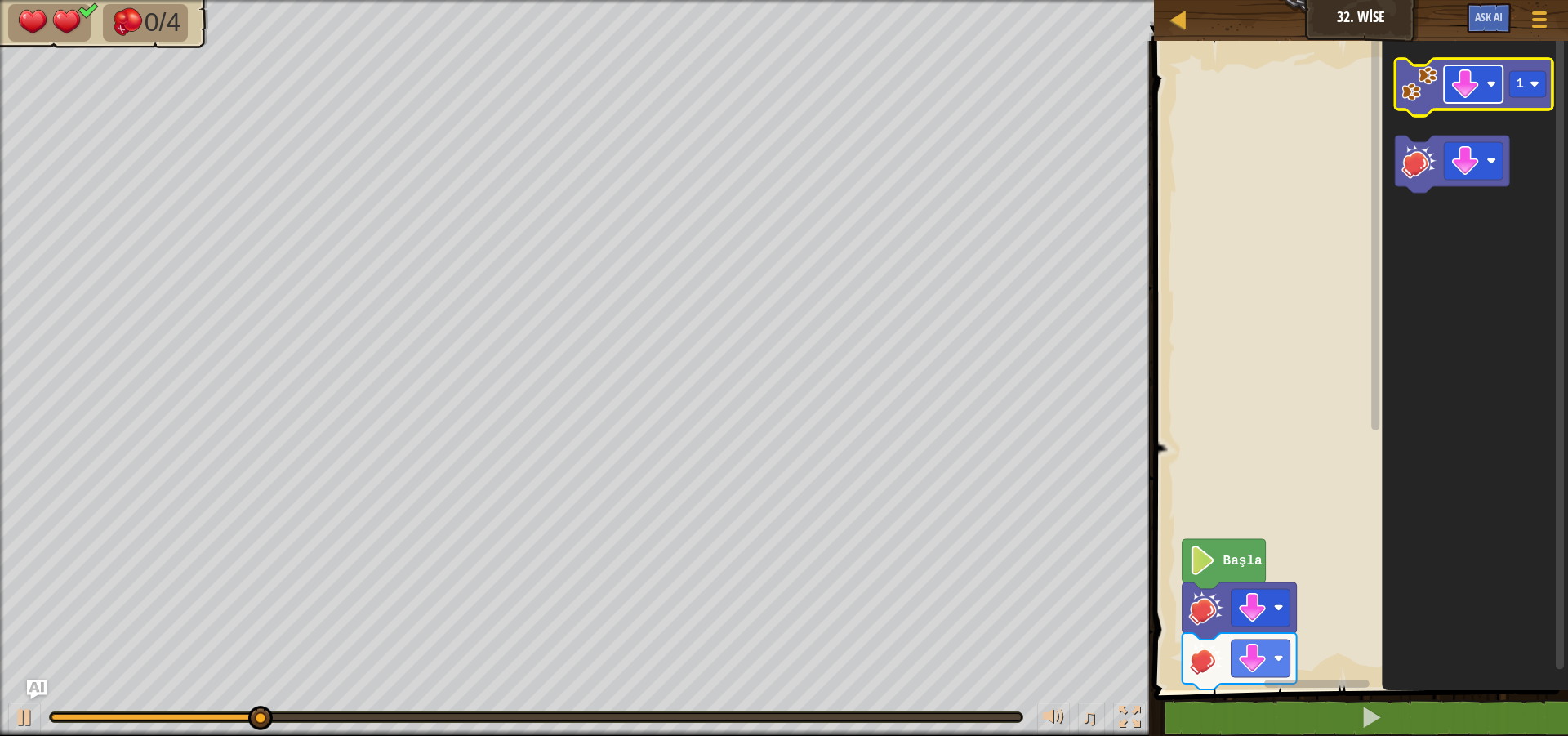
click at [1440, 93] on g "1" at bounding box center [1475, 87] width 158 height 57
click at [1421, 92] on image "Blockly Çalışma Alanı" at bounding box center [1420, 84] width 36 height 36
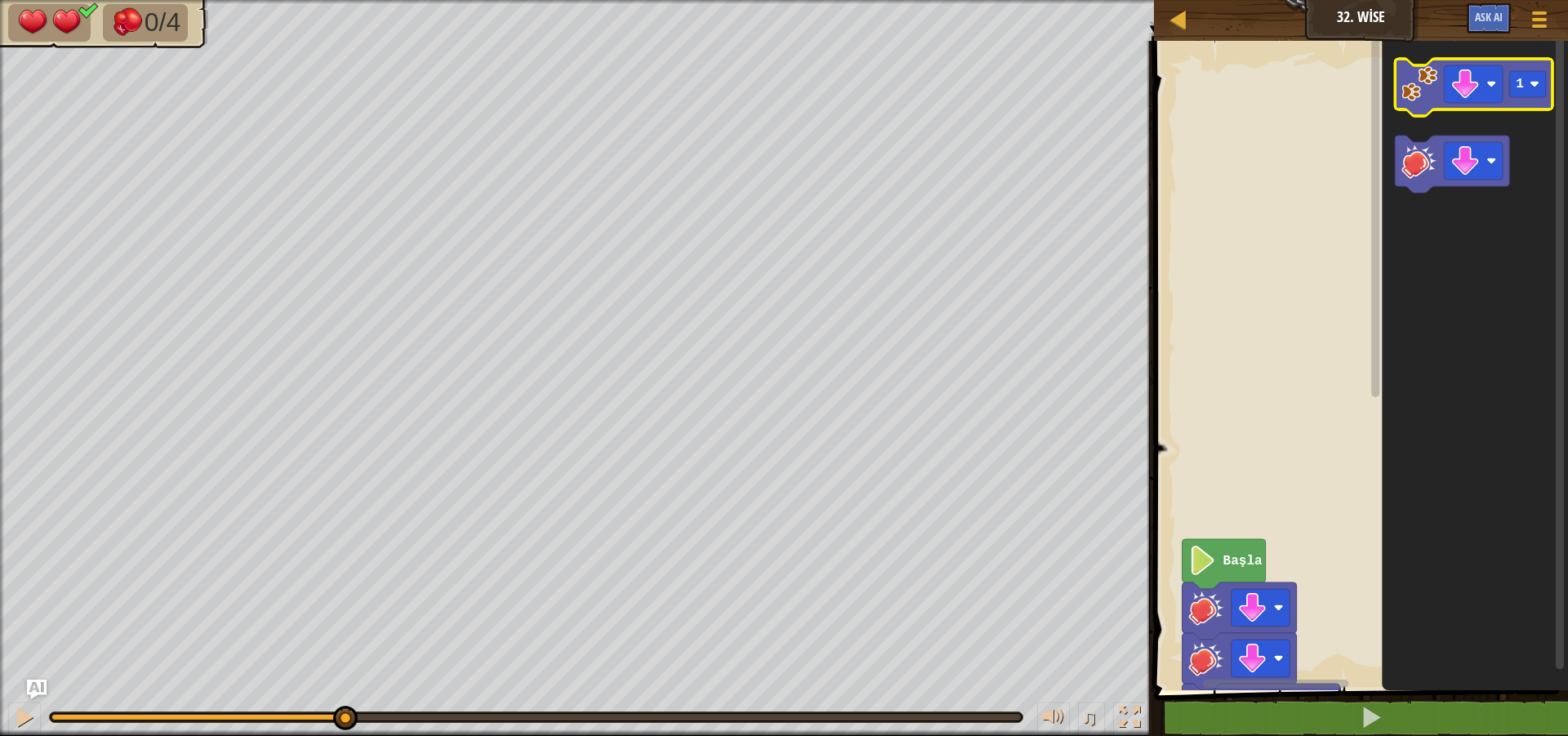
click at [1421, 92] on image "Blockly Çalışma Alanı" at bounding box center [1420, 84] width 36 height 36
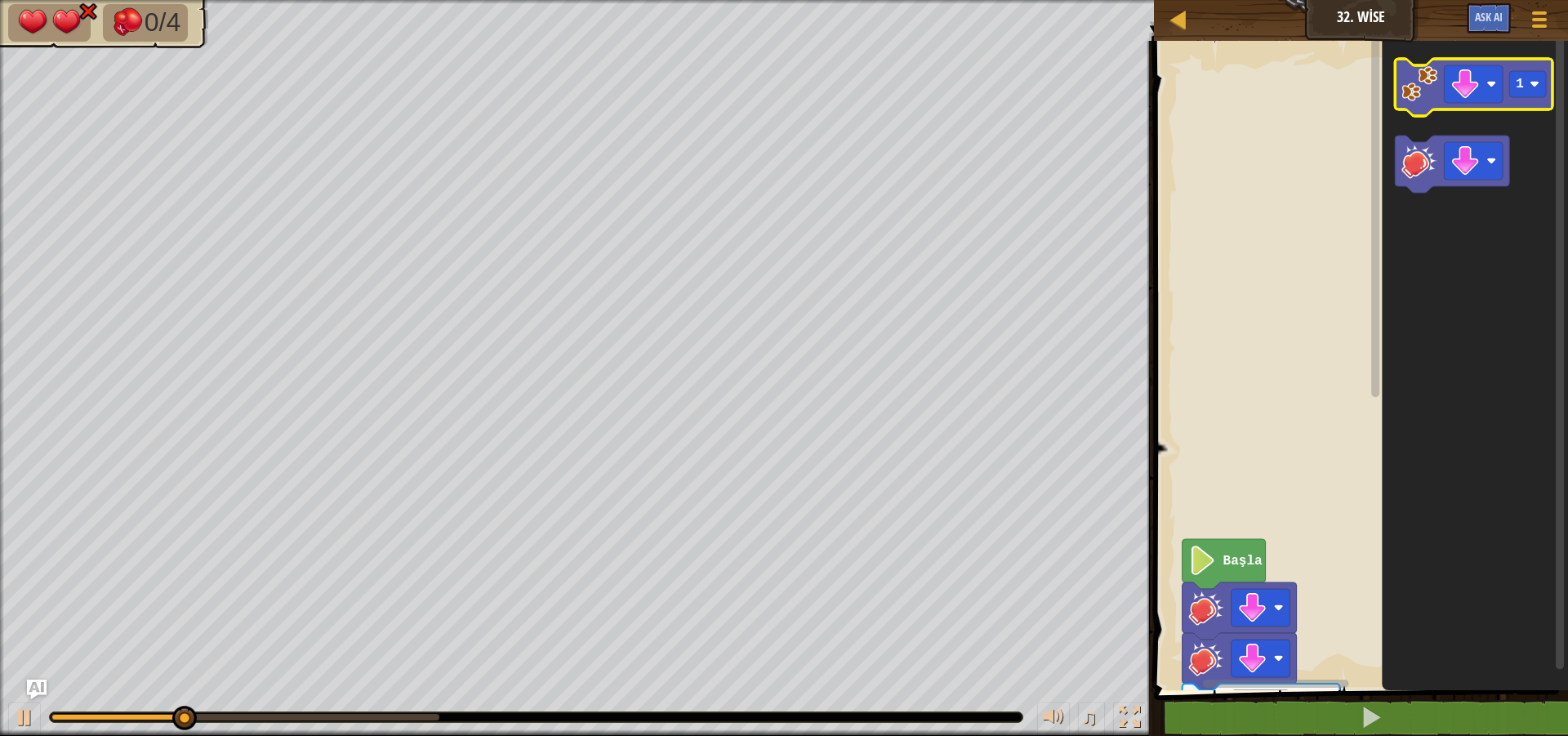
click at [1407, 103] on icon "Blockly Çalışma Alanı" at bounding box center [1475, 87] width 158 height 57
click at [1406, 119] on icon "Blockly Çalışma Alanı" at bounding box center [1476, 361] width 186 height 657
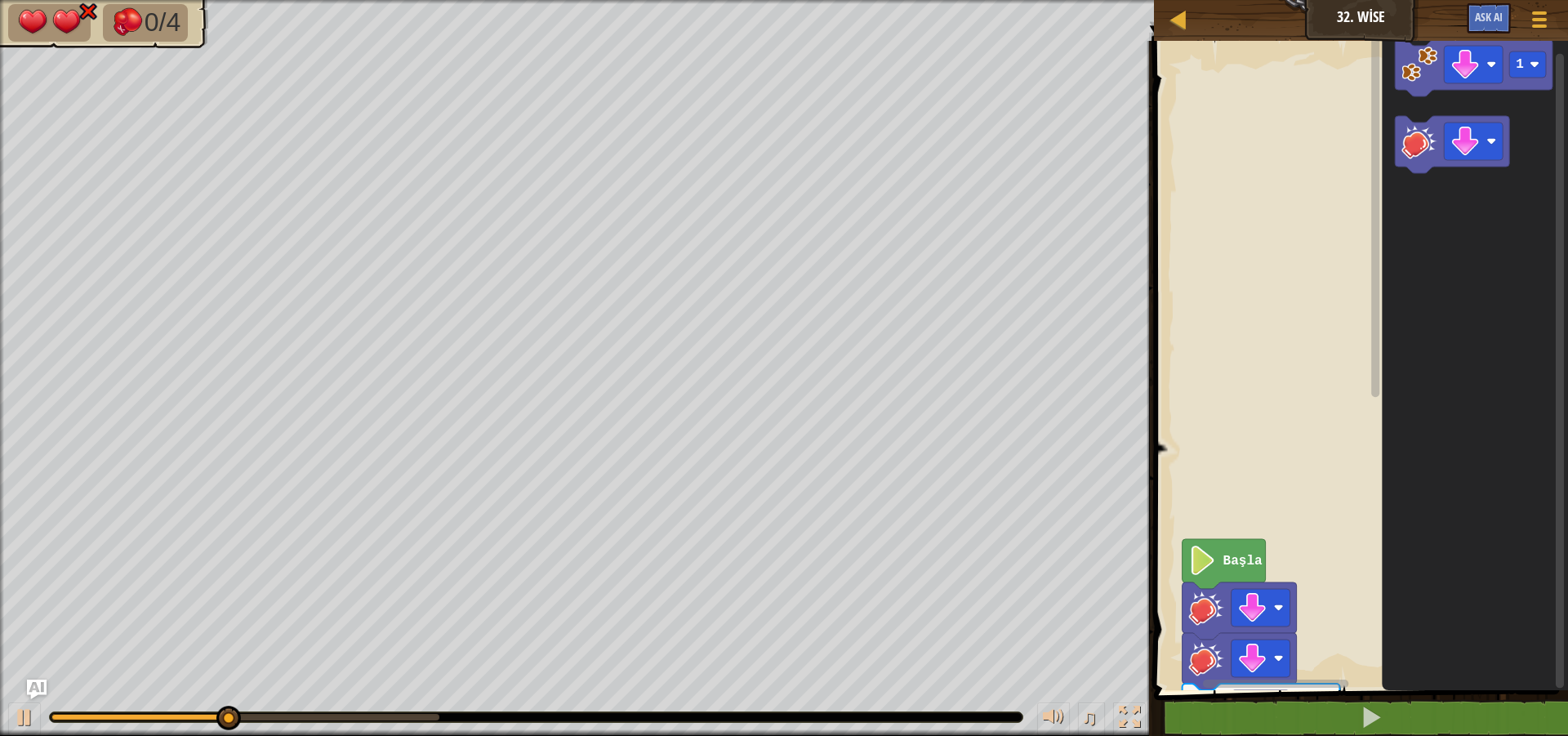
click at [1381, 182] on div "Başla 1 1 1 1" at bounding box center [1358, 361] width 419 height 657
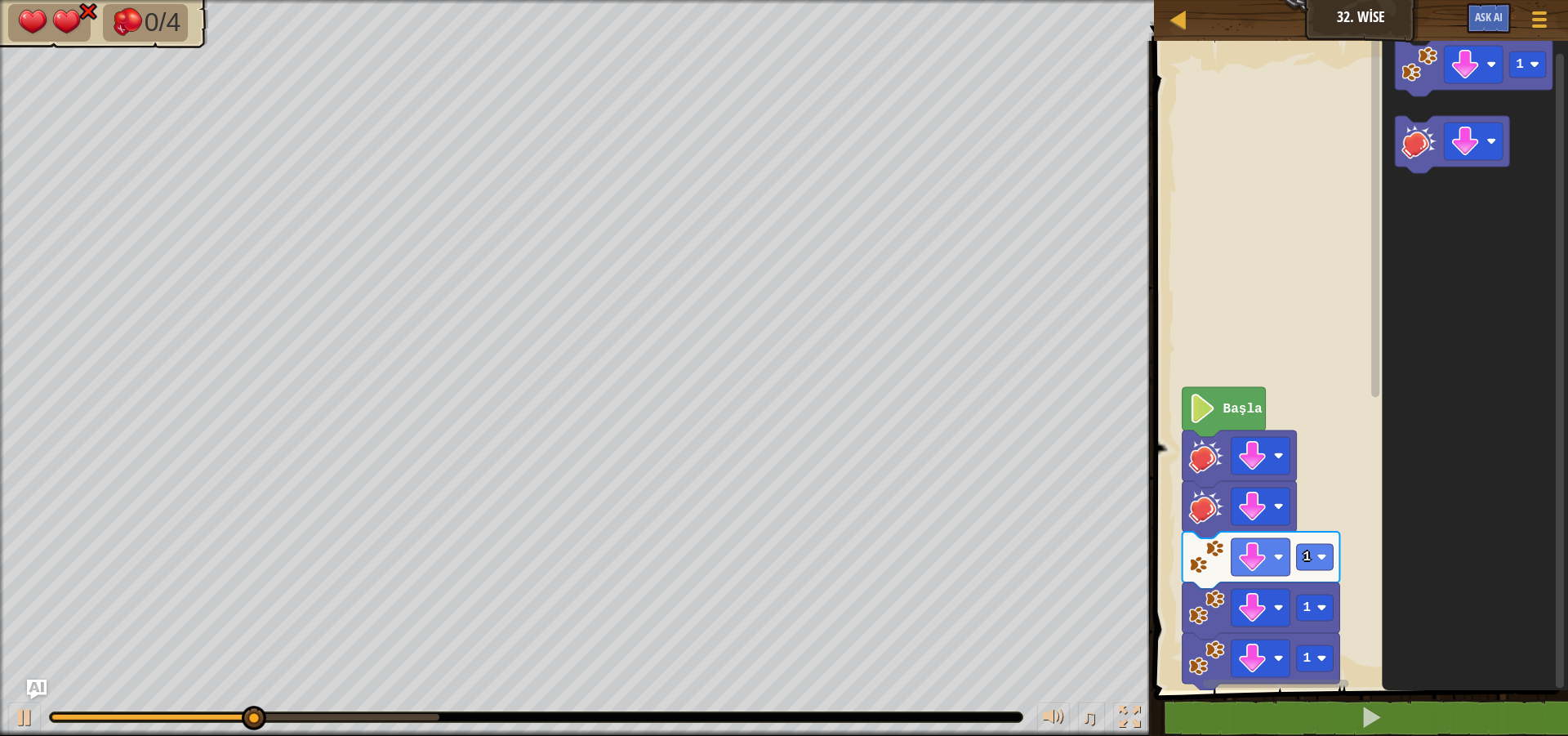
click at [1379, 180] on rect "Blockly Çalışma Alanı" at bounding box center [1376, 215] width 8 height 364
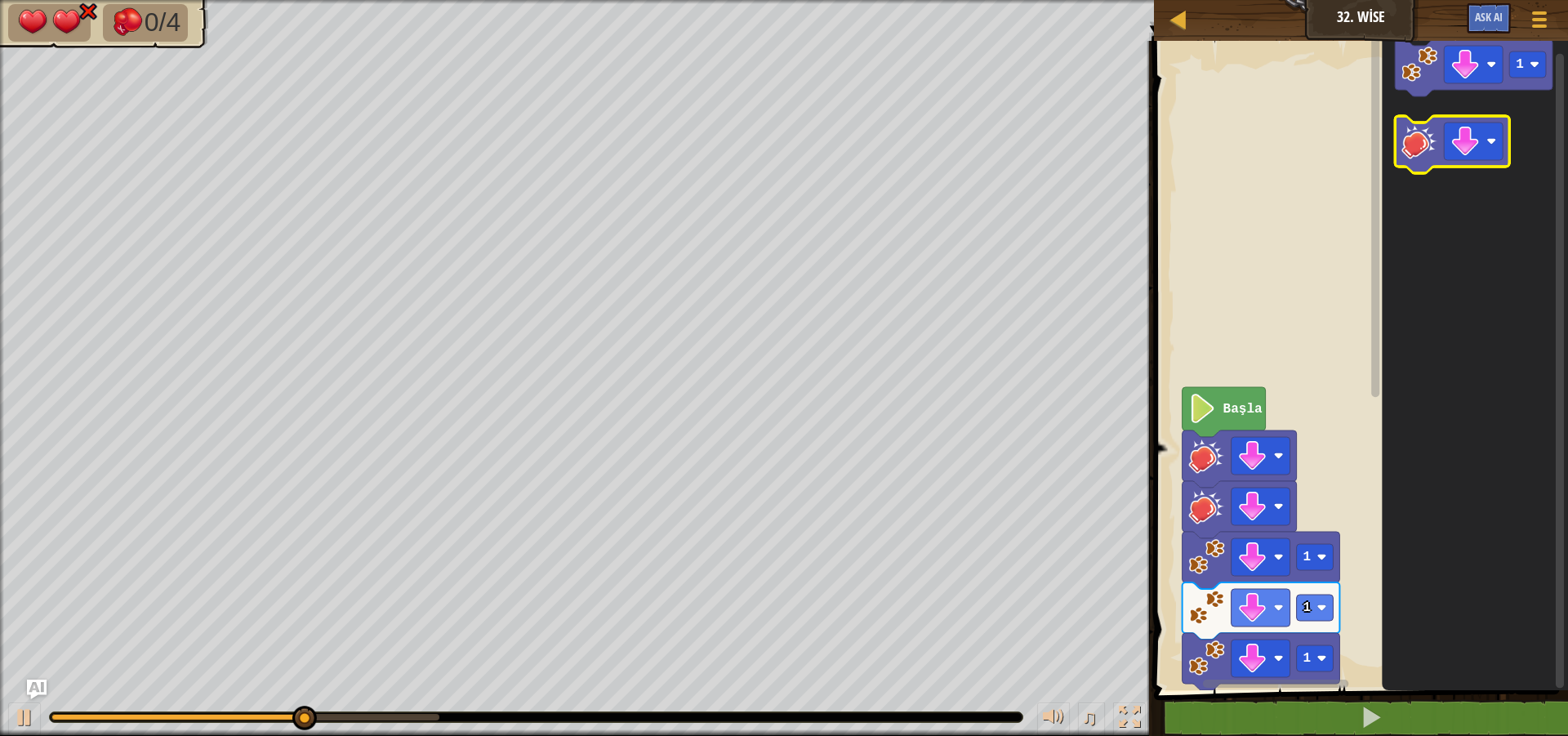
click at [1430, 137] on image "Blockly Çalışma Alanı" at bounding box center [1420, 141] width 36 height 36
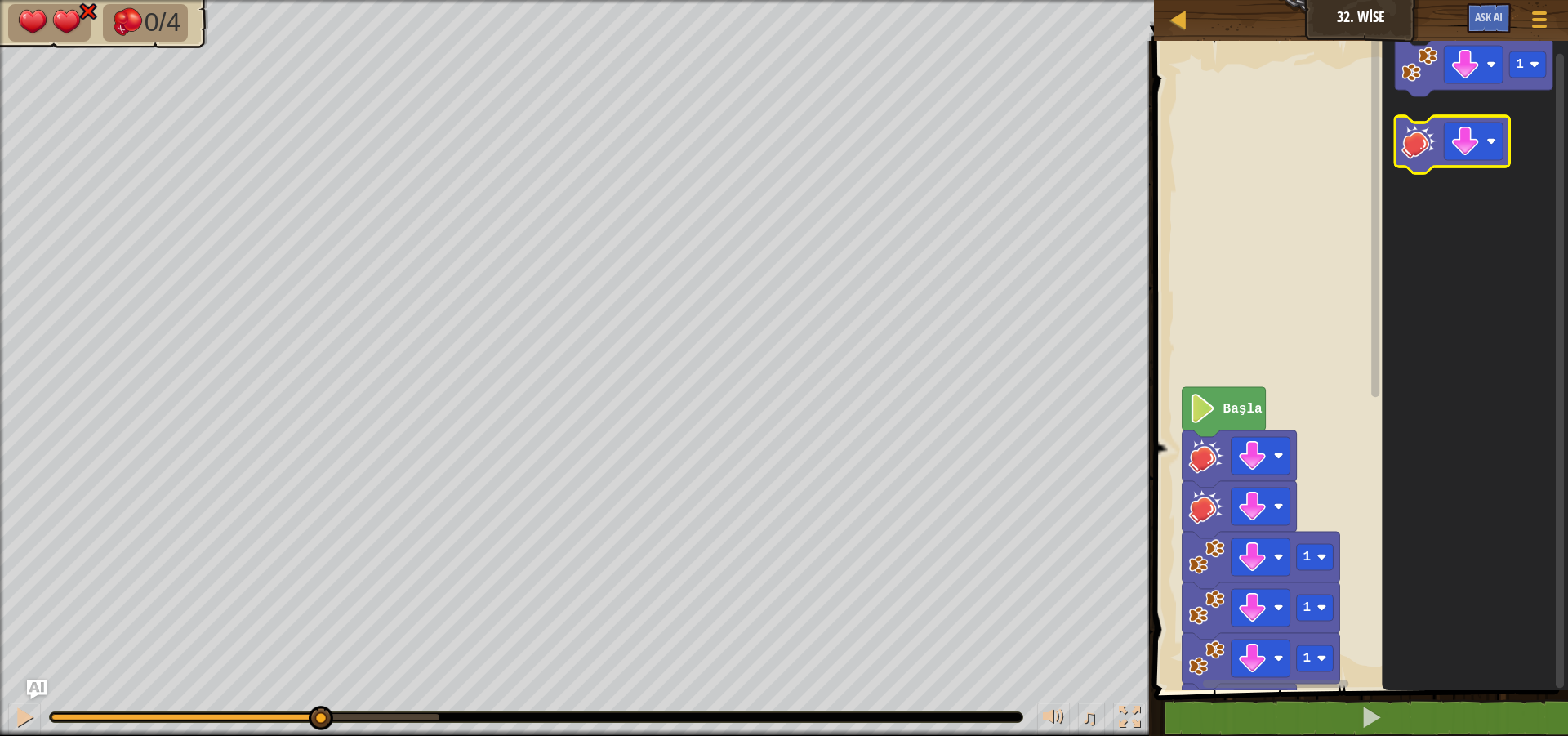
click at [1430, 137] on image "Blockly Çalışma Alanı" at bounding box center [1420, 141] width 36 height 36
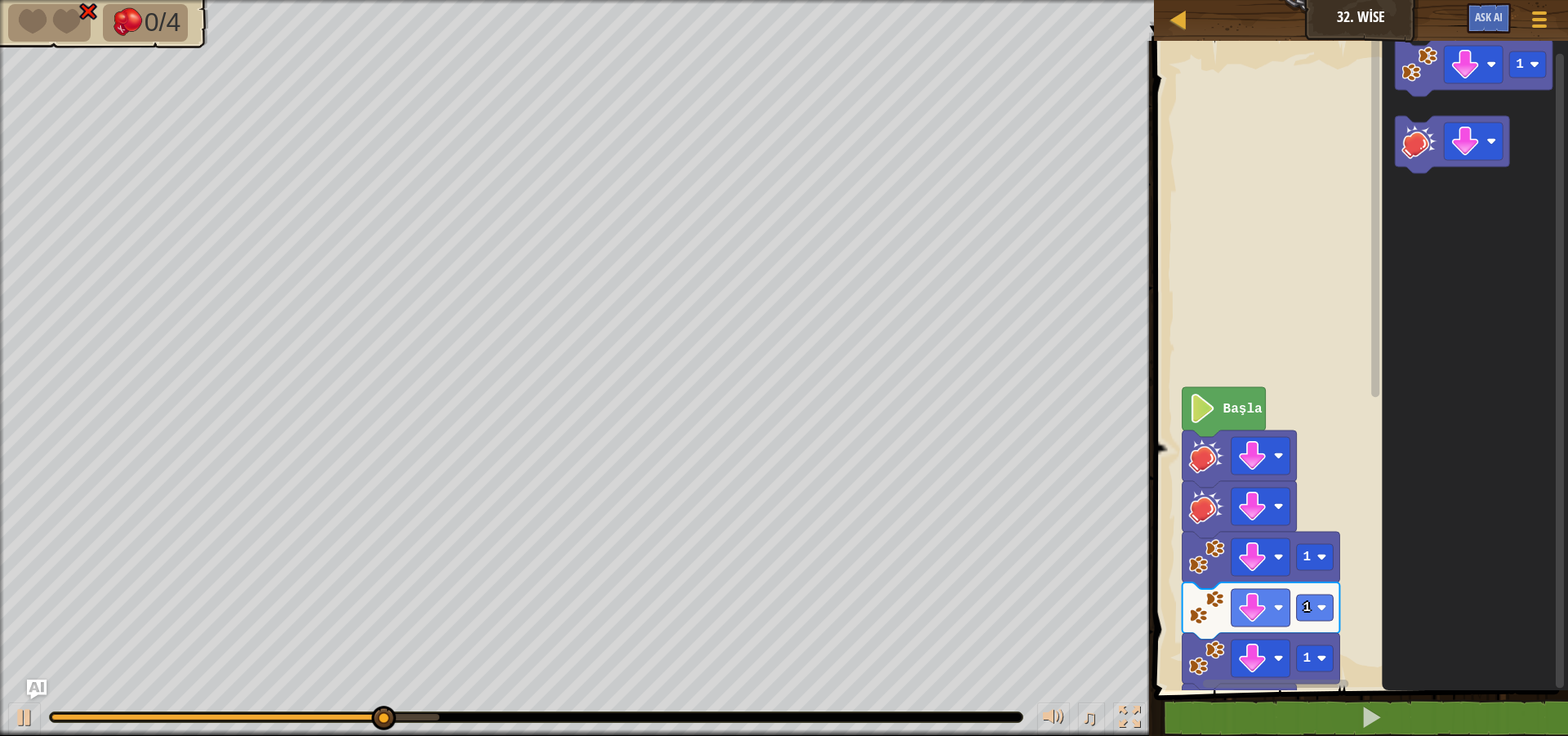
click at [1376, 145] on rect "Blockly Çalışma Alanı" at bounding box center [1376, 215] width 8 height 364
click at [1365, 171] on rect "Blockly Çalışma Alanı" at bounding box center [1358, 361] width 419 height 657
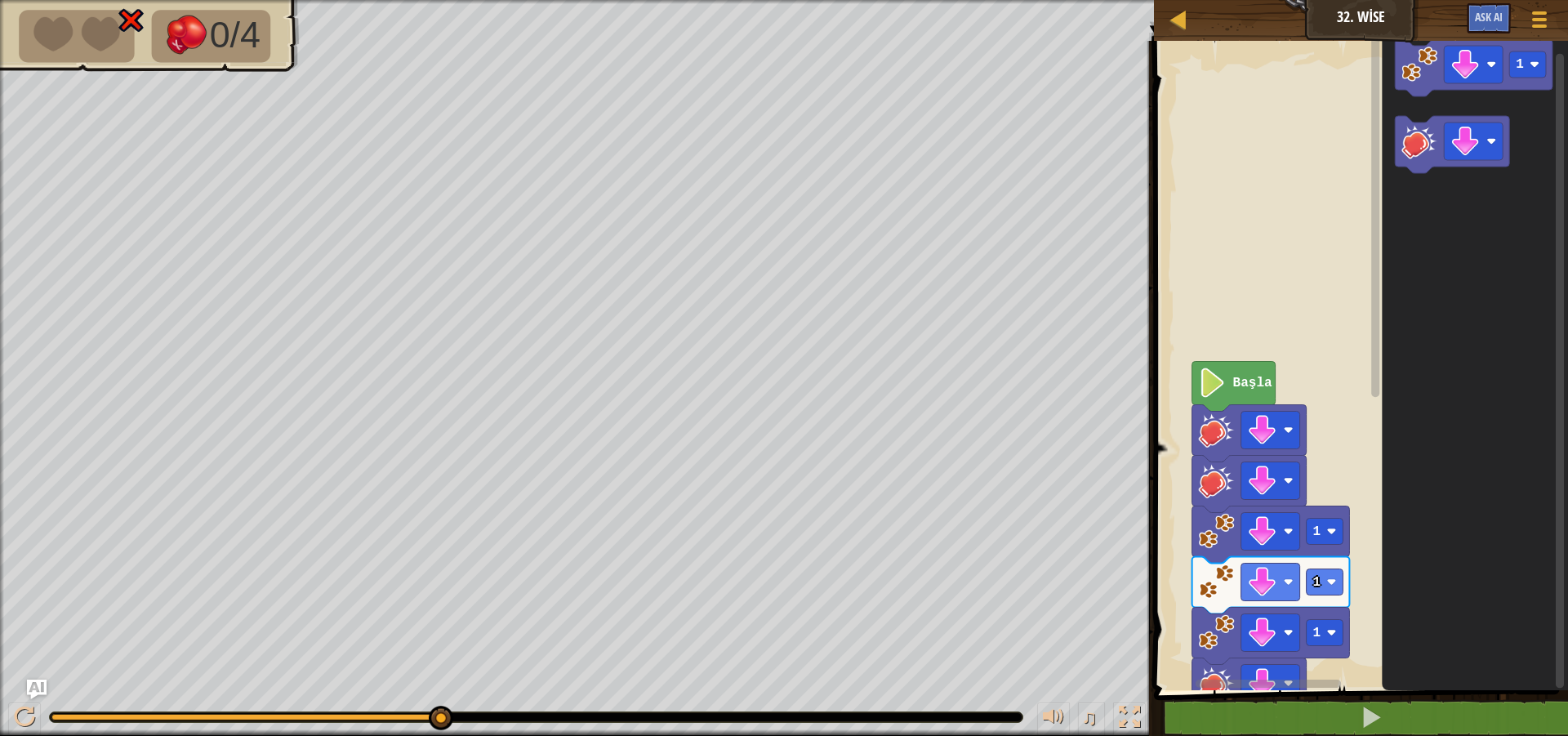
click at [1173, 200] on rect "Blockly Çalışma Alanı" at bounding box center [1358, 361] width 419 height 657
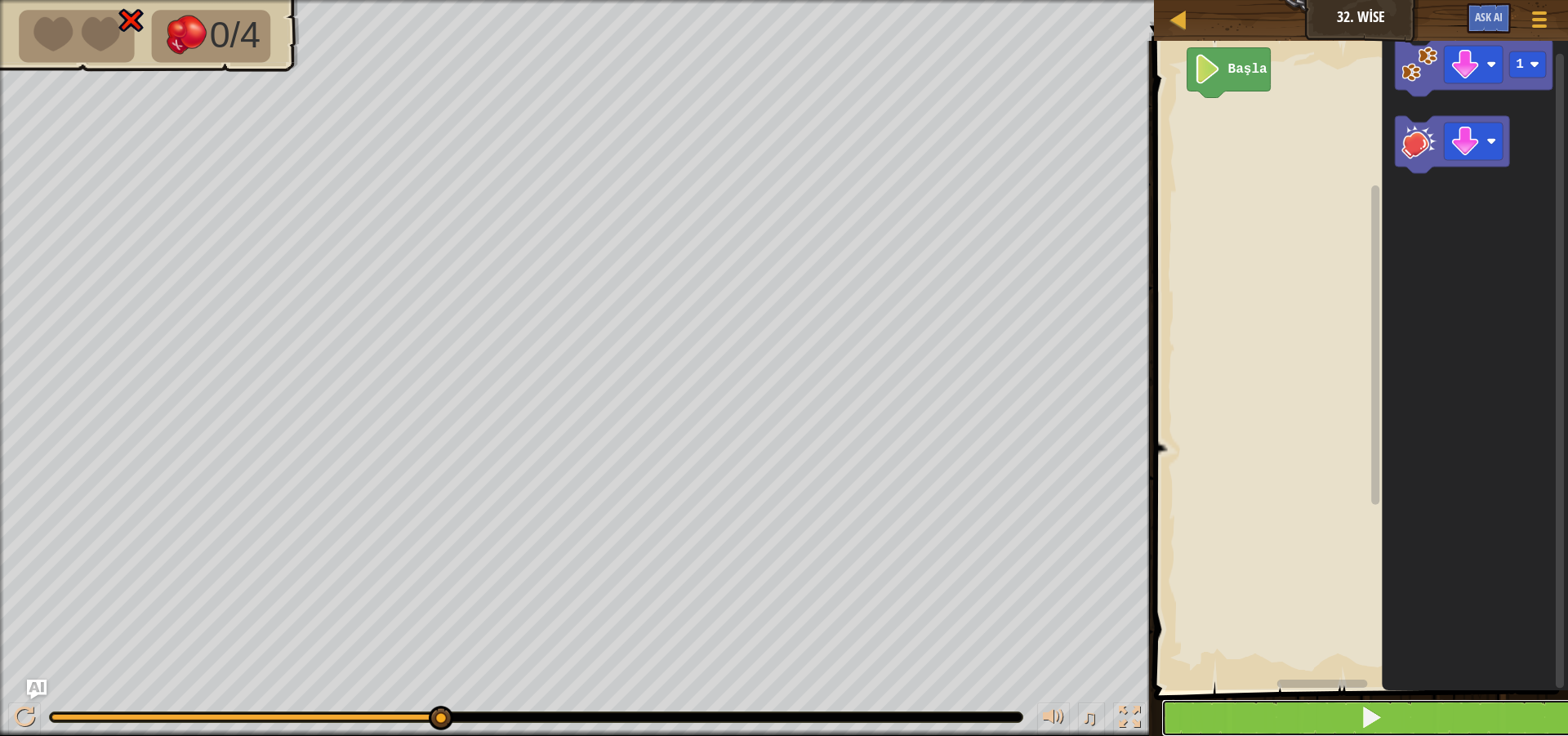
click at [1407, 716] on button at bounding box center [1370, 717] width 419 height 37
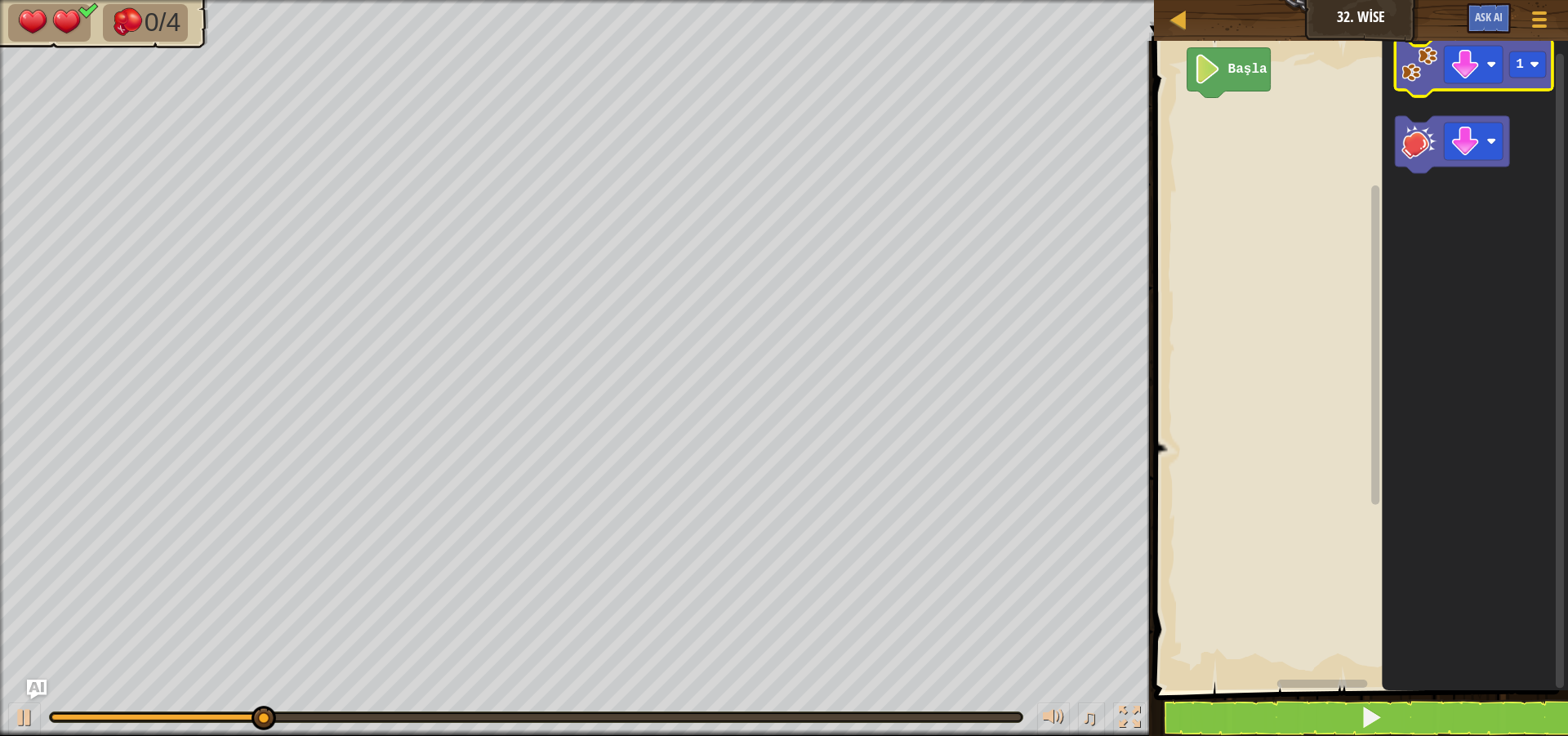
click at [1431, 57] on image "Blockly Çalışma Alanı" at bounding box center [1420, 64] width 36 height 36
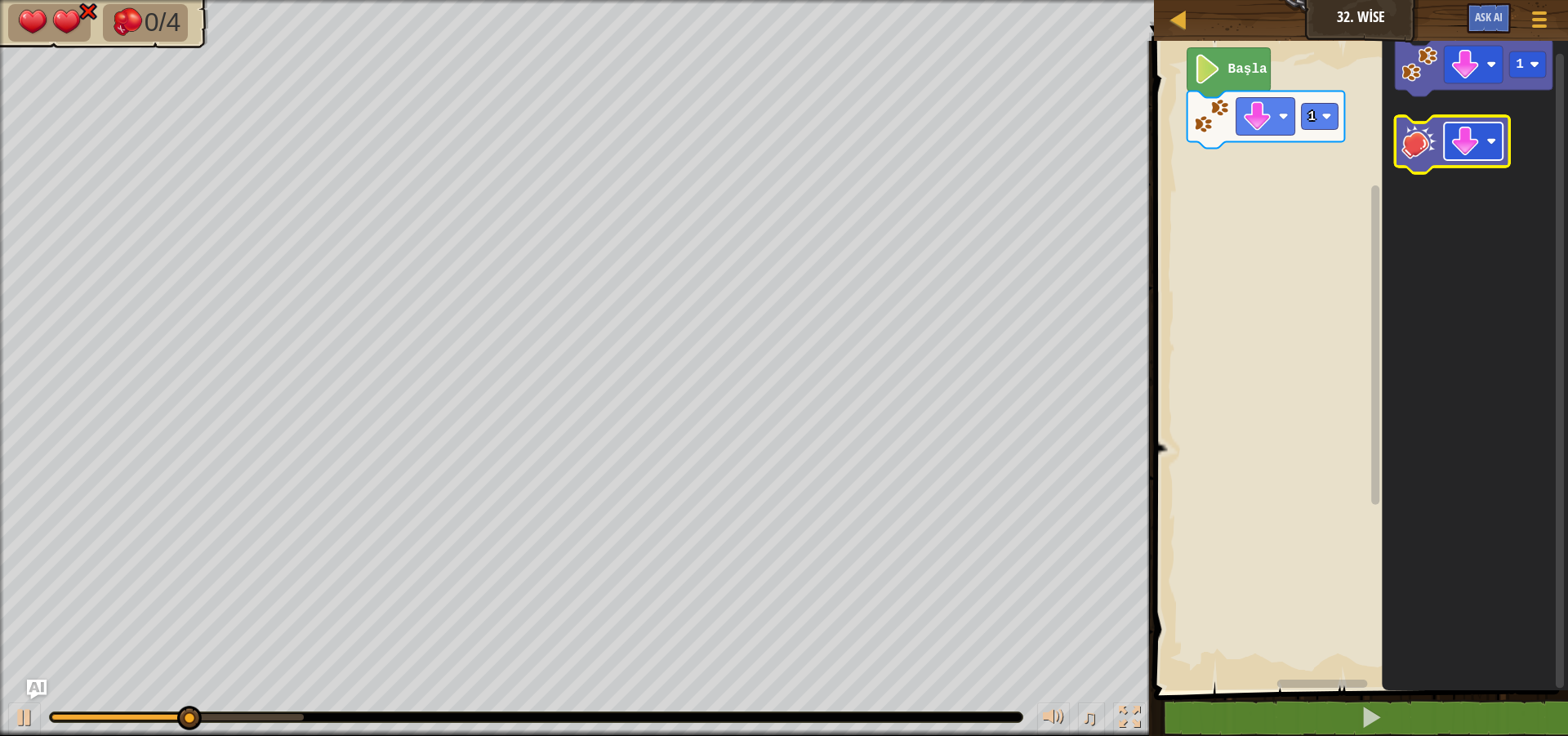
click at [1482, 140] on rect "Blockly Çalışma Alanı" at bounding box center [1474, 141] width 59 height 37
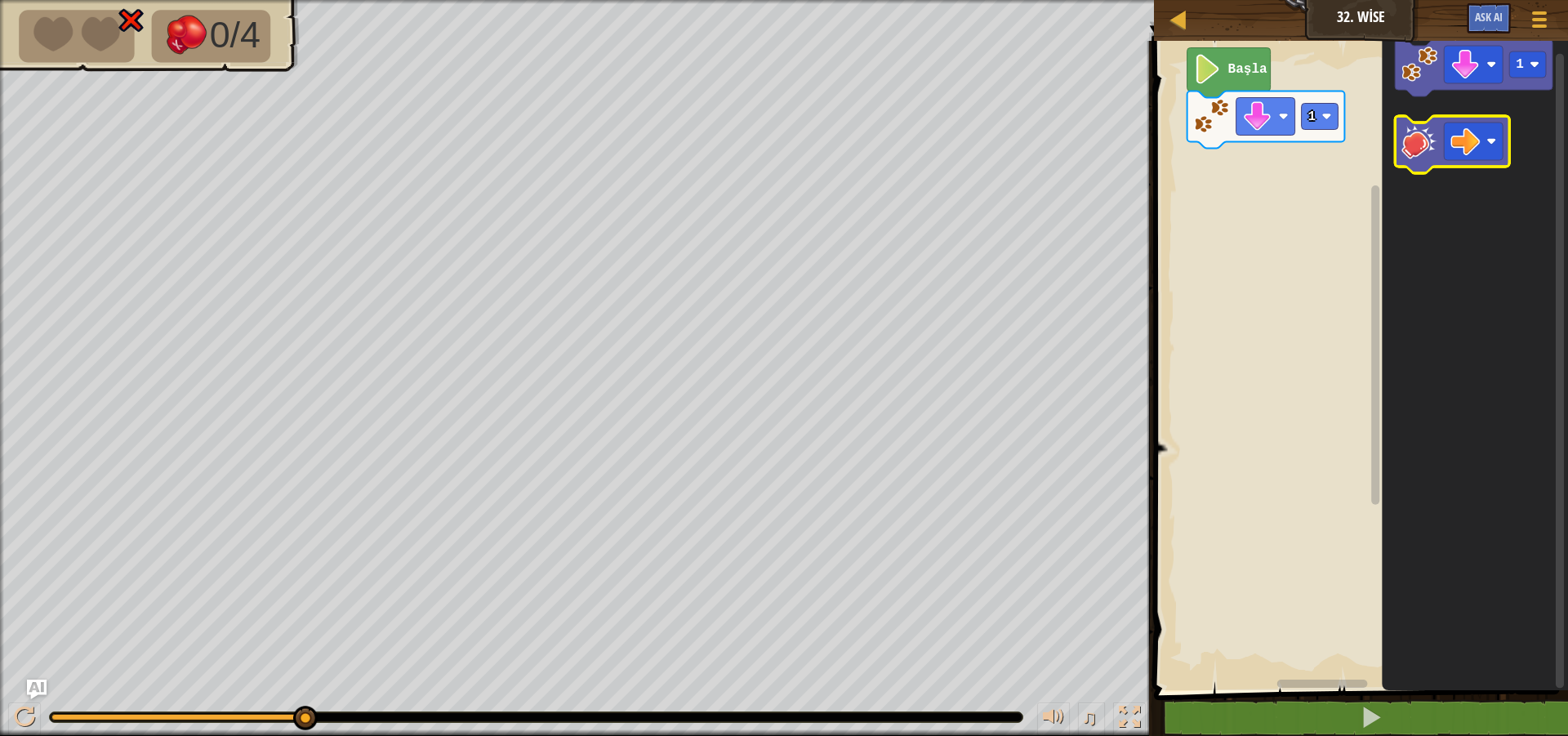
click at [1415, 162] on icon "Blockly Çalışma Alanı" at bounding box center [1453, 145] width 114 height 57
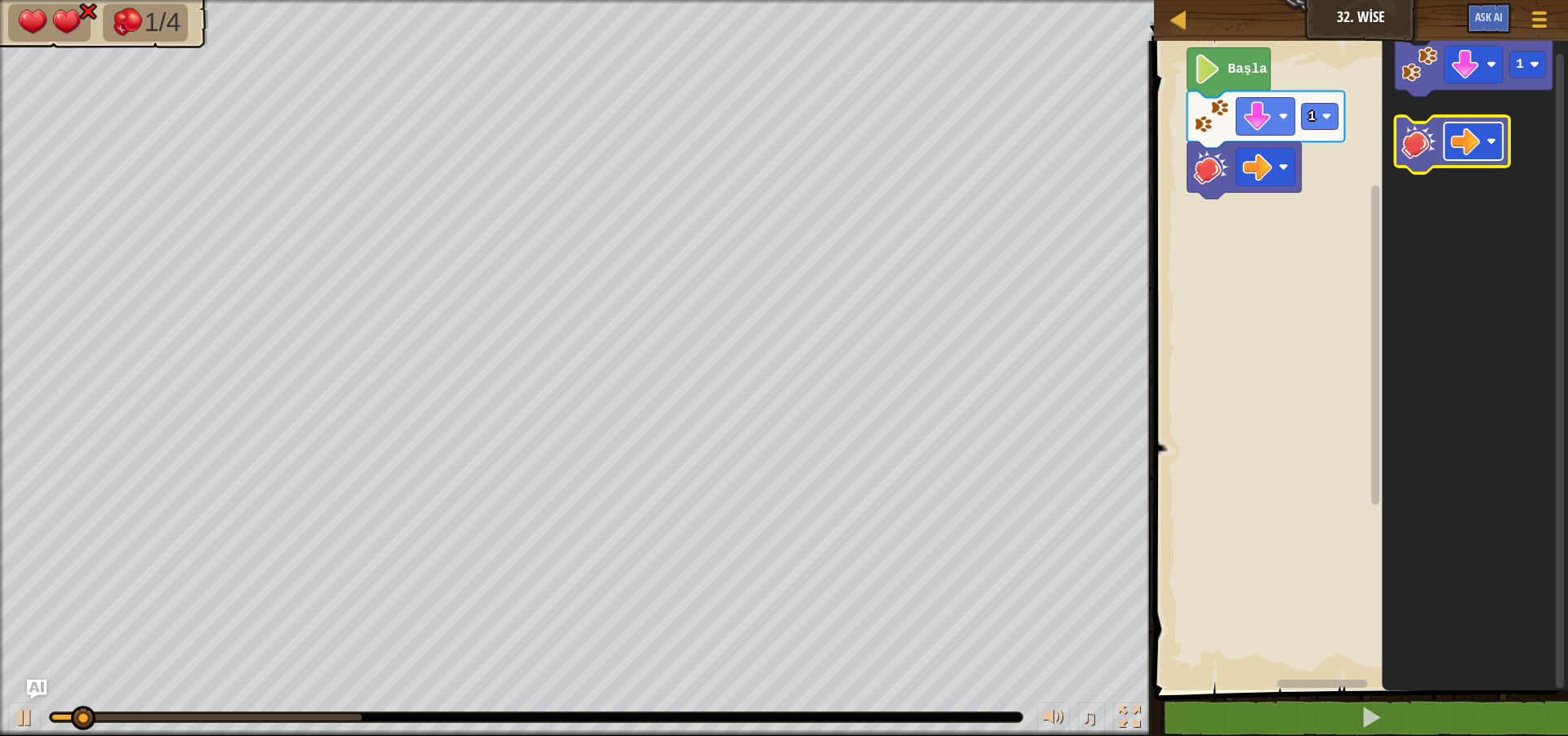
click at [1479, 153] on image "Blockly Çalışma Alanı" at bounding box center [1465, 141] width 29 height 29
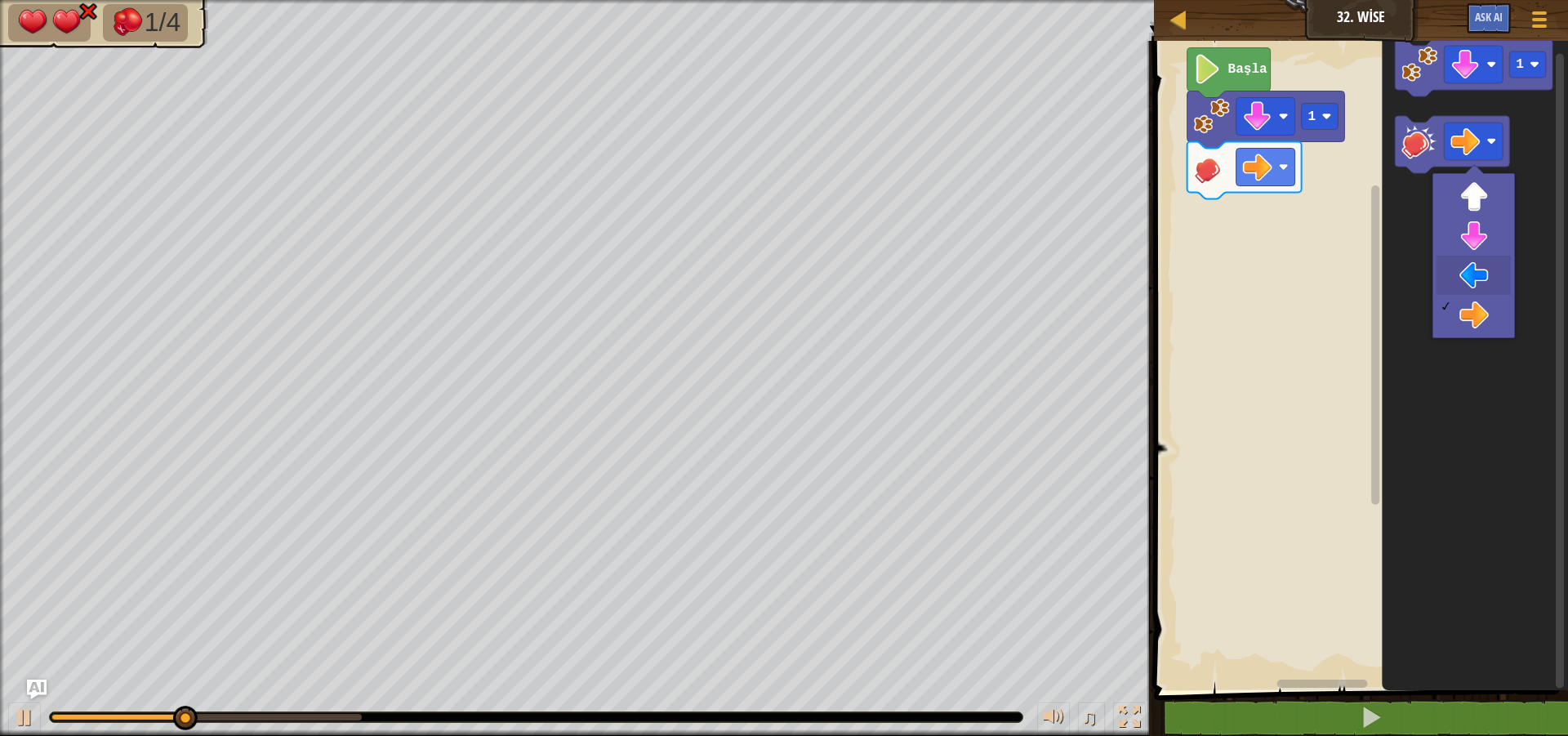
drag, startPoint x: 1477, startPoint y: 266, endPoint x: 1465, endPoint y: 249, distance: 20.8
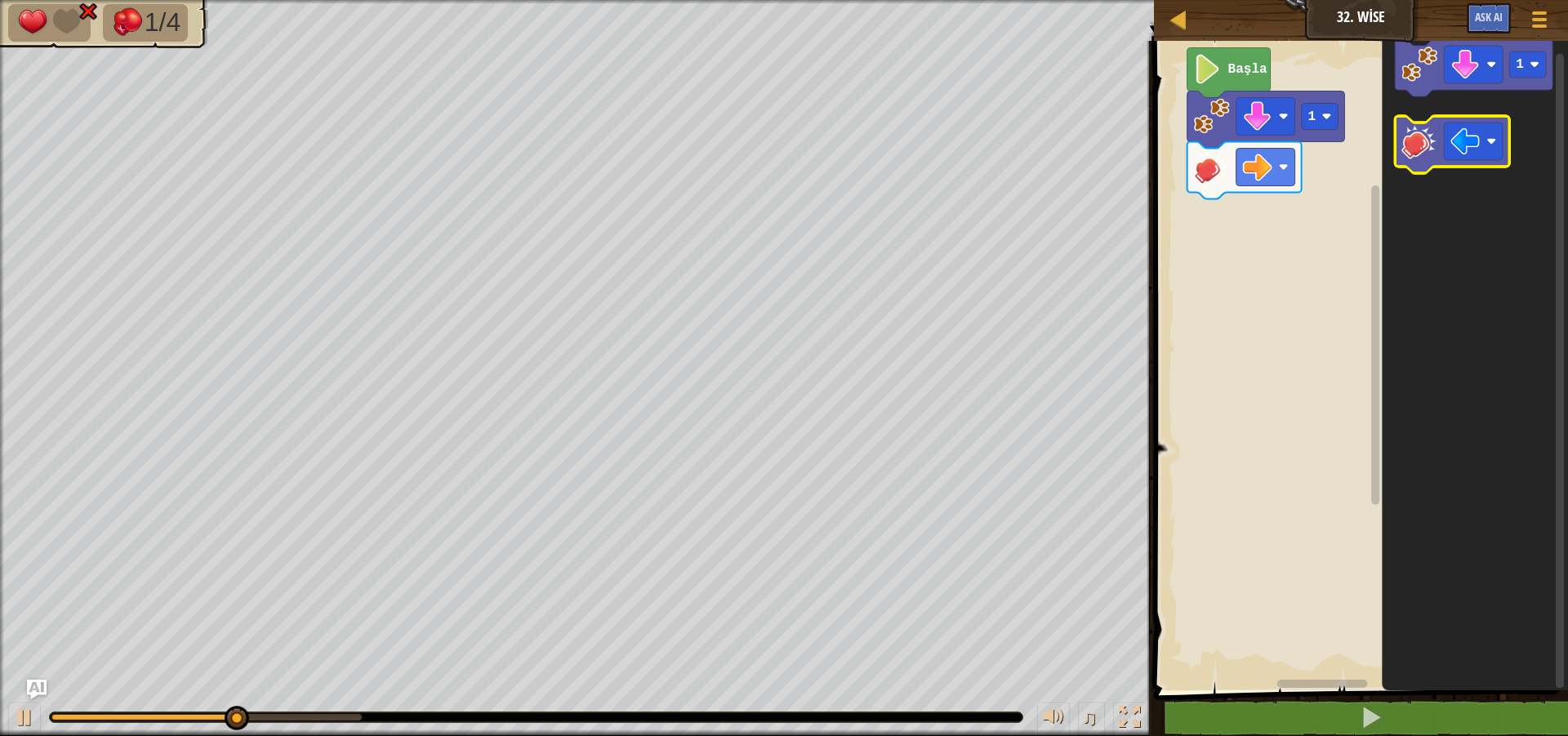
click at [1427, 168] on icon "Blockly Çalışma Alanı" at bounding box center [1453, 145] width 114 height 57
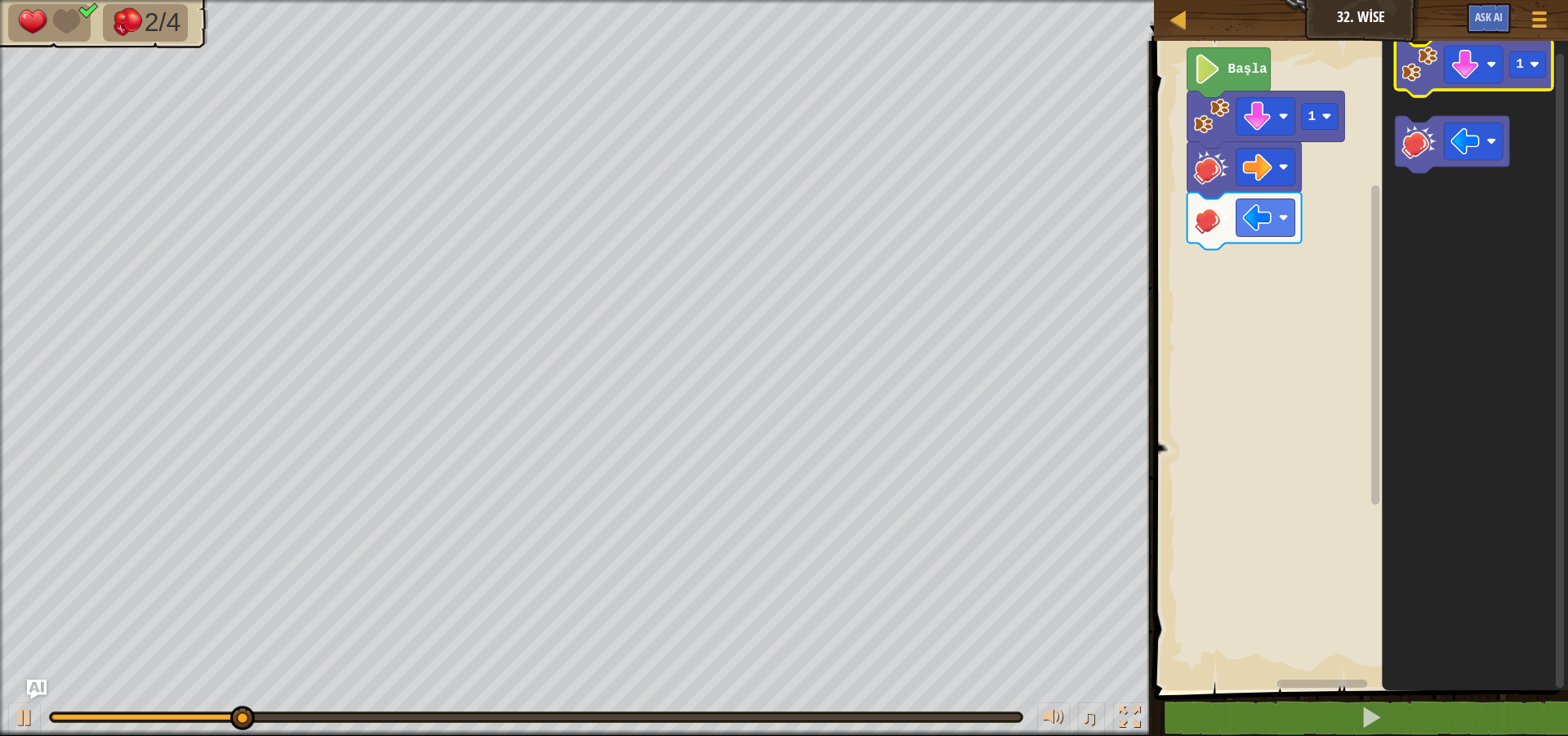
click at [1416, 87] on icon "Blockly Çalışma Alanı" at bounding box center [1475, 67] width 158 height 57
click at [1482, 77] on rect "Blockly Çalışma Alanı" at bounding box center [1474, 65] width 59 height 37
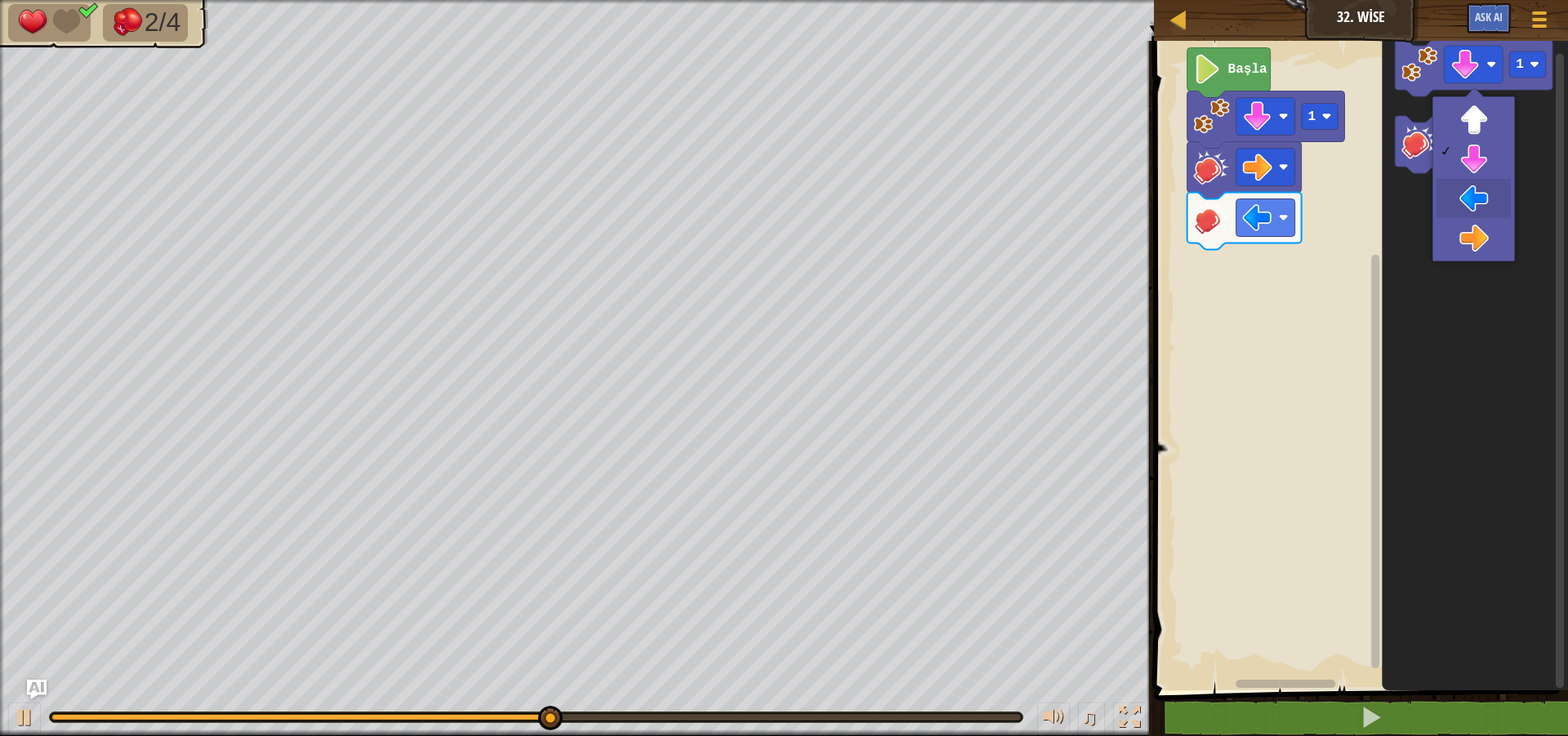
drag, startPoint x: 1481, startPoint y: 207, endPoint x: 1438, endPoint y: 115, distance: 101.6
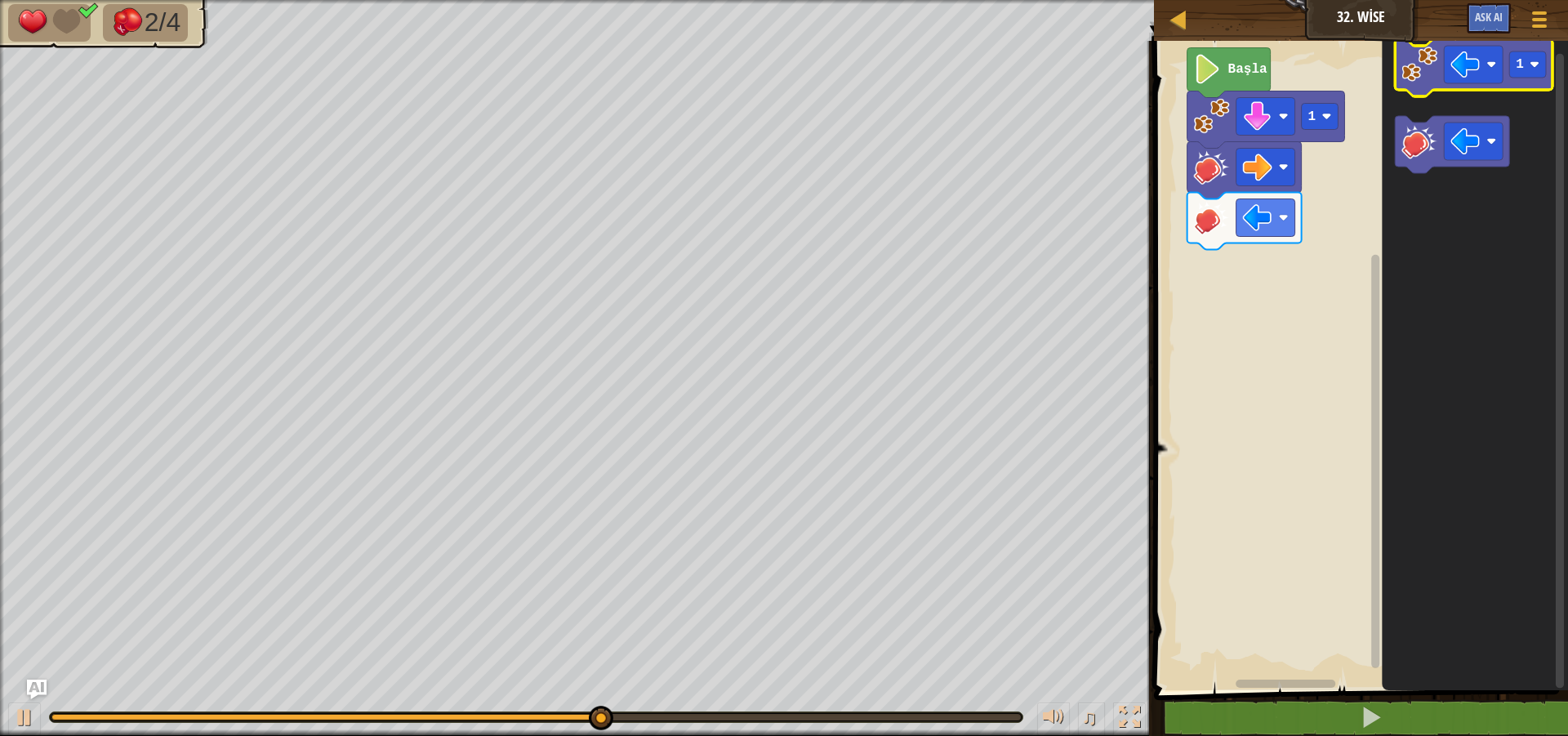
click at [1417, 74] on image "Blockly Çalışma Alanı" at bounding box center [1420, 64] width 36 height 36
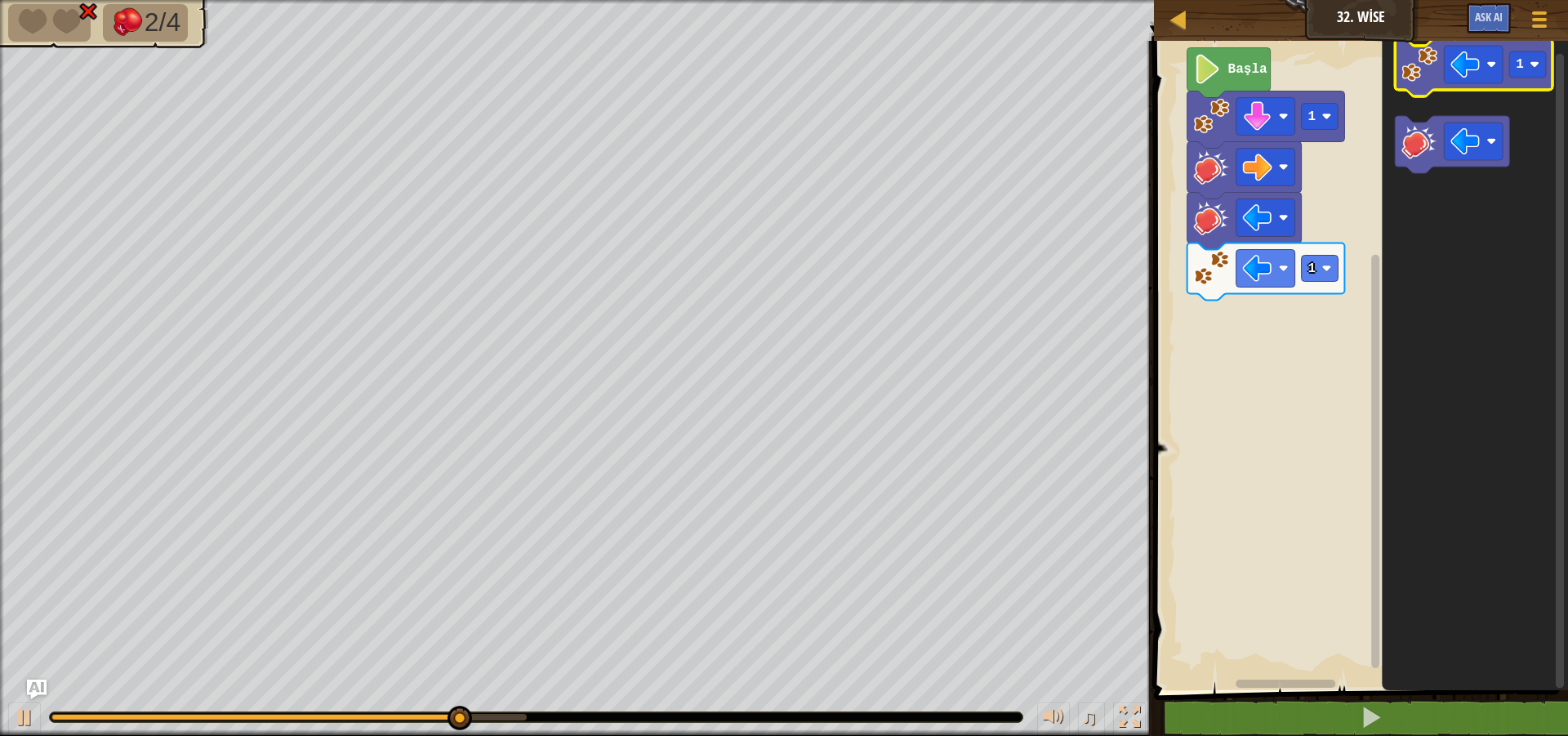
click at [1468, 86] on icon "Blockly Çalışma Alanı" at bounding box center [1475, 67] width 158 height 57
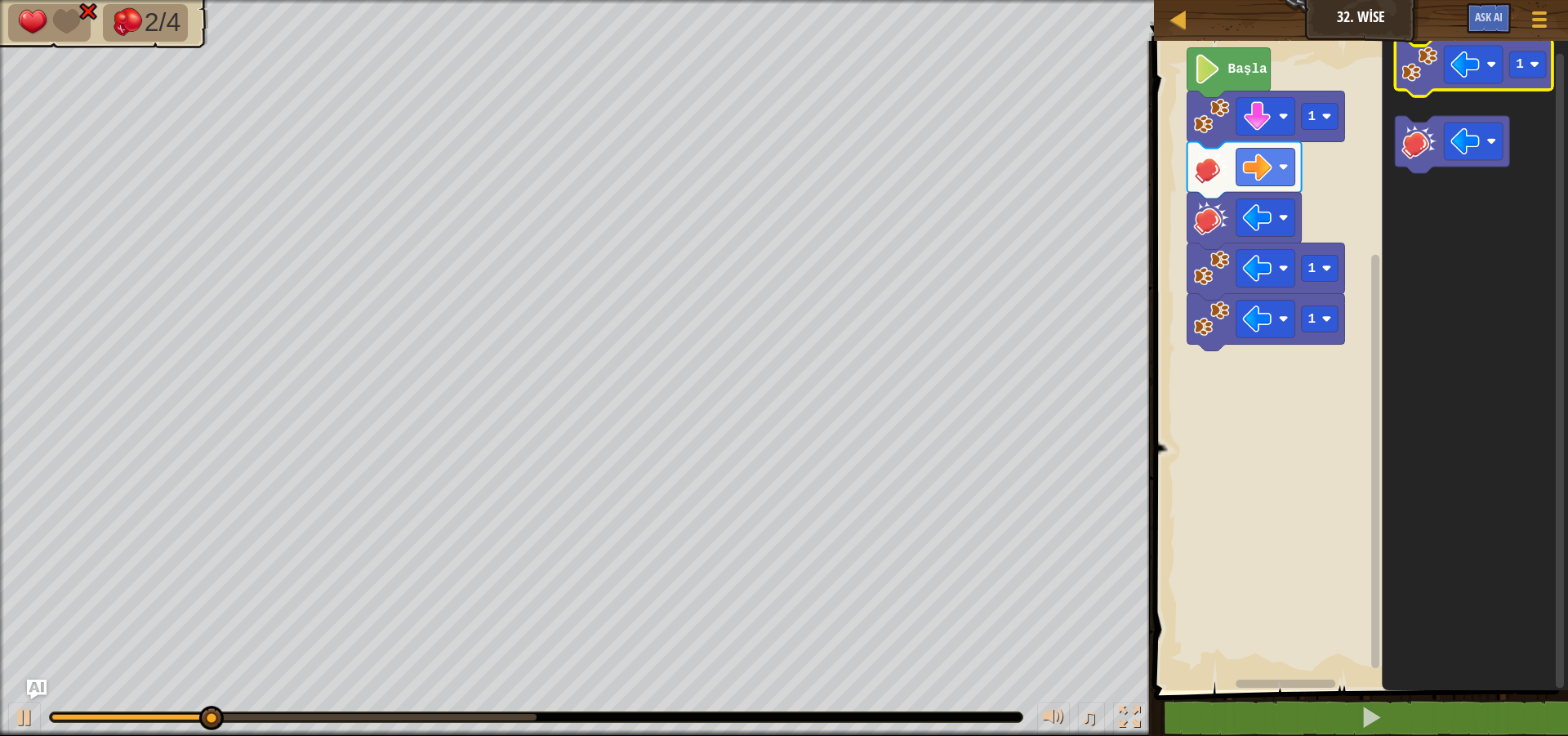
click at [1478, 85] on icon "Blockly Çalışma Alanı" at bounding box center [1475, 67] width 158 height 57
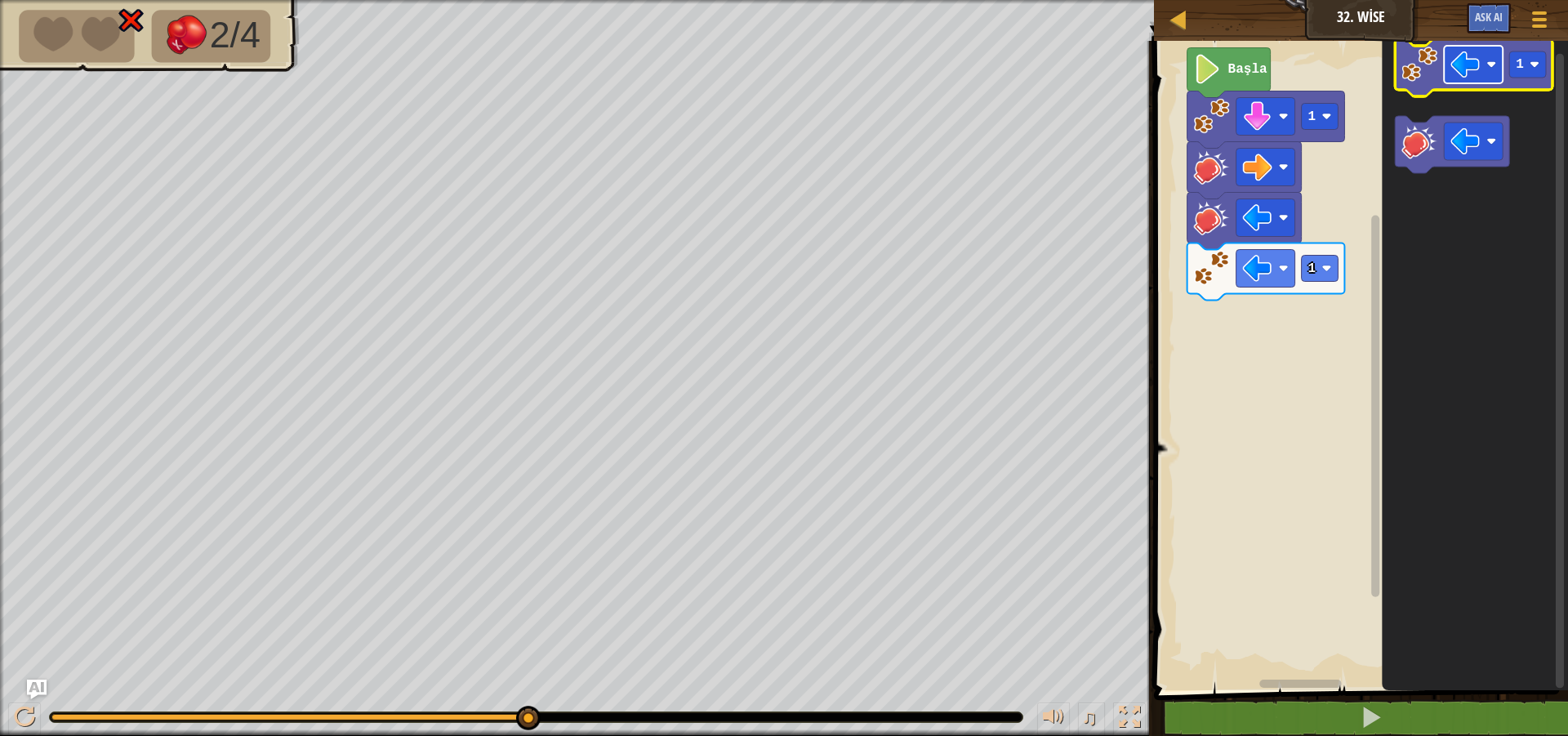
click at [1478, 49] on rect "Blockly Çalışma Alanı" at bounding box center [1474, 65] width 59 height 37
click at [1420, 74] on image "Blockly Çalışma Alanı" at bounding box center [1420, 64] width 36 height 36
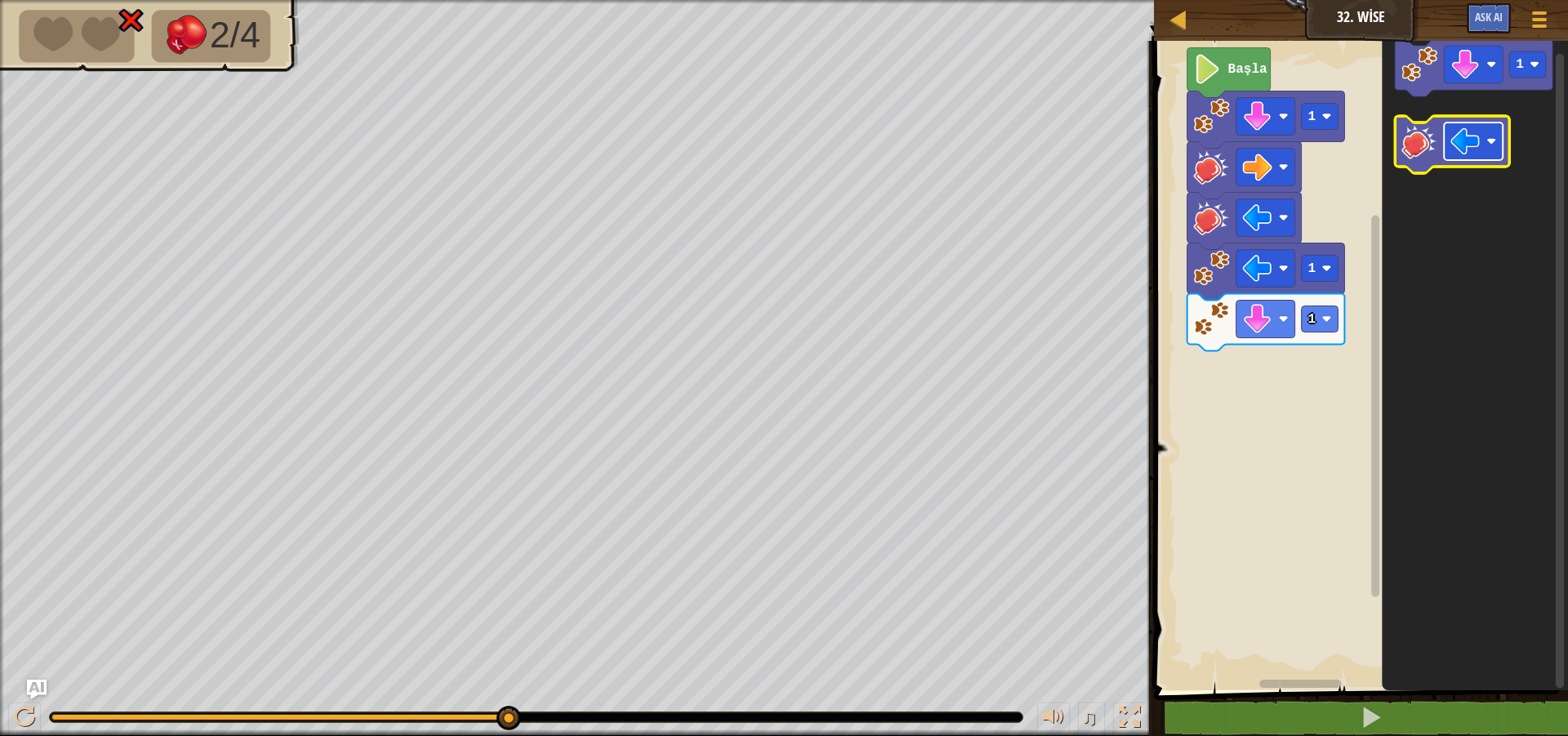
click at [1495, 134] on rect "Blockly Çalışma Alanı" at bounding box center [1474, 141] width 59 height 37
click at [1433, 153] on image "Blockly Çalışma Alanı" at bounding box center [1420, 141] width 36 height 36
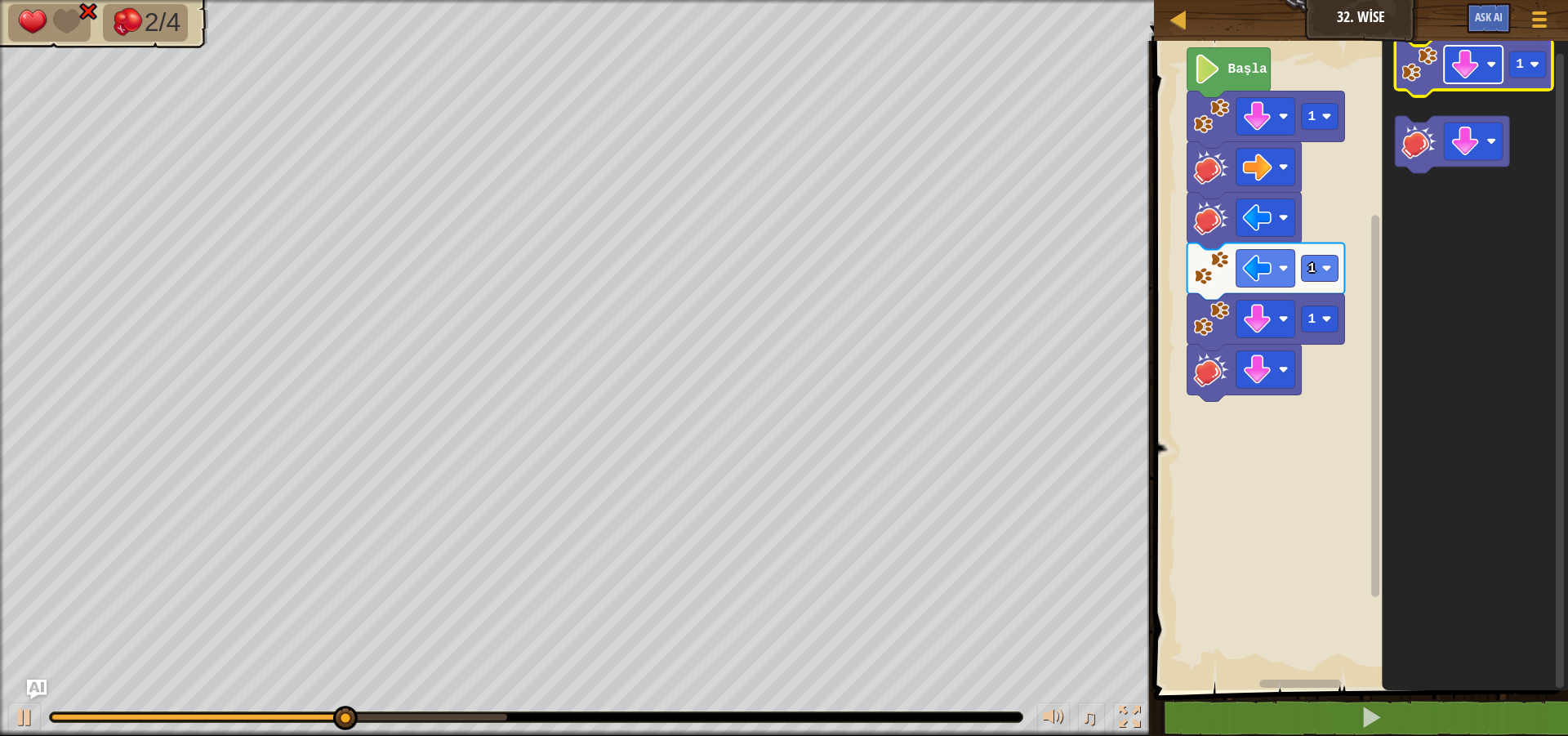
click at [1486, 67] on rect "Blockly Çalışma Alanı" at bounding box center [1474, 65] width 59 height 37
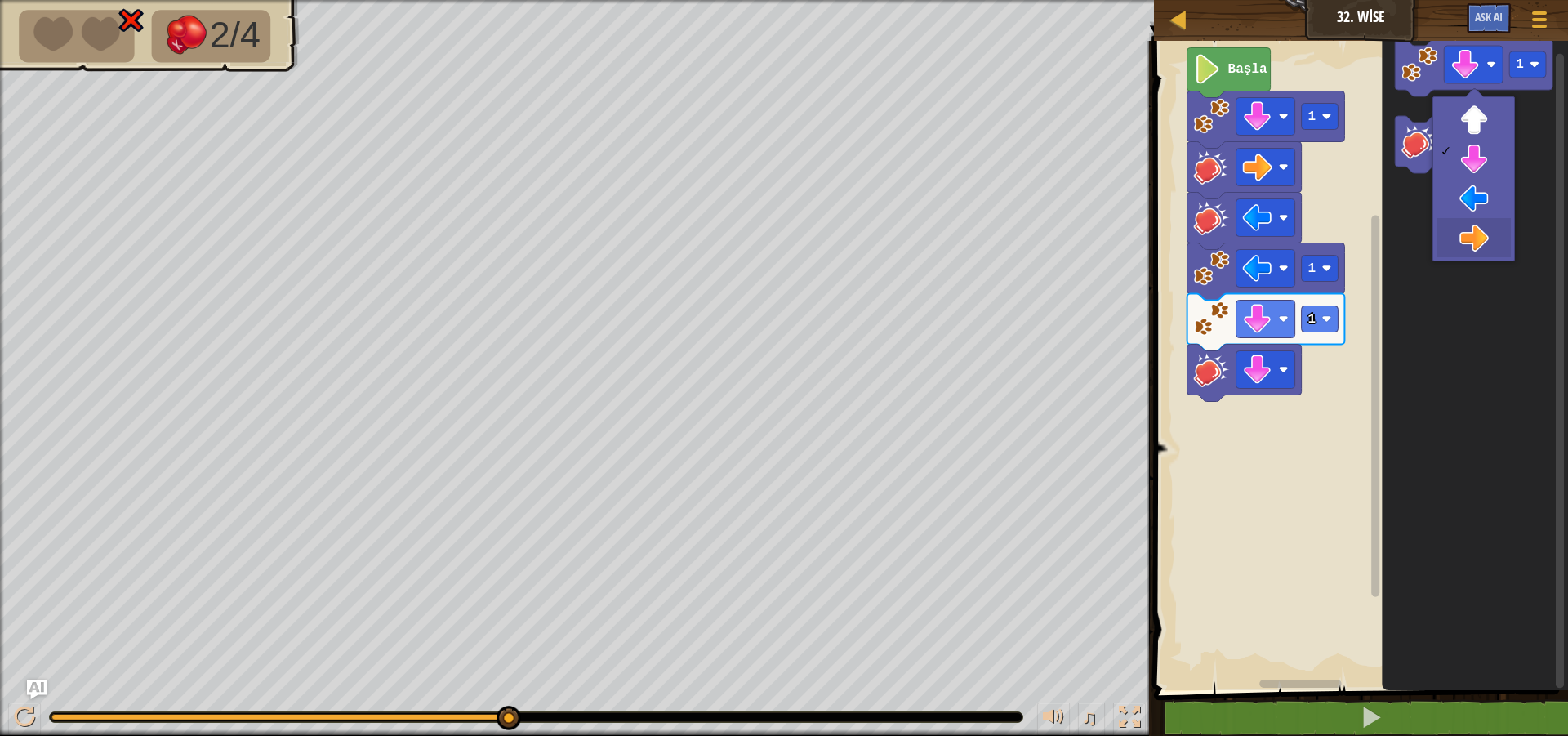
drag, startPoint x: 1464, startPoint y: 247, endPoint x: 1461, endPoint y: 228, distance: 19.2
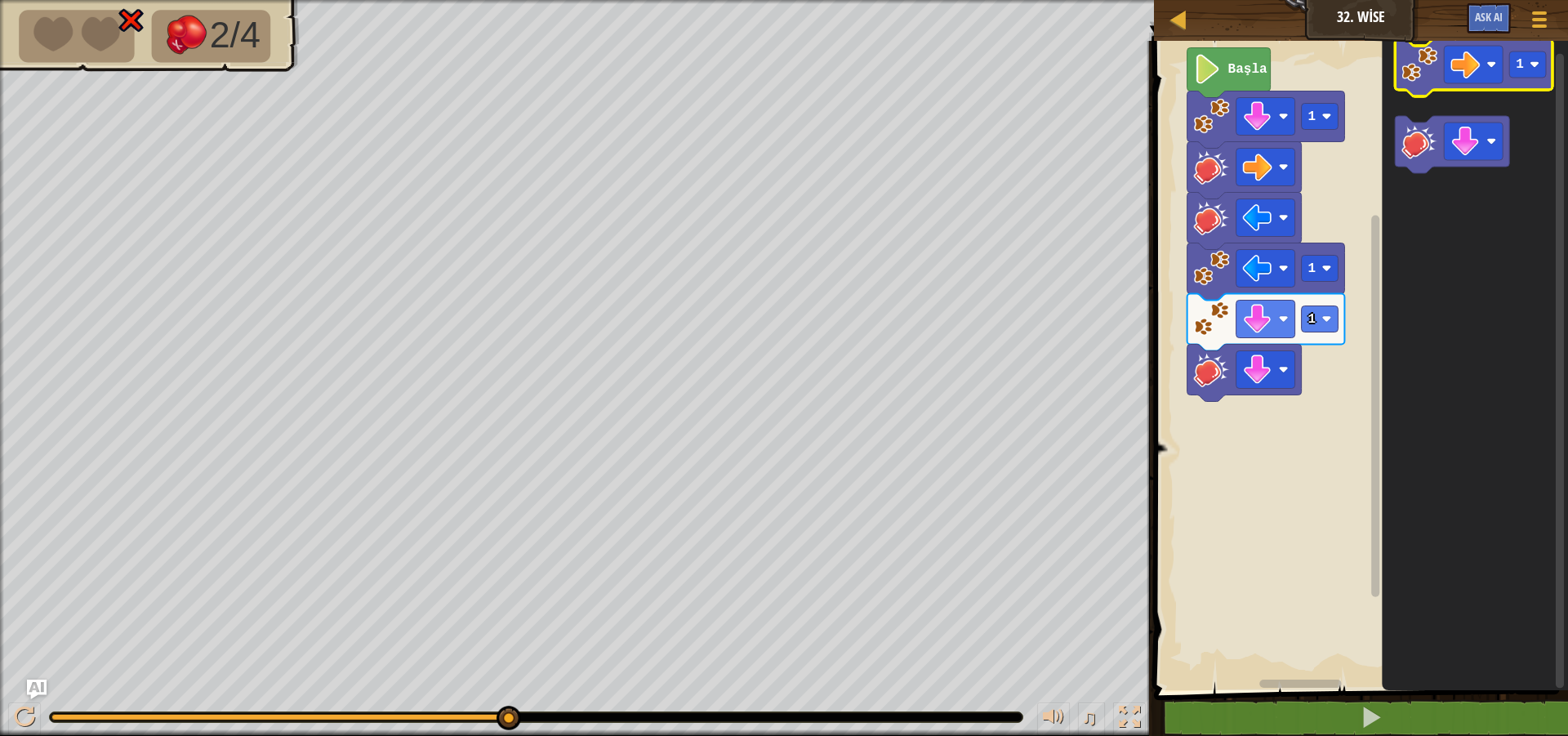
click at [1430, 66] on image "Blockly Çalışma Alanı" at bounding box center [1420, 64] width 36 height 36
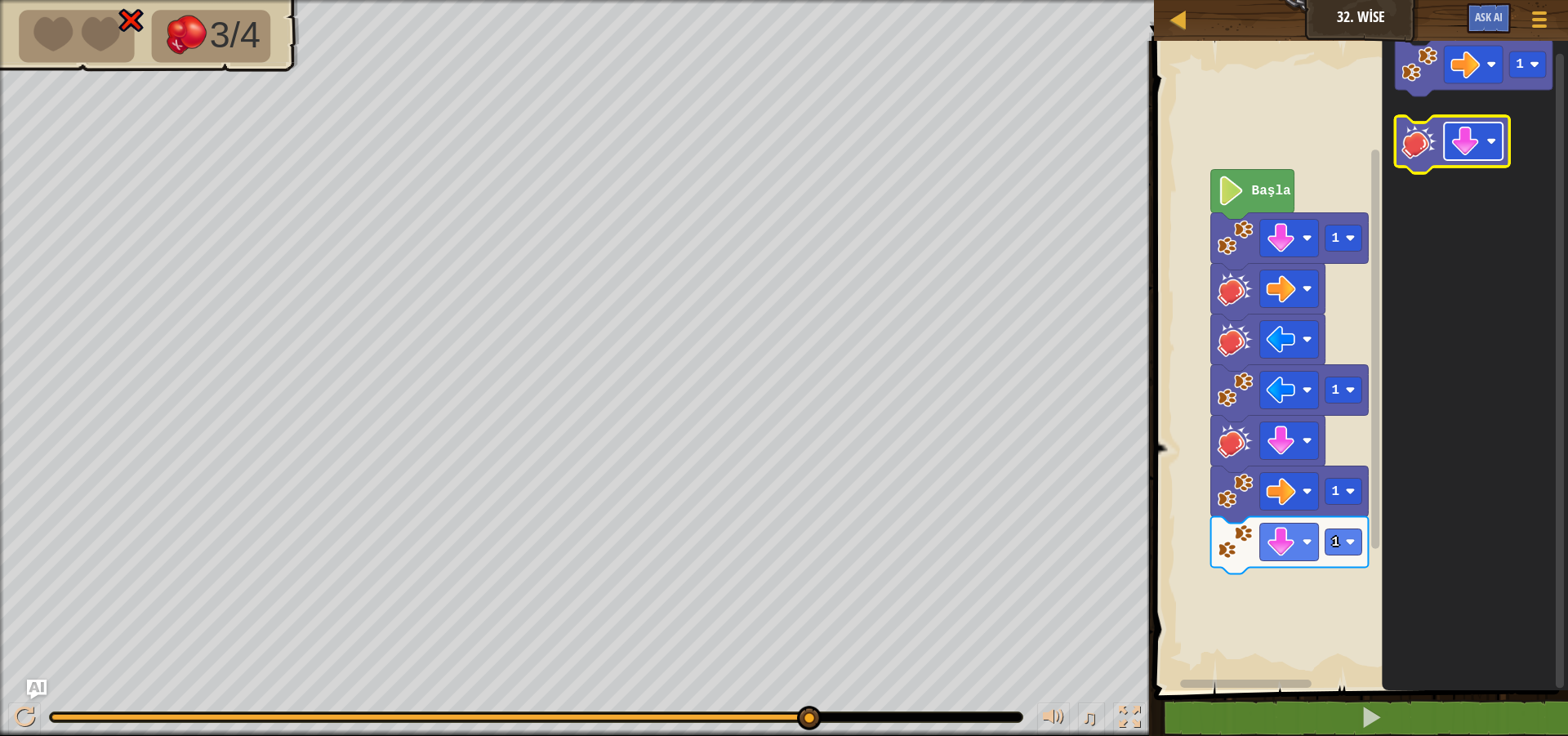
click at [1467, 151] on image "Blockly Çalışma Alanı" at bounding box center [1465, 141] width 29 height 29
click at [1399, 151] on icon "Blockly Çalışma Alanı" at bounding box center [1453, 145] width 114 height 57
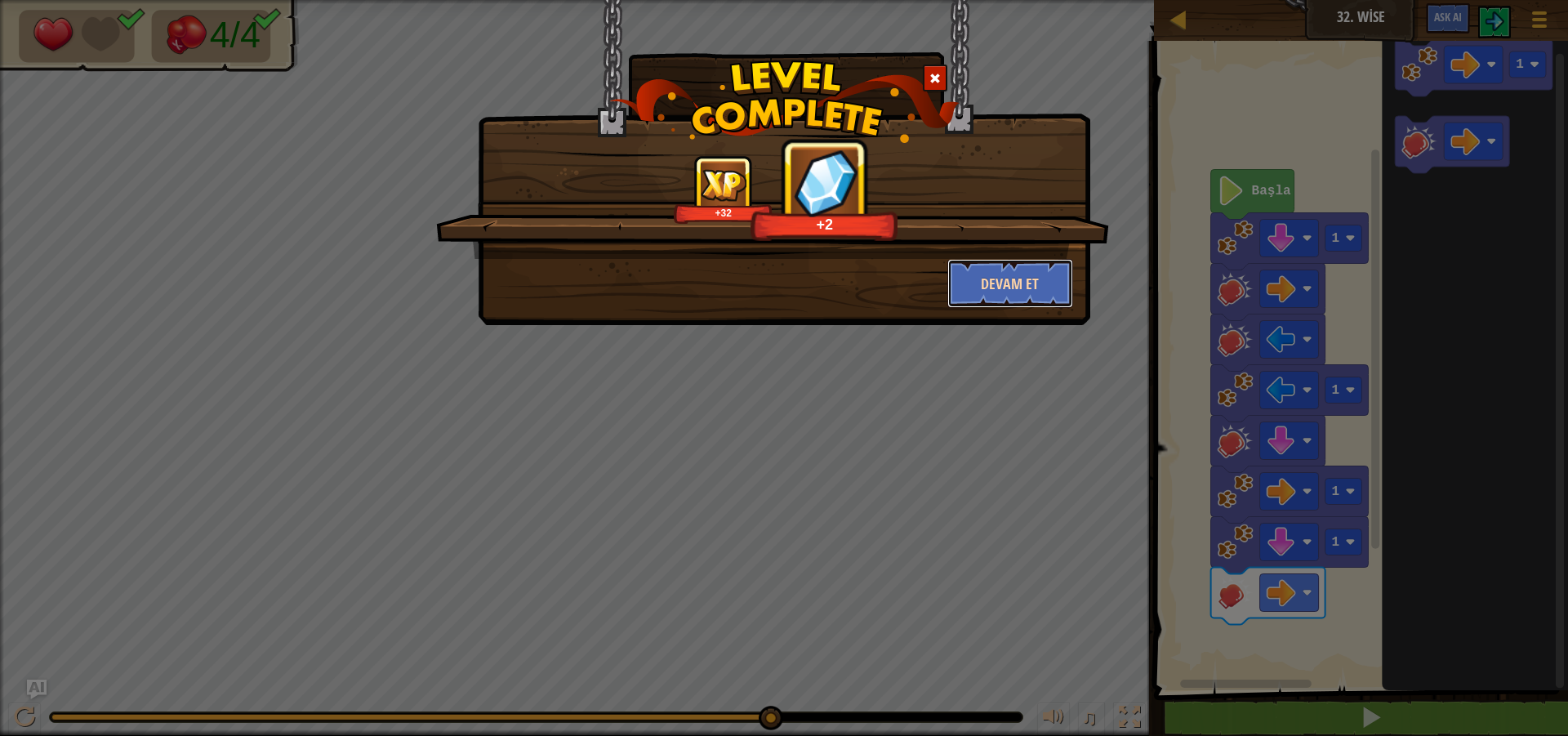
click at [993, 286] on button "Devam et" at bounding box center [1010, 283] width 127 height 49
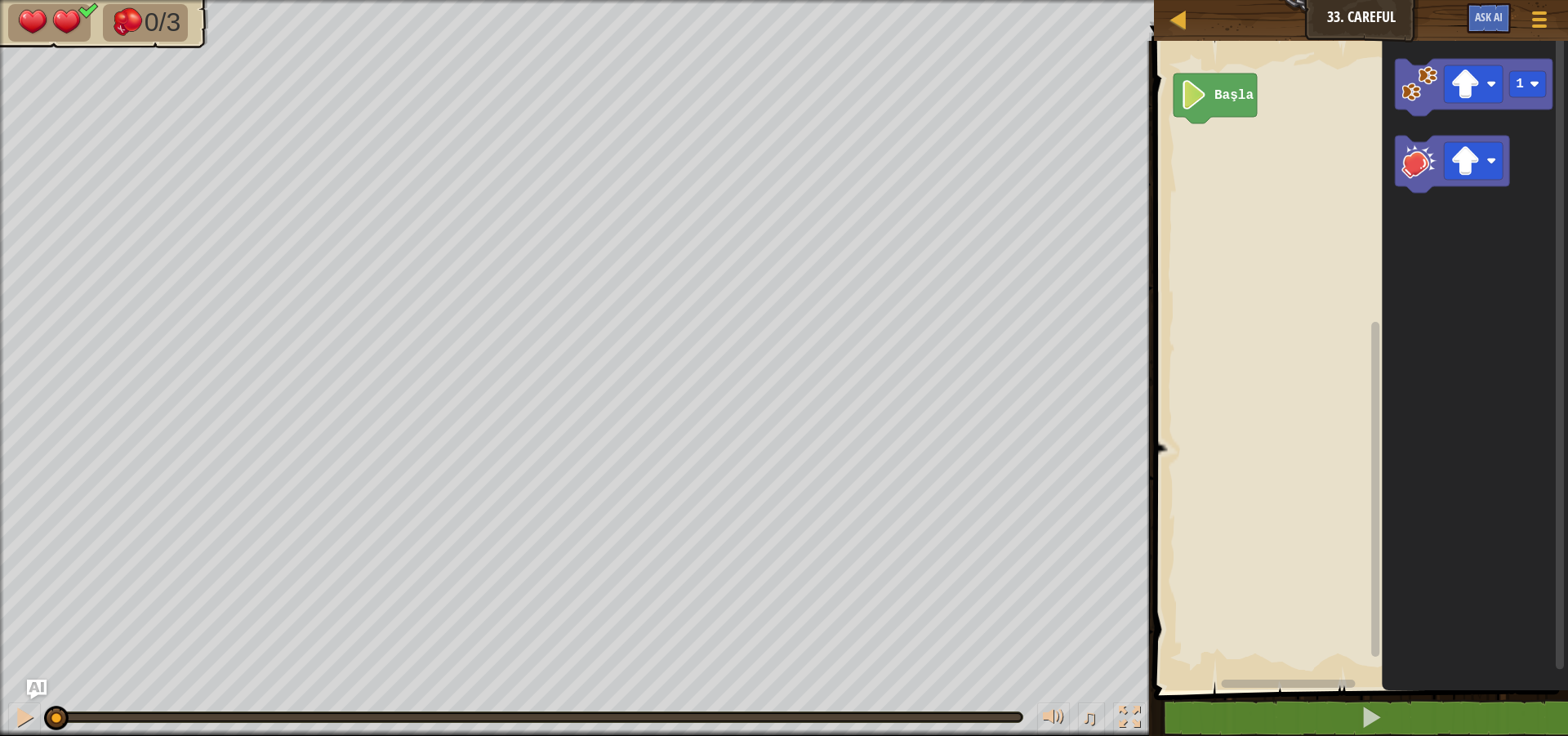
click at [1385, 144] on icon "1" at bounding box center [1476, 361] width 186 height 657
click at [1374, 119] on div "Başla 1" at bounding box center [1358, 361] width 419 height 657
click at [1199, 195] on div "Başla 1 1" at bounding box center [1358, 361] width 419 height 657
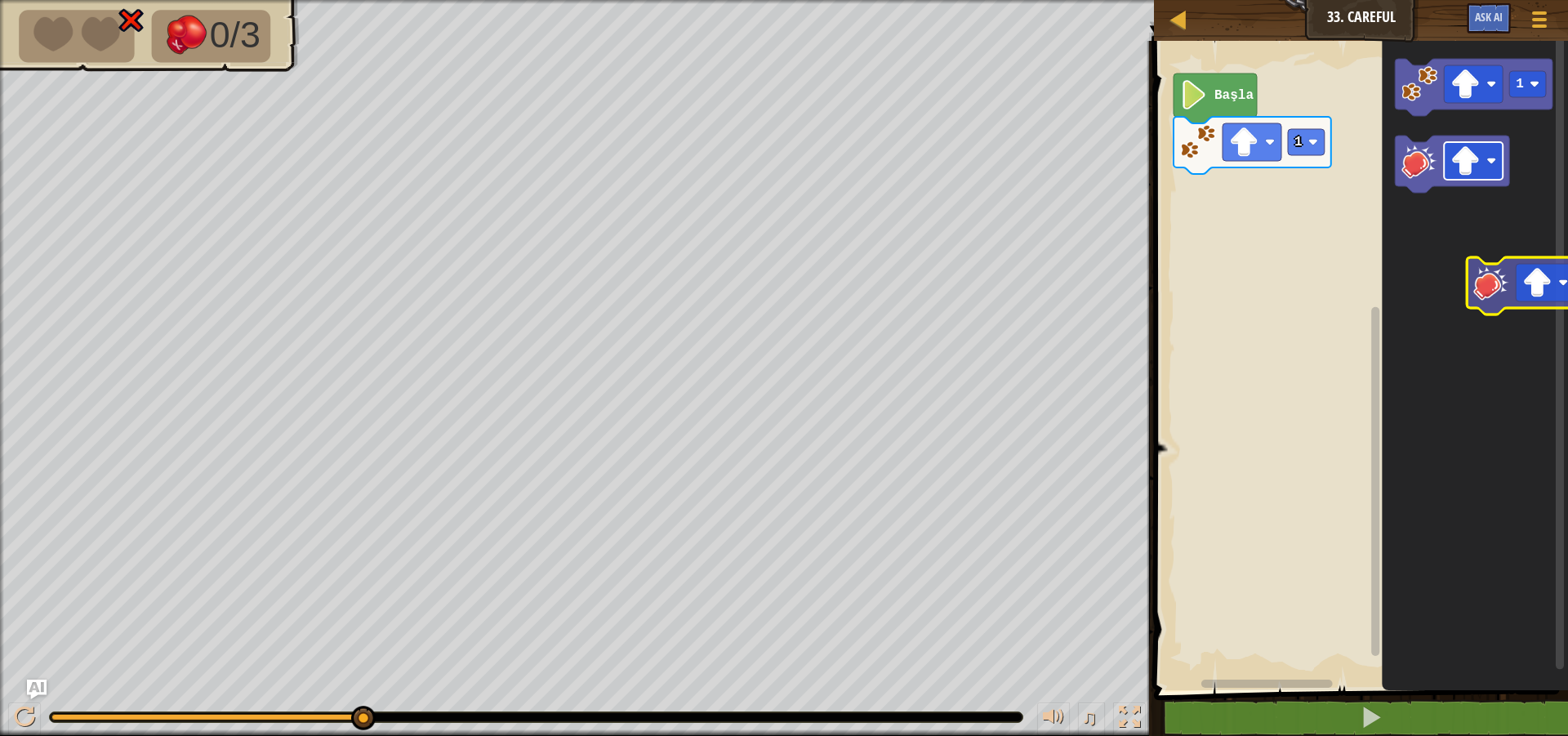
click at [1498, 267] on icon "1" at bounding box center [1476, 361] width 186 height 657
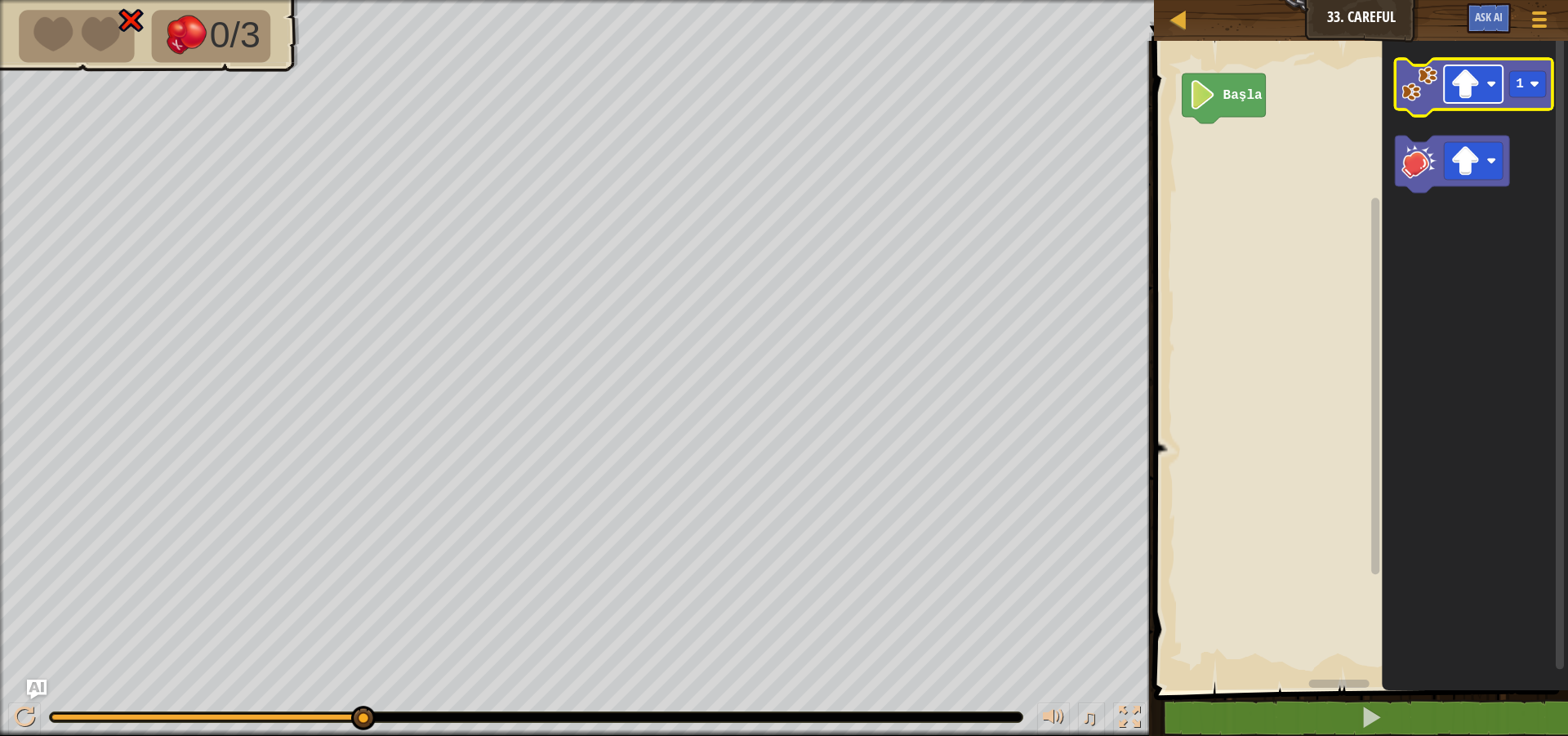
click at [1480, 82] on rect "Blockly Çalışma Alanı" at bounding box center [1474, 84] width 59 height 37
click at [1416, 88] on image "Blockly Çalışma Alanı" at bounding box center [1420, 84] width 36 height 36
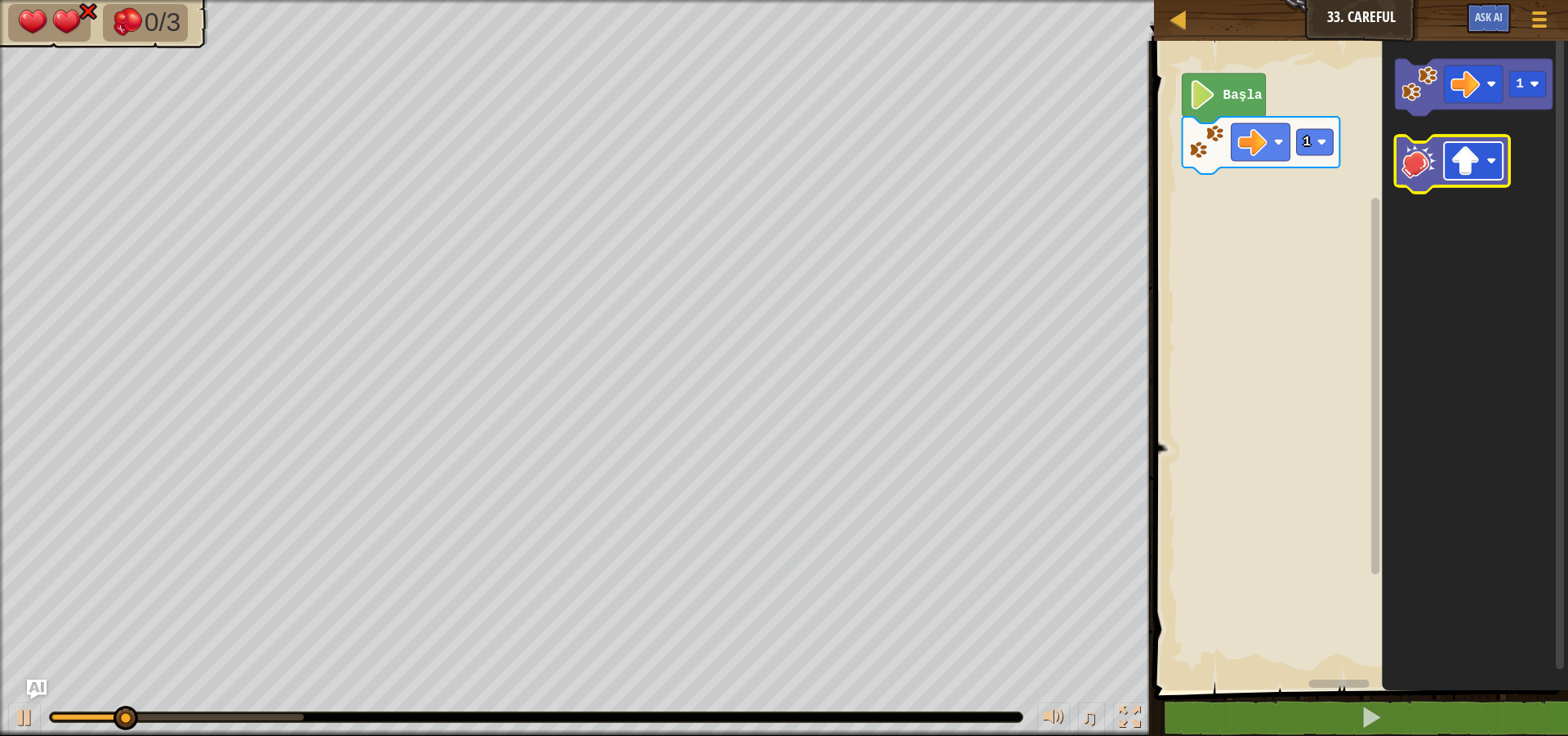
click at [1492, 153] on rect "Blockly Çalışma Alanı" at bounding box center [1474, 161] width 59 height 37
click at [1424, 191] on icon "Blockly Çalışma Alanı" at bounding box center [1453, 164] width 114 height 57
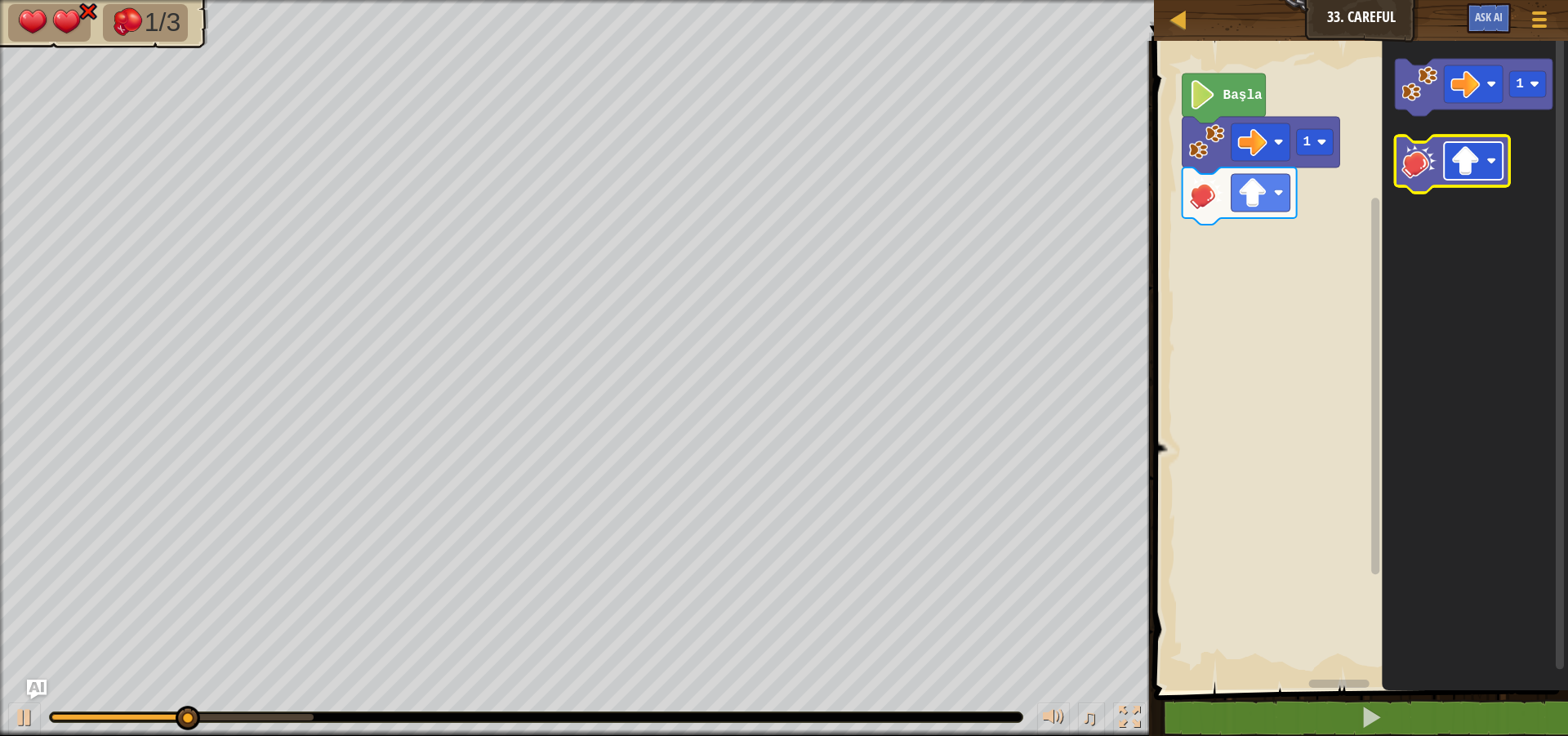
click at [1461, 160] on image "Blockly Çalışma Alanı" at bounding box center [1465, 161] width 29 height 29
click at [1460, 230] on icon "1" at bounding box center [1476, 361] width 186 height 657
click at [1448, 182] on icon "Blockly Çalışma Alanı" at bounding box center [1453, 164] width 114 height 57
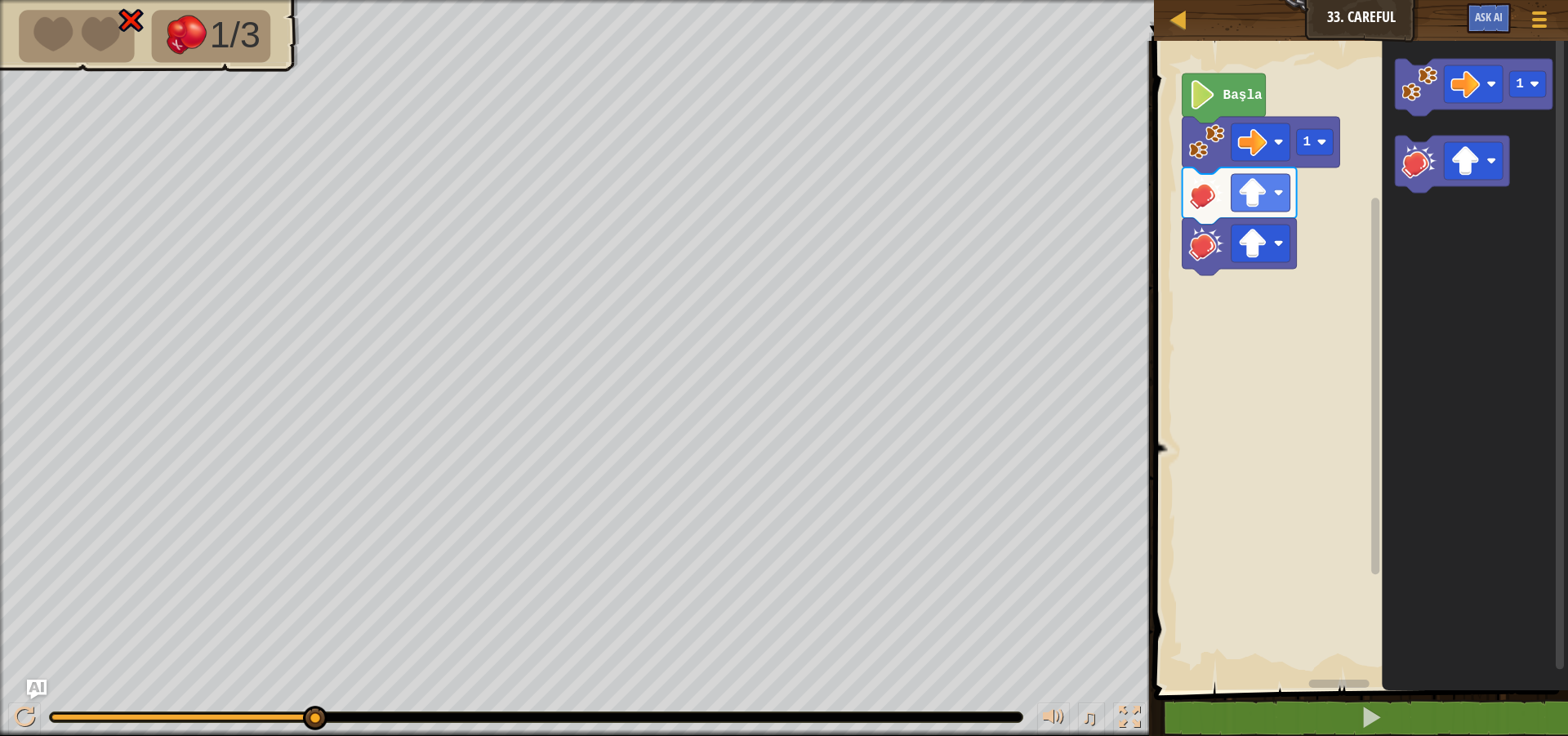
click at [1244, 78] on icon "Blockly Çalışma Alanı" at bounding box center [1224, 98] width 83 height 50
click at [1241, 98] on text "Başla" at bounding box center [1243, 95] width 39 height 15
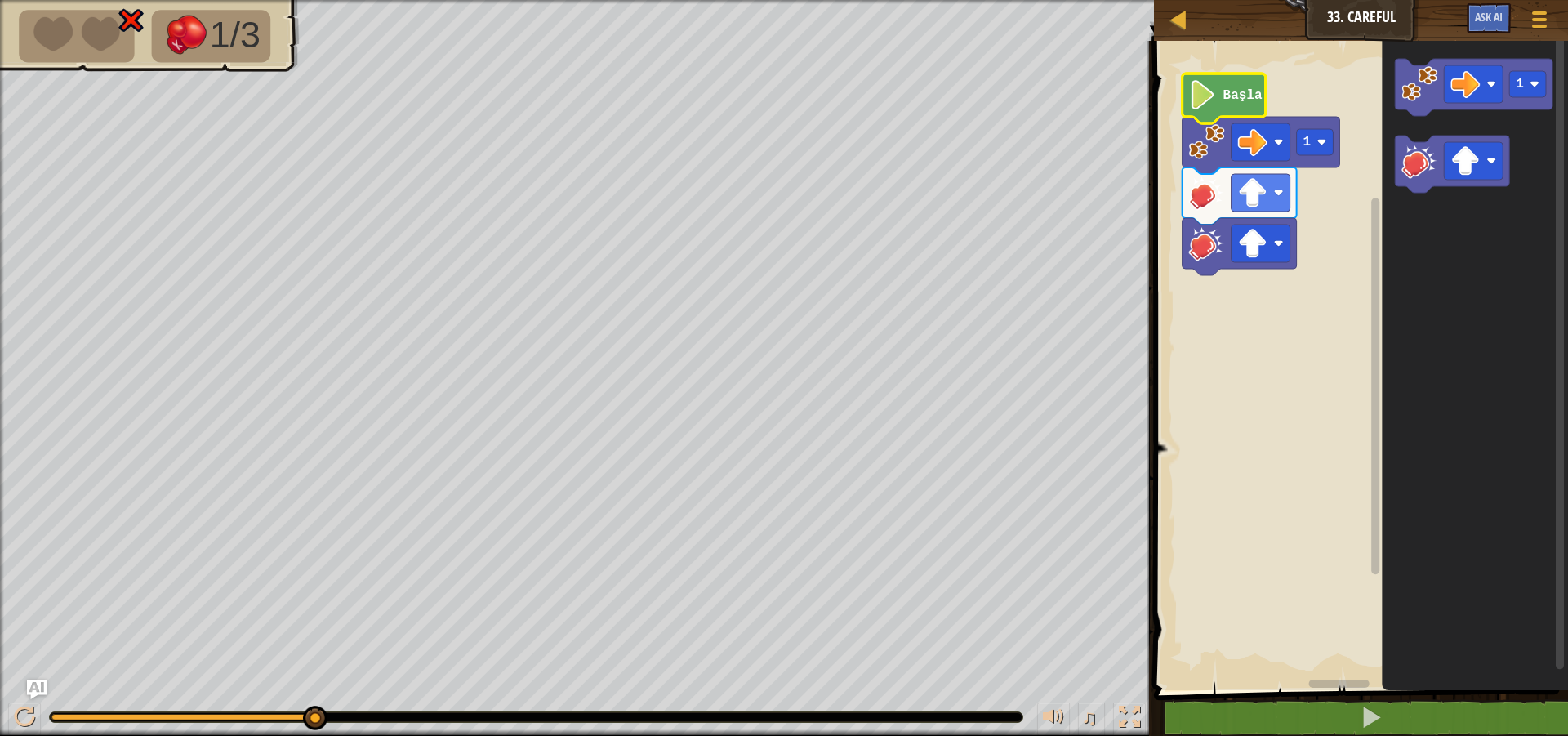
click at [1241, 98] on text "Başla" at bounding box center [1243, 95] width 39 height 15
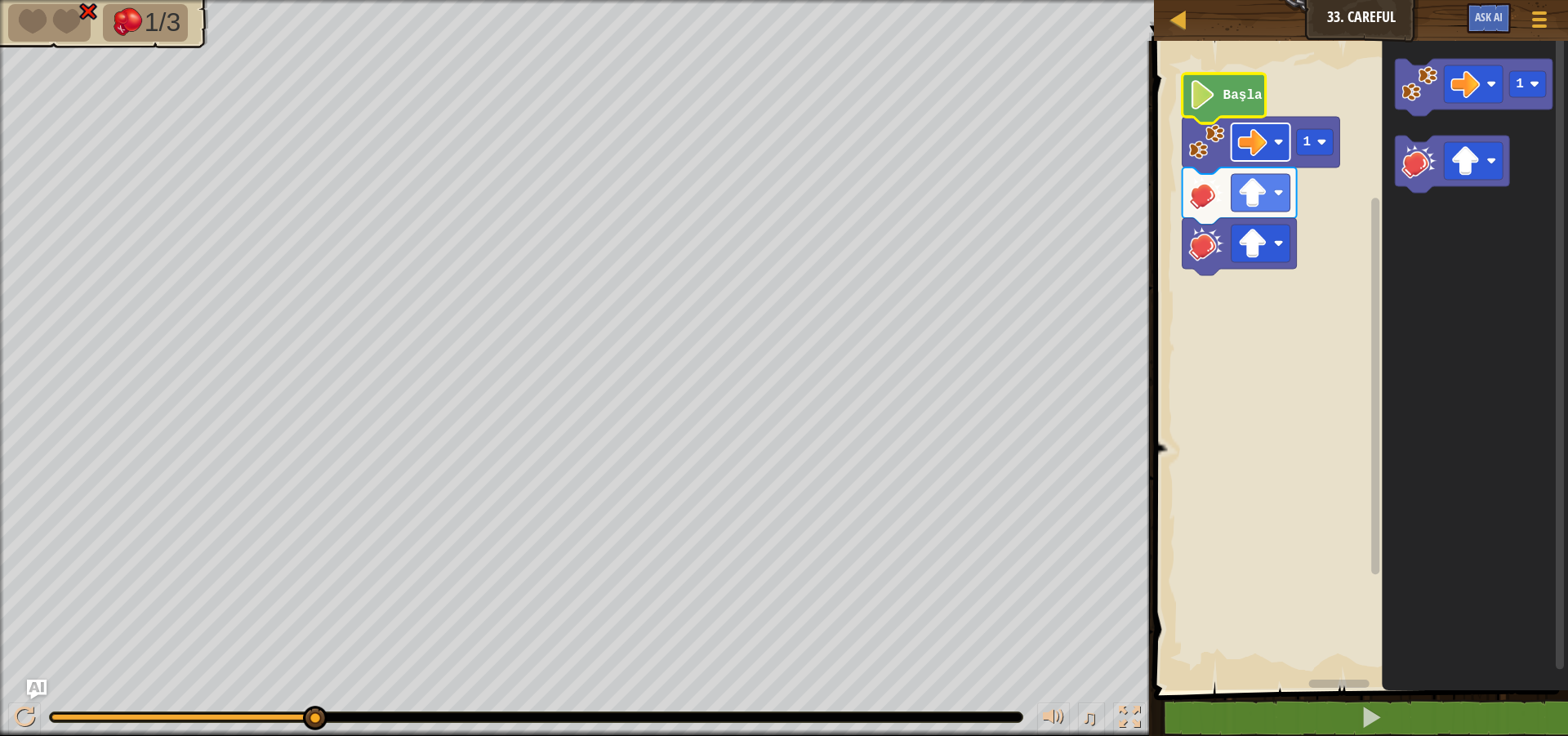
click at [1258, 145] on image "Blockly Çalışma Alanı" at bounding box center [1252, 142] width 29 height 29
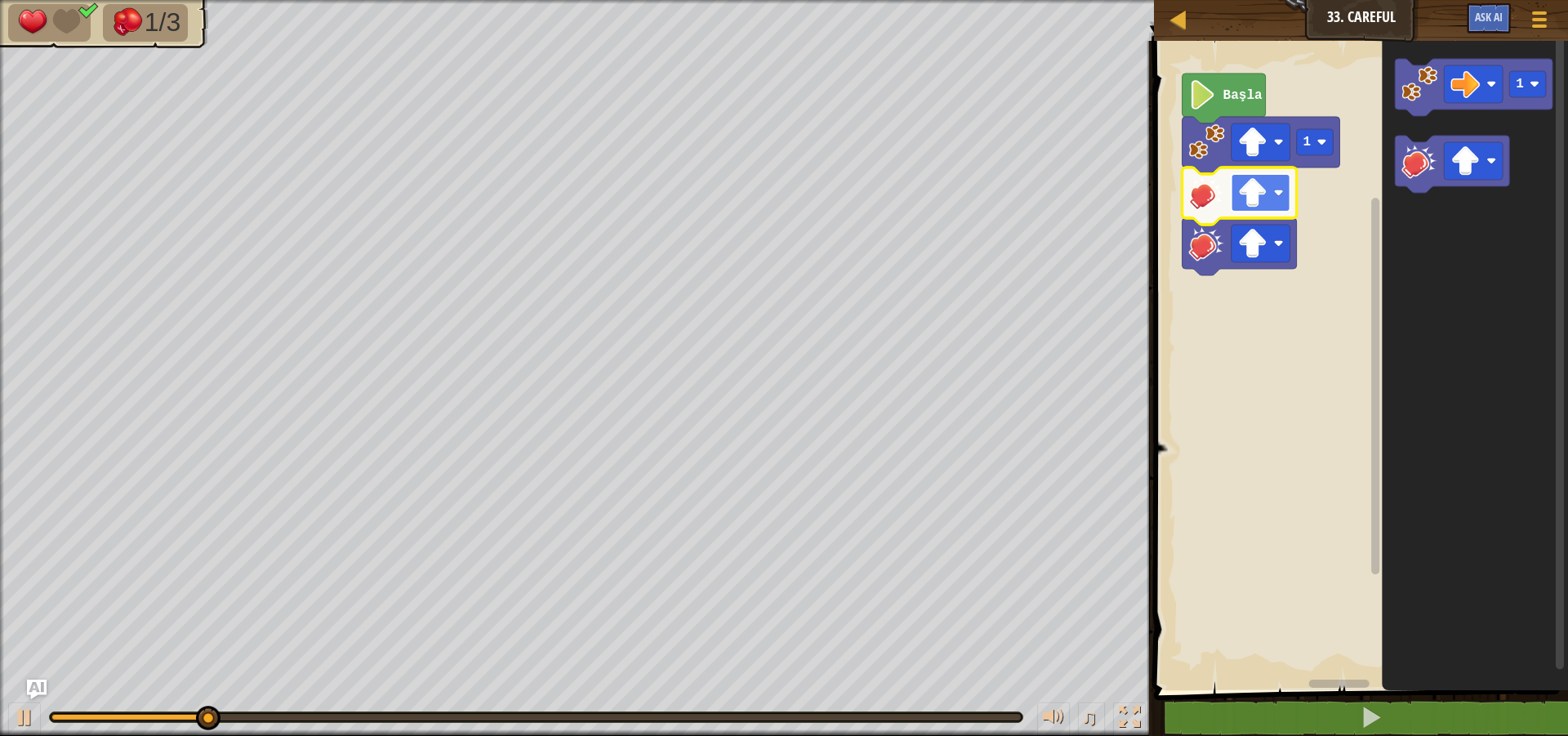
click at [1260, 193] on image "Blockly Çalışma Alanı" at bounding box center [1252, 192] width 29 height 29
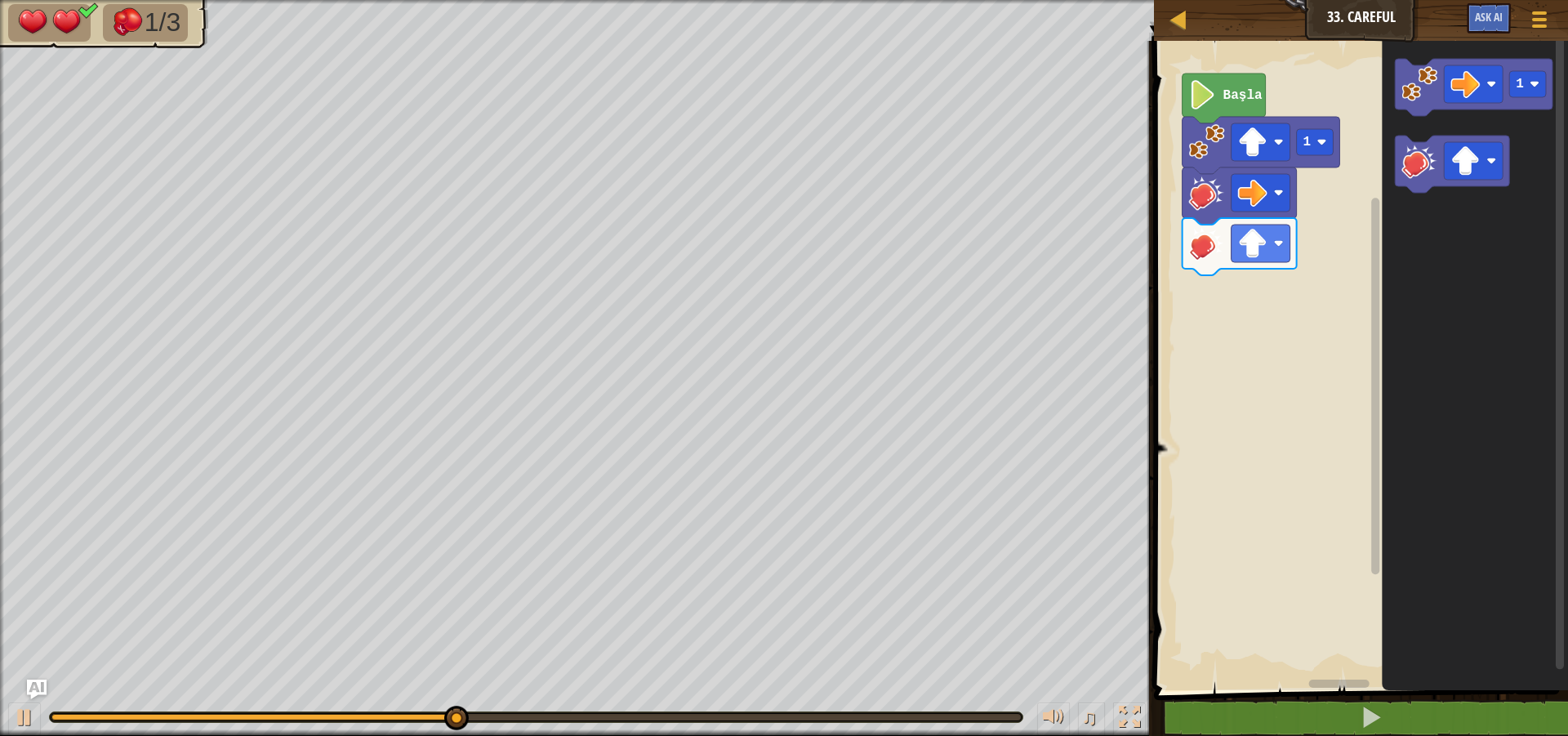
click at [1258, 231] on div "Başla 1 1" at bounding box center [1358, 361] width 419 height 657
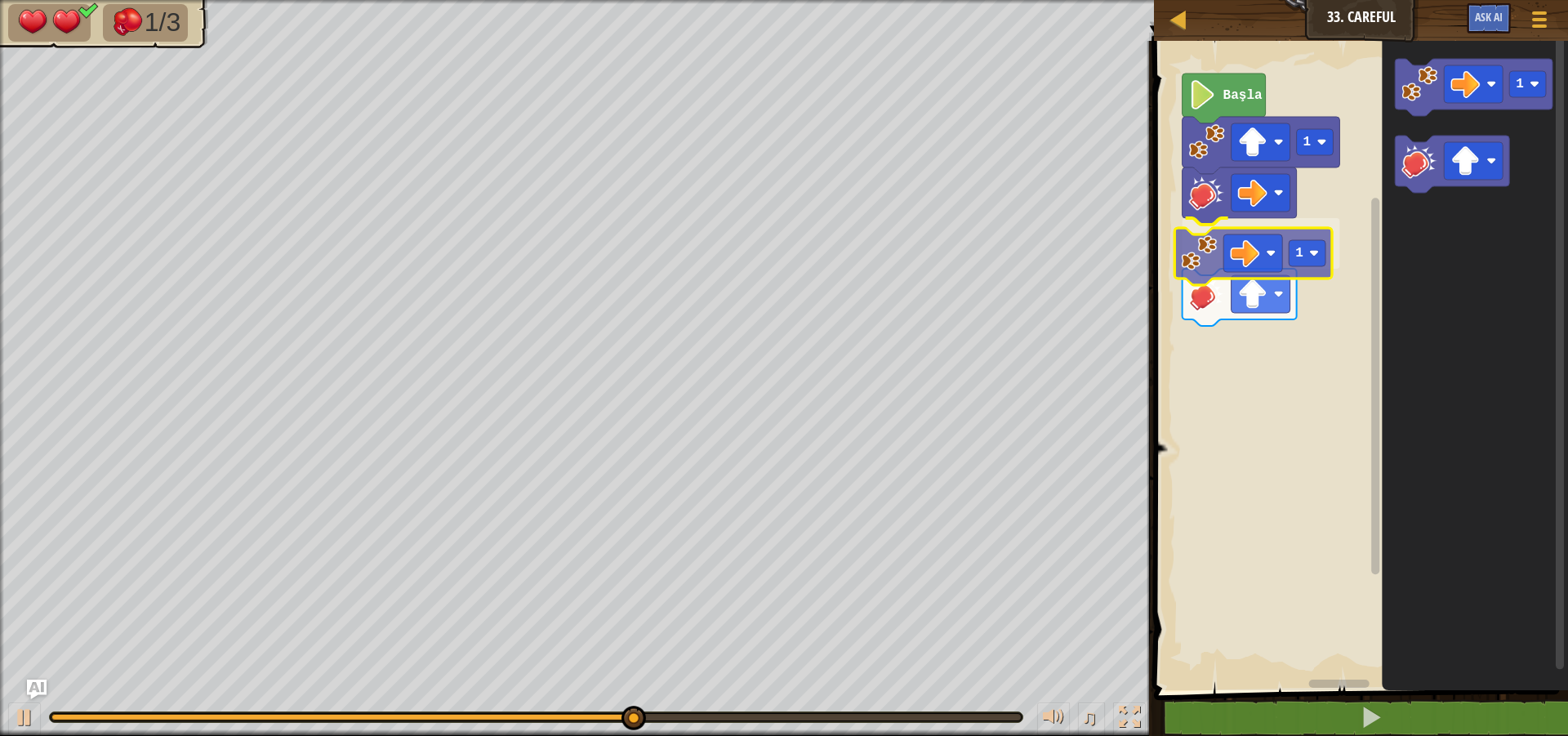
click at [1206, 266] on div "Başla 1 1 1 1" at bounding box center [1358, 361] width 419 height 657
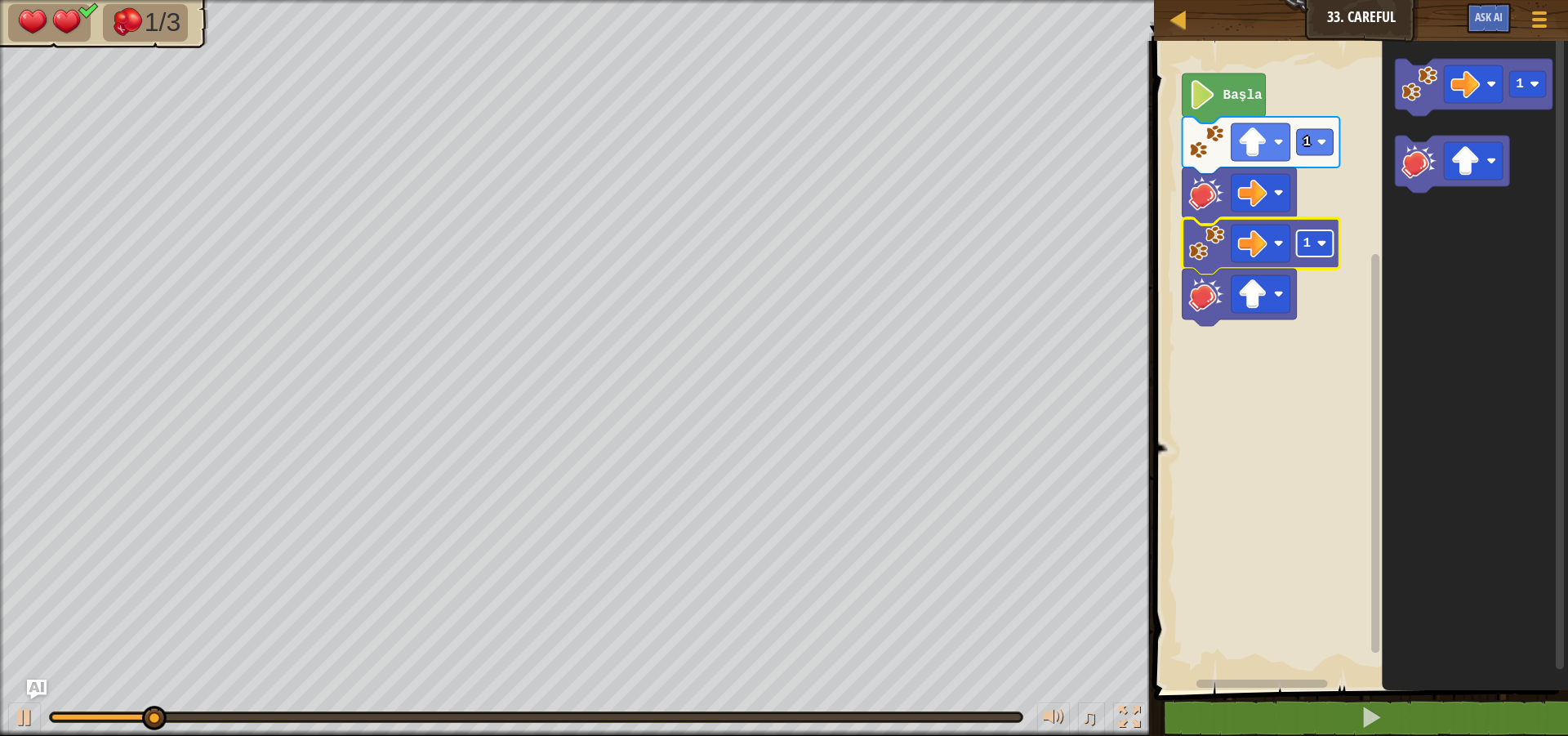
click at [1322, 241] on image "Blockly Çalışma Alanı" at bounding box center [1321, 243] width 10 height 10
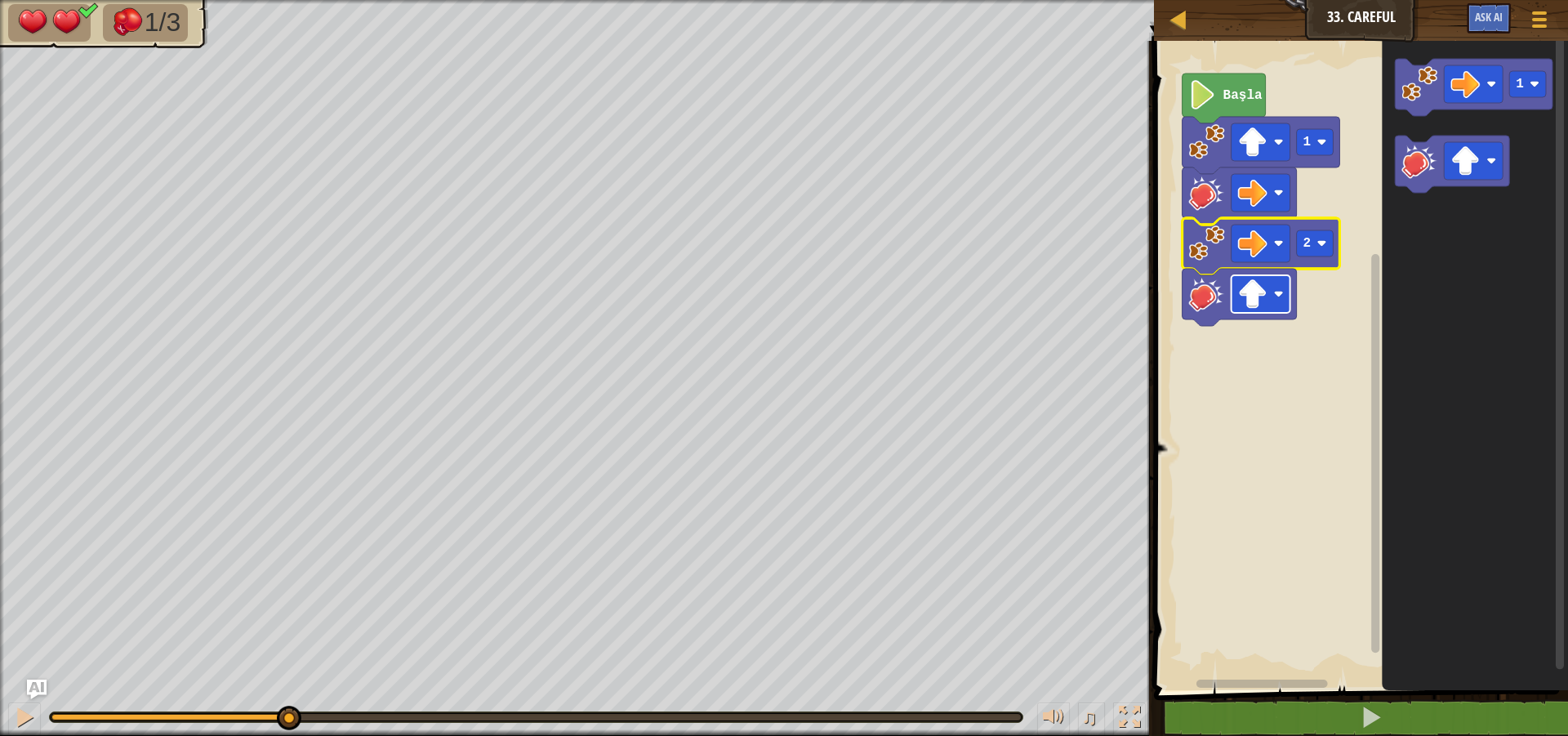
click at [1261, 287] on image "Blockly Çalışma Alanı" at bounding box center [1252, 294] width 29 height 29
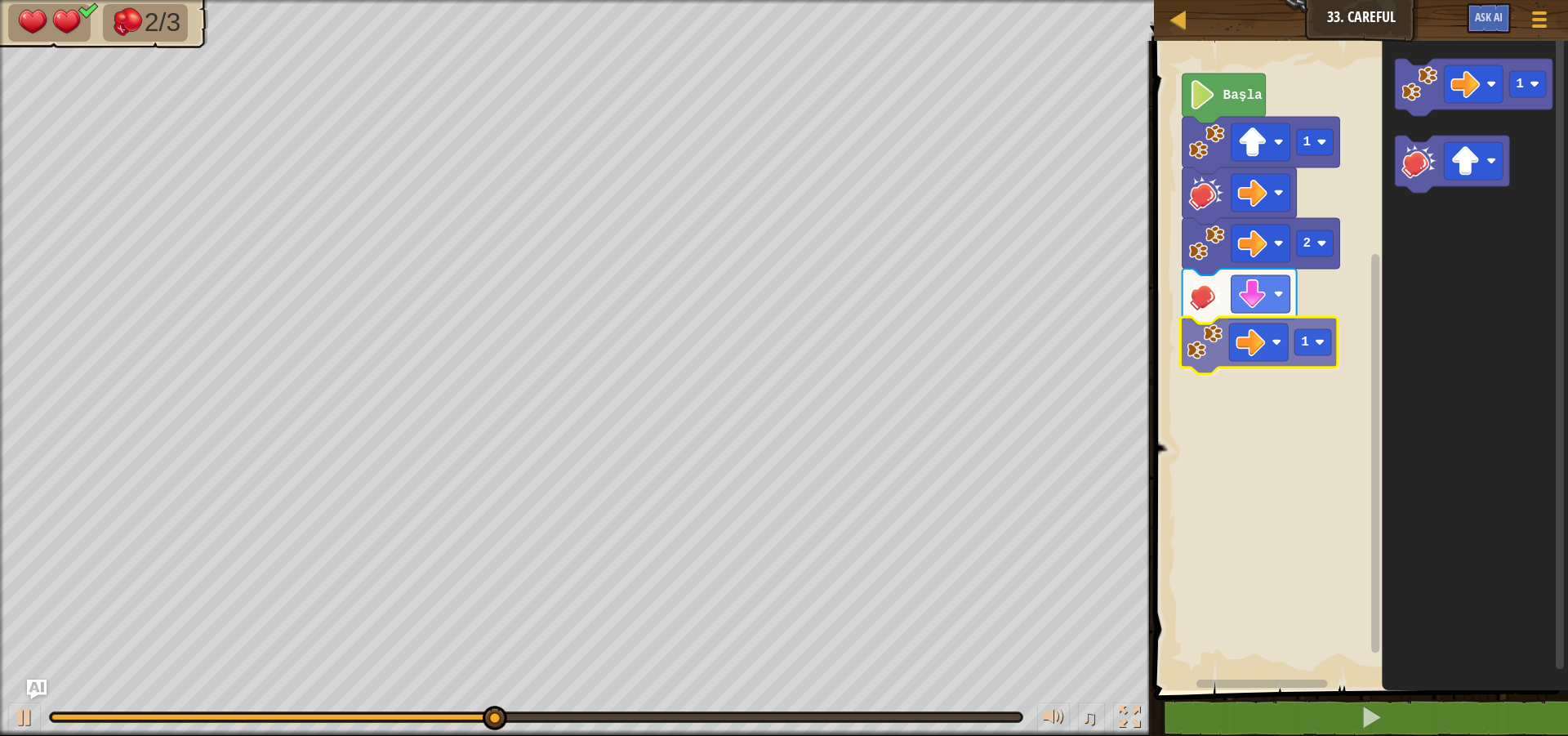
click at [1212, 344] on div "Başla 1 2 1 1 1" at bounding box center [1358, 361] width 419 height 657
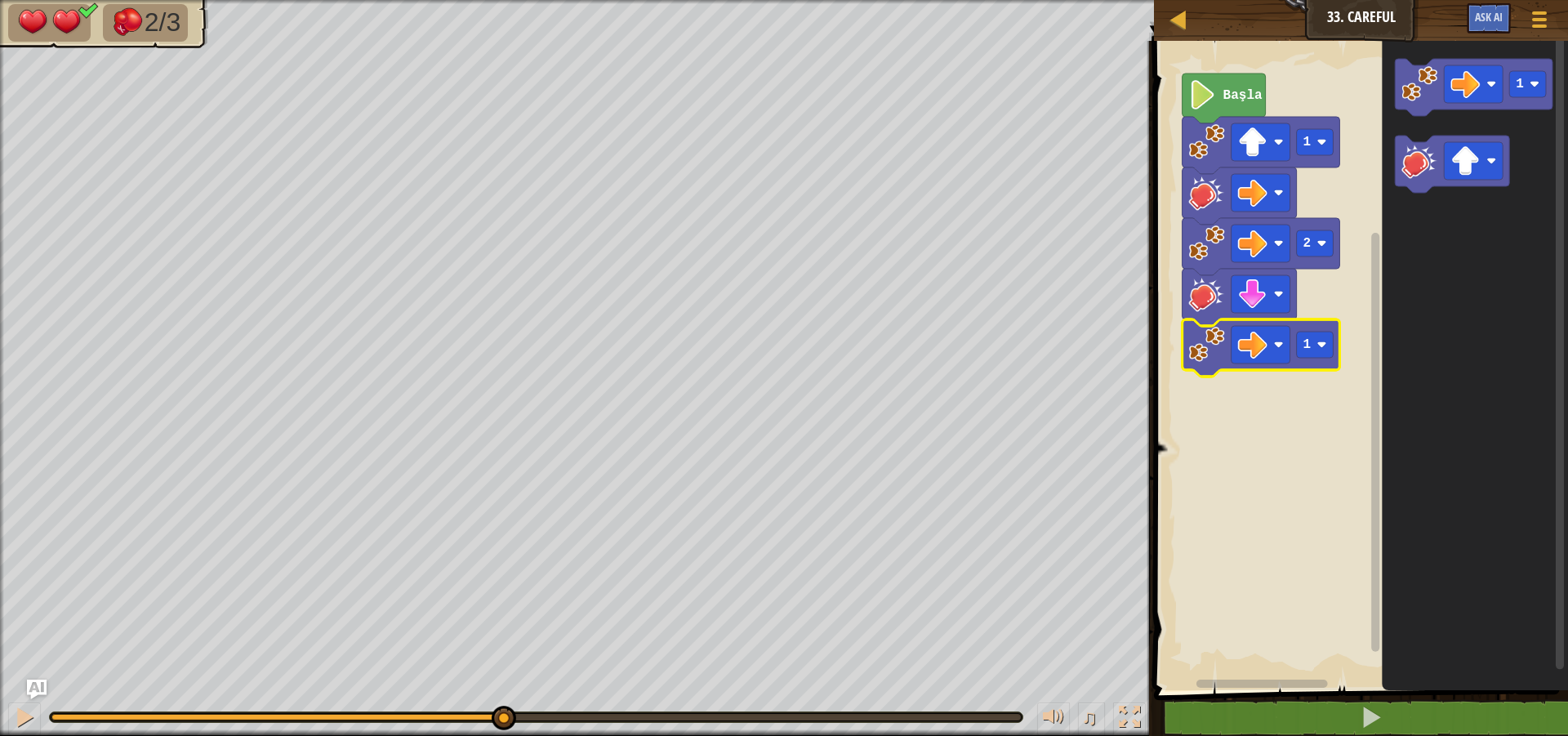
click at [1258, 351] on image "Blockly Çalışma Alanı" at bounding box center [1252, 344] width 29 height 29
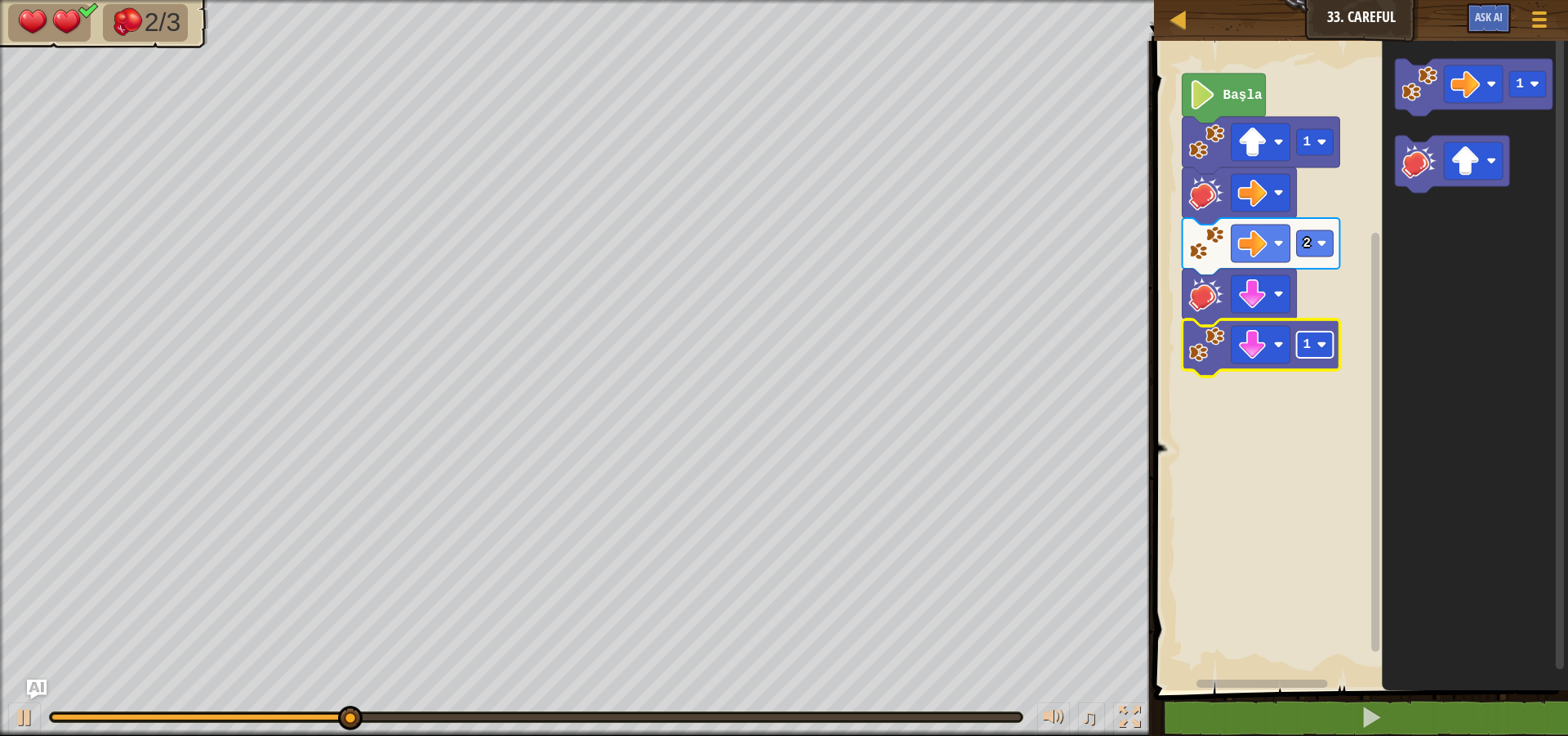
click at [1300, 356] on rect "Blockly Çalışma Alanı" at bounding box center [1314, 344] width 36 height 26
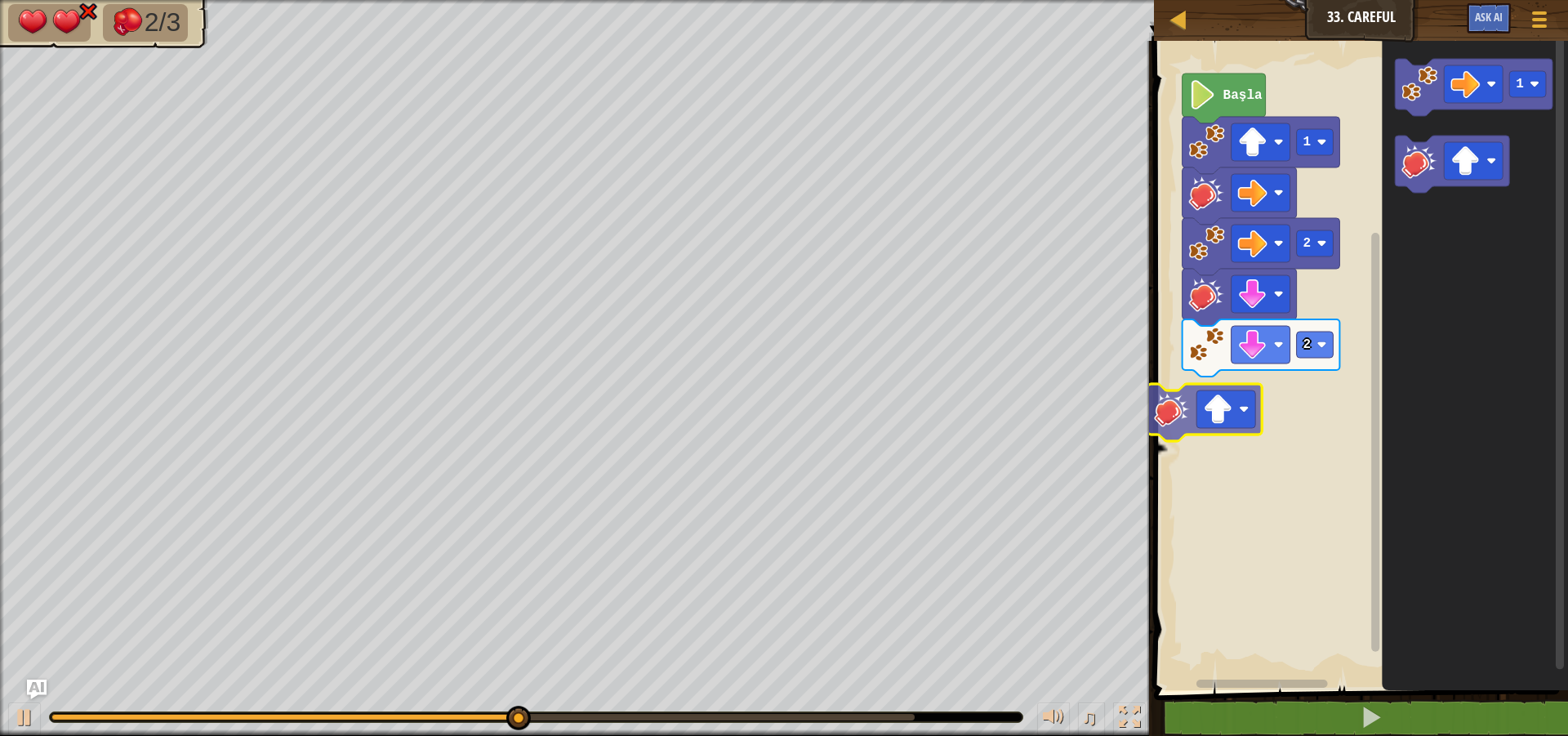
click at [1187, 404] on div "Başla 1 2 2 1" at bounding box center [1358, 361] width 419 height 657
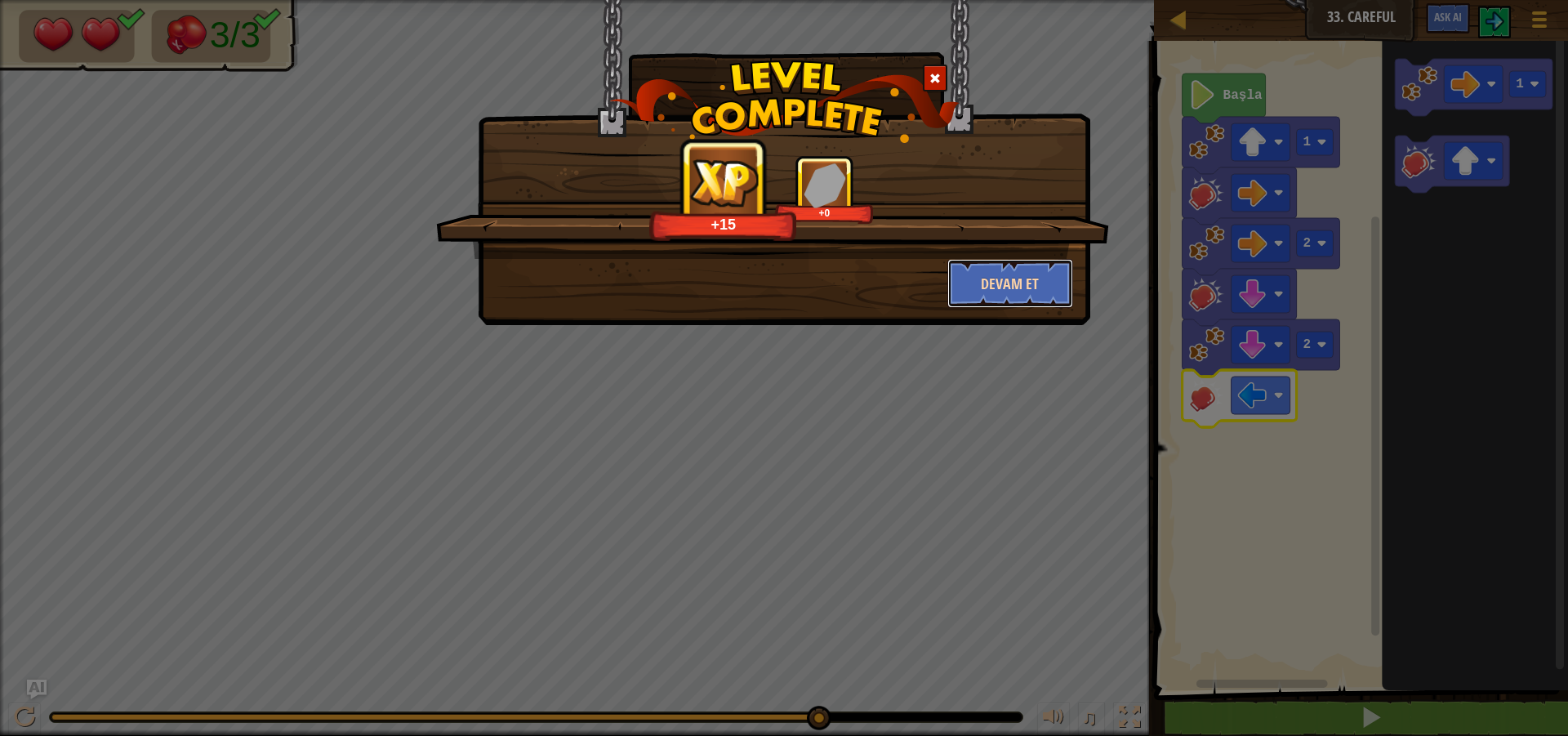
click at [1068, 290] on button "Devam et" at bounding box center [1010, 283] width 127 height 49
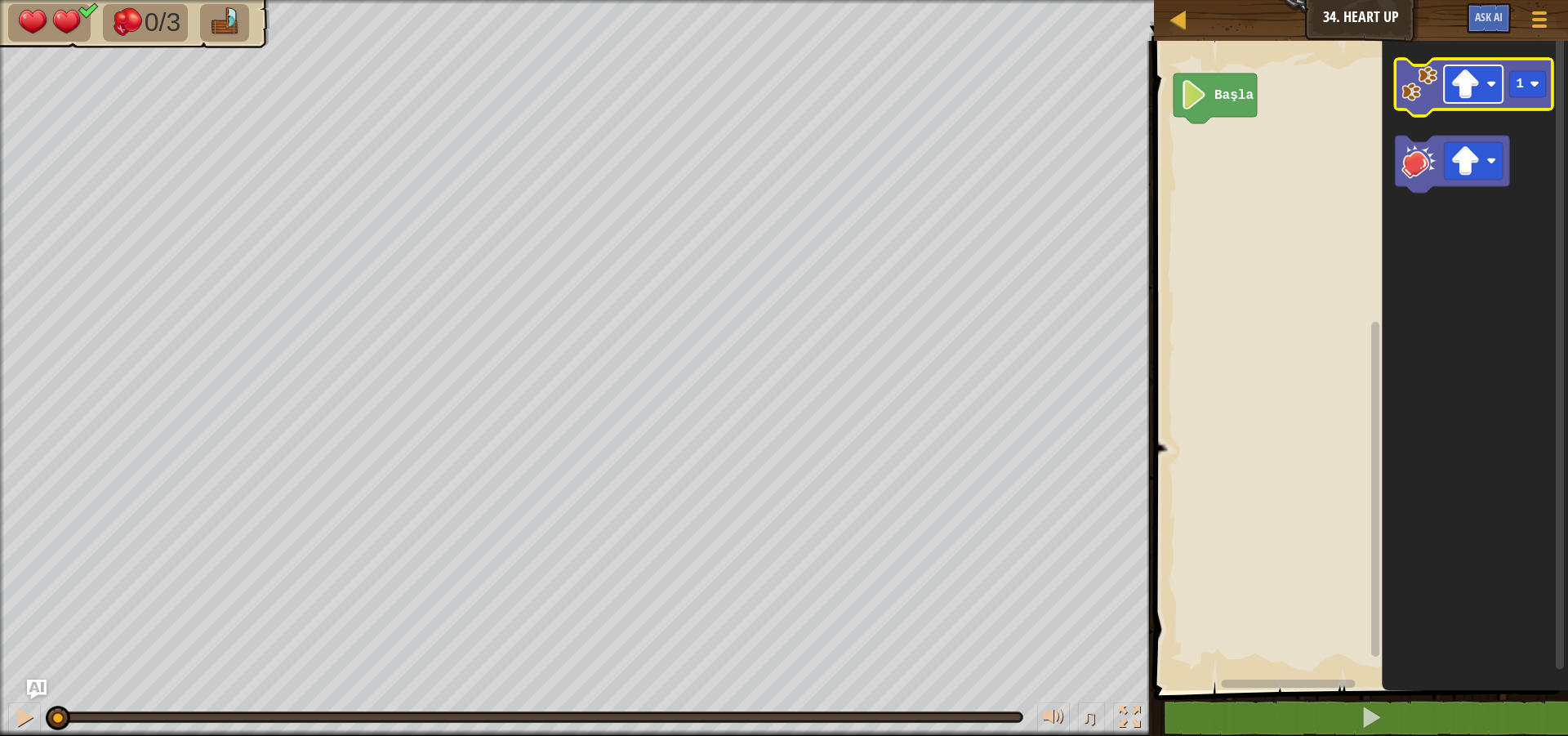
click at [1483, 90] on rect "Blockly Çalışma Alanı" at bounding box center [1474, 84] width 59 height 37
click at [1424, 85] on image "Blockly Çalışma Alanı" at bounding box center [1420, 84] width 36 height 36
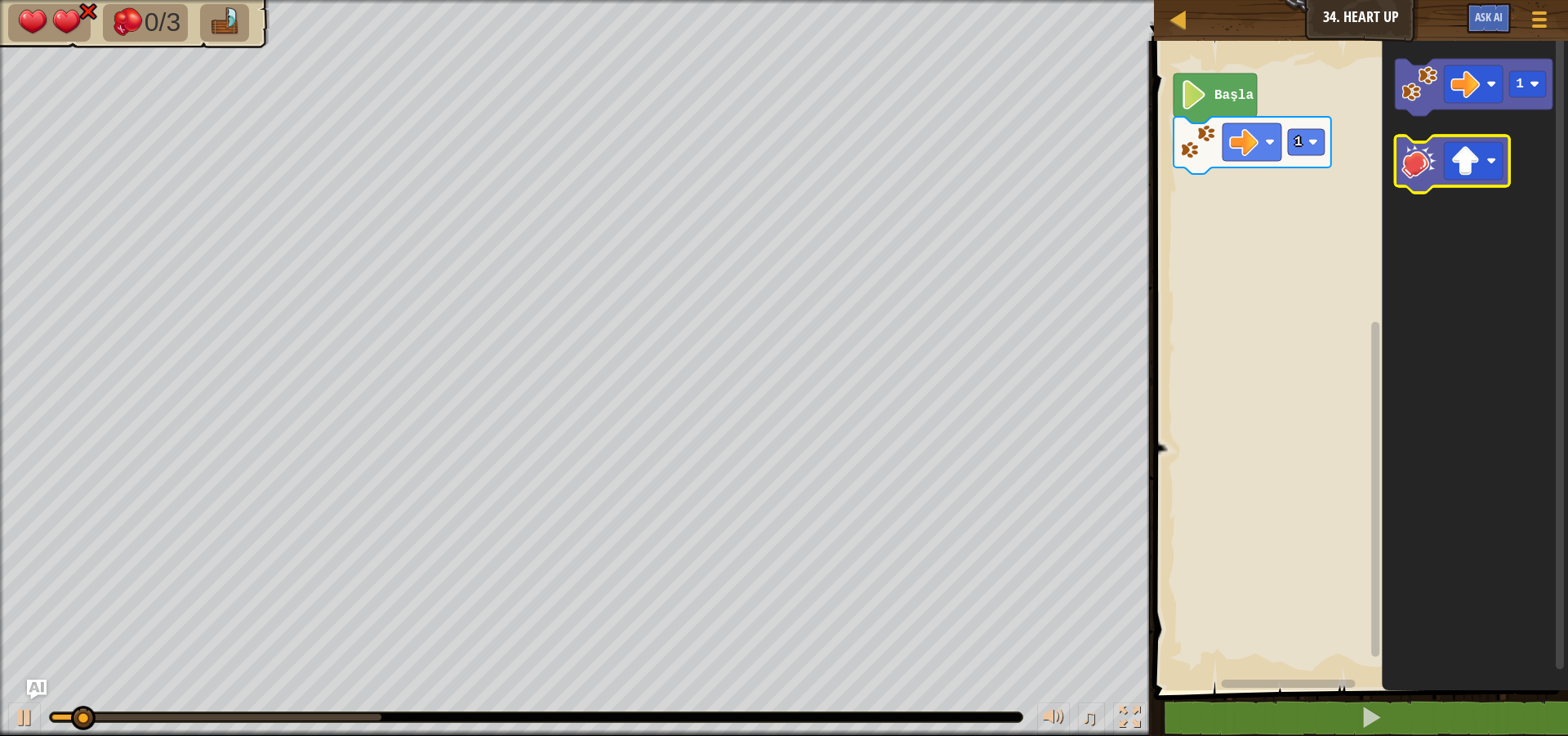
click at [1425, 154] on image "Blockly Çalışma Alanı" at bounding box center [1420, 161] width 36 height 36
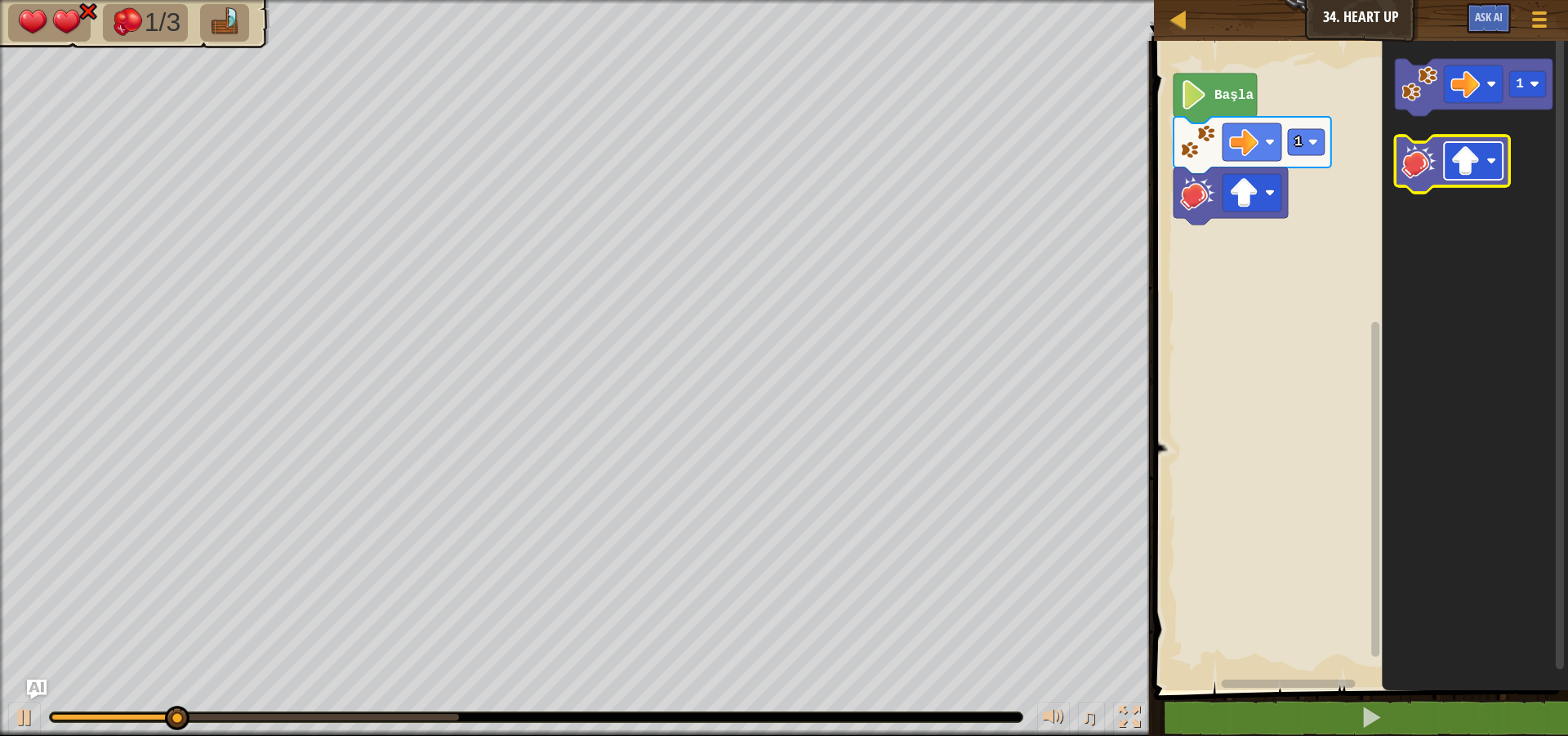
click at [1492, 160] on image "Blockly Çalışma Alanı" at bounding box center [1492, 161] width 10 height 10
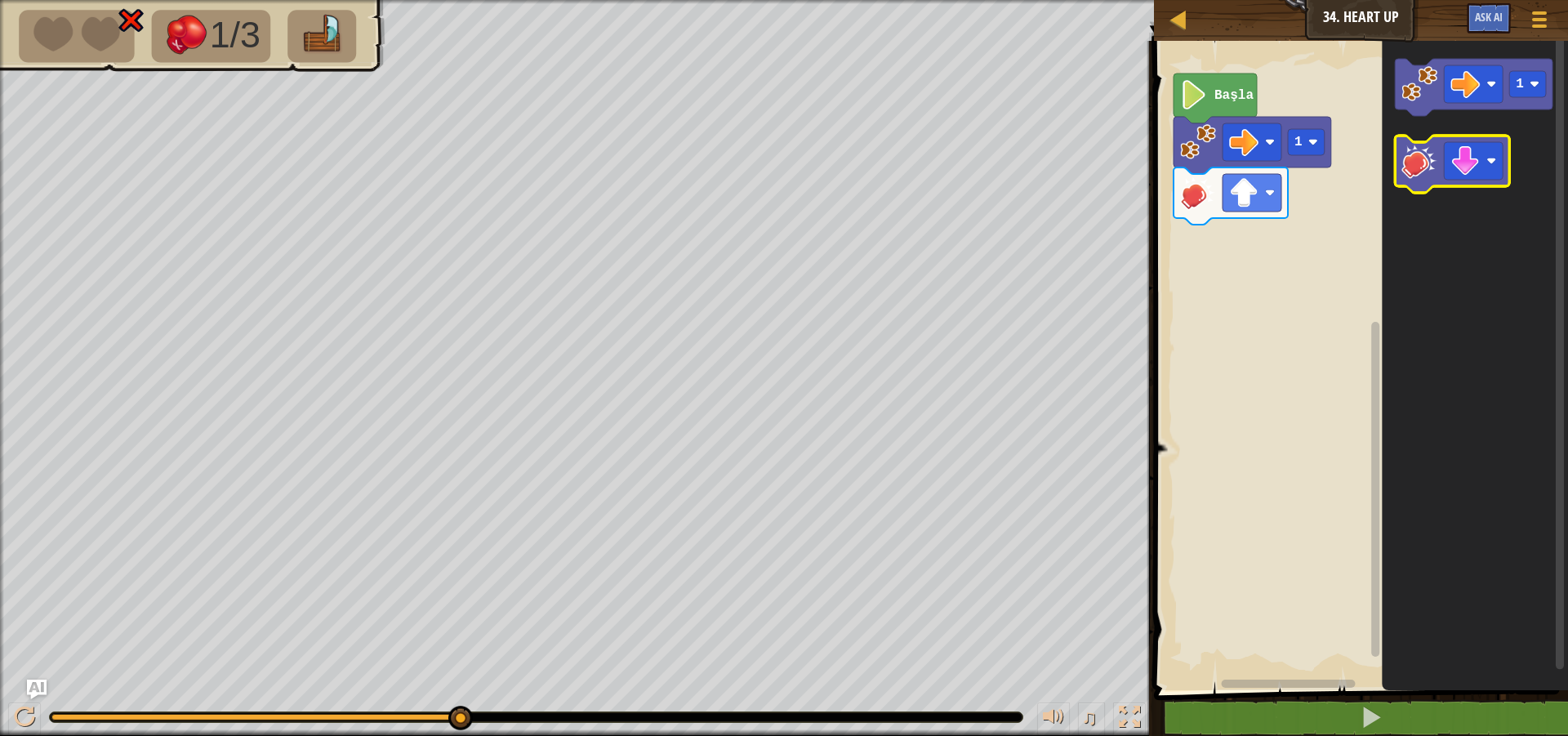
click at [1415, 174] on image "Blockly Çalışma Alanı" at bounding box center [1420, 161] width 36 height 36
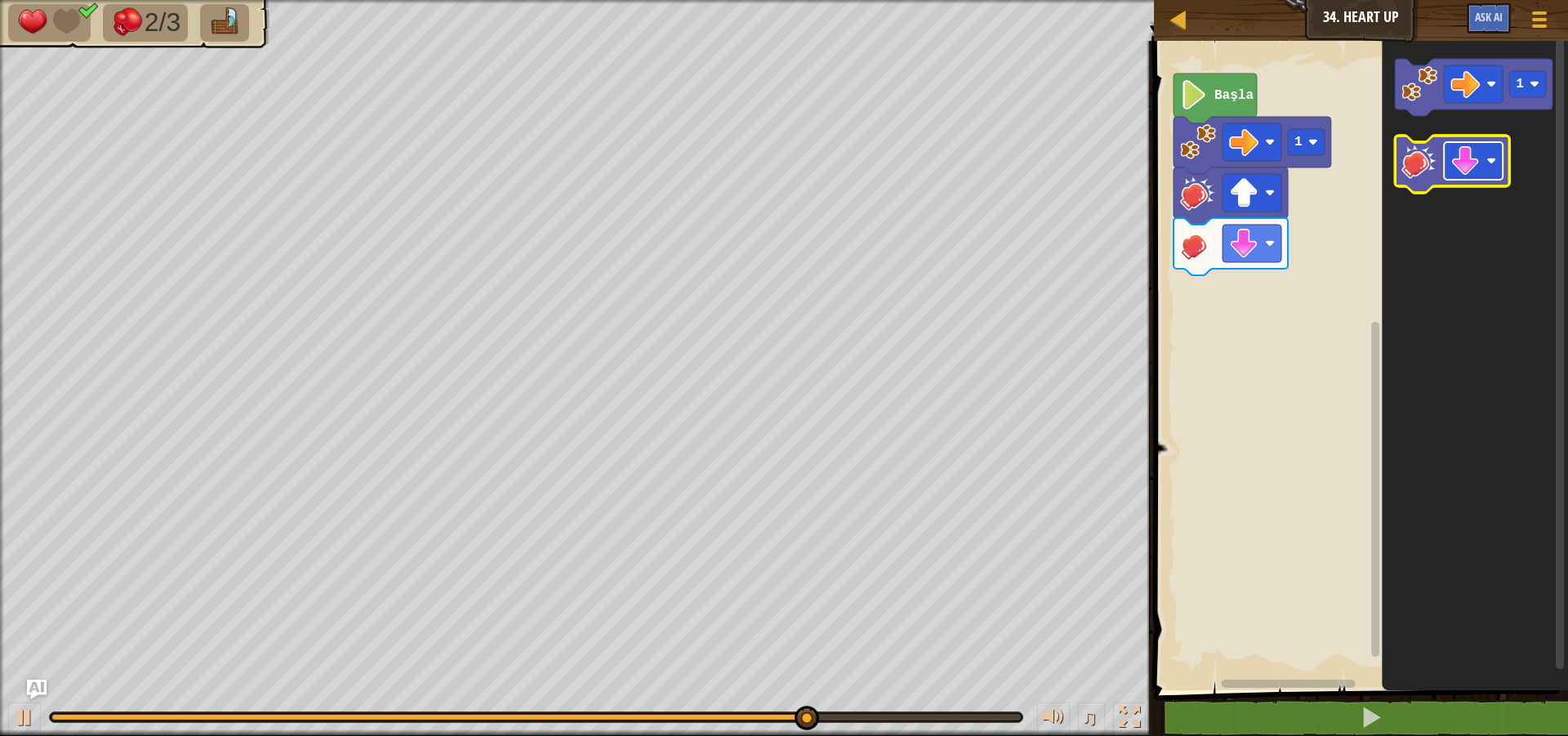
click at [1467, 162] on image "Blockly Çalışma Alanı" at bounding box center [1465, 161] width 29 height 29
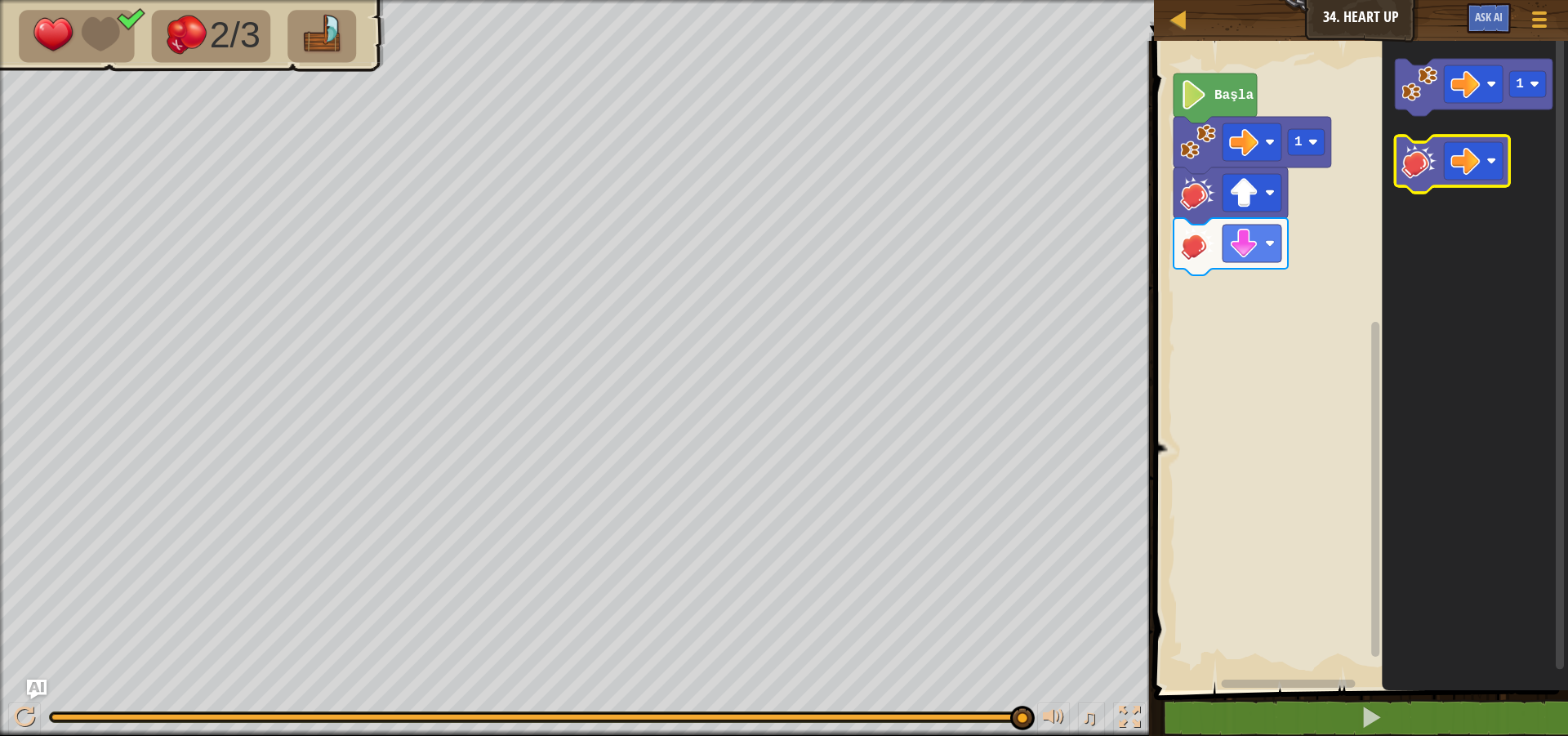
click at [1425, 172] on image "Blockly Çalışma Alanı" at bounding box center [1420, 161] width 36 height 36
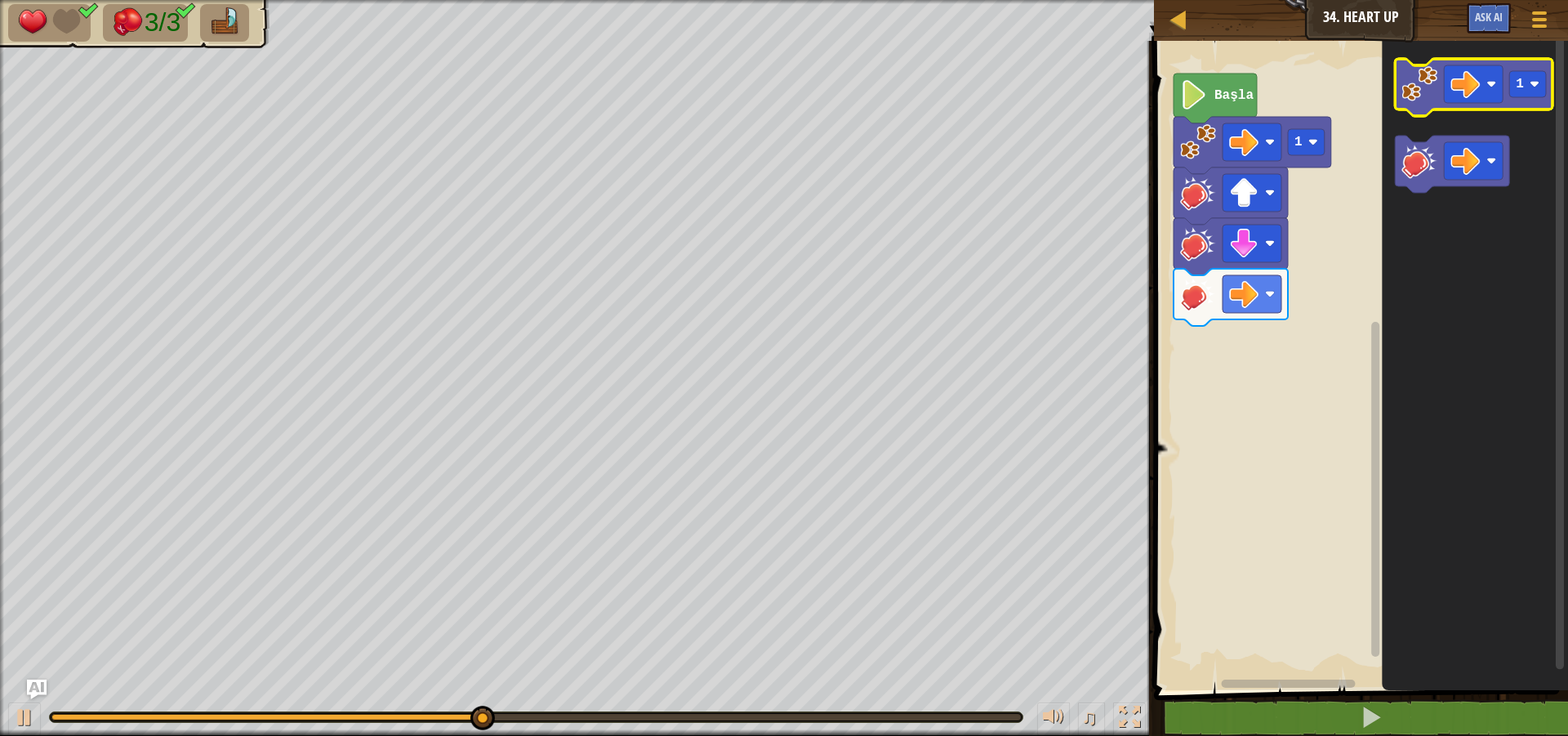
click at [1406, 77] on image "Blockly Çalışma Alanı" at bounding box center [1420, 84] width 36 height 36
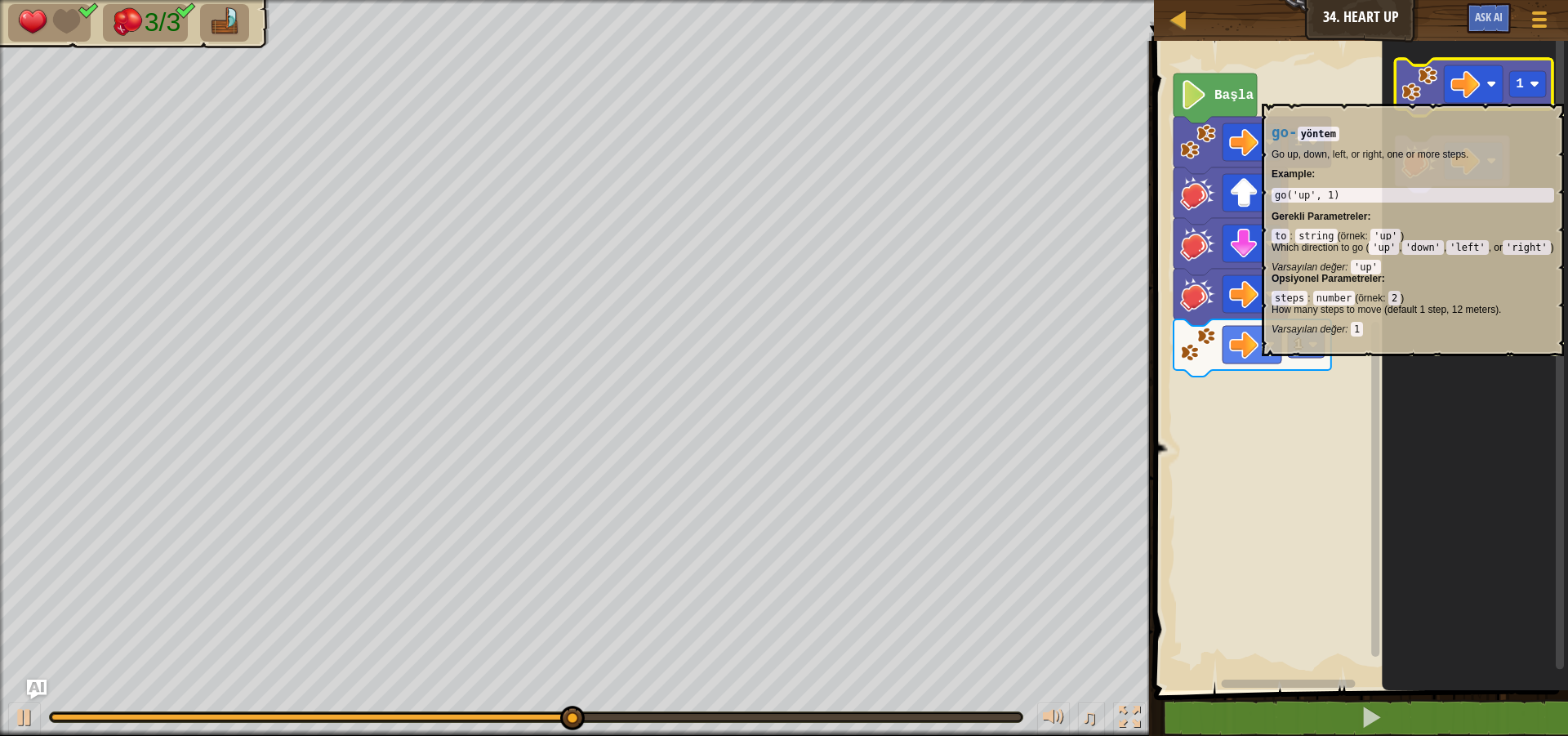
click at [1423, 96] on image "Blockly Çalışma Alanı" at bounding box center [1420, 84] width 36 height 36
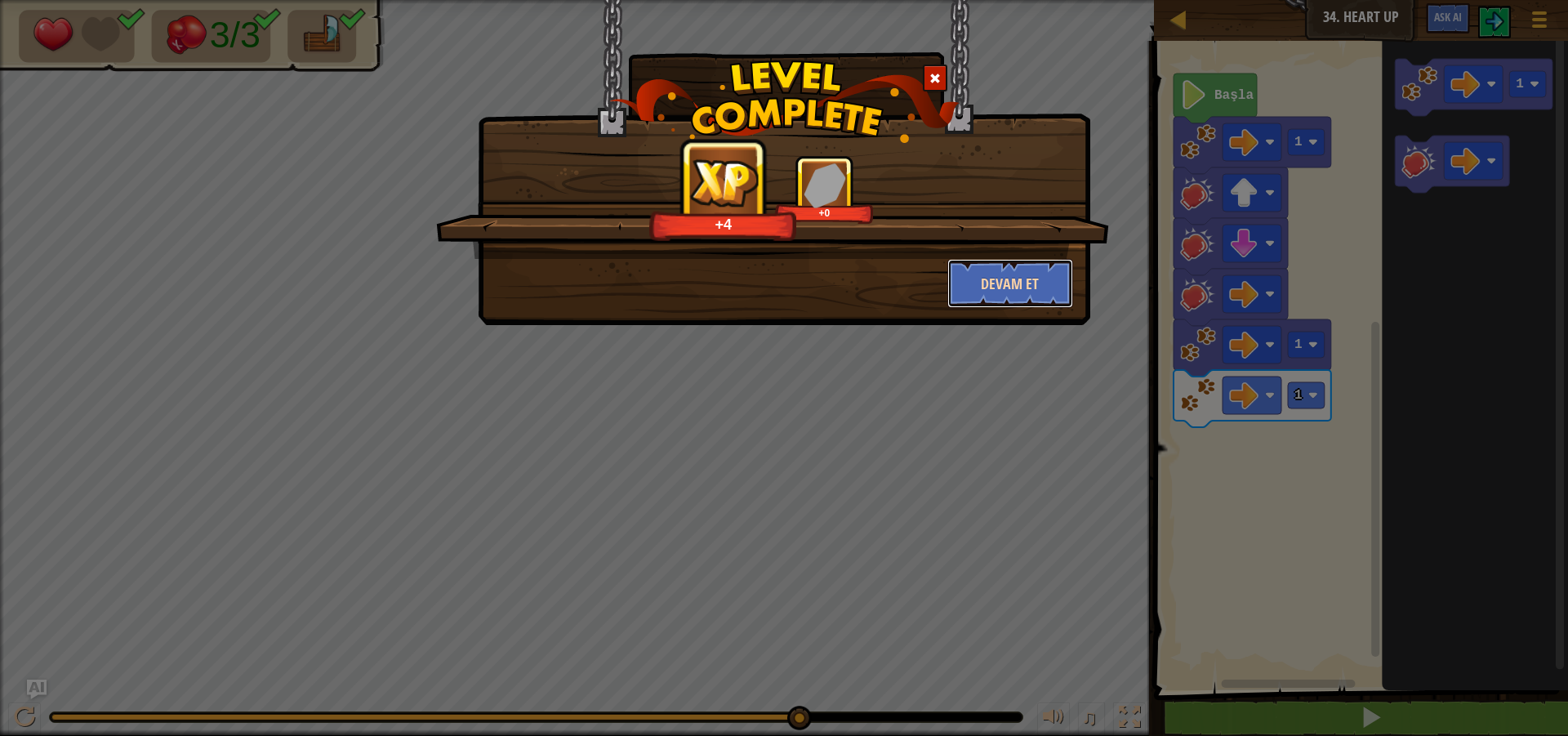
click at [1051, 275] on button "Devam et" at bounding box center [1010, 283] width 127 height 49
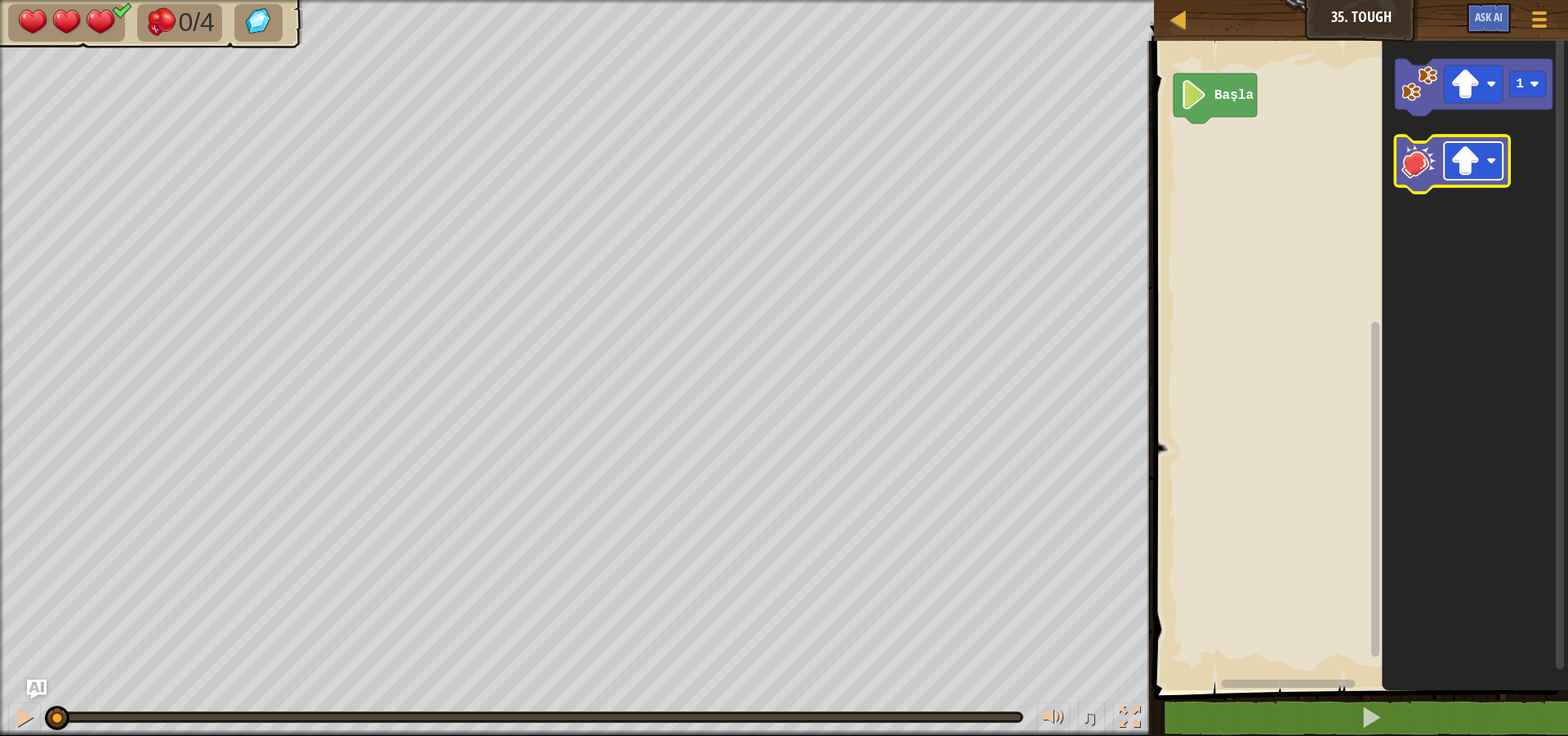
click at [1482, 167] on rect "Blockly Çalışma Alanı" at bounding box center [1474, 161] width 59 height 37
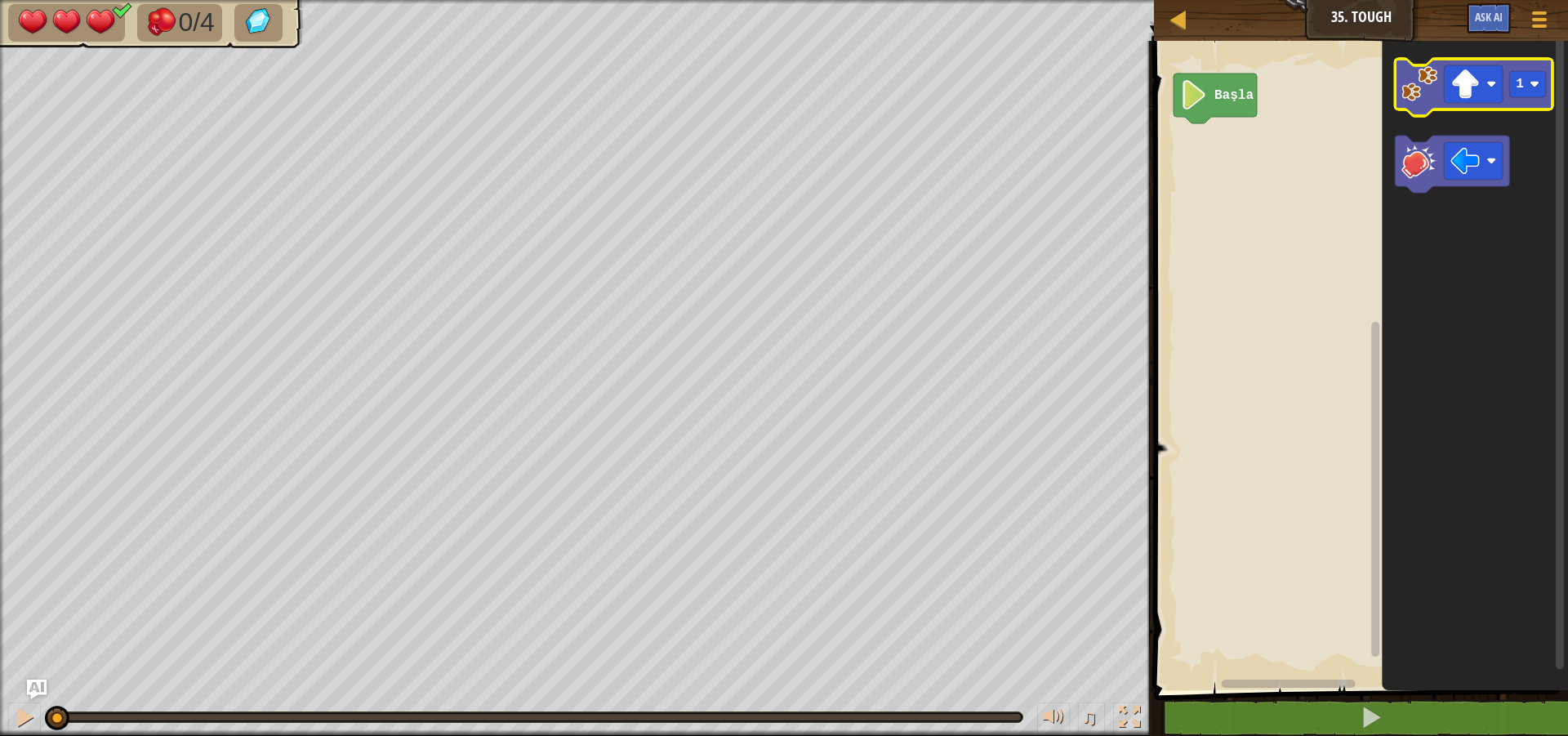
click at [1428, 98] on image "Blockly Çalışma Alanı" at bounding box center [1420, 84] width 36 height 36
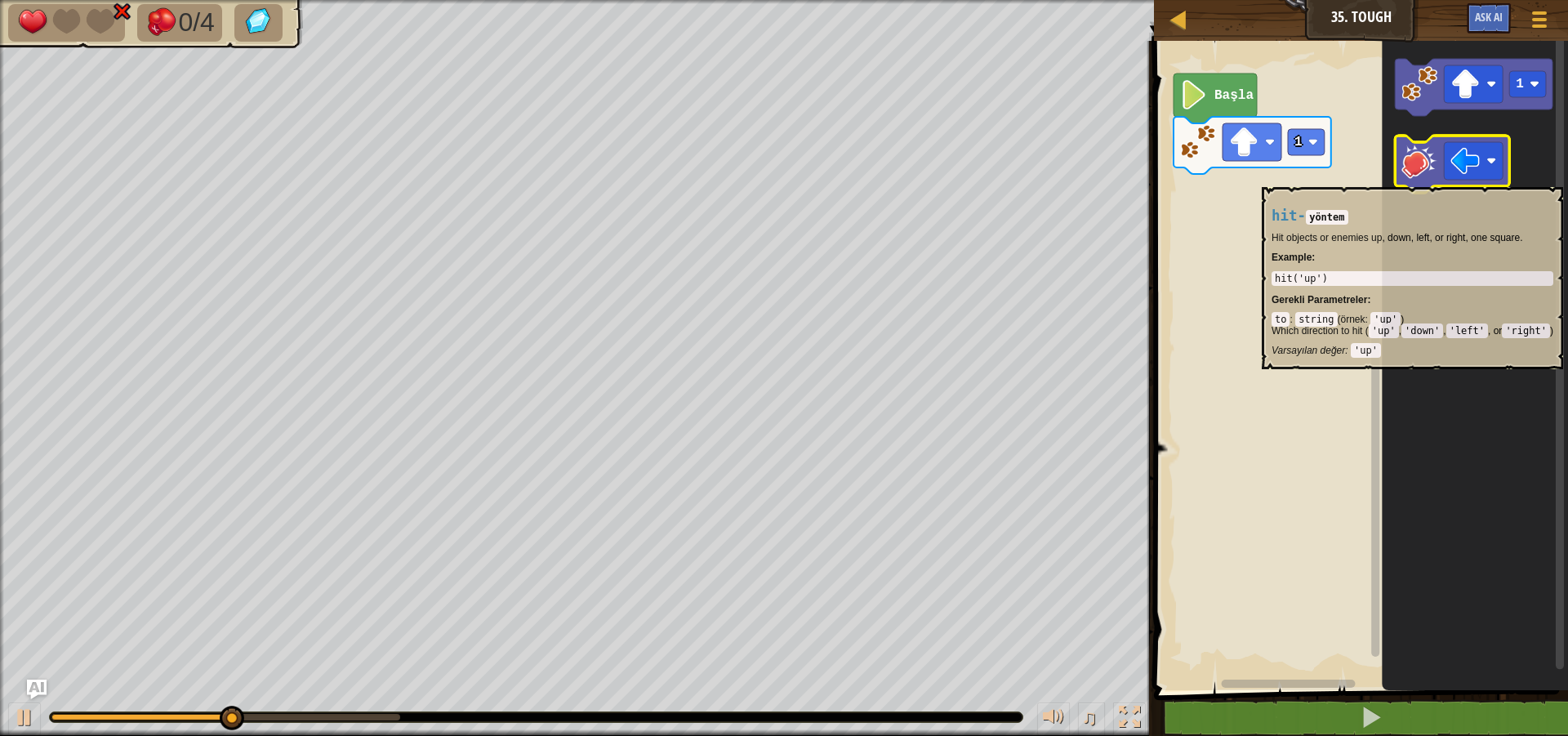
click at [1416, 179] on icon "Blockly Çalışma Alanı" at bounding box center [1453, 164] width 114 height 57
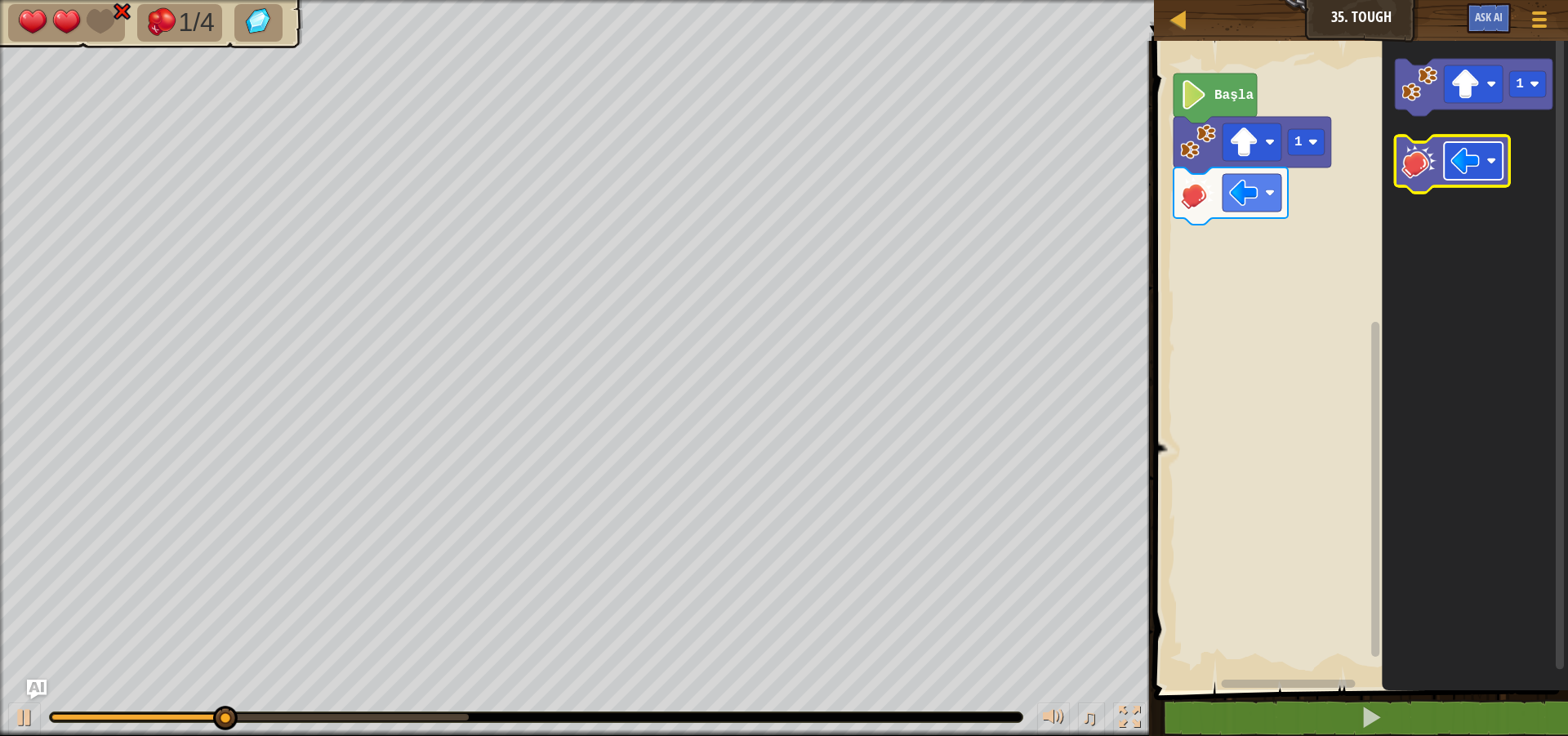
click at [1496, 167] on rect "Blockly Çalışma Alanı" at bounding box center [1474, 161] width 59 height 37
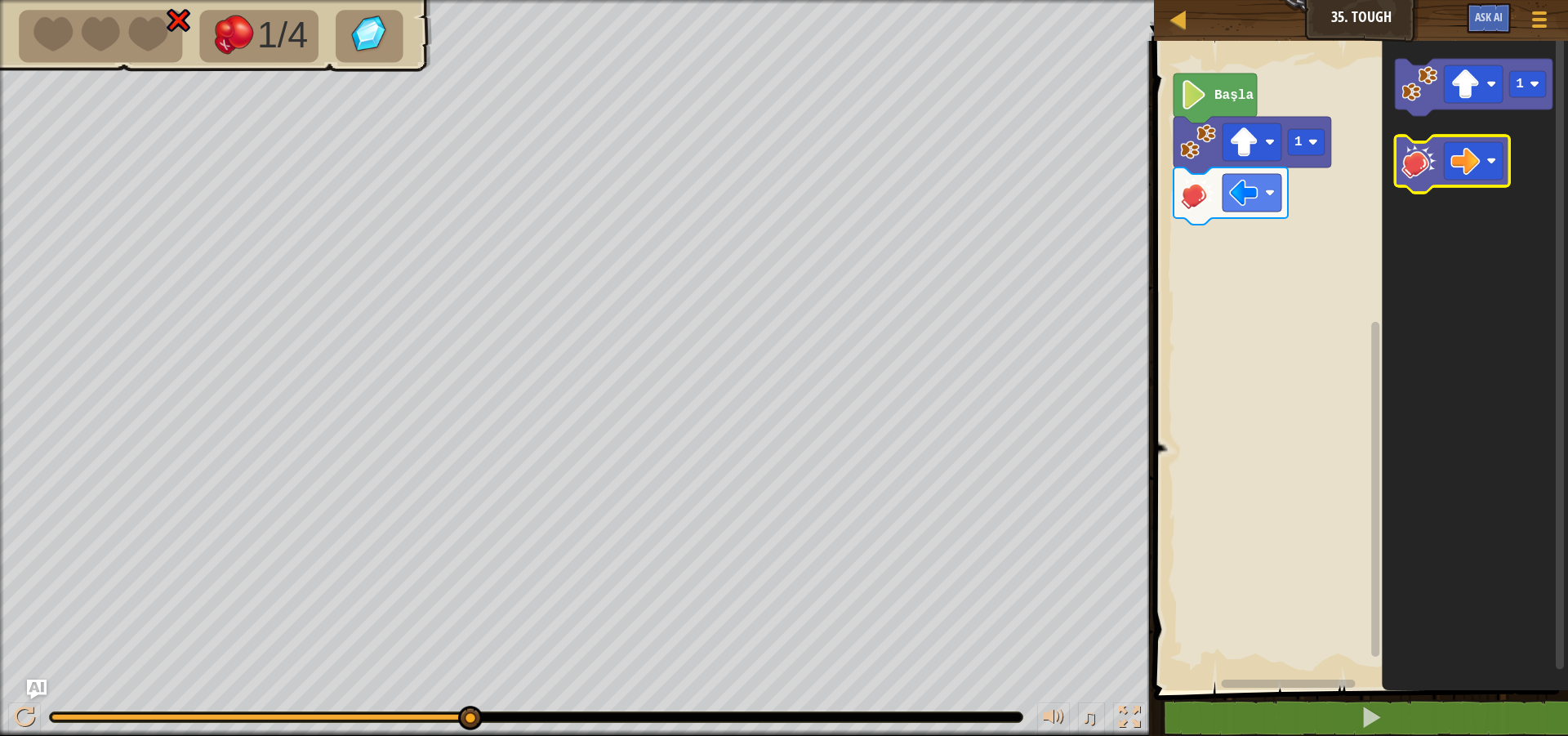
click at [1423, 161] on image "Blockly Çalışma Alanı" at bounding box center [1420, 161] width 36 height 36
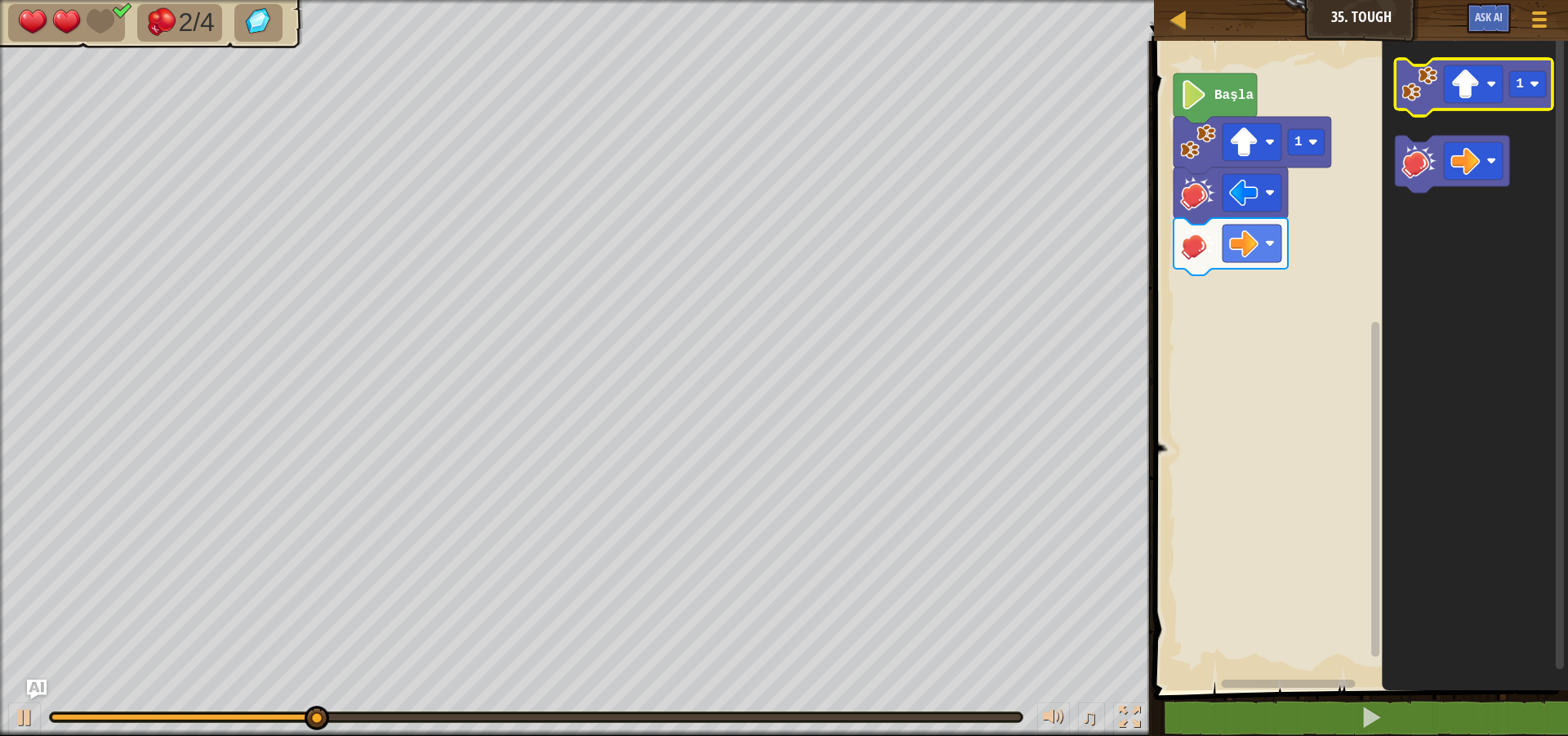
click at [1407, 77] on image "Blockly Çalışma Alanı" at bounding box center [1420, 84] width 36 height 36
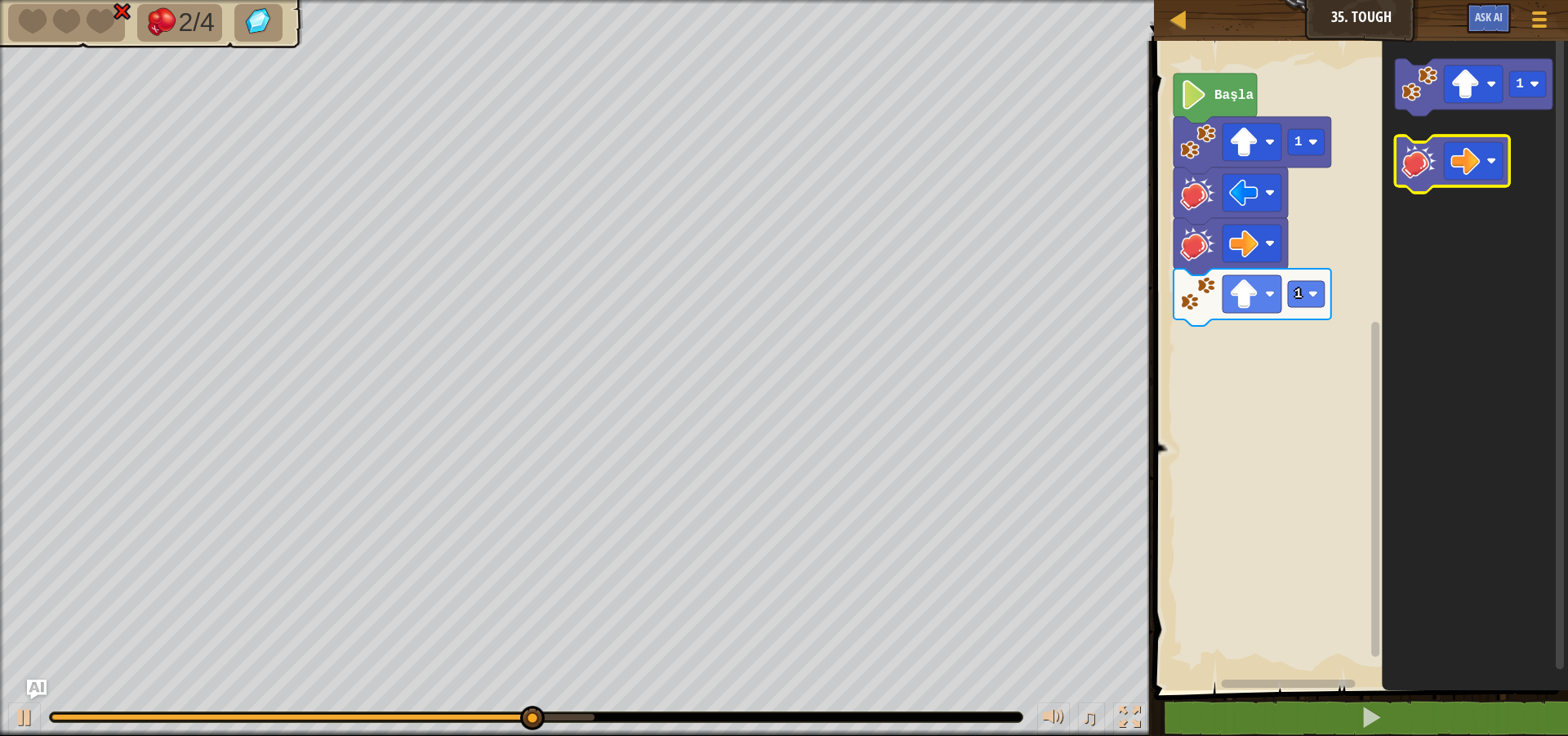
click at [1425, 171] on image "Blockly Çalışma Alanı" at bounding box center [1420, 161] width 36 height 36
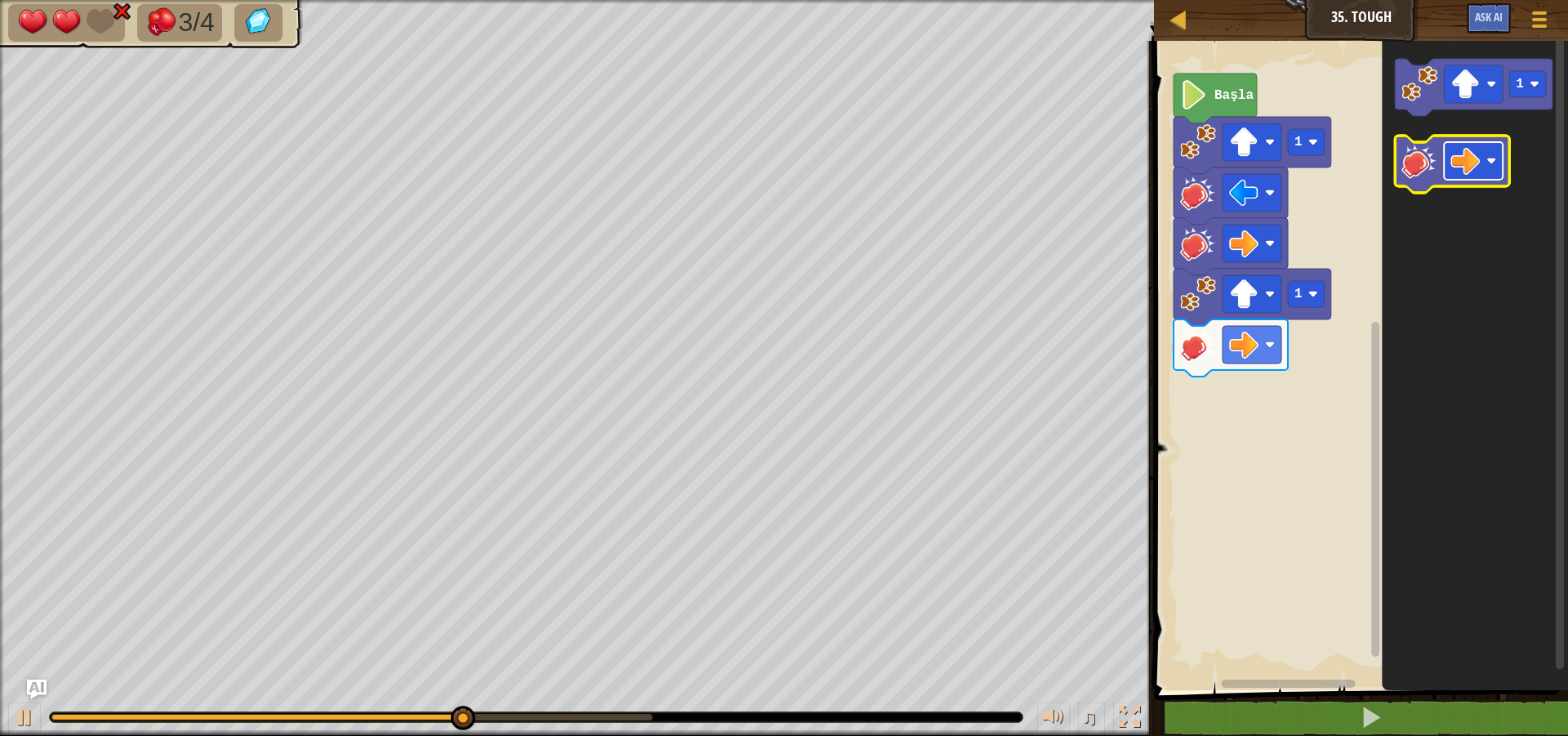
click at [1488, 168] on rect "Blockly Çalışma Alanı" at bounding box center [1474, 161] width 59 height 37
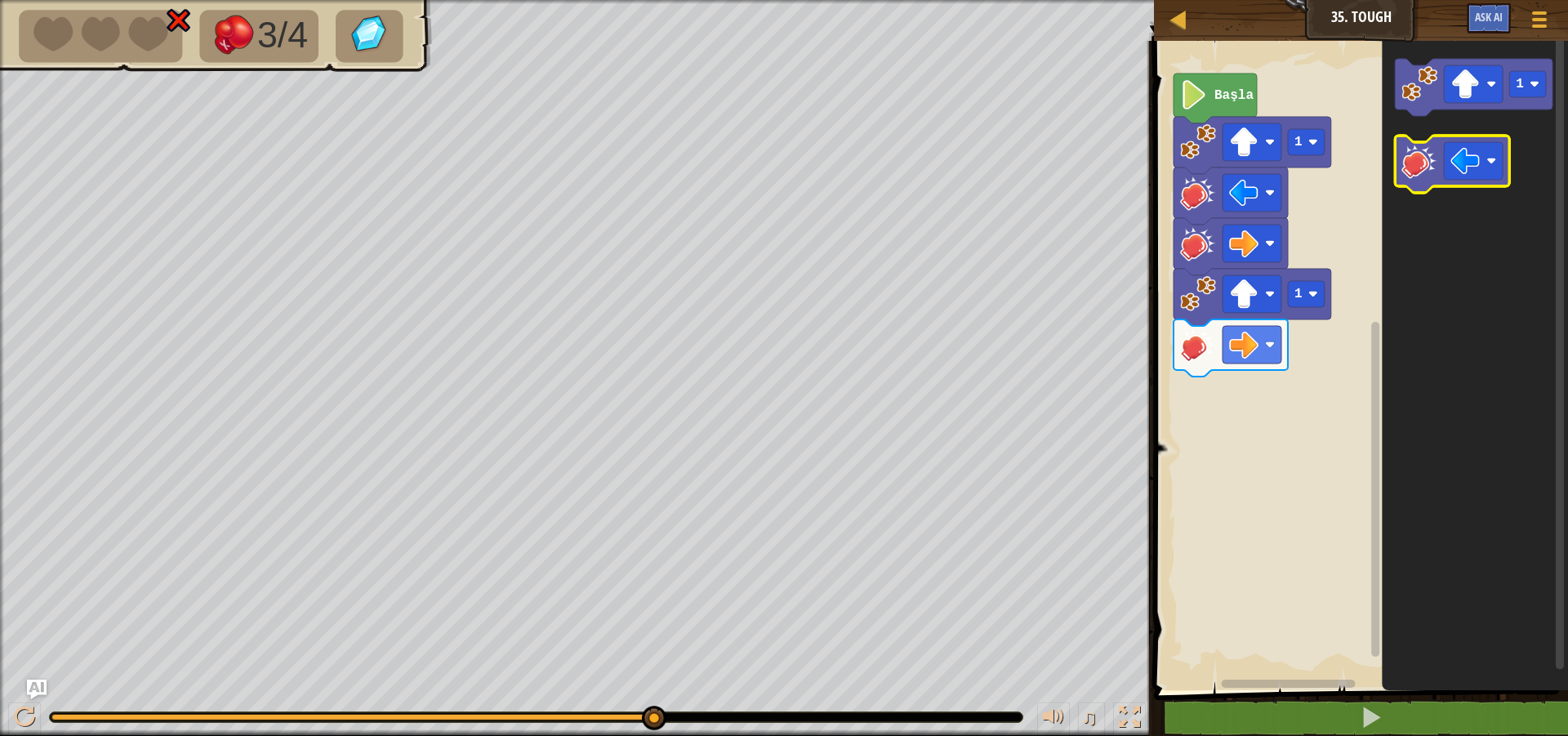
click at [1418, 168] on image "Blockly Çalışma Alanı" at bounding box center [1420, 161] width 36 height 36
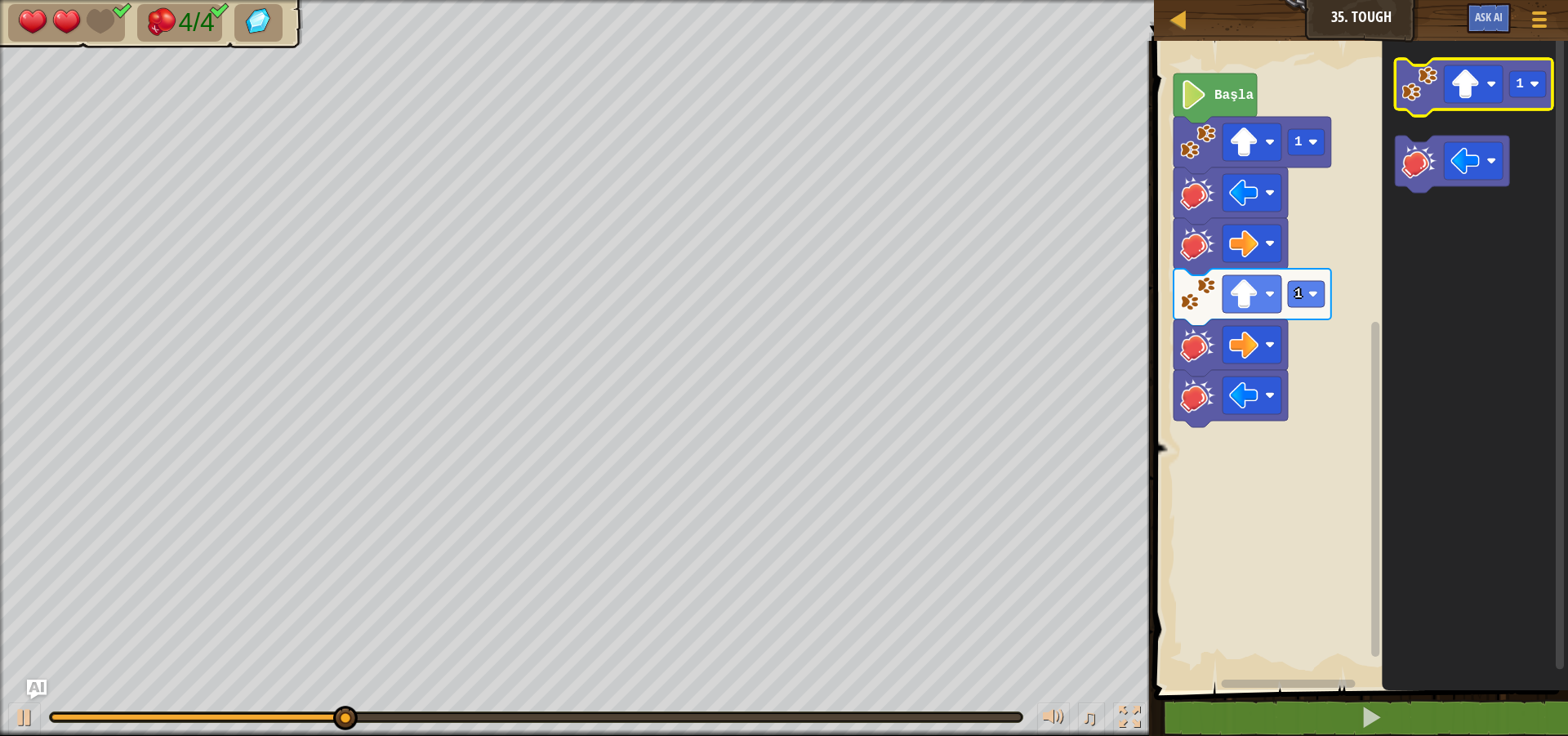
click at [1430, 98] on image "Blockly Çalışma Alanı" at bounding box center [1420, 84] width 36 height 36
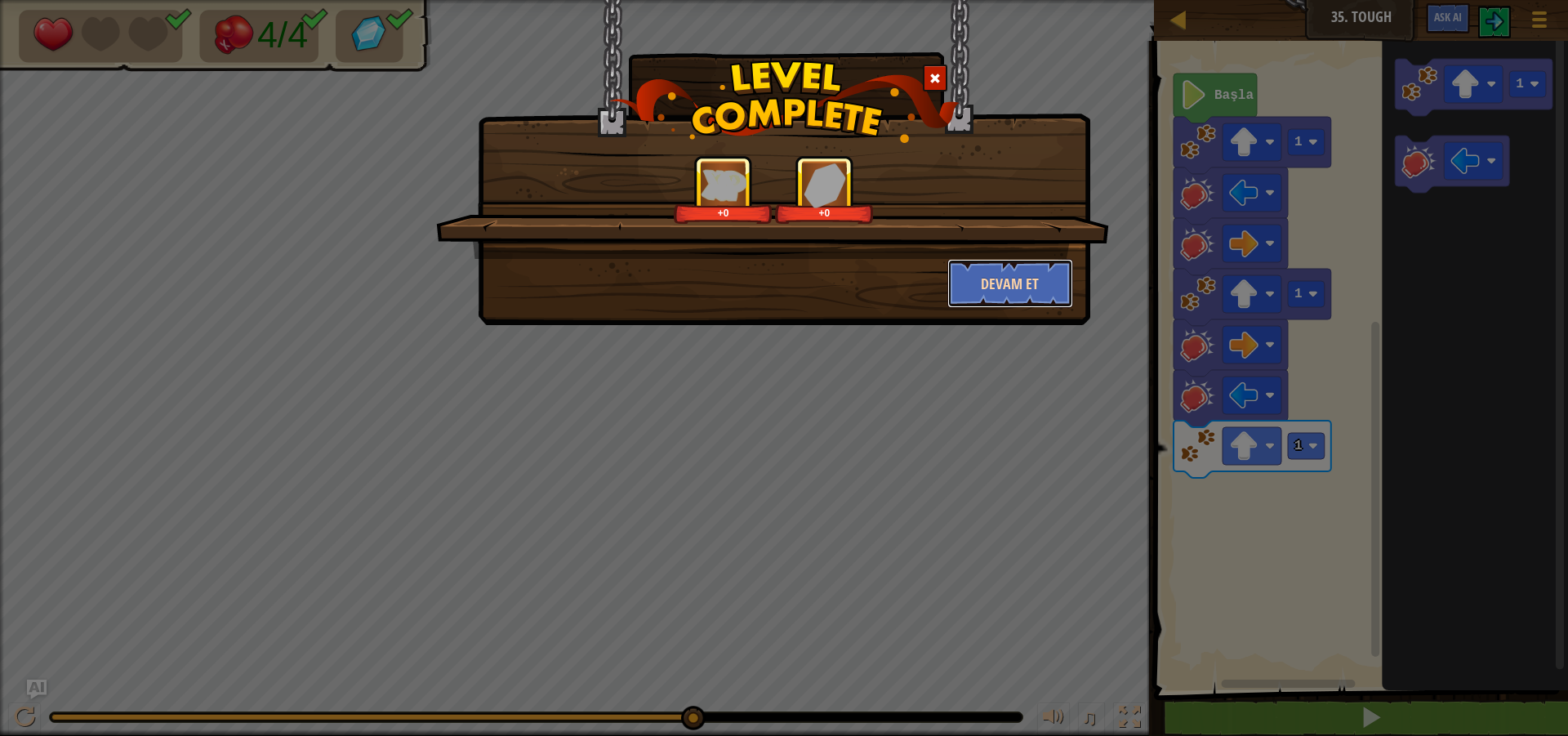
drag, startPoint x: 1044, startPoint y: 282, endPoint x: 1051, endPoint y: 273, distance: 11.4
click at [1051, 273] on button "Devam et" at bounding box center [1010, 283] width 127 height 49
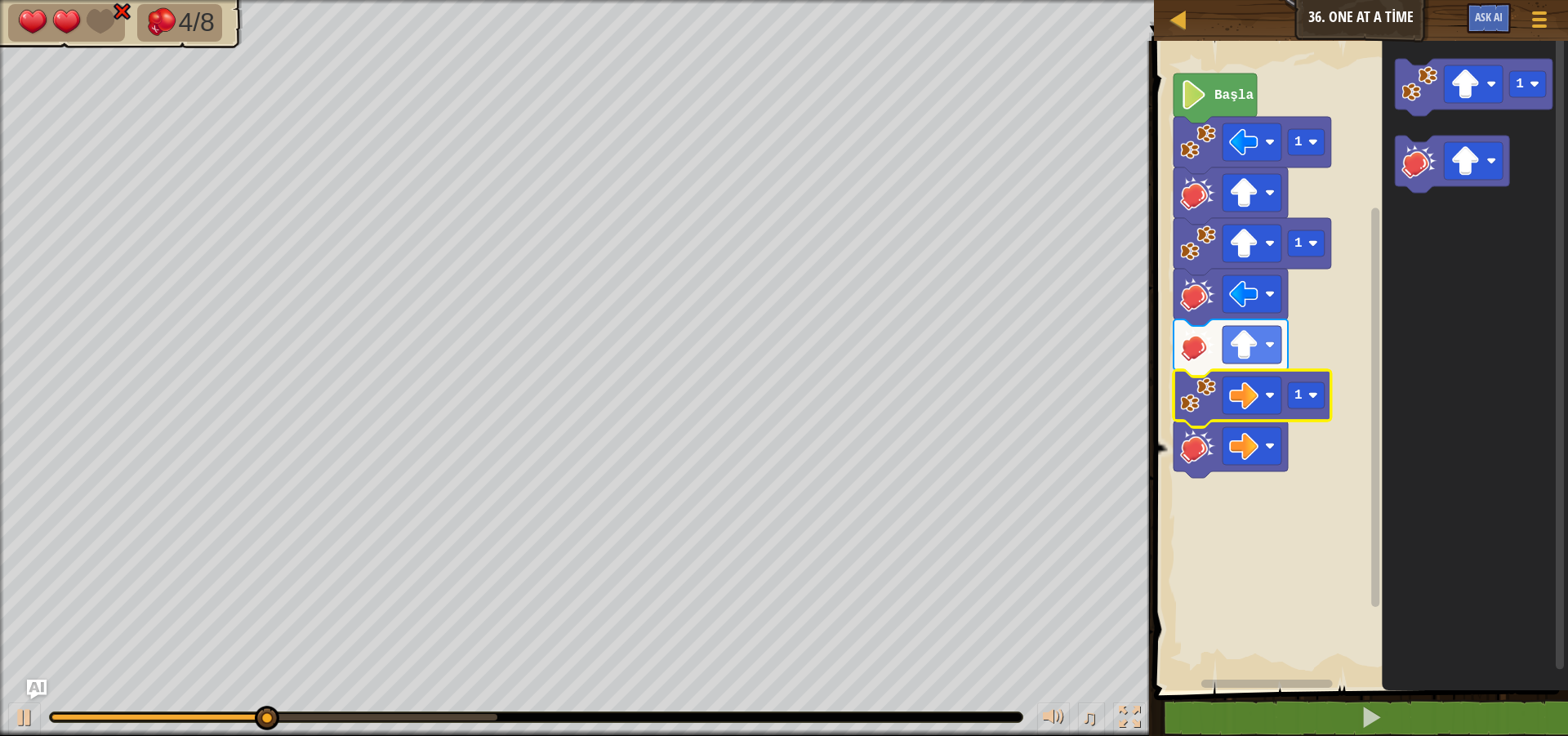
click at [1234, 505] on rect "Blockly Çalışma Alanı" at bounding box center [1358, 361] width 419 height 657
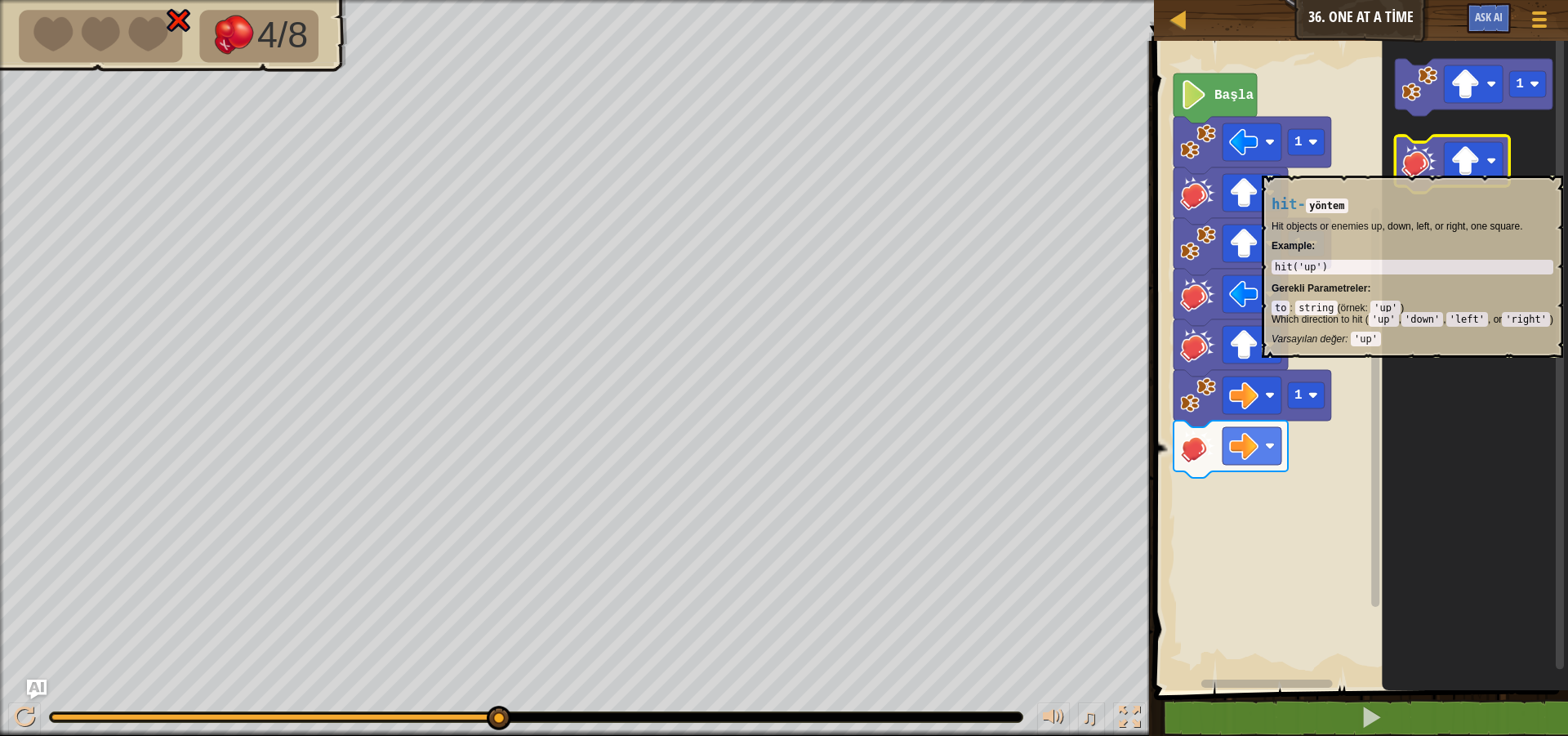
click at [1418, 168] on image "Blockly Çalışma Alanı" at bounding box center [1420, 161] width 36 height 36
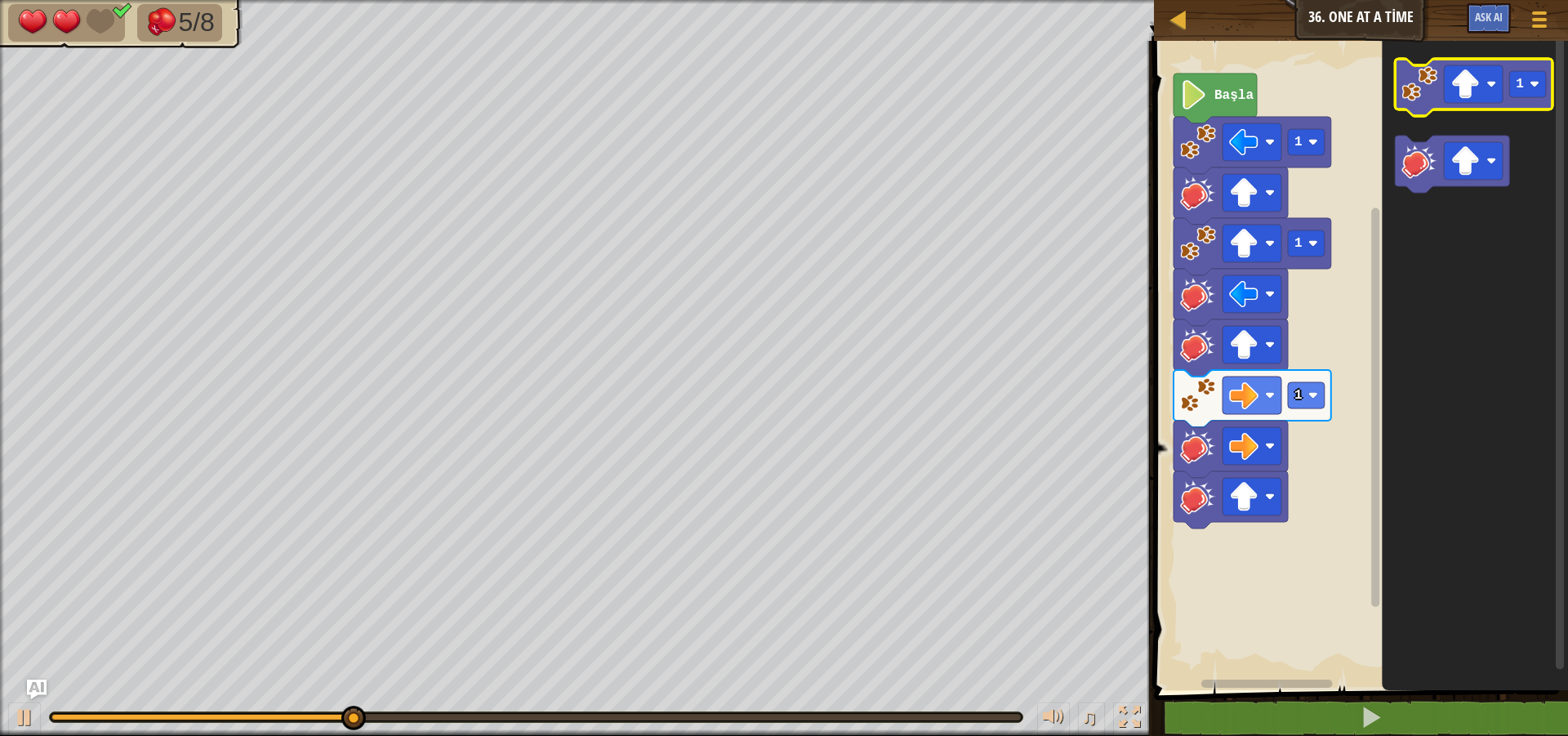
click at [1433, 92] on image "Blockly Çalışma Alanı" at bounding box center [1420, 84] width 36 height 36
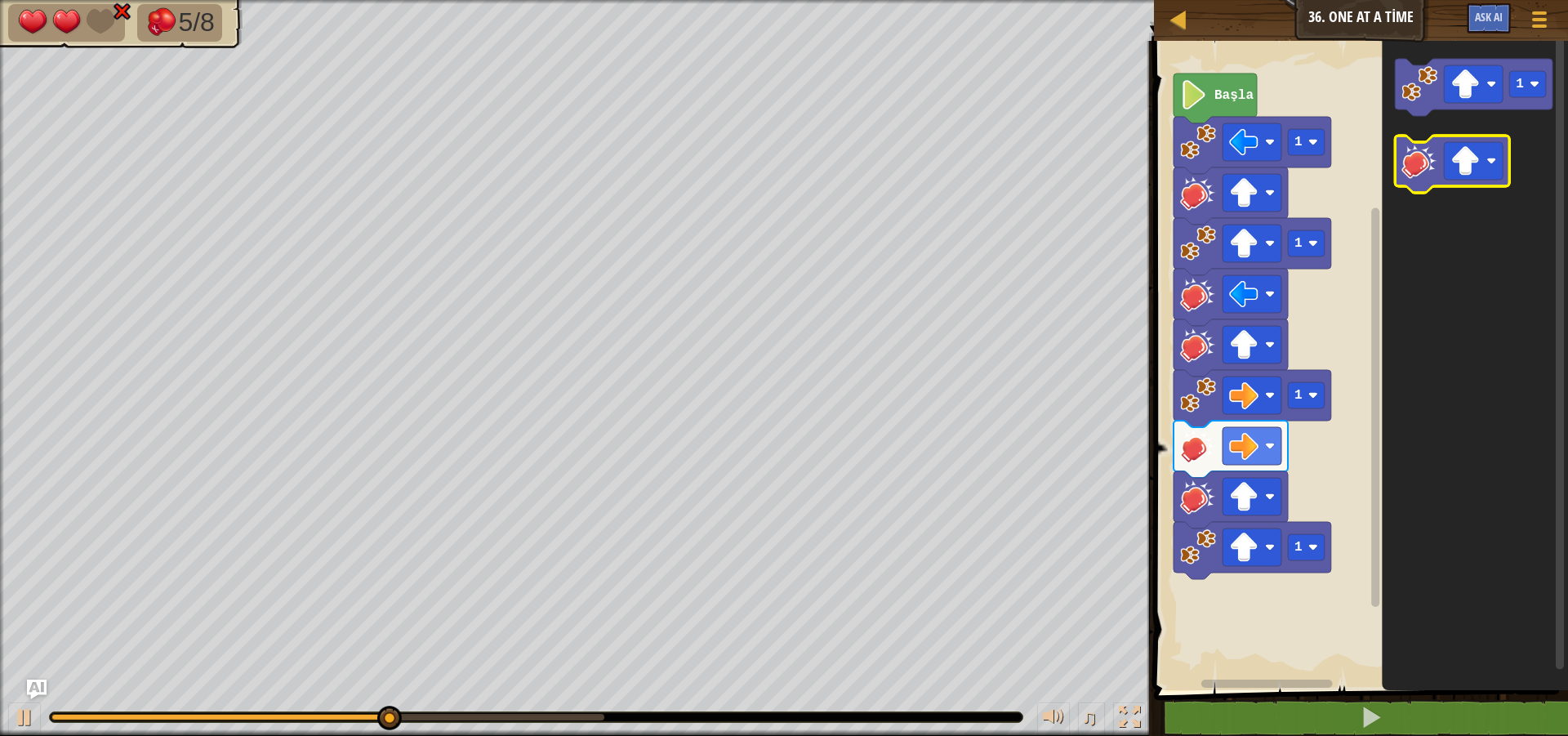
click at [1425, 154] on image "Blockly Çalışma Alanı" at bounding box center [1420, 161] width 36 height 36
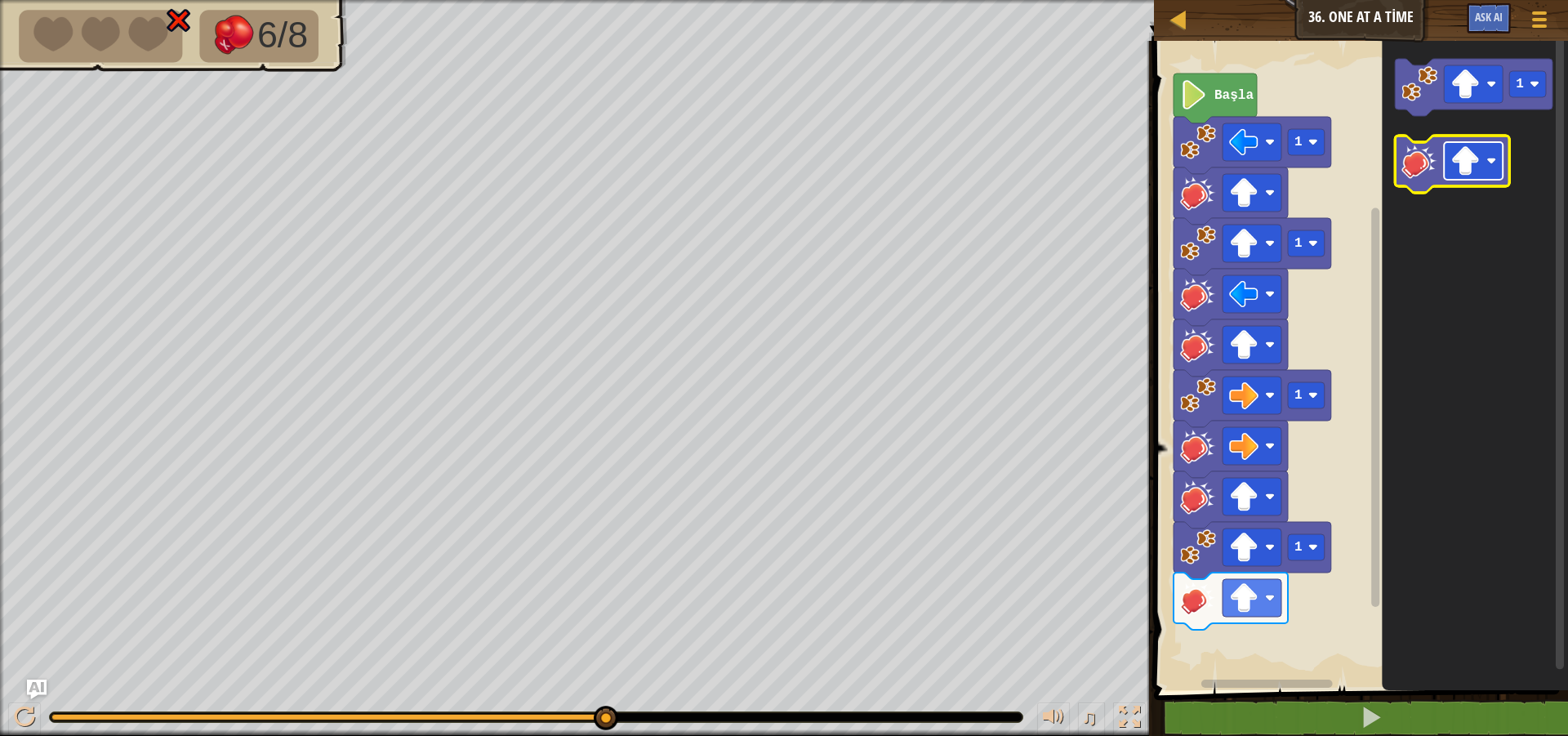
click at [1494, 170] on rect "Blockly Çalışma Alanı" at bounding box center [1474, 161] width 59 height 37
click at [1426, 168] on image "Blockly Çalışma Alanı" at bounding box center [1420, 161] width 36 height 36
click at [1429, 168] on image "Blockly Çalışma Alanı" at bounding box center [1420, 161] width 36 height 36
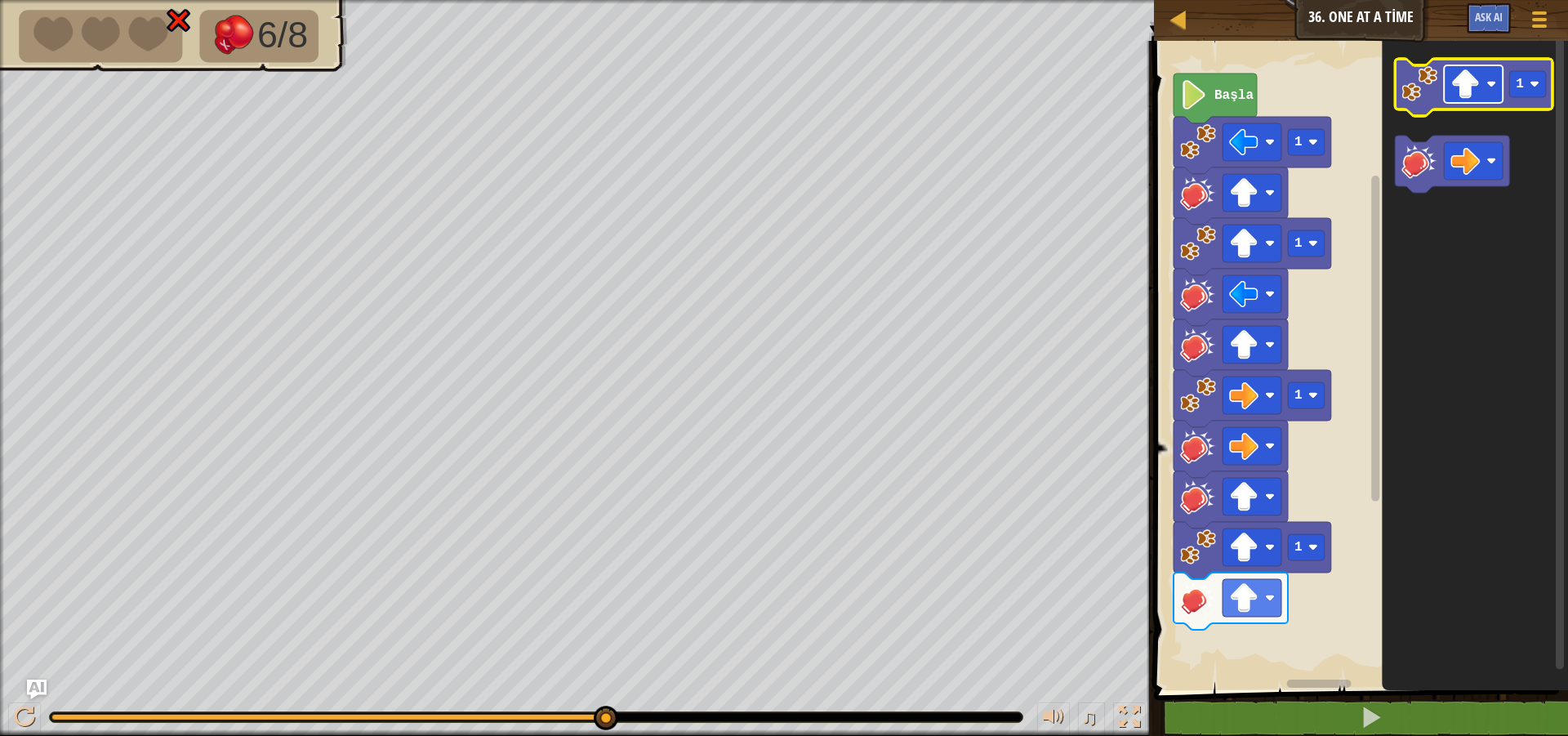
click at [1478, 85] on image "Blockly Çalışma Alanı" at bounding box center [1465, 83] width 29 height 29
click at [1419, 102] on icon "Blockly Çalışma Alanı" at bounding box center [1475, 87] width 158 height 57
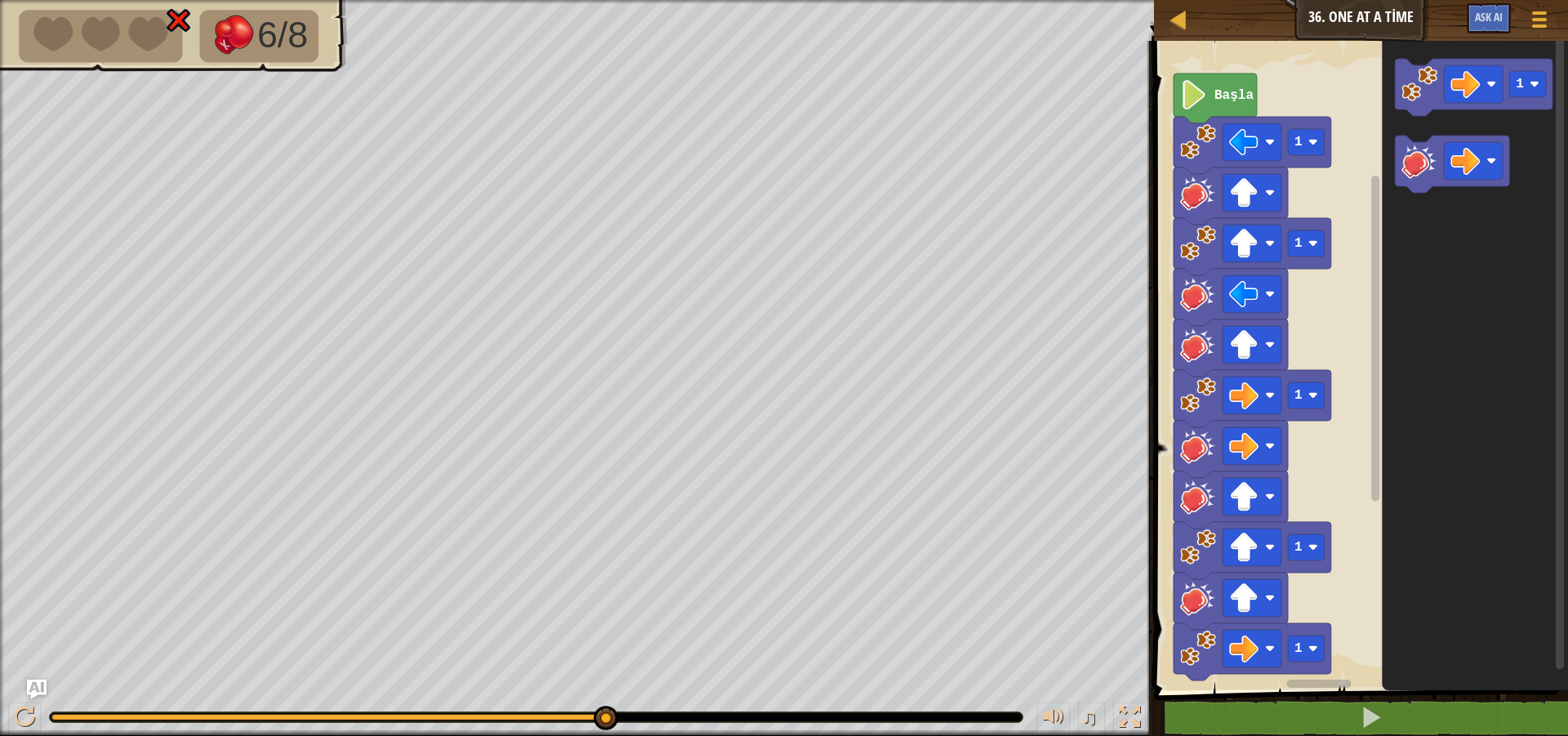
click at [1441, 200] on icon "Blockly Çalışma Alanı" at bounding box center [1476, 361] width 186 height 657
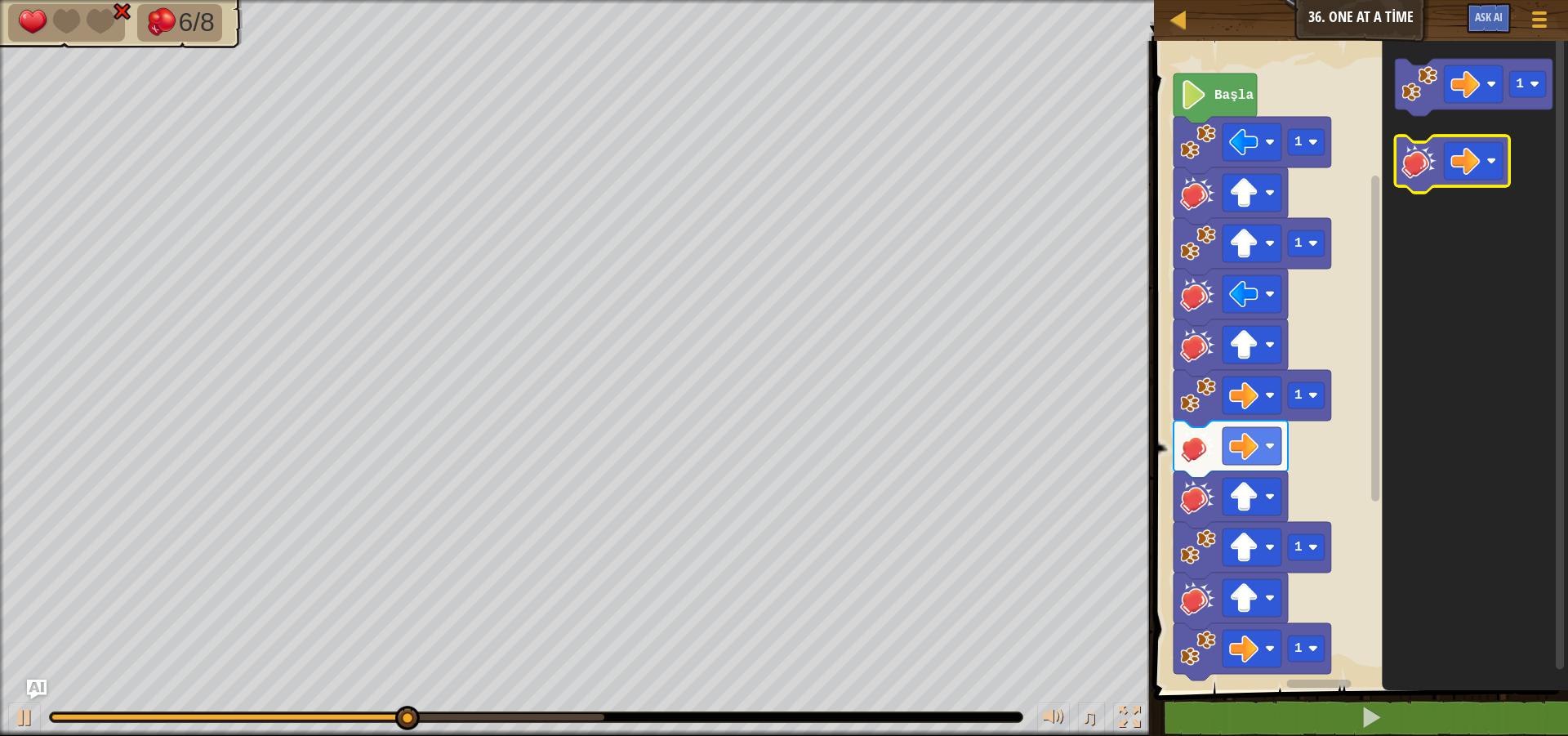
click at [1433, 190] on rect "Blockly Çalışma Alanı" at bounding box center [1453, 164] width 114 height 57
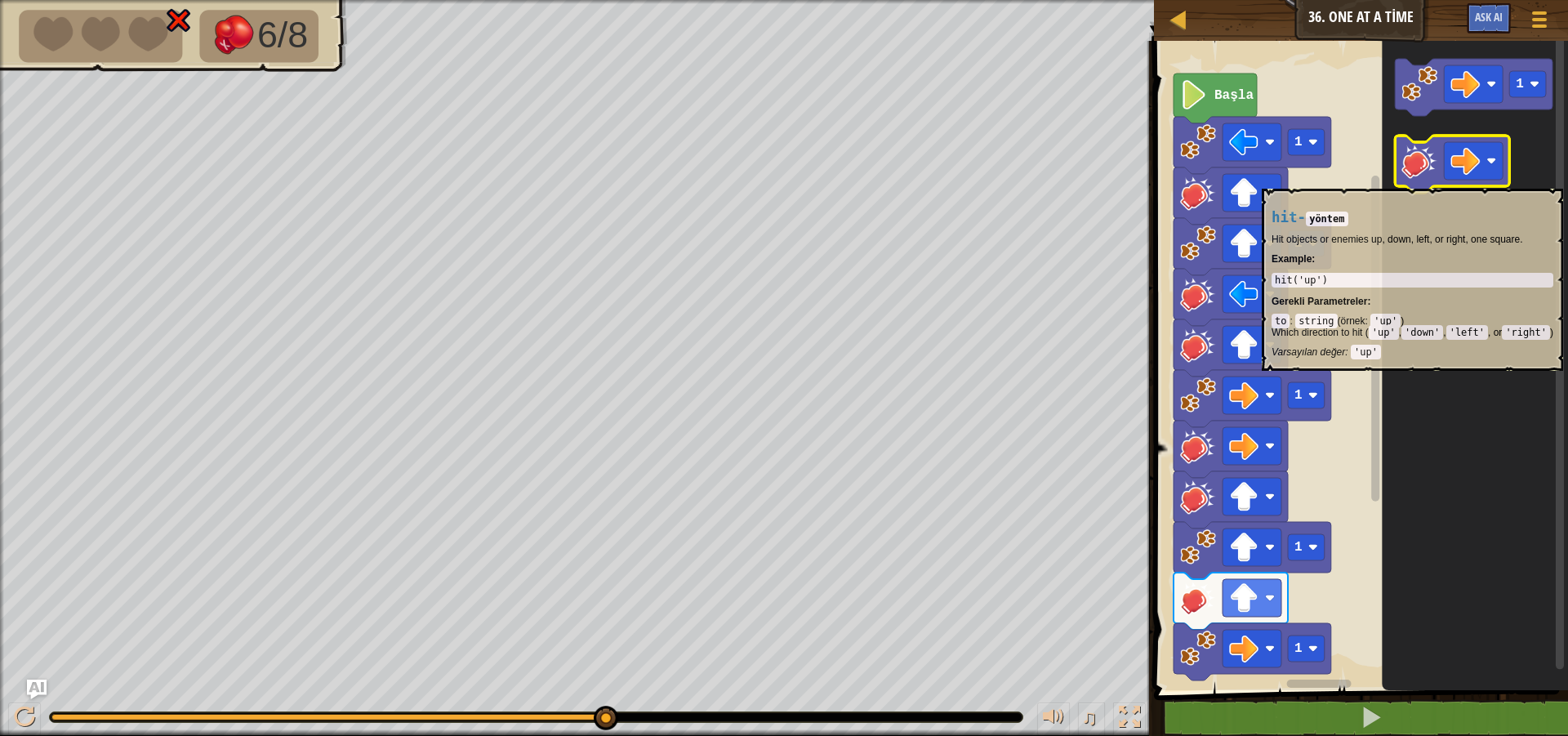
click at [1423, 180] on icon "Blockly Çalışma Alanı" at bounding box center [1453, 164] width 114 height 57
